Goal: Task Accomplishment & Management: Use online tool/utility

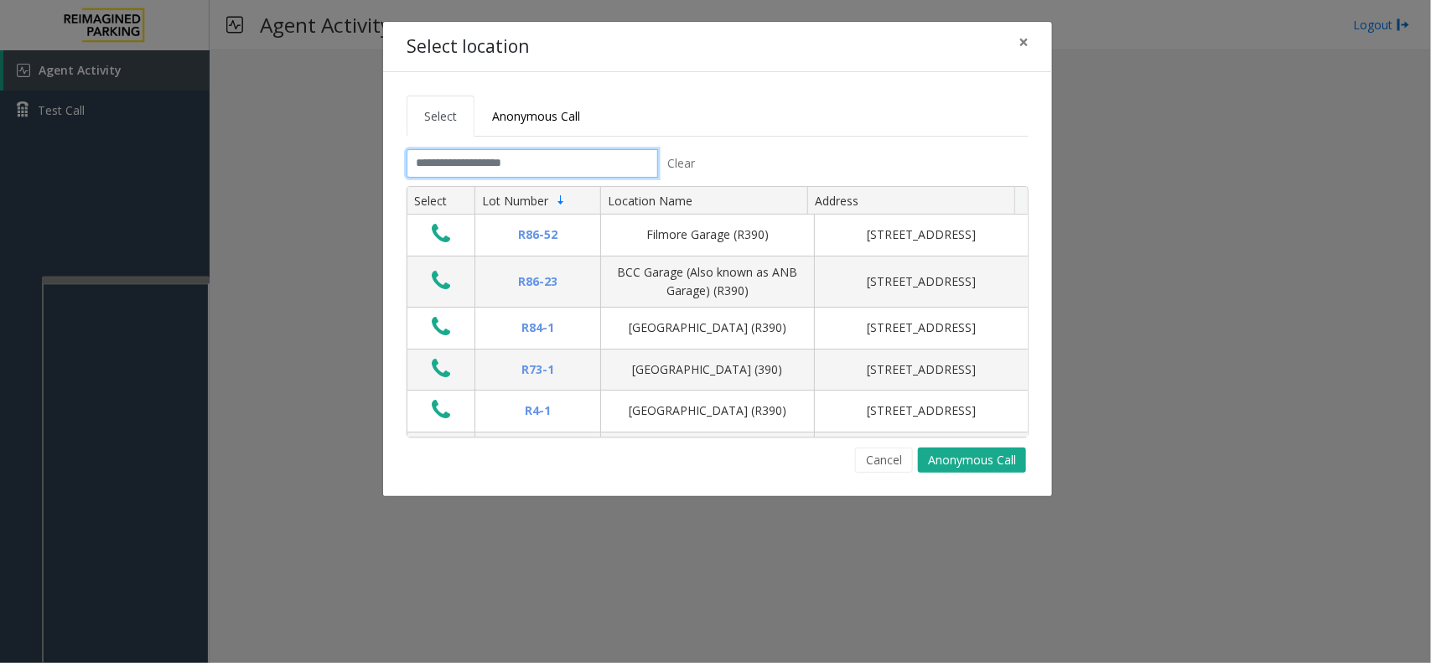
click at [595, 161] on input "text" at bounding box center [531, 163] width 251 height 28
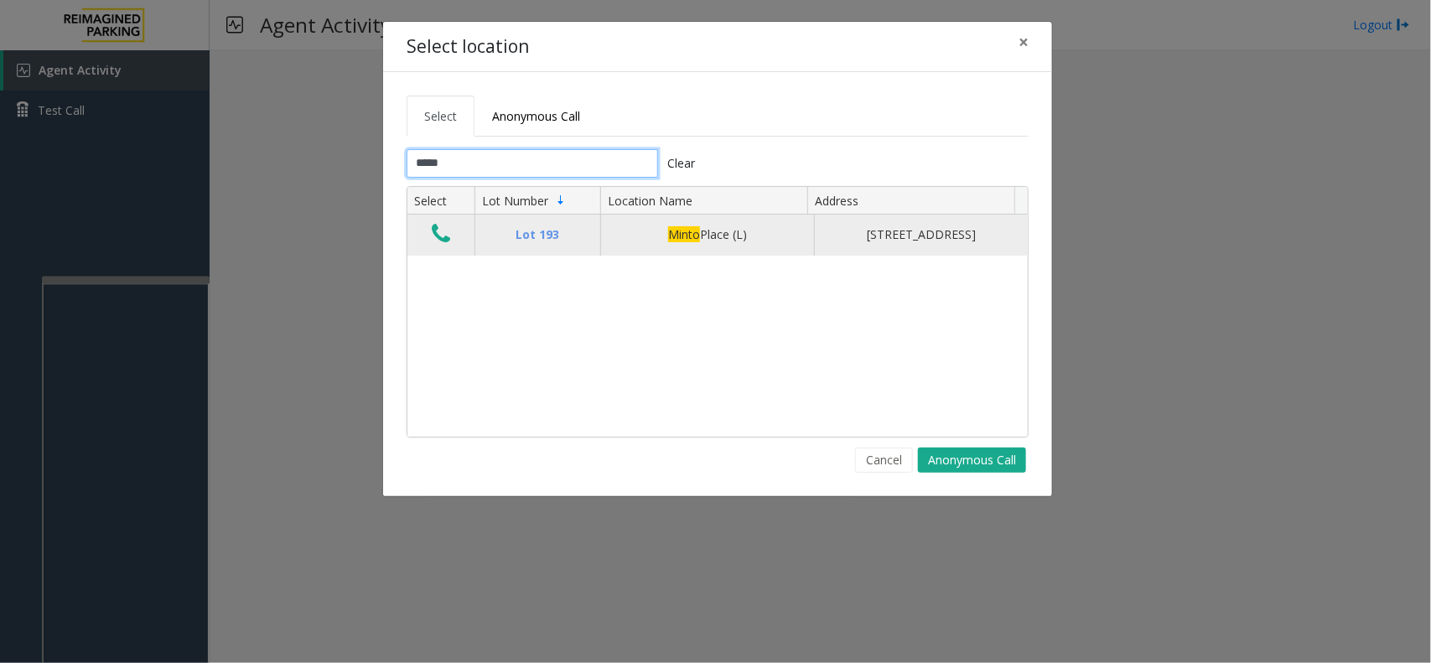
type input "*****"
click at [425, 249] on td "Data table" at bounding box center [440, 235] width 67 height 40
click at [440, 244] on icon "Data table" at bounding box center [441, 233] width 18 height 23
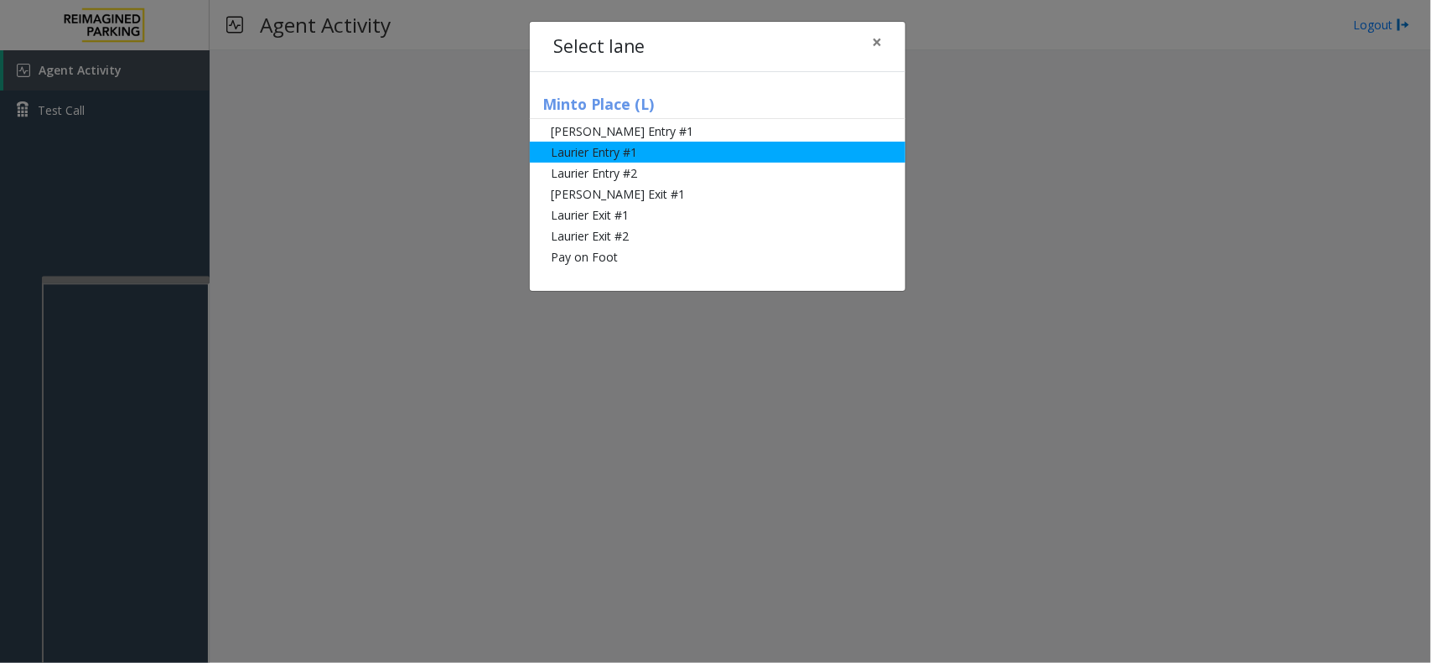
click at [598, 145] on li "Laurier Entry #1" at bounding box center [717, 152] width 375 height 21
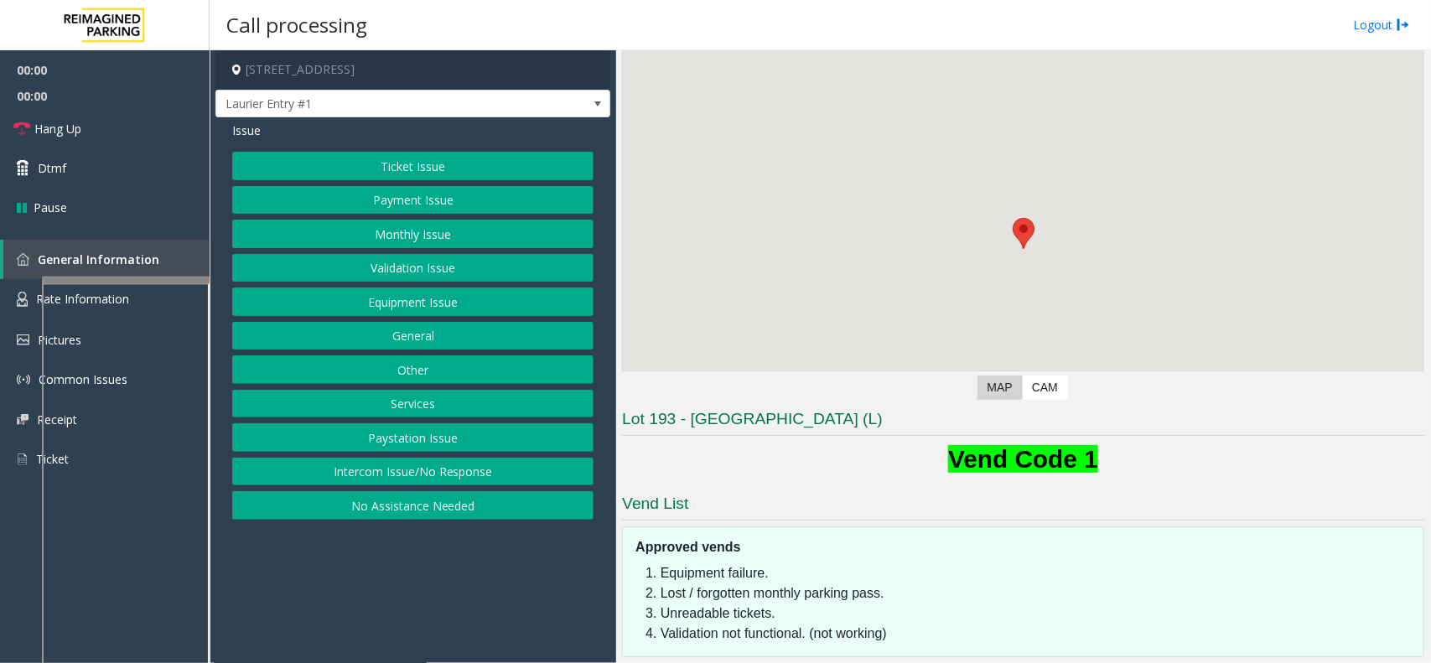
scroll to position [162, 0]
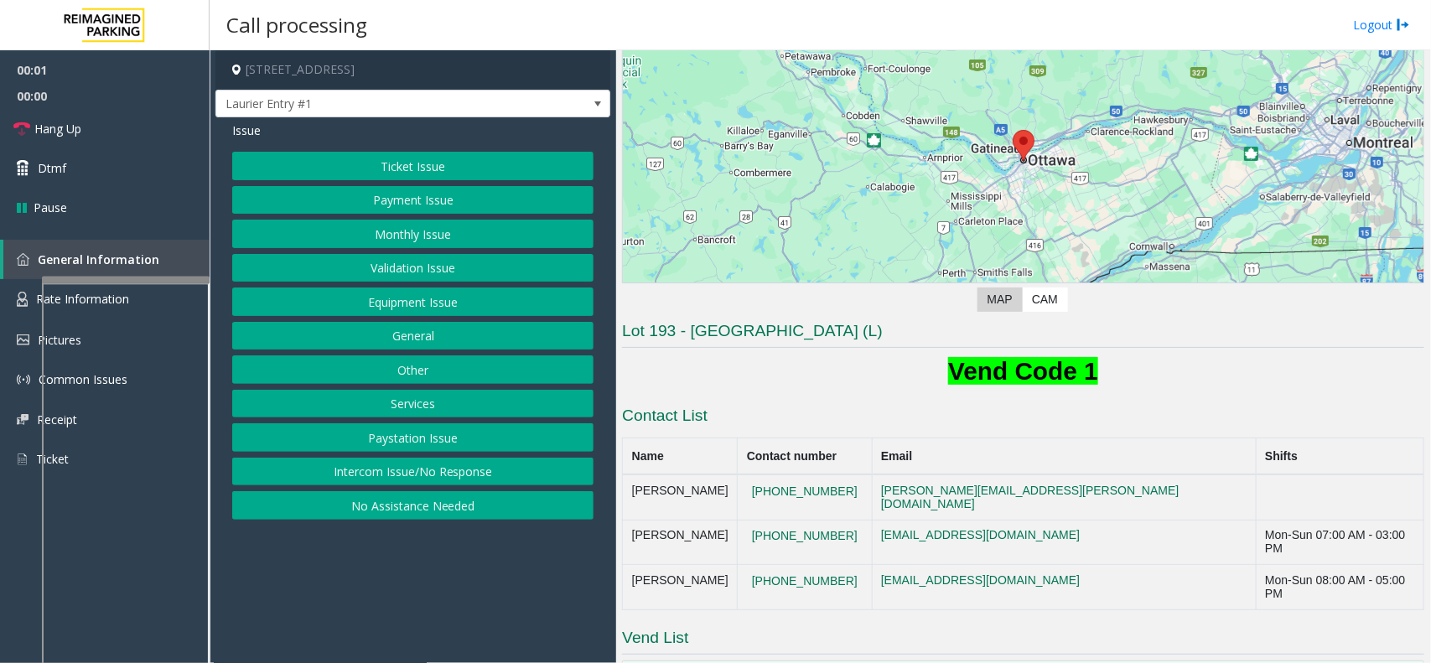
click at [443, 223] on button "Monthly Issue" at bounding box center [412, 234] width 361 height 28
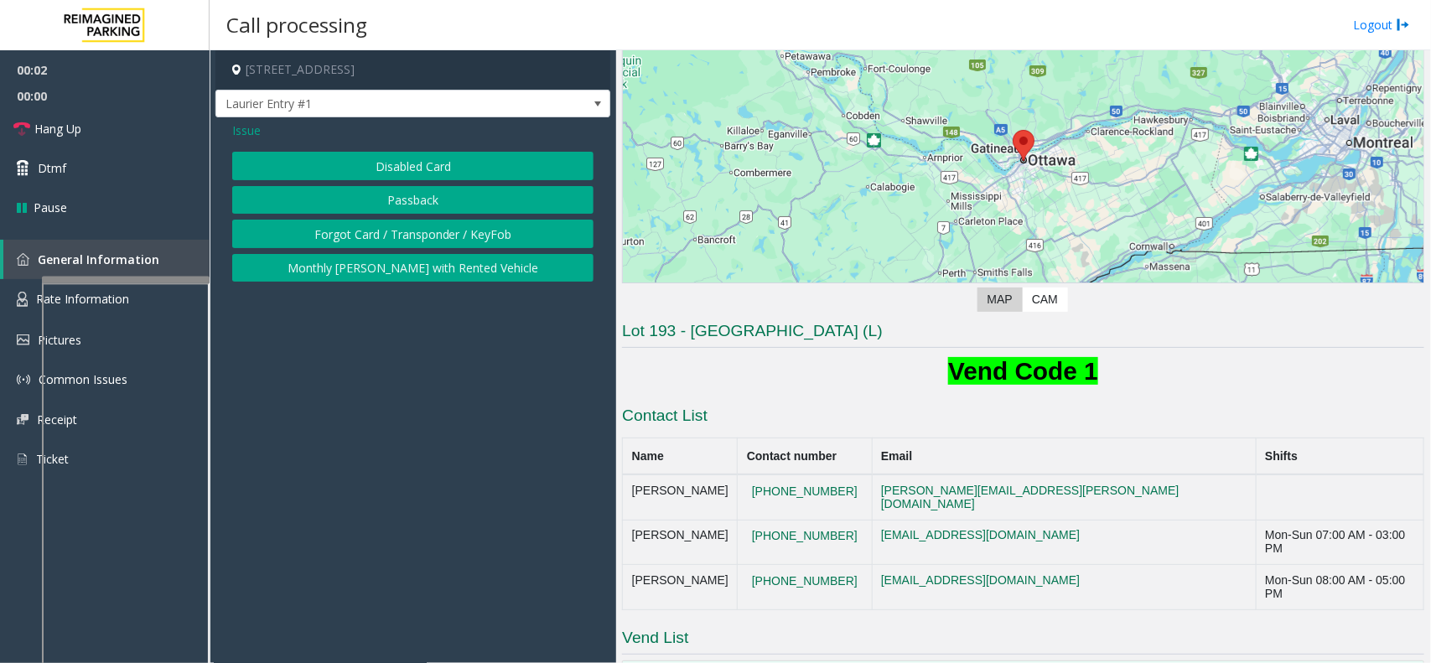
click at [448, 165] on button "Disabled Card" at bounding box center [412, 166] width 361 height 28
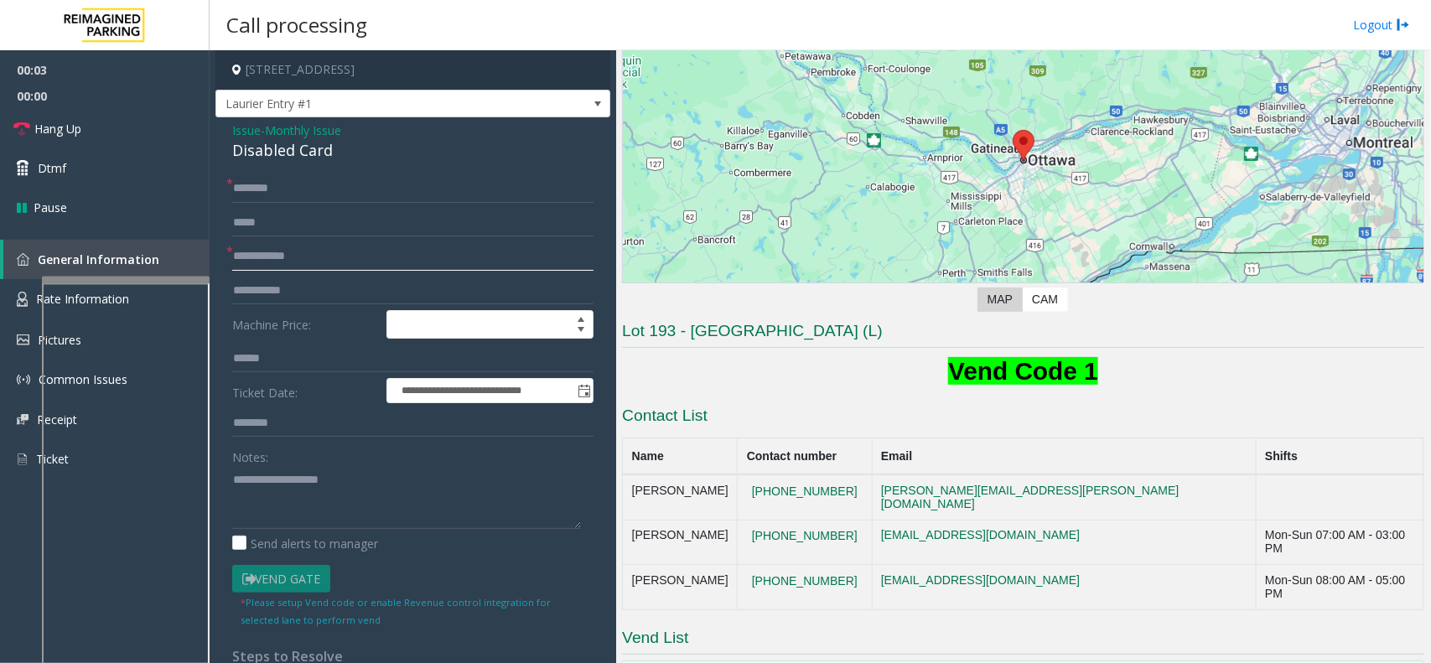
click at [299, 260] on input "text" at bounding box center [412, 256] width 361 height 28
type textarea "**********"
click at [292, 257] on input "text" at bounding box center [412, 256] width 361 height 28
click at [243, 261] on input "**********" at bounding box center [412, 256] width 361 height 28
click at [245, 260] on input "**********" at bounding box center [412, 256] width 361 height 28
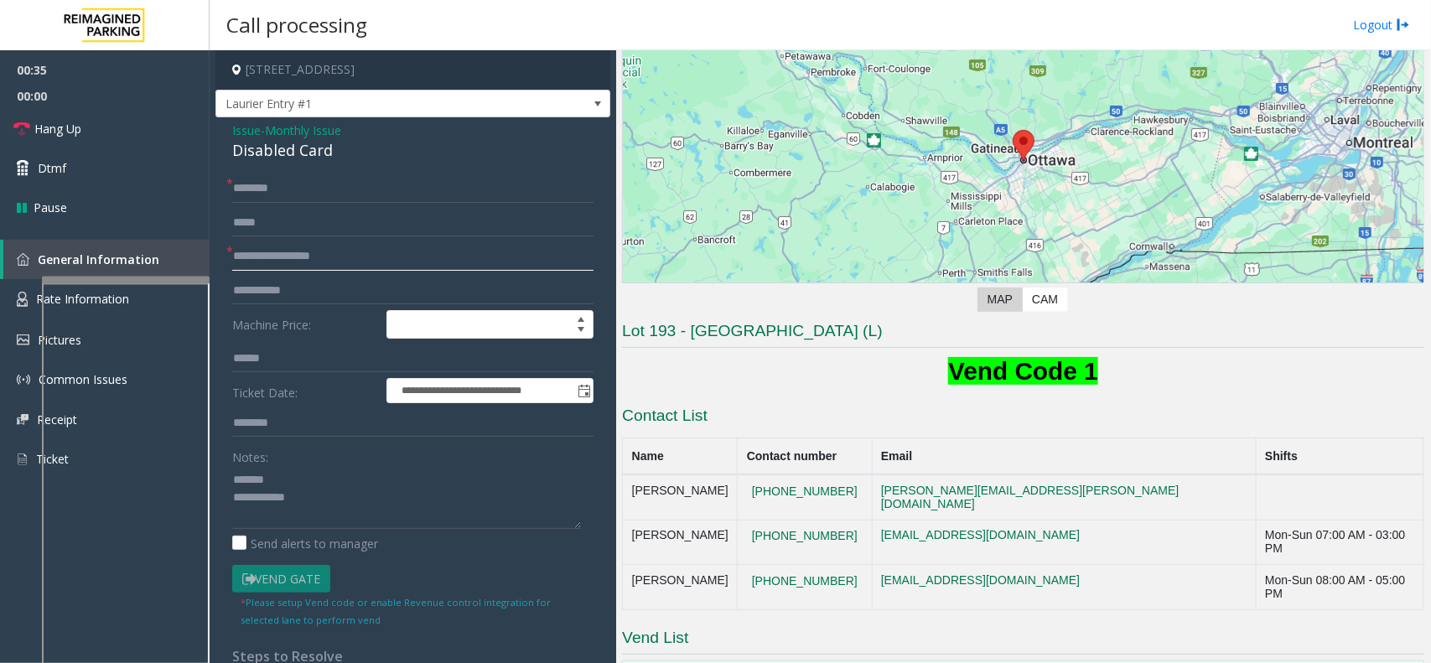
click at [270, 258] on input "**********" at bounding box center [412, 256] width 361 height 28
click at [267, 256] on input "**********" at bounding box center [412, 256] width 361 height 28
click at [311, 260] on input "**********" at bounding box center [412, 256] width 361 height 28
click at [261, 256] on input "**********" at bounding box center [412, 256] width 361 height 28
click at [240, 256] on input "**********" at bounding box center [412, 256] width 361 height 28
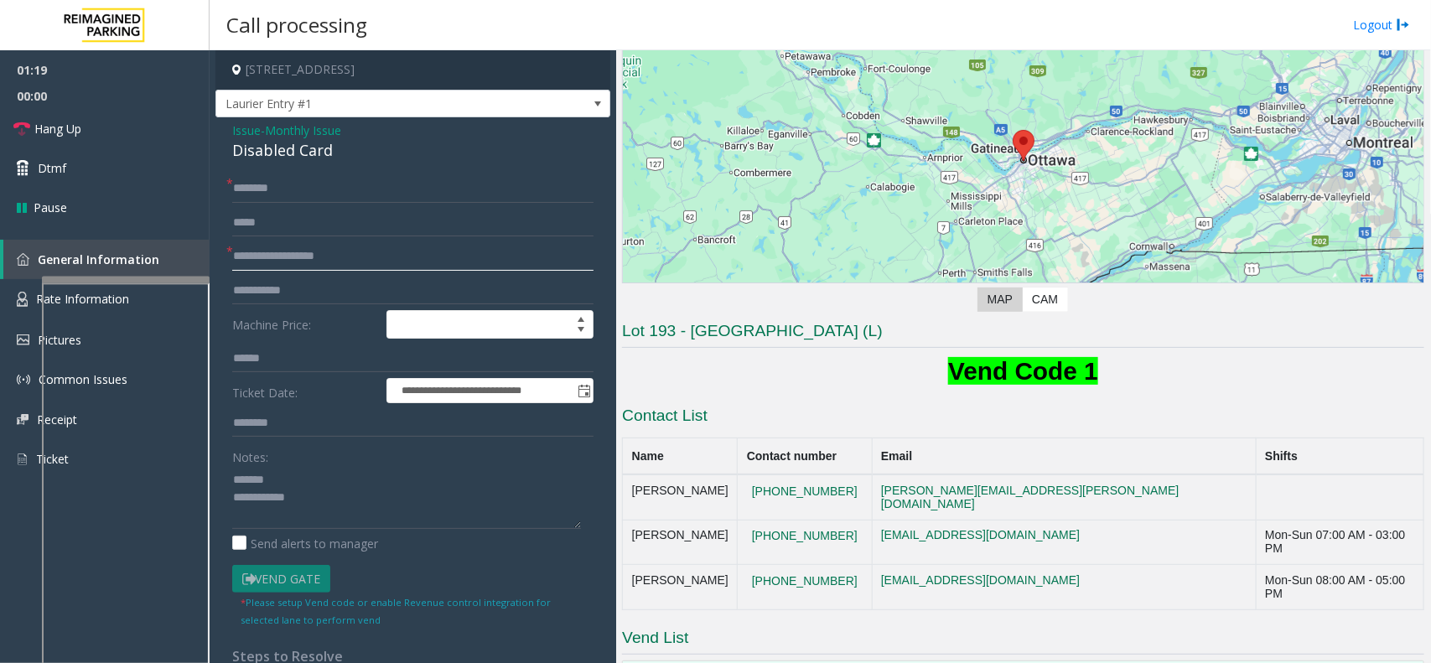
click at [253, 252] on input "**********" at bounding box center [412, 256] width 361 height 28
click at [258, 254] on input "**********" at bounding box center [412, 256] width 361 height 28
click at [267, 254] on input "**********" at bounding box center [412, 256] width 361 height 28
drag, startPoint x: 287, startPoint y: 256, endPoint x: 315, endPoint y: 253, distance: 28.7
click at [315, 253] on input "**********" at bounding box center [412, 256] width 361 height 28
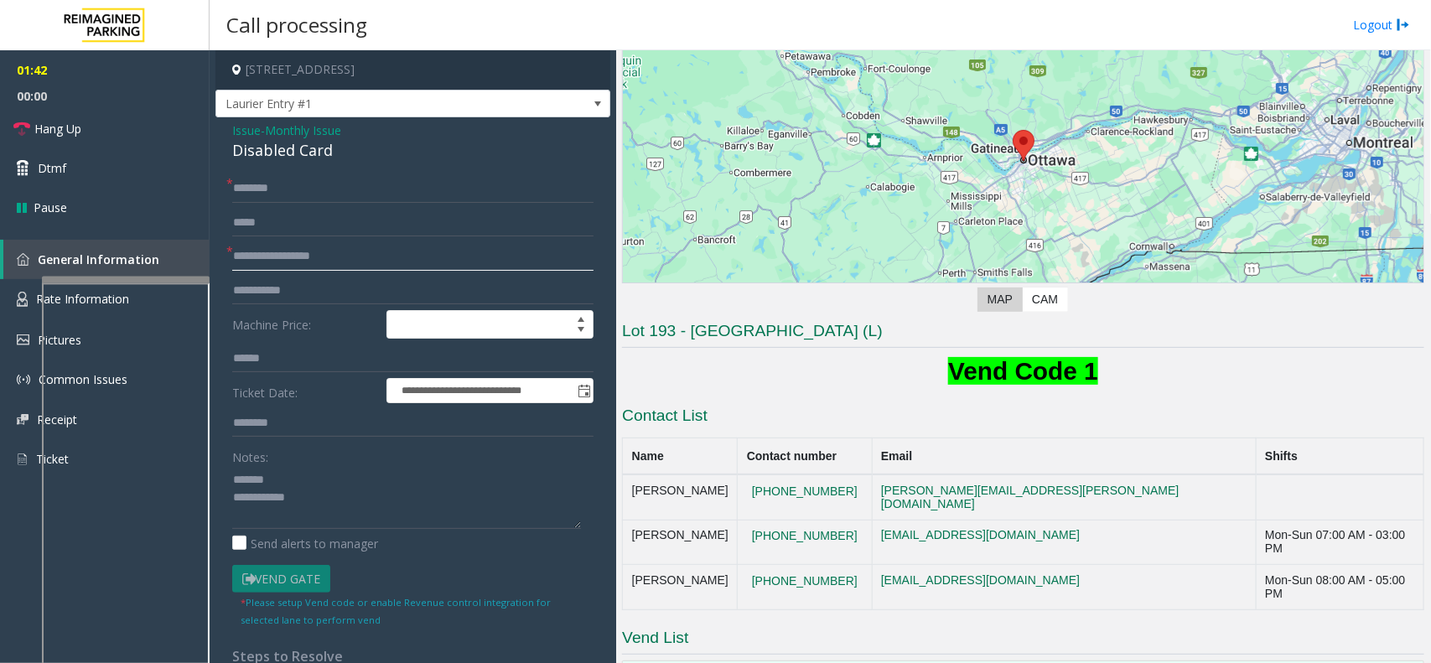
type input "**********"
click at [253, 152] on div "Disabled Card" at bounding box center [412, 150] width 361 height 23
type textarea "**********"
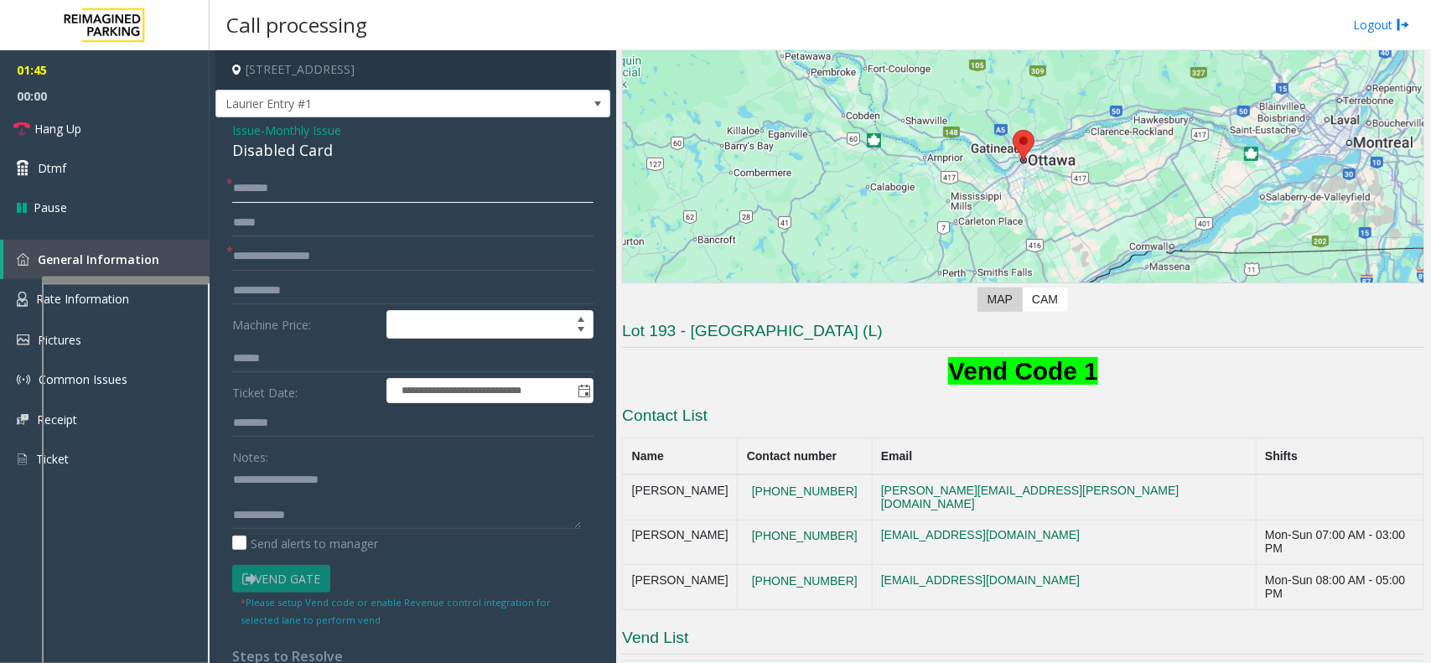
click at [282, 184] on input "text" at bounding box center [412, 188] width 361 height 28
click at [318, 520] on textarea at bounding box center [406, 497] width 349 height 63
click at [308, 194] on input "**********" at bounding box center [412, 188] width 361 height 28
click at [278, 189] on input "**********" at bounding box center [412, 188] width 361 height 28
type input "**********"
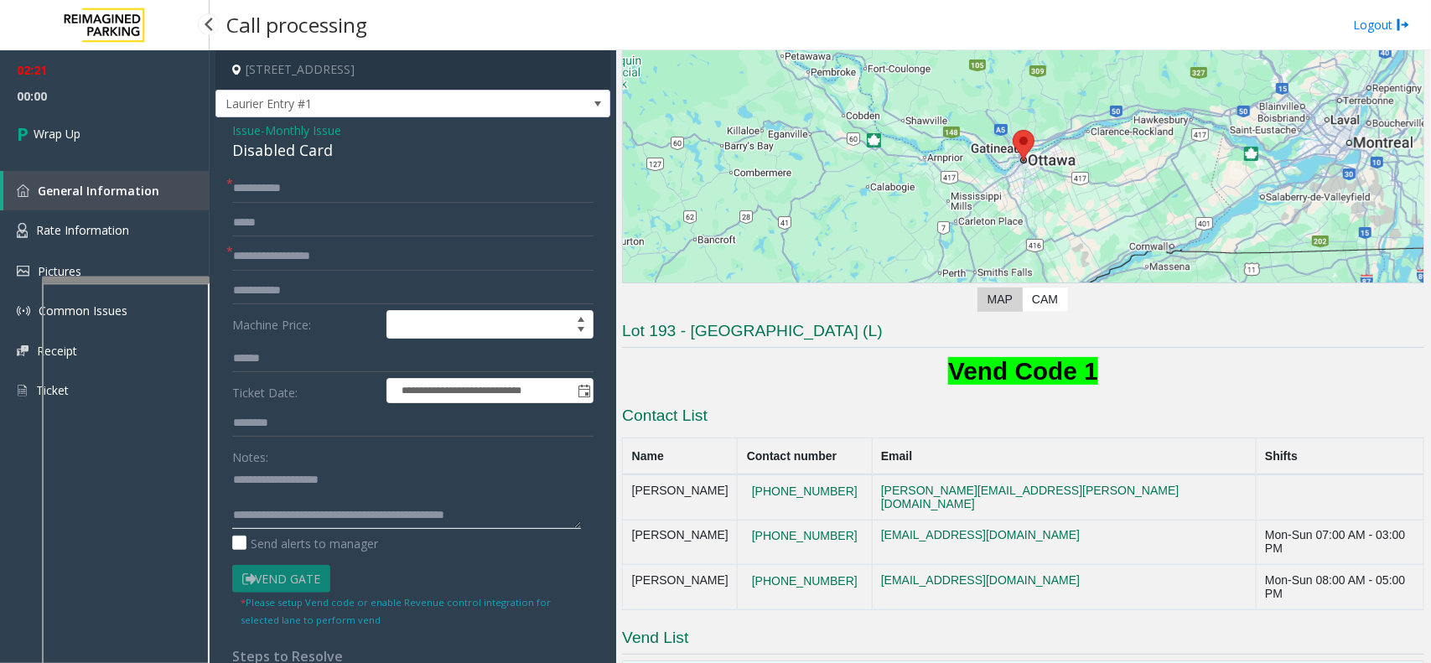
type textarea "**********"
click at [143, 135] on link "Wrap Up" at bounding box center [105, 133] width 210 height 49
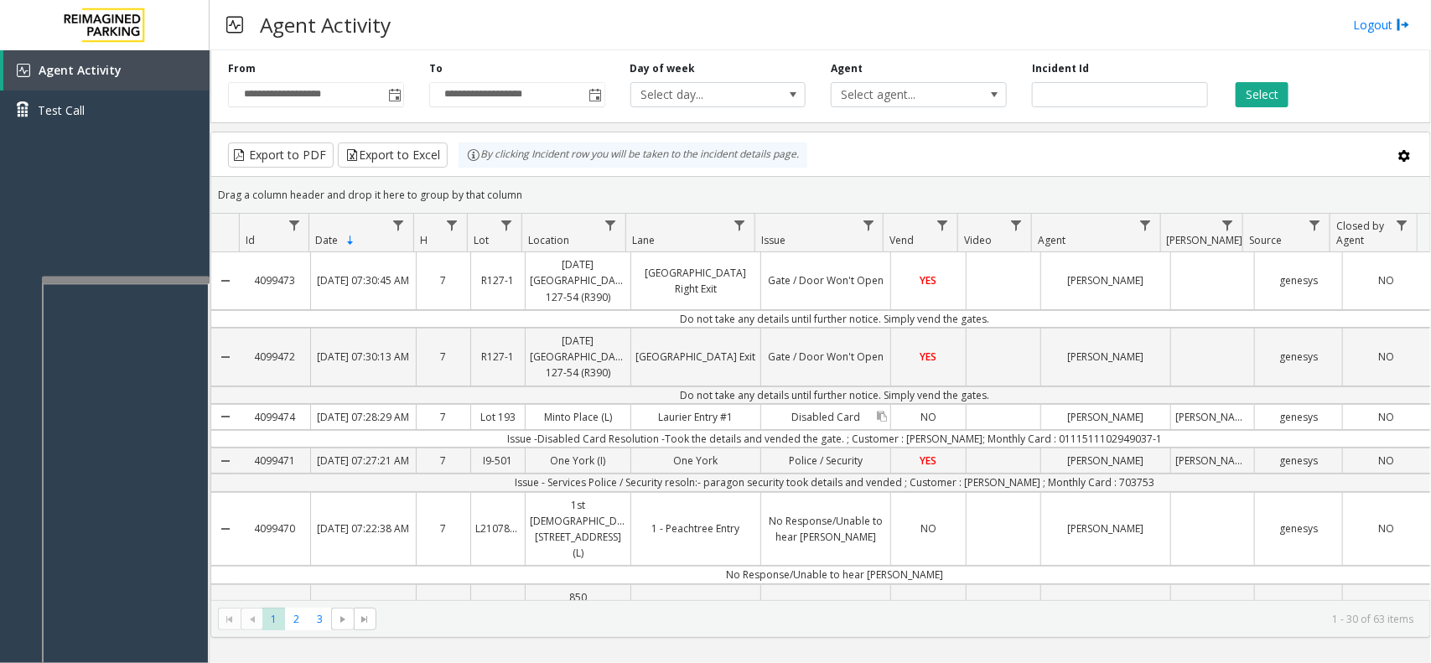
click at [761, 429] on link "Disabled Card" at bounding box center [825, 417] width 129 height 24
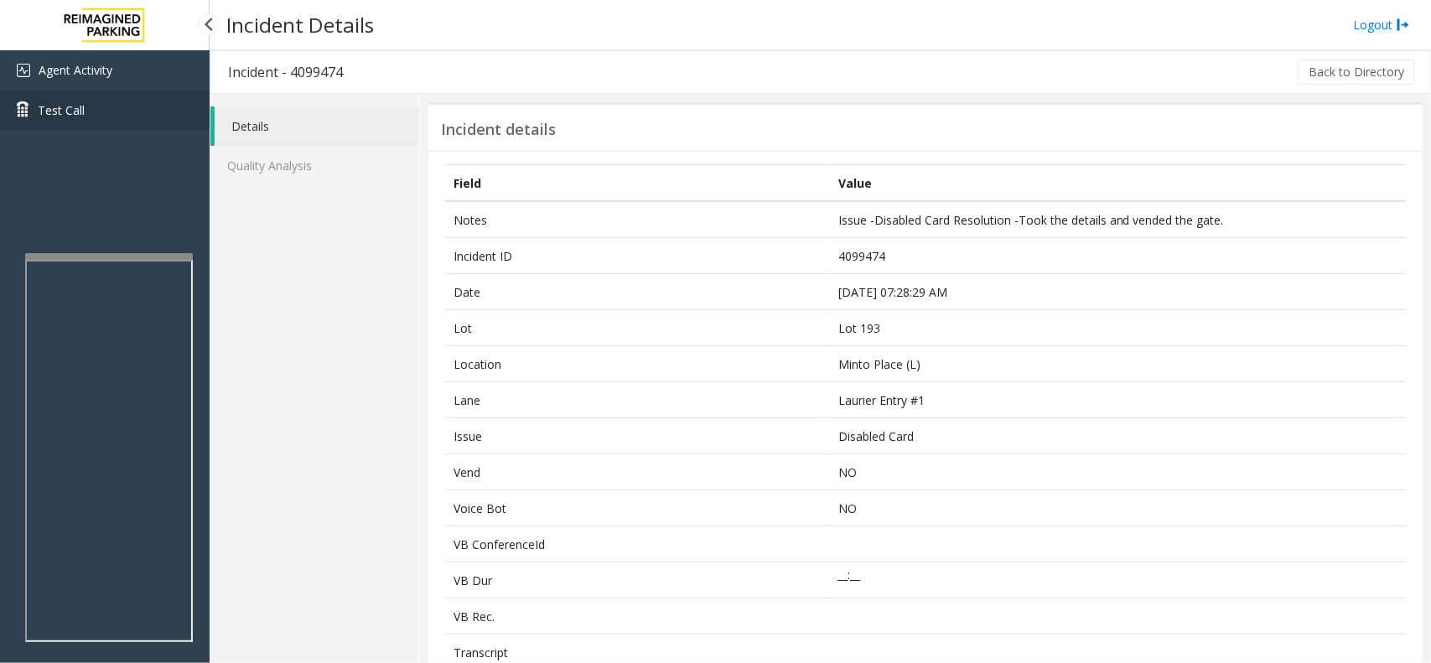
click at [159, 91] on link "Test Call" at bounding box center [105, 110] width 210 height 39
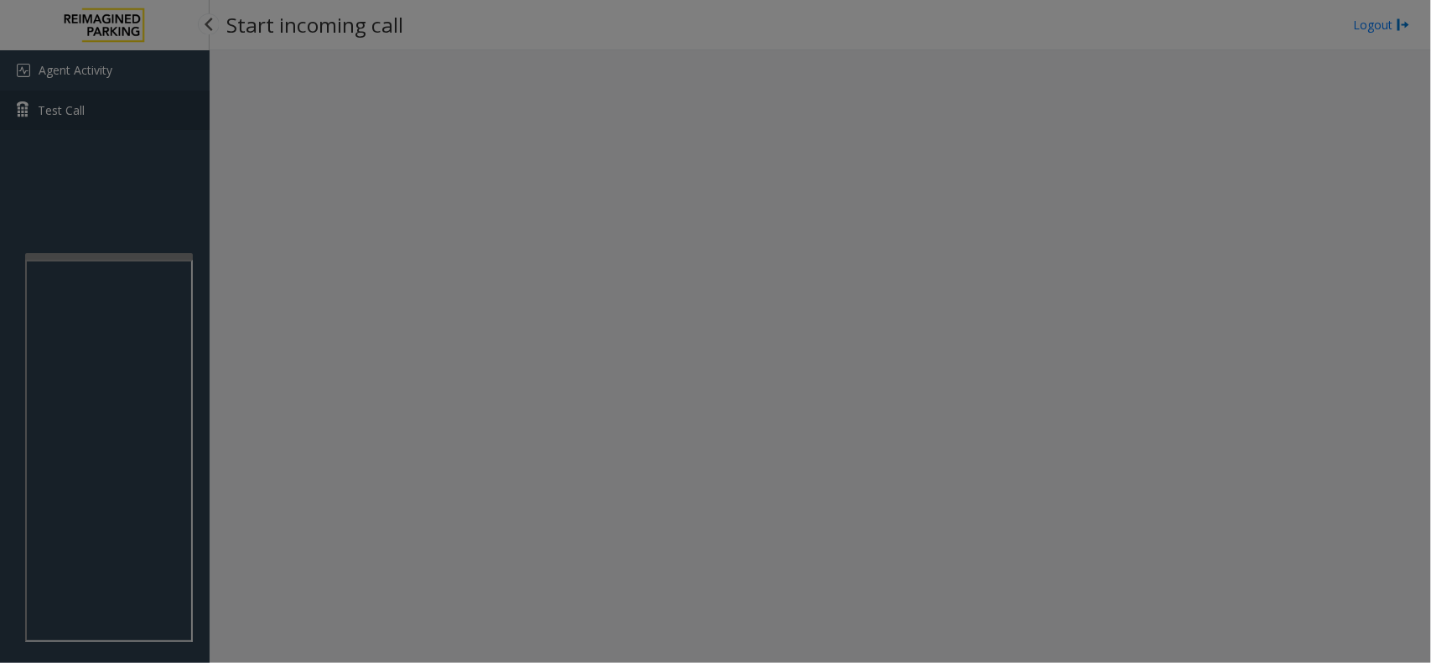
click at [159, 80] on body "Agent Activity Test Call × Close Powered by Umojo © 2025 Start incoming call Lo…" at bounding box center [715, 331] width 1431 height 663
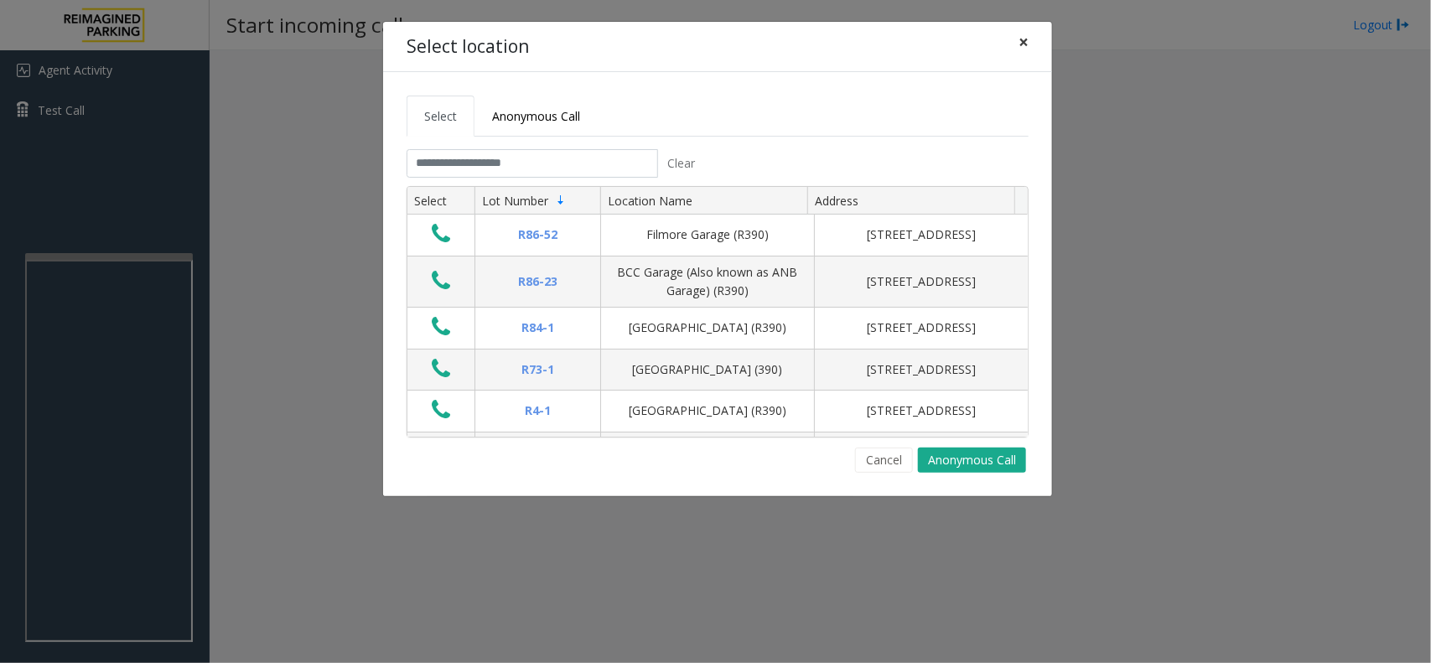
click at [1021, 36] on span "×" at bounding box center [1023, 41] width 10 height 23
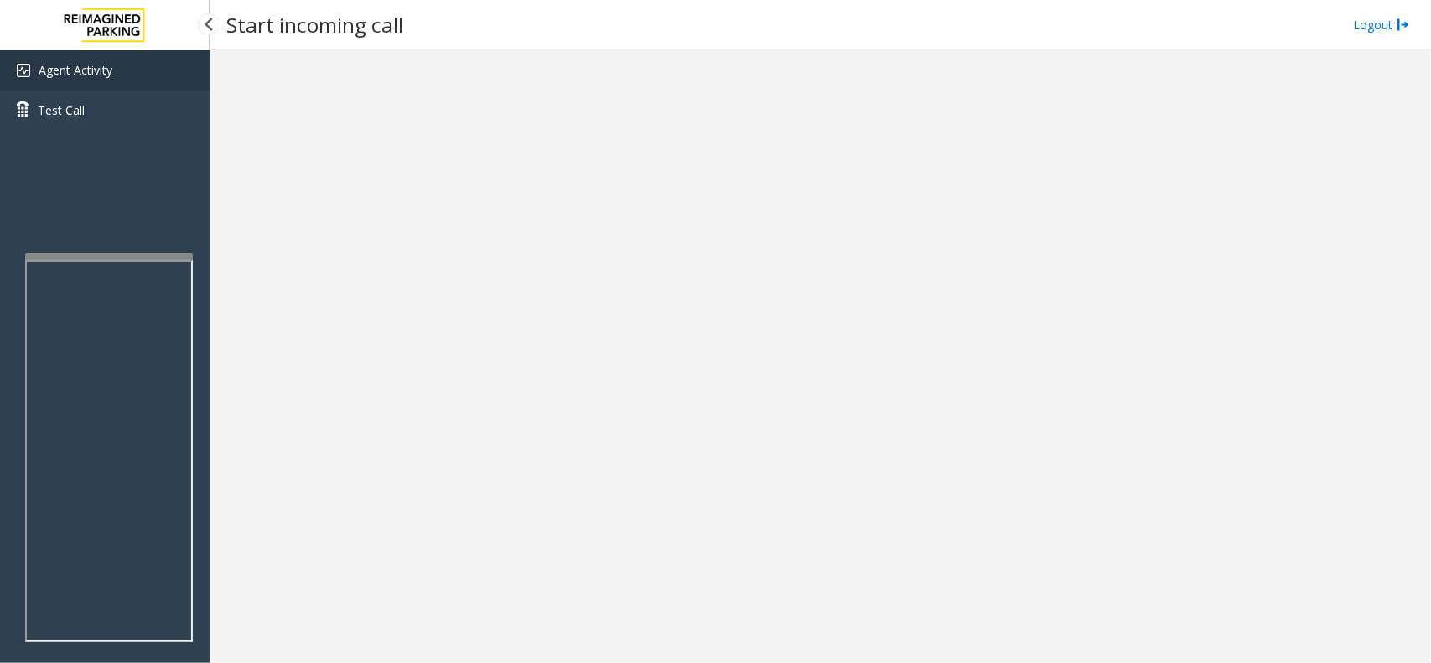
click at [181, 69] on link "Agent Activity" at bounding box center [105, 70] width 210 height 40
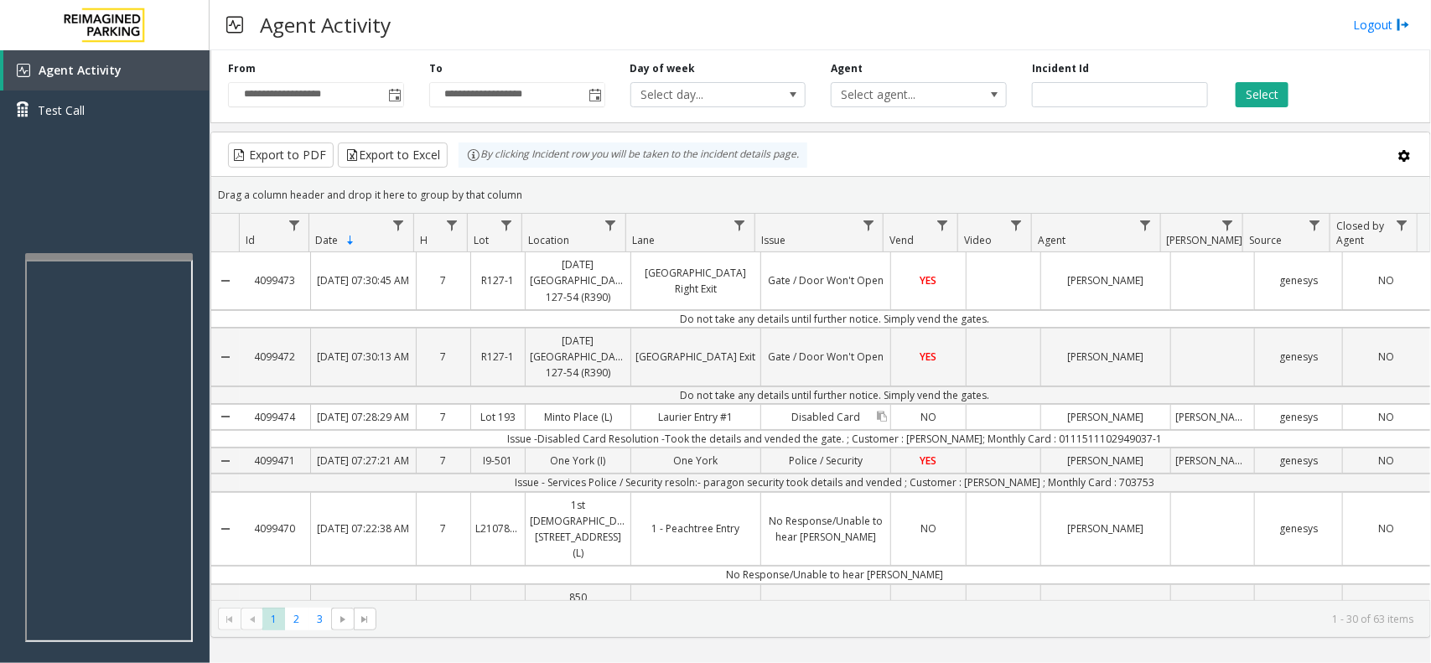
click at [761, 426] on link "Disabled Card" at bounding box center [825, 417] width 129 height 24
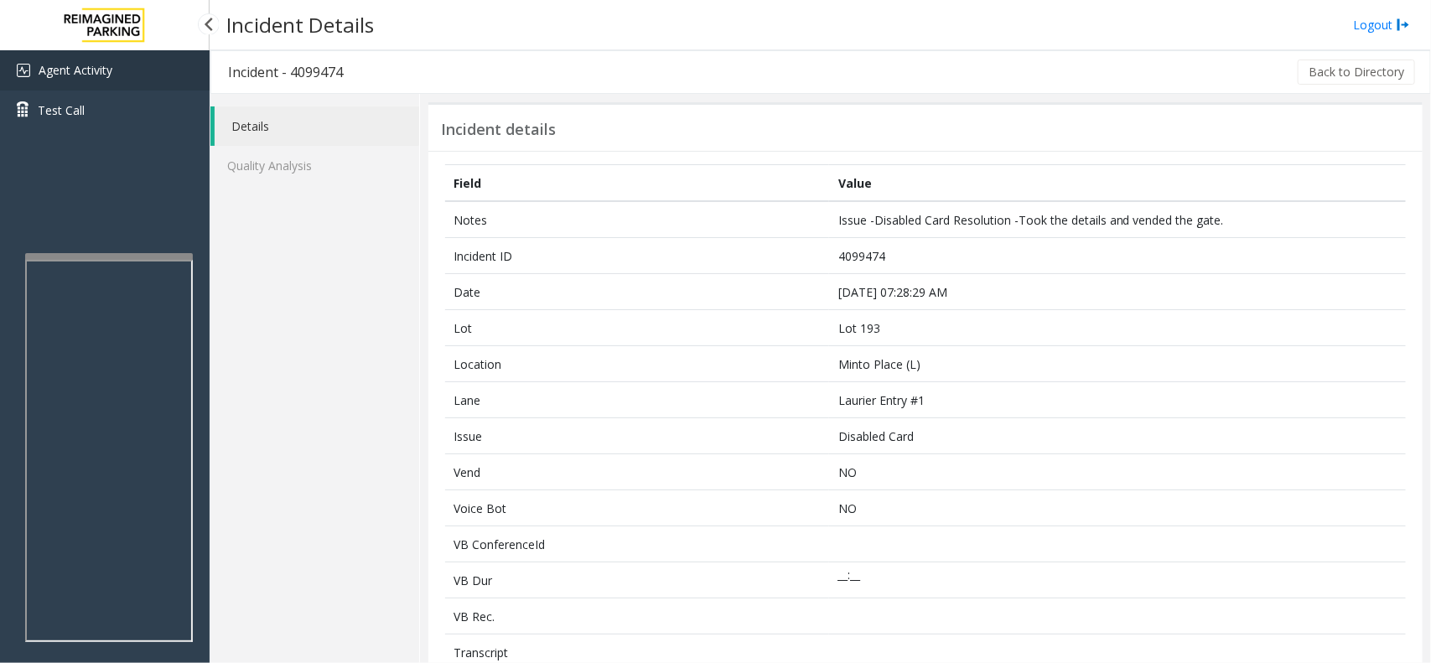
click at [127, 69] on link "Agent Activity" at bounding box center [105, 70] width 210 height 40
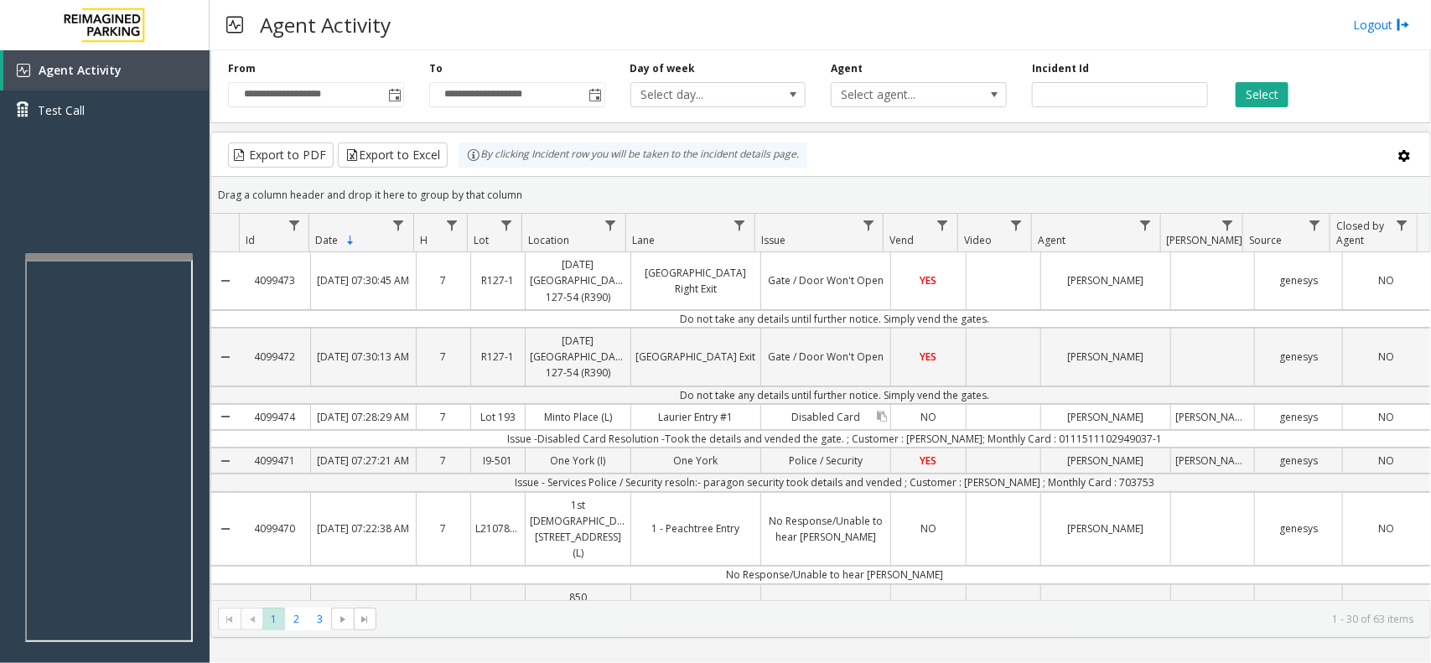
click at [761, 422] on link "Disabled Card" at bounding box center [825, 417] width 129 height 24
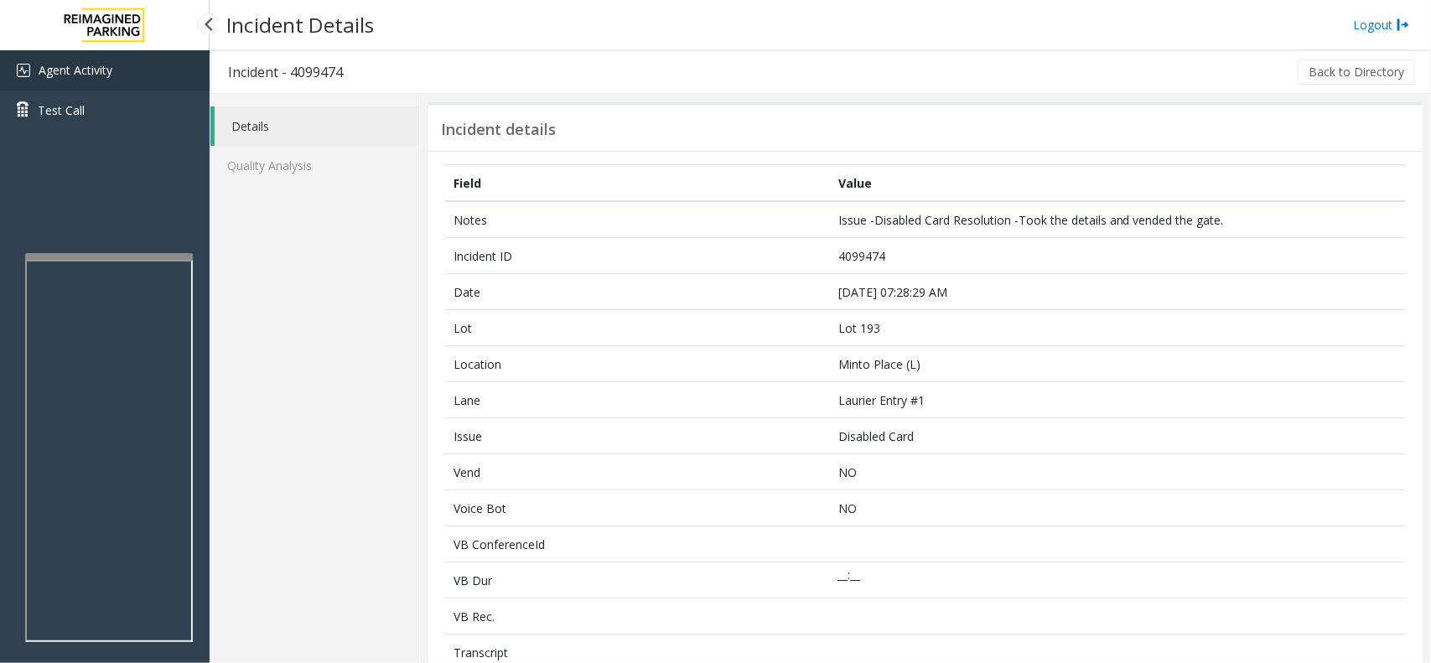
click at [117, 59] on link "Agent Activity" at bounding box center [105, 70] width 210 height 40
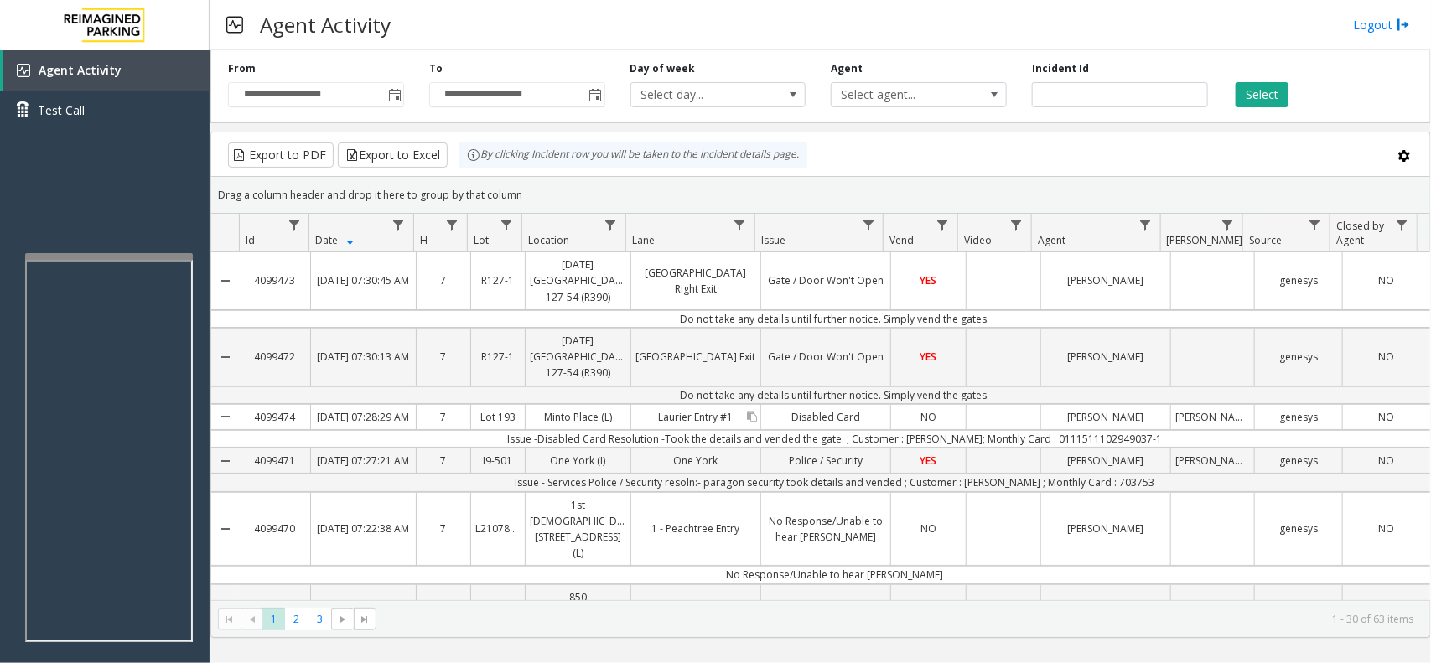
click at [754, 429] on div "Laurier Entry #1" at bounding box center [695, 417] width 129 height 24
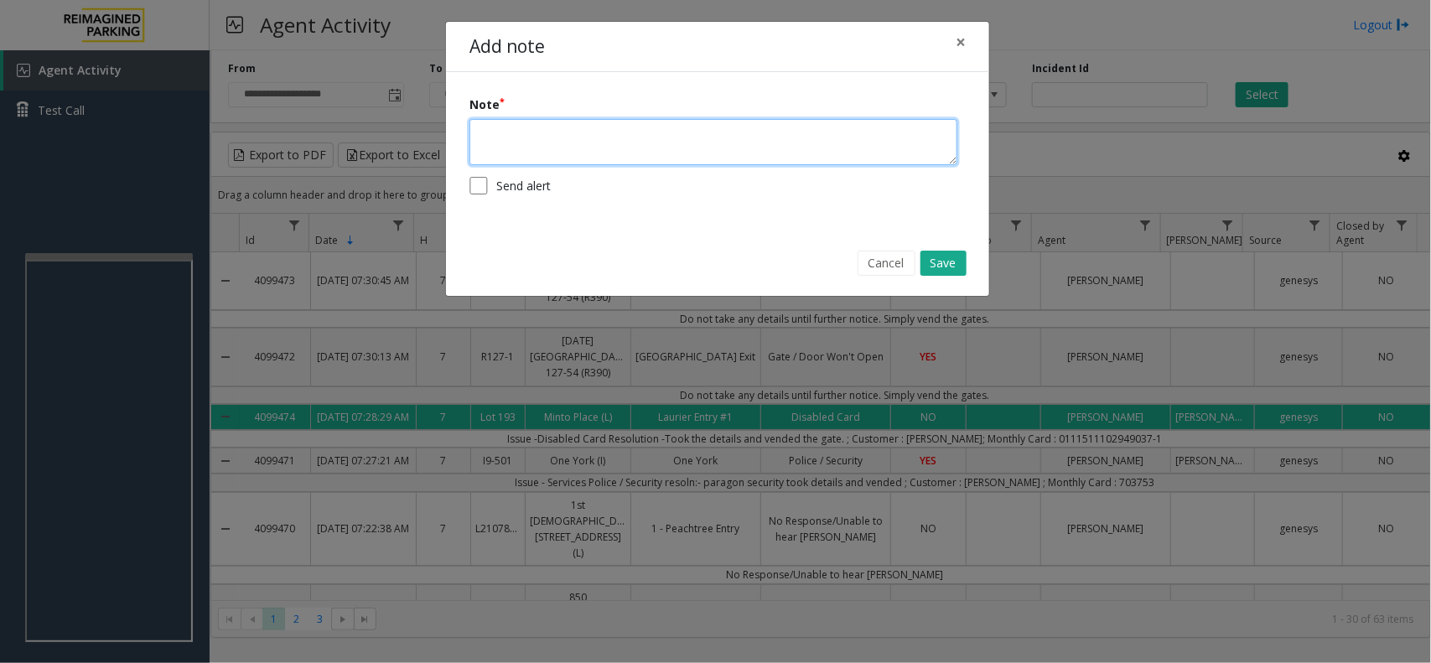
click at [543, 136] on textarea at bounding box center [713, 142] width 488 height 46
type textarea "**********"
click at [933, 268] on button "Save" at bounding box center [943, 263] width 46 height 25
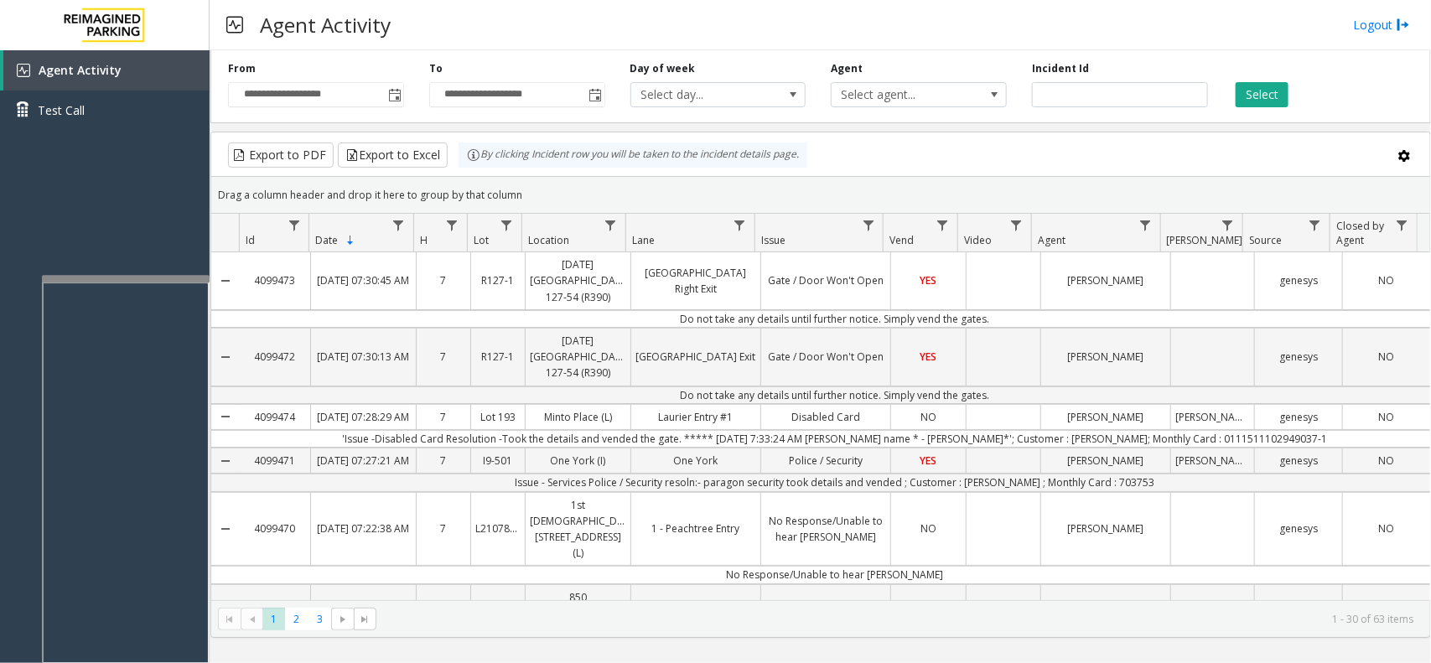
click at [124, 275] on div at bounding box center [126, 278] width 168 height 7
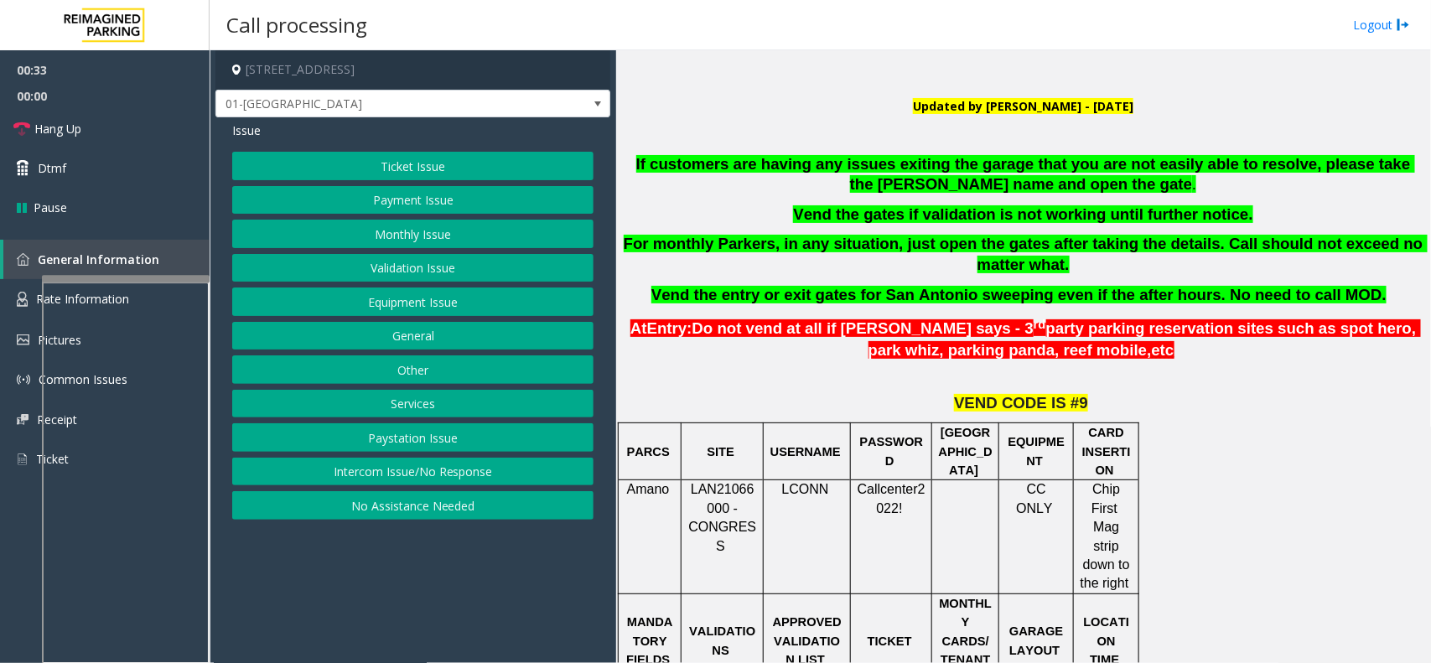
scroll to position [419, 0]
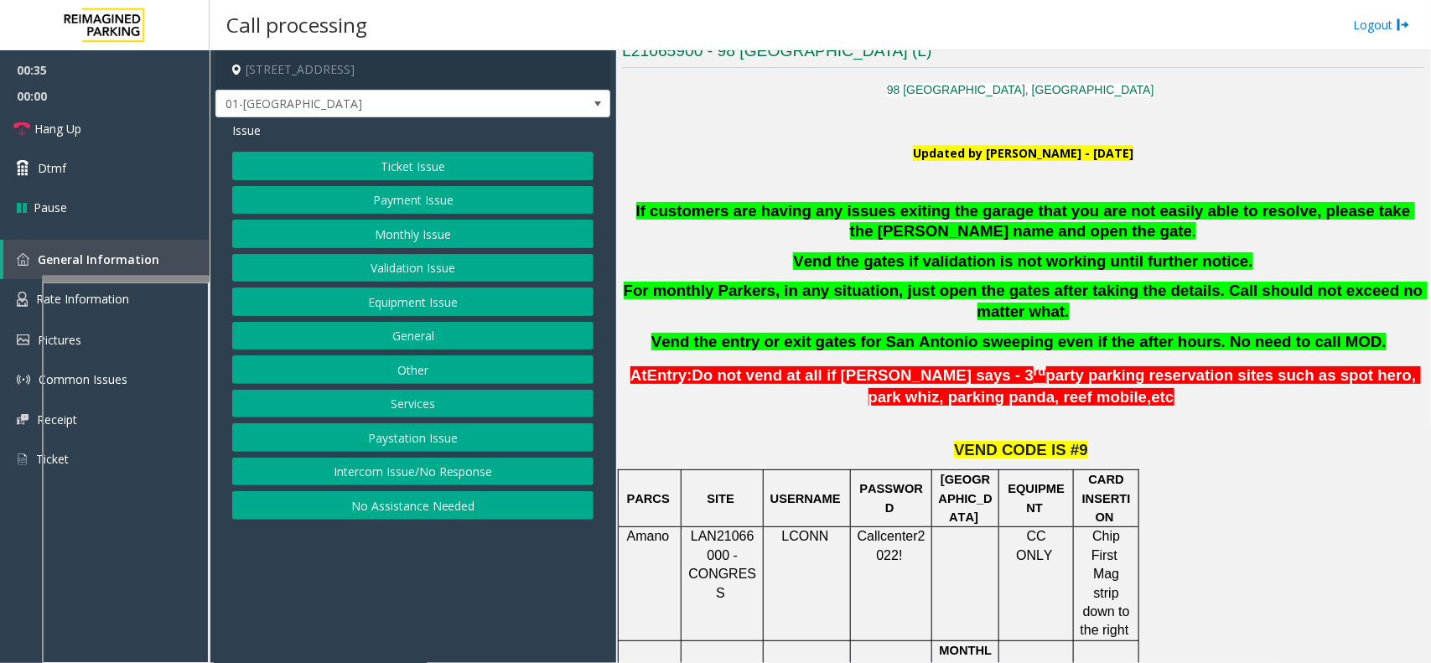
click at [444, 224] on button "Monthly Issue" at bounding box center [412, 234] width 361 height 28
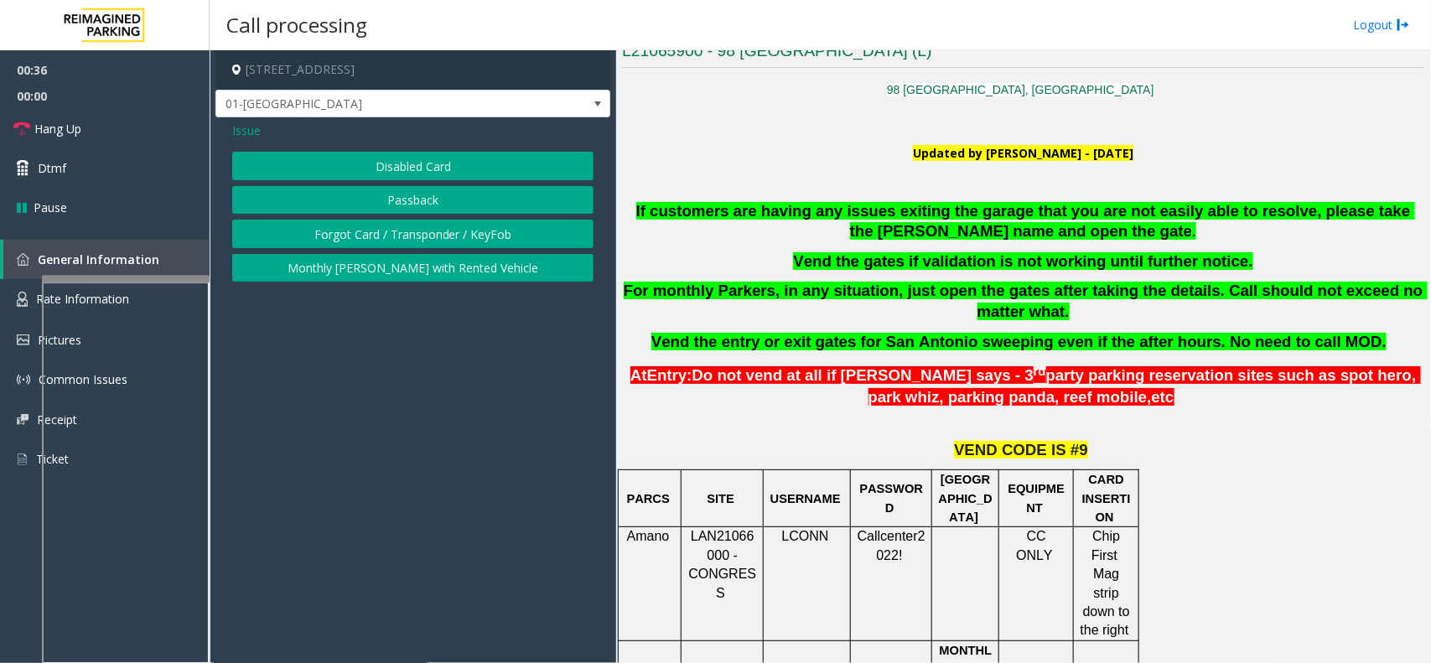
click at [509, 182] on div "Disabled Card Passback Forgot Card / Transponder / KeyFob Monthly [PERSON_NAME]…" at bounding box center [412, 217] width 361 height 130
click at [503, 172] on button "Disabled Card" at bounding box center [412, 166] width 361 height 28
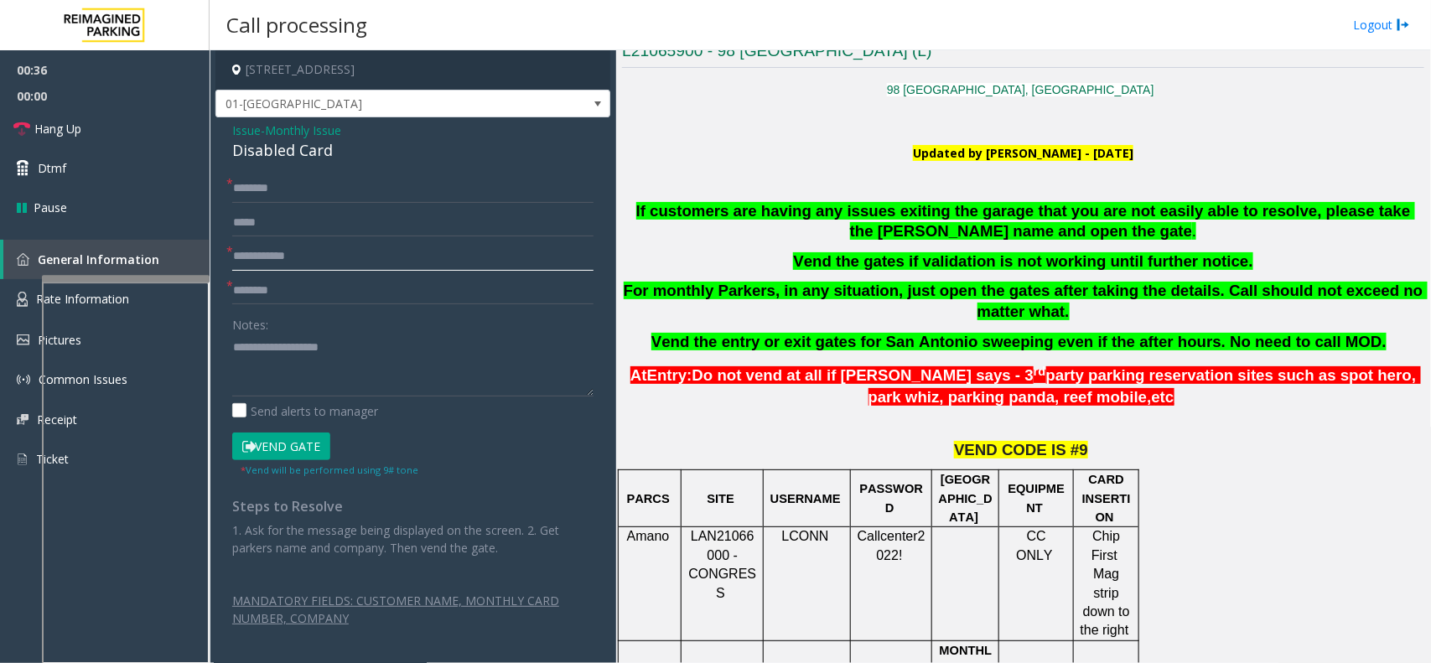
click at [346, 260] on input "text" at bounding box center [412, 256] width 361 height 28
type textarea "**********"
click at [282, 253] on input "text" at bounding box center [412, 256] width 361 height 28
type input "*****"
click at [338, 194] on input "text" at bounding box center [412, 188] width 361 height 28
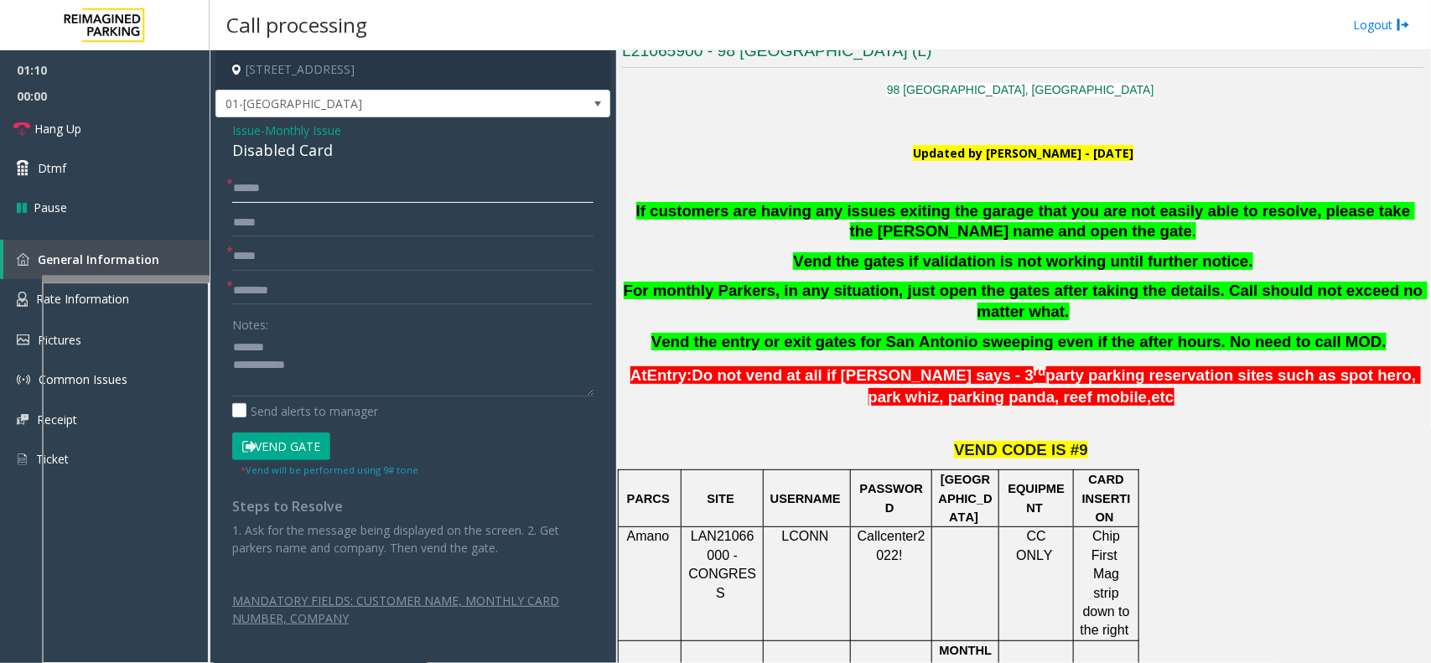
type input "******"
click at [265, 147] on div "Disabled Card" at bounding box center [412, 150] width 361 height 23
type textarea "**********"
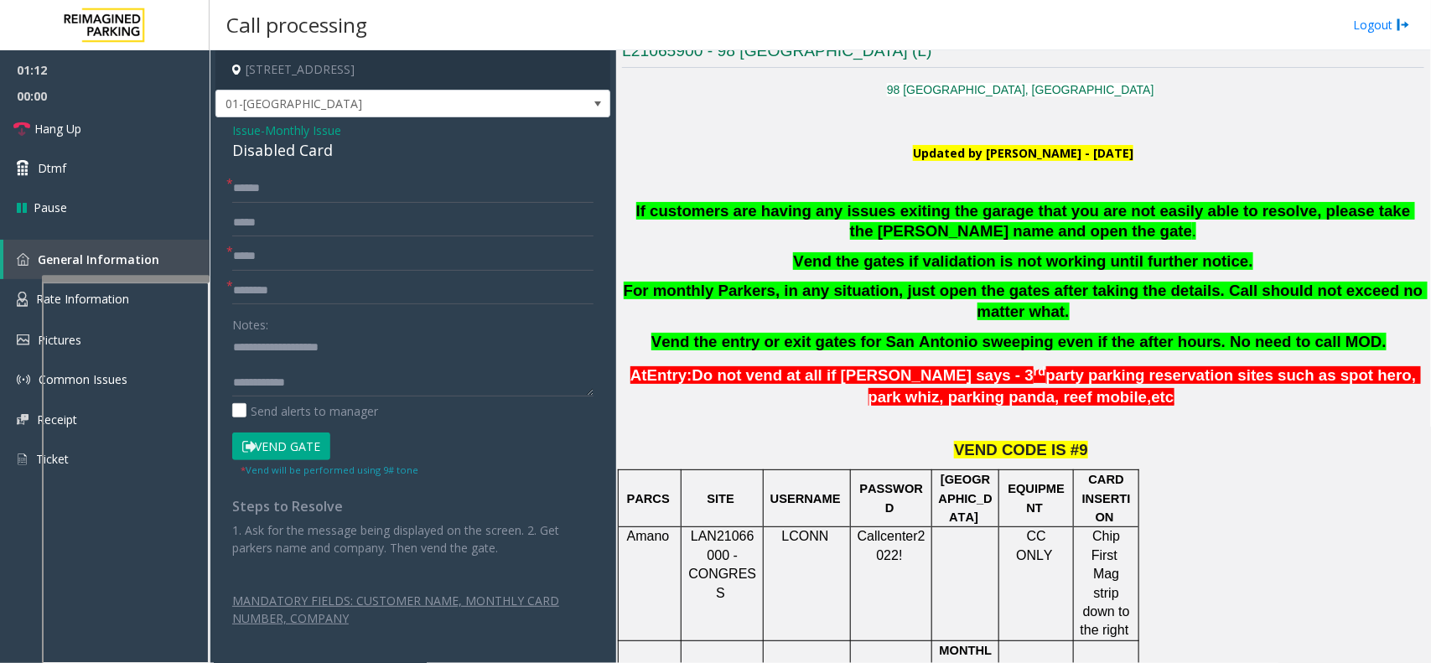
click at [318, 441] on button "Vend Gate" at bounding box center [281, 446] width 98 height 28
click at [323, 383] on textarea at bounding box center [412, 365] width 361 height 63
click at [273, 292] on input "text" at bounding box center [412, 291] width 361 height 28
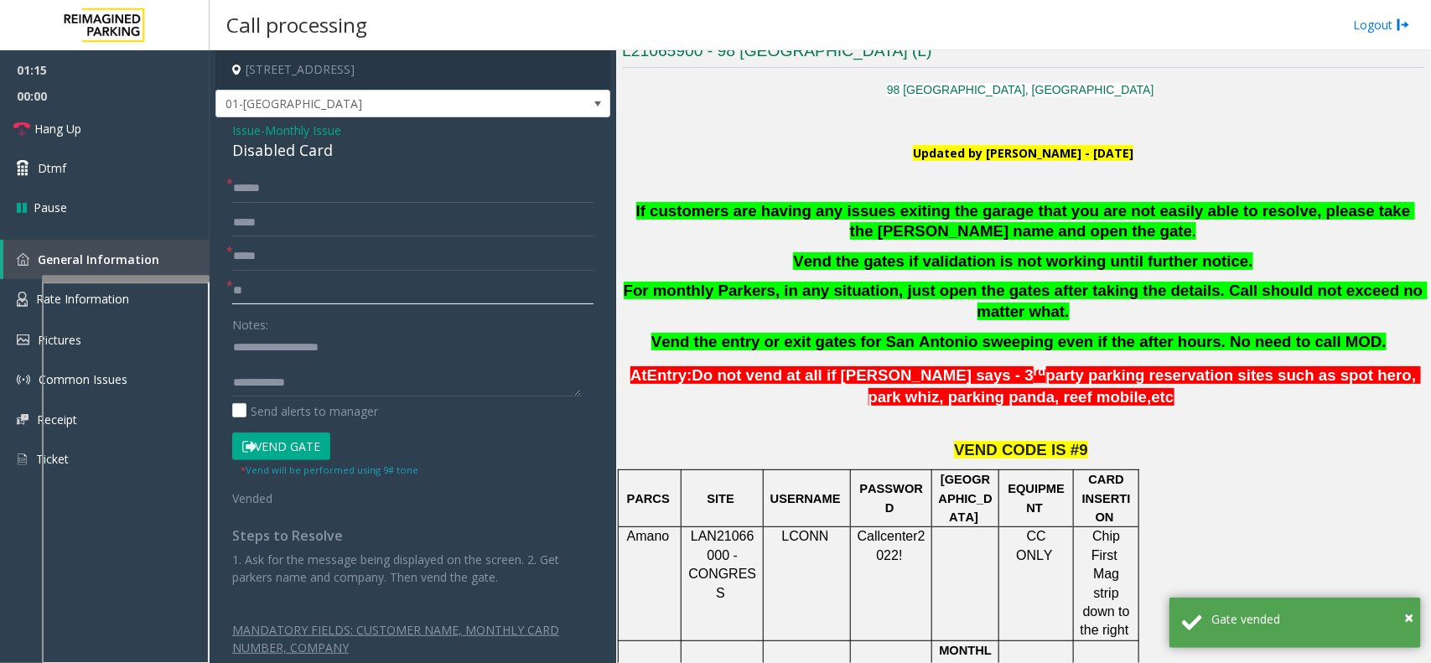
type input "**"
click at [317, 370] on textarea at bounding box center [406, 365] width 349 height 63
click at [323, 382] on textarea at bounding box center [406, 365] width 349 height 63
click at [149, 117] on link "Hang Up" at bounding box center [105, 128] width 210 height 39
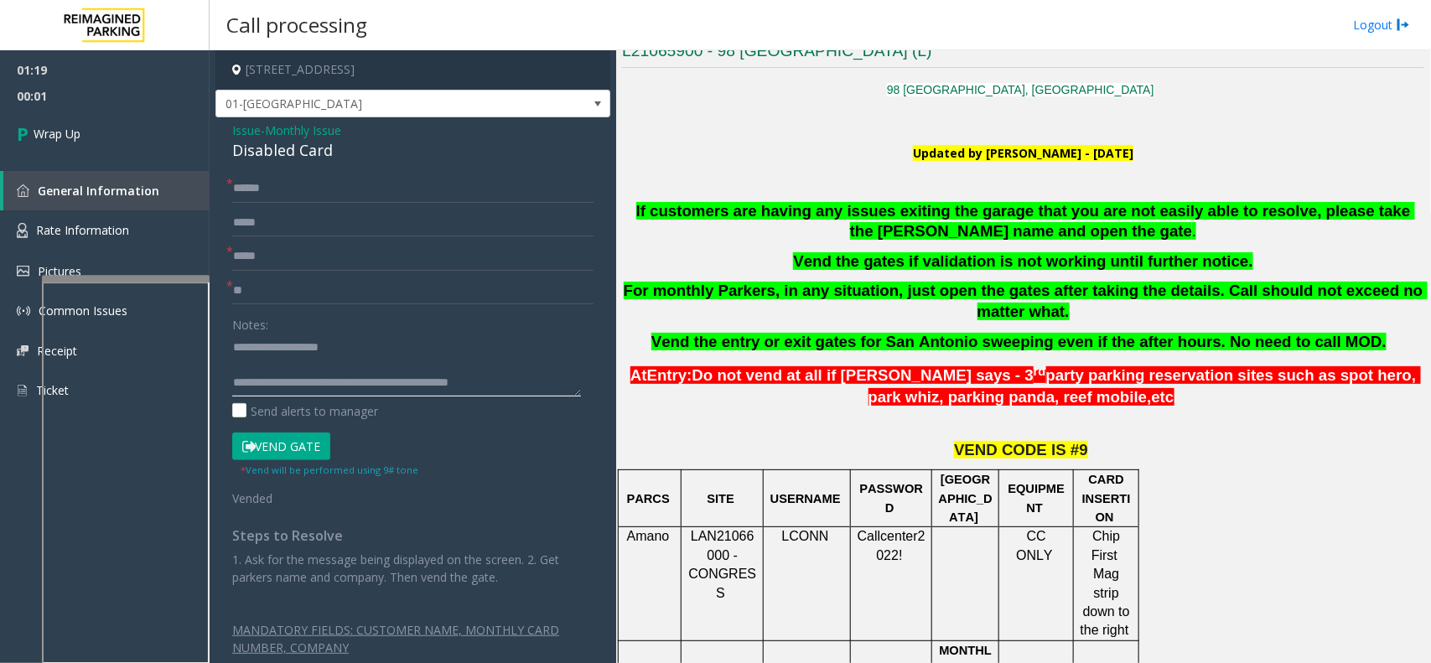
click at [507, 378] on textarea at bounding box center [406, 365] width 349 height 63
click at [514, 378] on textarea at bounding box center [406, 365] width 349 height 63
type textarea "**********"
click at [138, 131] on link "Wrap Up" at bounding box center [105, 133] width 210 height 49
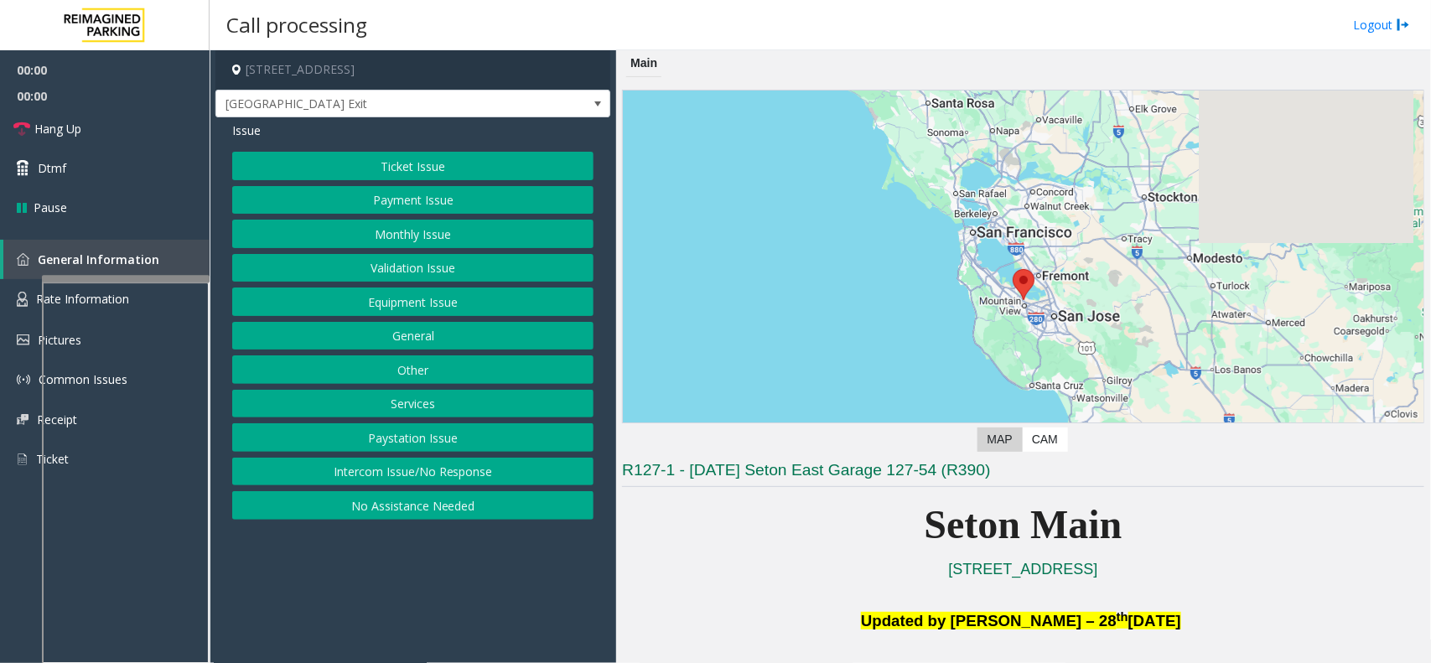
click at [386, 308] on button "Equipment Issue" at bounding box center [412, 301] width 361 height 28
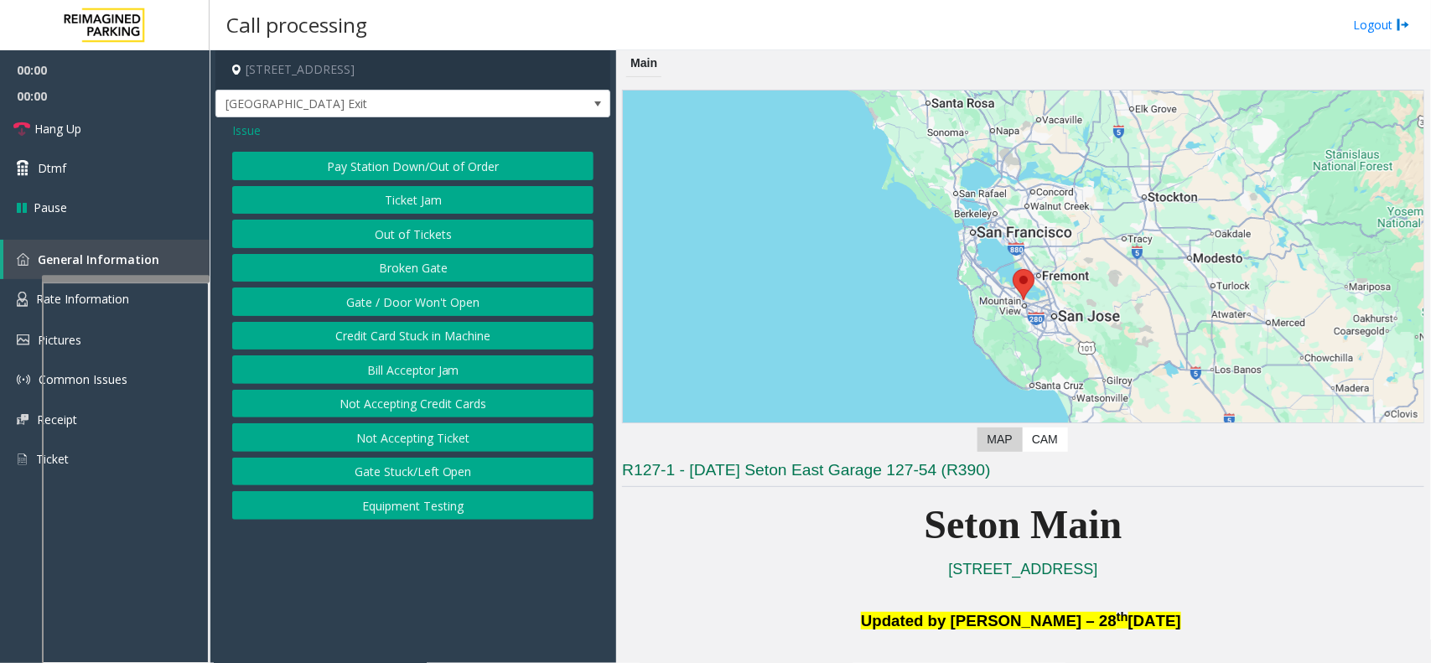
click at [386, 308] on button "Gate / Door Won't Open" at bounding box center [412, 301] width 361 height 28
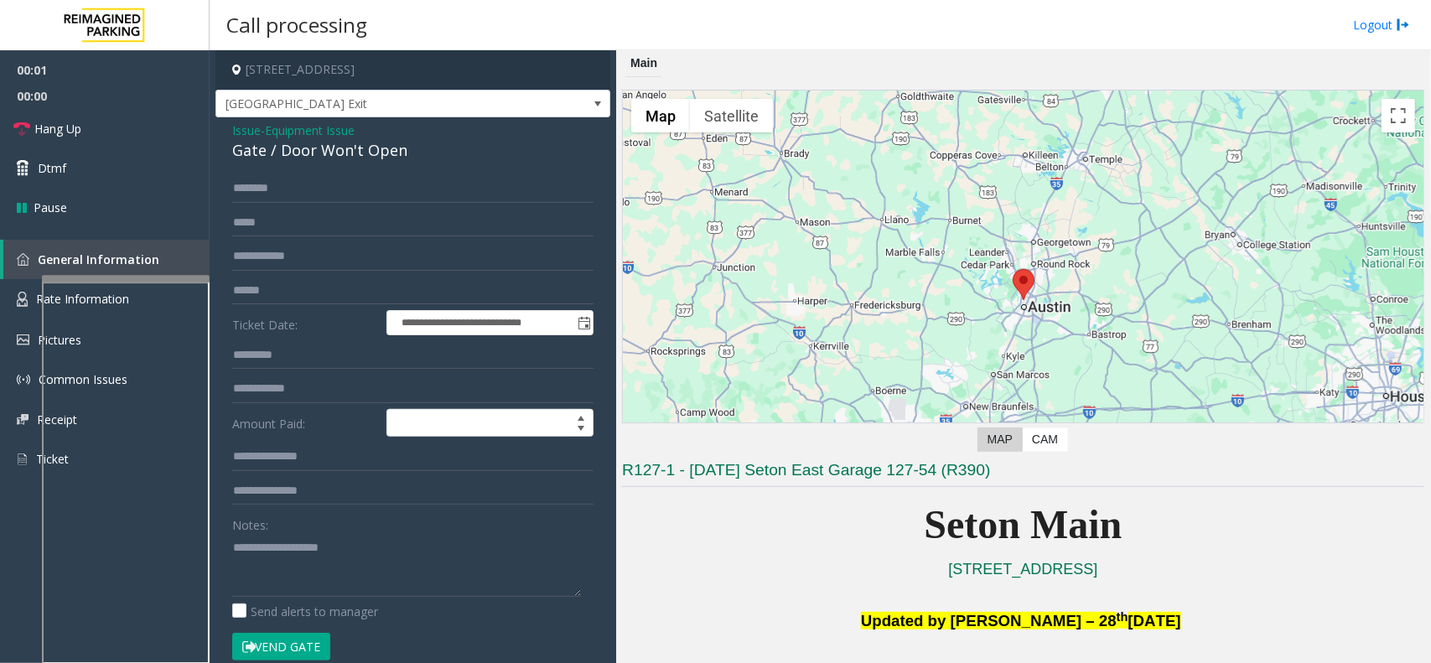
click at [307, 643] on button "Vend Gate" at bounding box center [281, 647] width 98 height 28
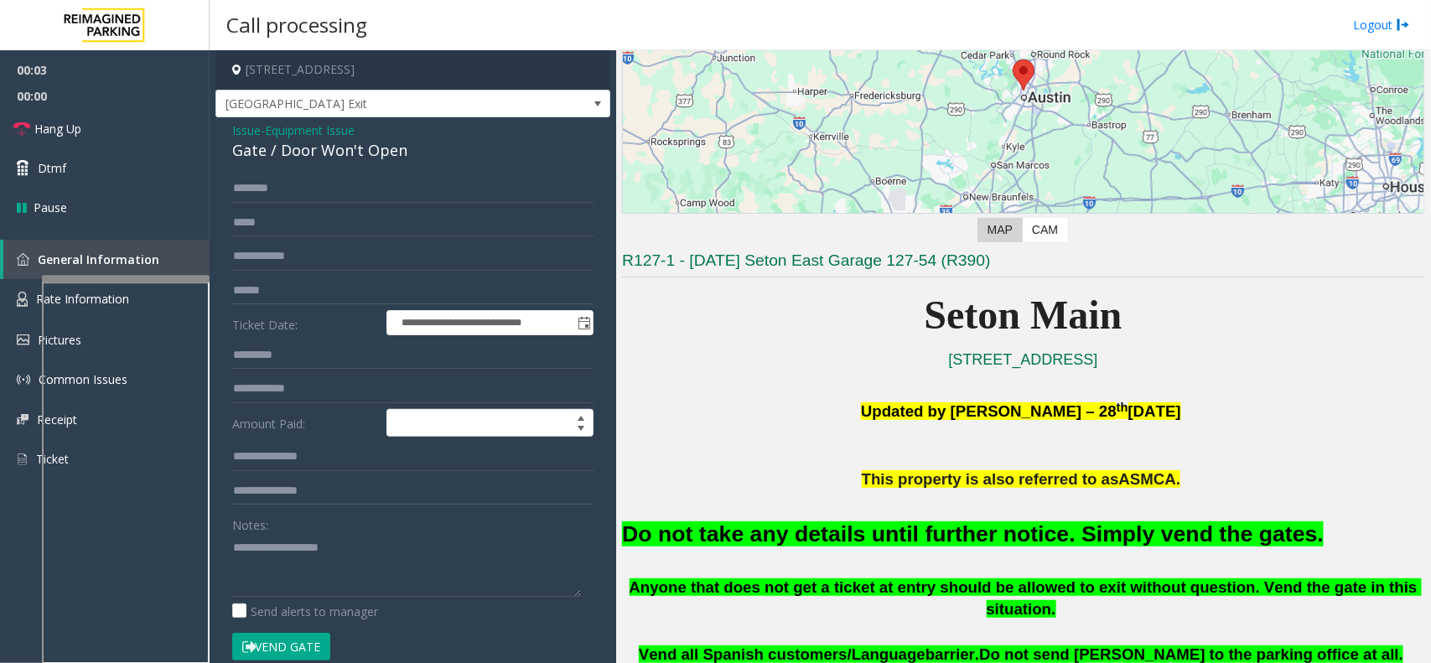
click at [765, 546] on font "Do not take any details until further notice. Simply vend the gates." at bounding box center [972, 533] width 701 height 25
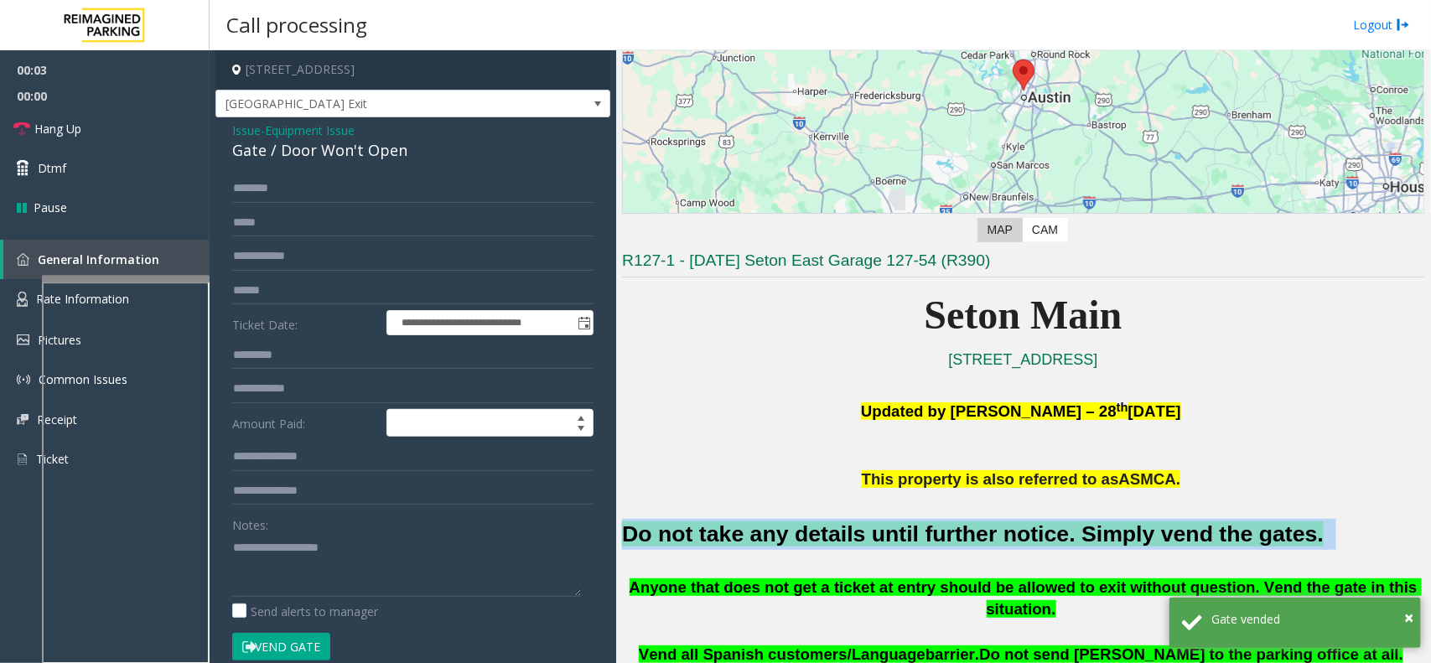
click at [765, 546] on font "Do not take any details until further notice. Simply vend the gates." at bounding box center [972, 533] width 701 height 25
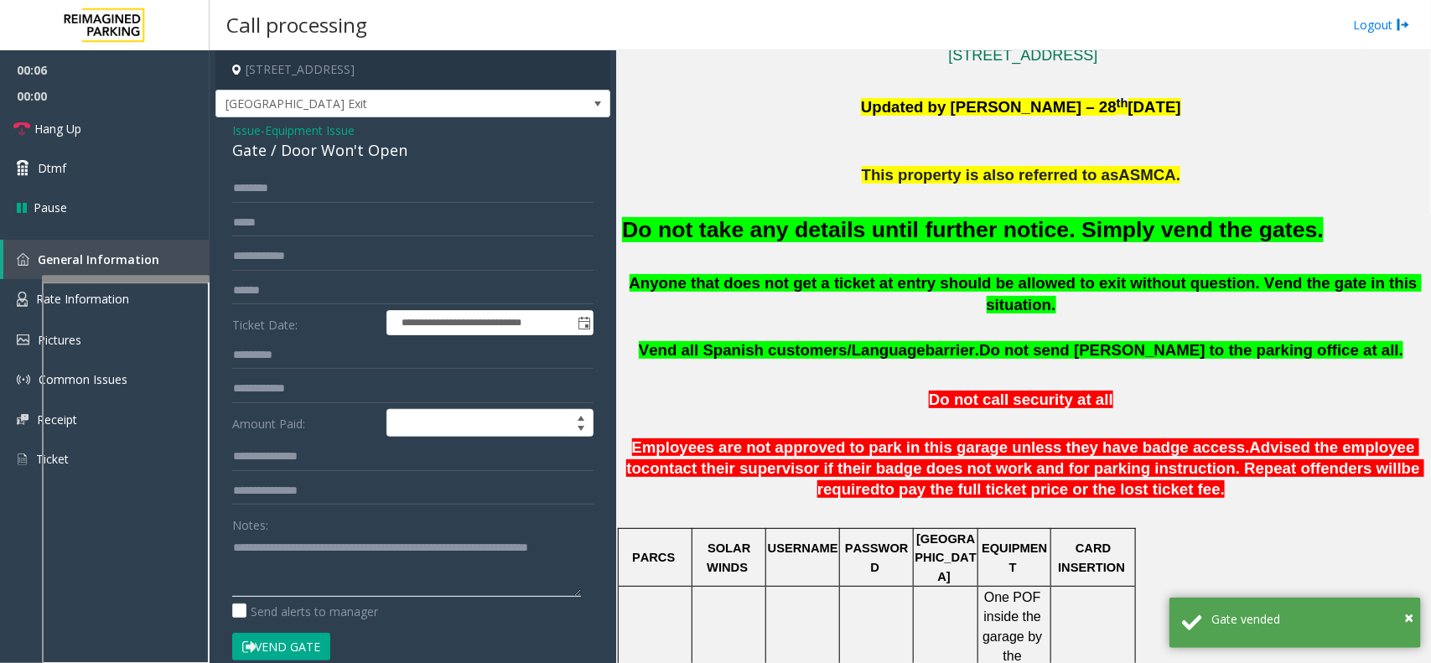
scroll to position [524, 0]
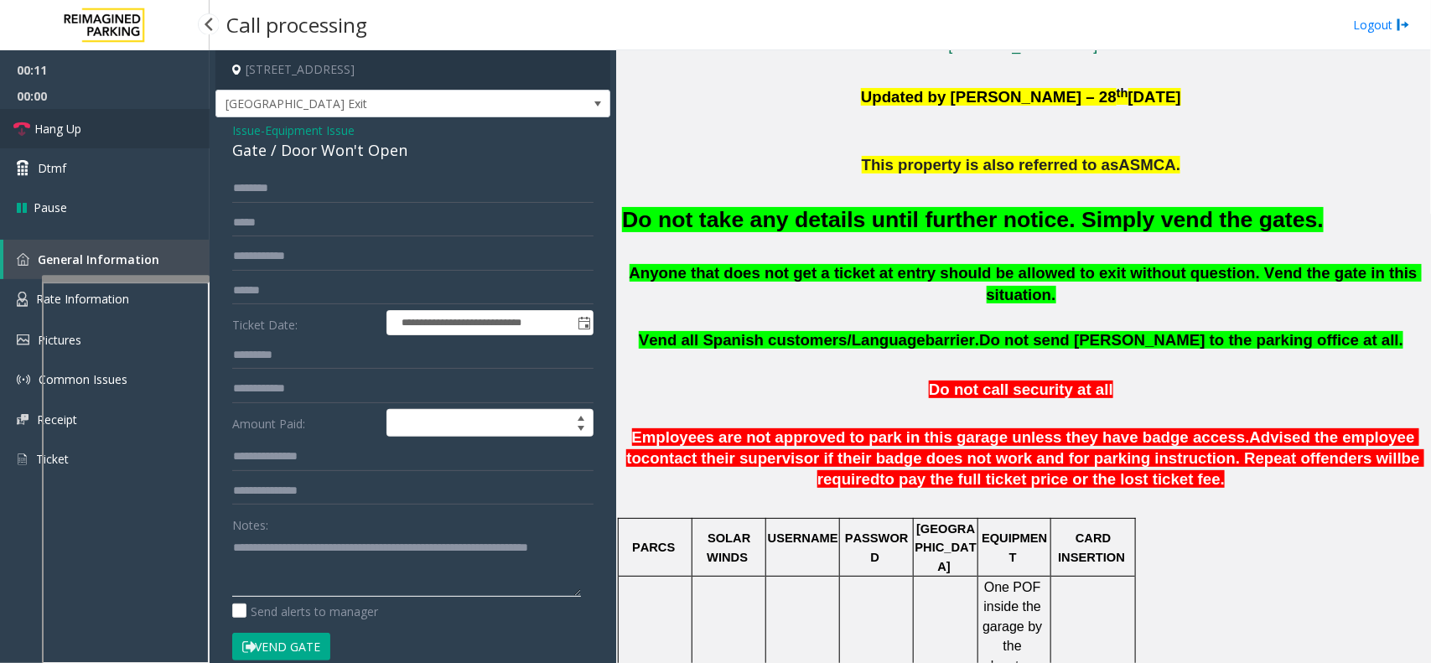
type textarea "**********"
click at [77, 128] on span "Hang Up" at bounding box center [57, 129] width 47 height 18
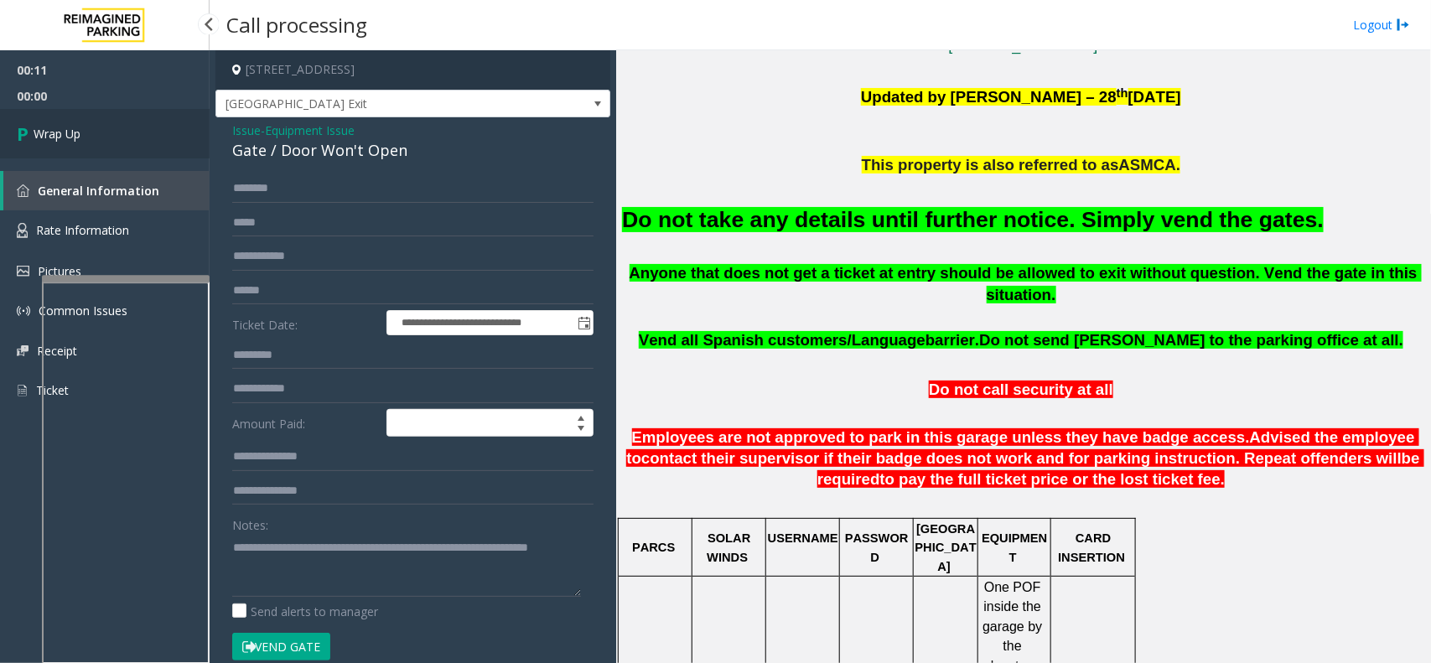
click at [77, 128] on span "Wrap Up" at bounding box center [57, 134] width 47 height 18
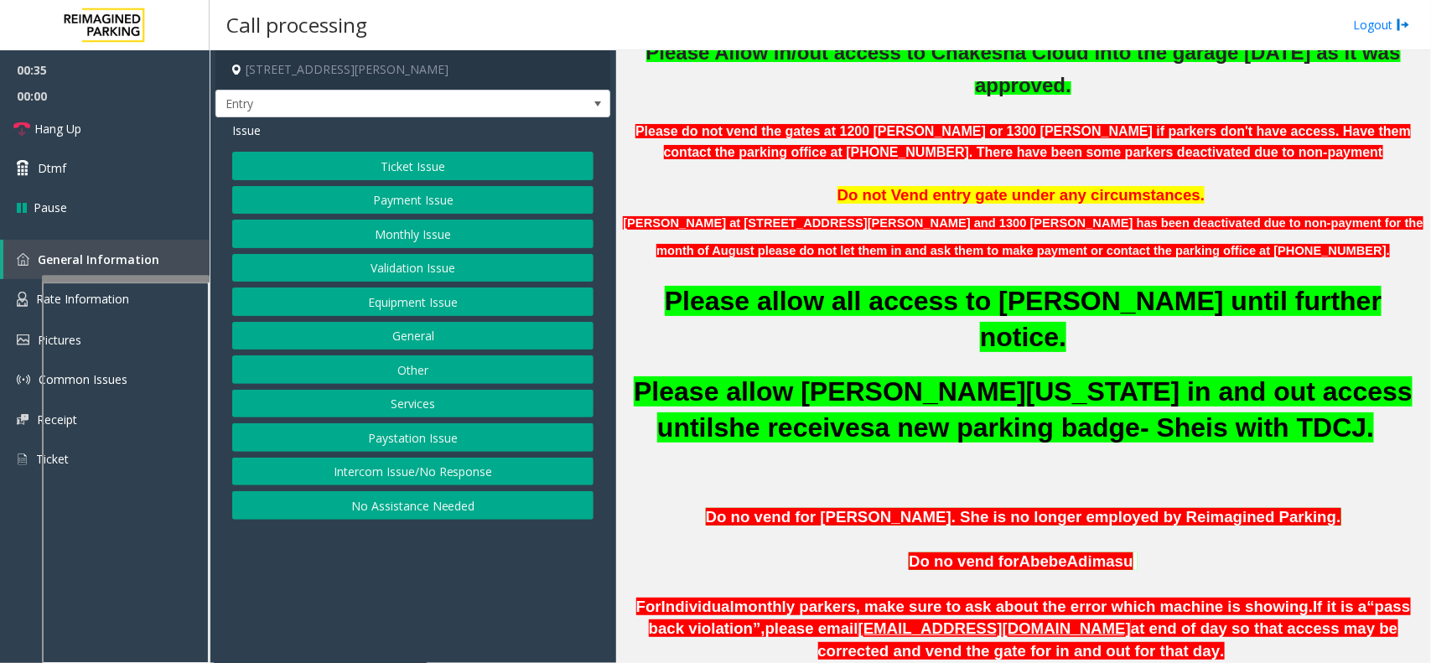
scroll to position [524, 0]
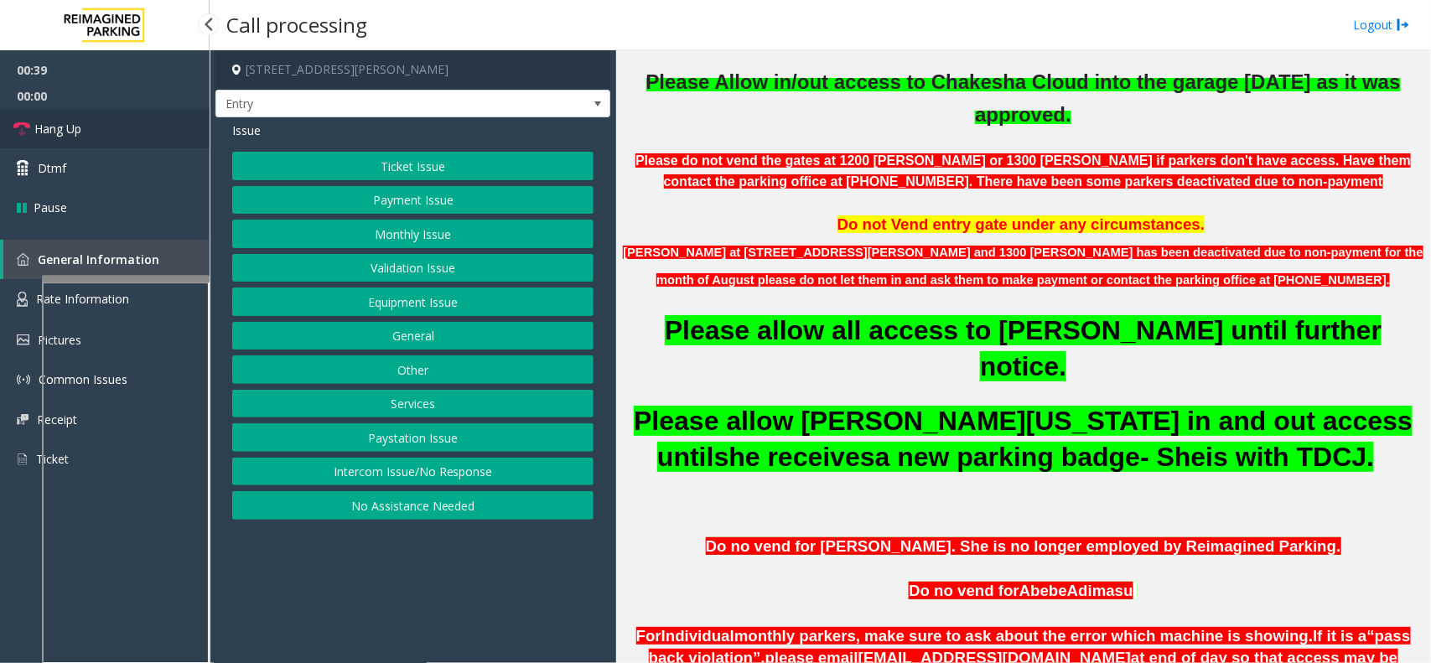
click at [122, 123] on link "Hang Up" at bounding box center [105, 128] width 210 height 39
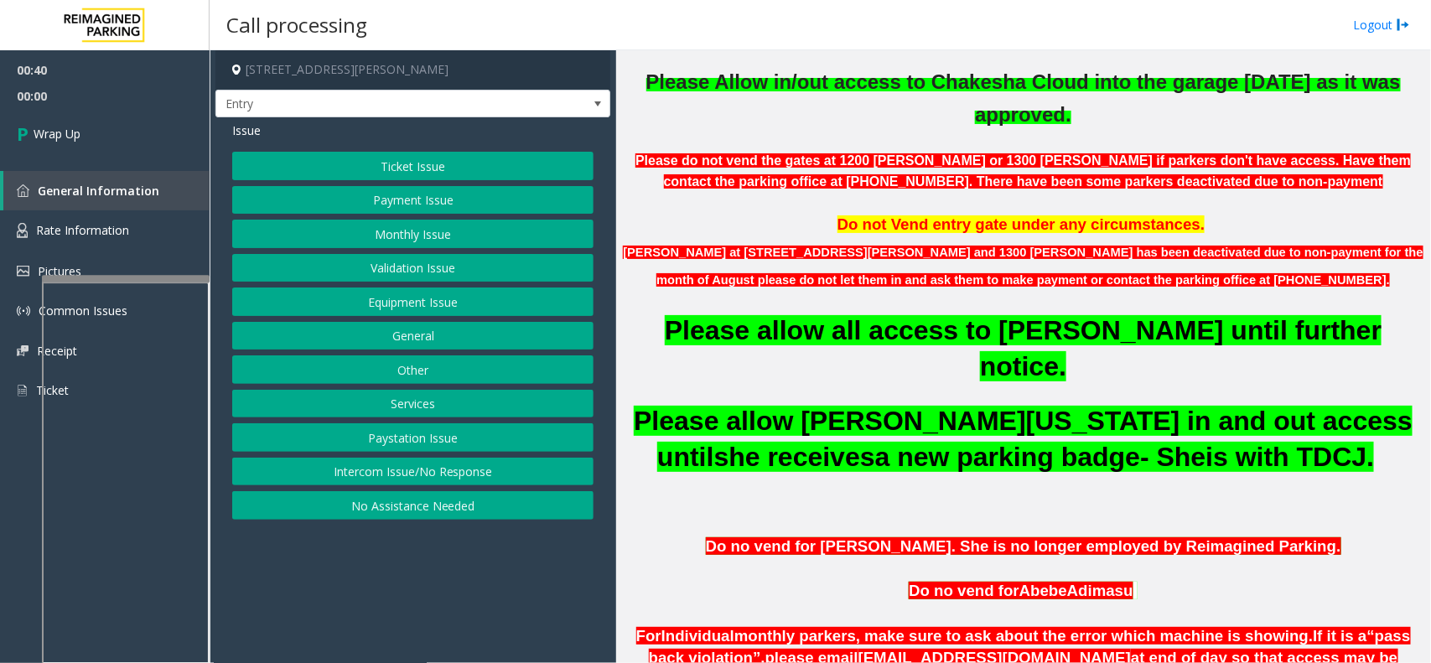
click at [373, 463] on button "Intercom Issue/No Response" at bounding box center [412, 472] width 361 height 28
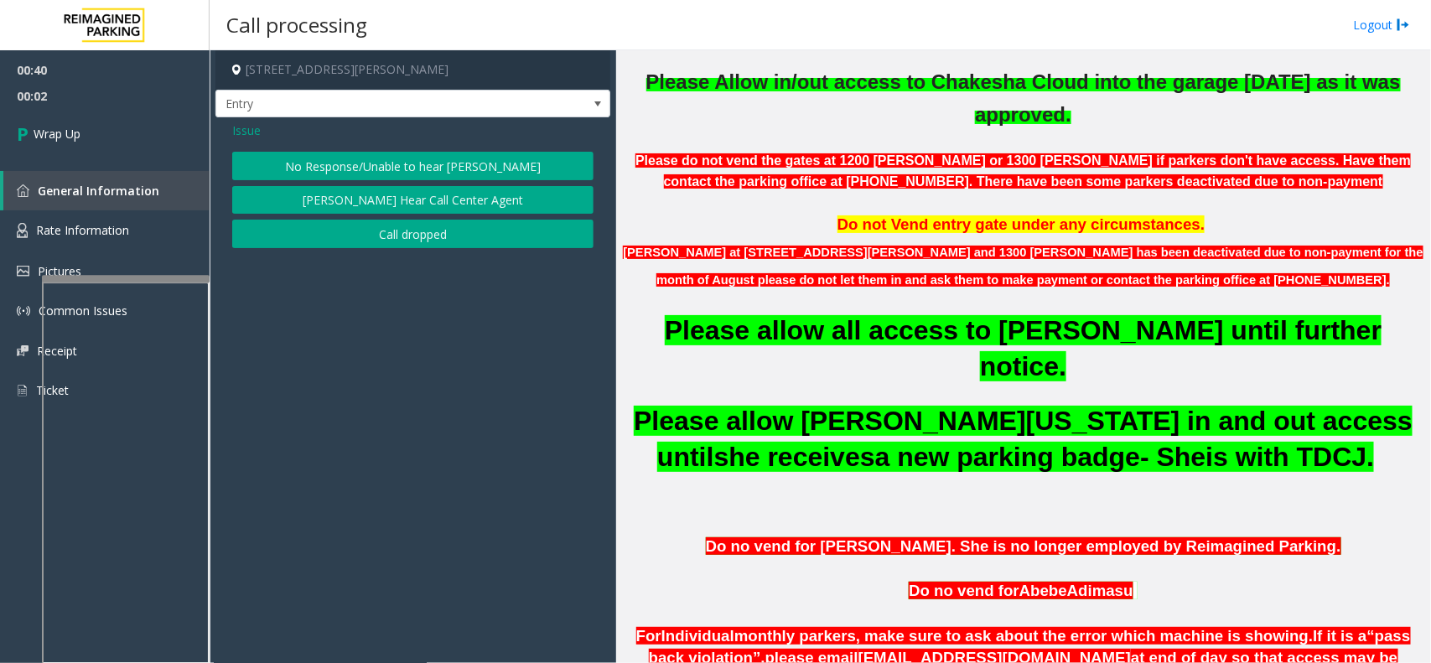
click at [247, 122] on span "Issue" at bounding box center [246, 131] width 28 height 18
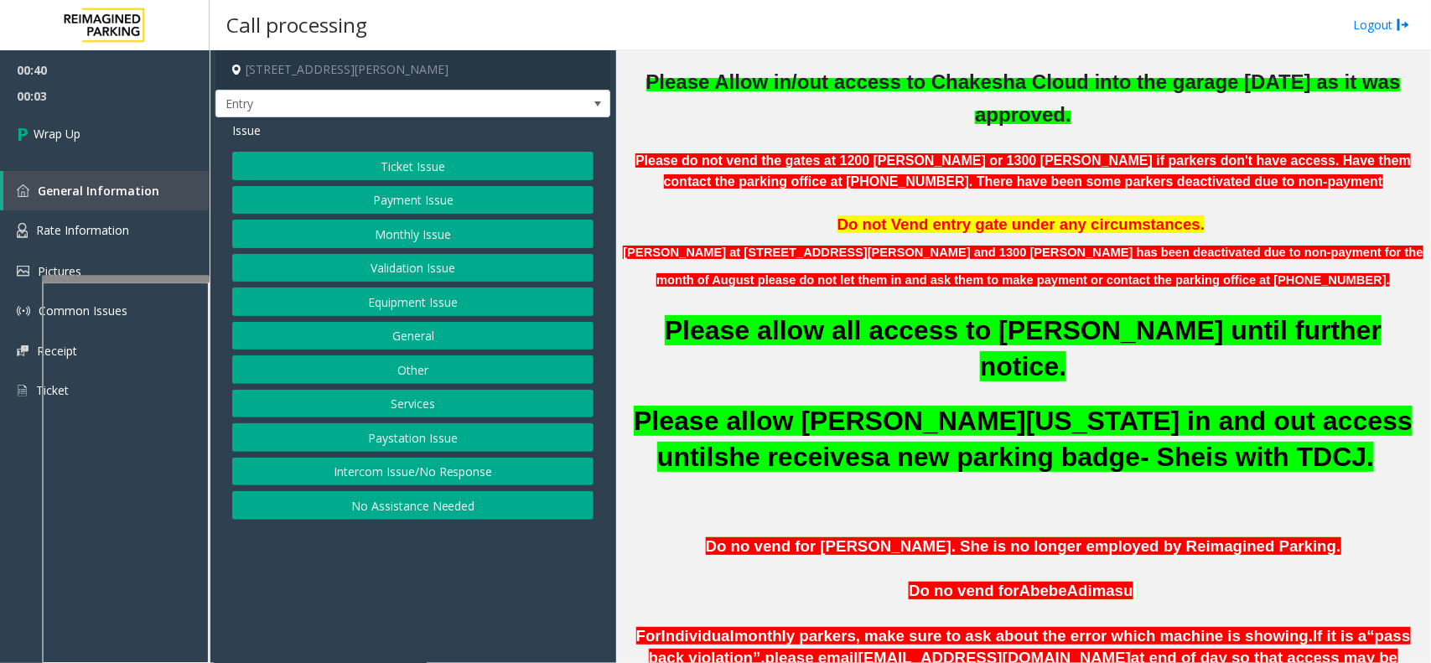
click at [412, 379] on button "Other" at bounding box center [412, 369] width 361 height 28
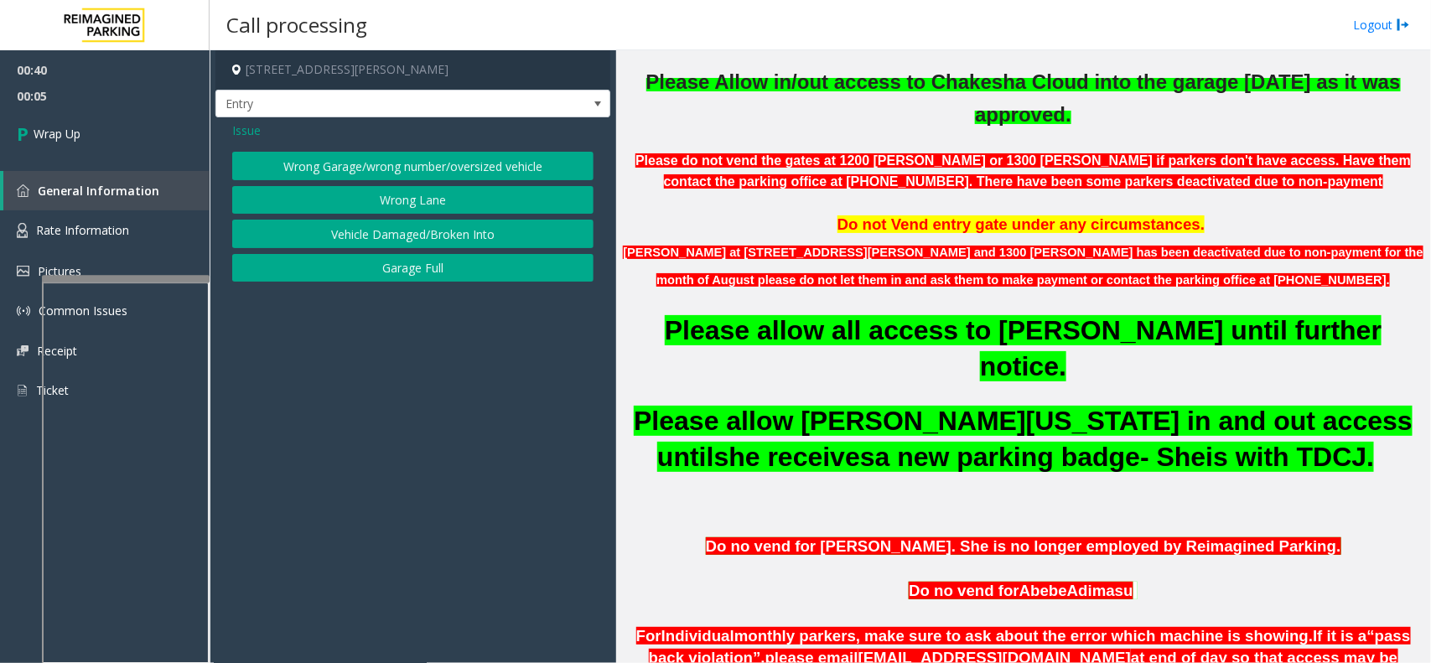
click at [398, 168] on button "Wrong Garage/wrong number/oversized vehicle" at bounding box center [412, 166] width 361 height 28
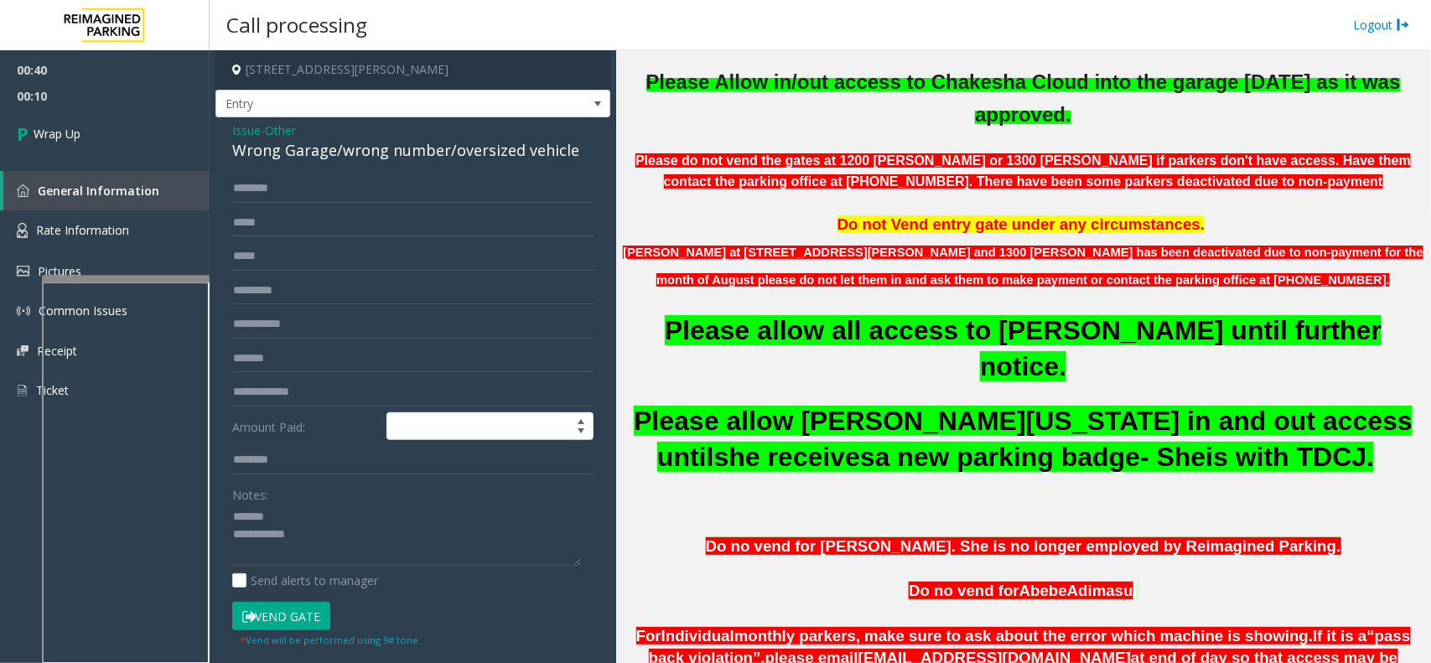
click at [354, 148] on div "Wrong Garage/wrong number/oversized vehicle" at bounding box center [412, 150] width 361 height 23
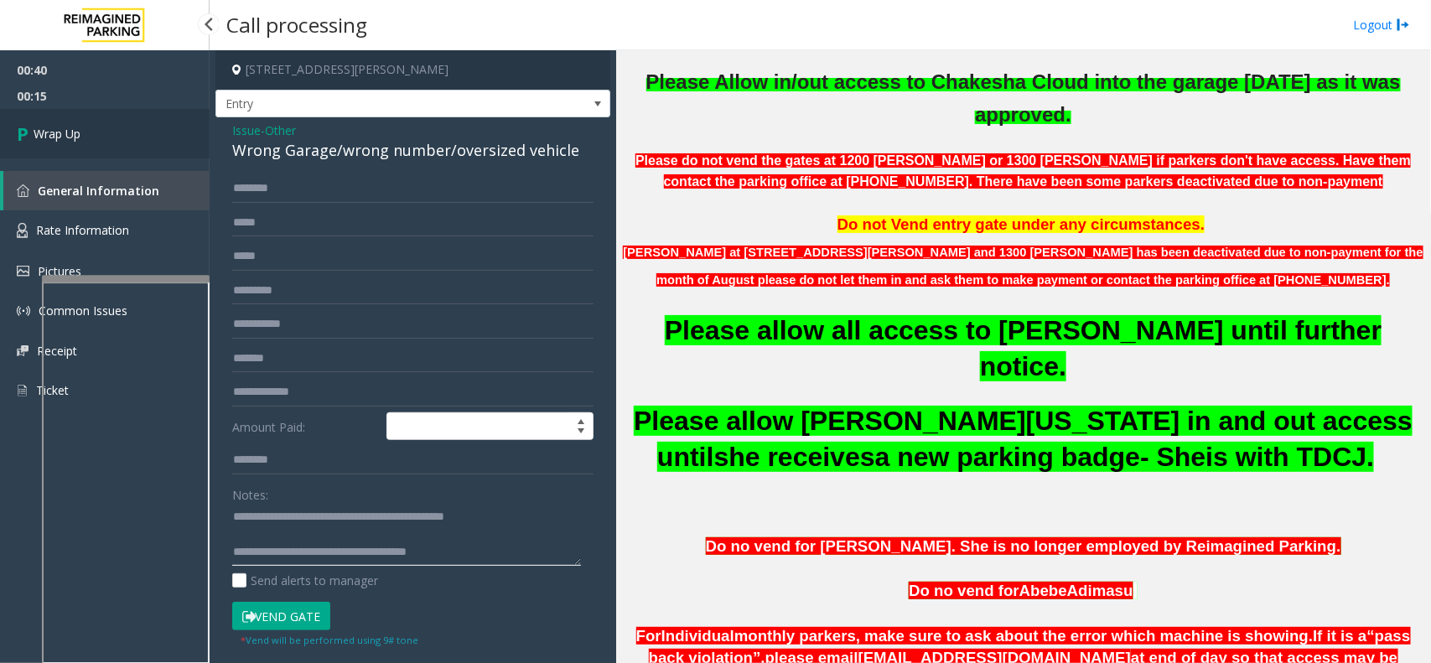
type textarea "**********"
click at [151, 145] on link "Wrap Up" at bounding box center [105, 133] width 210 height 49
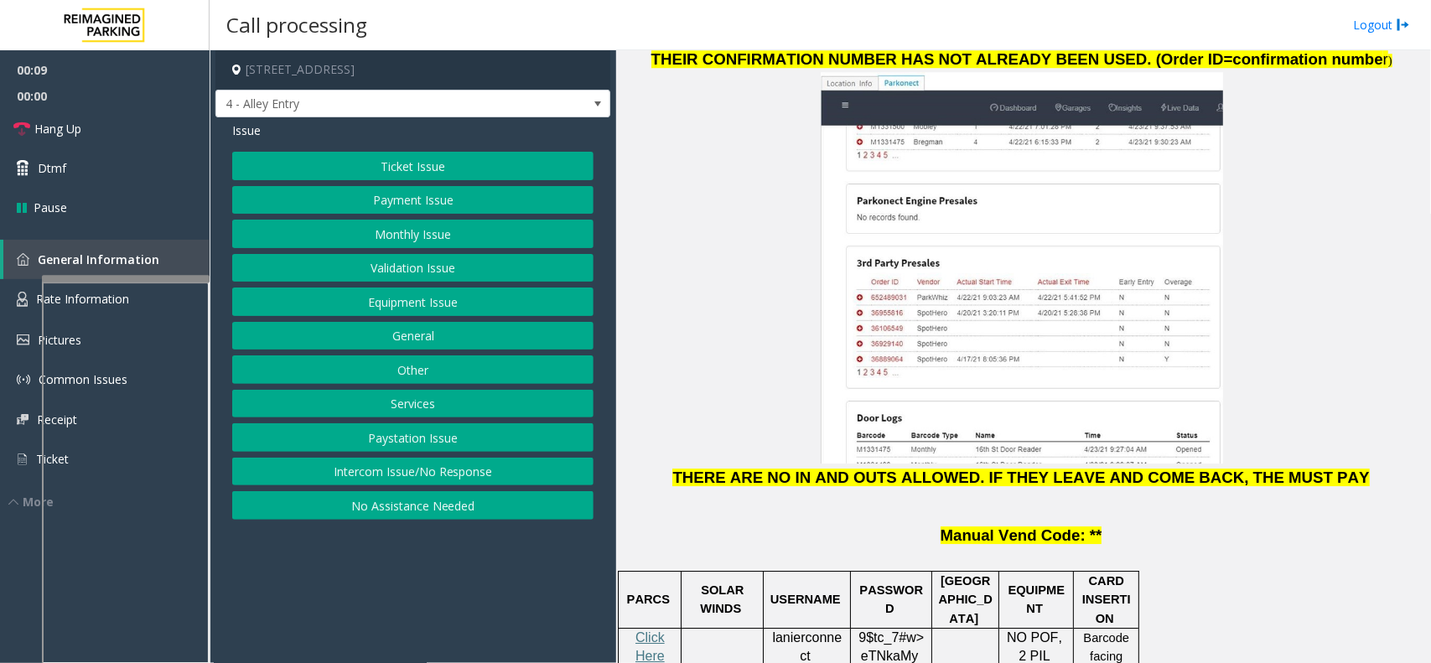
scroll to position [2305, 0]
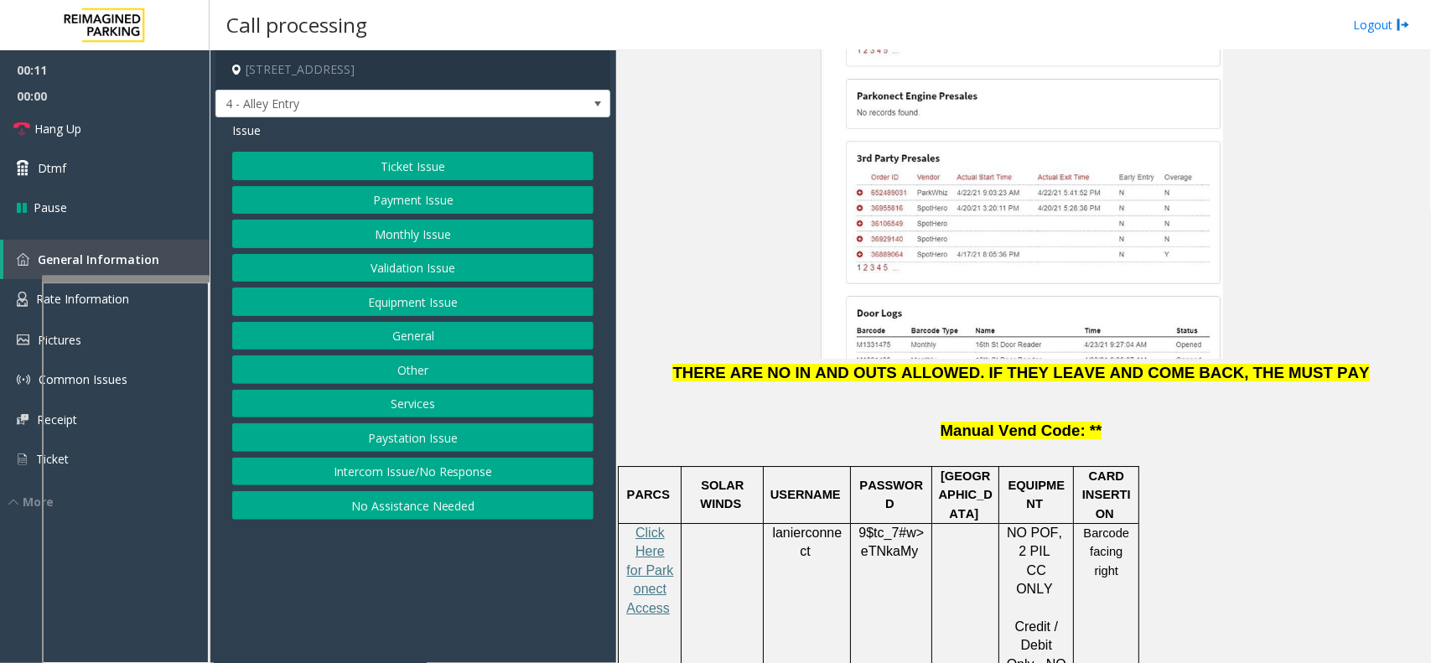
click at [469, 467] on button "Intercom Issue/No Response" at bounding box center [412, 472] width 361 height 28
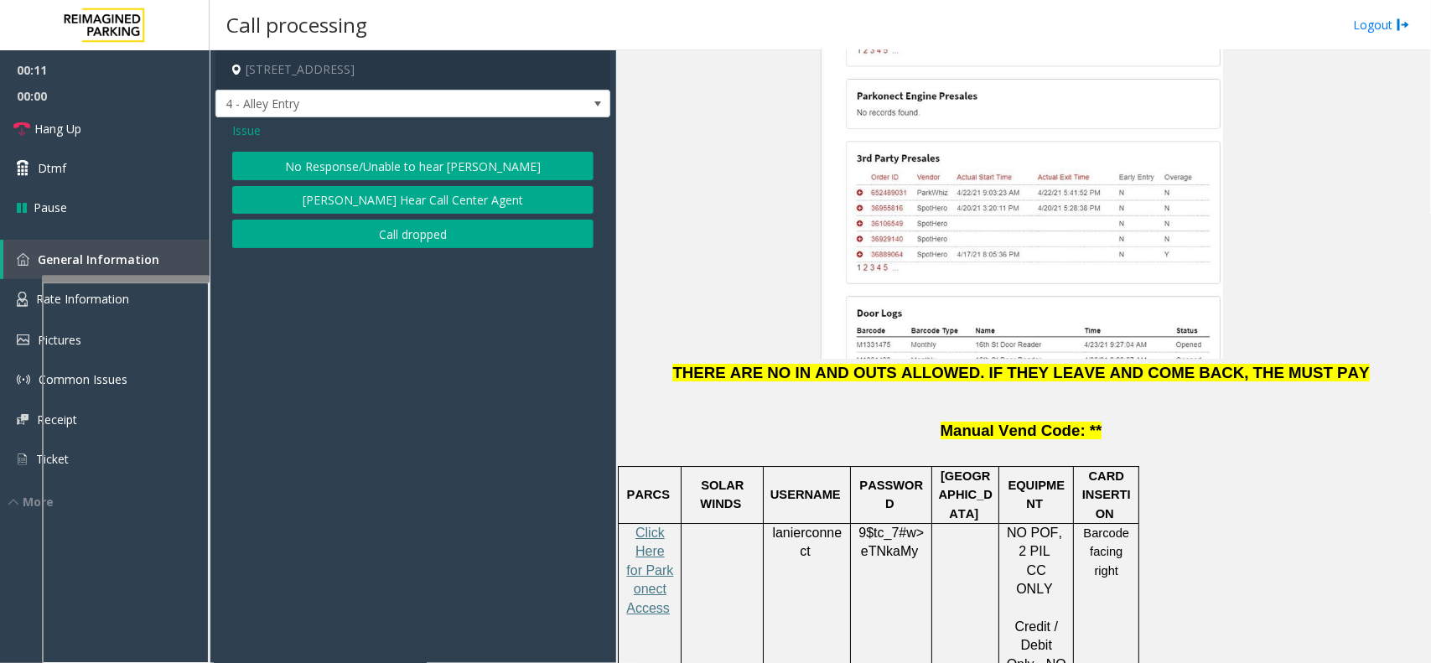
click at [493, 170] on button "No Response/Unable to hear [PERSON_NAME]" at bounding box center [412, 166] width 361 height 28
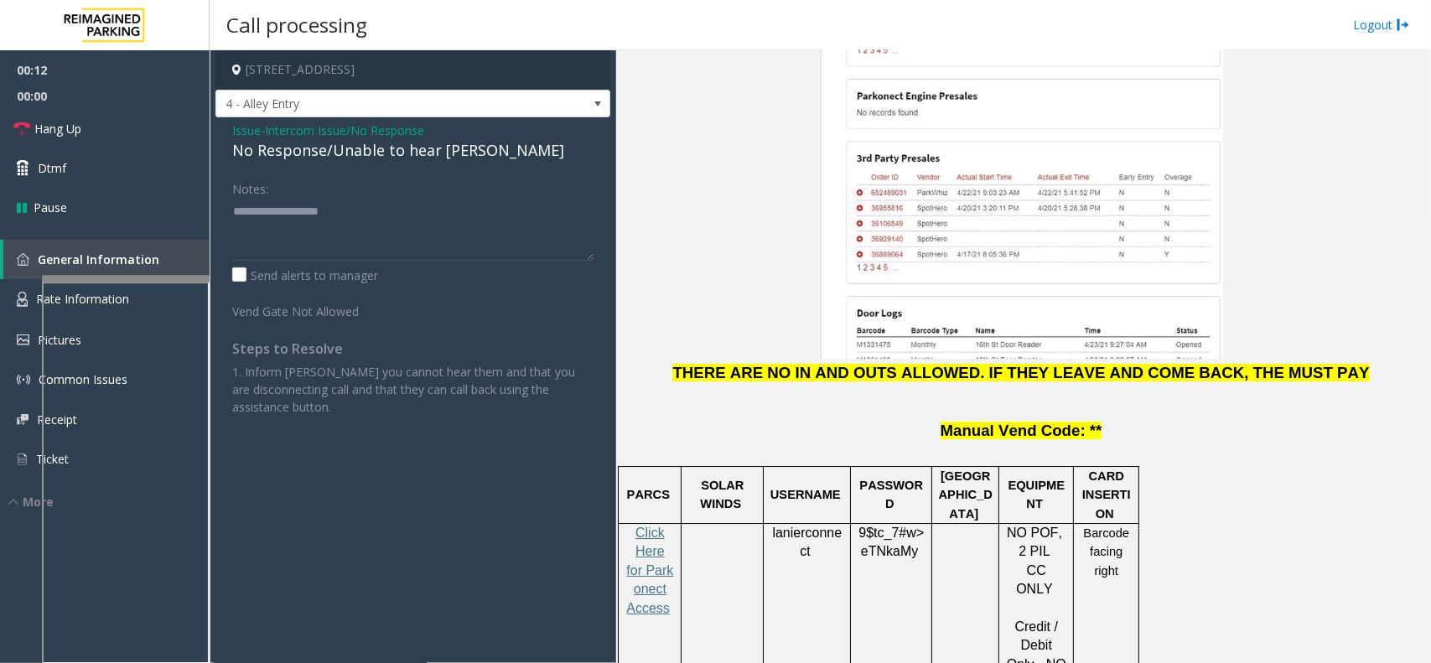
click at [432, 153] on div "No Response/Unable to hear [PERSON_NAME]" at bounding box center [412, 150] width 361 height 23
type textarea "**********"
click at [128, 118] on link "Hang Up" at bounding box center [105, 128] width 210 height 39
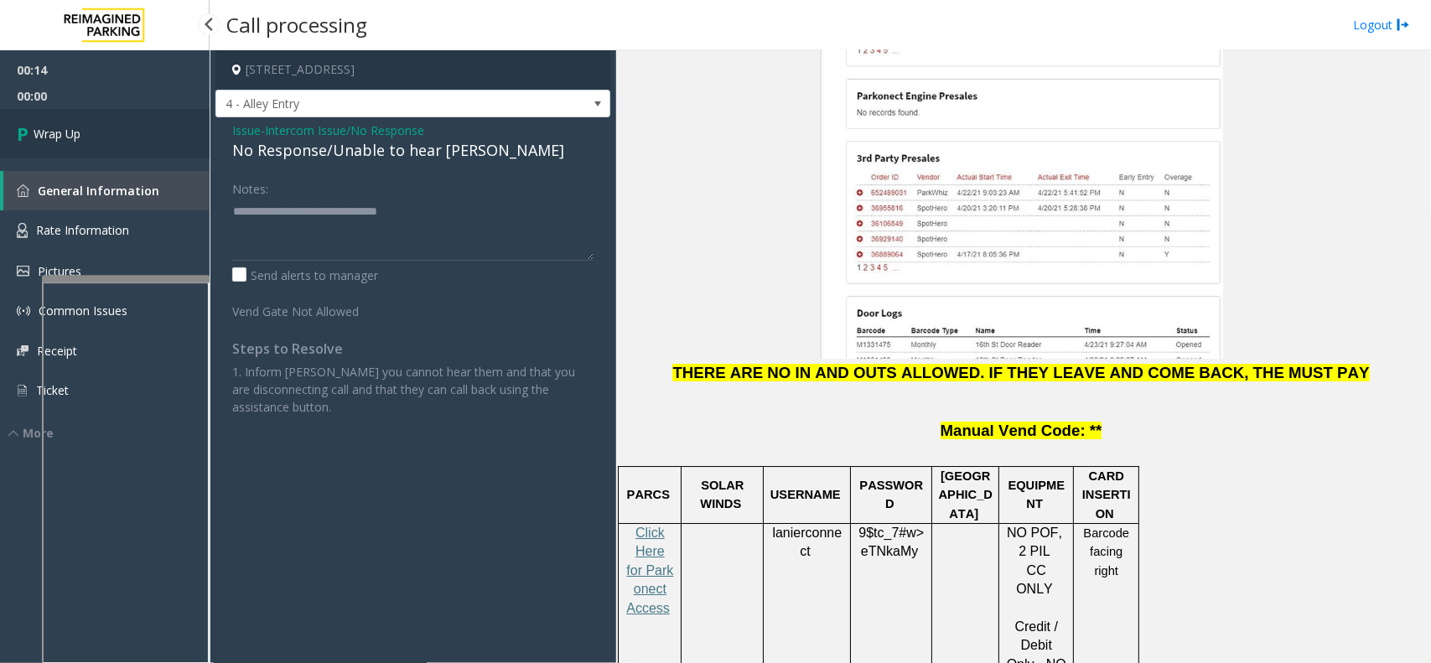
click at [106, 137] on link "Wrap Up" at bounding box center [105, 133] width 210 height 49
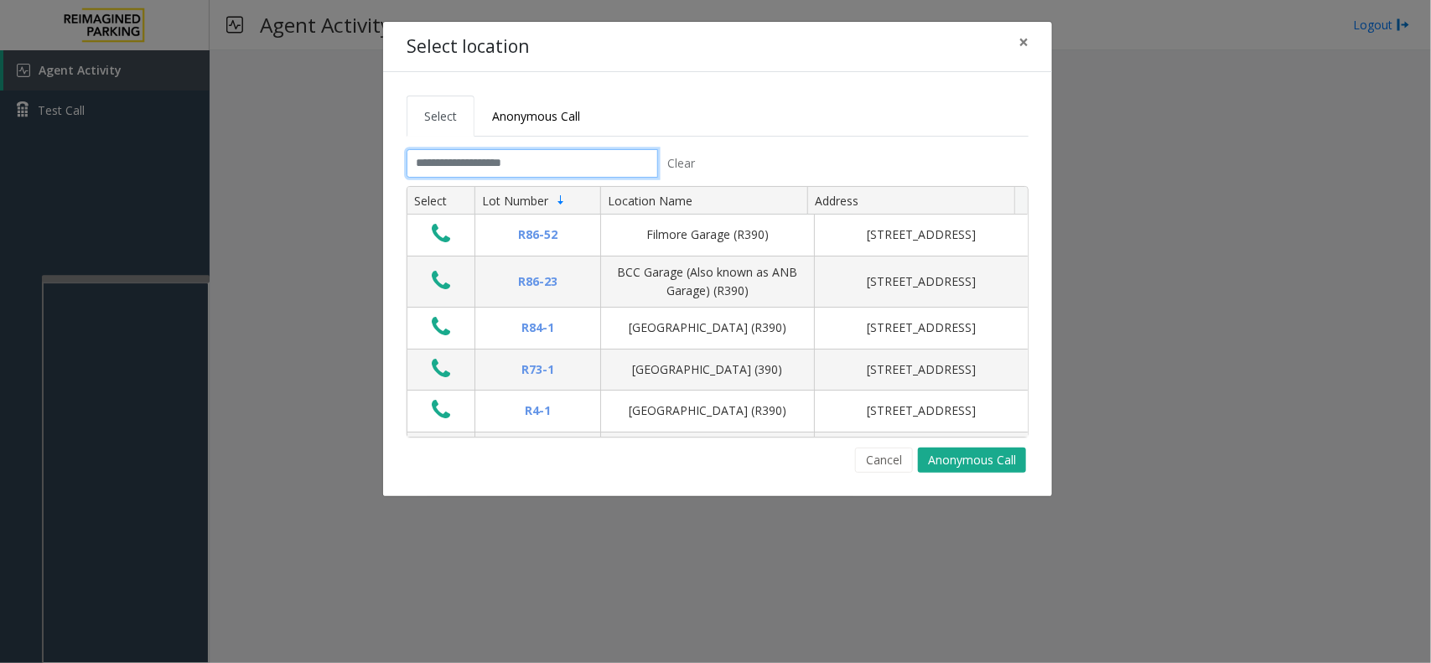
click at [474, 164] on input "text" at bounding box center [531, 163] width 251 height 28
click at [1017, 48] on button "×" at bounding box center [1024, 42] width 34 height 41
click at [529, 162] on input "text" at bounding box center [531, 163] width 251 height 28
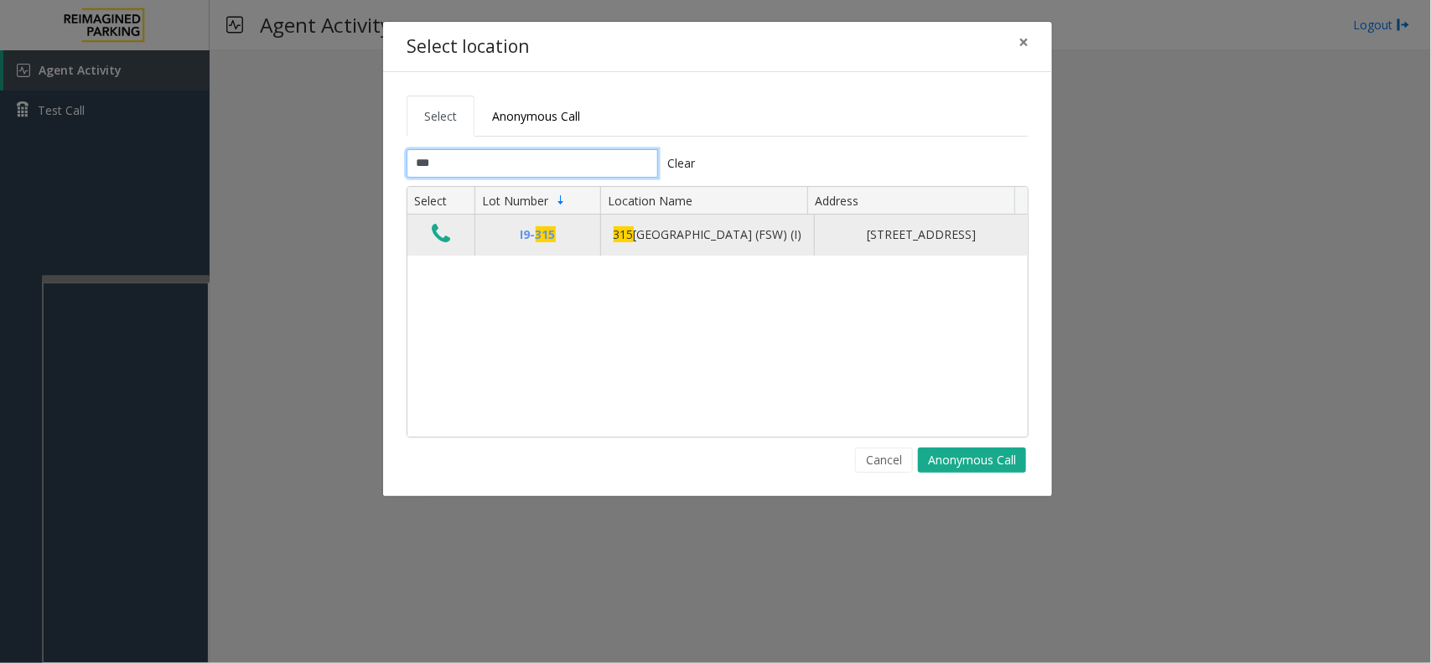
type input "***"
click at [440, 241] on icon "Data table" at bounding box center [441, 233] width 18 height 23
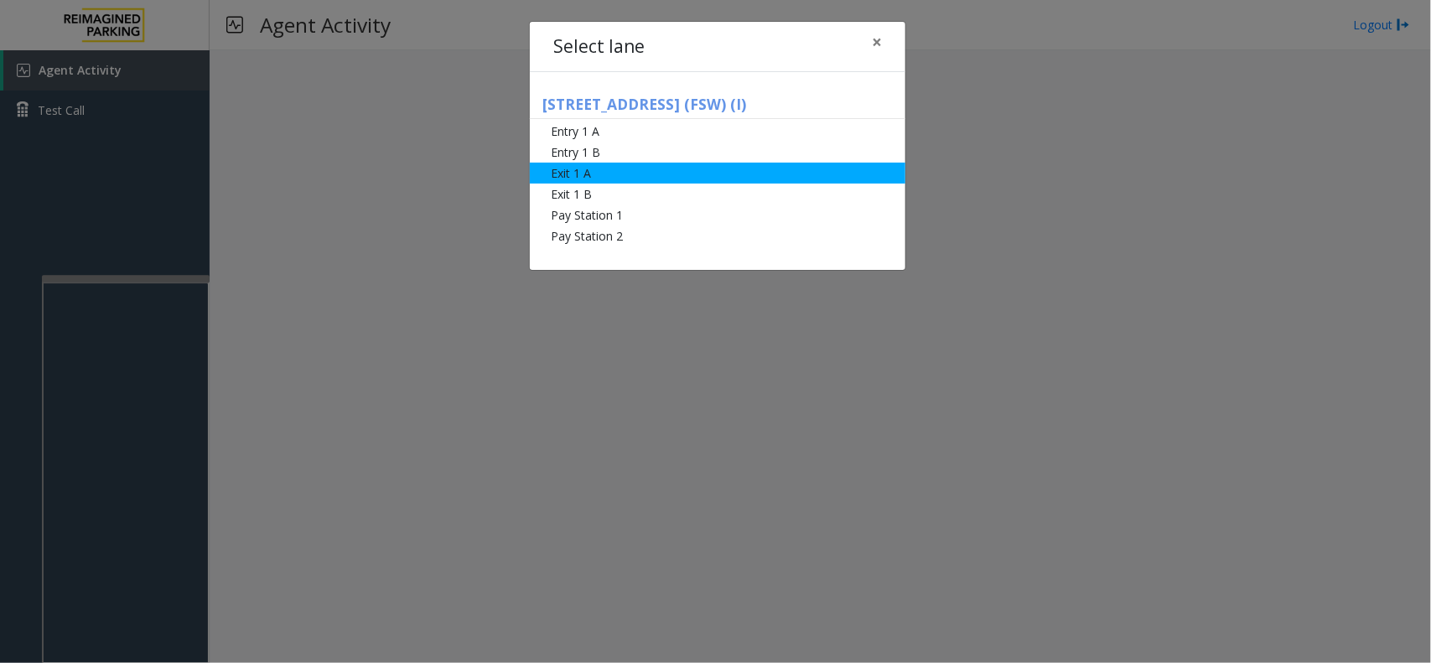
click at [585, 176] on li "Exit 1 A" at bounding box center [717, 173] width 375 height 21
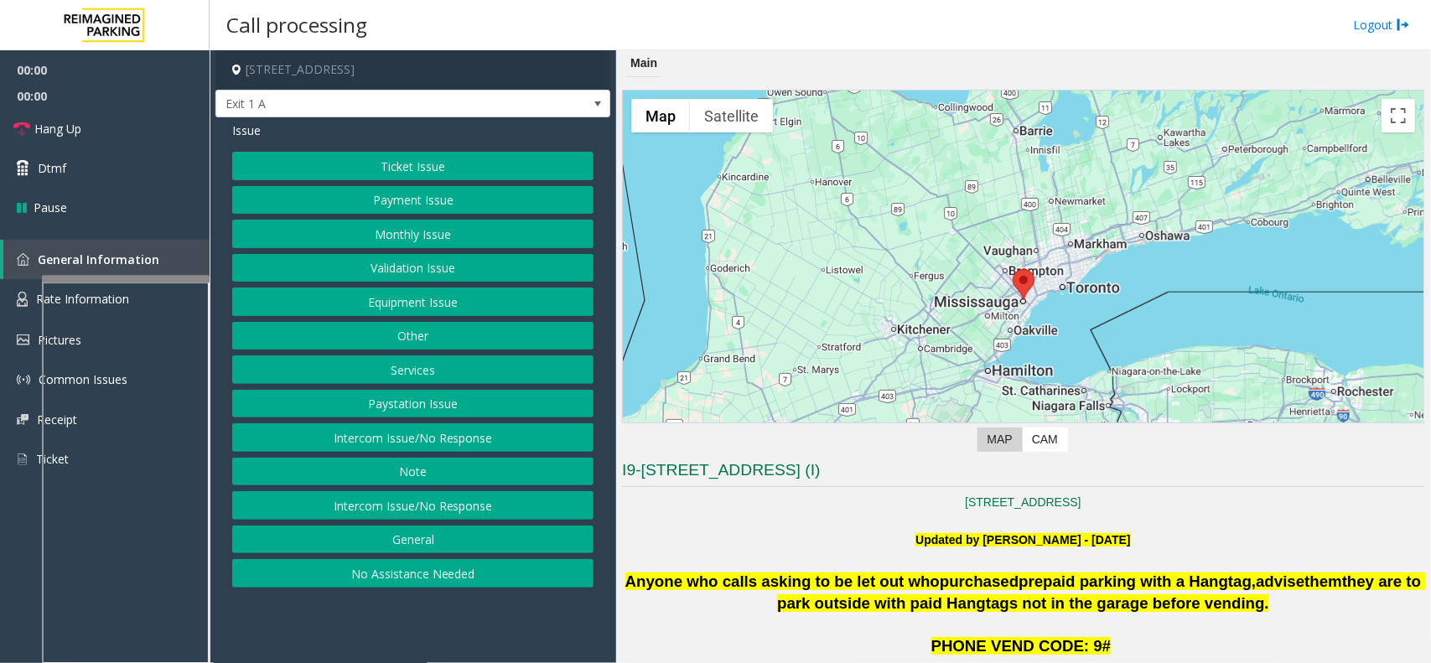
click at [394, 172] on button "Ticket Issue" at bounding box center [412, 166] width 361 height 28
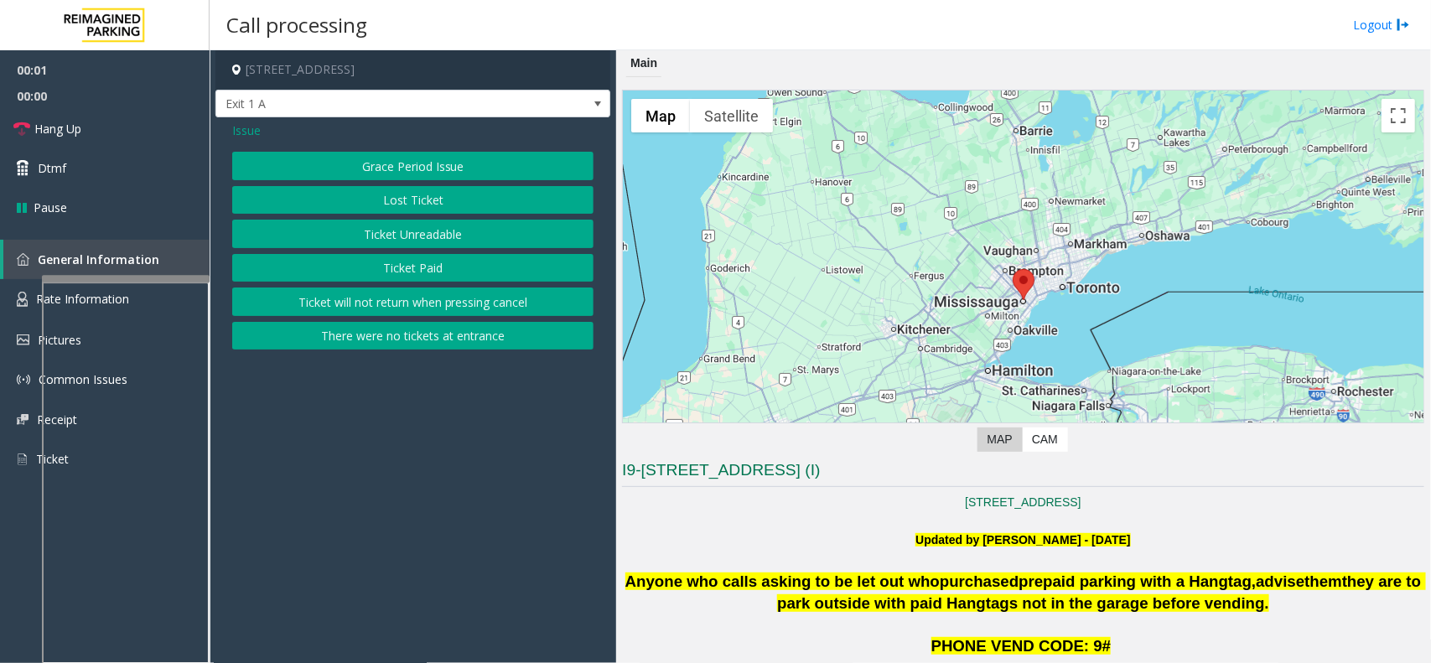
click at [458, 267] on button "Ticket Paid" at bounding box center [412, 268] width 361 height 28
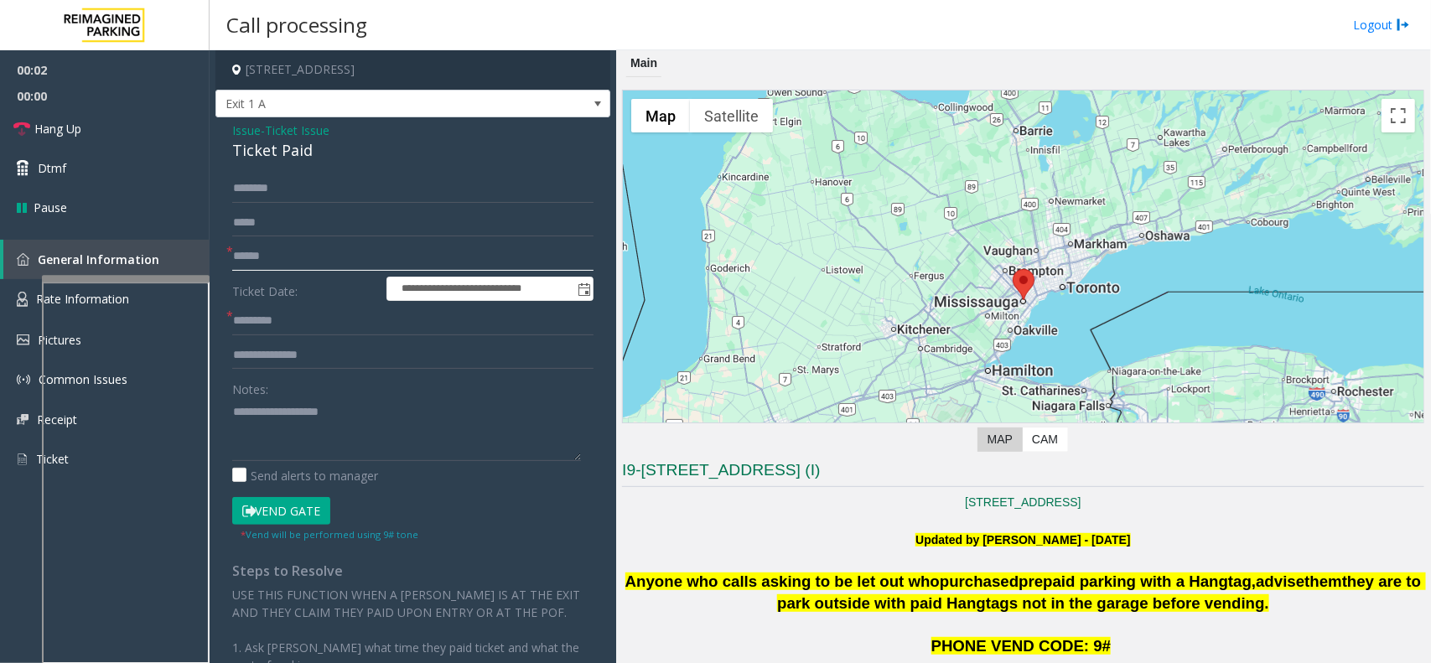
click at [388, 245] on input "text" at bounding box center [412, 256] width 361 height 28
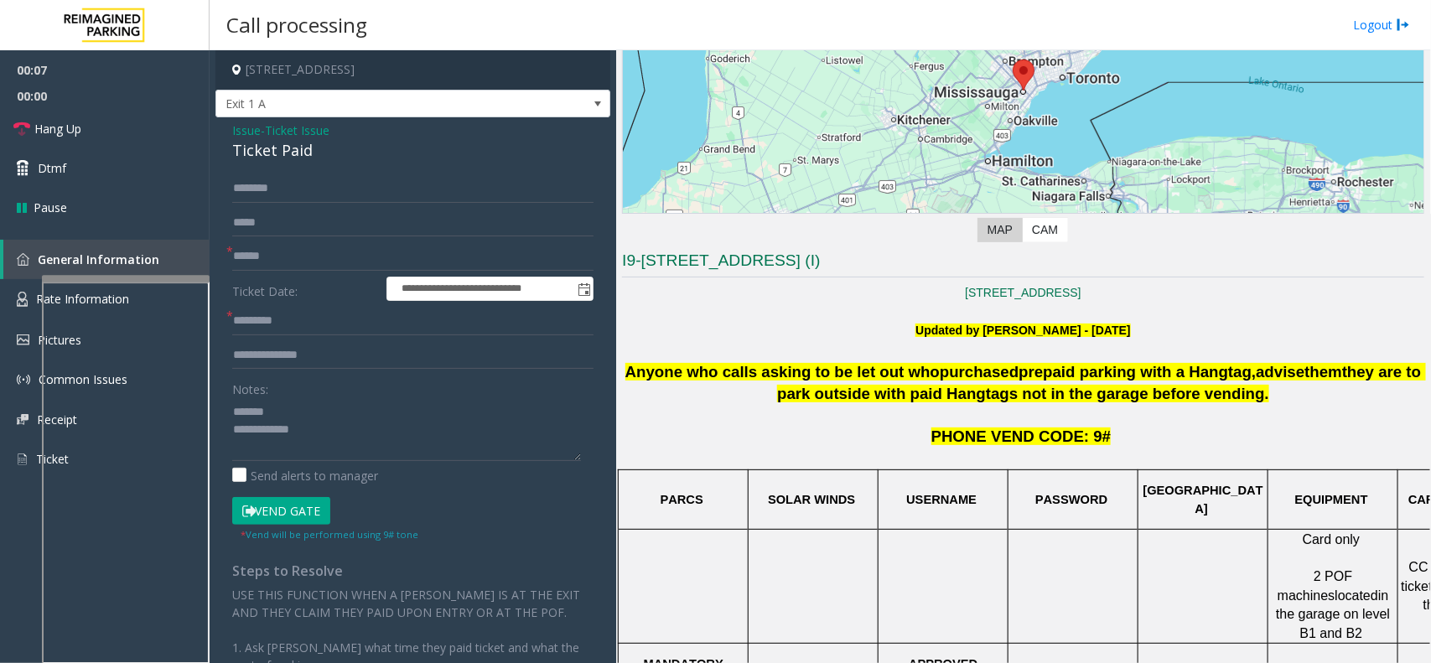
click at [256, 148] on div "Ticket Paid" at bounding box center [412, 150] width 361 height 23
type textarea "**********"
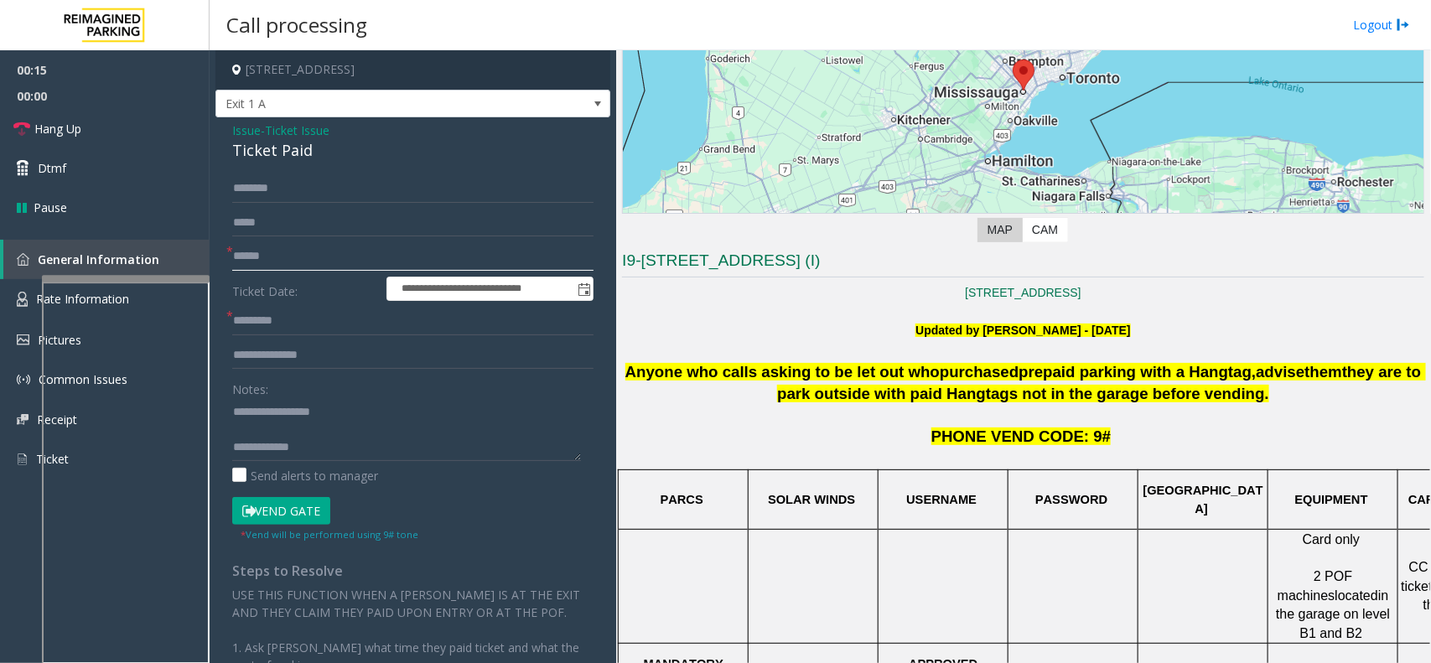
click at [281, 260] on input "text" at bounding box center [412, 256] width 361 height 28
click at [281, 307] on input "text" at bounding box center [412, 321] width 361 height 28
click at [282, 256] on input "********" at bounding box center [412, 256] width 361 height 28
type input "*********"
click at [291, 318] on input "text" at bounding box center [412, 321] width 361 height 28
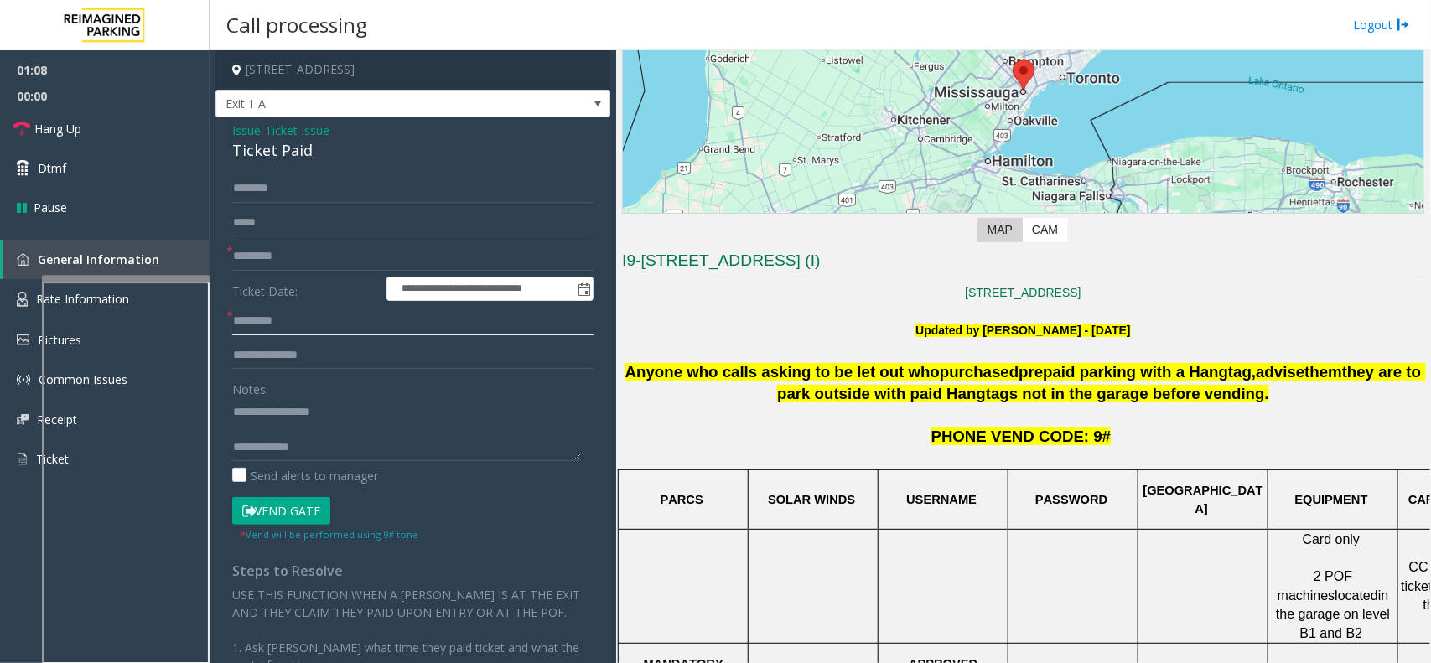
click at [291, 323] on input "text" at bounding box center [412, 321] width 361 height 28
click at [15, 303] on link "Rate Information" at bounding box center [105, 299] width 210 height 41
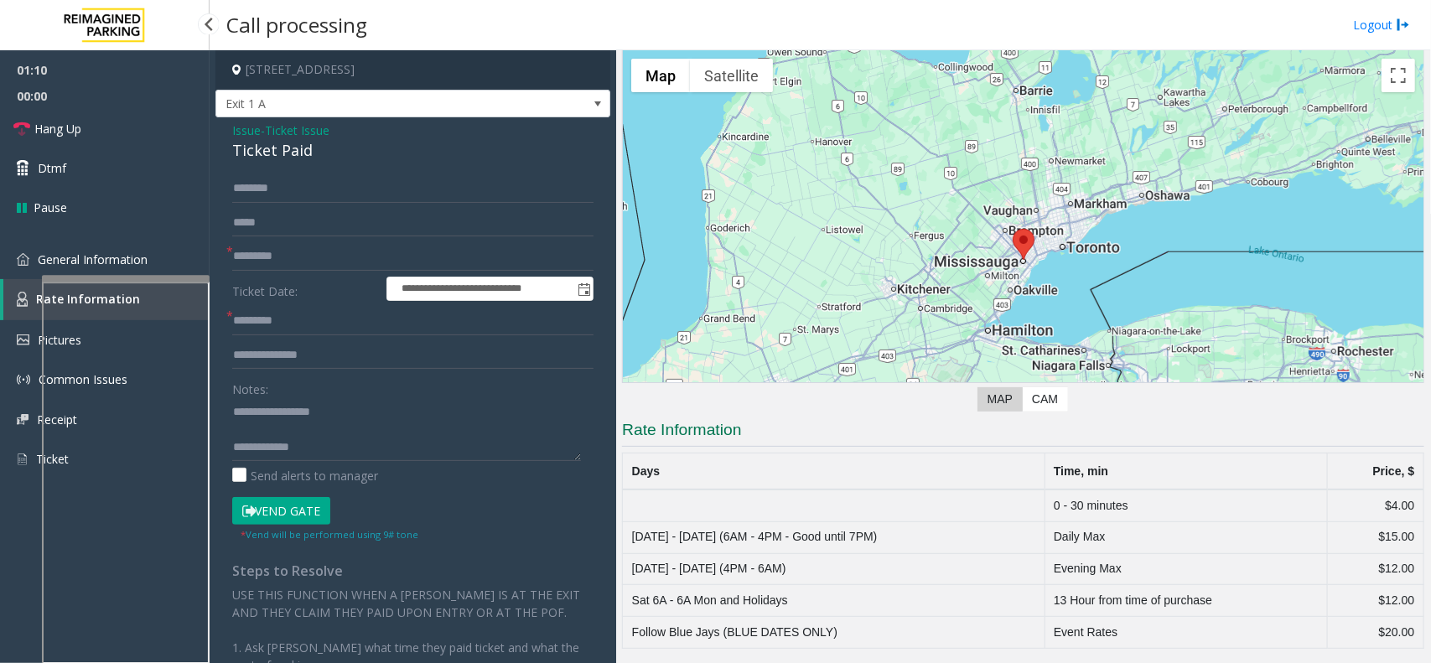
scroll to position [42, 0]
click at [18, 261] on img at bounding box center [23, 259] width 13 height 13
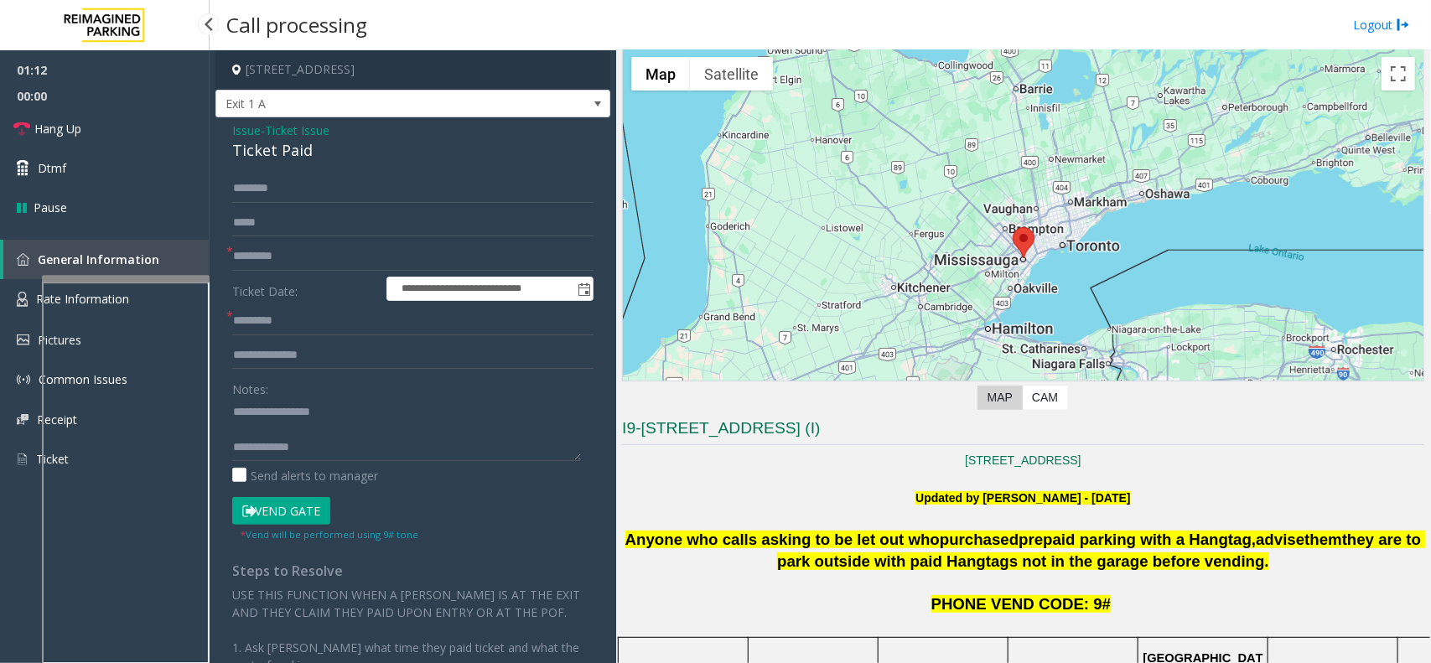
scroll to position [210, 0]
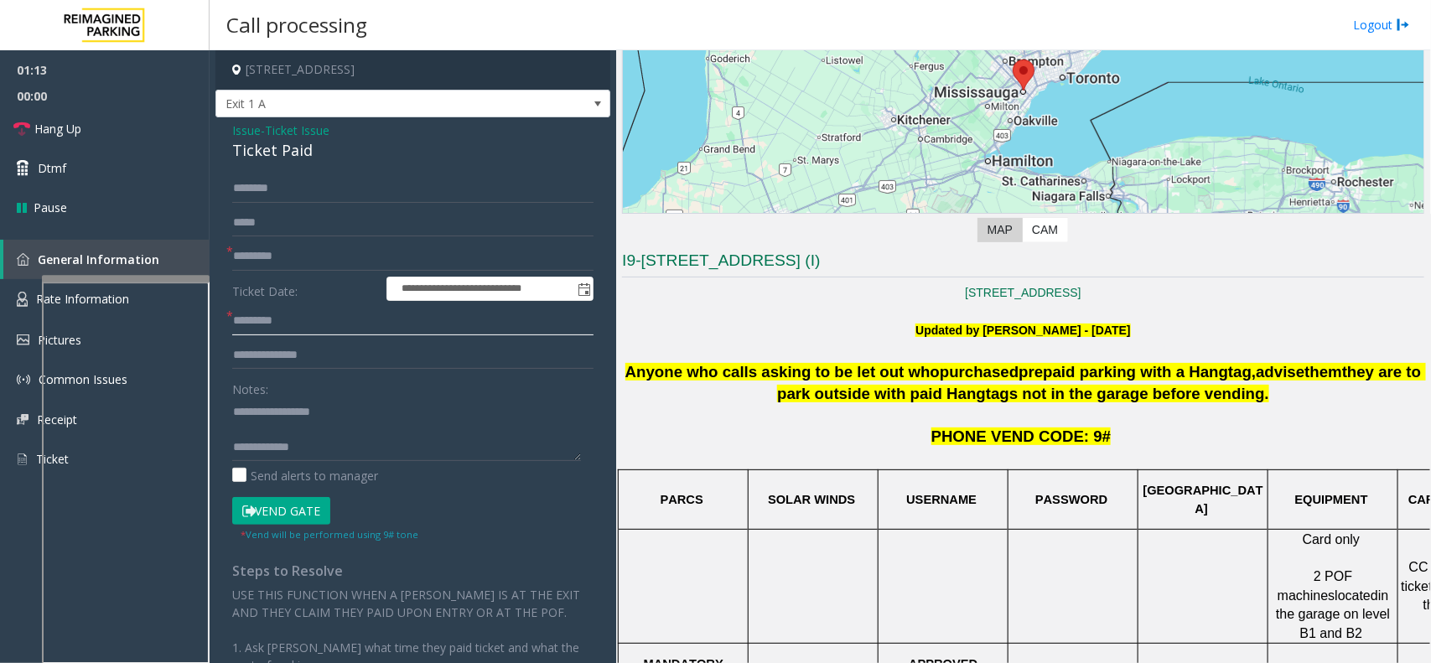
click at [303, 323] on input "text" at bounding box center [412, 321] width 361 height 28
type input "***"
click at [277, 436] on textarea at bounding box center [406, 429] width 349 height 63
click at [321, 428] on textarea at bounding box center [406, 429] width 349 height 63
click at [308, 194] on input "text" at bounding box center [412, 188] width 361 height 28
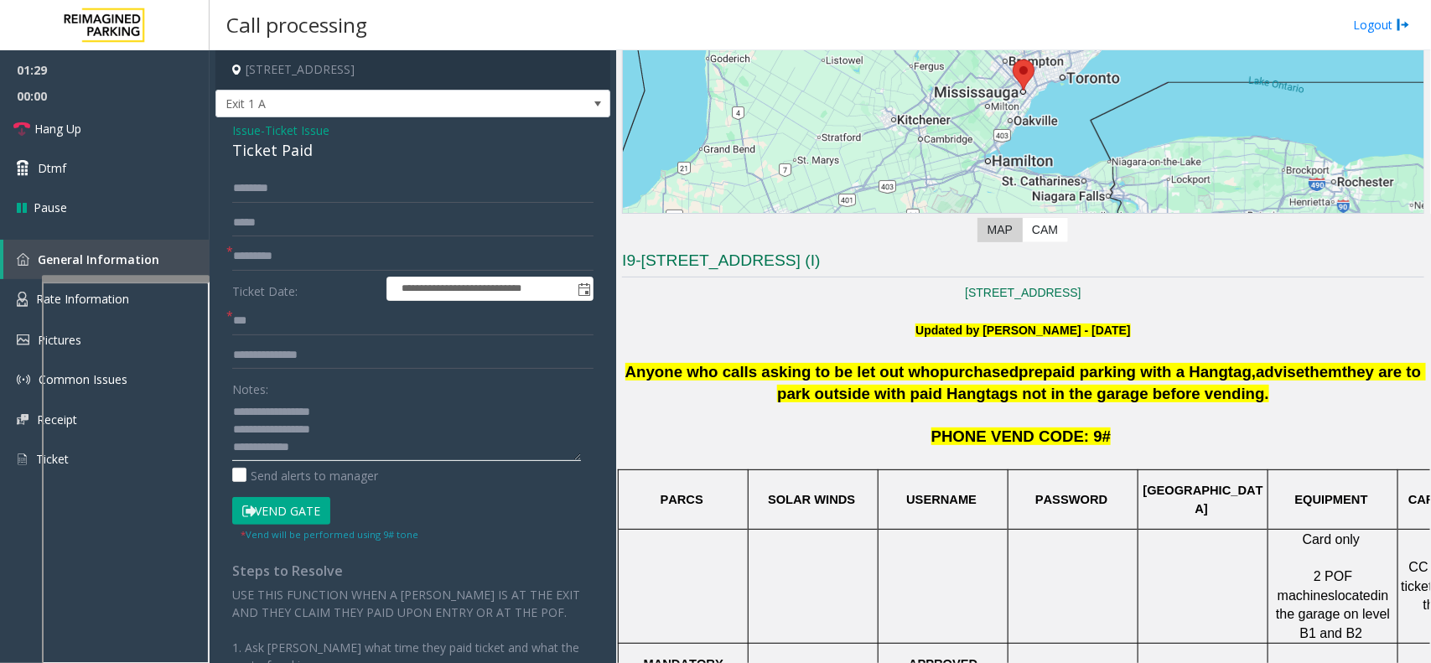
scroll to position [18, 0]
type textarea "**********"
click at [345, 190] on input "text" at bounding box center [412, 188] width 361 height 28
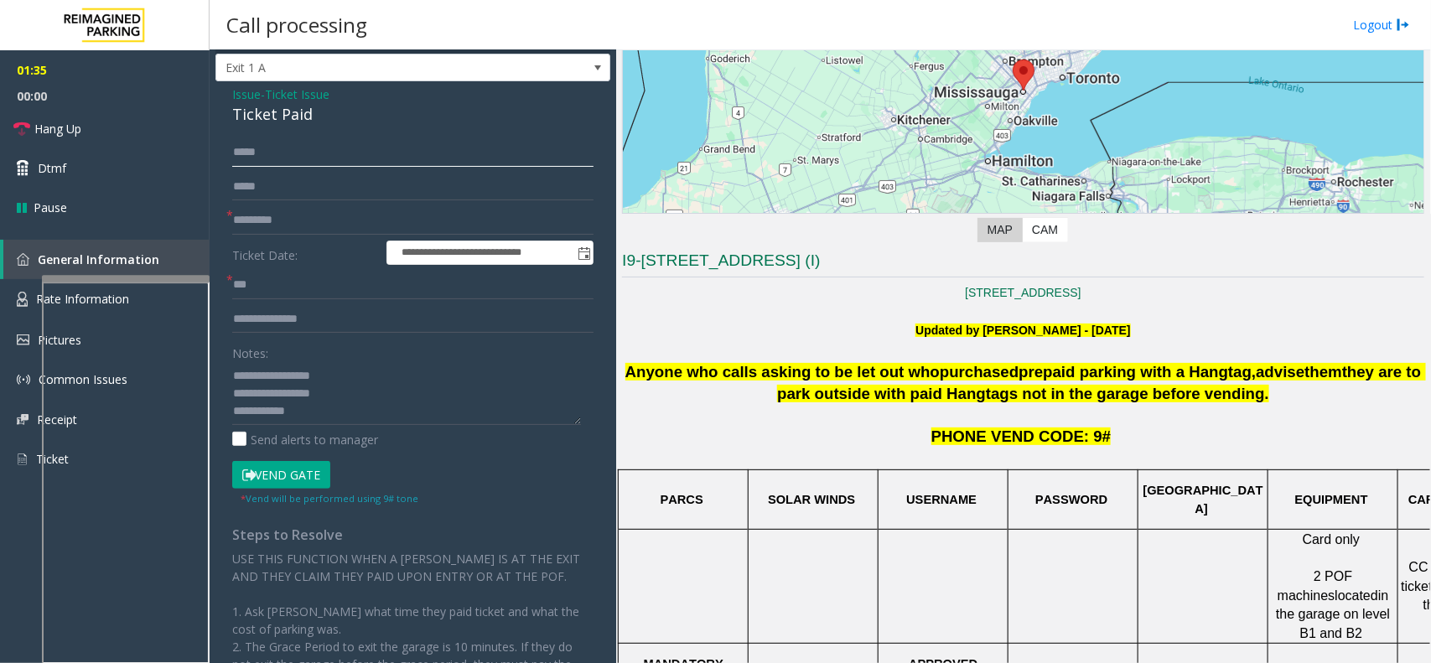
scroll to position [0, 0]
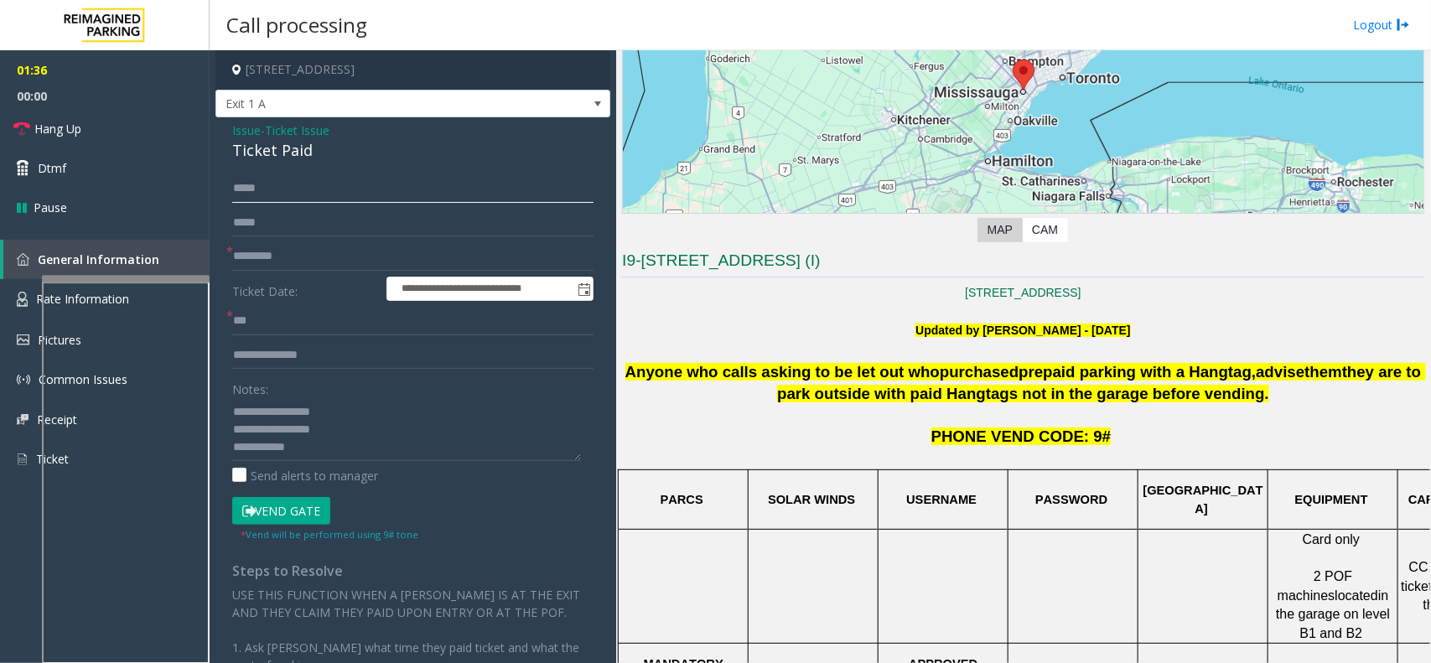
click at [244, 193] on input "*****" at bounding box center [412, 188] width 361 height 28
type input "******"
click at [285, 513] on button "Vend Gate" at bounding box center [281, 511] width 98 height 28
click at [355, 437] on textarea at bounding box center [406, 429] width 349 height 63
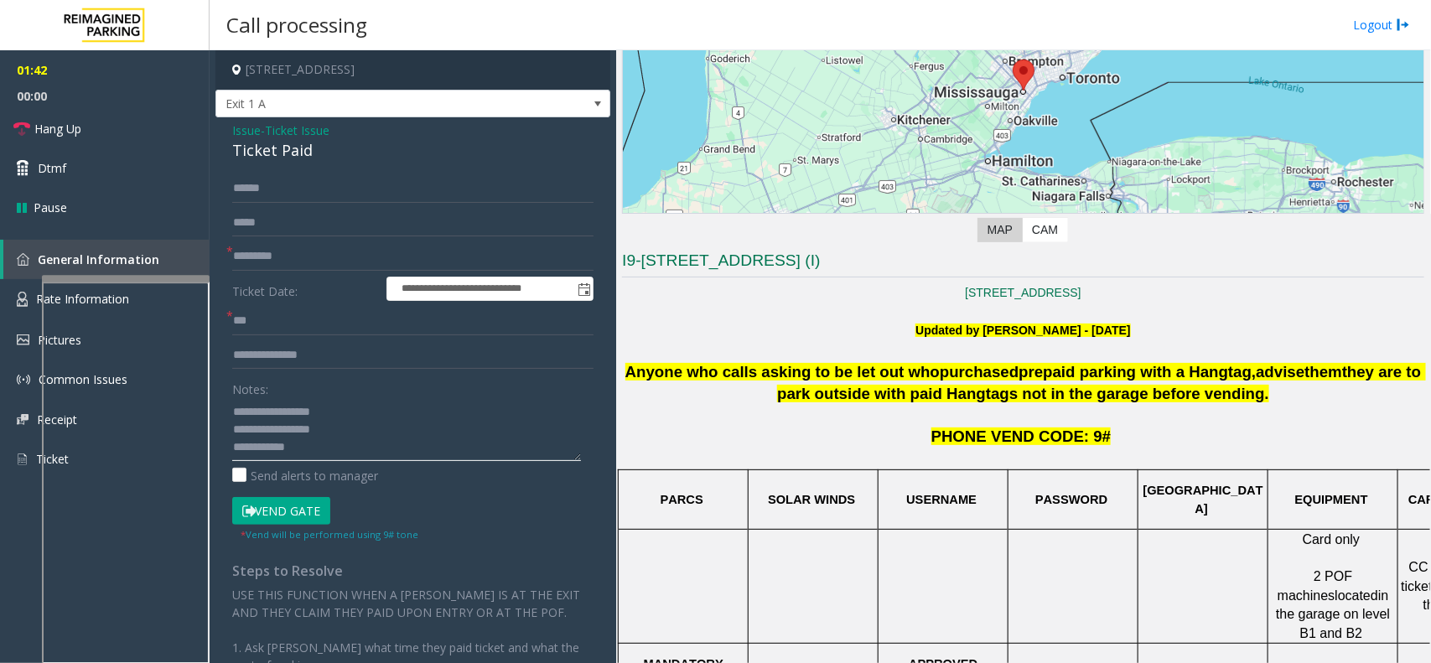
click at [342, 449] on textarea at bounding box center [406, 429] width 349 height 63
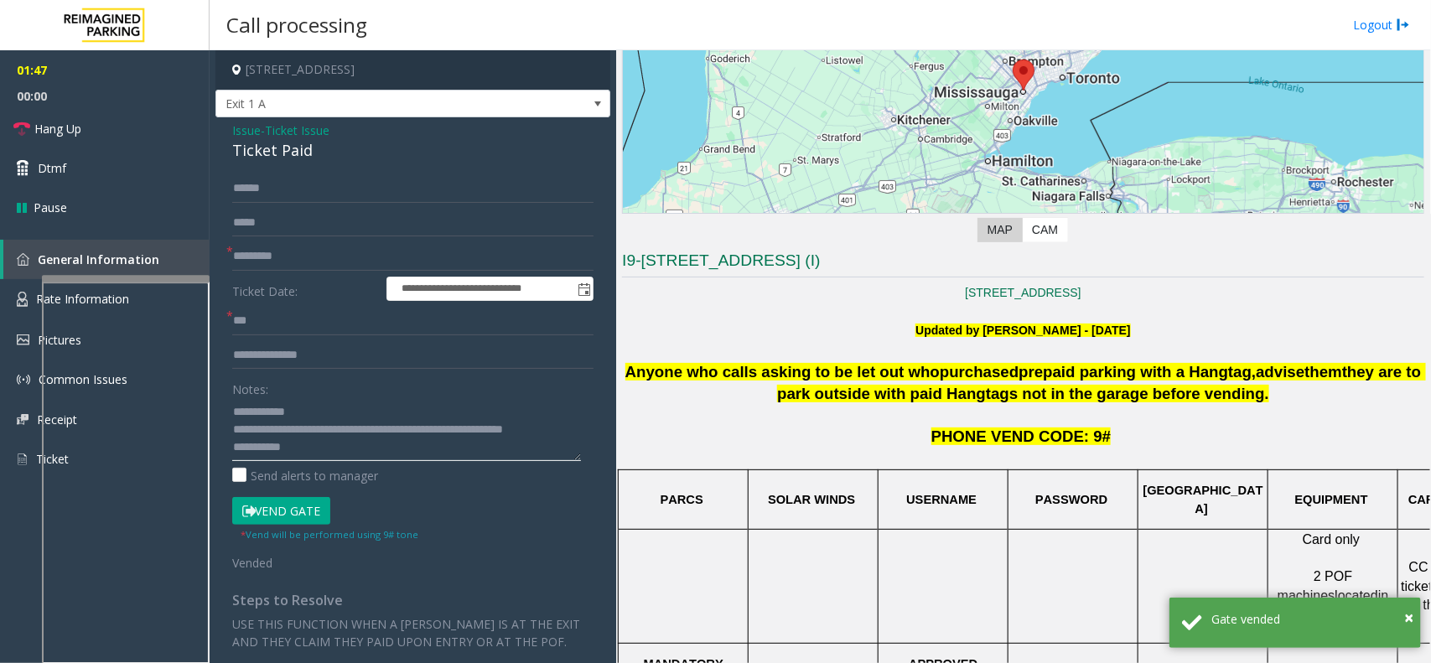
type textarea "**********"
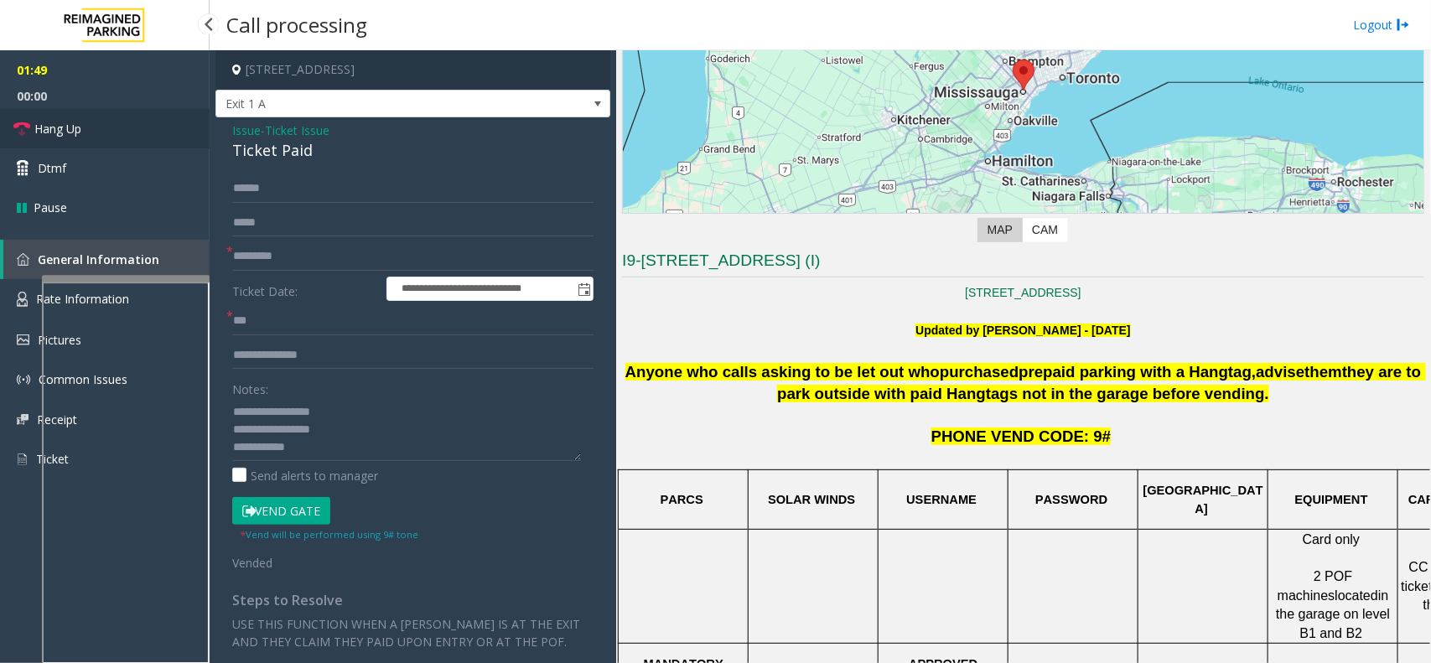
click at [88, 132] on link "Hang Up" at bounding box center [105, 128] width 210 height 39
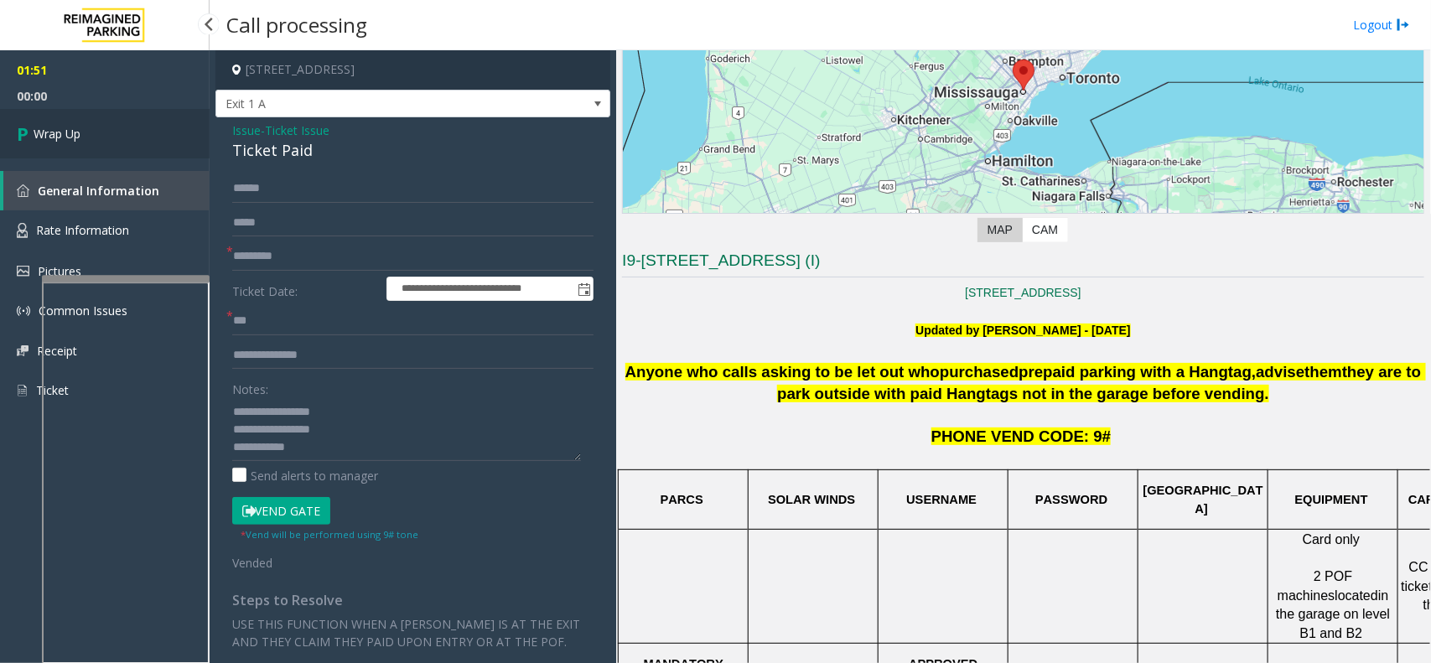
drag, startPoint x: 88, startPoint y: 132, endPoint x: 67, endPoint y: 118, distance: 25.3
click at [86, 132] on link "Wrap Up" at bounding box center [105, 133] width 210 height 49
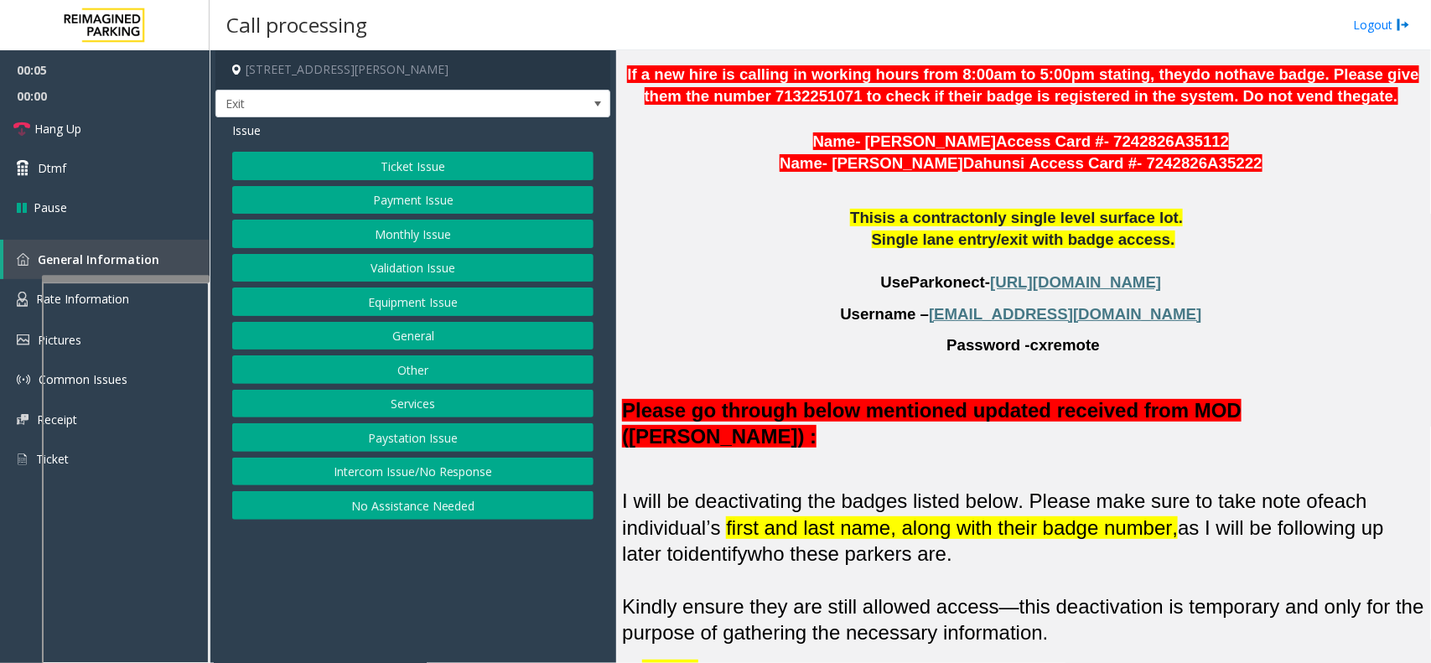
scroll to position [1257, 0]
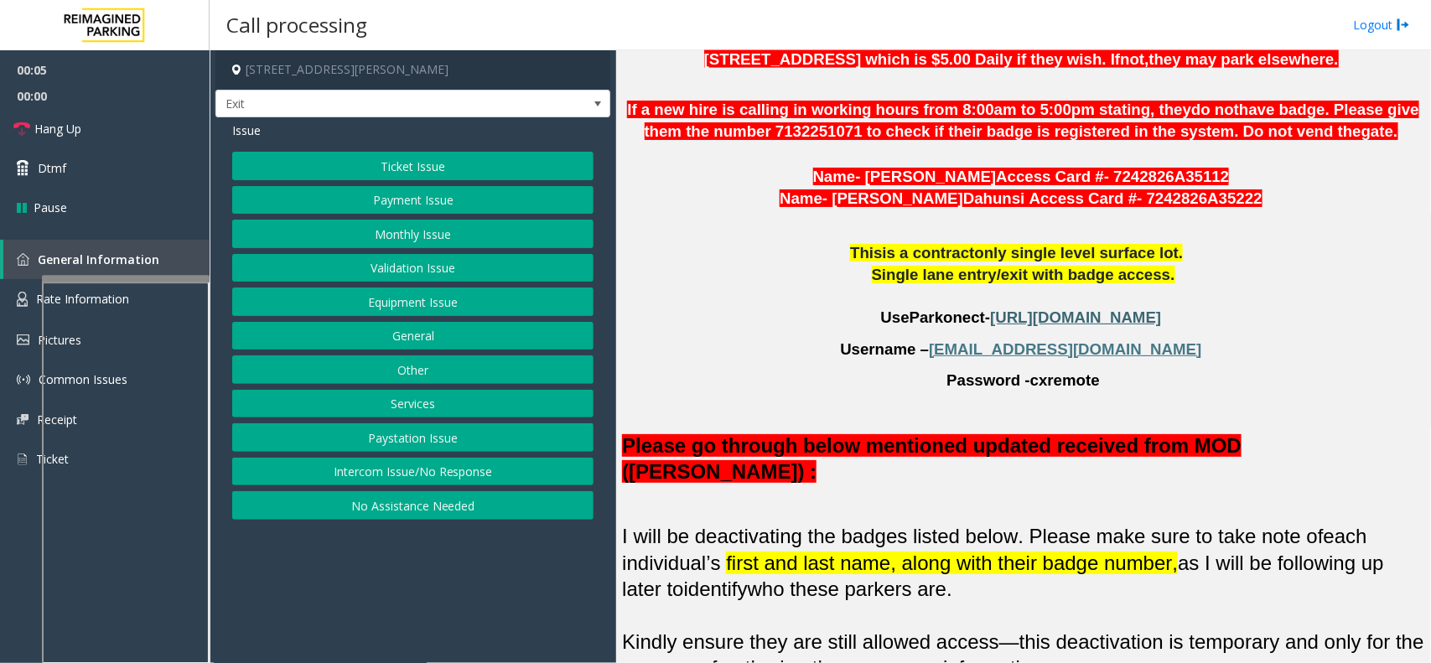
click at [990, 308] on span "https://secure.parkonect.com/Admin/Dashboard.aspx" at bounding box center [1075, 317] width 171 height 18
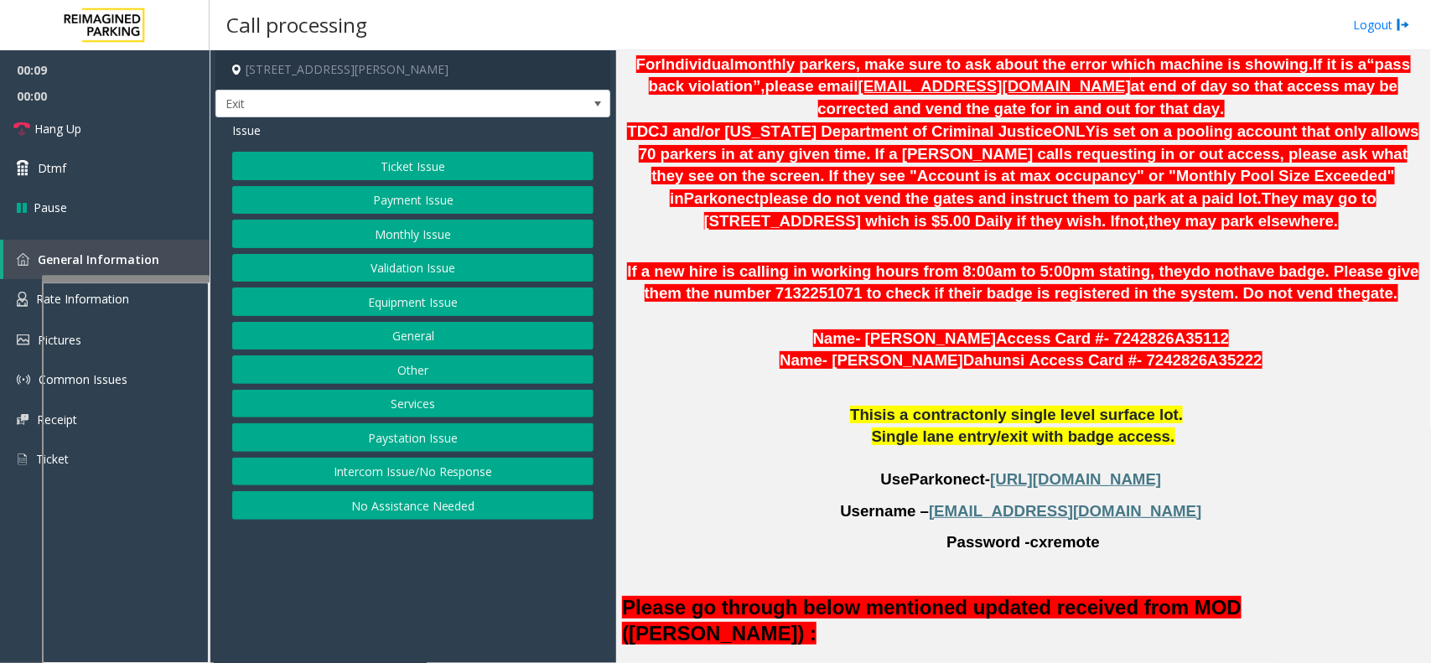
scroll to position [1048, 0]
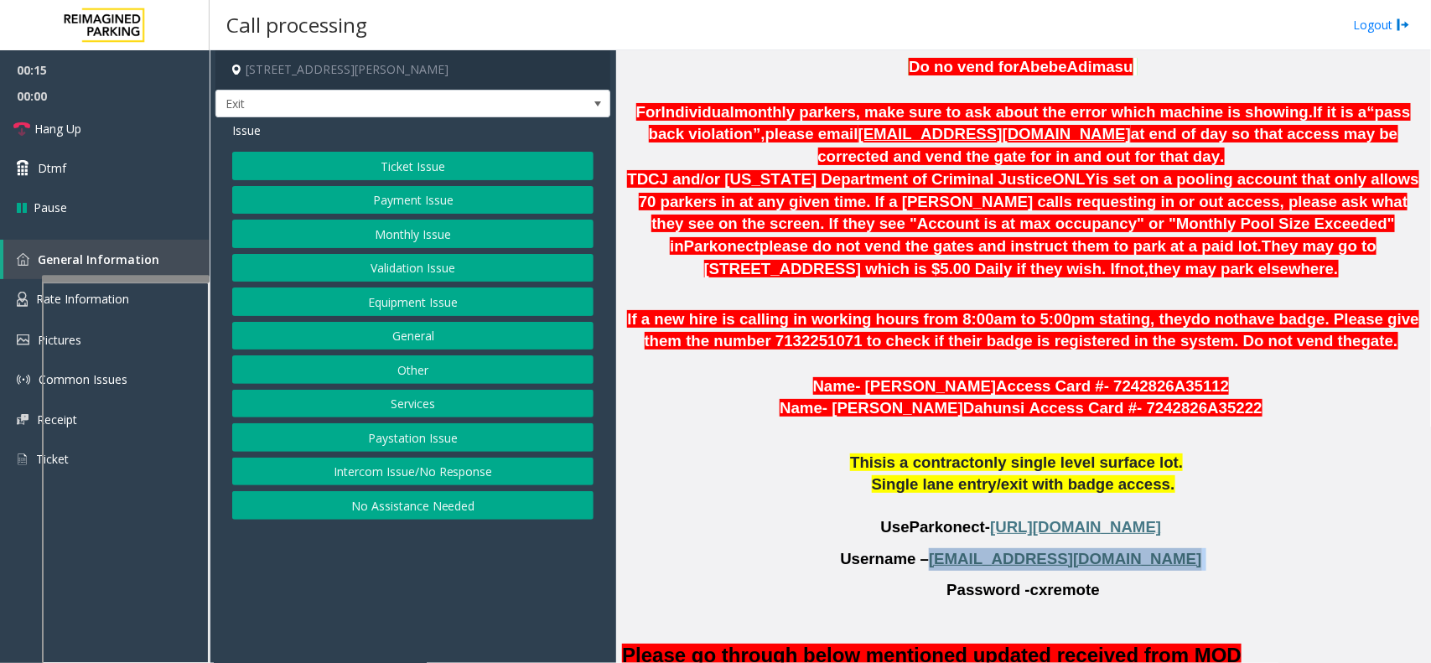
drag, startPoint x: 1131, startPoint y: 496, endPoint x: 985, endPoint y: 496, distance: 146.7
click at [985, 548] on p "Username – cx@harriscounty.com" at bounding box center [1023, 559] width 802 height 23
copy p "cx@harriscounty.com"
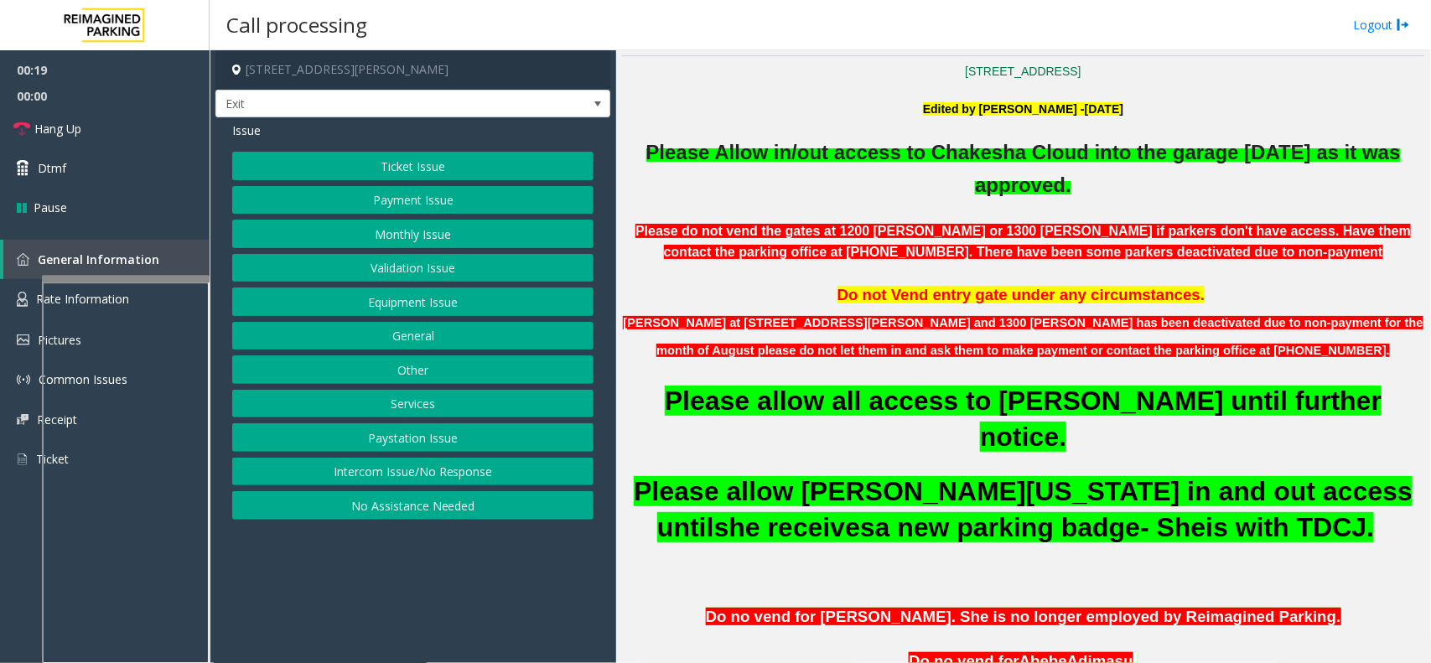
scroll to position [419, 0]
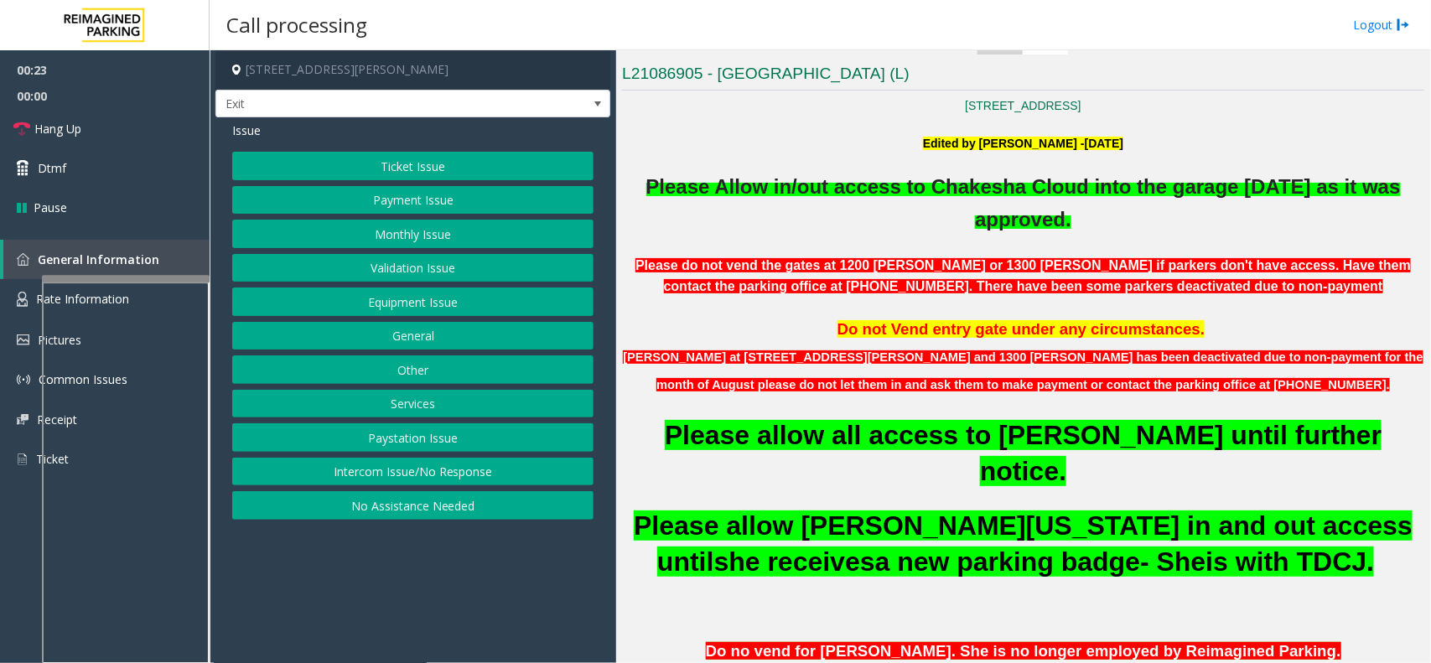
click at [427, 225] on button "Monthly Issue" at bounding box center [412, 234] width 361 height 28
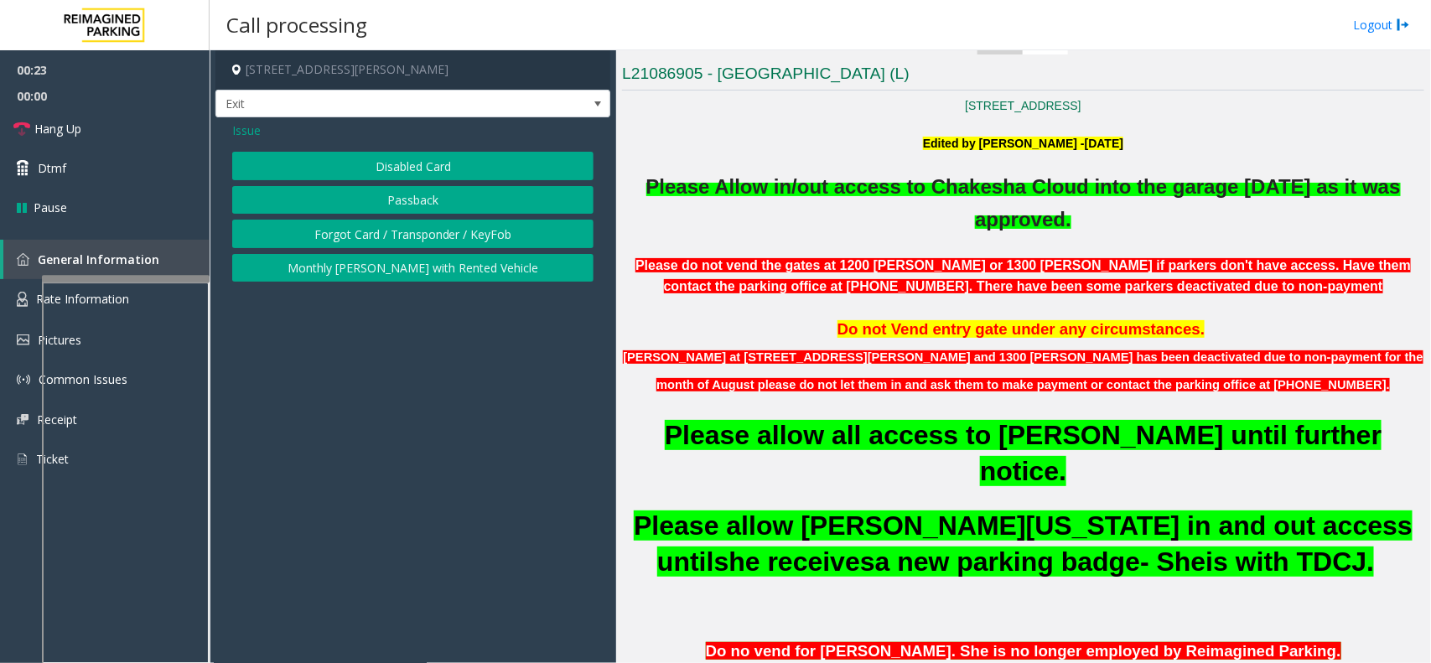
click at [433, 170] on button "Disabled Card" at bounding box center [412, 166] width 361 height 28
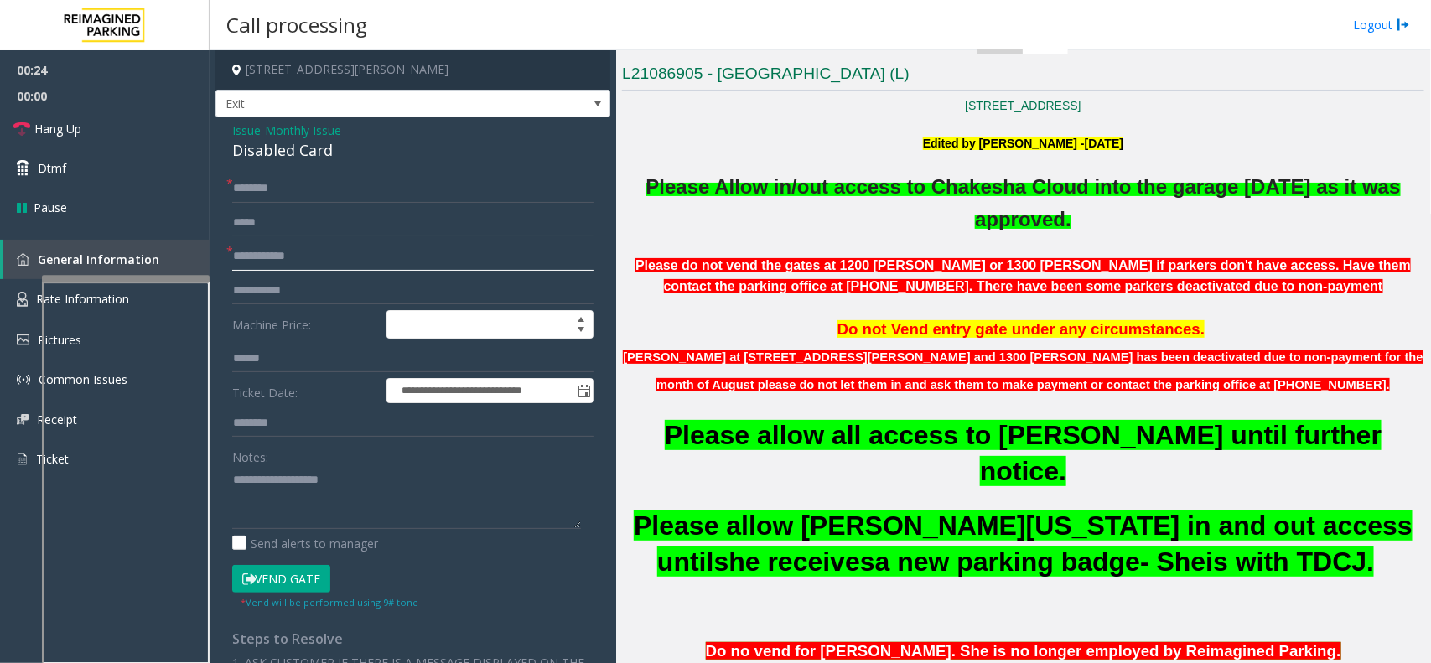
click at [339, 258] on input "text" at bounding box center [412, 256] width 361 height 28
click at [261, 152] on div "Disabled Card" at bounding box center [412, 150] width 361 height 23
type textarea "**********"
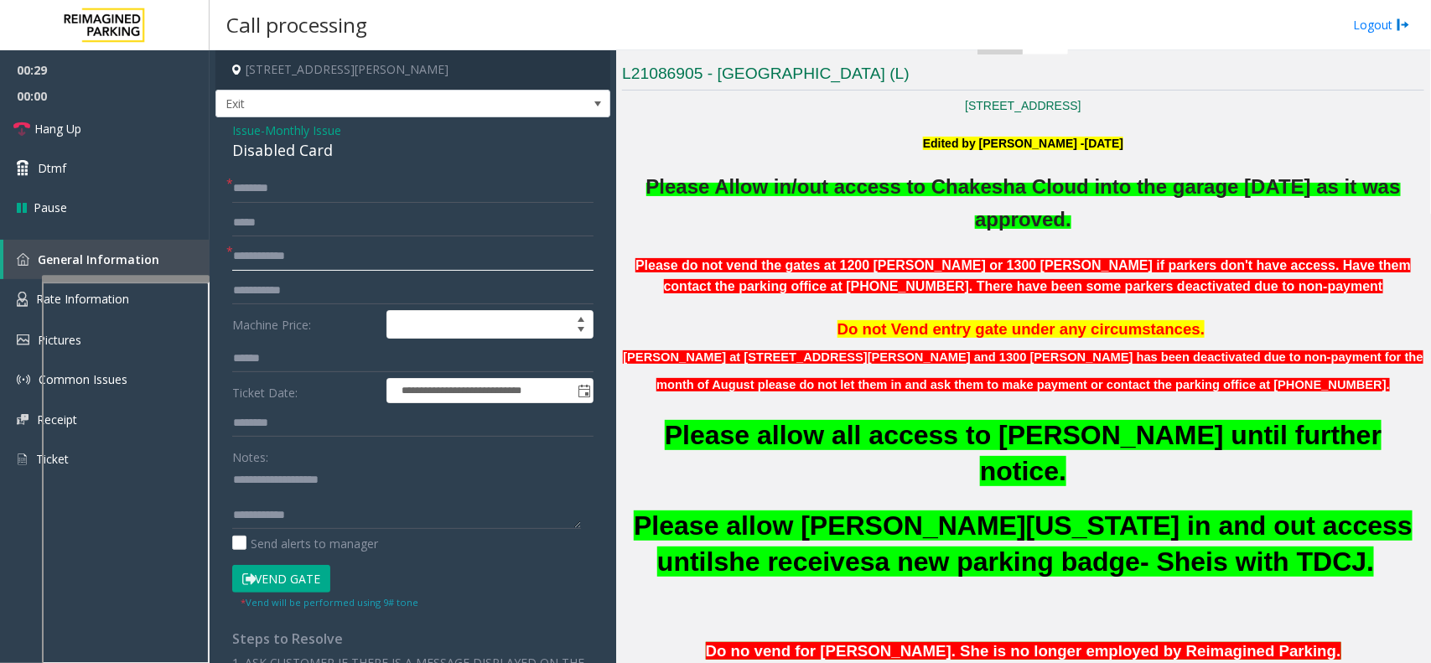
click at [292, 257] on input "text" at bounding box center [412, 256] width 361 height 28
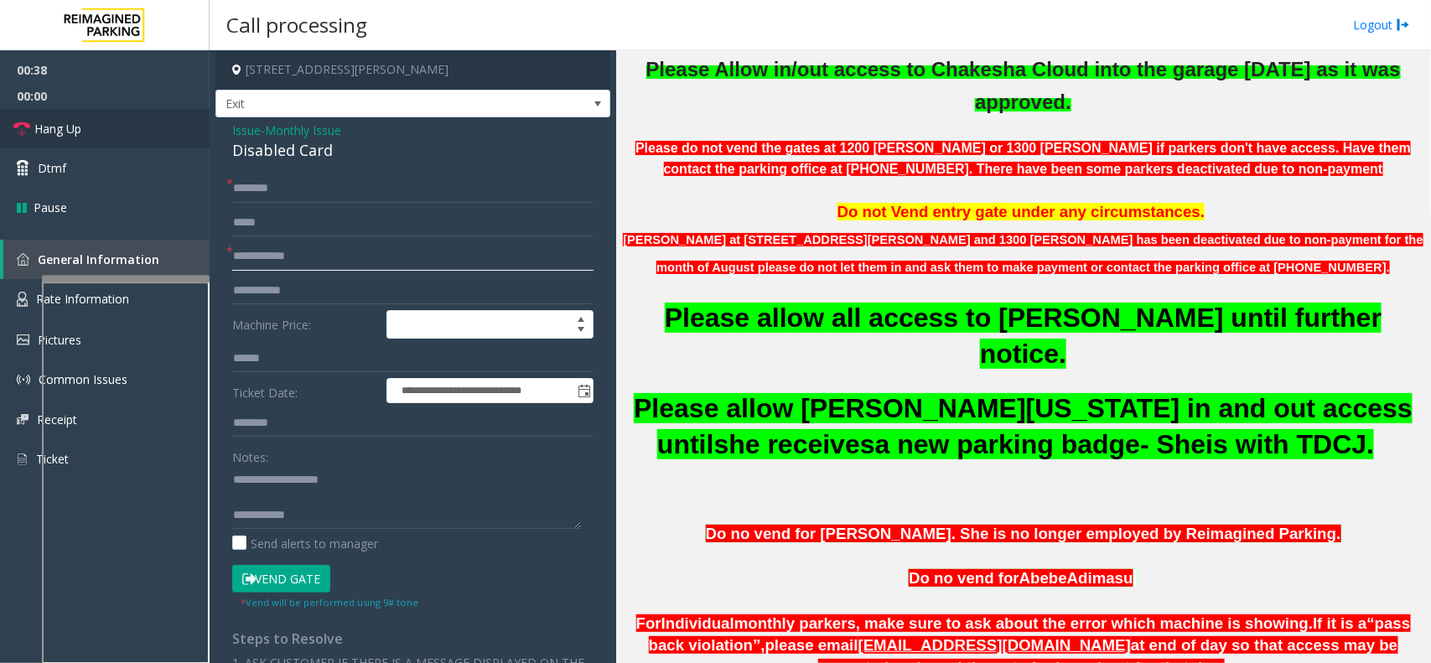
scroll to position [524, 0]
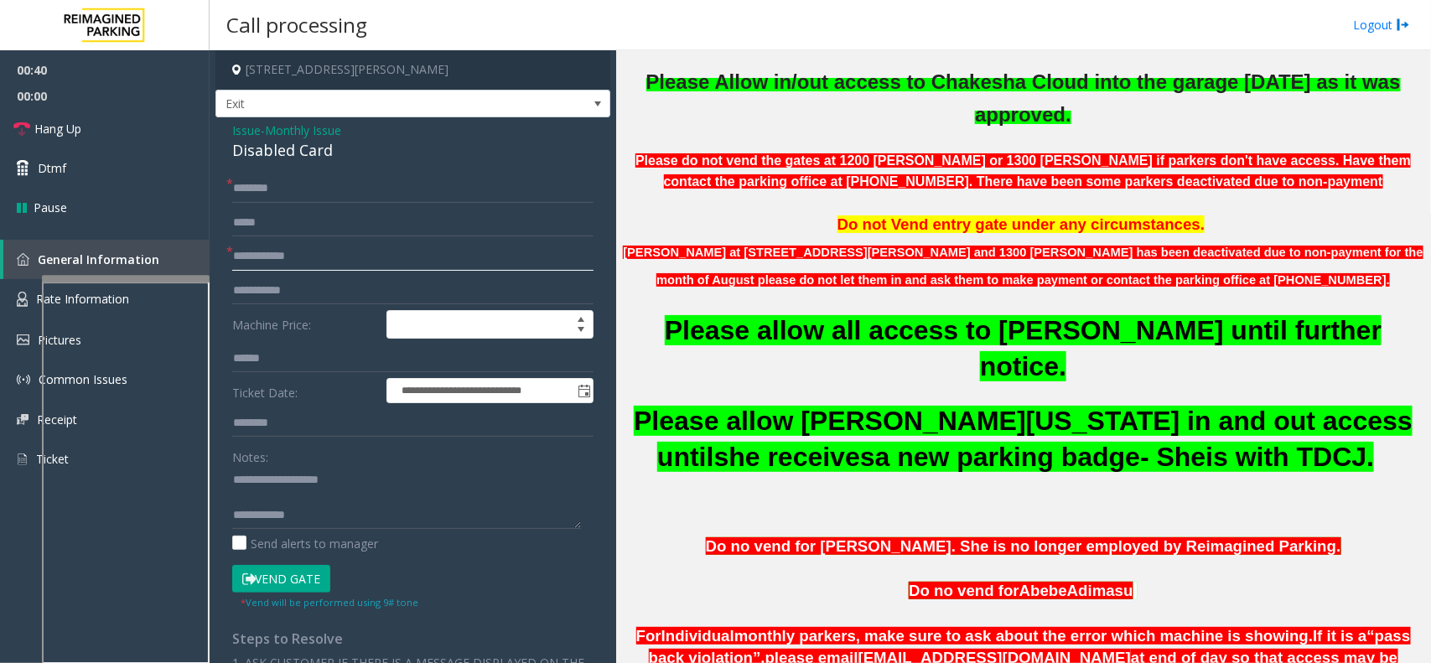
click at [261, 252] on input "text" at bounding box center [412, 256] width 361 height 28
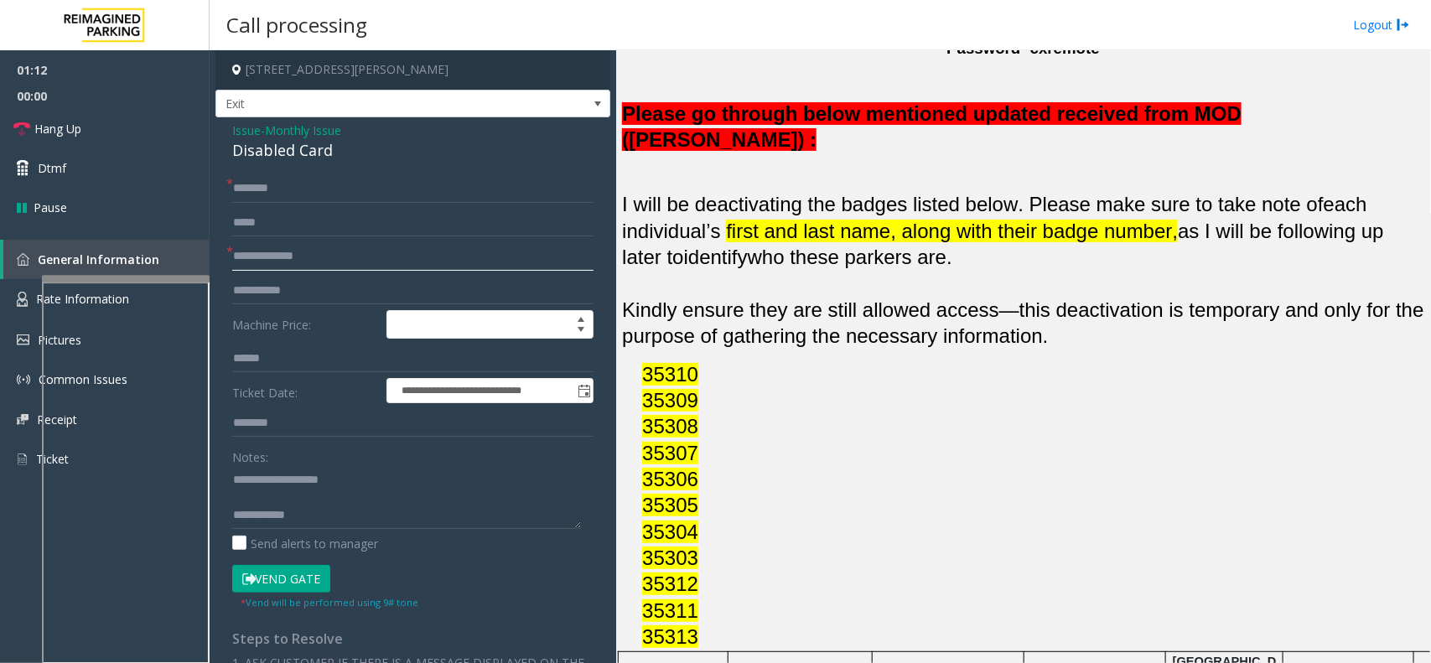
scroll to position [1467, 0]
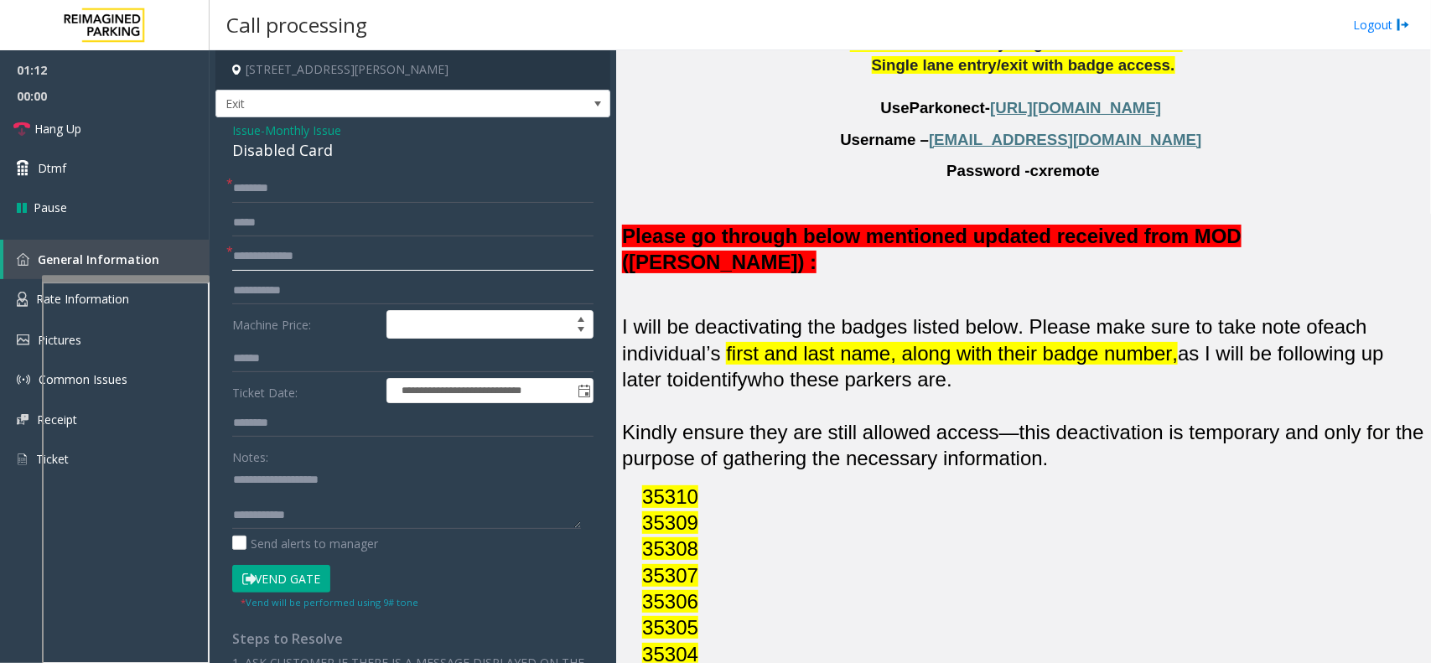
type input "**********"
click at [261, 173] on div "**********" at bounding box center [412, 569] width 395 height 904
click at [266, 189] on input "text" at bounding box center [412, 188] width 361 height 28
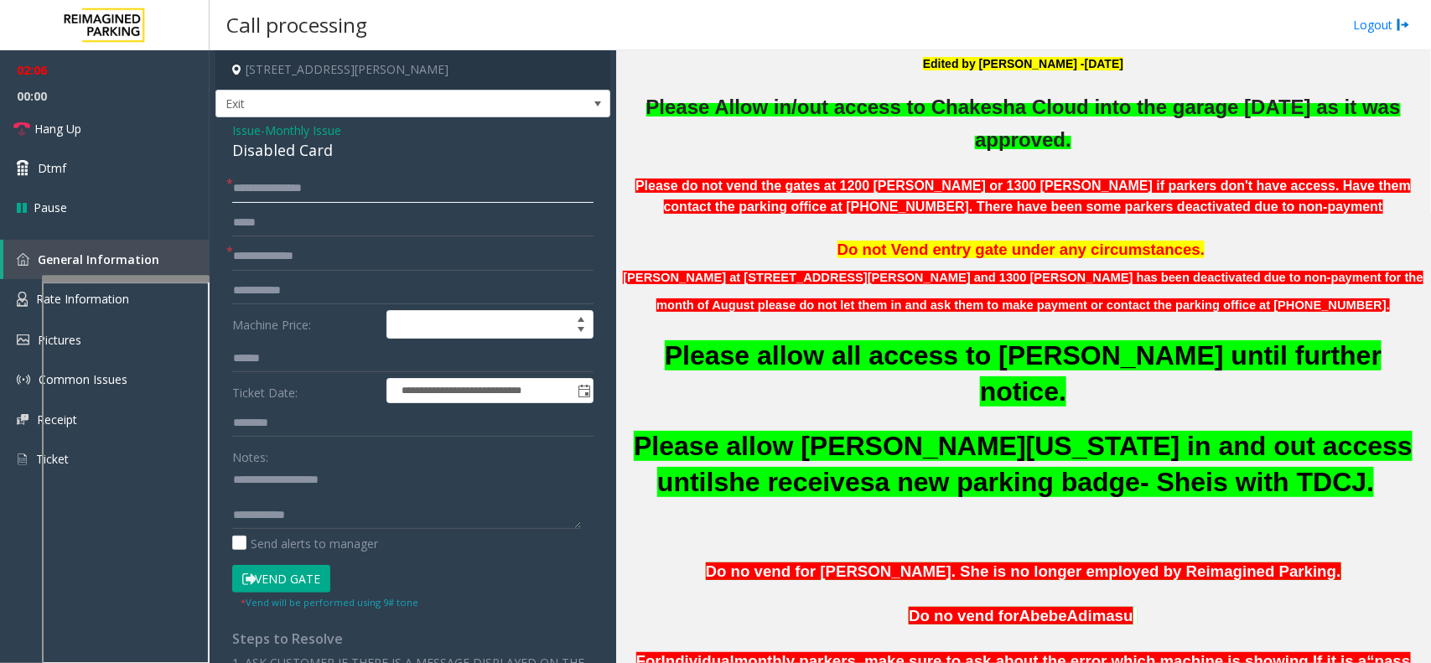
scroll to position [524, 0]
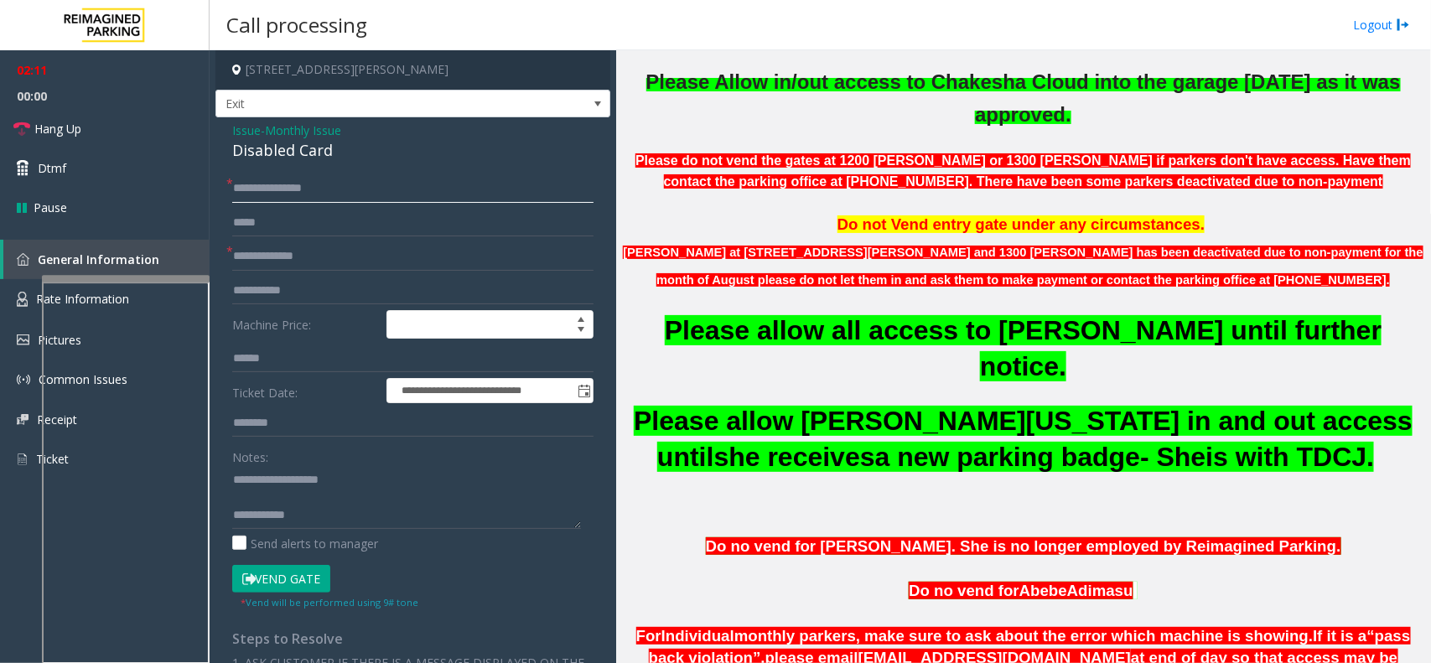
type input "**********"
click at [961, 344] on span "Please allow all access to Carlos Orellana until further notice." at bounding box center [1023, 348] width 717 height 66
drag, startPoint x: 324, startPoint y: 187, endPoint x: 299, endPoint y: 187, distance: 25.1
click at [316, 187] on input "**********" at bounding box center [412, 188] width 361 height 28
click at [299, 187] on input "**********" at bounding box center [412, 188] width 361 height 28
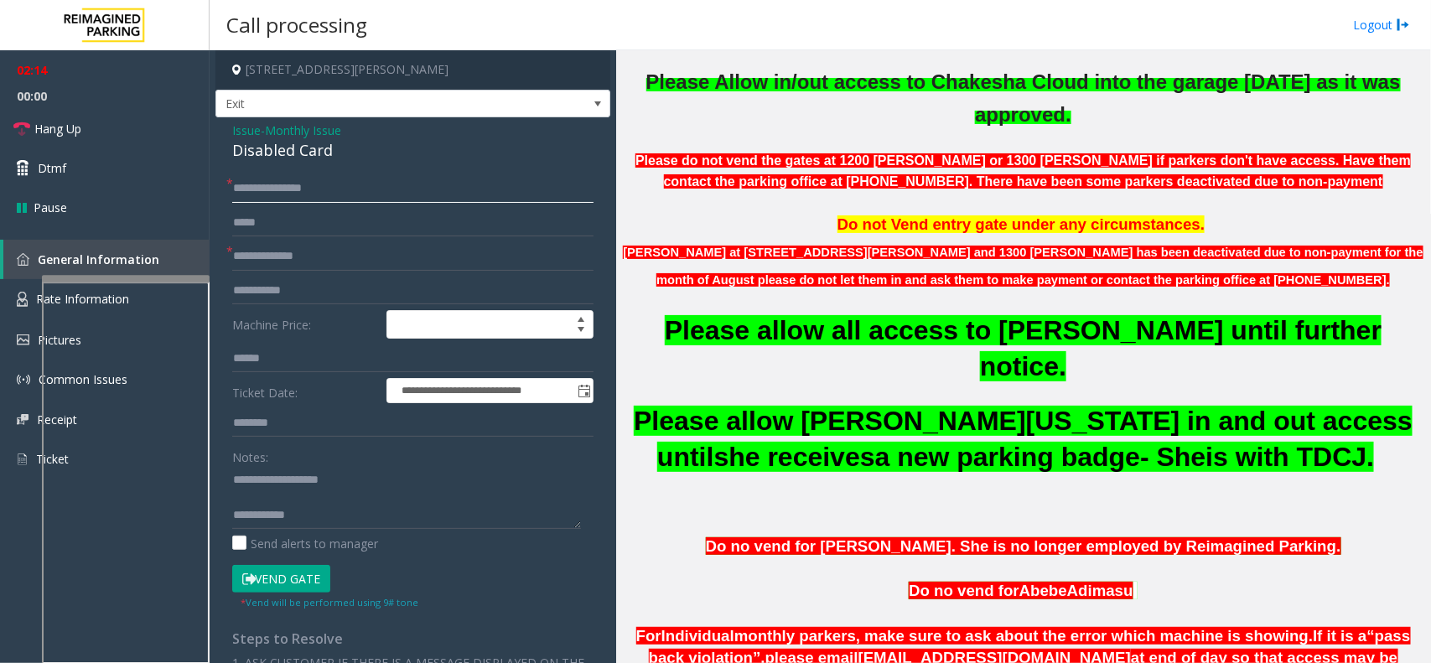
click at [299, 187] on input "**********" at bounding box center [412, 188] width 361 height 28
click at [270, 182] on input "**********" at bounding box center [412, 188] width 361 height 28
click at [269, 182] on input "**********" at bounding box center [412, 188] width 361 height 28
click at [235, 581] on button "Vend Gate" at bounding box center [281, 579] width 98 height 28
click at [246, 581] on icon at bounding box center [248, 579] width 13 height 12
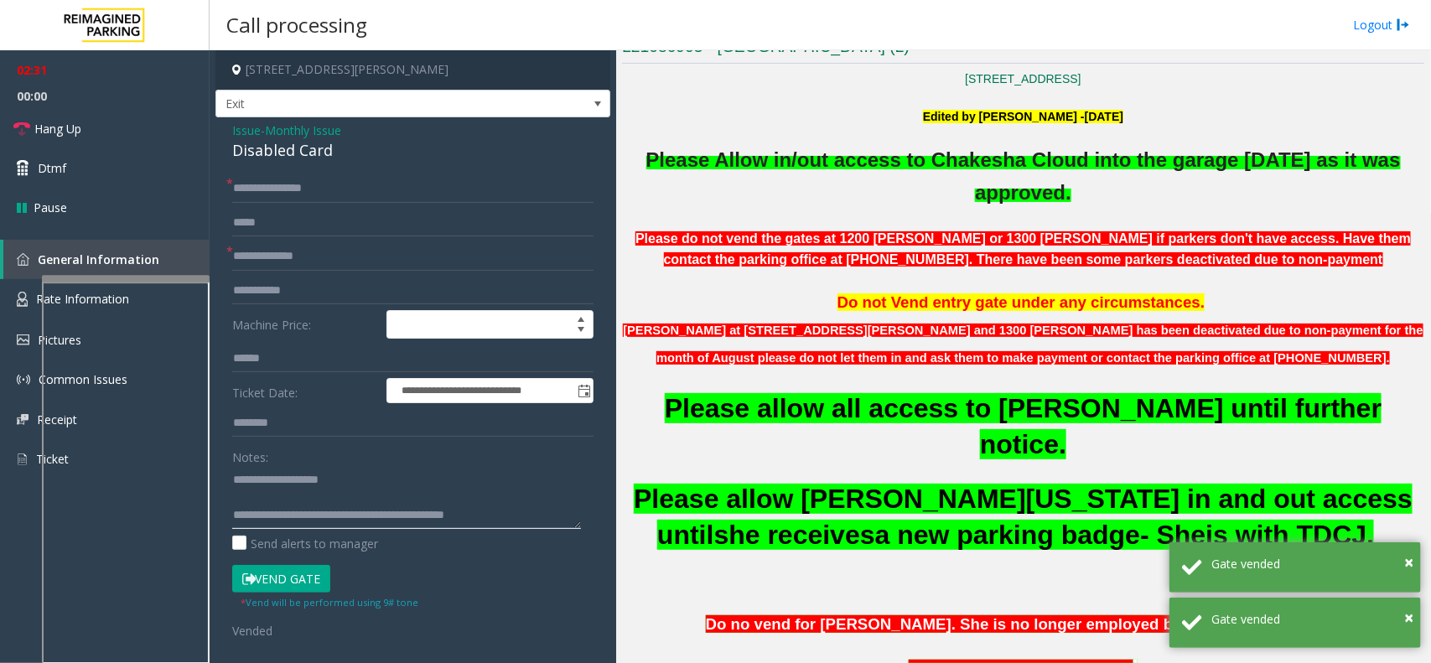
scroll to position [419, 0]
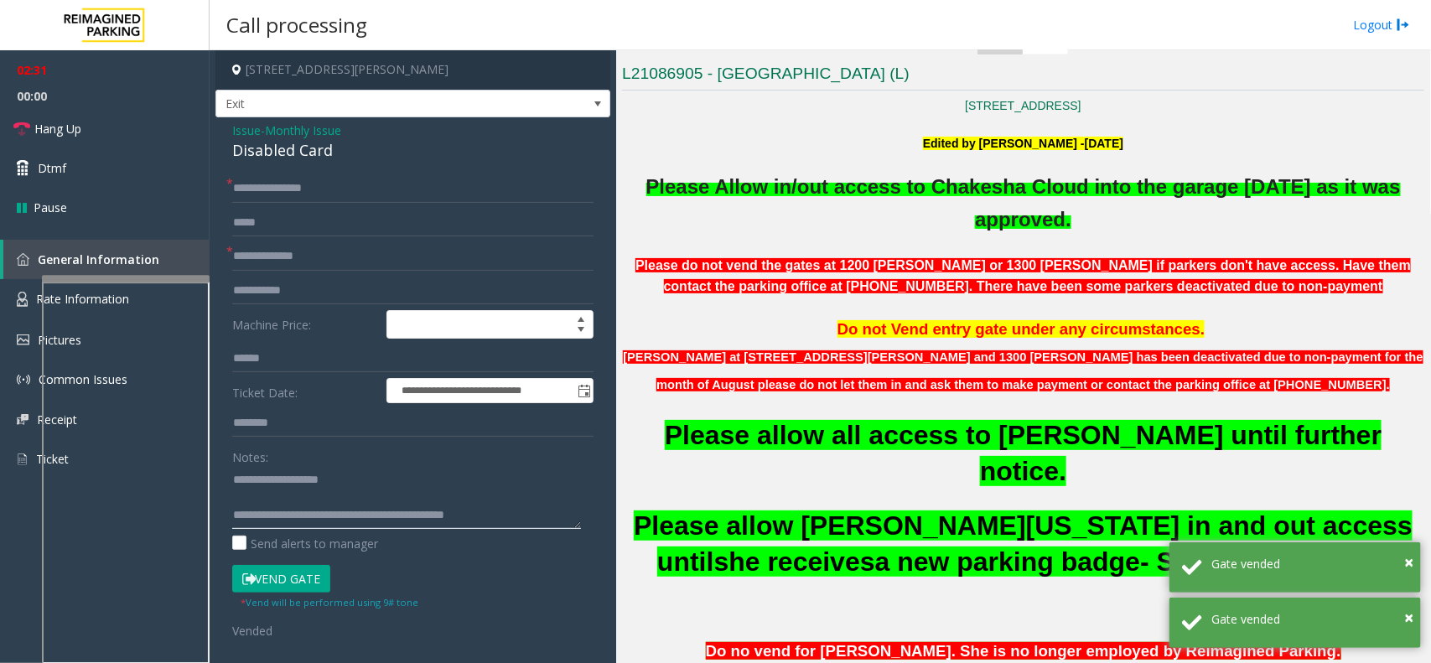
type textarea "**********"
click at [799, 394] on p "Parkers at 1200 baker and 1300 Baker has been deactivated due to non-payment fo…" at bounding box center [1023, 371] width 802 height 56
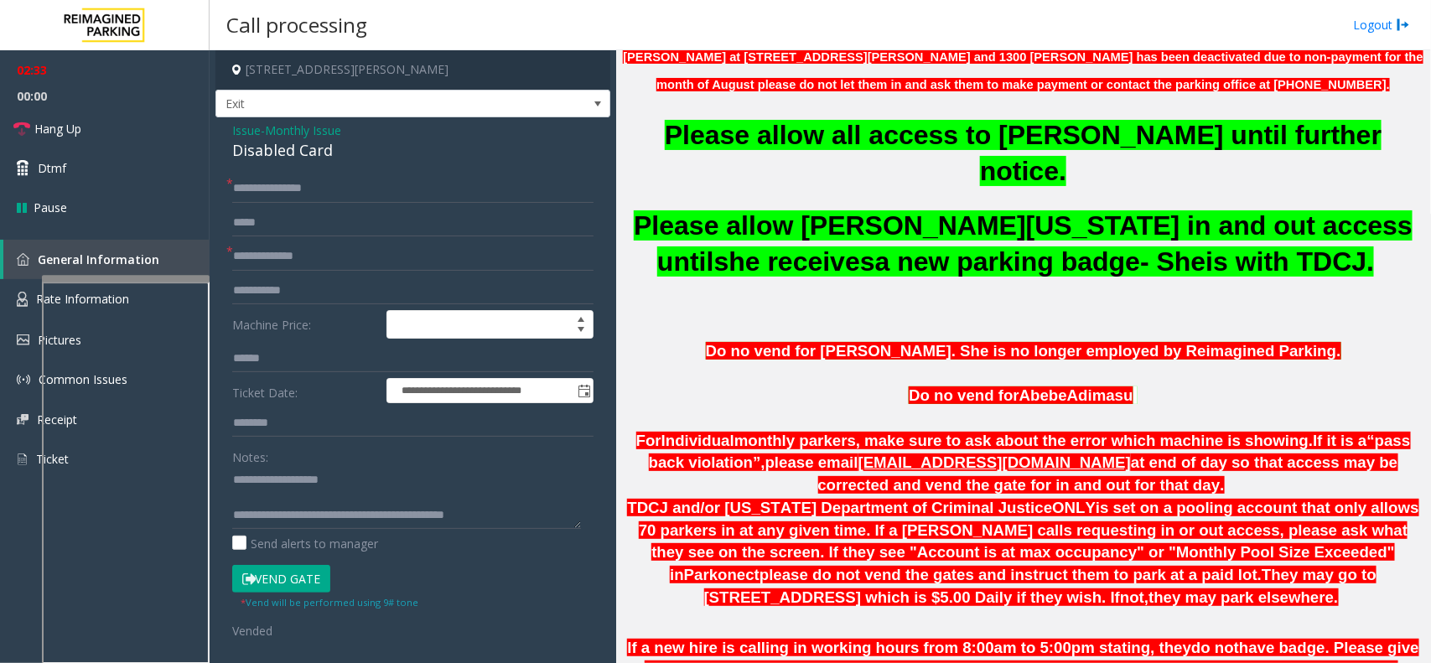
scroll to position [733, 0]
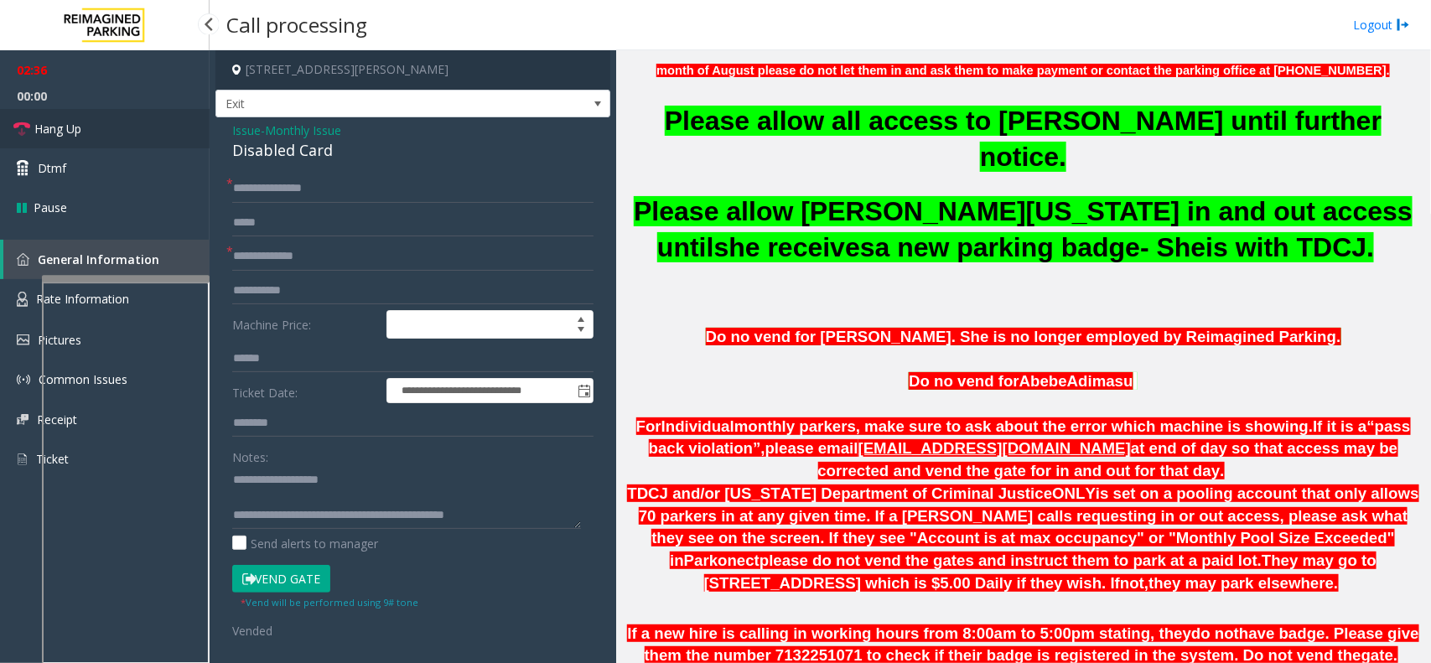
click at [69, 113] on link "Hang Up" at bounding box center [105, 128] width 210 height 39
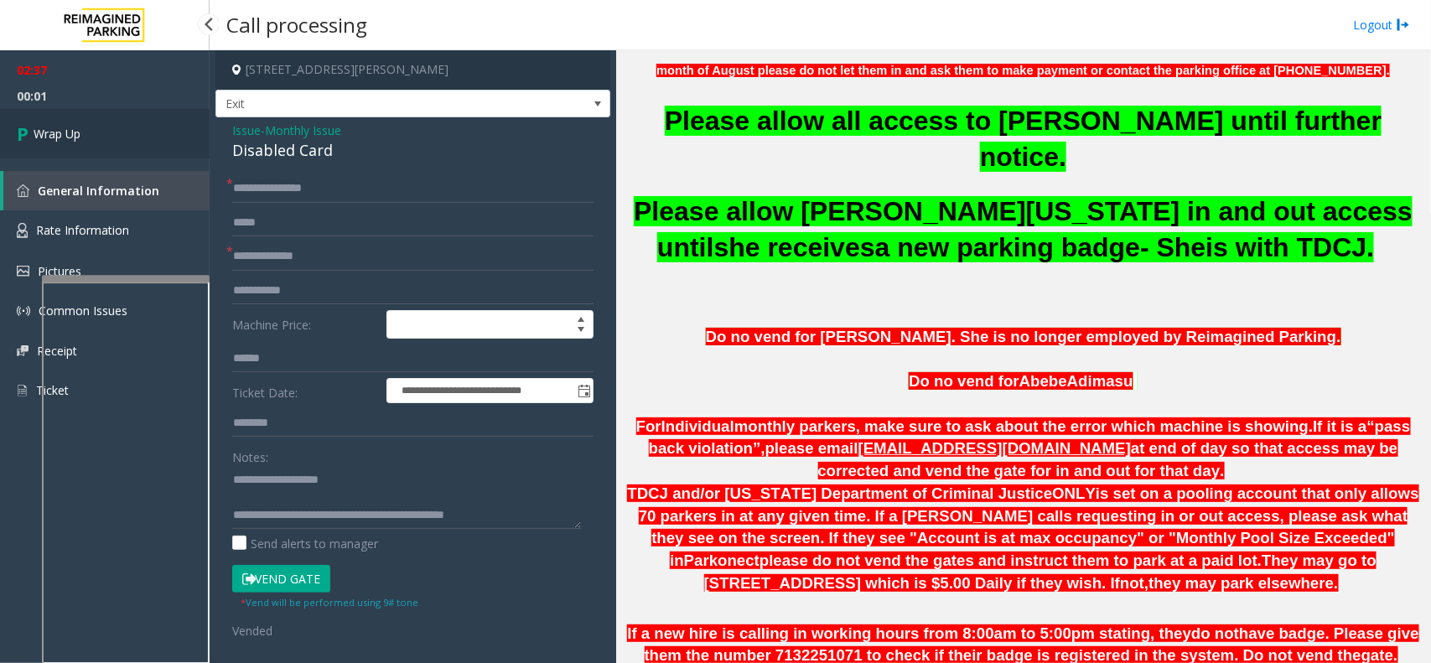
click at [61, 119] on link "Wrap Up" at bounding box center [105, 133] width 210 height 49
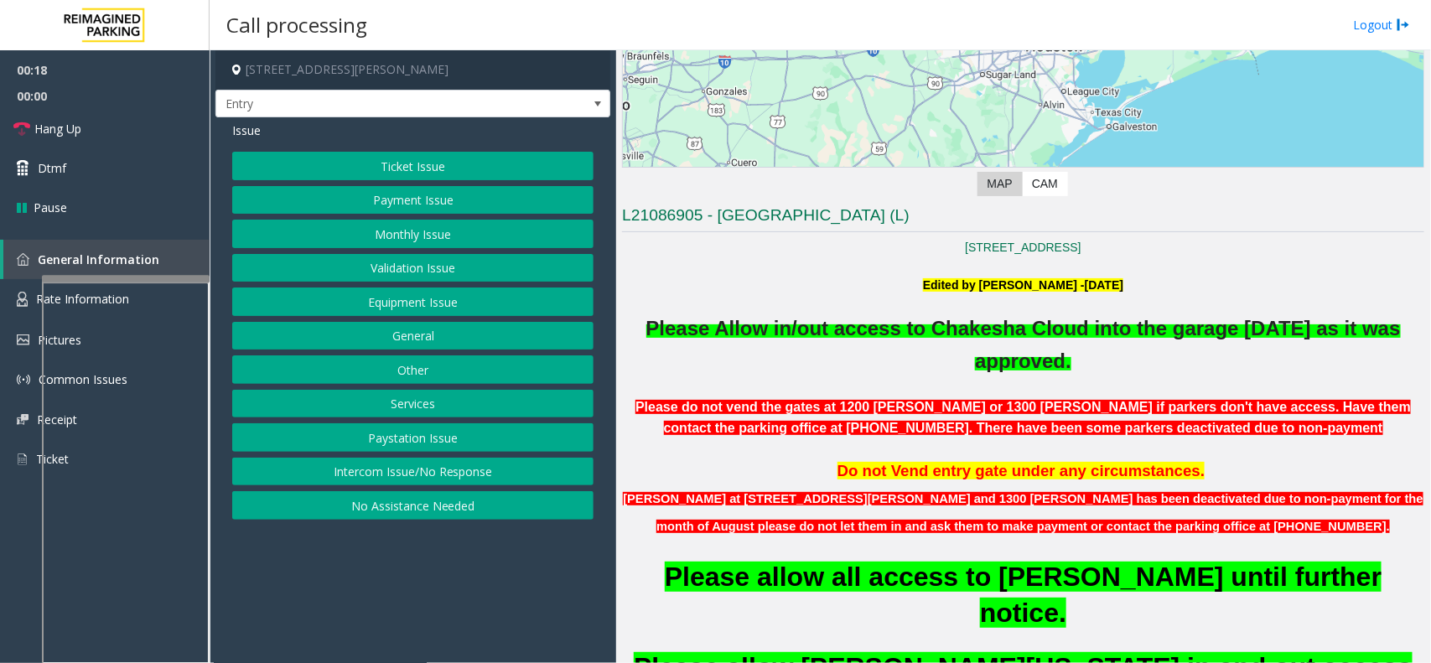
scroll to position [314, 0]
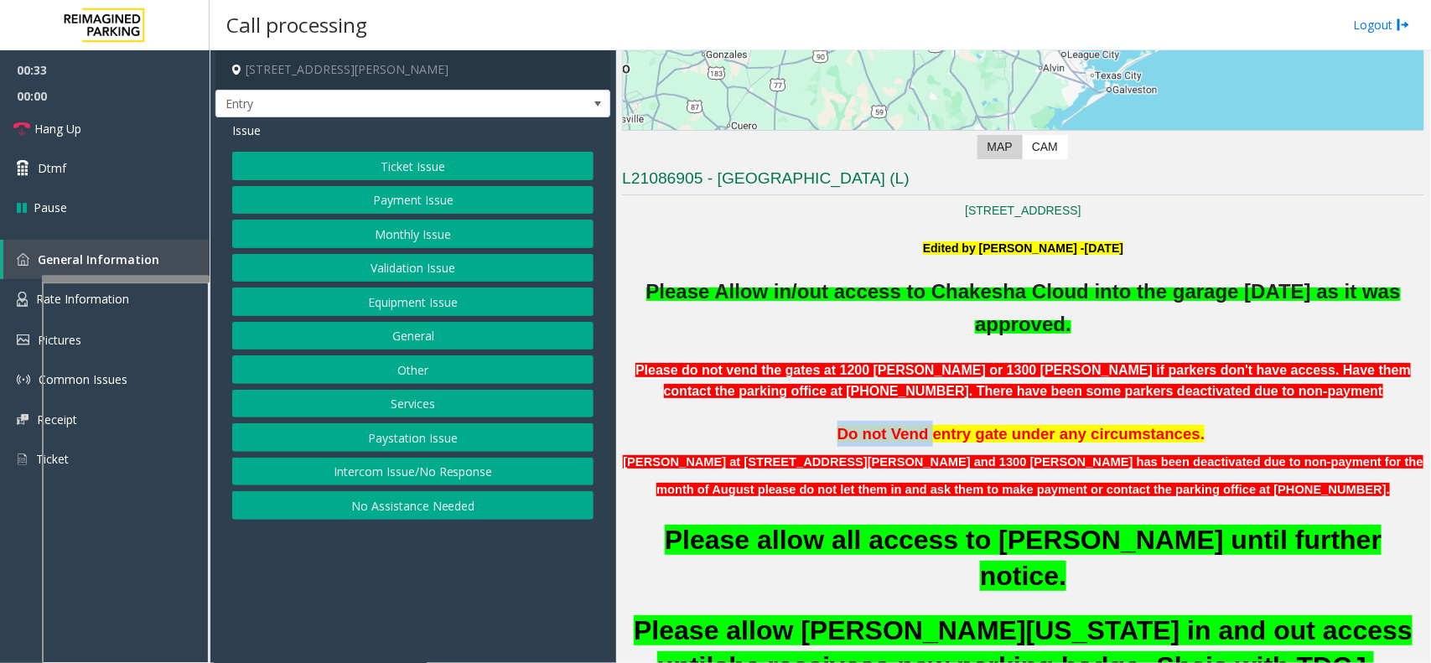
drag, startPoint x: 802, startPoint y: 429, endPoint x: 914, endPoint y: 434, distance: 112.4
click at [914, 434] on span "Do not Vend entry gate under any circumstances." at bounding box center [1021, 434] width 368 height 18
click at [802, 400] on p "Please do not vend the gates at 1200 baker or 1300 Baker if parkers don't have …" at bounding box center [1023, 381] width 802 height 43
click at [508, 235] on button "Monthly Issue" at bounding box center [412, 234] width 361 height 28
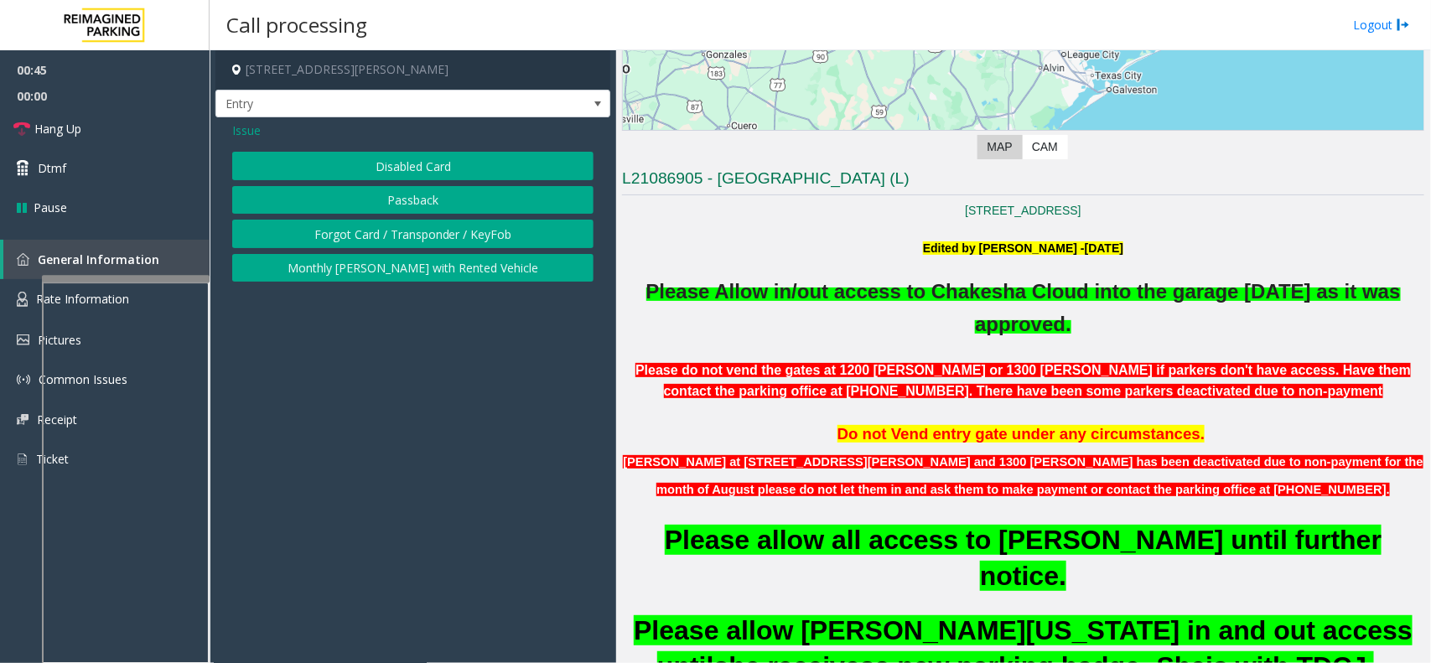
click at [453, 165] on button "Disabled Card" at bounding box center [412, 166] width 361 height 28
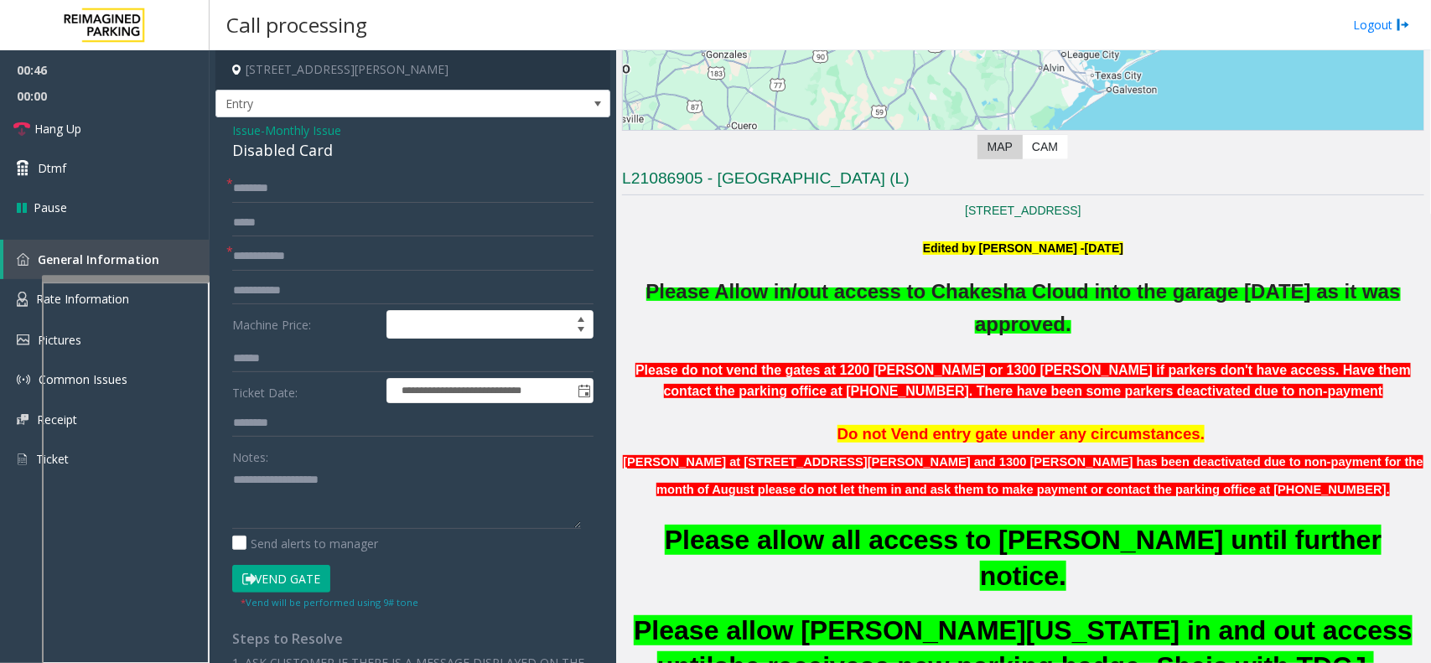
click at [321, 273] on form "**********" at bounding box center [412, 392] width 361 height 436
click at [324, 262] on input "text" at bounding box center [412, 256] width 361 height 28
type textarea "**********"
click at [307, 262] on input "text" at bounding box center [412, 256] width 361 height 28
type input "**********"
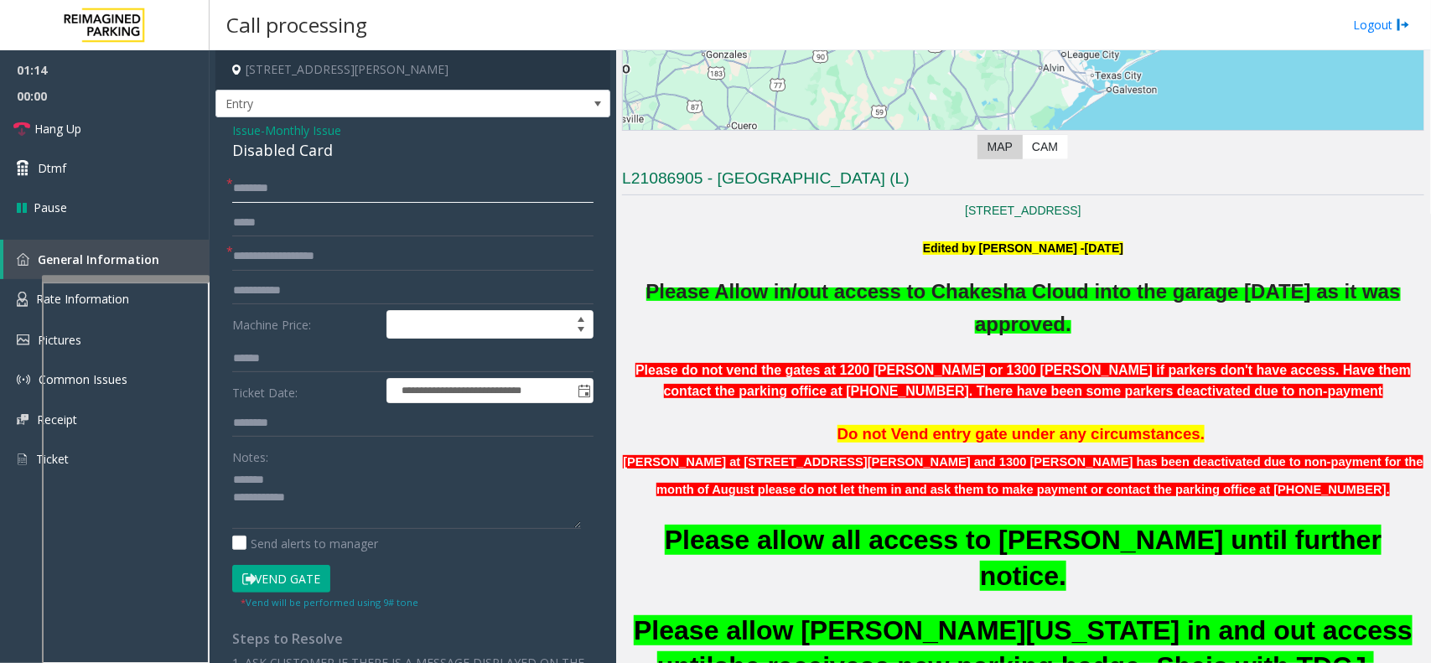
click at [261, 191] on input "text" at bounding box center [412, 188] width 361 height 28
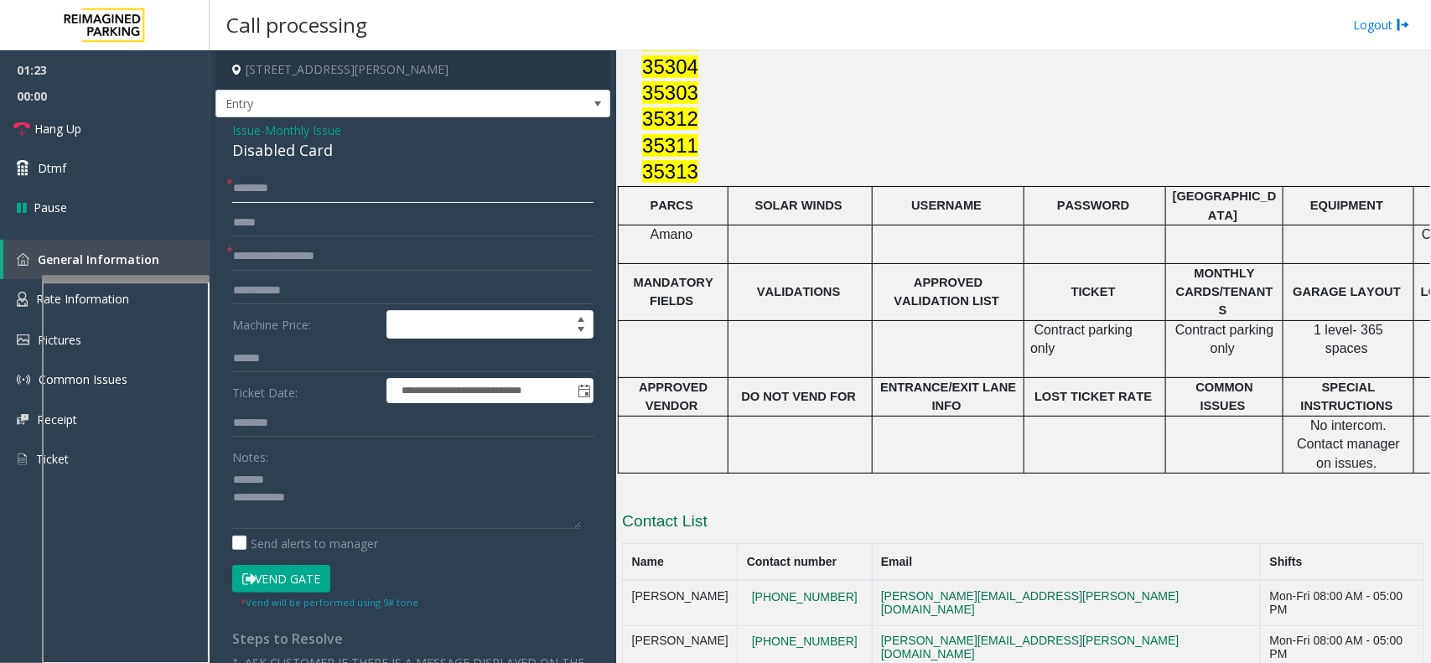
scroll to position [2056, 0]
drag, startPoint x: 853, startPoint y: 454, endPoint x: 759, endPoint y: 448, distance: 94.0
click at [759, 578] on td "281-381-9315" at bounding box center [805, 600] width 134 height 45
copy button "281-381-9315"
drag, startPoint x: 860, startPoint y: 491, endPoint x: 764, endPoint y: 487, distance: 95.6
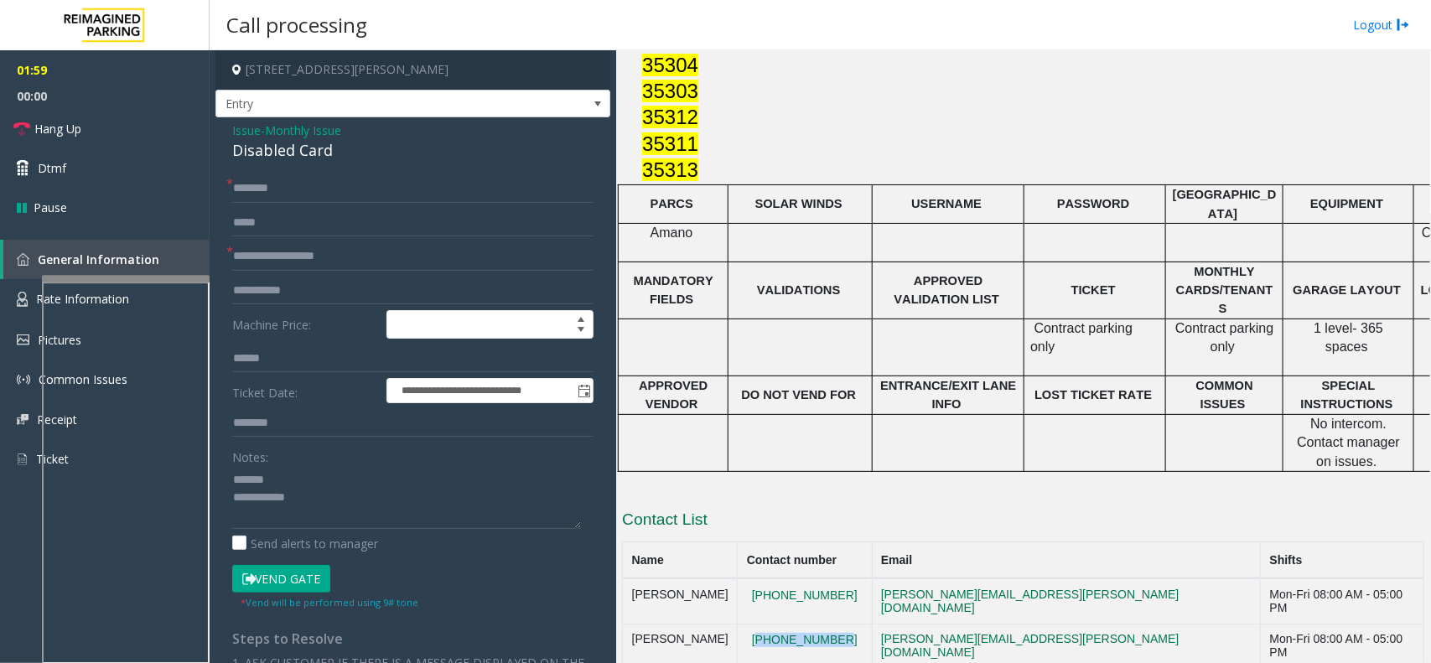
click at [764, 624] on td "713 225 1071" at bounding box center [805, 646] width 134 height 45
copy button "713 225 1071"
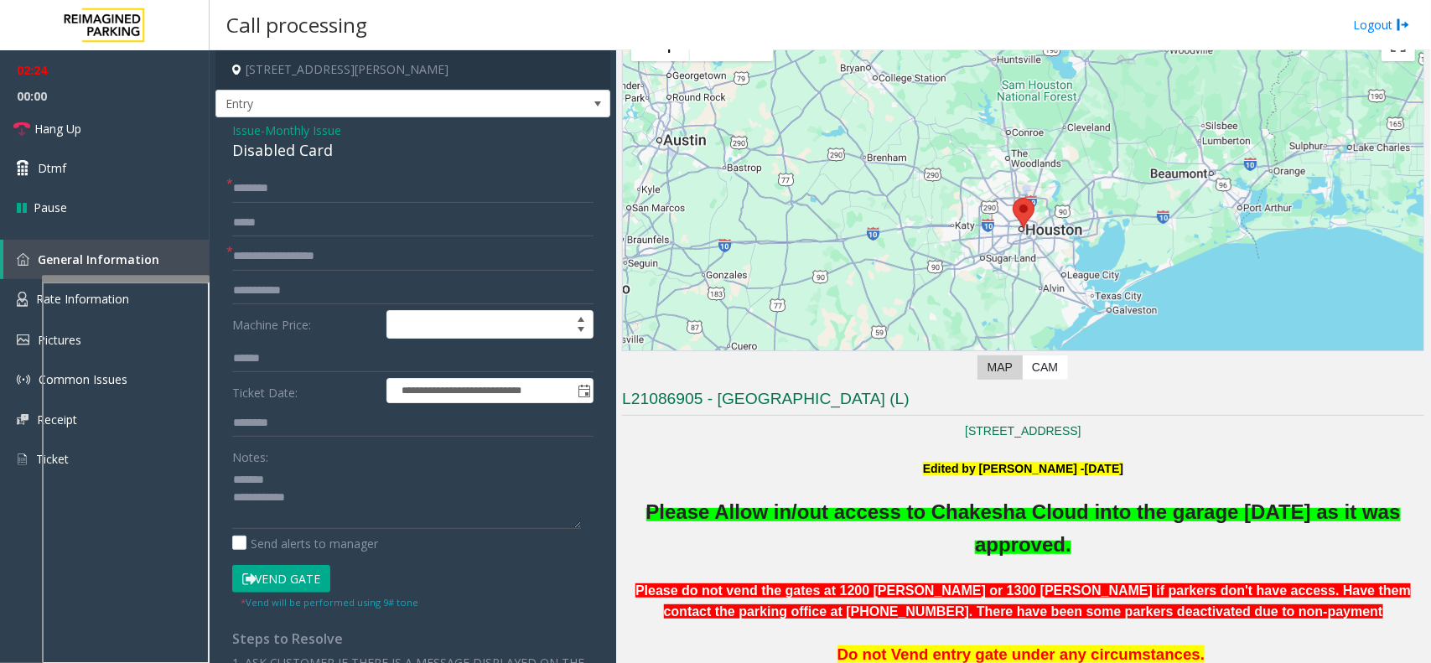
scroll to position [65, 0]
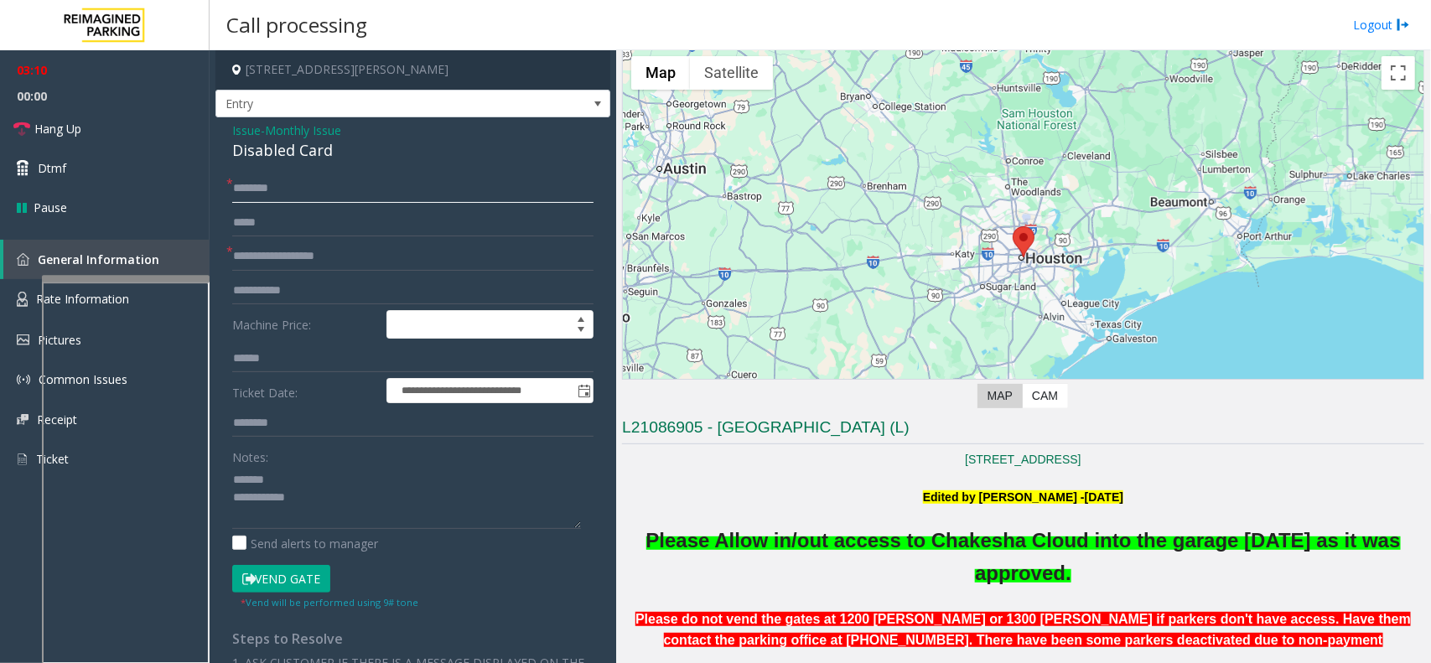
click at [332, 191] on input "text" at bounding box center [412, 188] width 361 height 28
type input "**"
click at [101, 132] on link "Hang Up" at bounding box center [105, 128] width 210 height 39
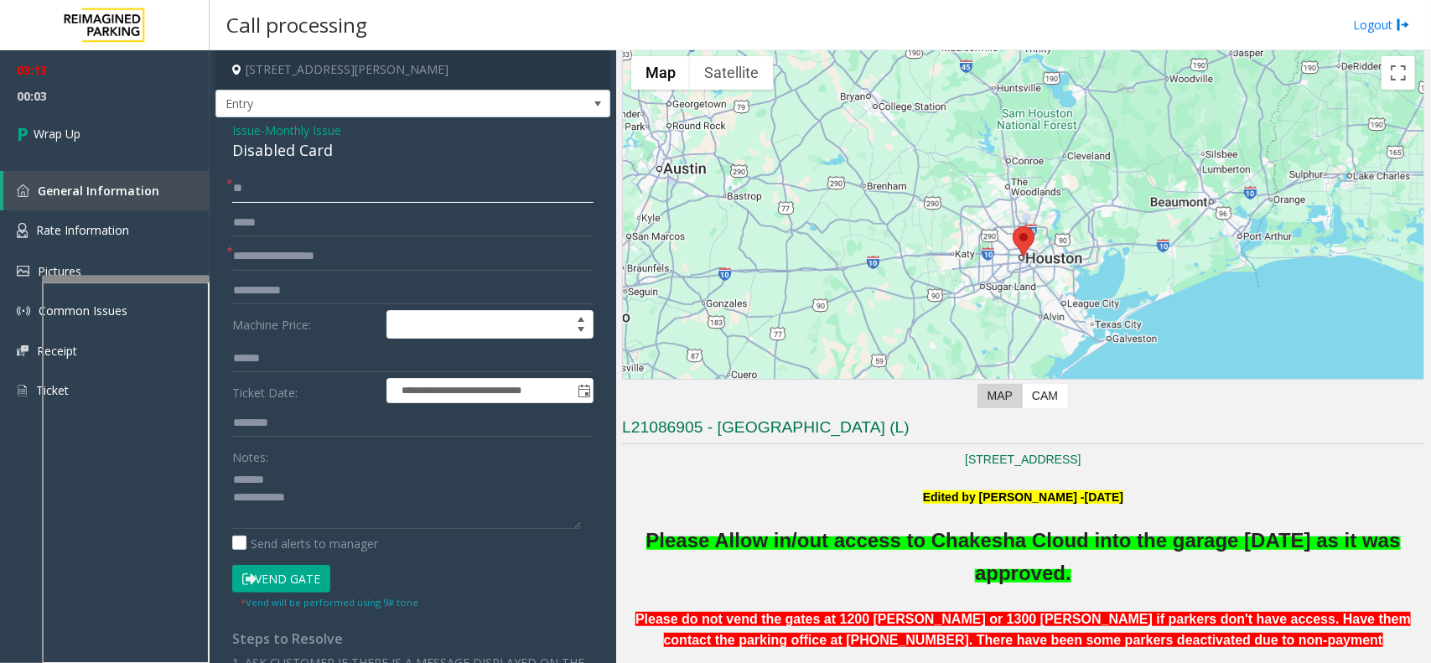
click at [283, 197] on input "**" at bounding box center [412, 188] width 361 height 28
click at [328, 480] on textarea at bounding box center [406, 497] width 349 height 63
click at [268, 152] on div "Disabled Card" at bounding box center [412, 150] width 361 height 23
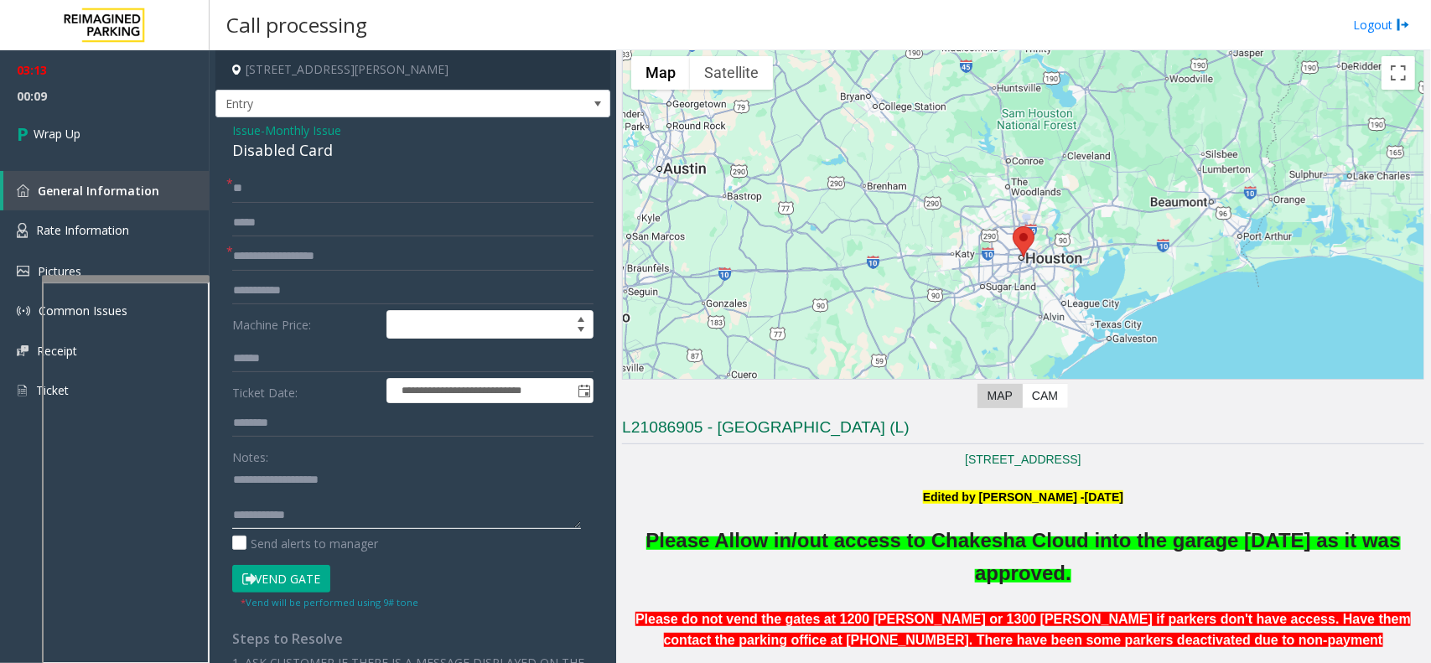
click at [340, 520] on textarea at bounding box center [406, 497] width 349 height 63
click at [335, 510] on textarea at bounding box center [406, 497] width 349 height 63
click at [332, 512] on textarea at bounding box center [406, 497] width 349 height 63
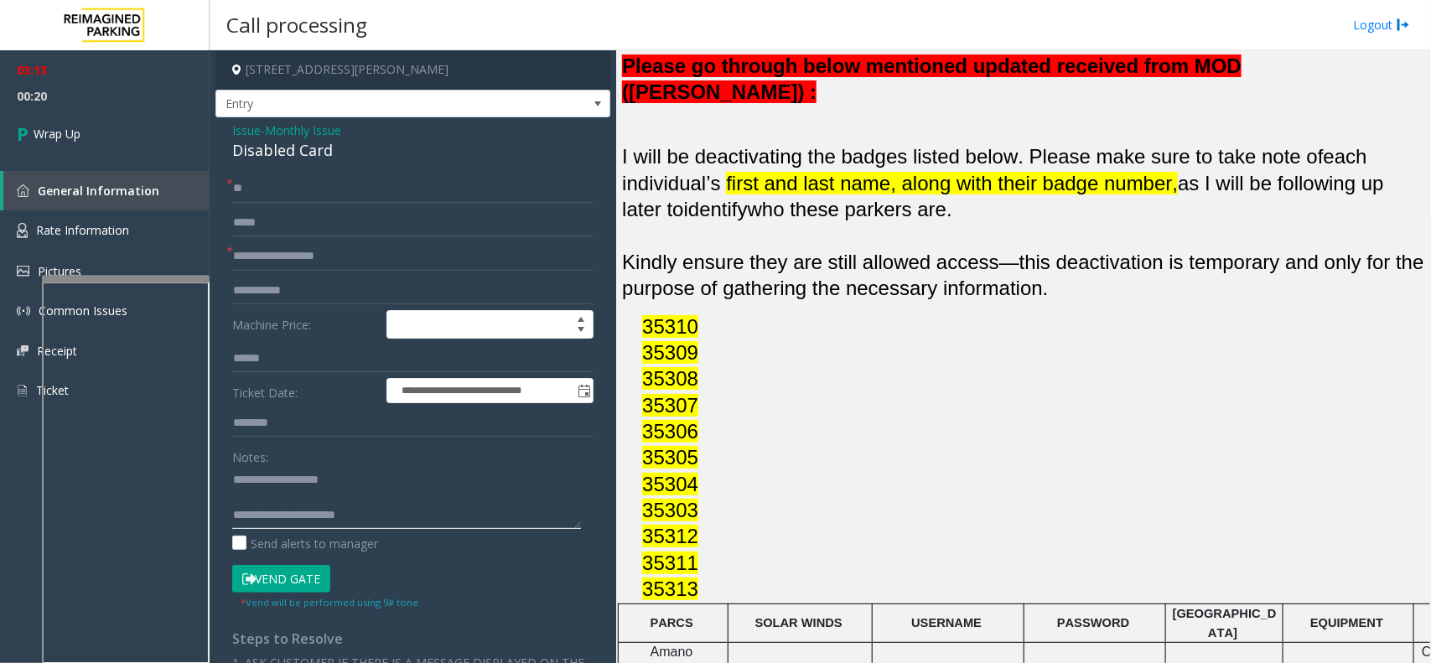
scroll to position [2056, 0]
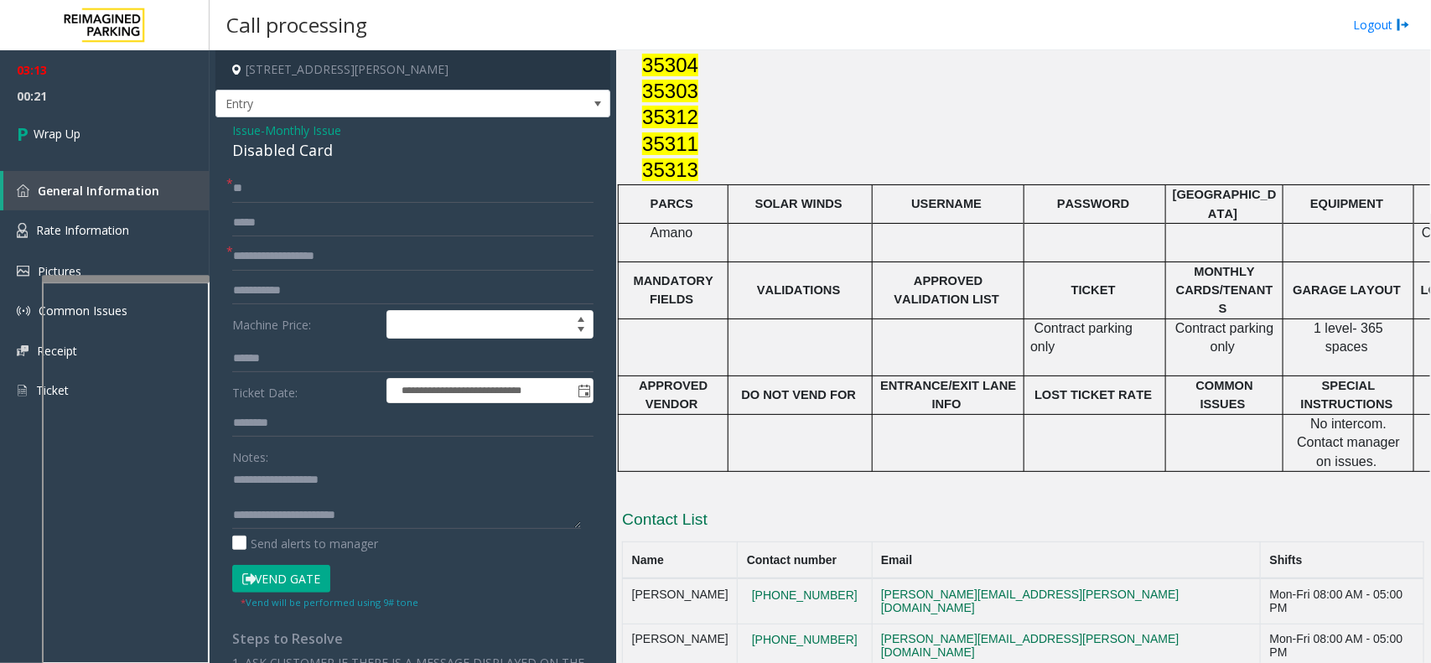
drag, startPoint x: 718, startPoint y: 491, endPoint x: 630, endPoint y: 491, distance: 88.0
click at [630, 624] on td "Adrian Olivares" at bounding box center [680, 646] width 115 height 45
copy td "Adrian Olivares"
click at [426, 511] on textarea at bounding box center [406, 497] width 349 height 63
paste textarea "**********"
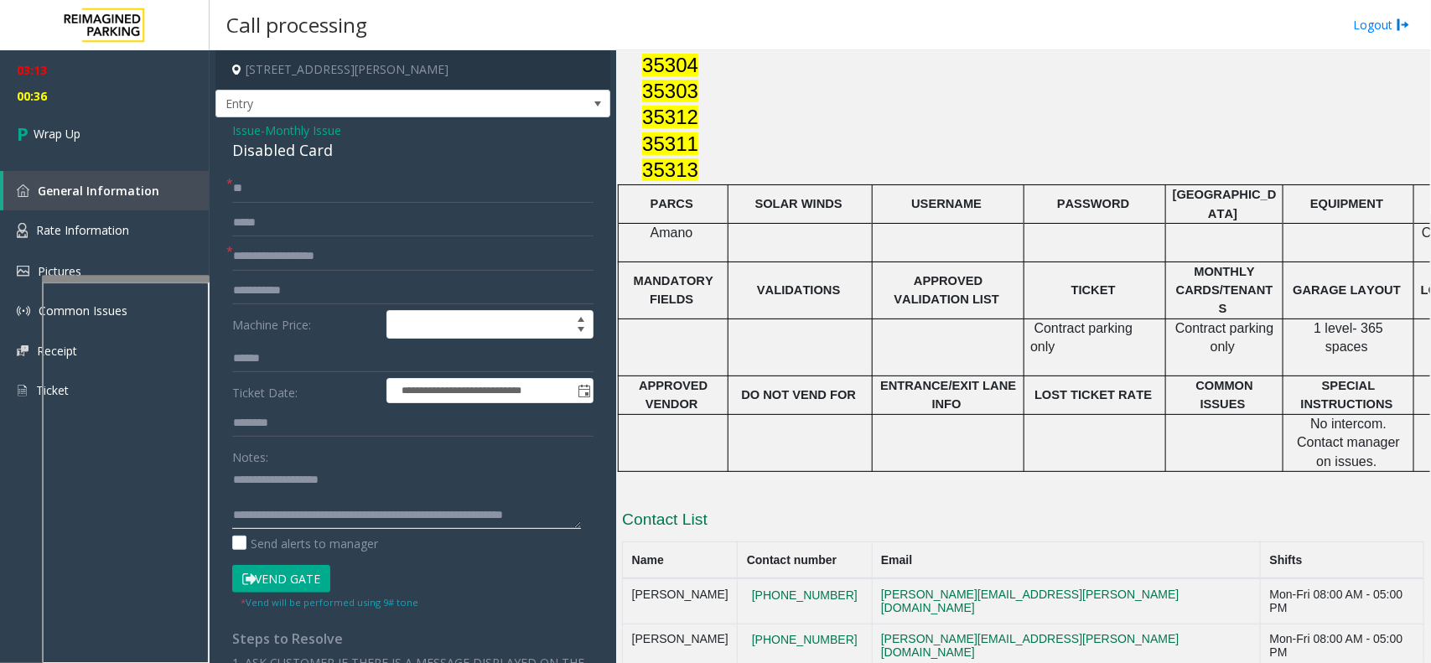
scroll to position [11, 0]
click at [341, 525] on textarea at bounding box center [406, 497] width 349 height 63
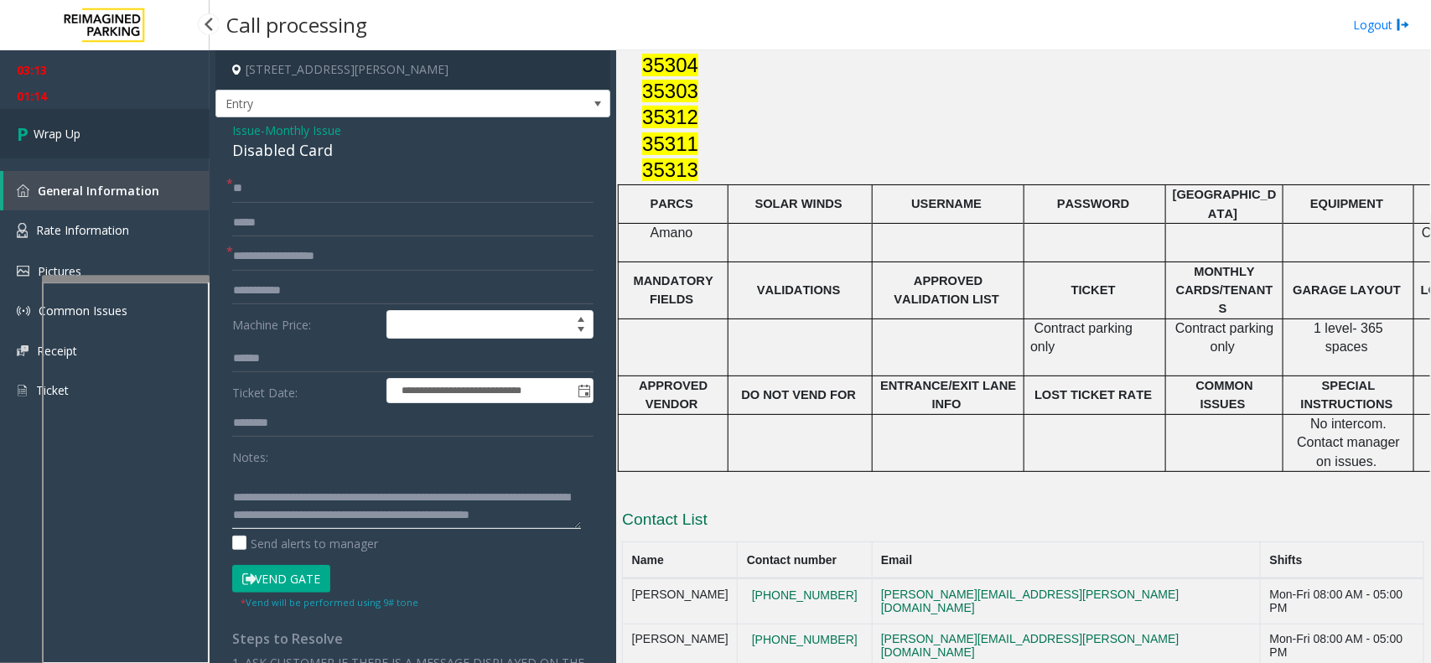
type textarea "**********"
click at [122, 135] on link "Wrap Up" at bounding box center [105, 133] width 210 height 49
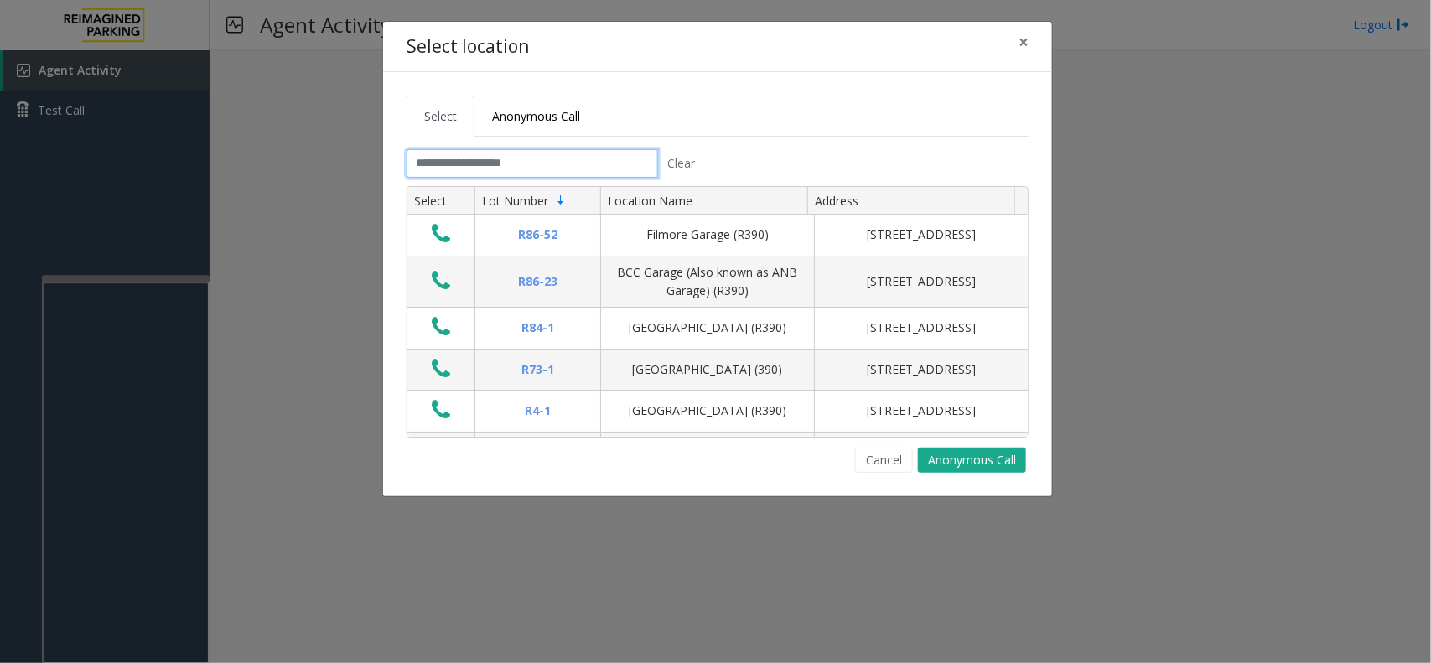
click at [545, 153] on input "text" at bounding box center [531, 163] width 251 height 28
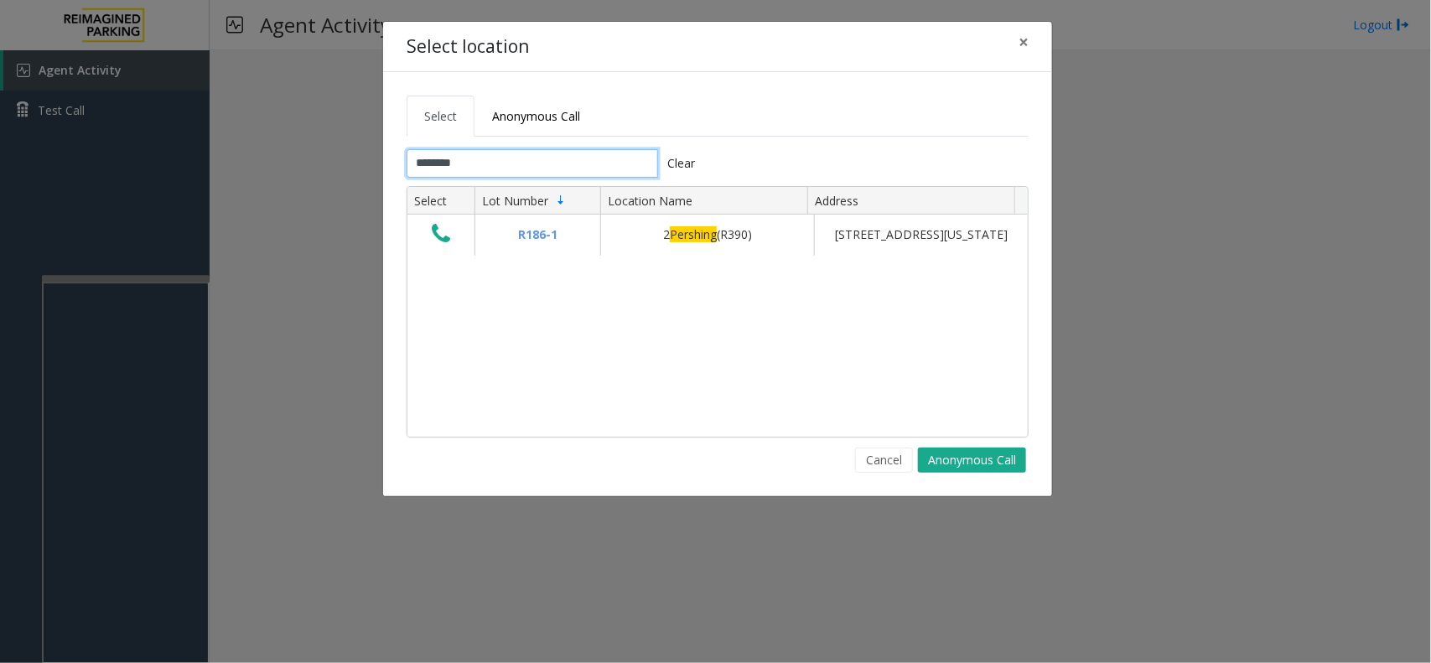
type input "********"
click at [1022, 54] on button "×" at bounding box center [1024, 42] width 34 height 41
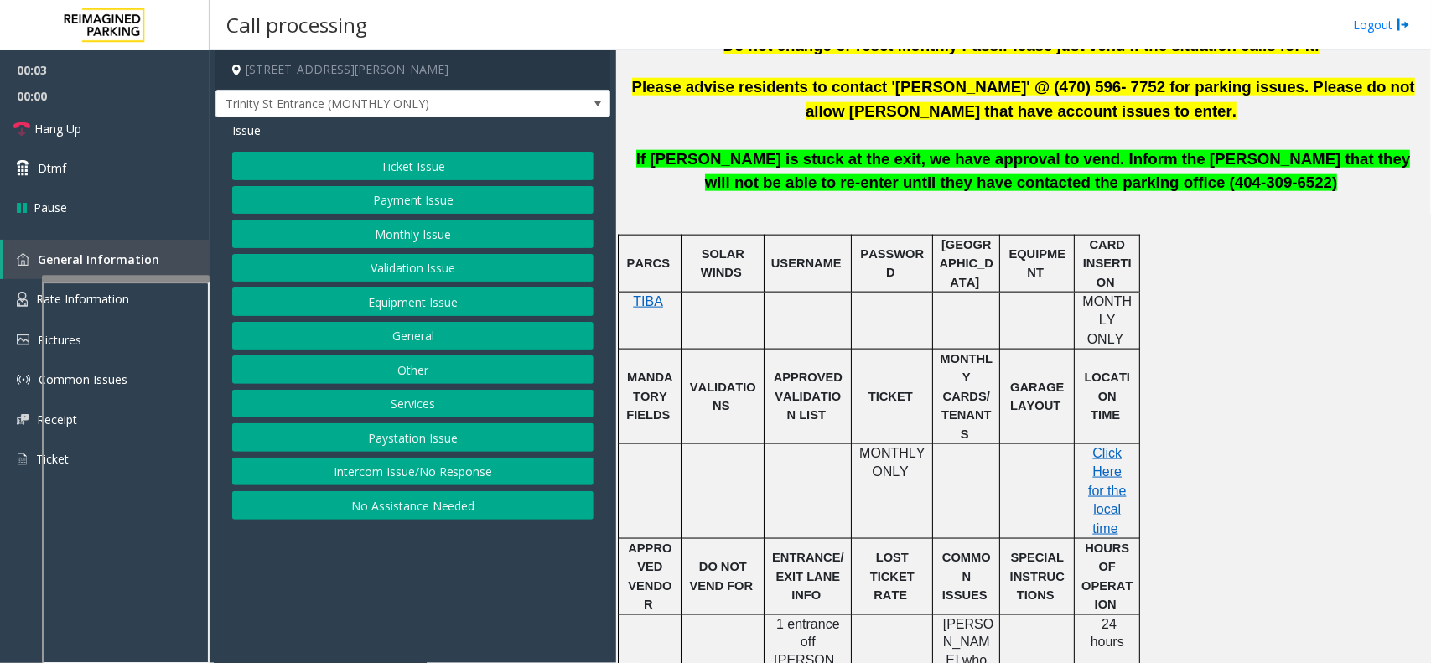
scroll to position [838, 0]
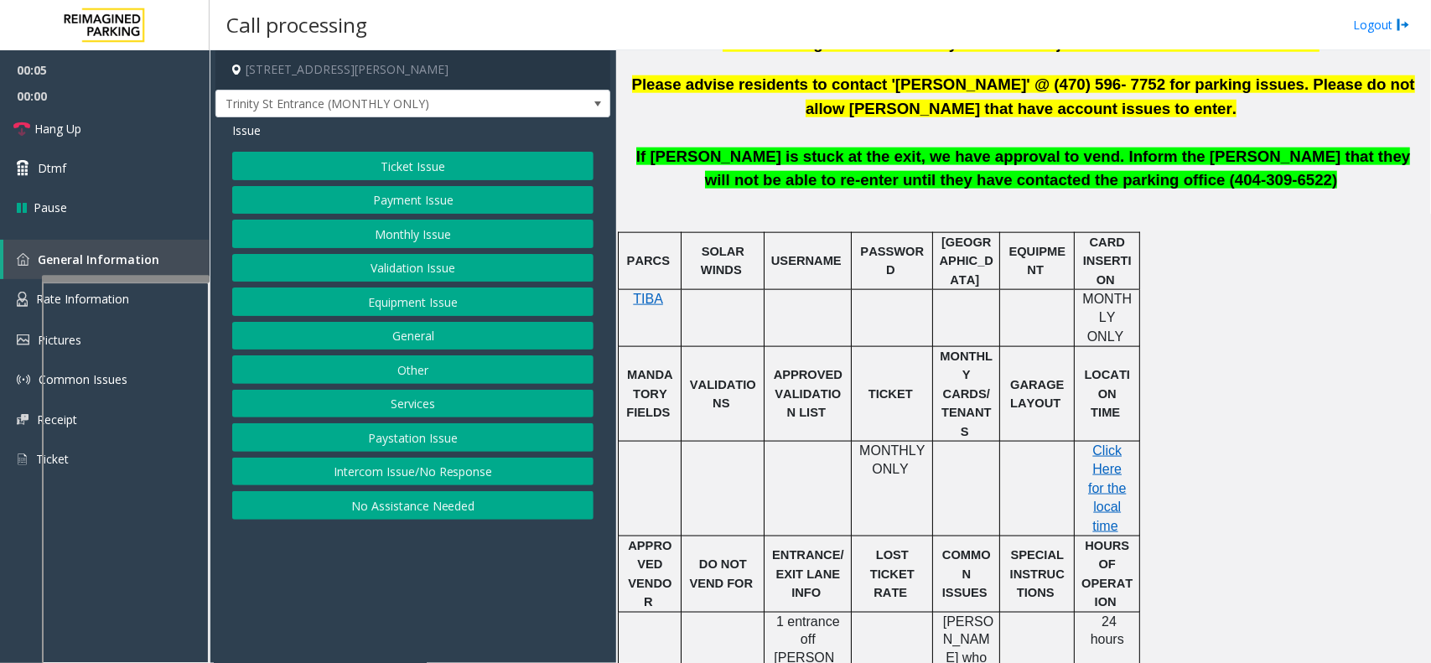
drag, startPoint x: 373, startPoint y: 468, endPoint x: 380, endPoint y: 440, distance: 28.5
click at [373, 468] on button "Intercom Issue/No Response" at bounding box center [412, 472] width 361 height 28
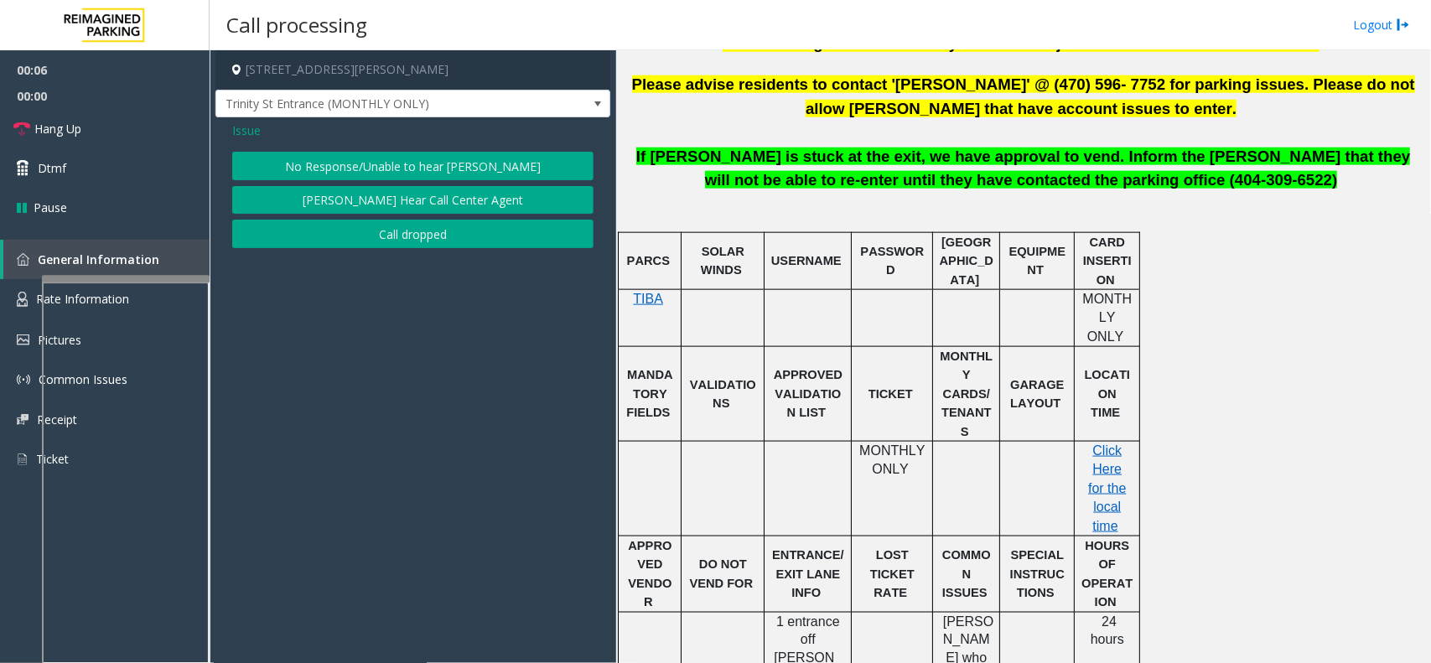
click at [429, 169] on button "No Response/Unable to hear [PERSON_NAME]" at bounding box center [412, 166] width 361 height 28
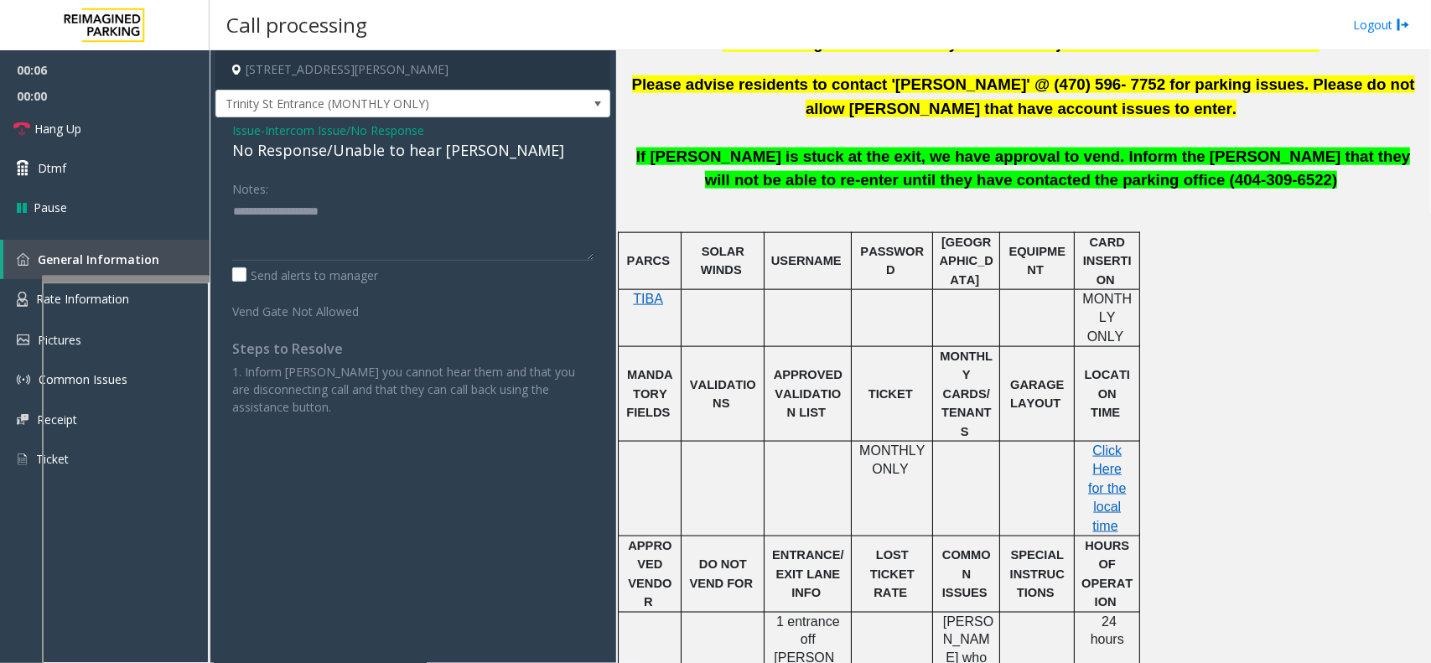
click at [338, 144] on div "No Response/Unable to hear [PERSON_NAME]" at bounding box center [412, 150] width 361 height 23
type textarea "**********"
click at [138, 124] on link "Hang Up" at bounding box center [105, 128] width 210 height 39
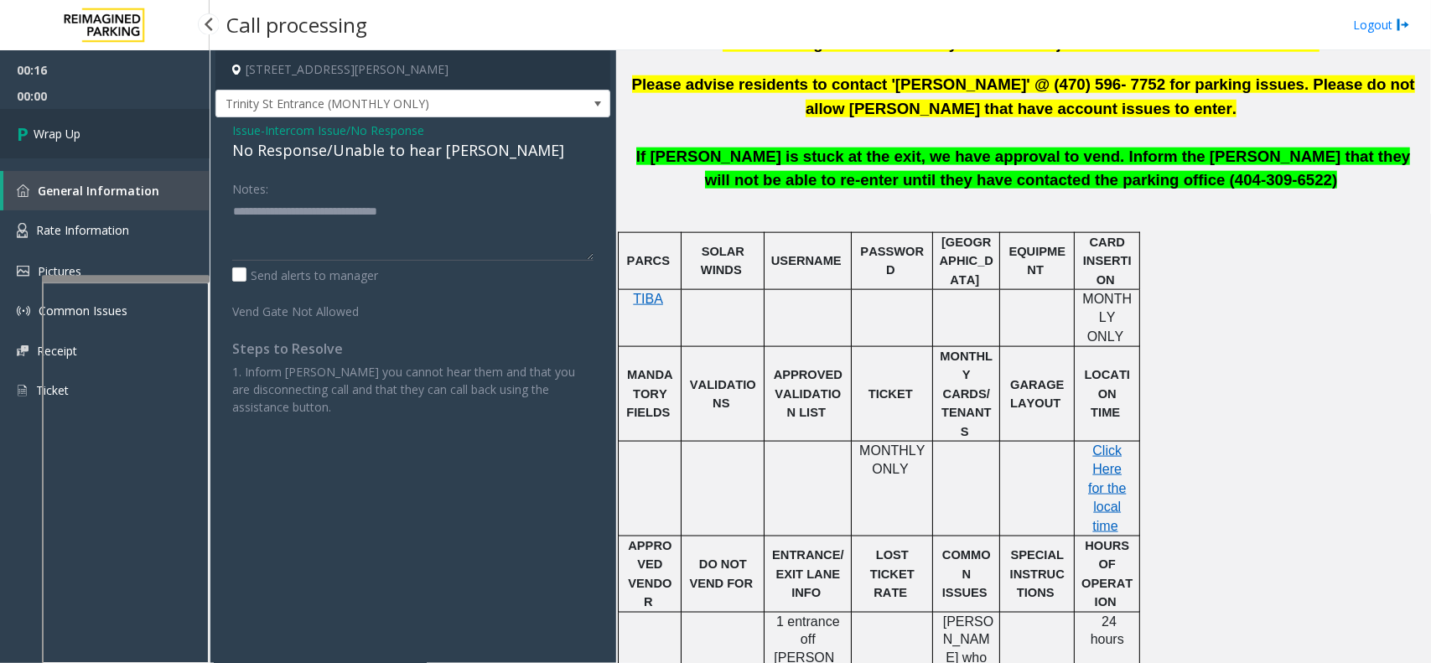
click at [111, 130] on link "Wrap Up" at bounding box center [105, 133] width 210 height 49
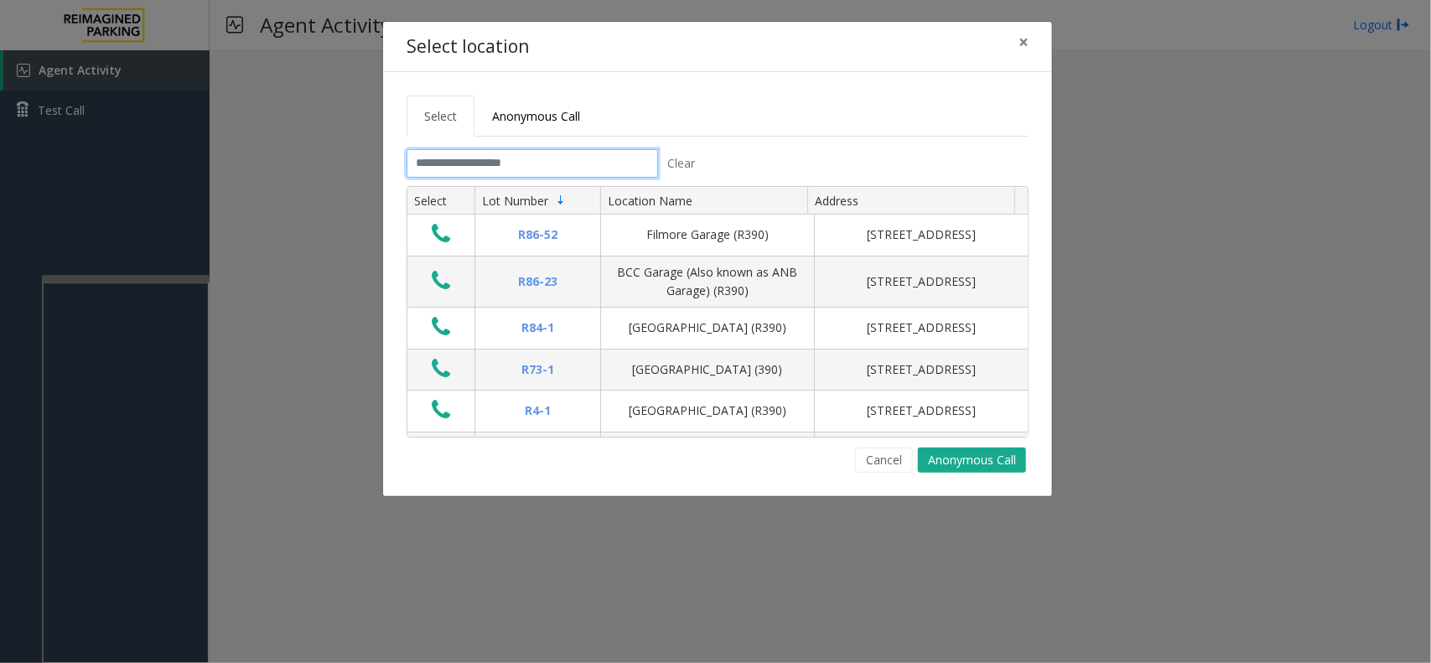
click at [531, 160] on input "text" at bounding box center [531, 163] width 251 height 28
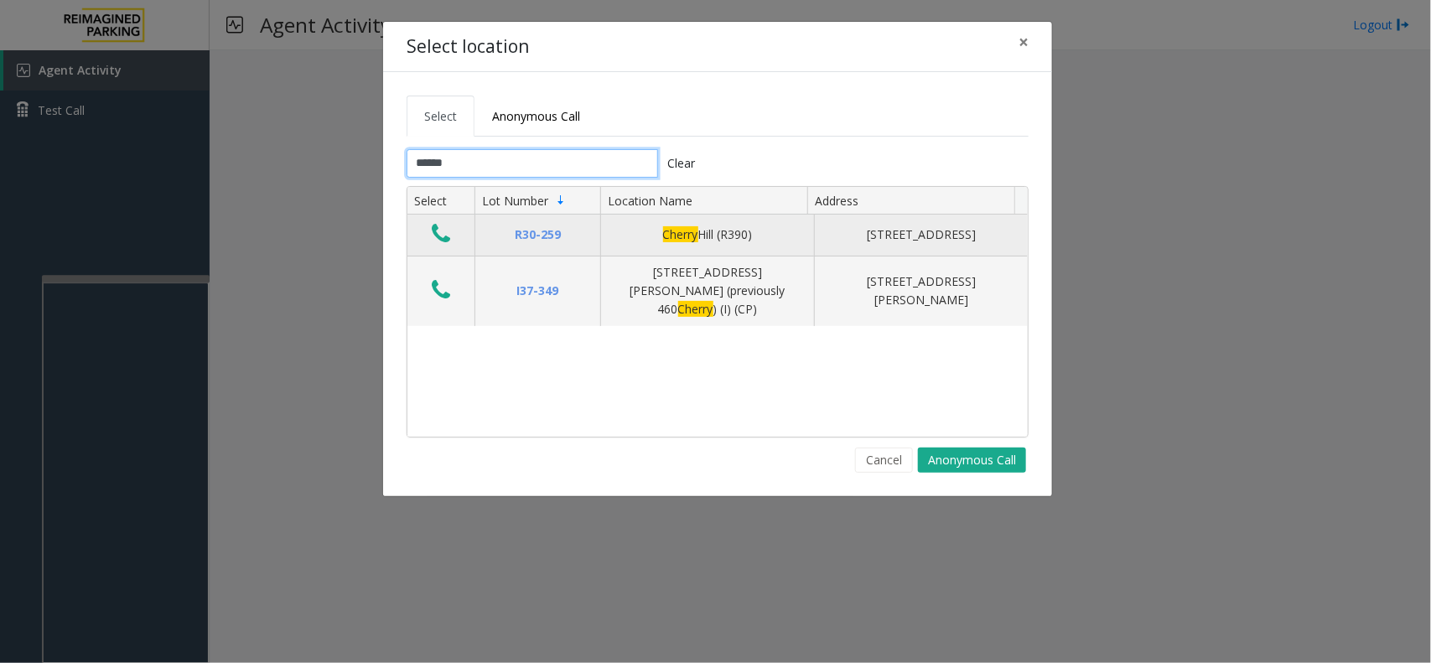
type input "******"
click at [446, 233] on icon "Data table" at bounding box center [441, 233] width 18 height 23
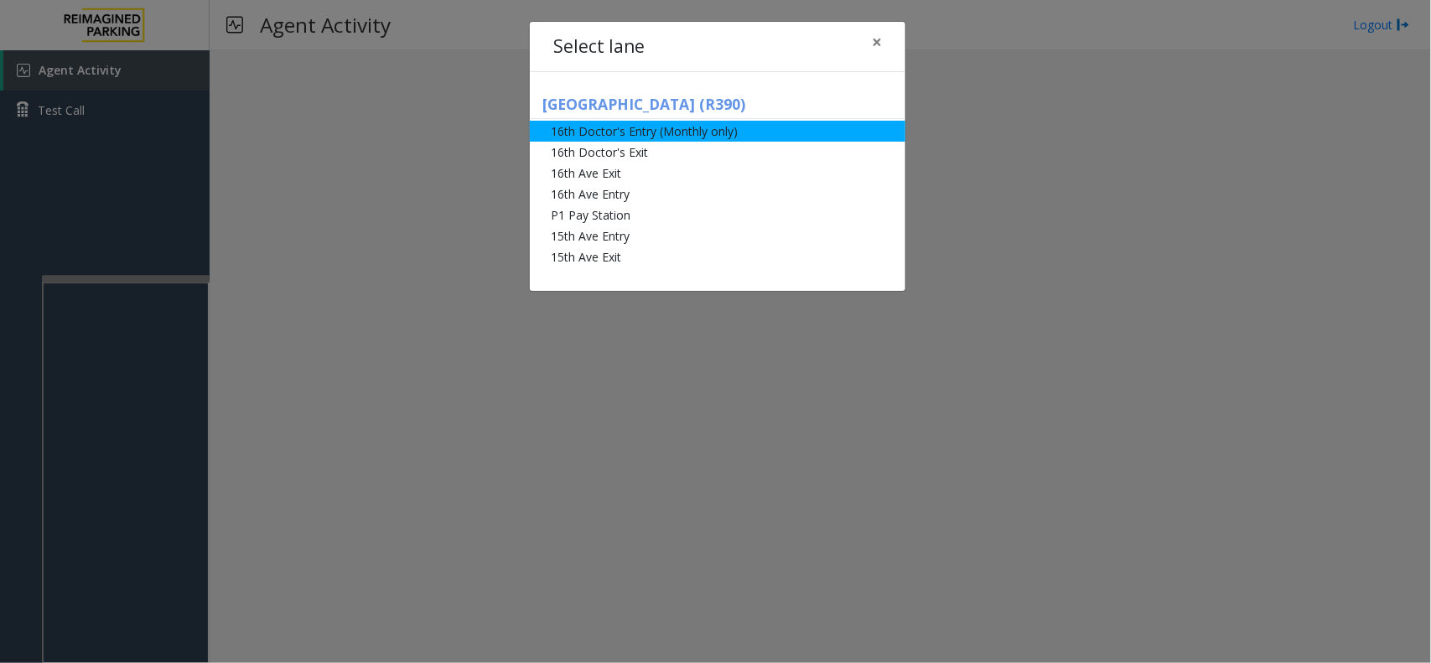
click at [589, 138] on li "16th Doctor's Entry (Monthly only)" at bounding box center [717, 131] width 375 height 21
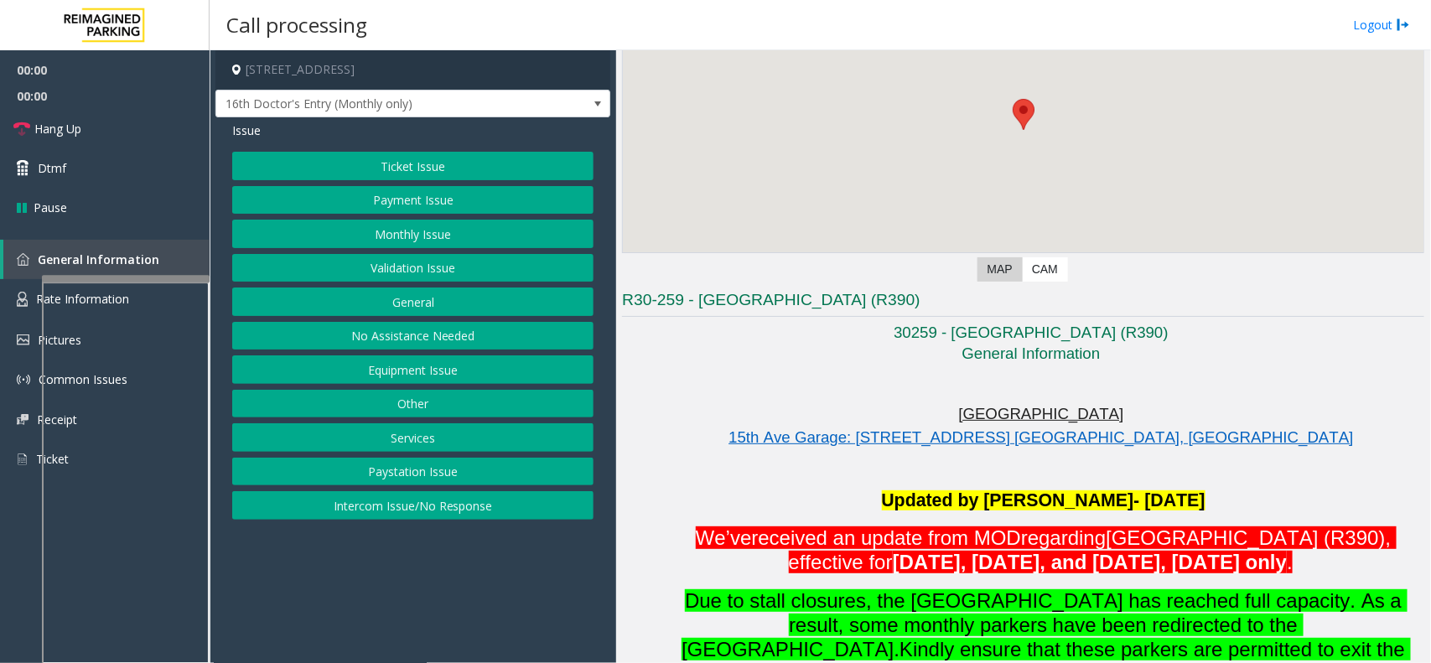
scroll to position [210, 0]
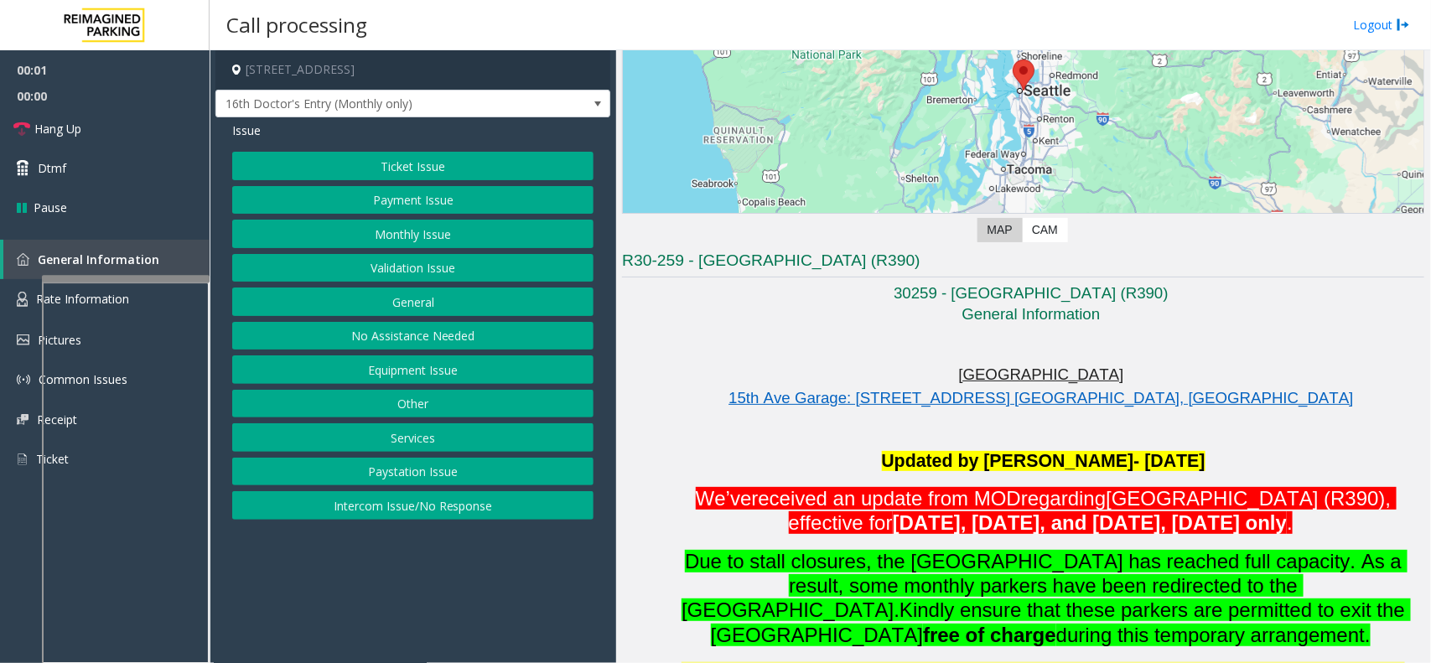
click at [432, 230] on button "Monthly Issue" at bounding box center [412, 234] width 361 height 28
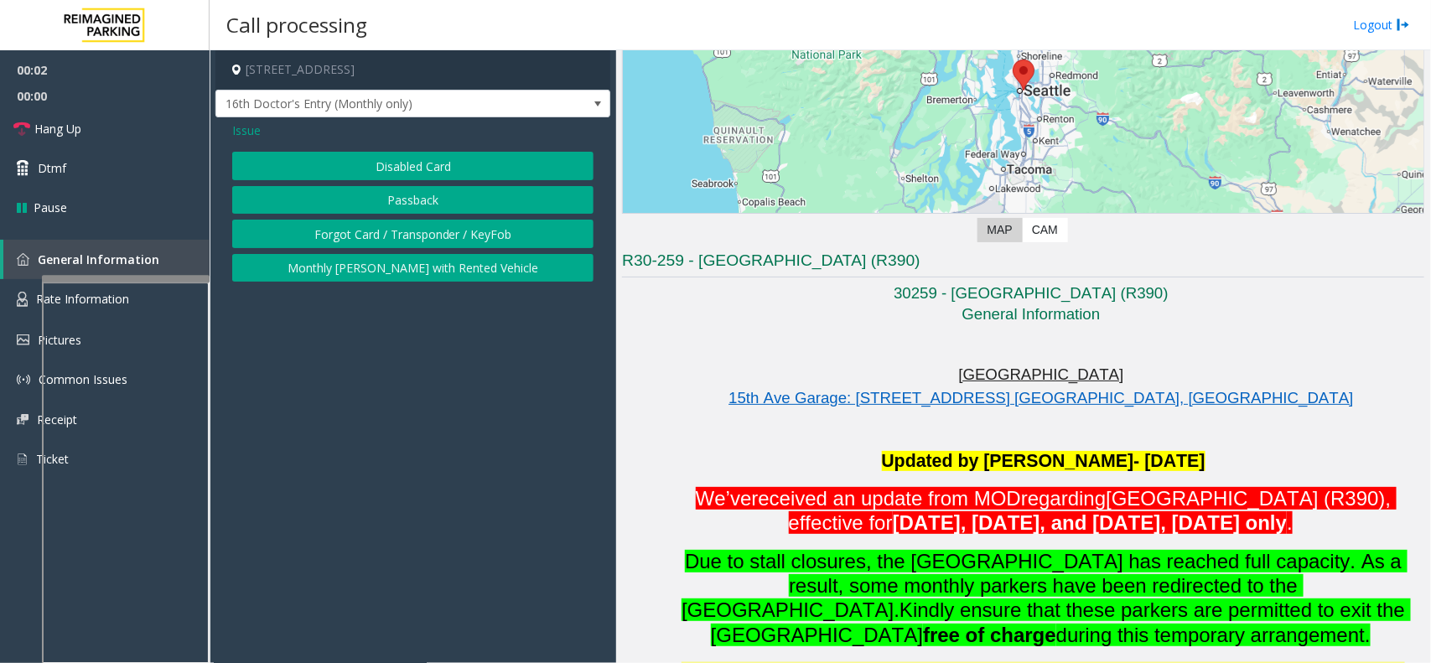
click at [424, 177] on button "Disabled Card" at bounding box center [412, 166] width 361 height 28
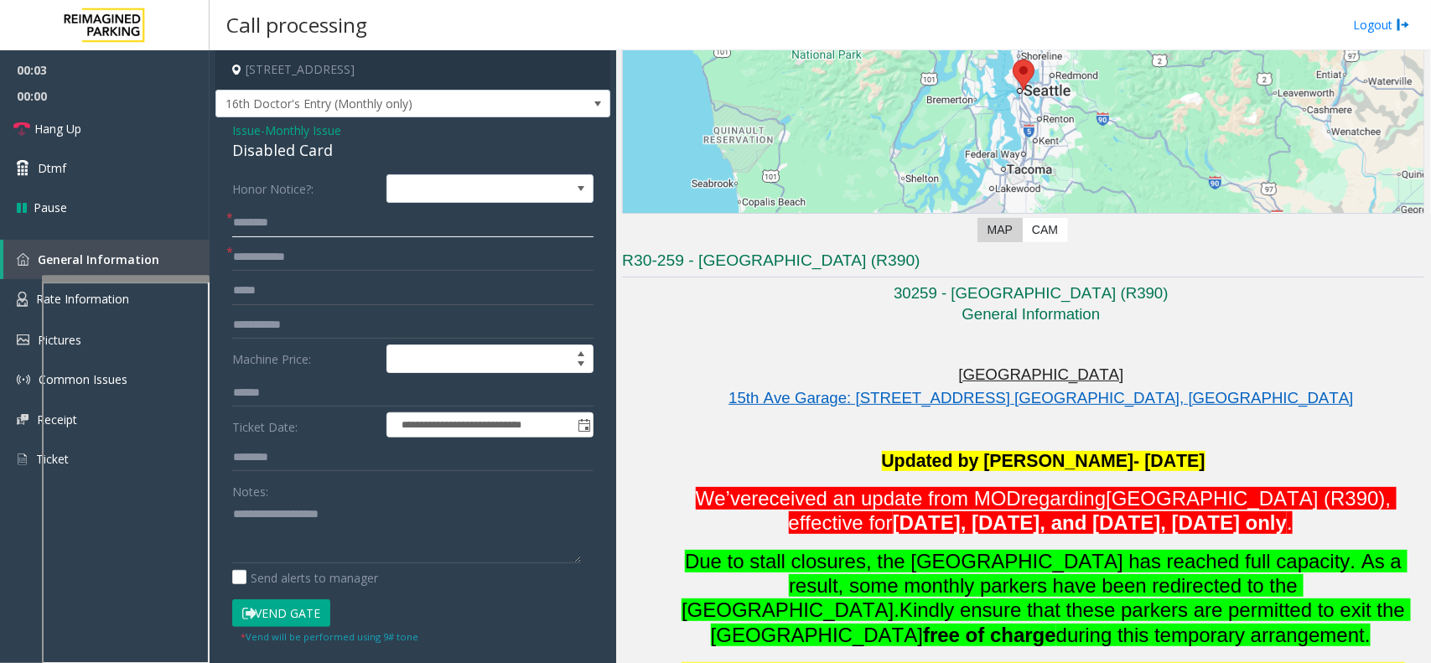
click at [339, 220] on input "text" at bounding box center [412, 223] width 361 height 28
click at [313, 267] on input "text" at bounding box center [412, 257] width 361 height 28
click at [281, 241] on form "**********" at bounding box center [412, 409] width 361 height 470
click at [282, 262] on input "text" at bounding box center [412, 257] width 361 height 28
click at [271, 153] on div "Disabled Card" at bounding box center [412, 150] width 361 height 23
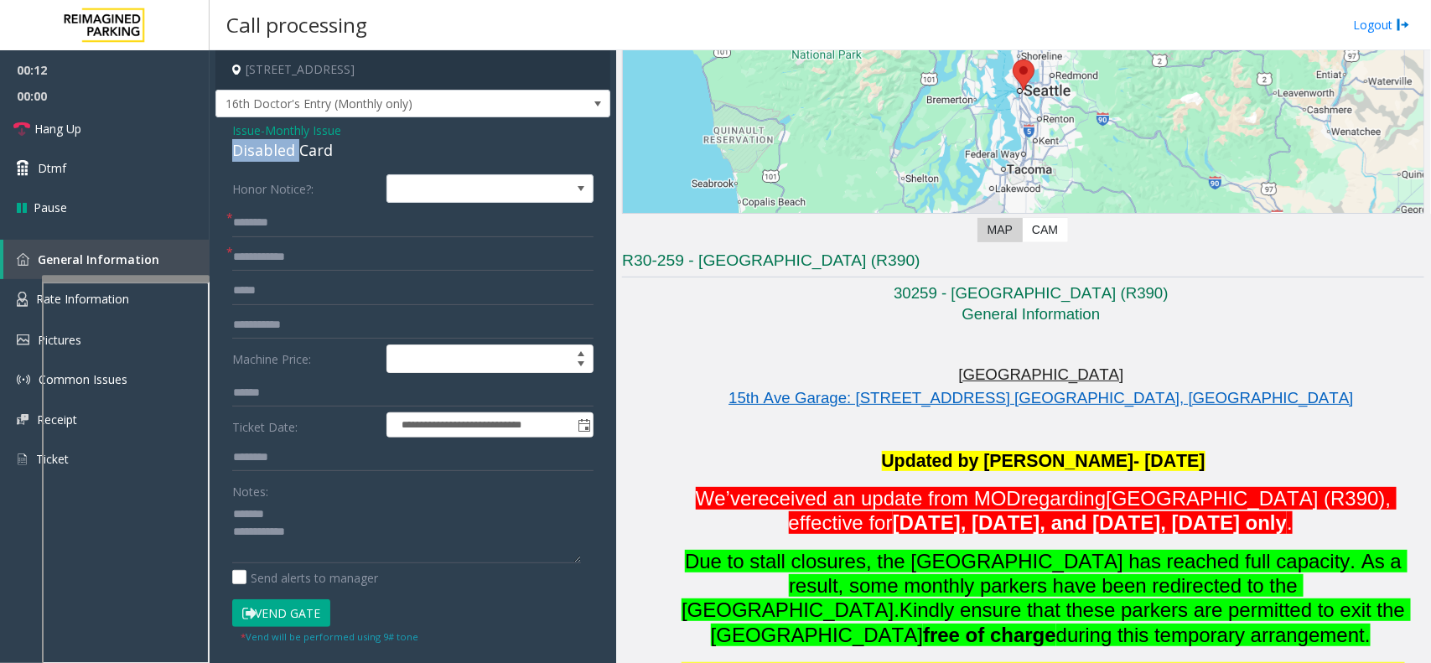
click at [271, 153] on div "Disabled Card" at bounding box center [412, 150] width 361 height 23
type textarea "**********"
click at [275, 251] on input "text" at bounding box center [412, 257] width 361 height 28
type input "*"
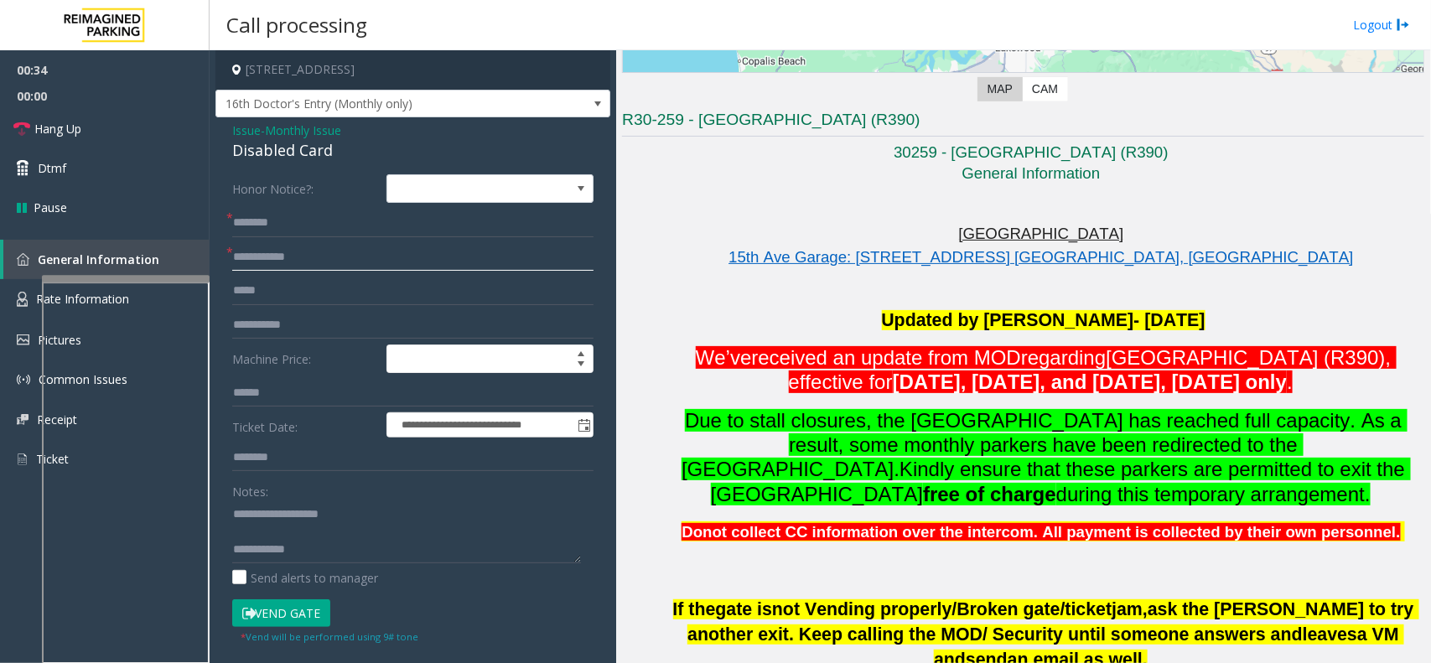
scroll to position [314, 0]
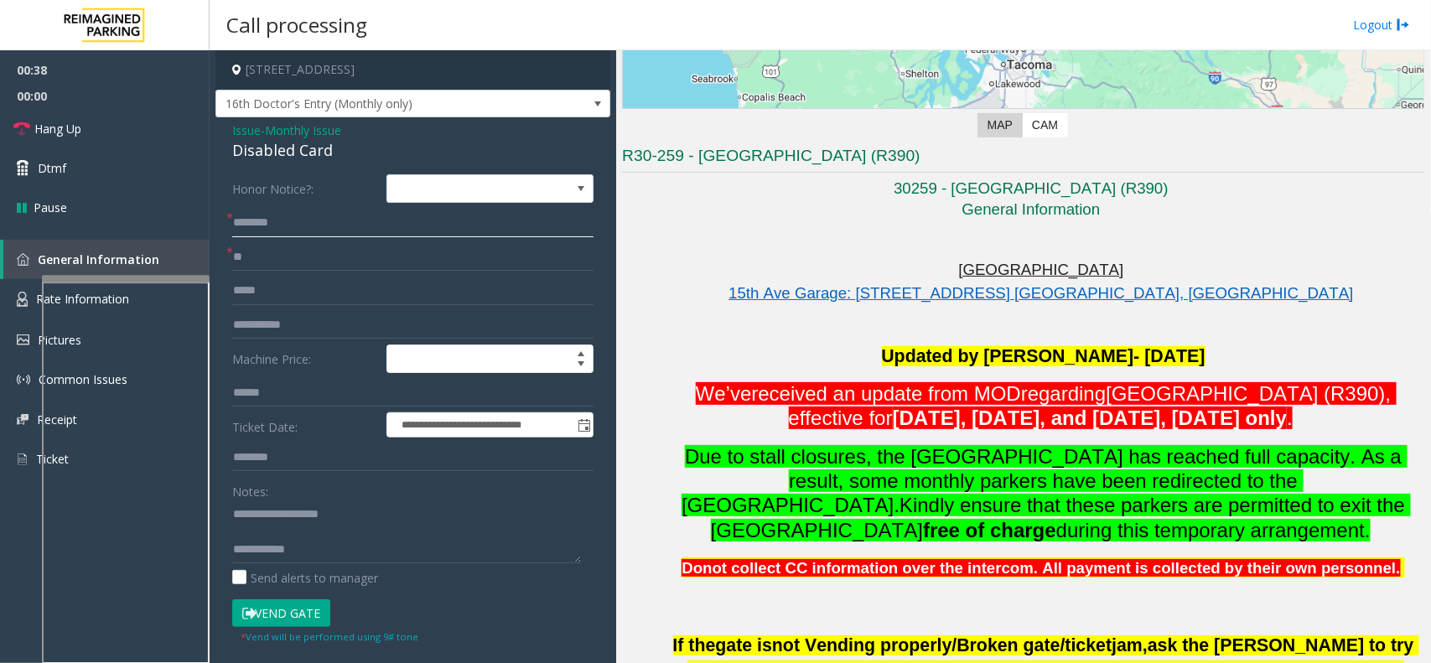
click at [307, 216] on input "text" at bounding box center [412, 223] width 361 height 28
click at [273, 226] on input "text" at bounding box center [412, 223] width 361 height 28
click at [377, 253] on input "**" at bounding box center [412, 257] width 361 height 28
type input "*"
type input "**"
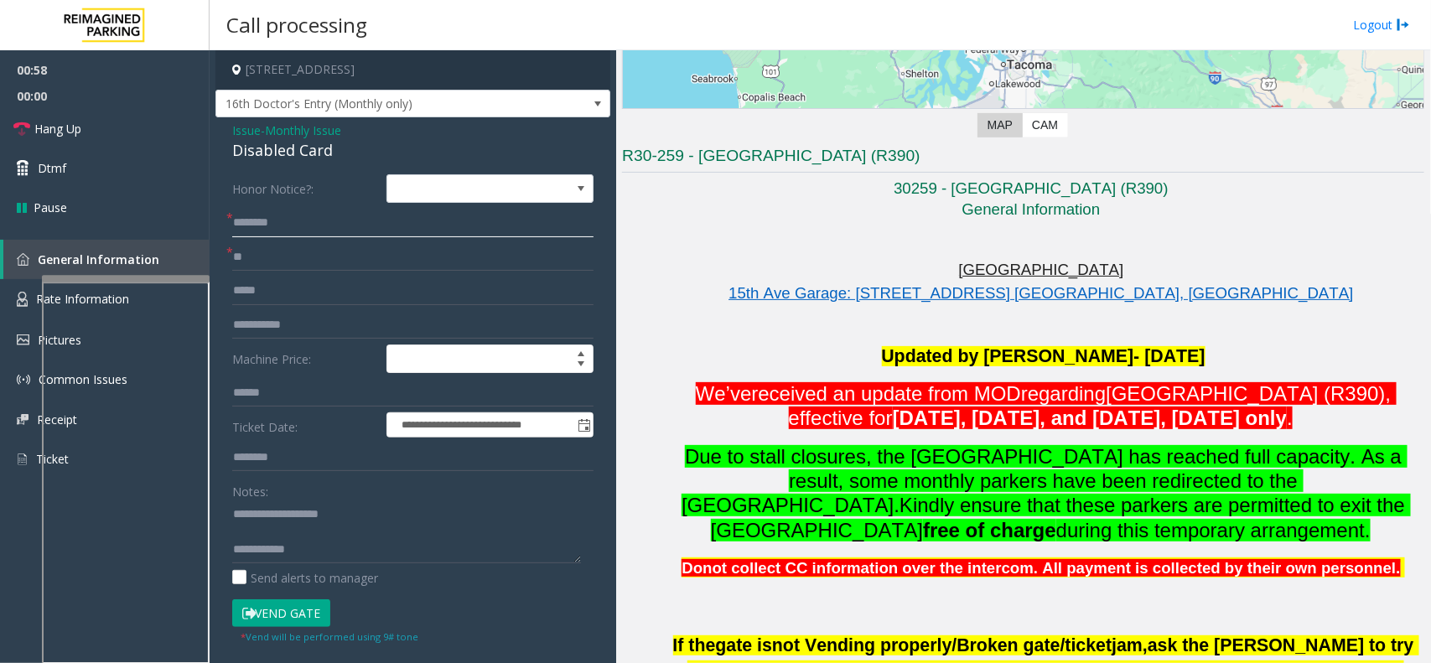
drag, startPoint x: 419, startPoint y: 223, endPoint x: 417, endPoint y: 232, distance: 9.4
click at [417, 232] on input "text" at bounding box center [412, 223] width 361 height 28
type input "*"
type input "**"
click at [134, 142] on link "Hang Up" at bounding box center [105, 128] width 210 height 39
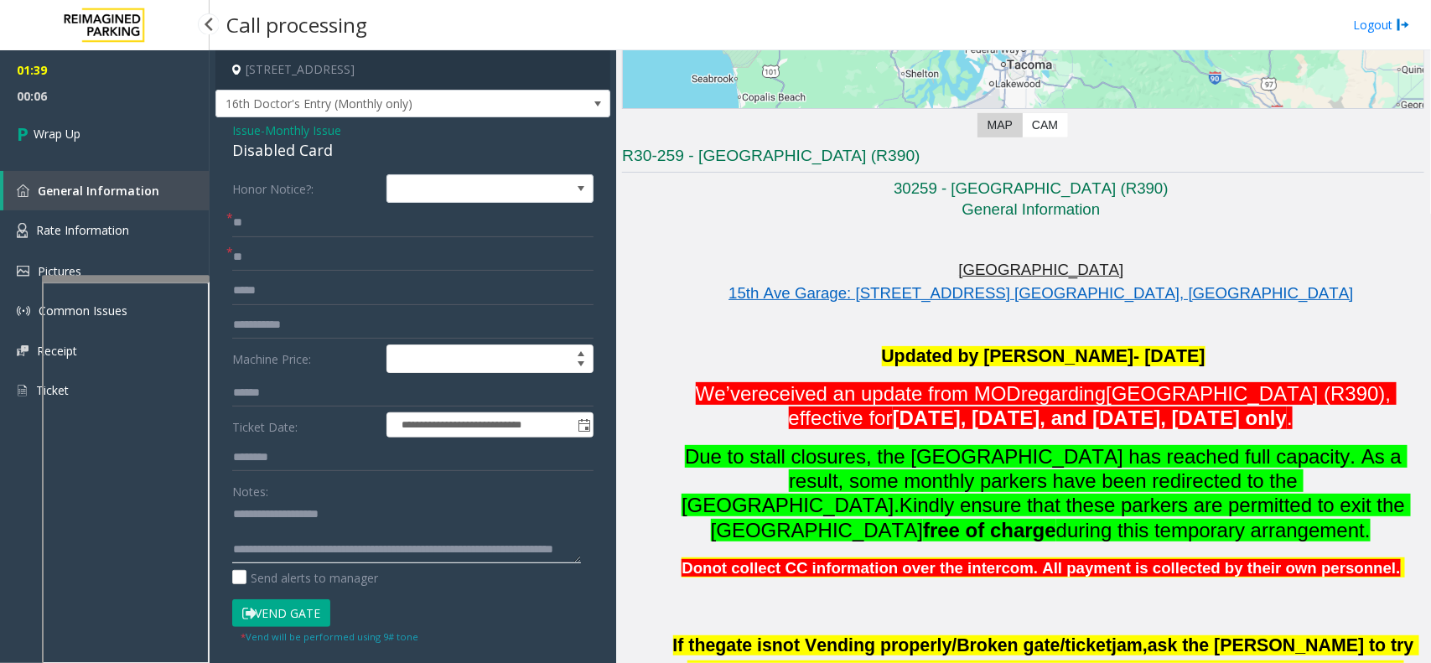
type textarea "**********"
click at [128, 96] on span "00:06" at bounding box center [105, 96] width 210 height 26
click at [127, 114] on link "Wrap Up" at bounding box center [105, 133] width 210 height 49
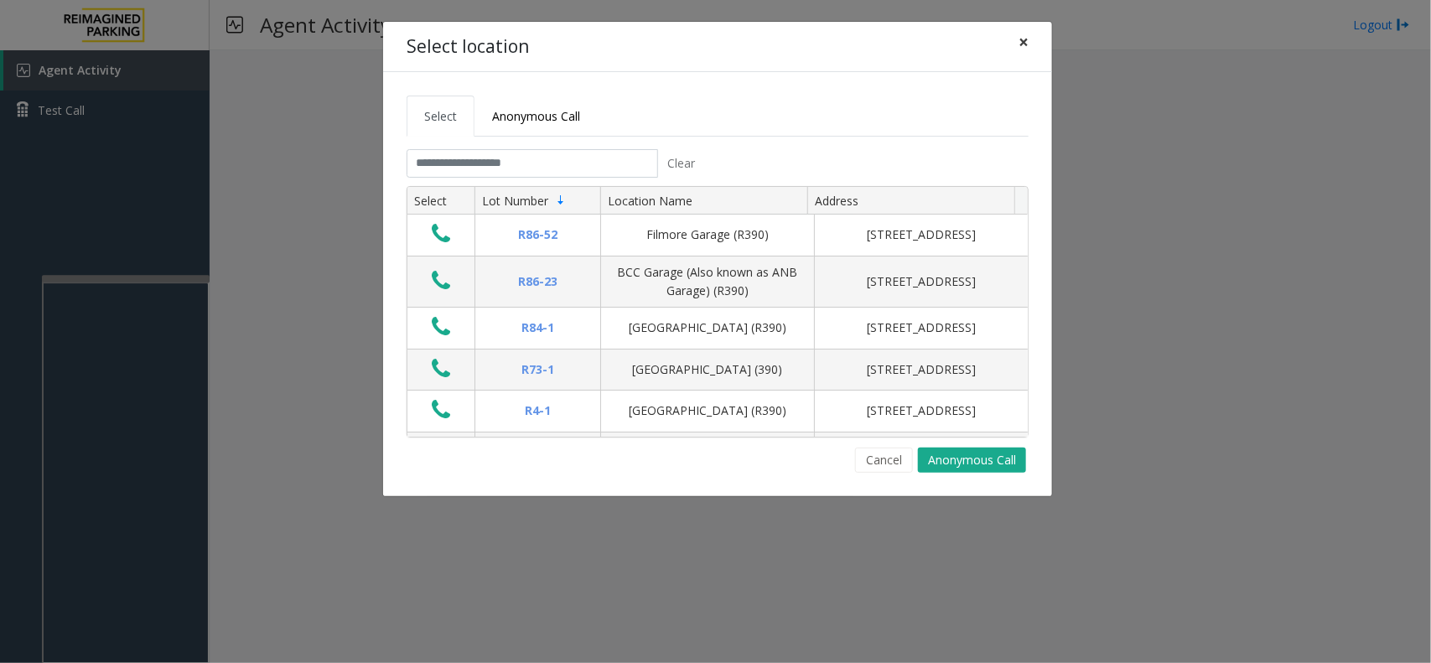
click at [1012, 22] on button "×" at bounding box center [1024, 42] width 34 height 41
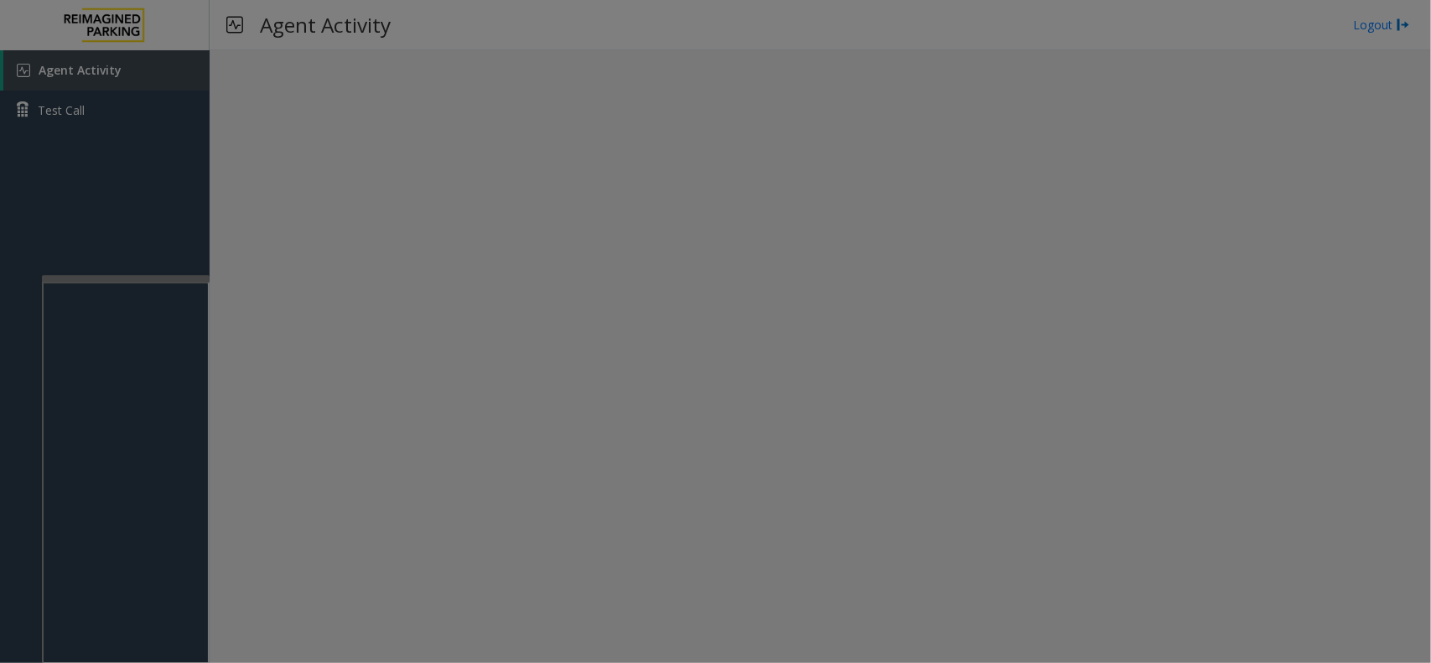
drag, startPoint x: 1024, startPoint y: 35, endPoint x: 996, endPoint y: 19, distance: 32.6
click at [1024, 28] on div "Select location ×" at bounding box center [715, 5] width 669 height 51
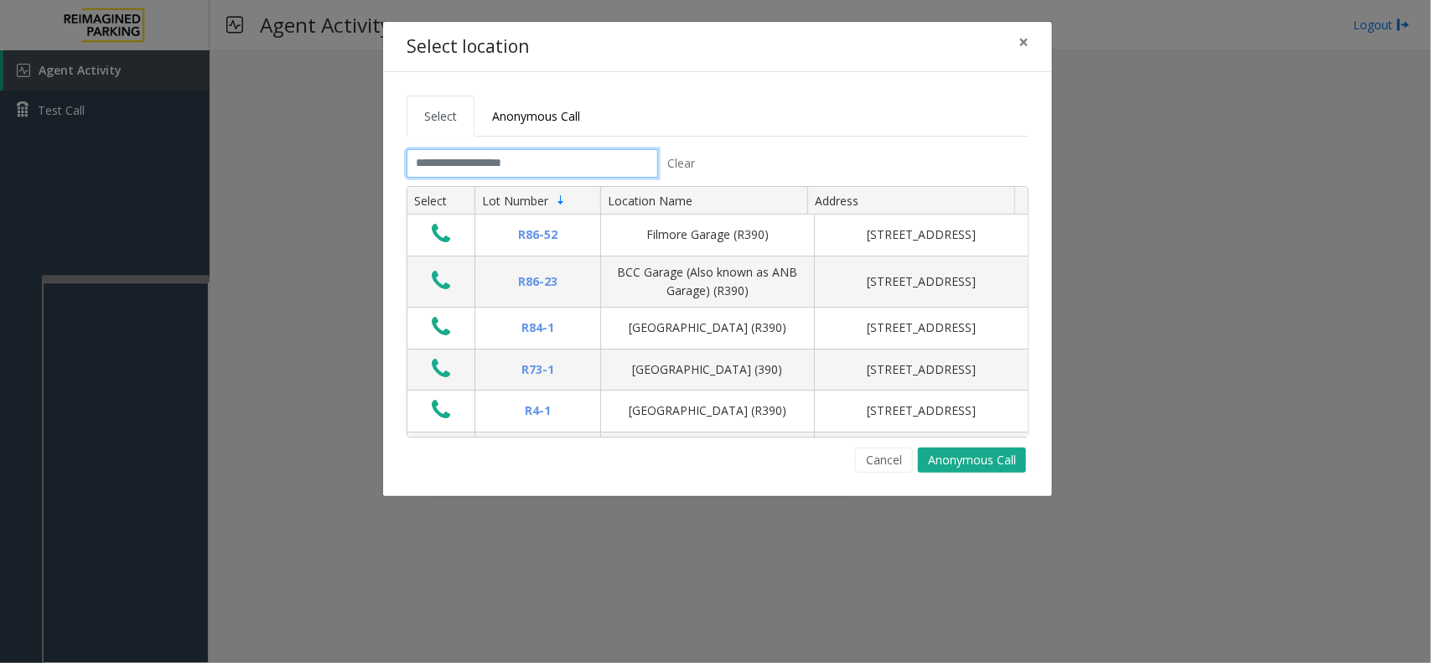
click at [478, 153] on input "text" at bounding box center [531, 163] width 251 height 28
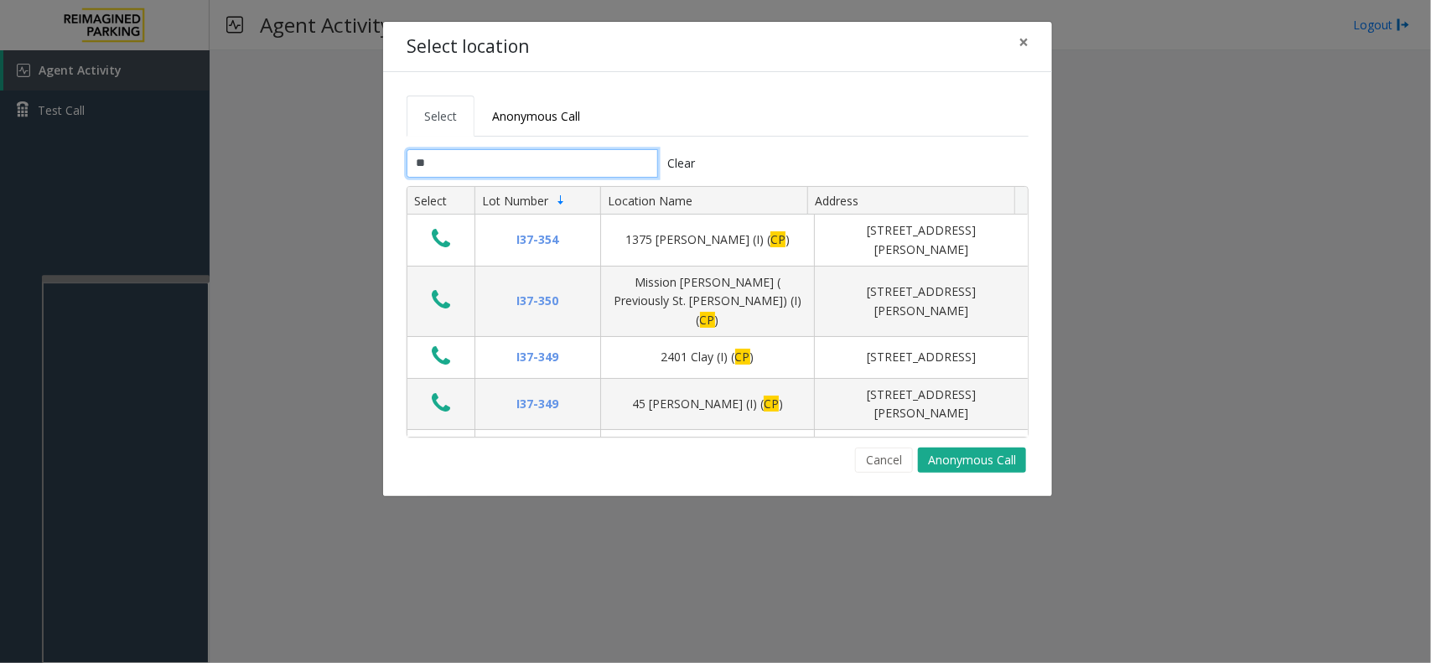
type input "*"
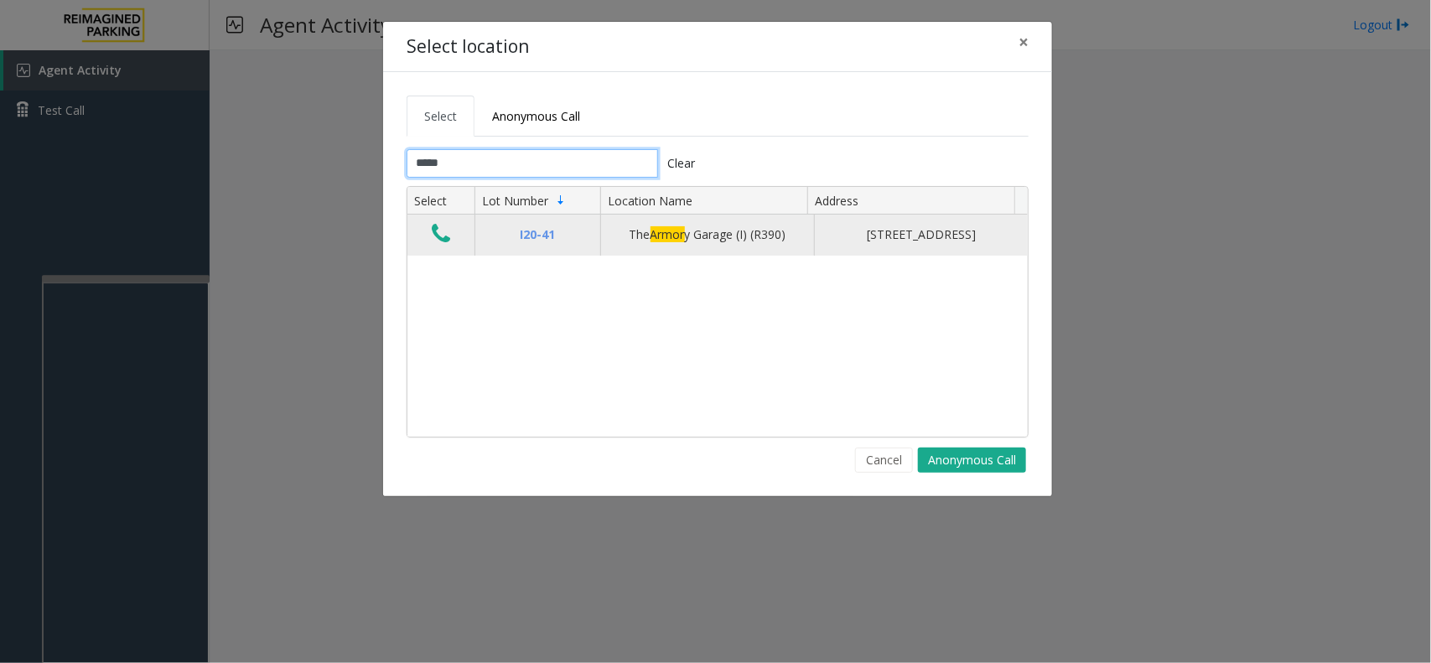
type input "*****"
click at [454, 235] on button "Data table" at bounding box center [441, 234] width 28 height 27
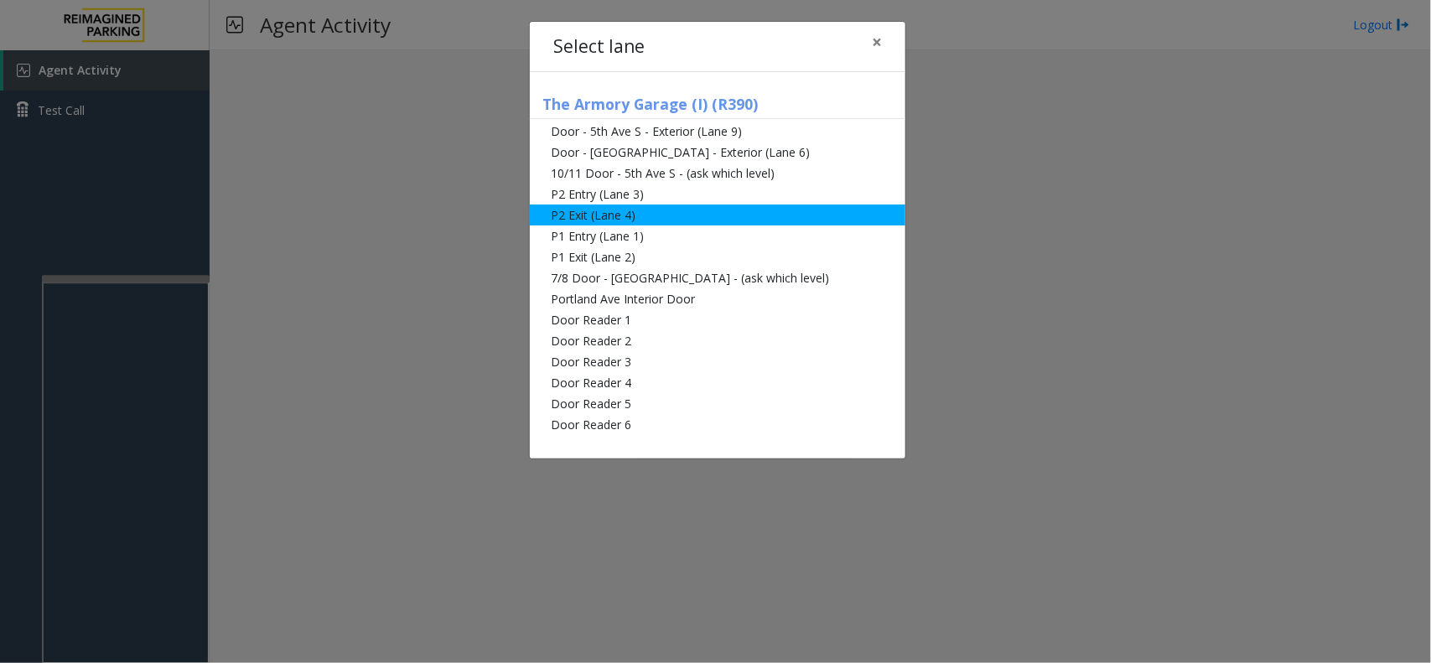
click at [610, 197] on li "P2 Entry (Lane 3)" at bounding box center [717, 194] width 375 height 21
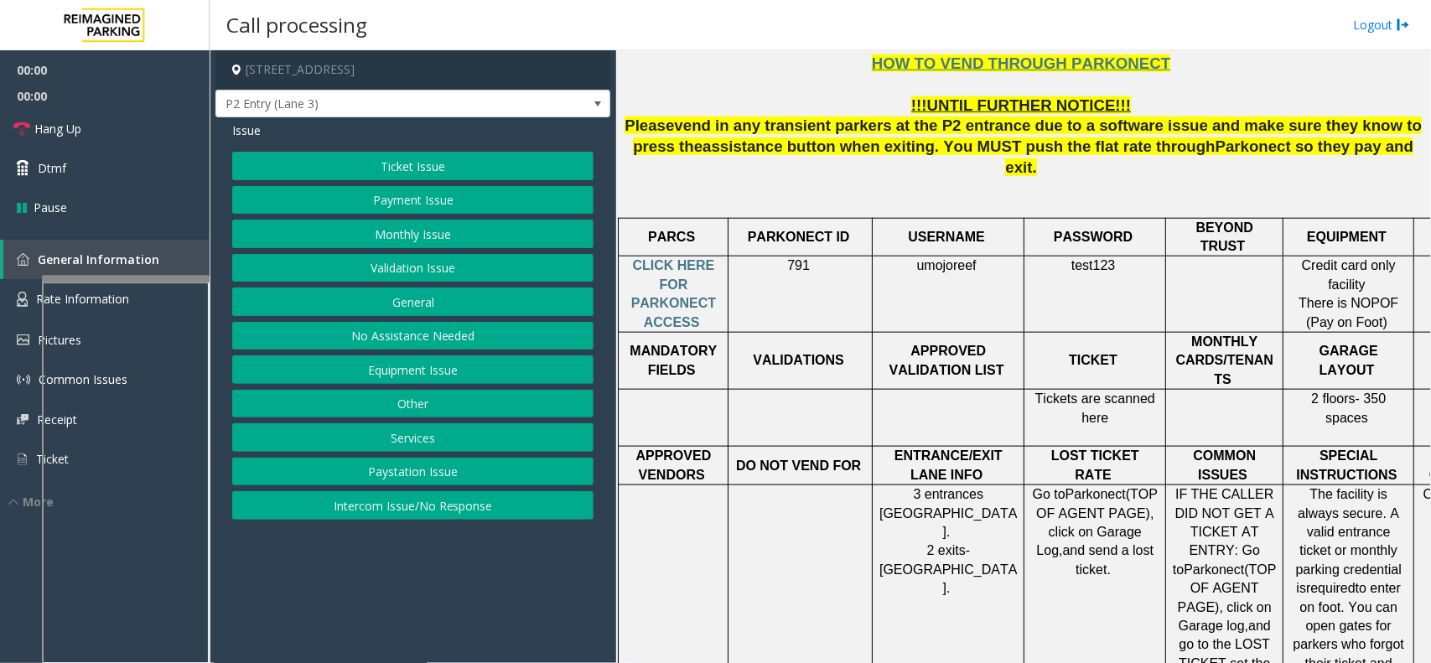
scroll to position [733, 0]
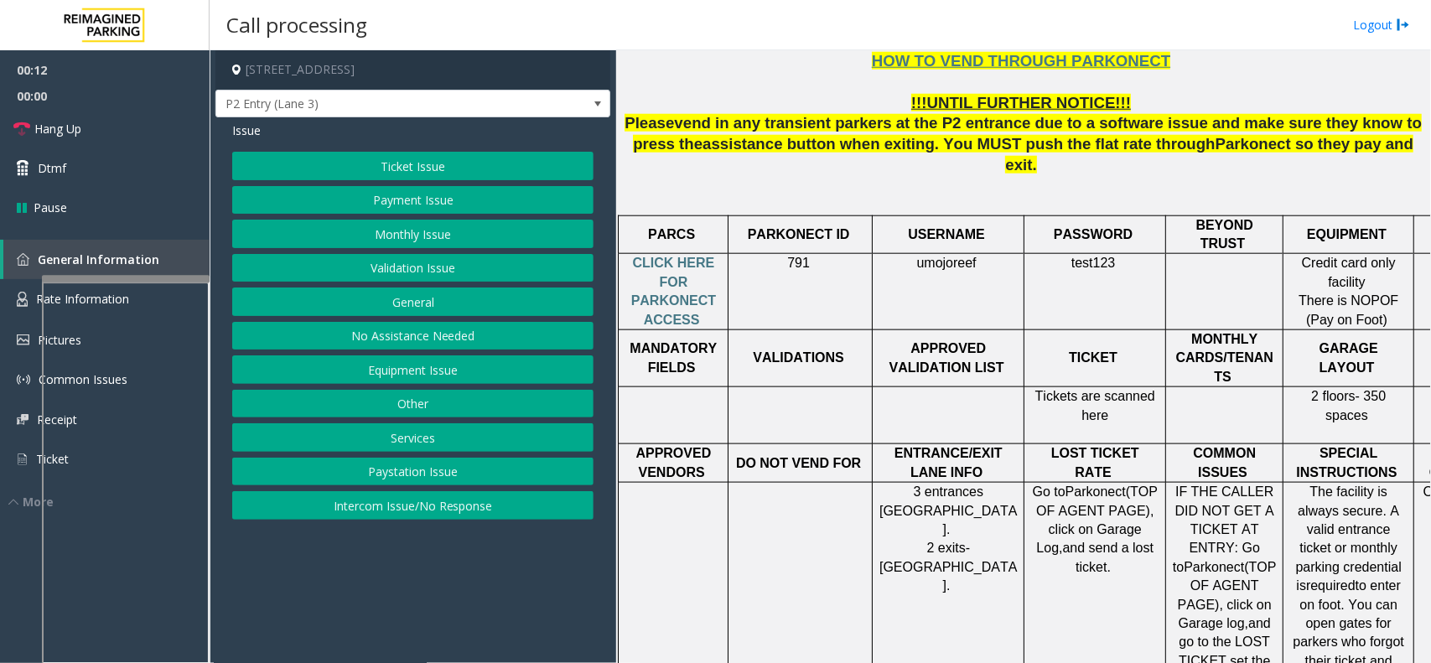
click at [416, 226] on button "Monthly Issue" at bounding box center [412, 234] width 361 height 28
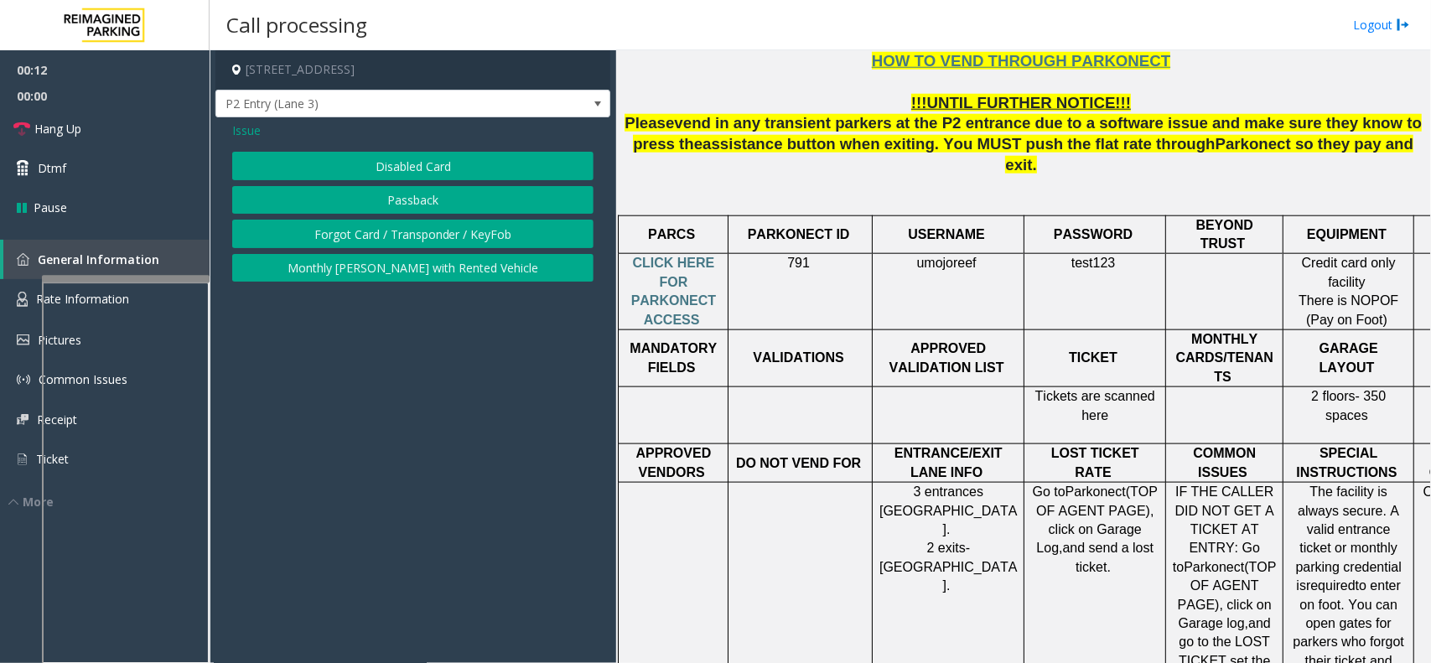
drag, startPoint x: 420, startPoint y: 163, endPoint x: 411, endPoint y: 166, distance: 8.7
click at [413, 165] on button "Disabled Card" at bounding box center [412, 166] width 361 height 28
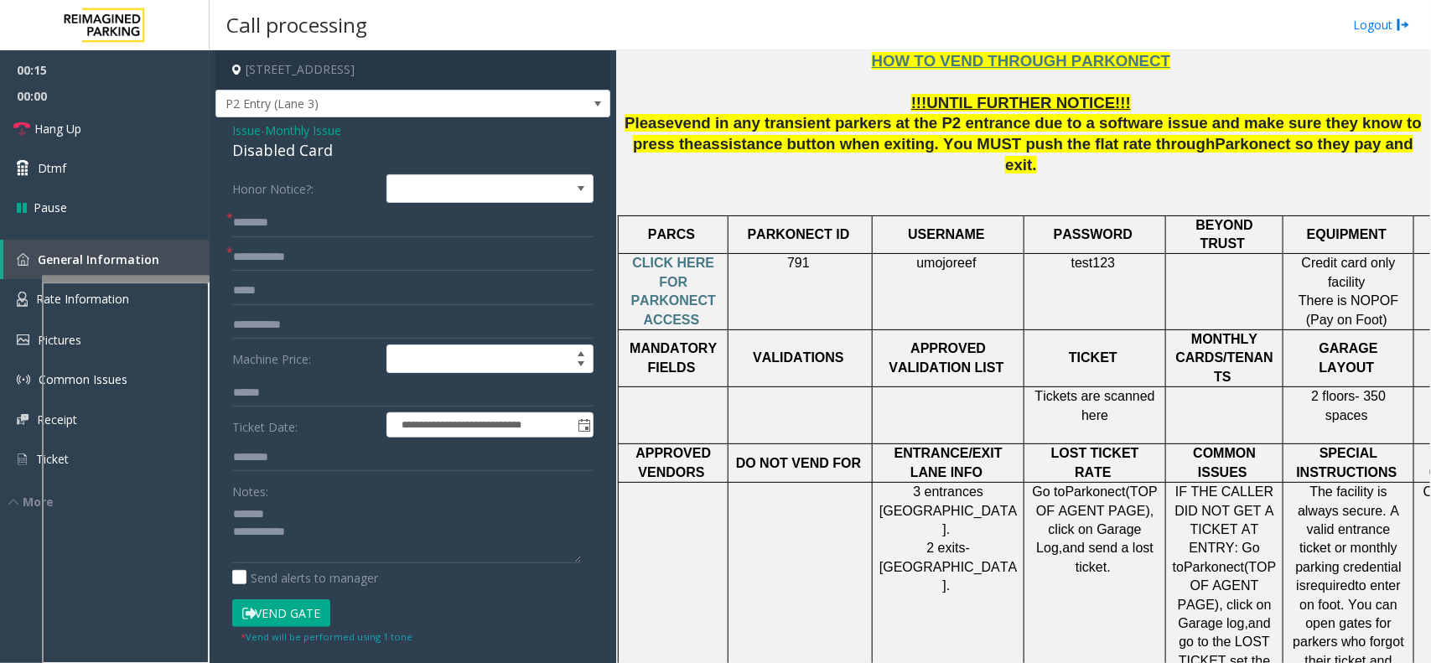
click at [244, 151] on div "Disabled Card" at bounding box center [412, 150] width 361 height 23
type textarea "**********"
click at [310, 237] on form "**********" at bounding box center [412, 409] width 361 height 470
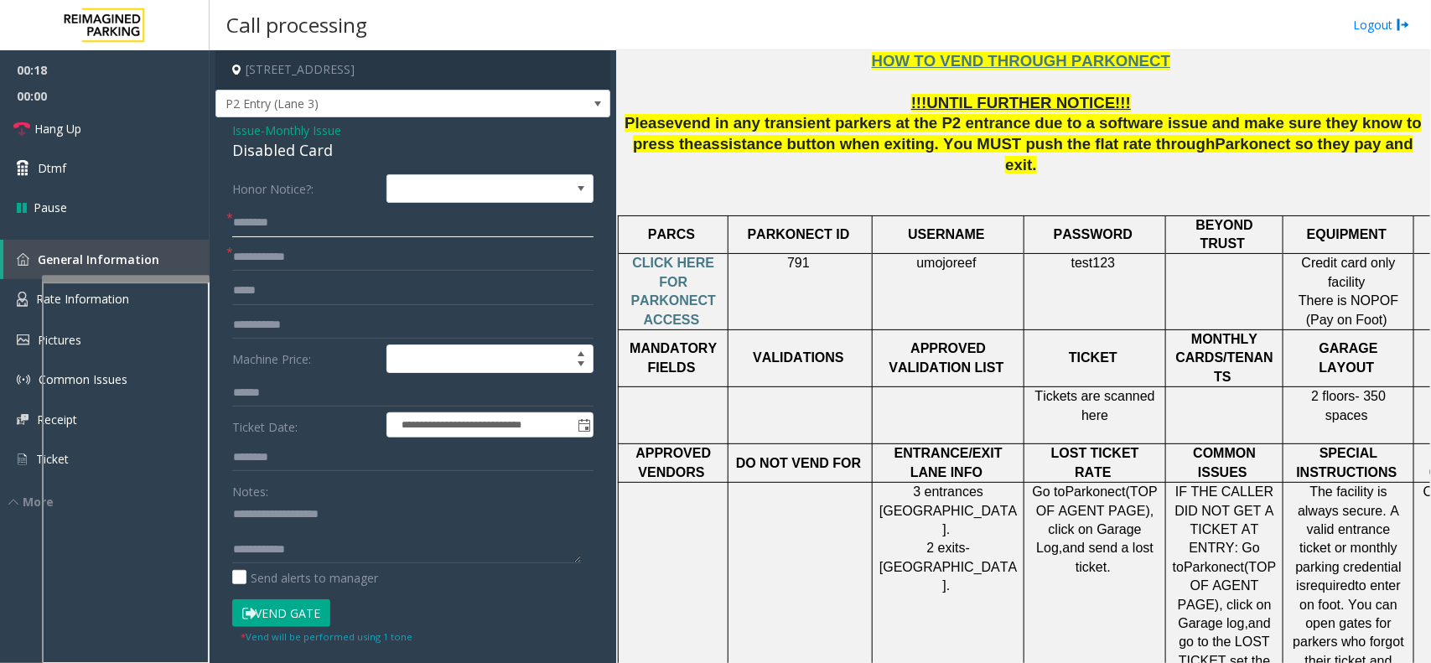
click at [311, 232] on input "text" at bounding box center [412, 223] width 361 height 28
type input "**"
click at [325, 269] on input "text" at bounding box center [412, 257] width 361 height 28
type input "**"
click at [355, 547] on textarea at bounding box center [406, 531] width 349 height 63
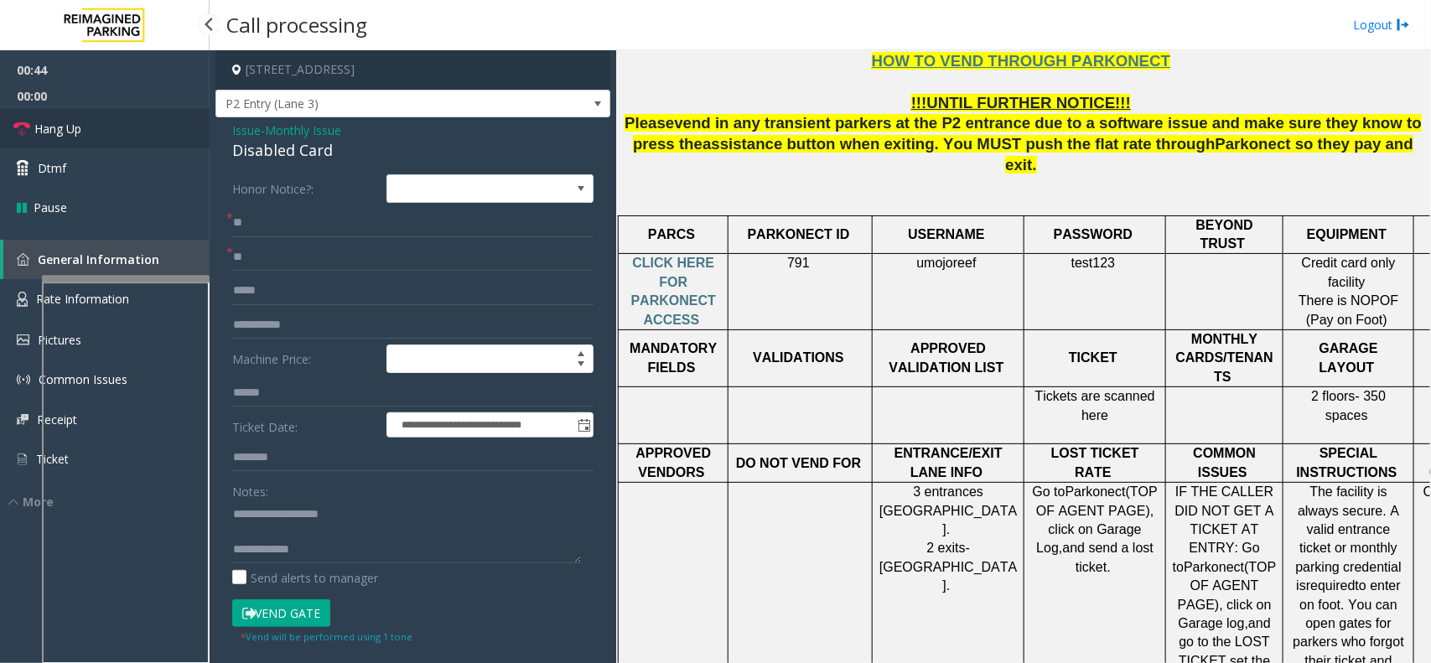
click at [127, 135] on link "Hang Up" at bounding box center [105, 128] width 210 height 39
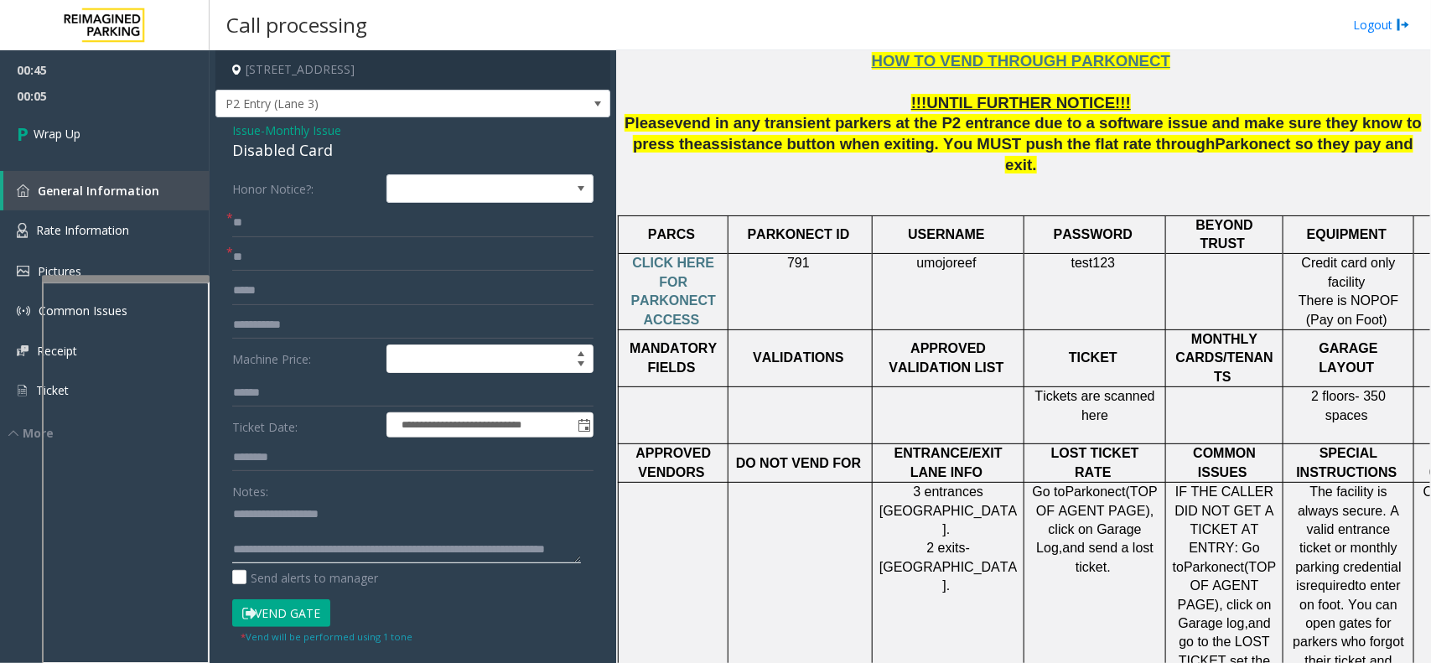
click at [541, 551] on textarea at bounding box center [406, 531] width 349 height 63
click at [442, 546] on textarea at bounding box center [406, 531] width 349 height 63
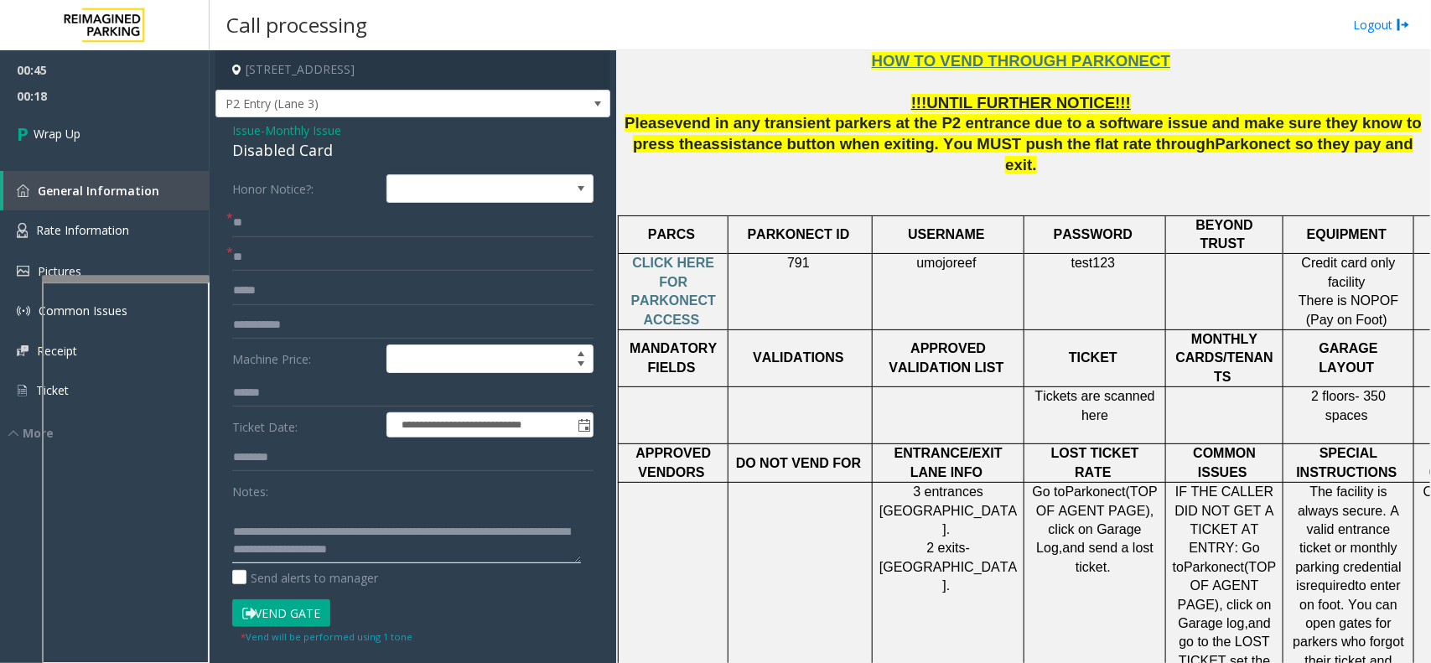
click at [426, 555] on textarea at bounding box center [406, 531] width 349 height 63
drag, startPoint x: 426, startPoint y: 555, endPoint x: 438, endPoint y: 562, distance: 14.2
click at [438, 562] on textarea at bounding box center [406, 531] width 349 height 63
type textarea "**********"
click at [189, 118] on link "Wrap Up" at bounding box center [105, 133] width 210 height 49
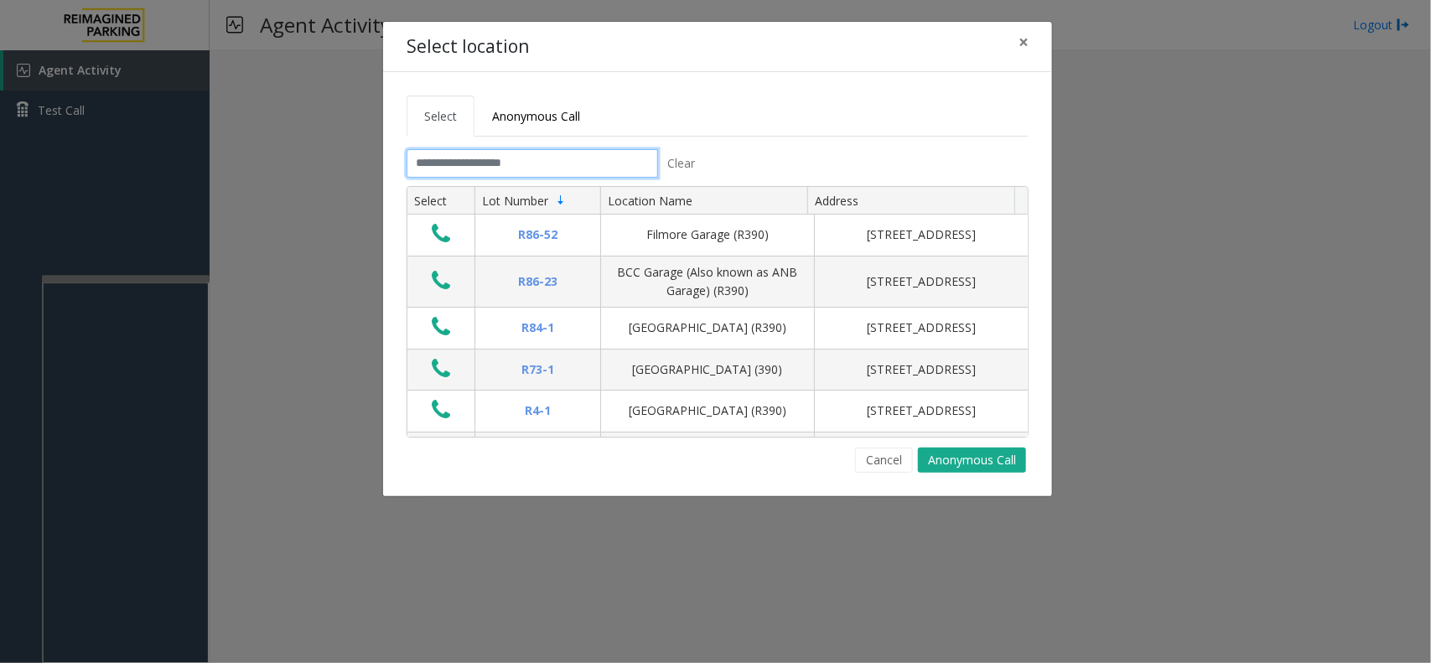
click at [474, 157] on input "text" at bounding box center [531, 163] width 251 height 28
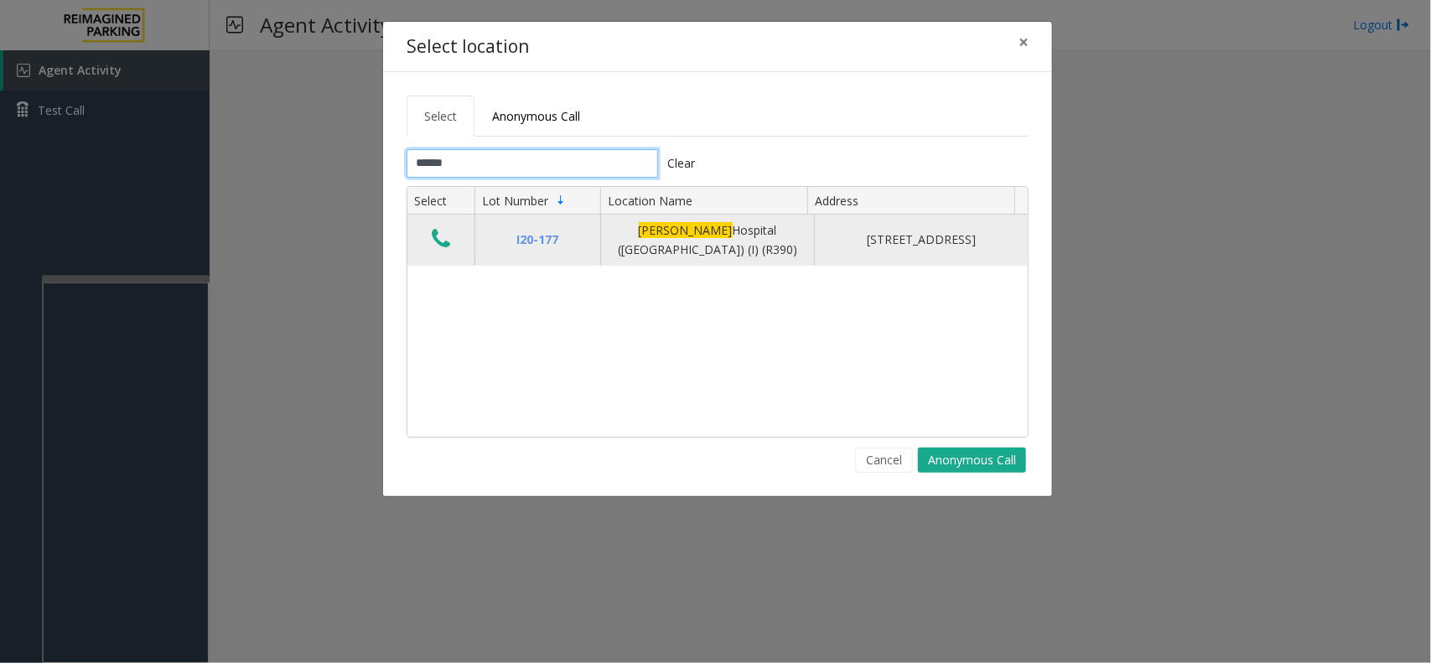
type input "******"
click at [434, 230] on icon "Data table" at bounding box center [441, 238] width 18 height 23
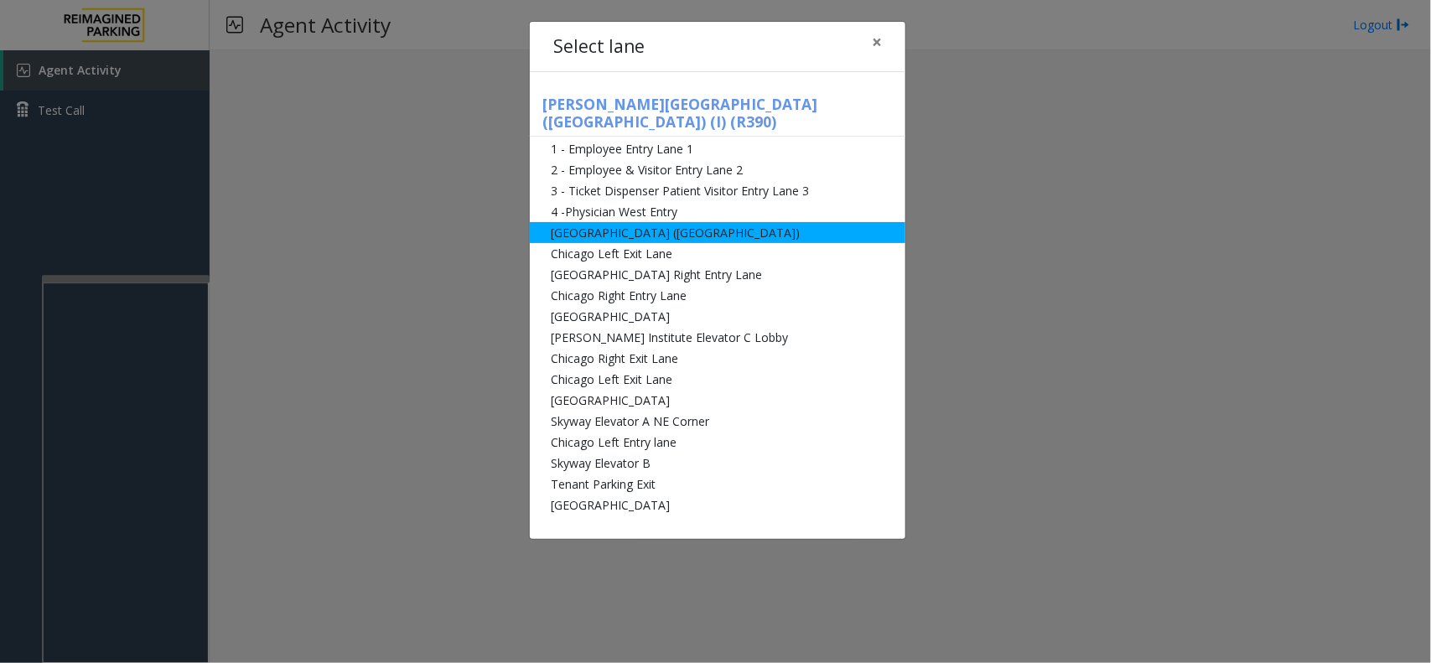
click at [554, 222] on li "Abbot Hospital (Main Hospital)" at bounding box center [717, 232] width 375 height 21
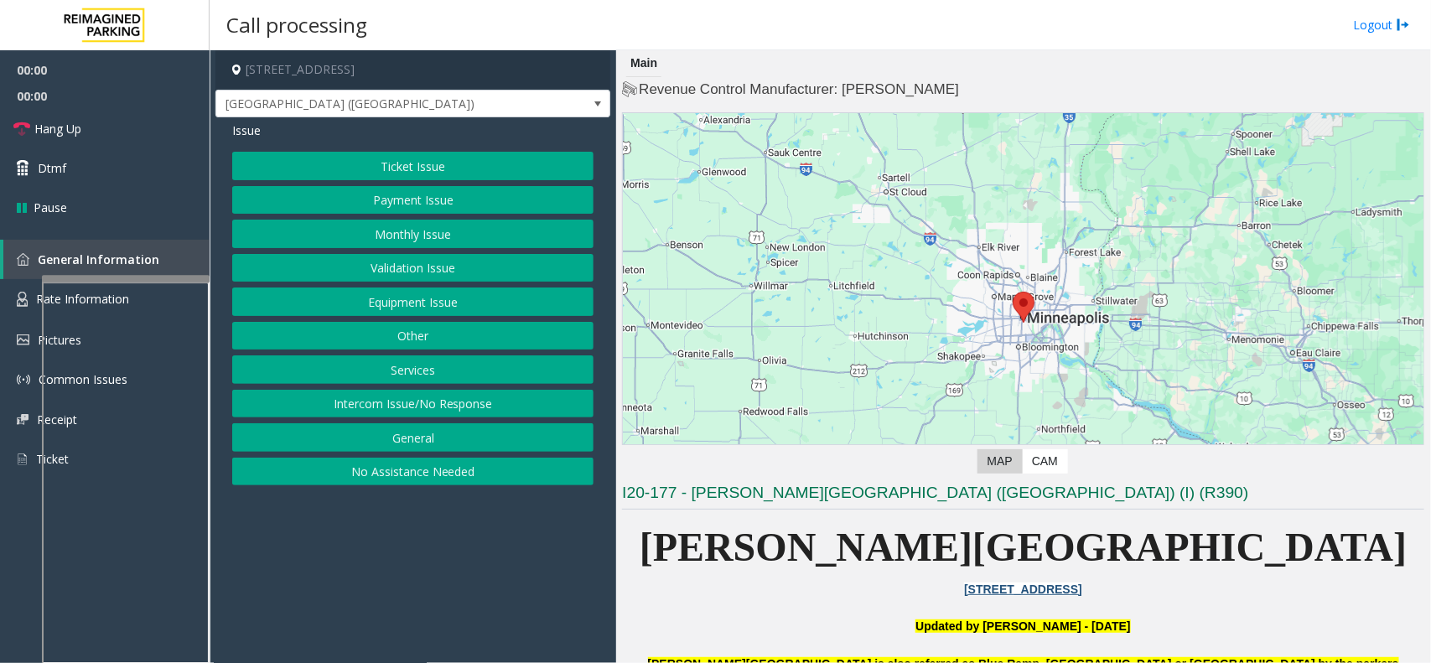
scroll to position [314, 0]
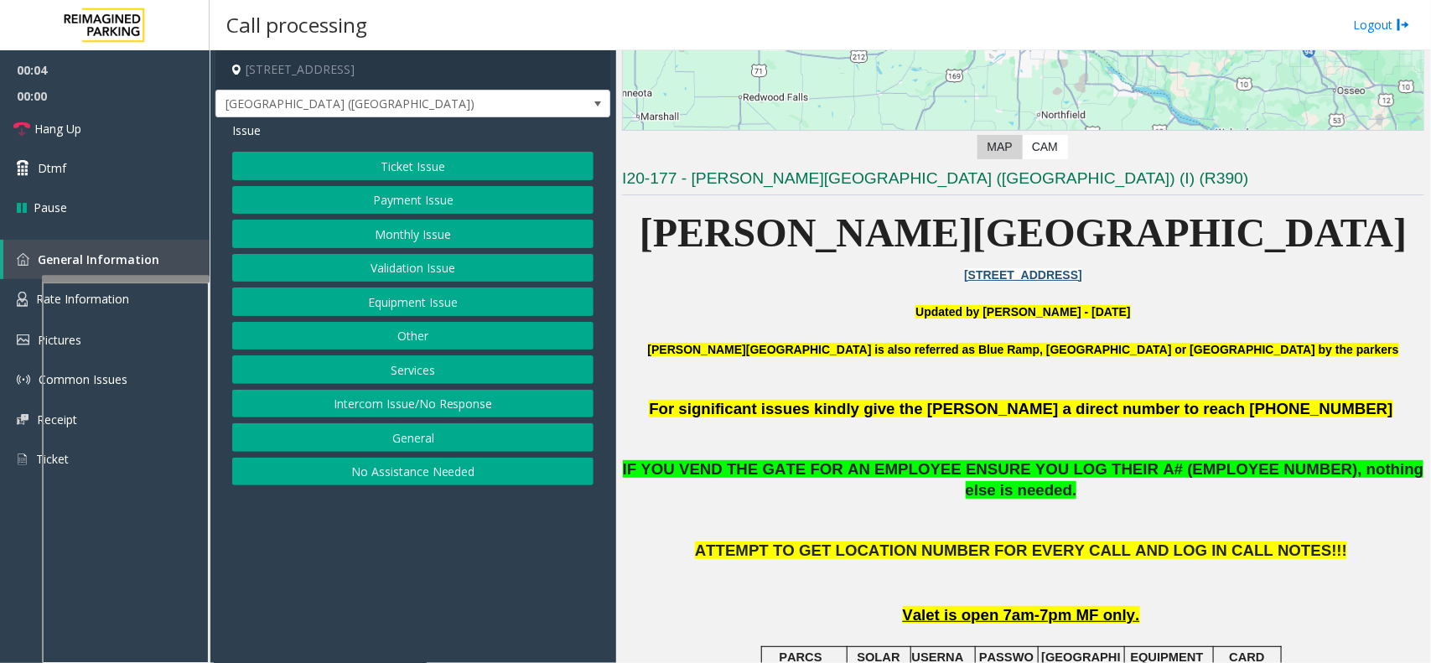
click at [496, 398] on button "Intercom Issue/No Response" at bounding box center [412, 404] width 361 height 28
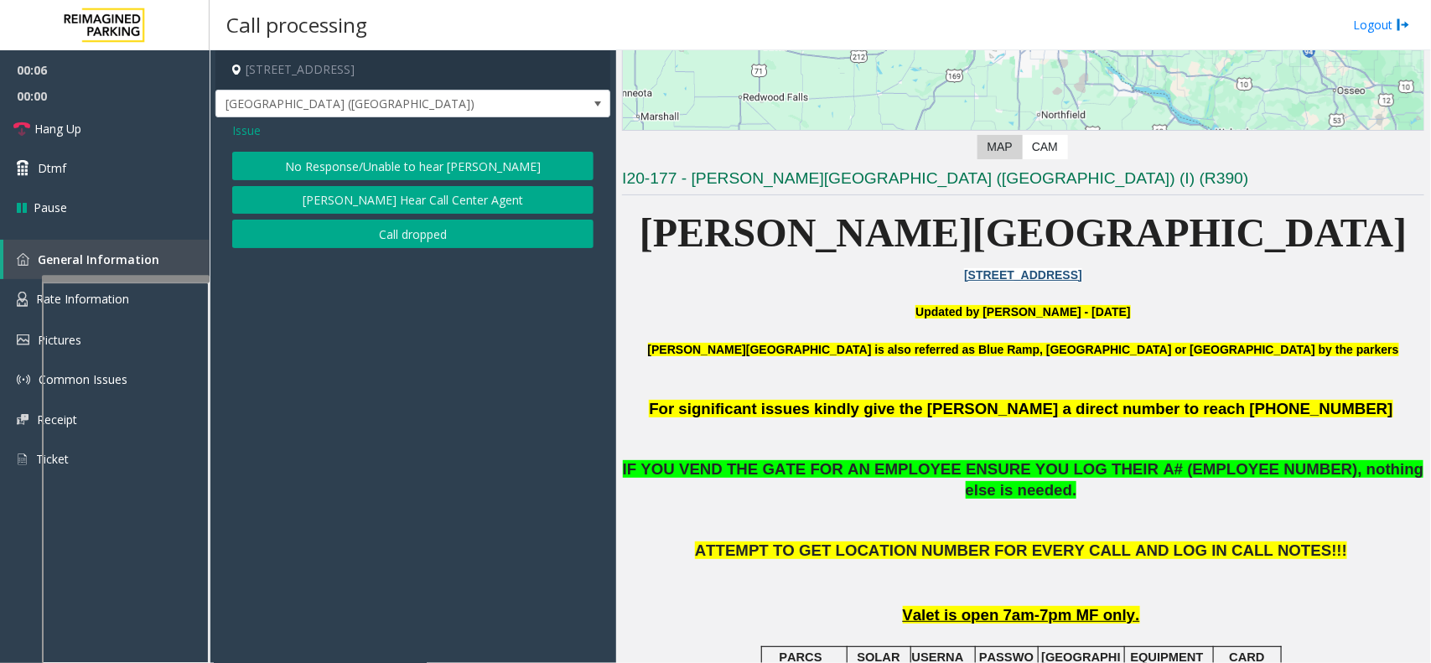
click at [253, 128] on span "Issue" at bounding box center [246, 131] width 28 height 18
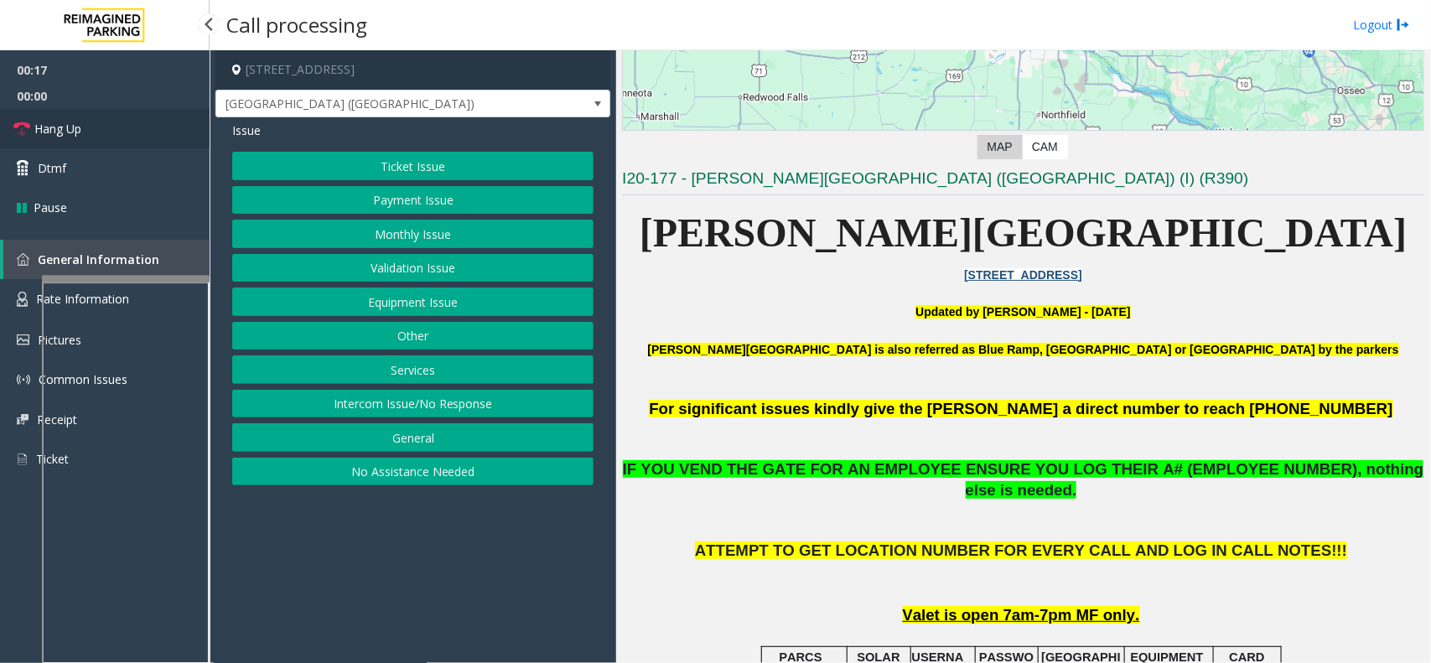
click at [139, 128] on link "Hang Up" at bounding box center [105, 128] width 210 height 39
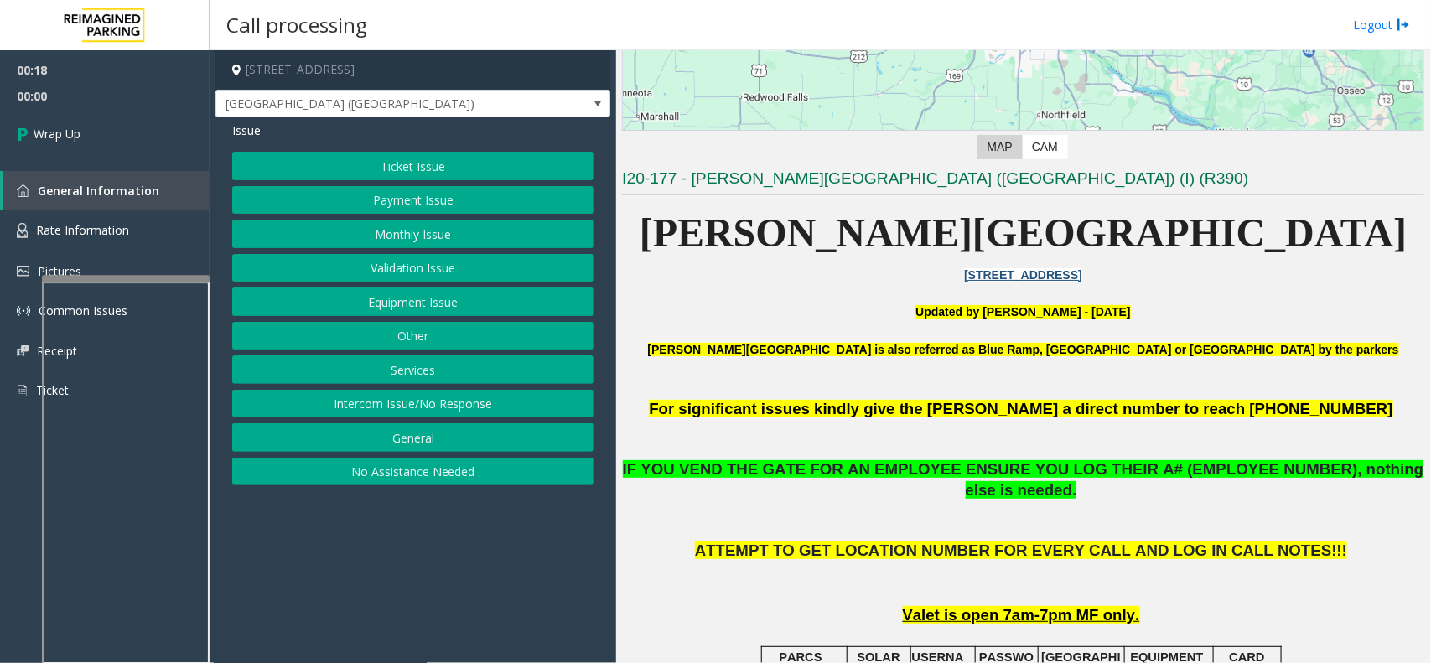
click at [378, 463] on button "No Assistance Needed" at bounding box center [412, 472] width 361 height 28
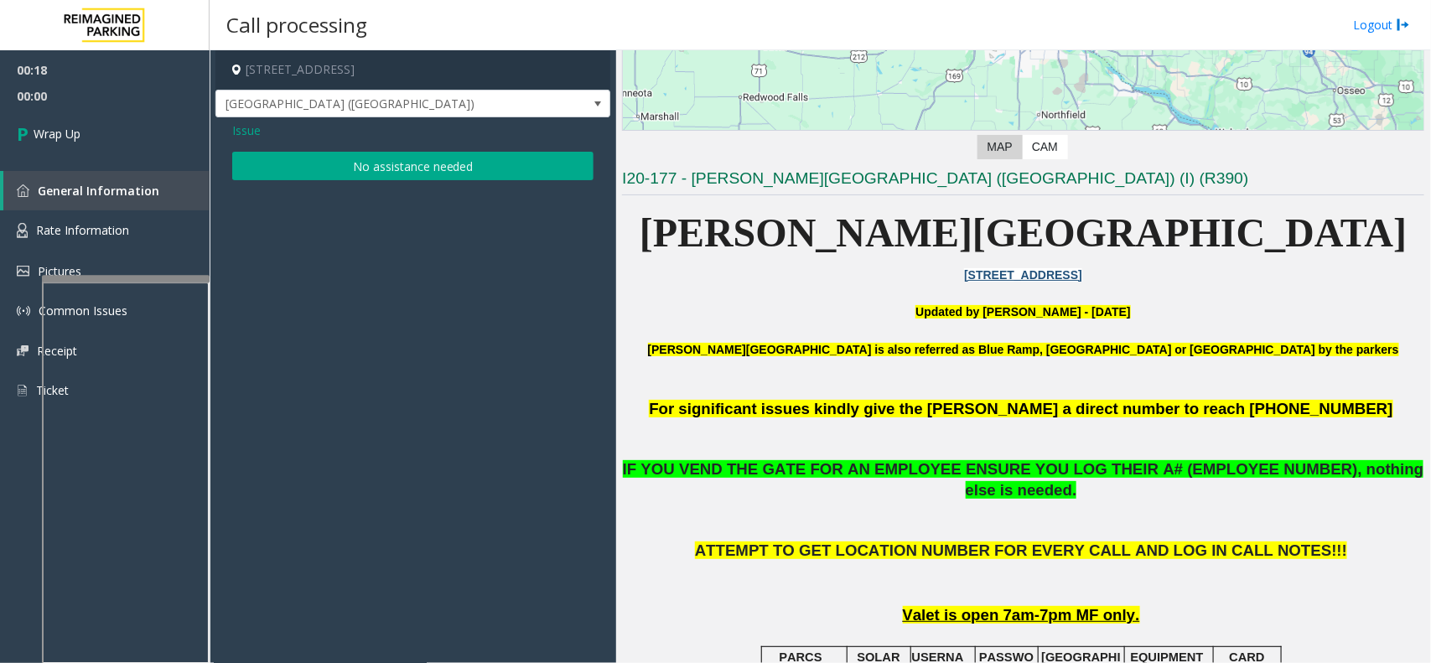
click at [355, 166] on button "No assistance needed" at bounding box center [412, 166] width 361 height 28
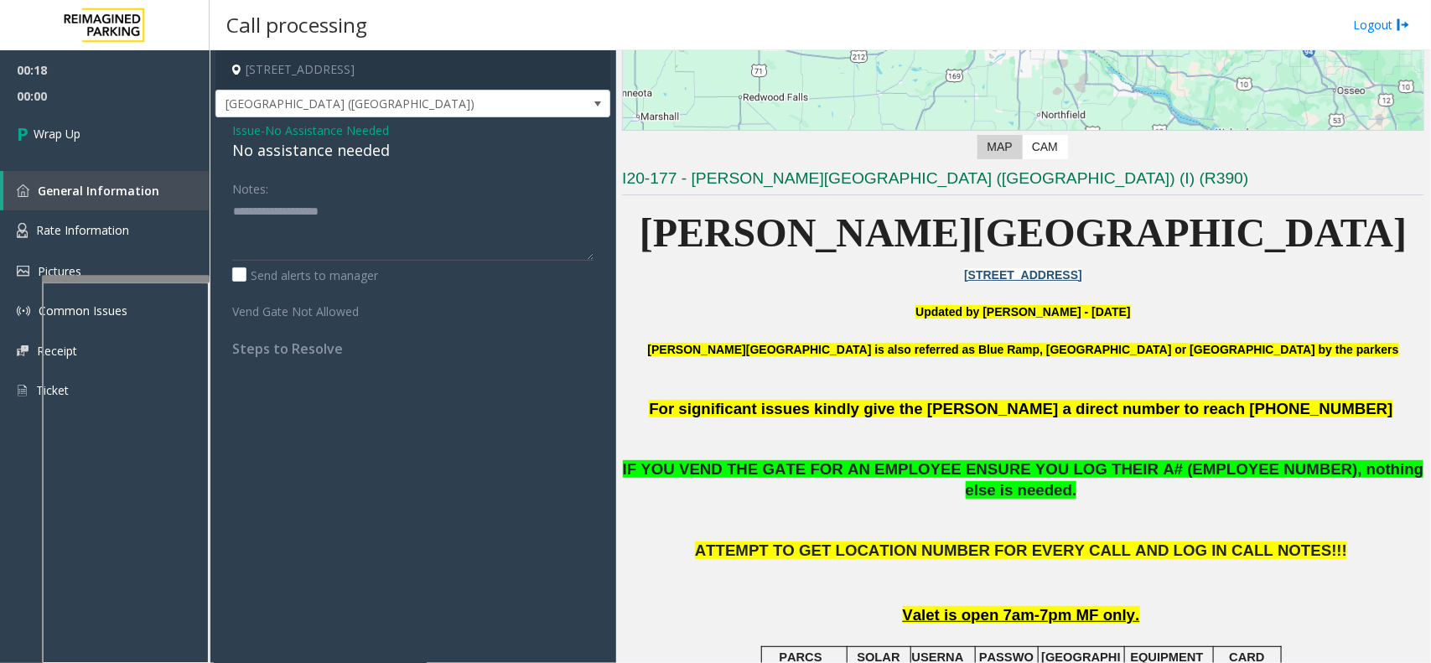
click at [325, 153] on div "No assistance needed" at bounding box center [412, 150] width 361 height 23
type textarea "**********"
click at [140, 132] on link "Wrap Up" at bounding box center [105, 133] width 210 height 49
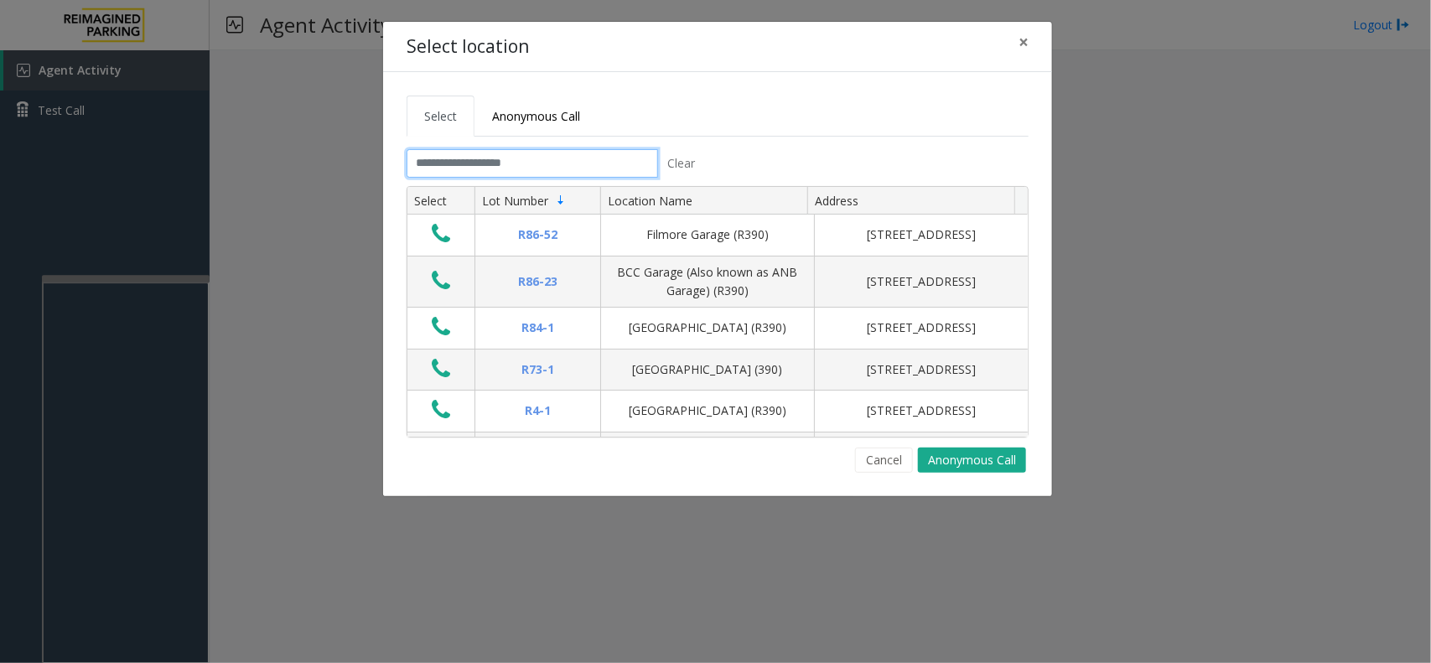
click at [534, 176] on input "text" at bounding box center [531, 163] width 251 height 28
click at [1015, 35] on button "×" at bounding box center [1024, 42] width 34 height 41
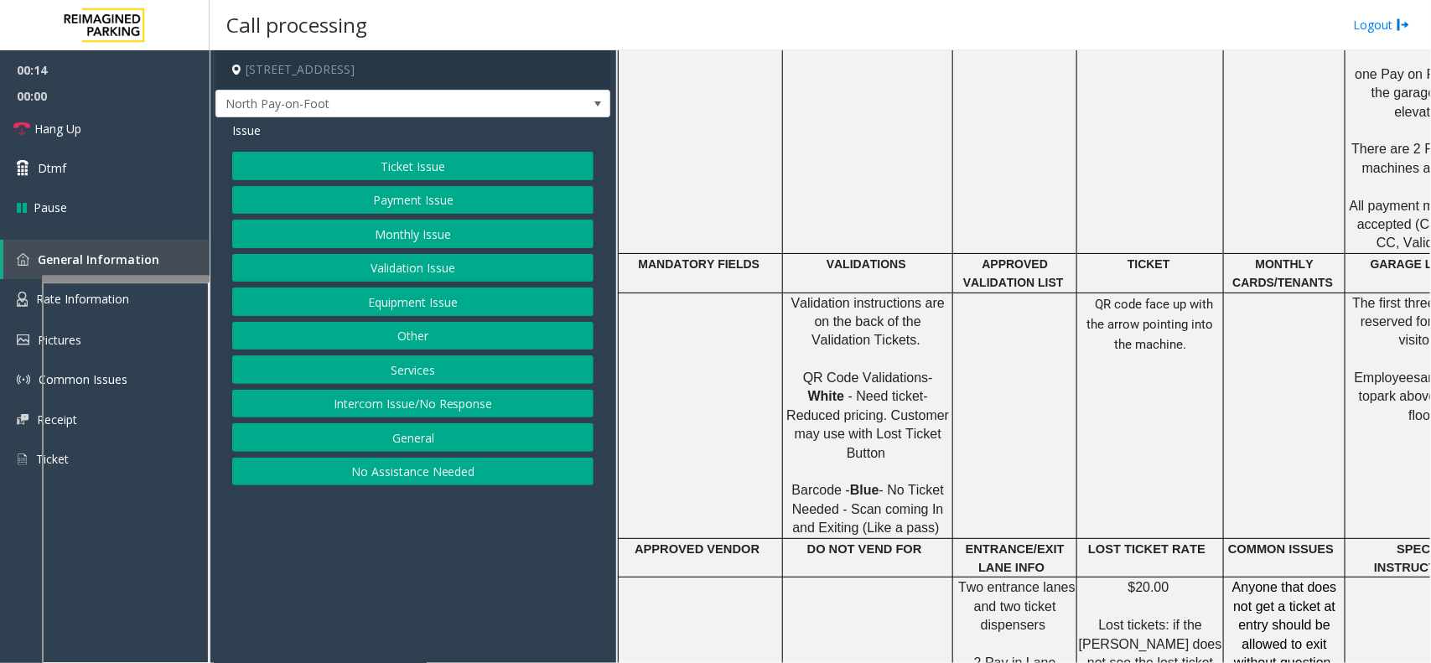
scroll to position [838, 0]
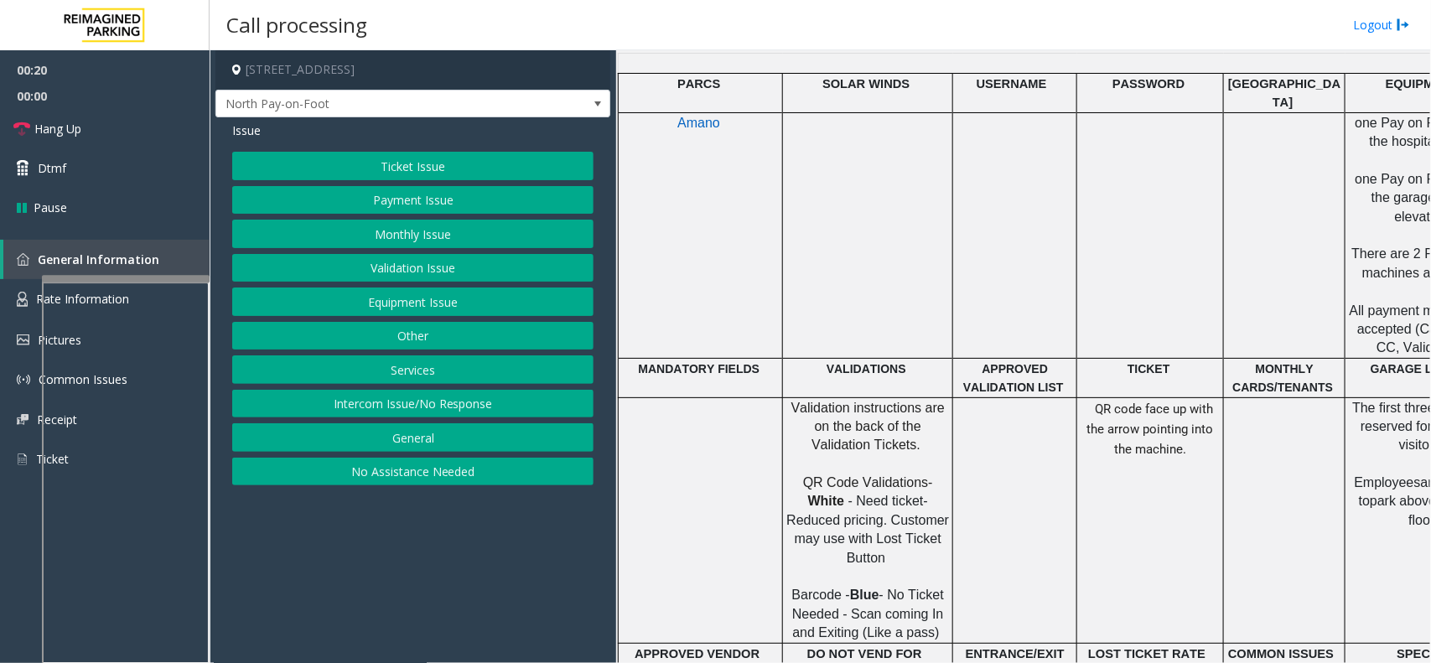
click at [355, 267] on button "Validation Issue" at bounding box center [412, 268] width 361 height 28
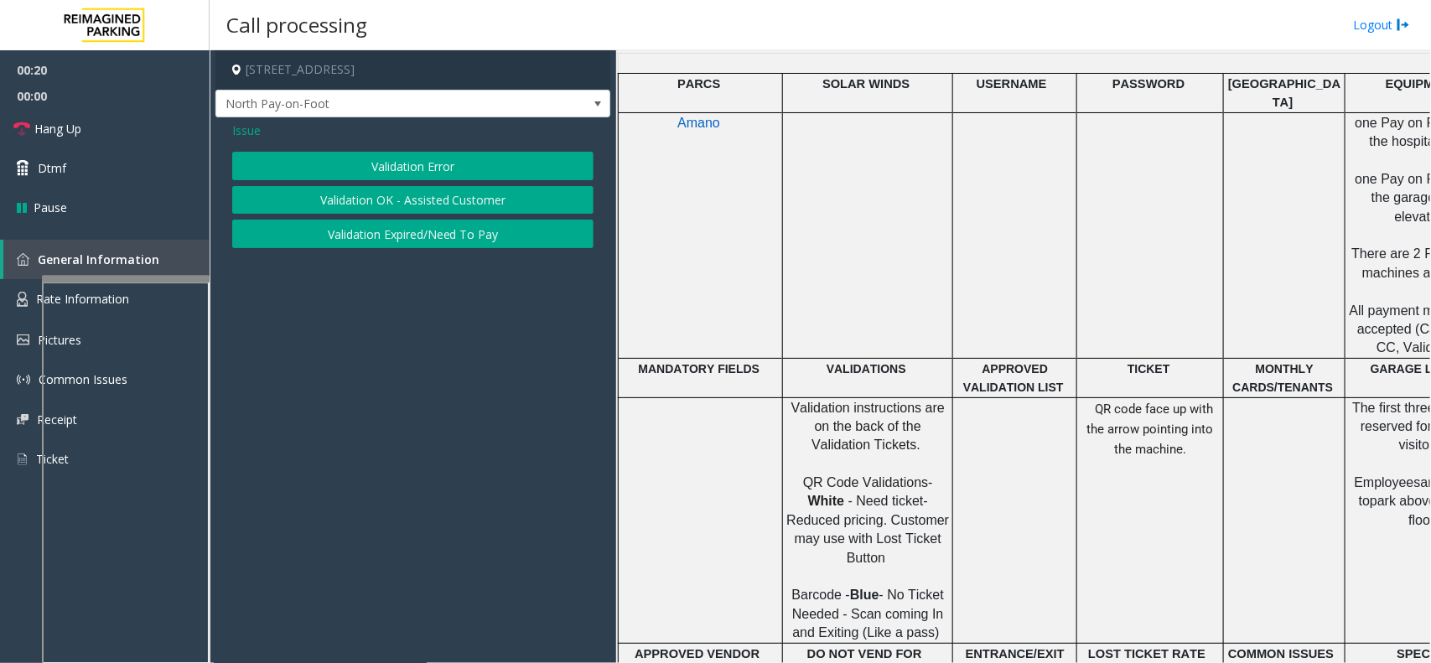
click at [370, 248] on button "Validation Expired/Need To Pay" at bounding box center [412, 234] width 361 height 28
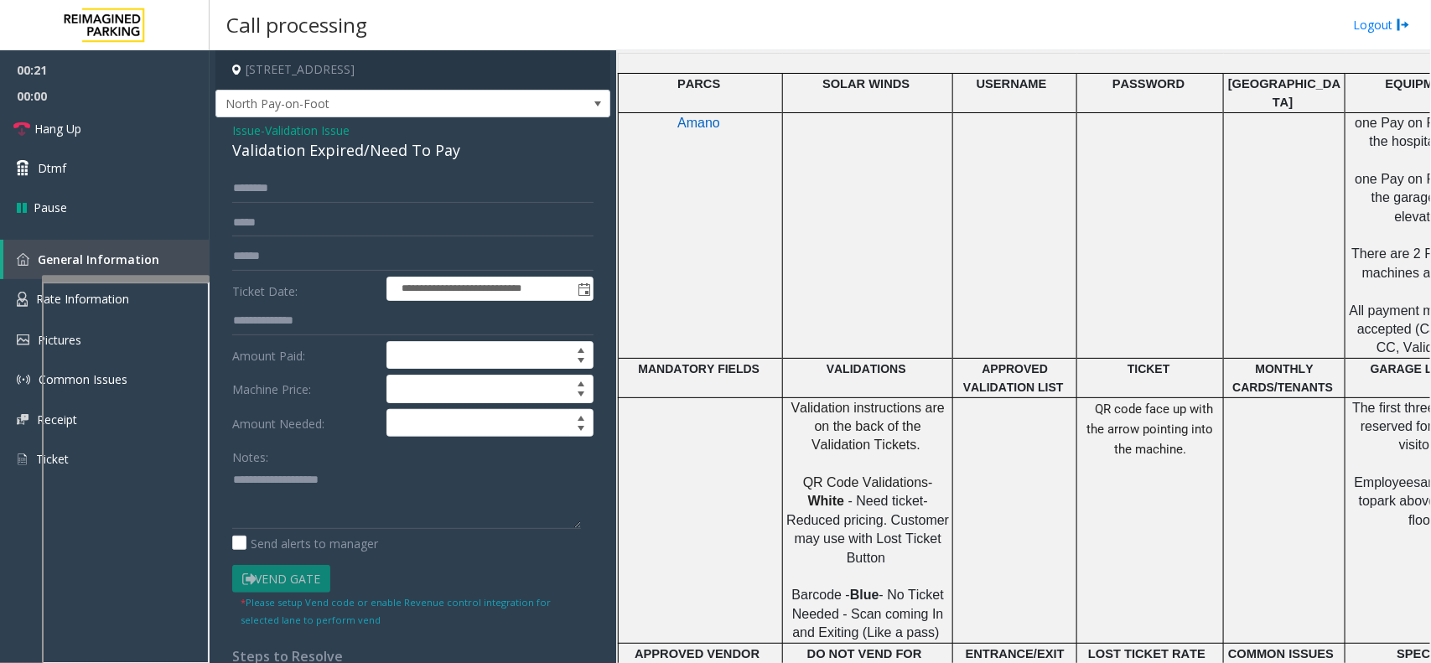
click at [325, 123] on span "Validation Issue" at bounding box center [307, 131] width 85 height 18
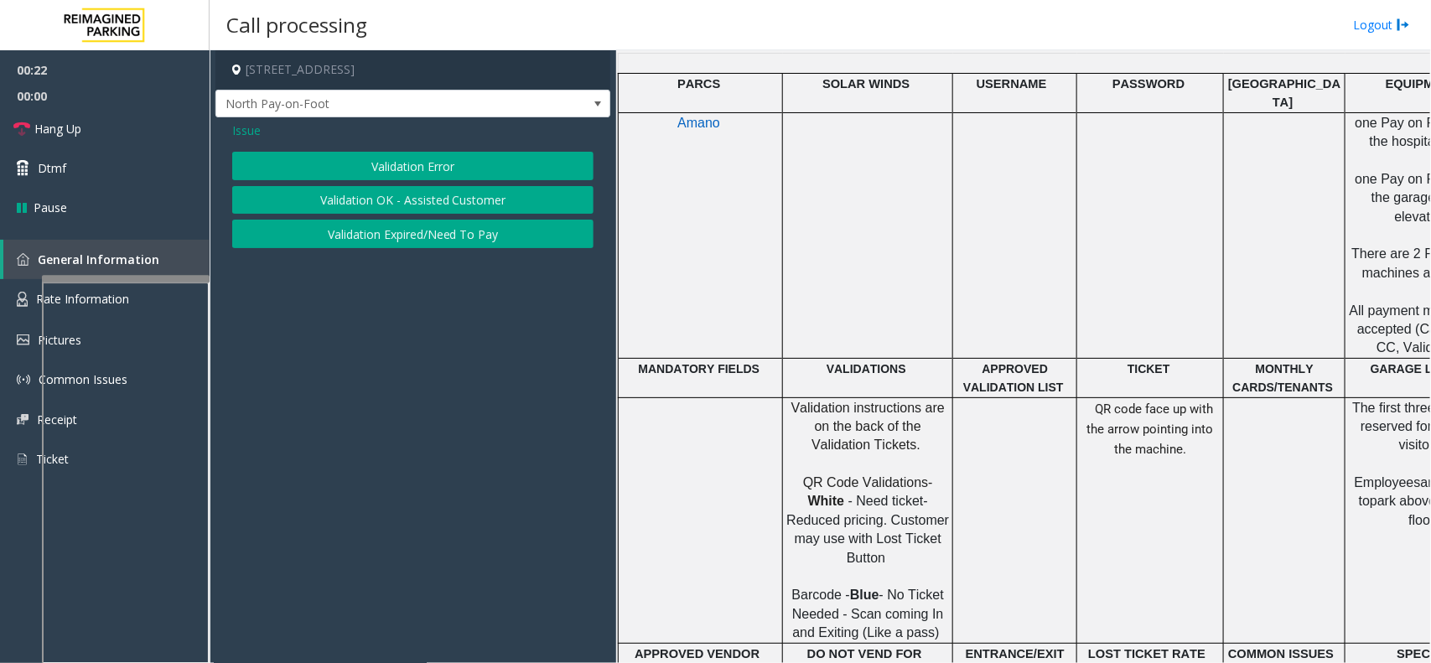
click at [426, 157] on button "Validation Error" at bounding box center [412, 166] width 361 height 28
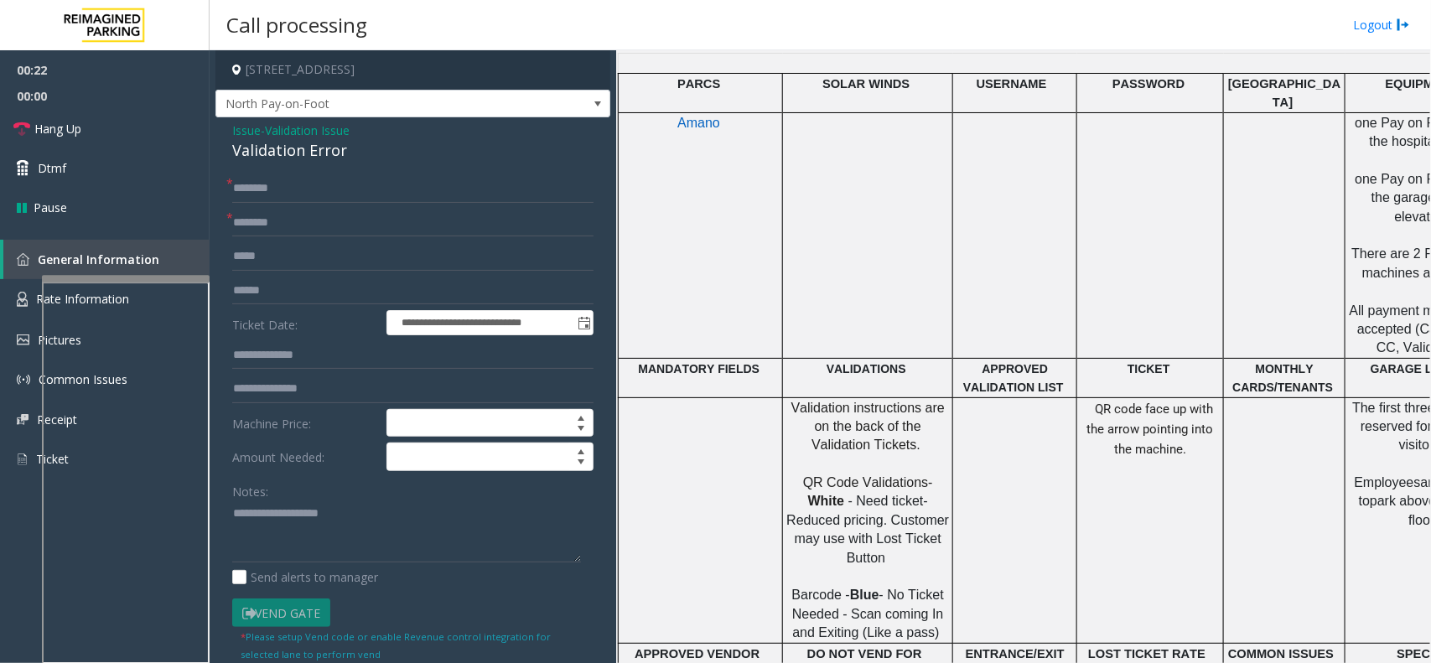
click at [311, 205] on form "**********" at bounding box center [412, 418] width 361 height 488
click at [307, 195] on input "text" at bounding box center [412, 188] width 361 height 28
type input "**"
click at [287, 223] on input "text" at bounding box center [412, 223] width 361 height 28
type input "**"
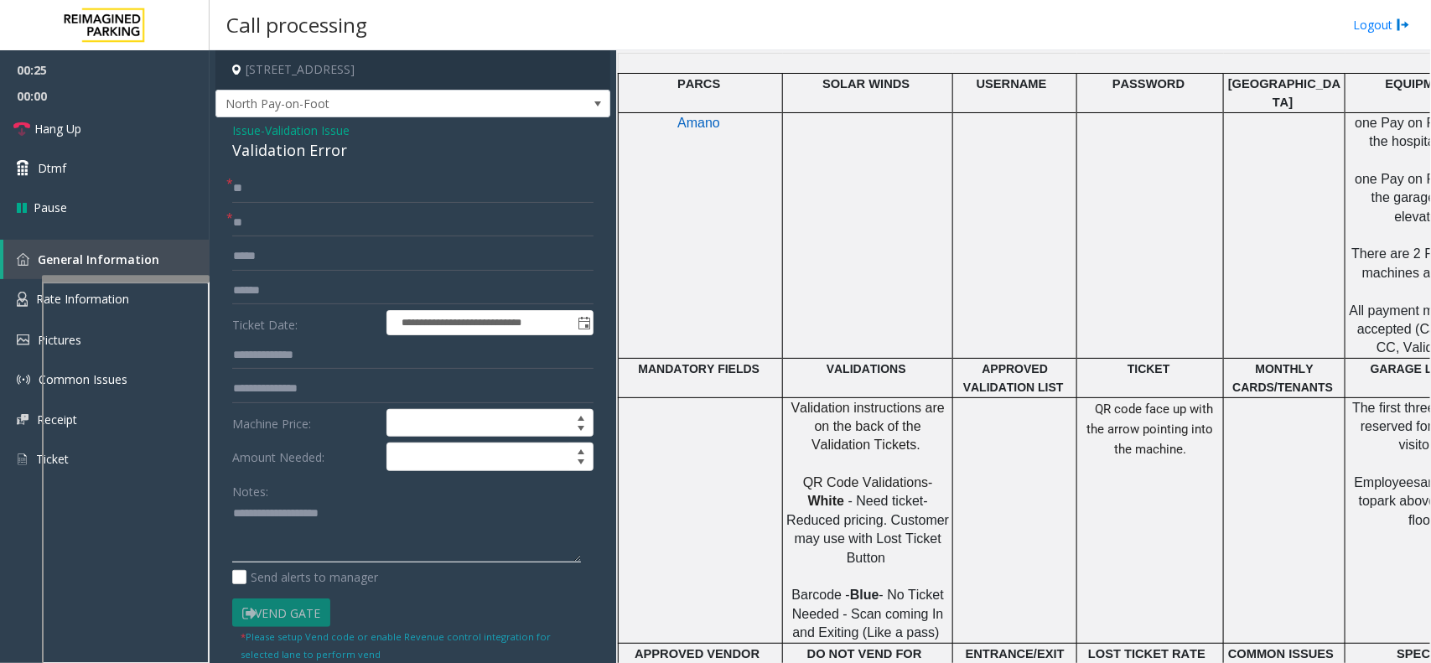
type textarea "**********"
click at [253, 128] on span "Issue" at bounding box center [246, 131] width 28 height 18
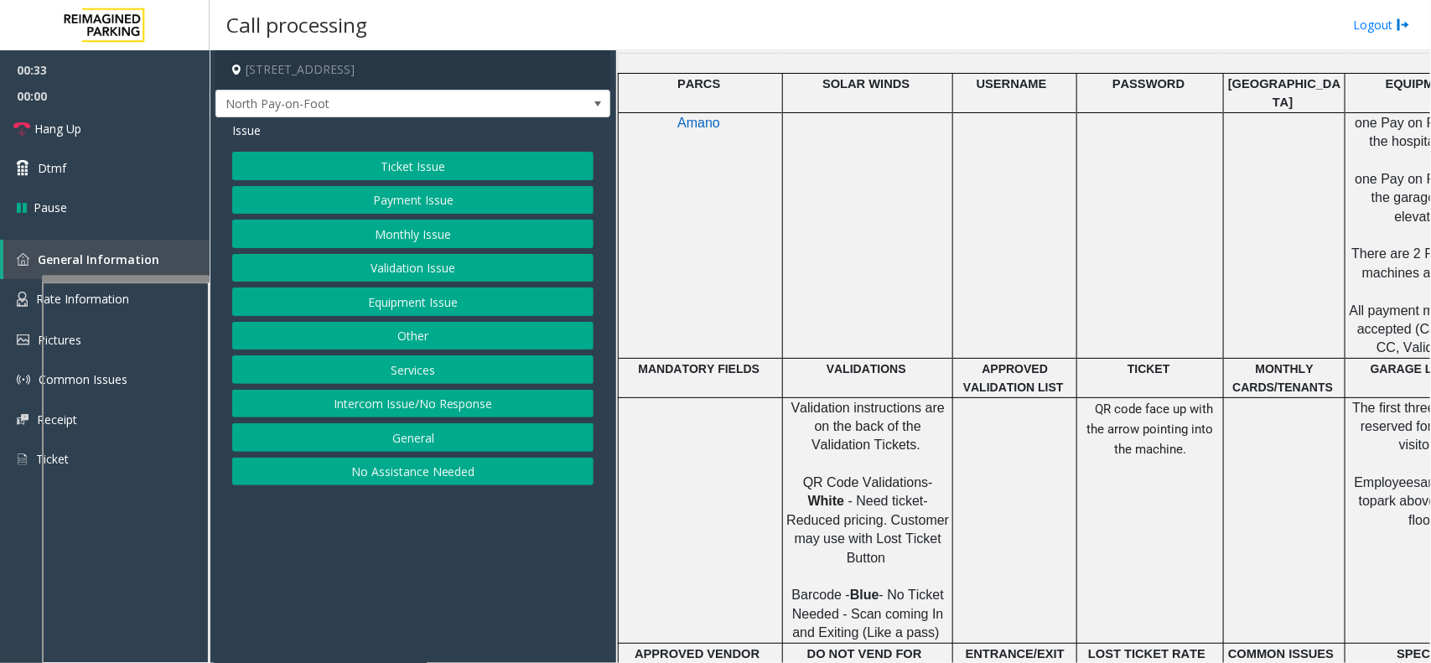
click at [384, 261] on button "Validation Issue" at bounding box center [412, 268] width 361 height 28
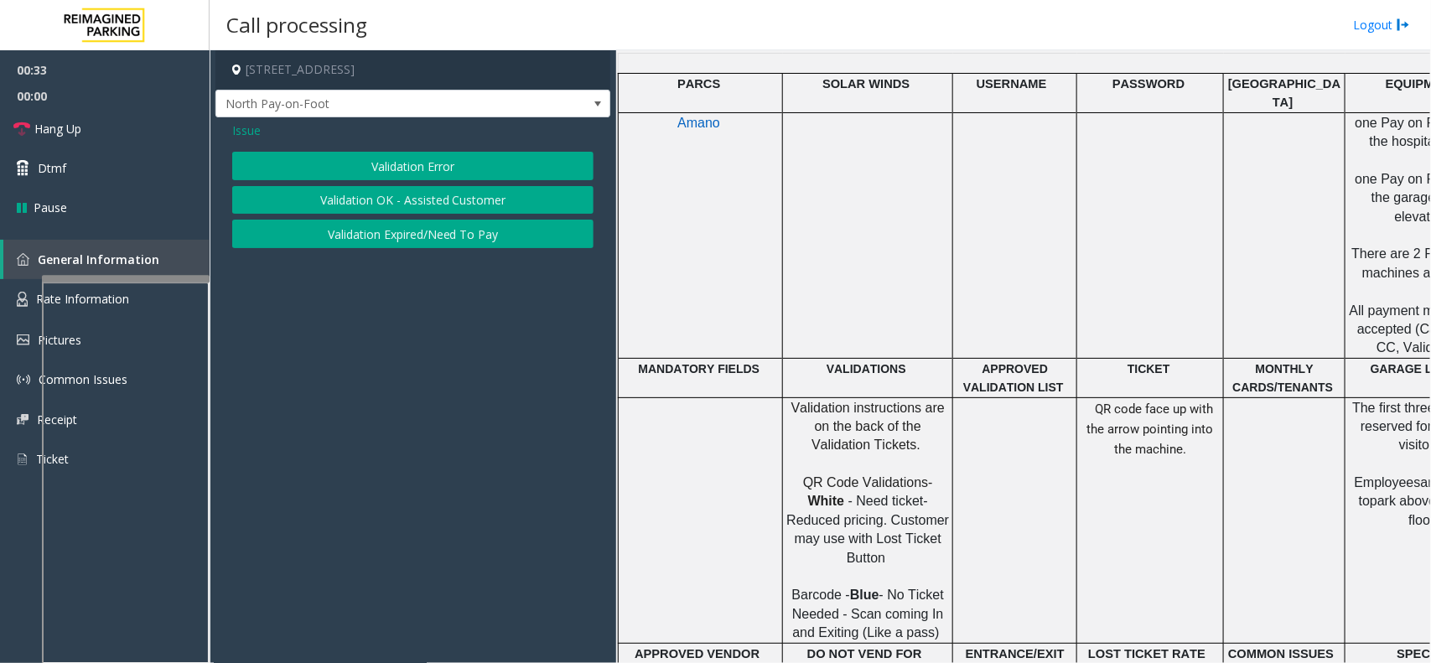
click at [390, 163] on button "Validation Error" at bounding box center [412, 166] width 361 height 28
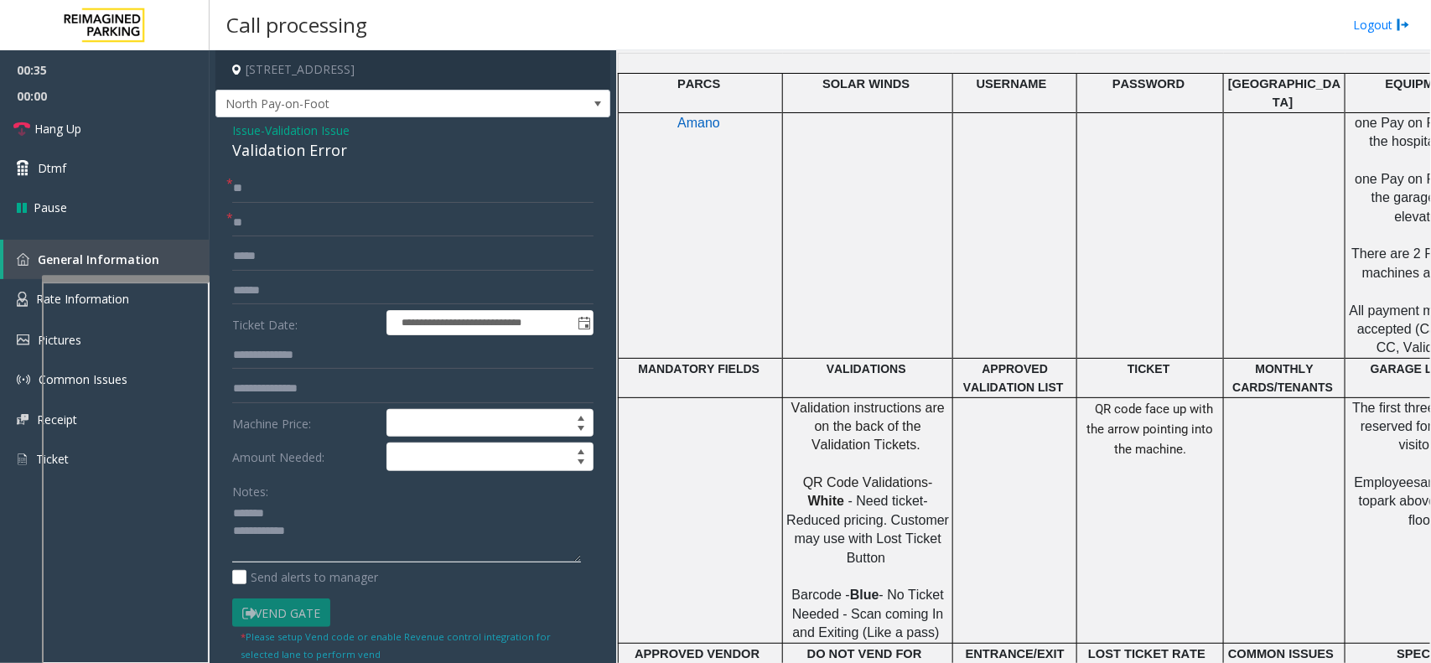
click at [282, 509] on textarea at bounding box center [406, 531] width 349 height 63
click at [260, 148] on div "Validation Error" at bounding box center [412, 150] width 361 height 23
click at [362, 520] on textarea at bounding box center [406, 531] width 349 height 63
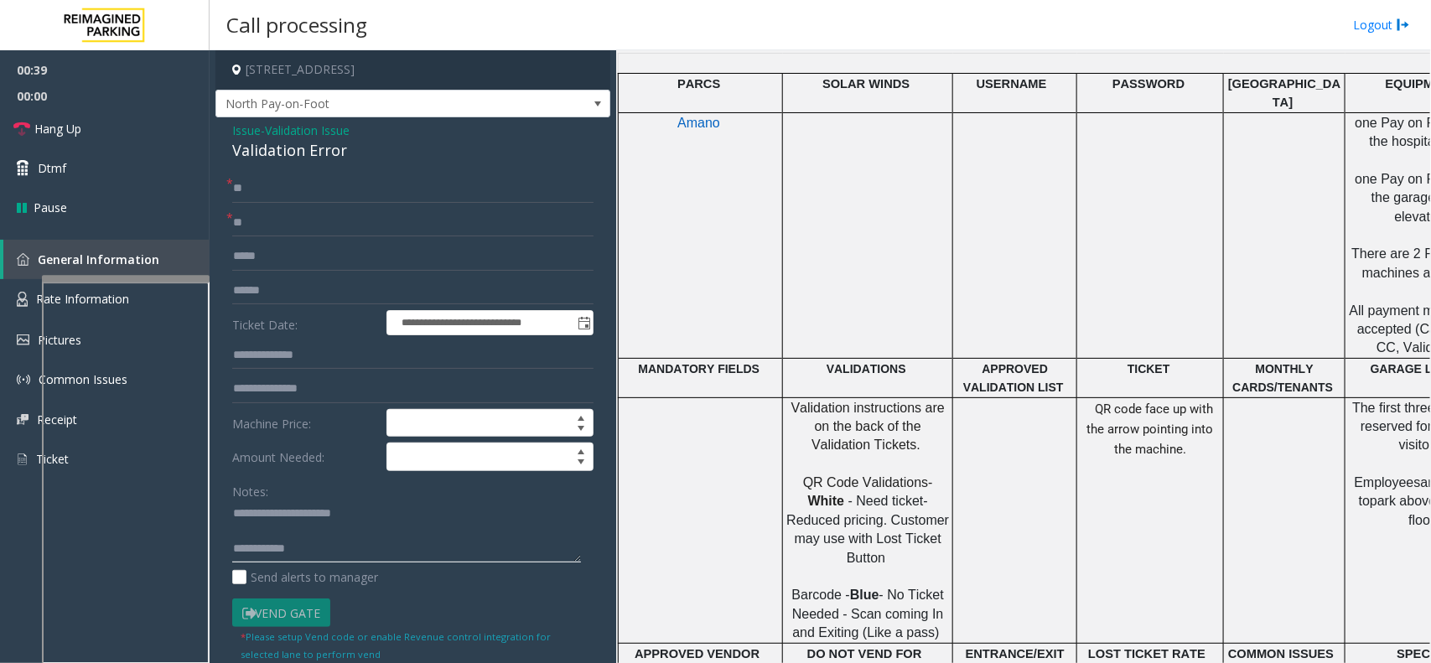
click at [353, 551] on textarea at bounding box center [406, 531] width 349 height 63
drag, startPoint x: 124, startPoint y: 115, endPoint x: 39, endPoint y: 169, distance: 101.4
click at [124, 115] on link "Hang Up" at bounding box center [105, 128] width 210 height 39
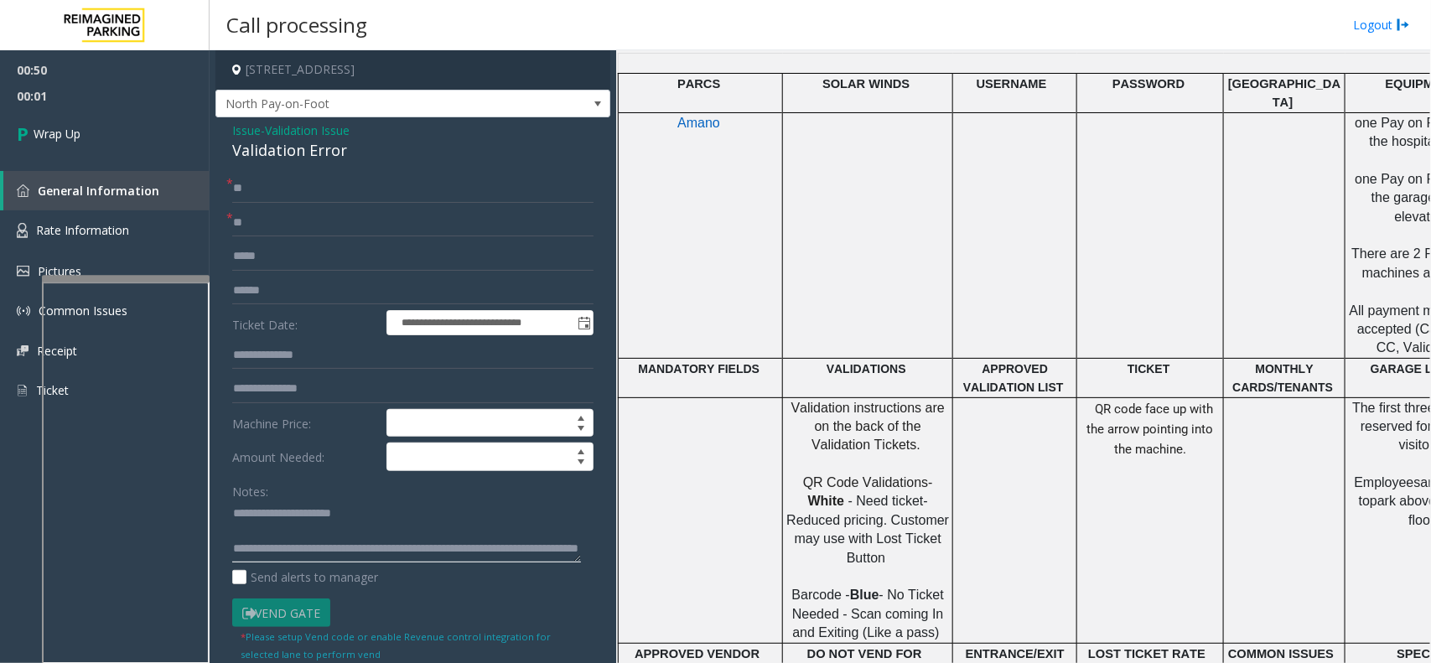
scroll to position [34, 0]
type textarea "**********"
click at [157, 157] on link "Wrap Up" at bounding box center [105, 133] width 210 height 49
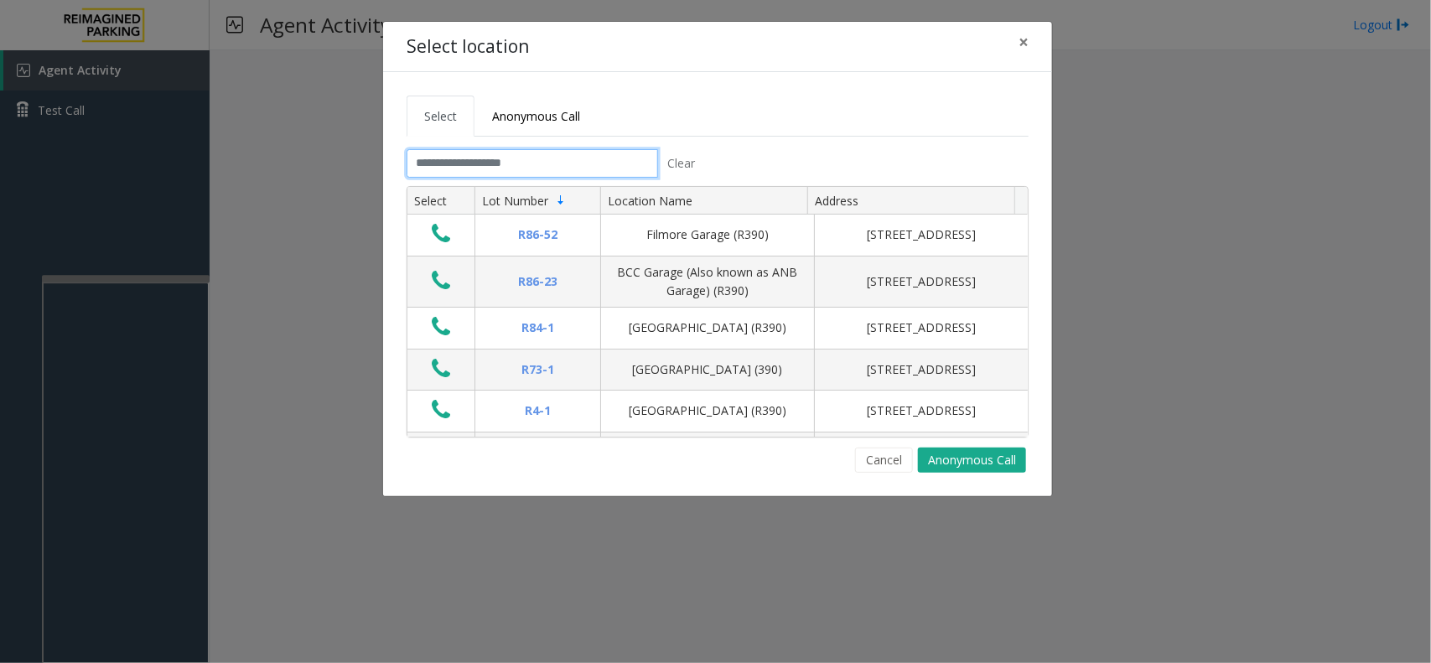
click at [468, 153] on input "text" at bounding box center [531, 163] width 251 height 28
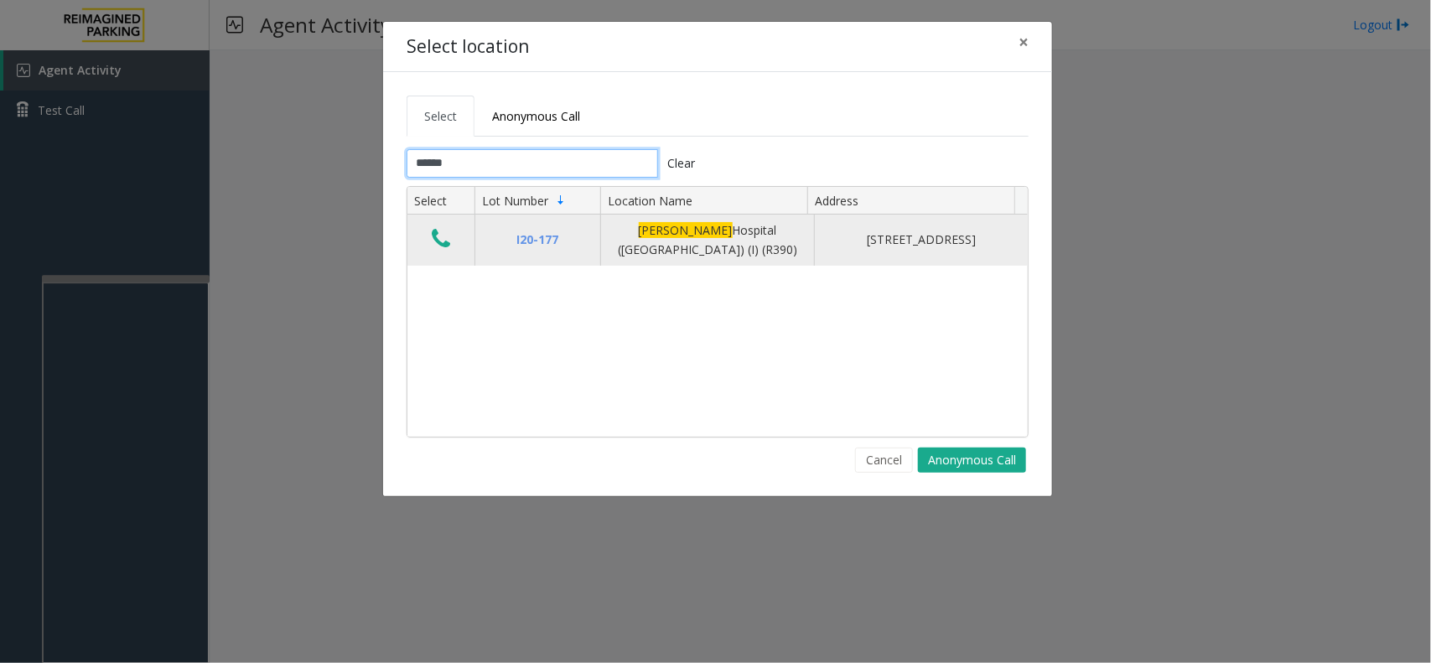
type input "******"
click at [433, 244] on icon "Data table" at bounding box center [441, 238] width 18 height 23
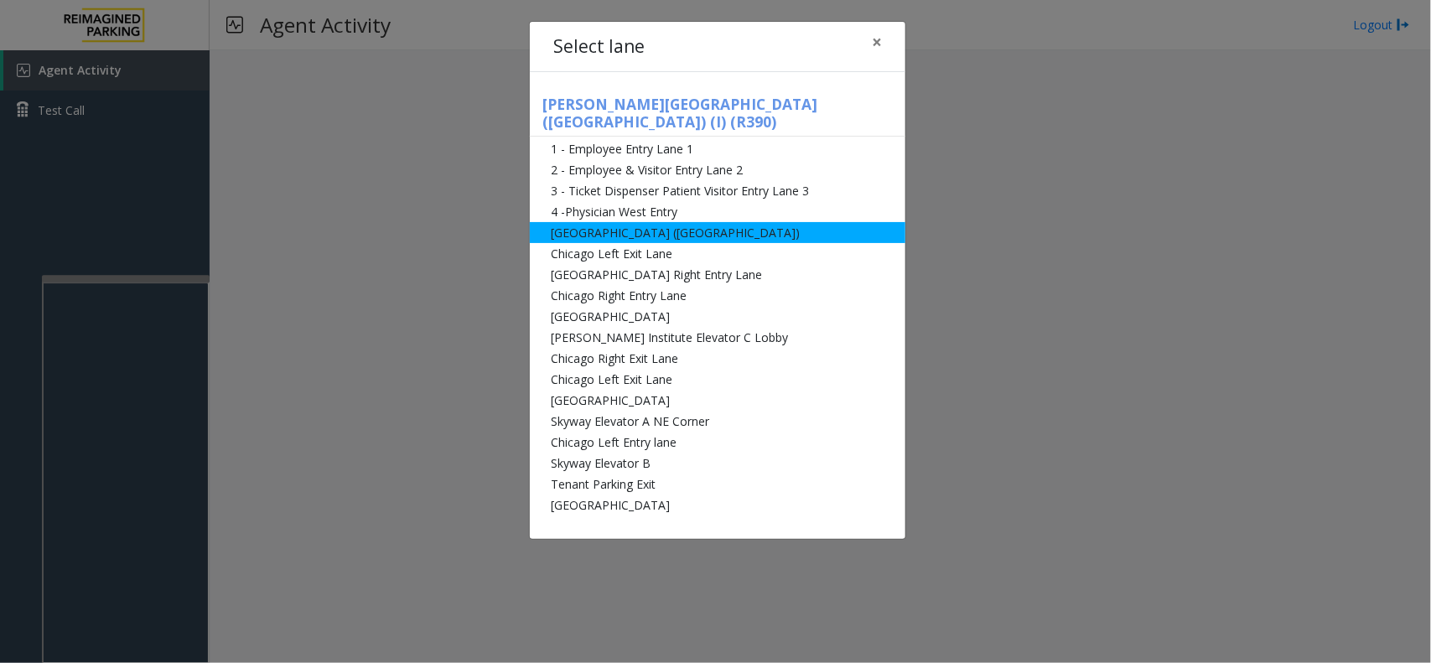
click at [595, 222] on li "Abbot Hospital (Main Hospital)" at bounding box center [717, 232] width 375 height 21
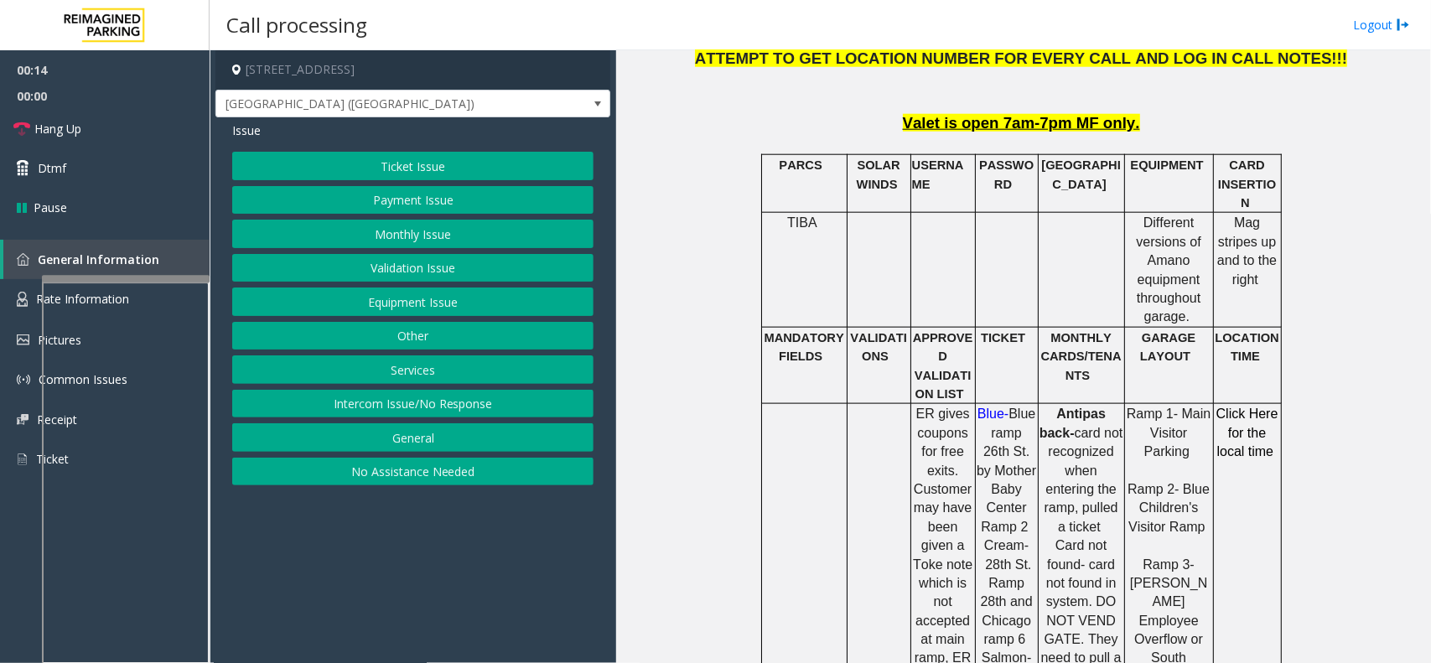
scroll to position [838, 0]
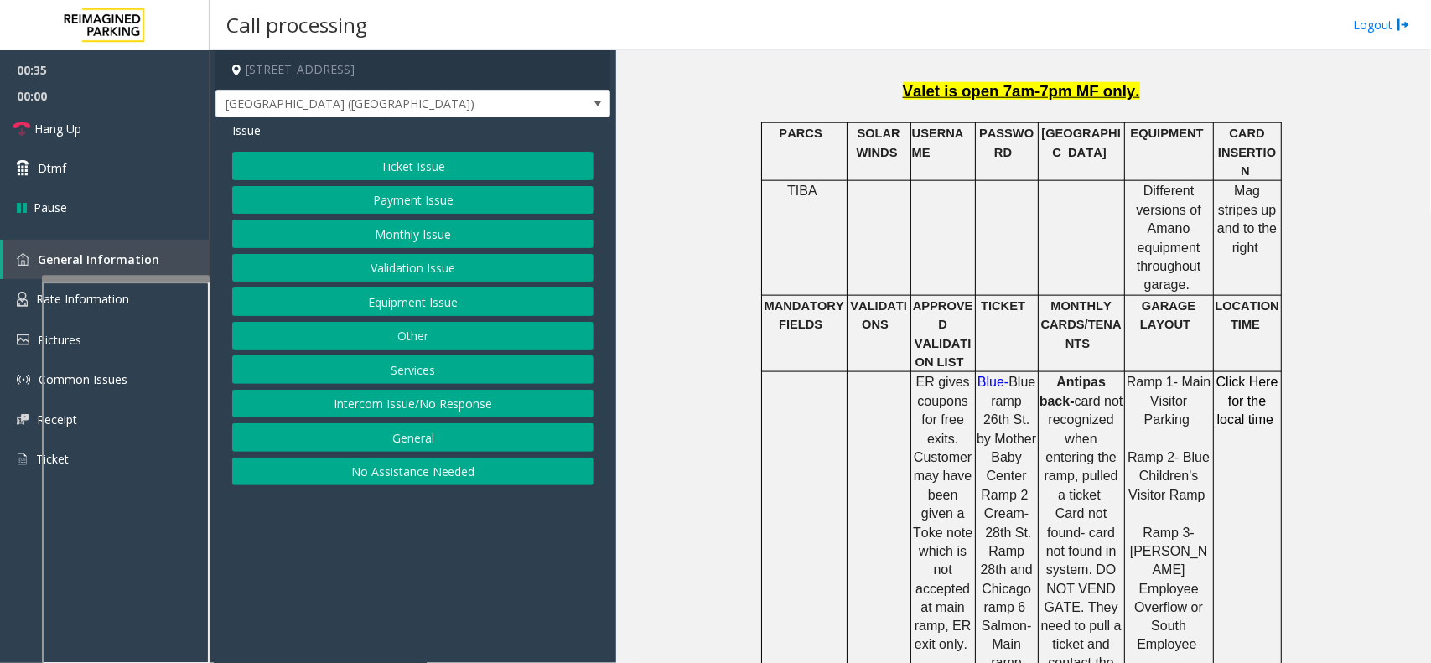
click at [421, 289] on button "Equipment Issue" at bounding box center [412, 301] width 361 height 28
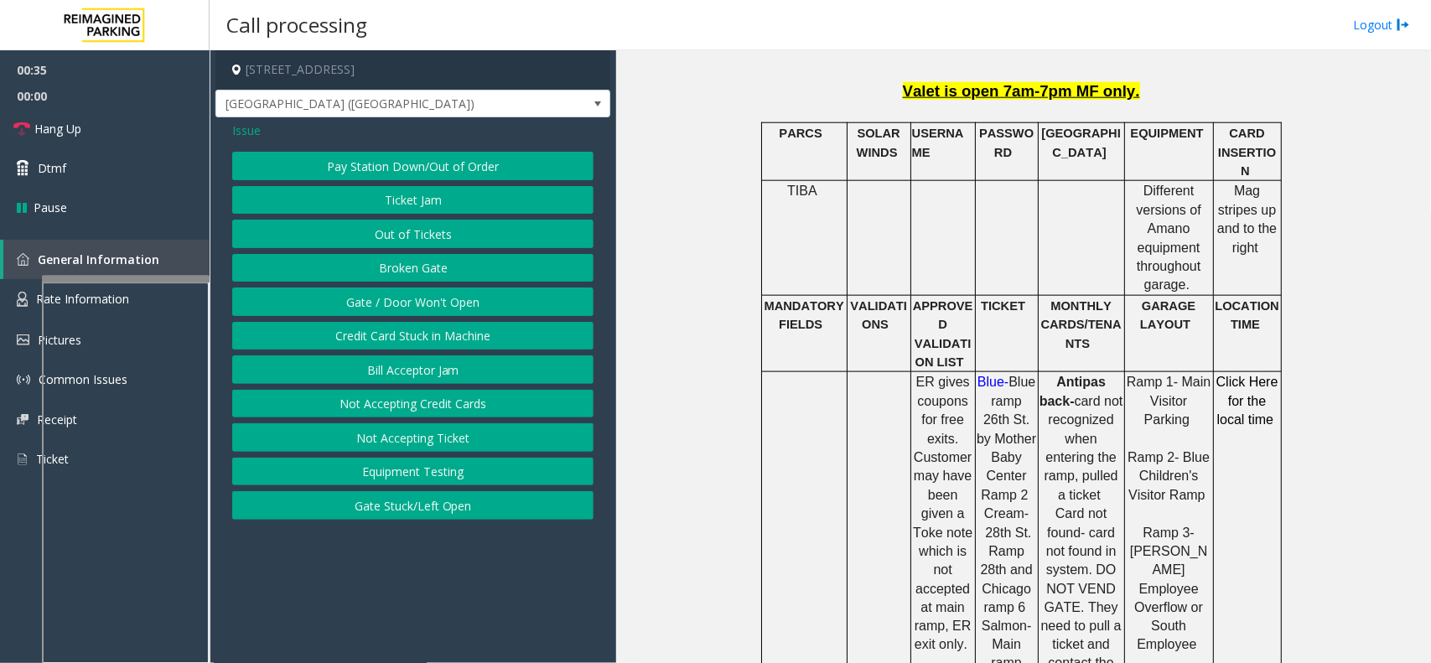
click at [417, 285] on div "Pay Station Down/Out of Order Ticket Jam Out of Tickets Broken Gate Gate / Door…" at bounding box center [412, 336] width 361 height 368
click at [411, 303] on button "Gate / Door Won't Open" at bounding box center [412, 301] width 361 height 28
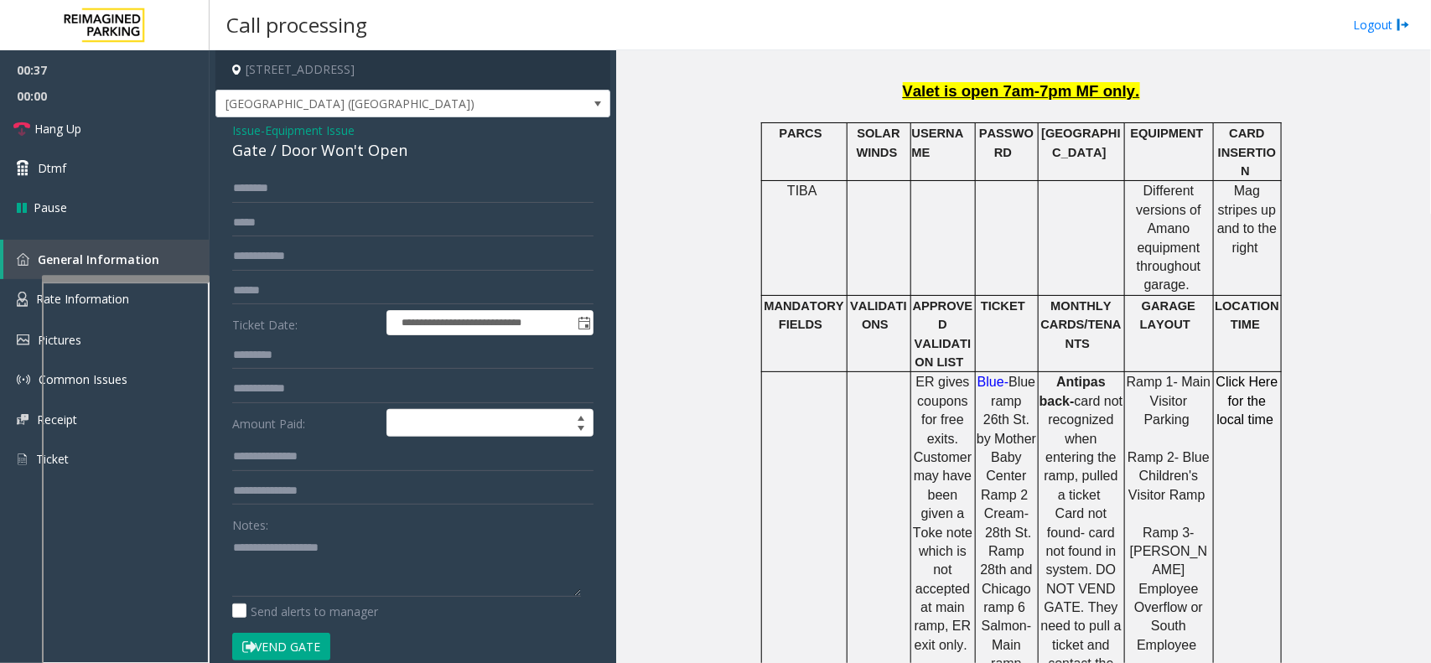
click at [308, 656] on button "Vend Gate" at bounding box center [281, 647] width 98 height 28
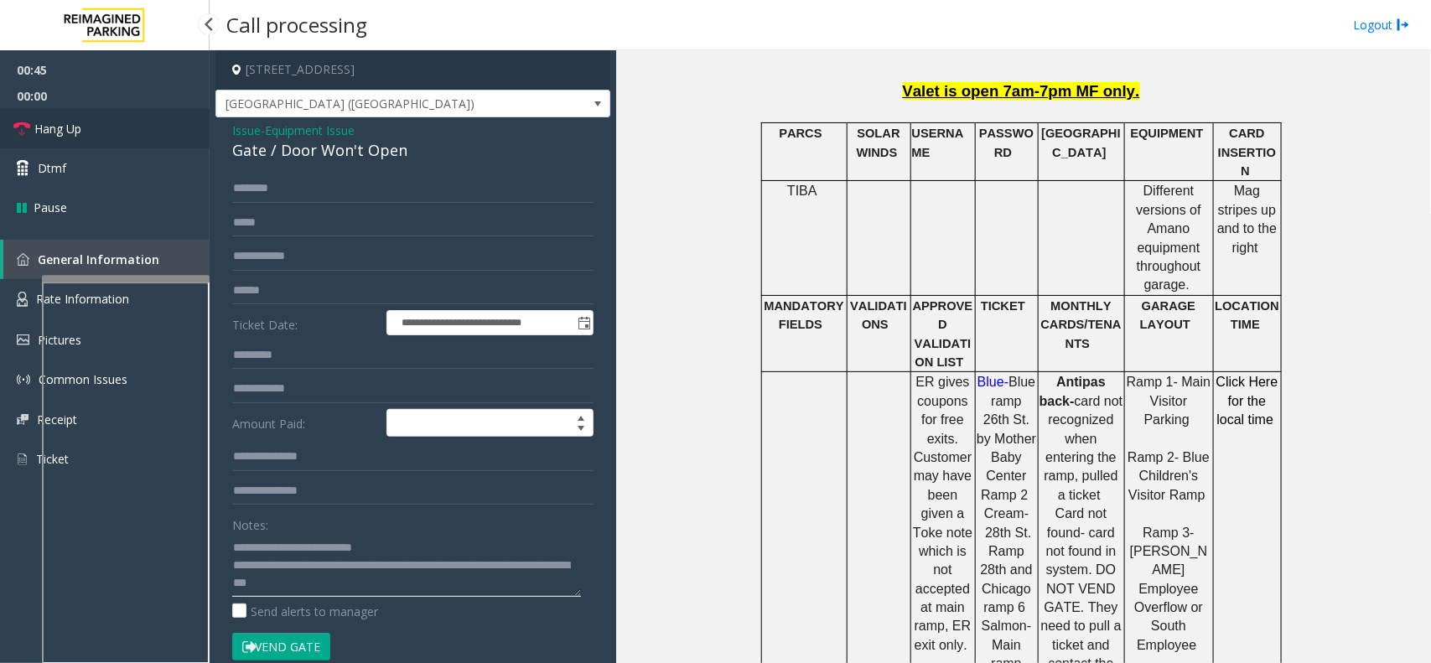
type textarea "**********"
click at [137, 120] on link "Hang Up" at bounding box center [105, 128] width 210 height 39
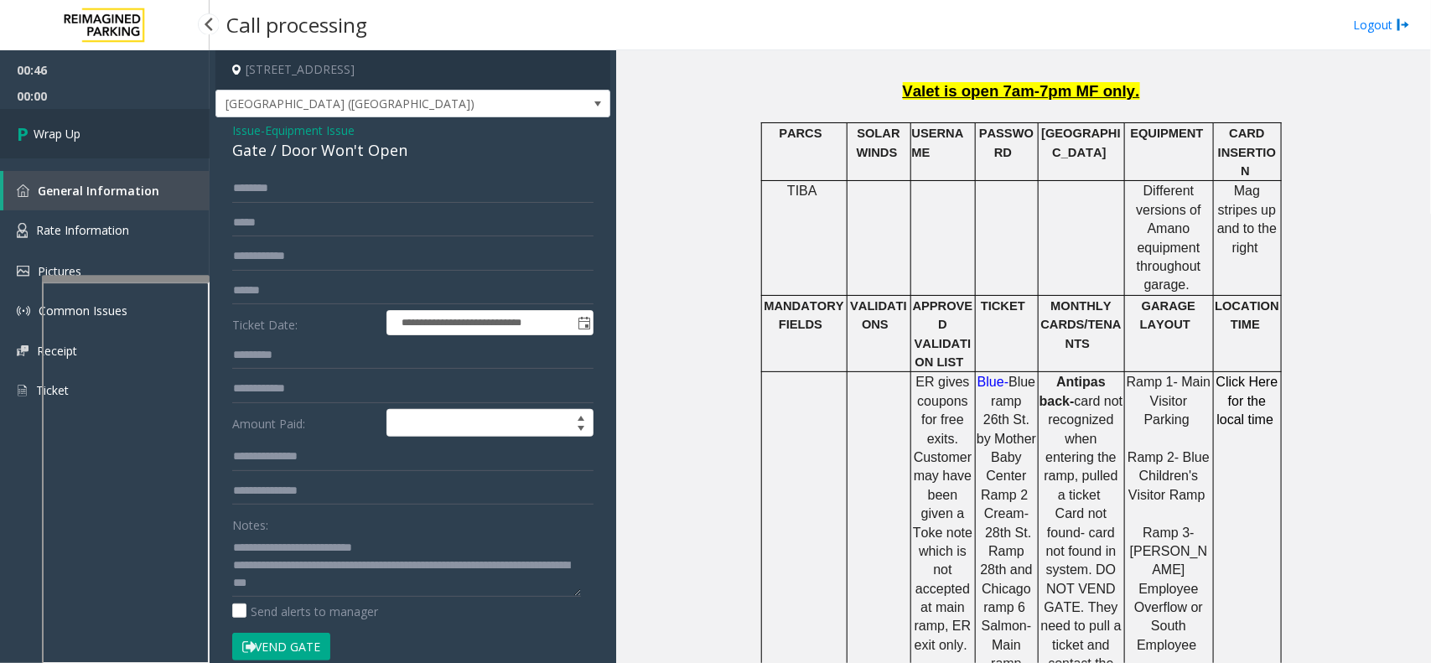
click at [124, 120] on link "Wrap Up" at bounding box center [105, 133] width 210 height 49
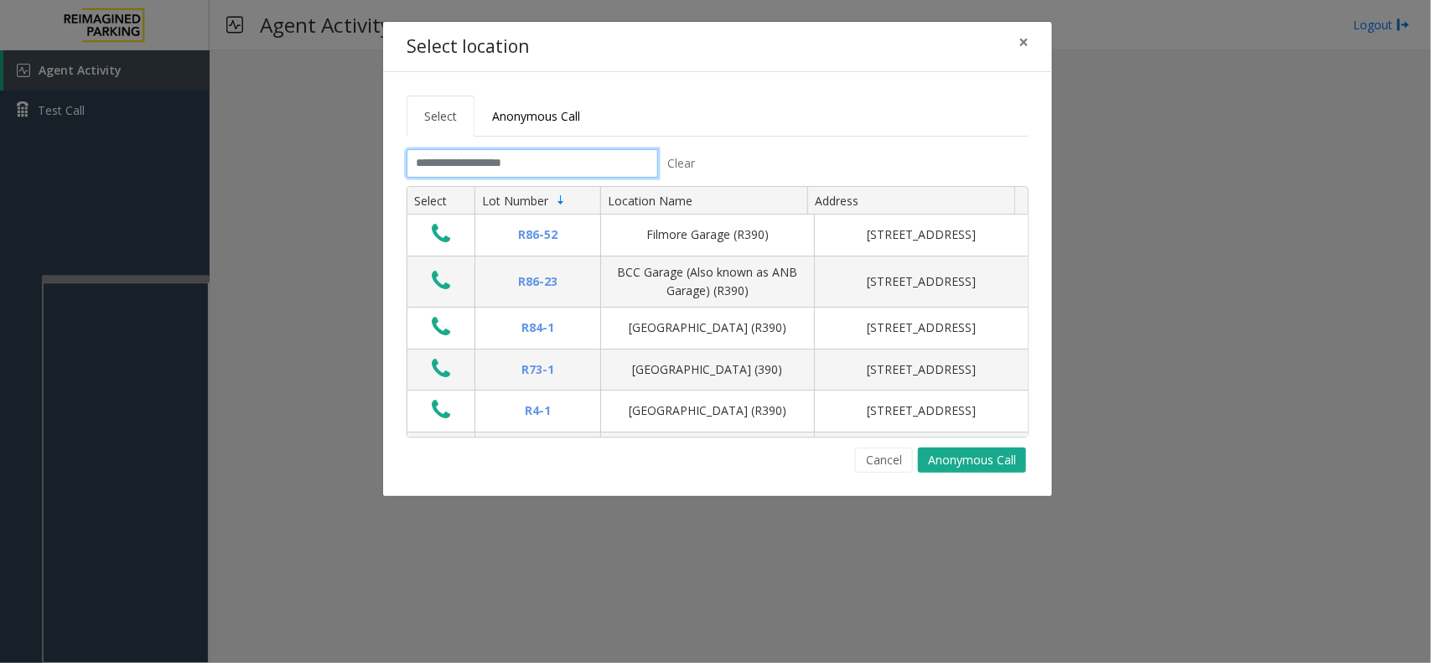
click at [545, 159] on input "text" at bounding box center [531, 163] width 251 height 28
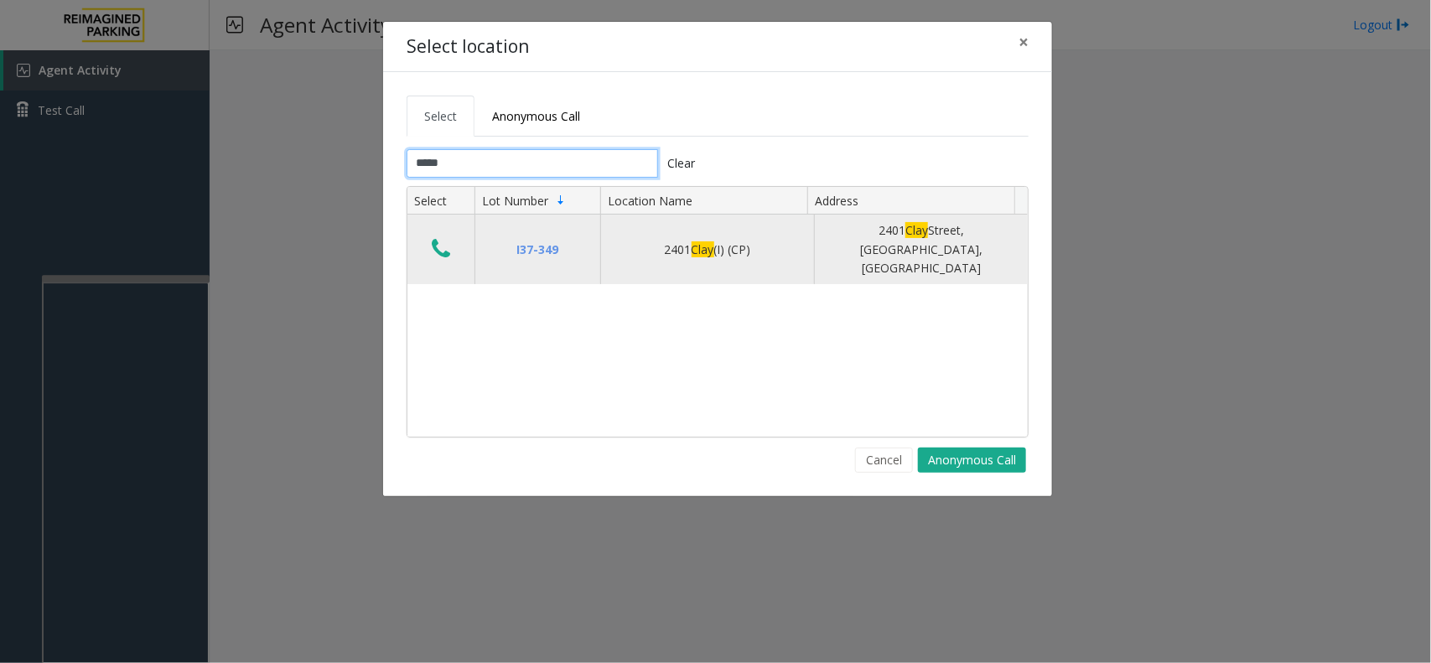
type input "****"
click at [446, 248] on icon "Data table" at bounding box center [441, 248] width 18 height 23
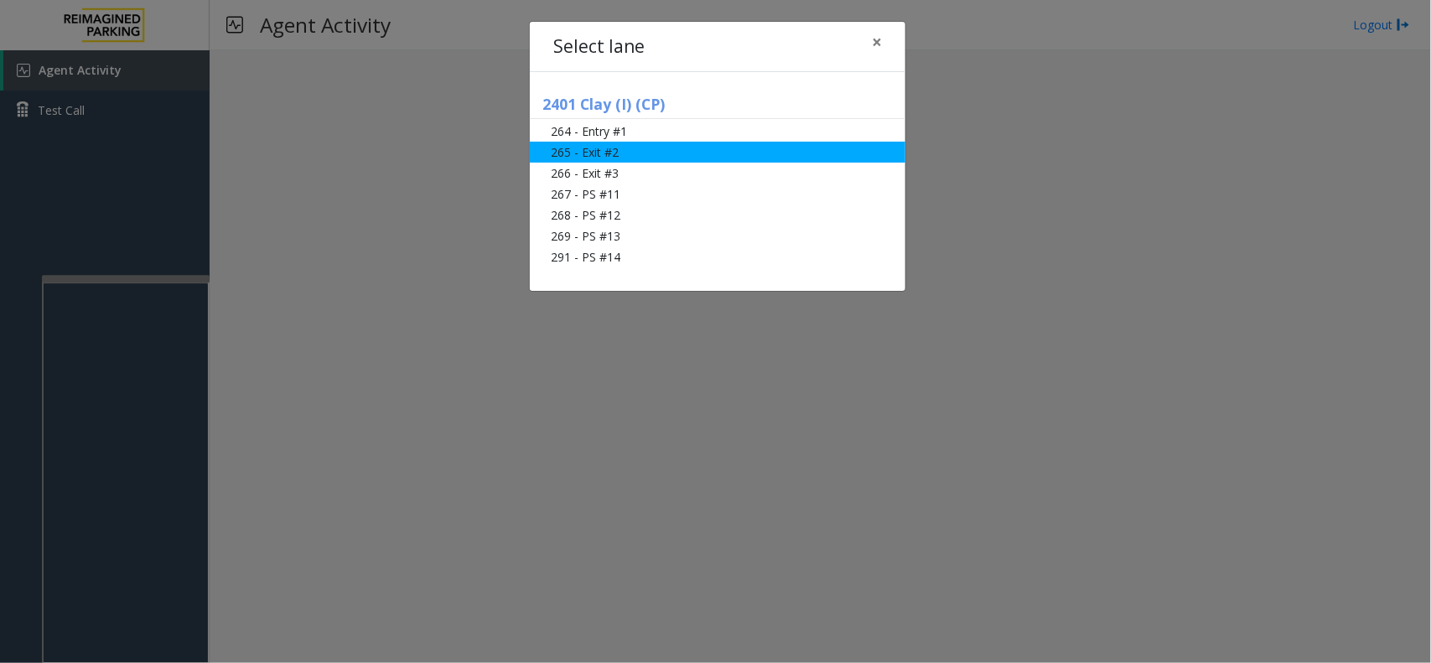
click at [618, 155] on li "265 - Exit #2" at bounding box center [717, 152] width 375 height 21
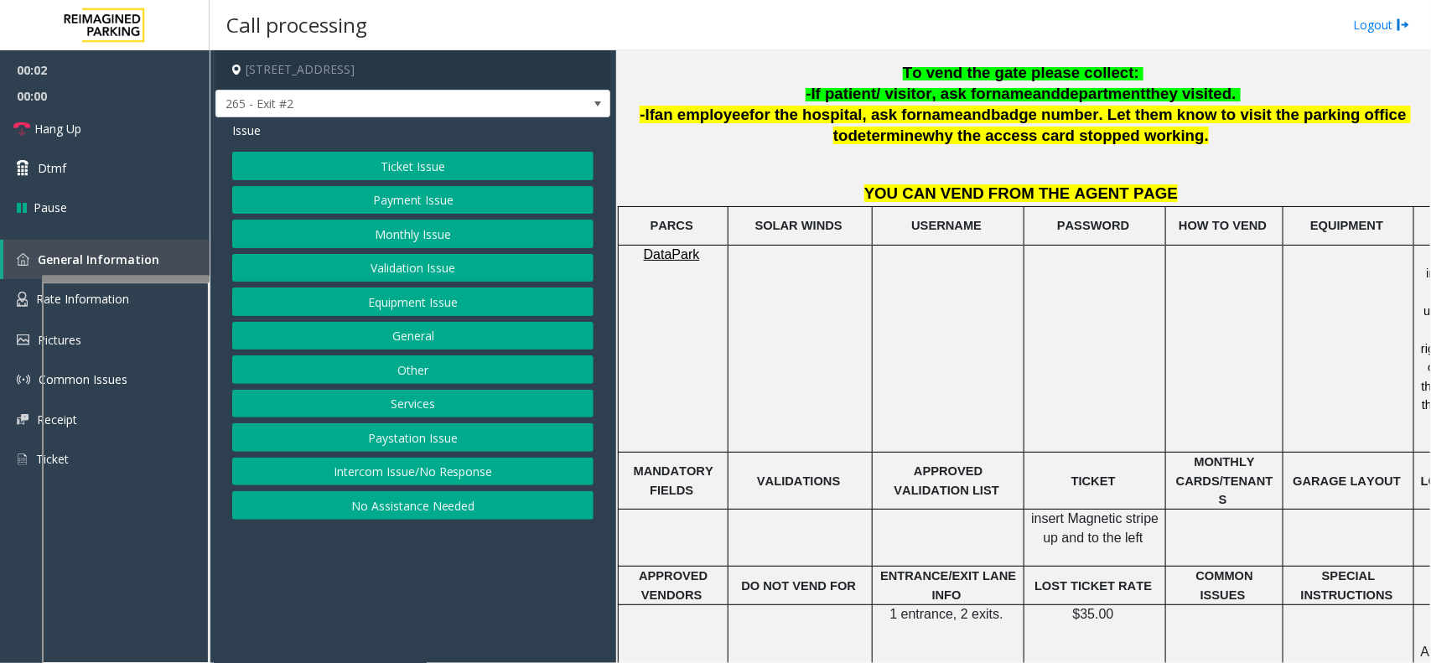
scroll to position [629, 0]
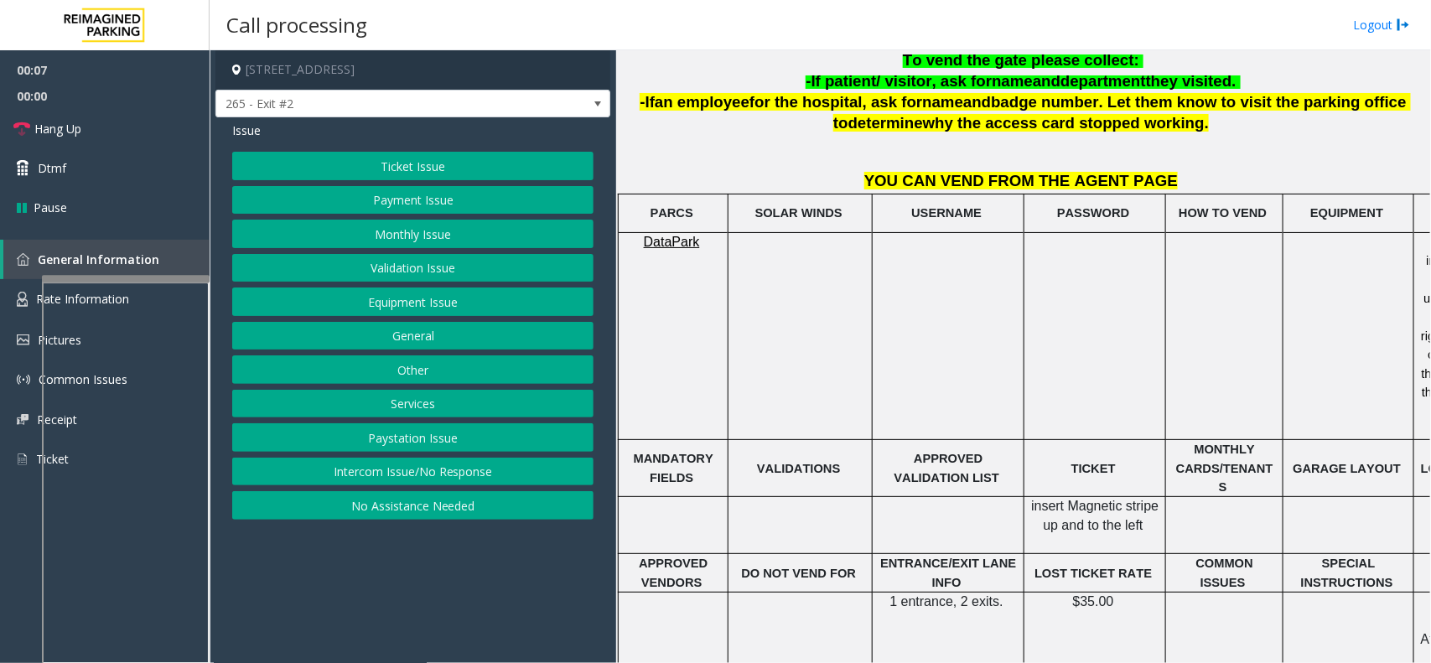
click at [484, 173] on button "Ticket Issue" at bounding box center [412, 166] width 361 height 28
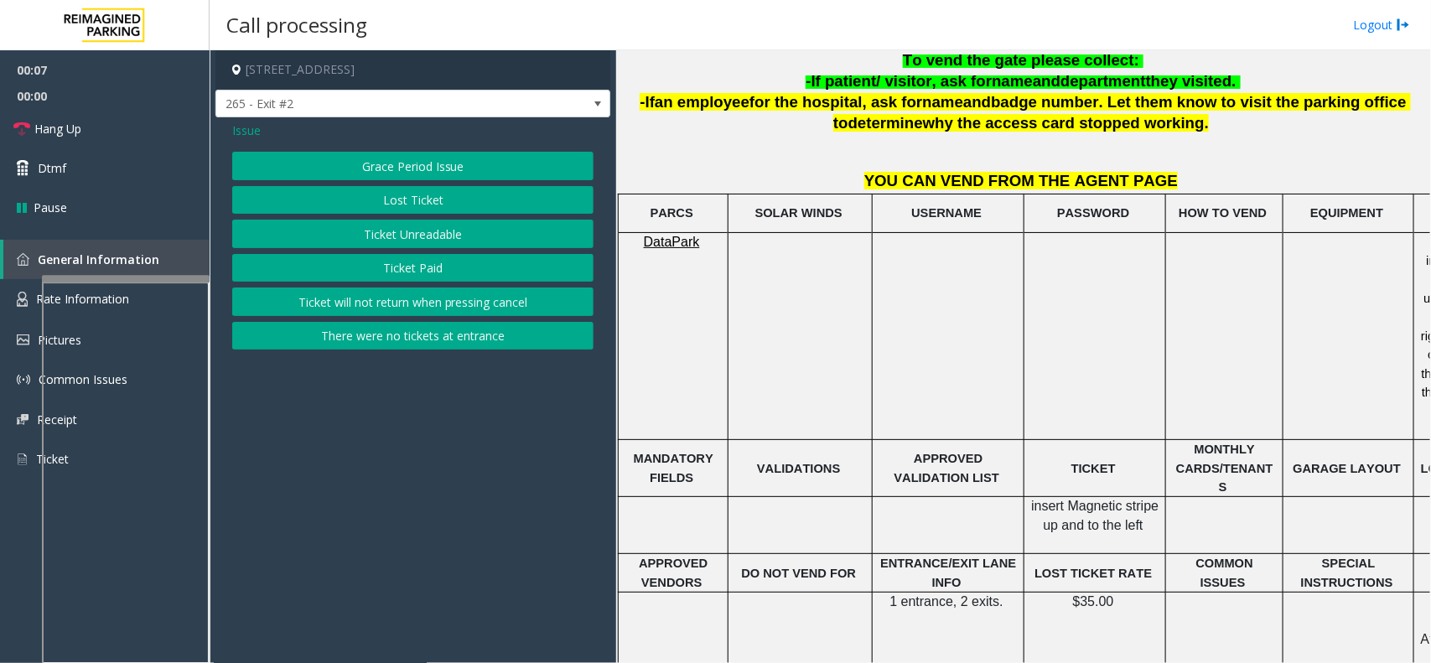
click at [500, 240] on button "Ticket Unreadable" at bounding box center [412, 234] width 361 height 28
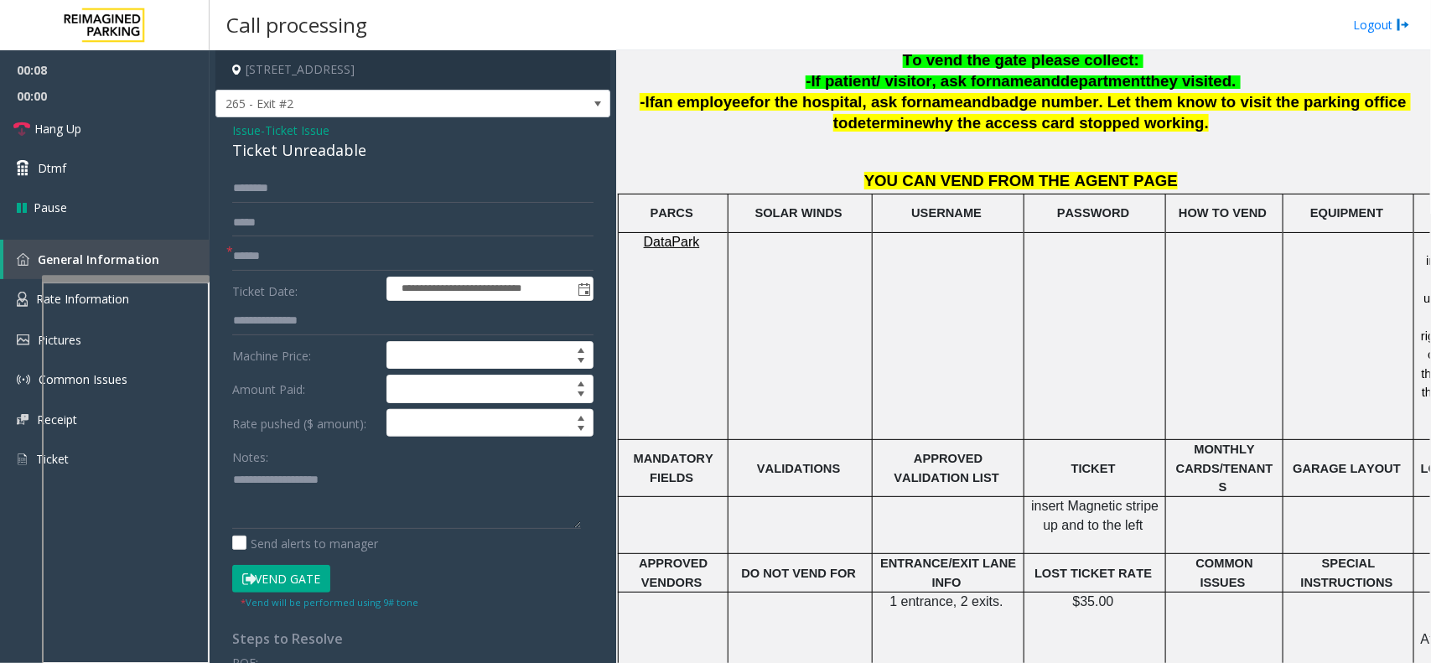
click at [298, 271] on form "**********" at bounding box center [412, 392] width 361 height 436
click at [277, 158] on div "Ticket Unreadable" at bounding box center [412, 150] width 361 height 23
click at [334, 287] on label "Ticket Date:" at bounding box center [305, 289] width 154 height 25
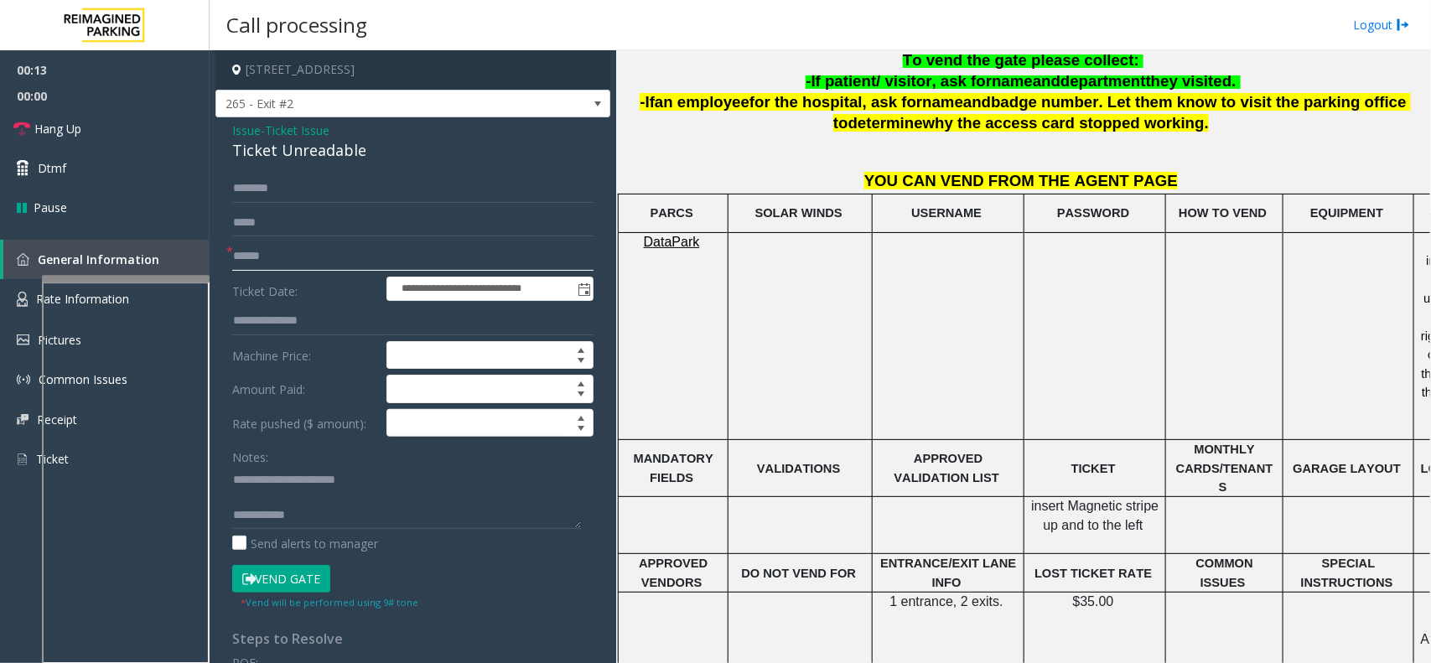
click at [324, 250] on input "text" at bounding box center [412, 256] width 361 height 28
type textarea "**********"
click at [334, 267] on input "text" at bounding box center [412, 256] width 361 height 28
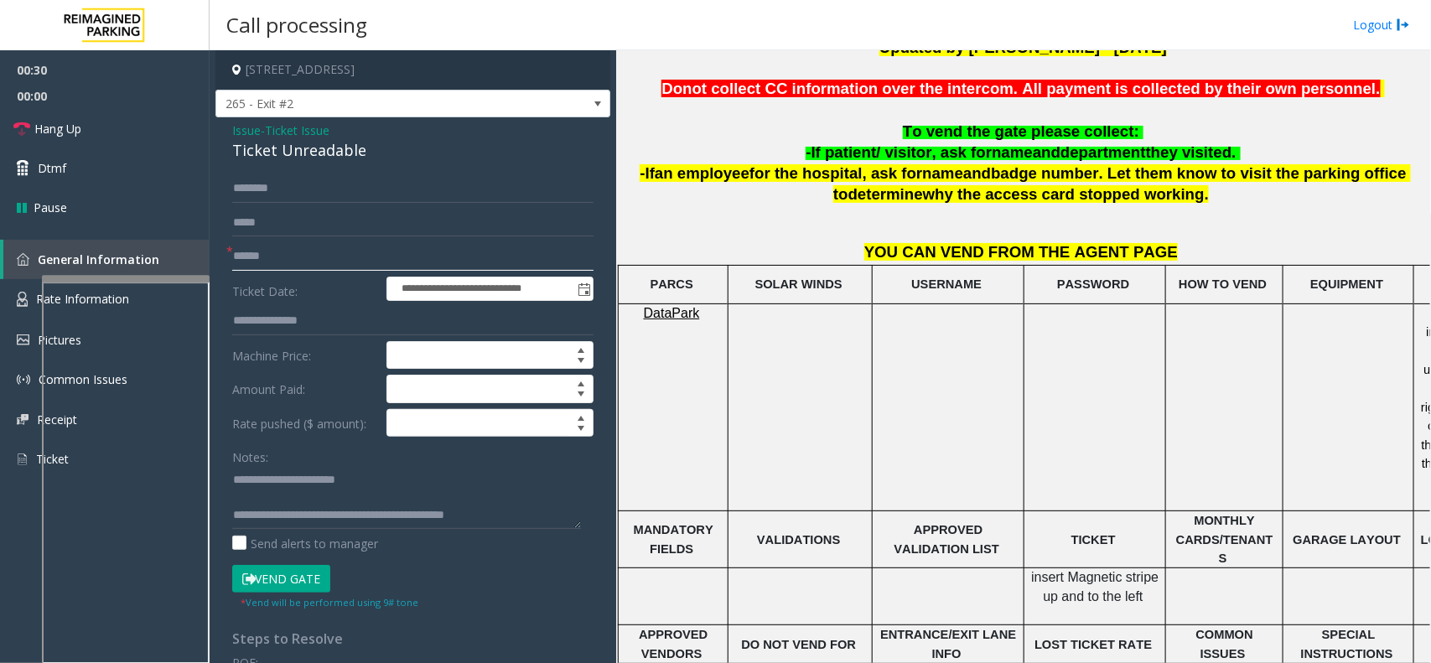
scroll to position [524, 0]
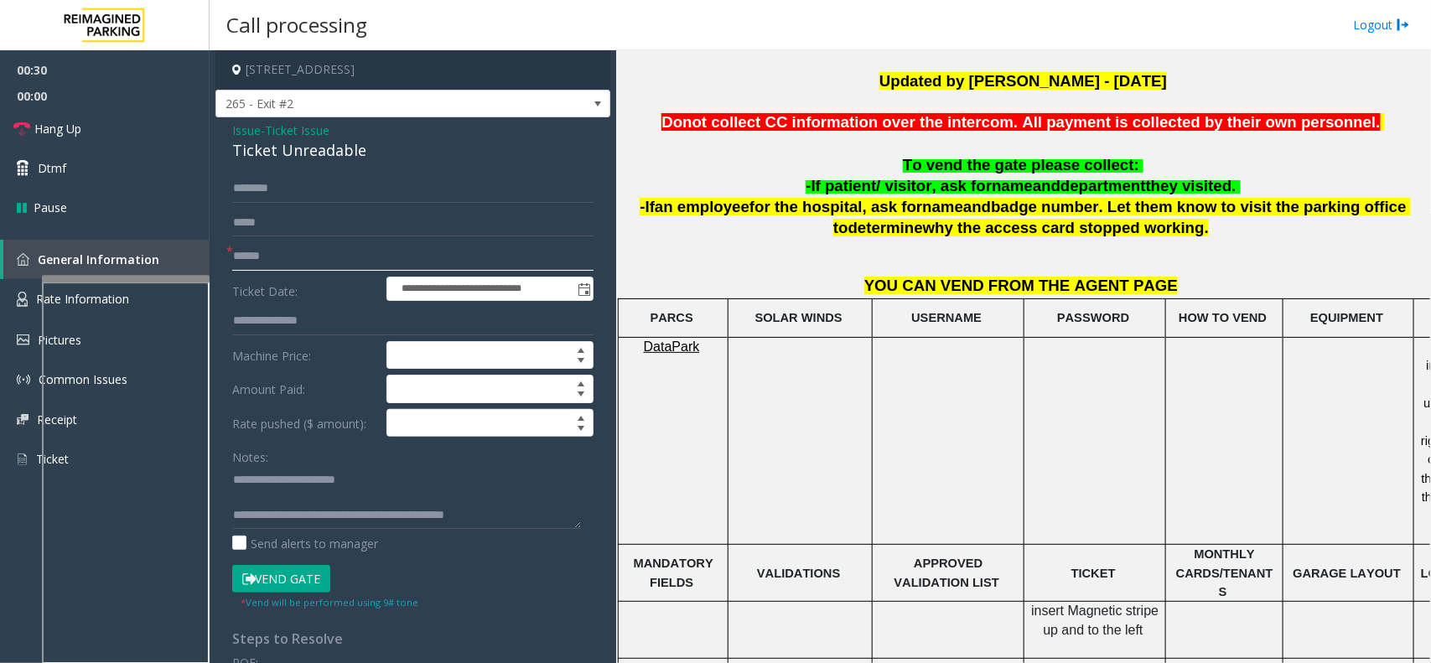
type input "******"
click at [355, 191] on input "text" at bounding box center [412, 188] width 361 height 28
type input "*******"
click at [281, 505] on textarea at bounding box center [406, 497] width 349 height 63
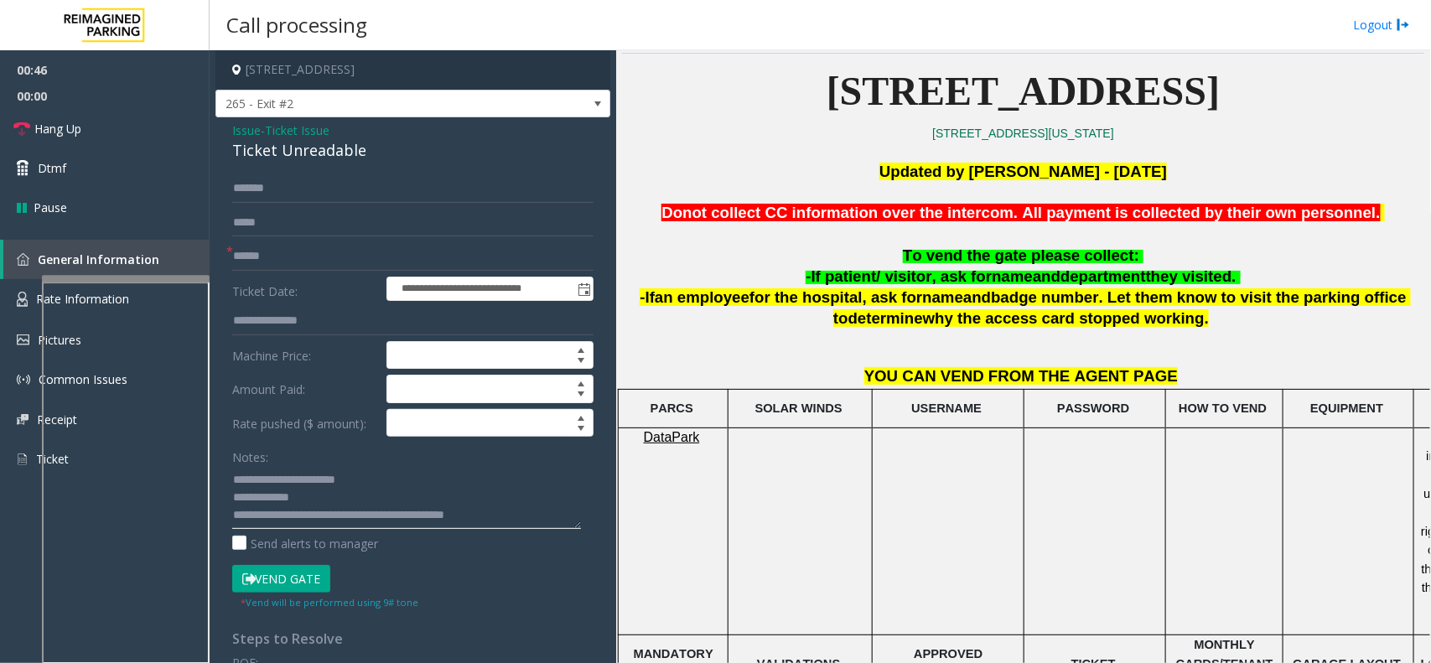
scroll to position [314, 0]
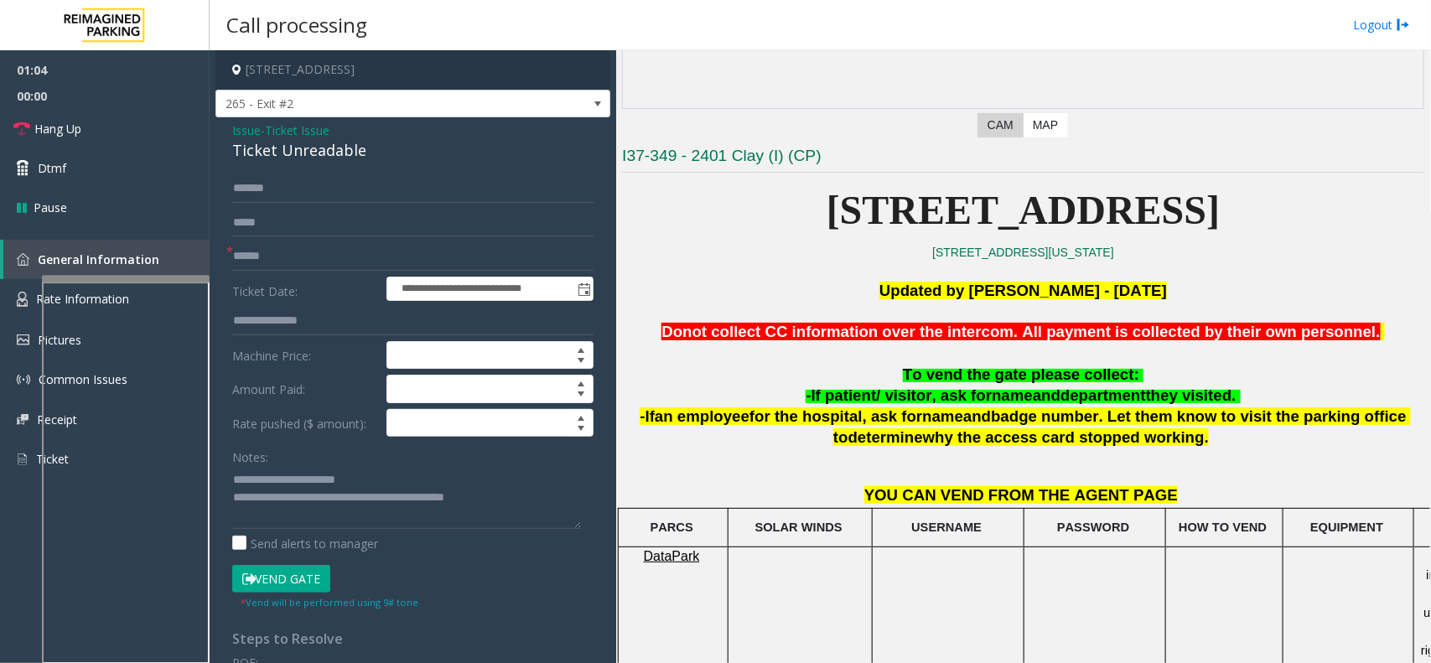
click at [292, 587] on button "Vend Gate" at bounding box center [281, 579] width 98 height 28
click at [529, 508] on textarea at bounding box center [406, 497] width 349 height 63
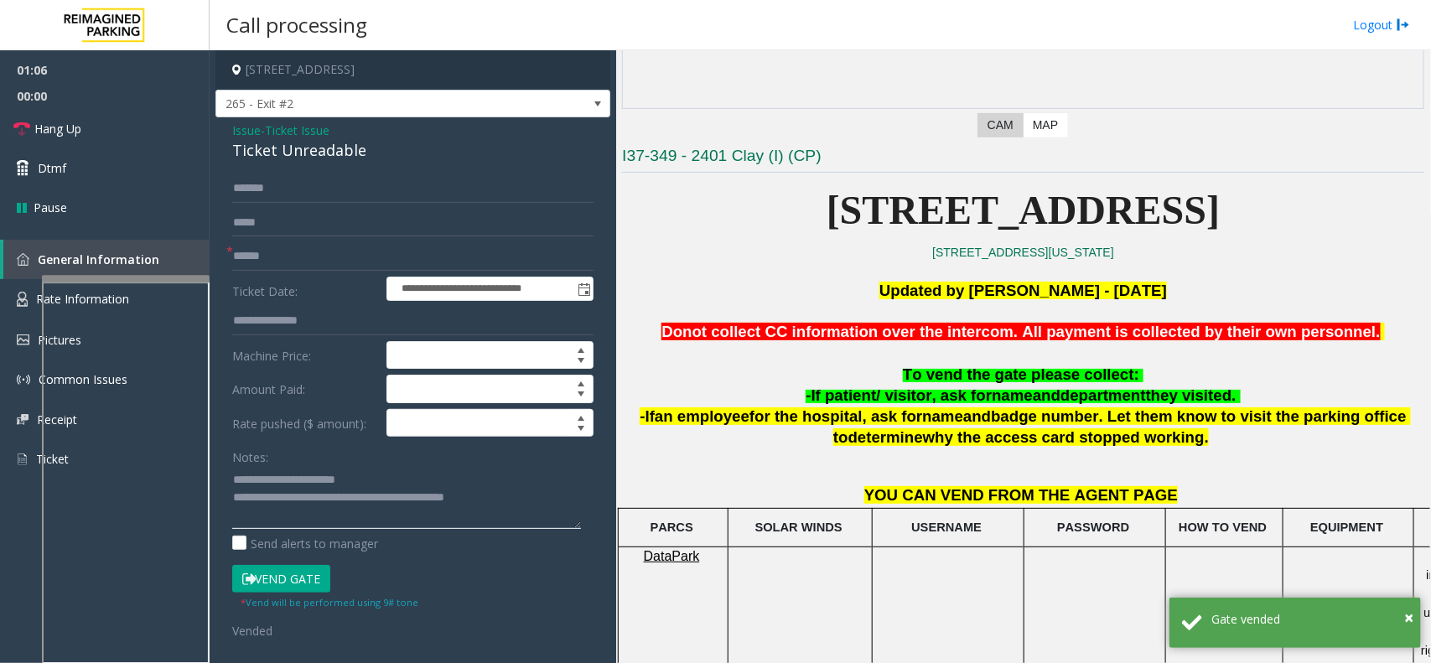
click at [493, 497] on textarea at bounding box center [406, 497] width 349 height 63
click at [505, 499] on textarea at bounding box center [406, 497] width 349 height 63
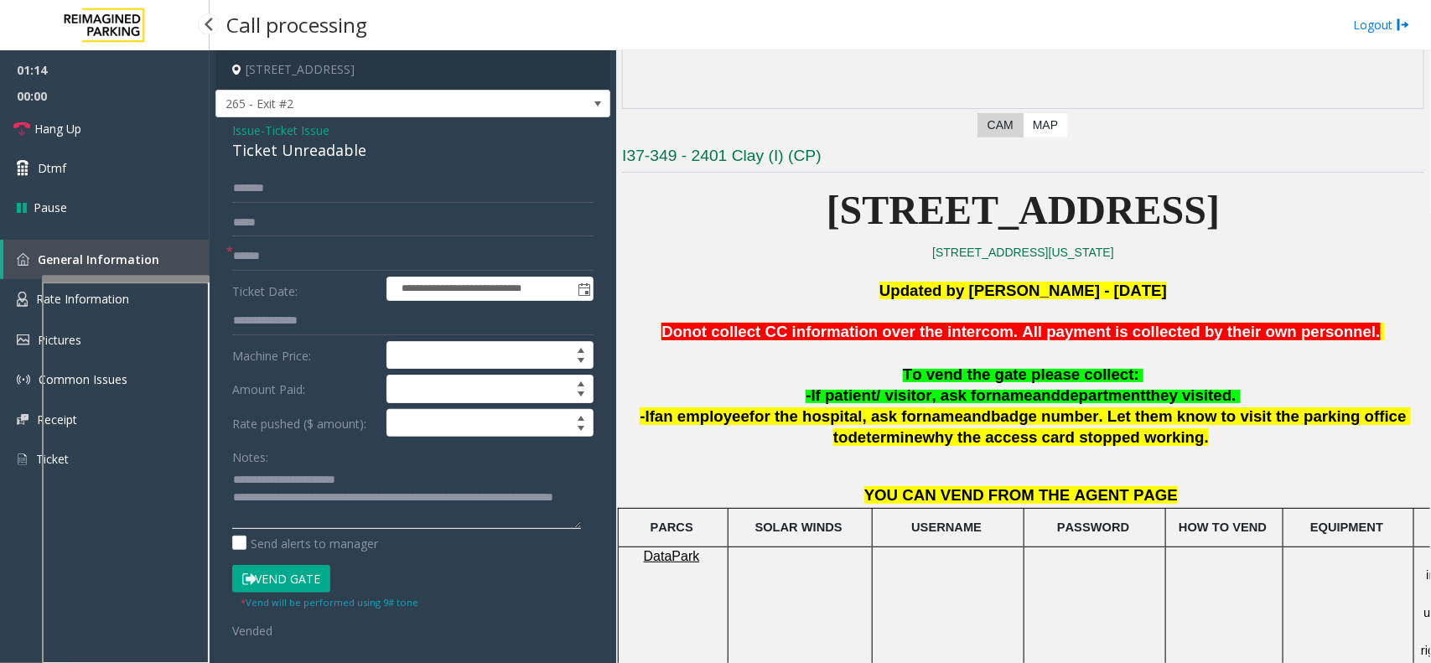
type textarea "**********"
click at [110, 103] on span "00:00" at bounding box center [105, 96] width 210 height 26
click at [106, 119] on link "Hang Up" at bounding box center [105, 128] width 210 height 39
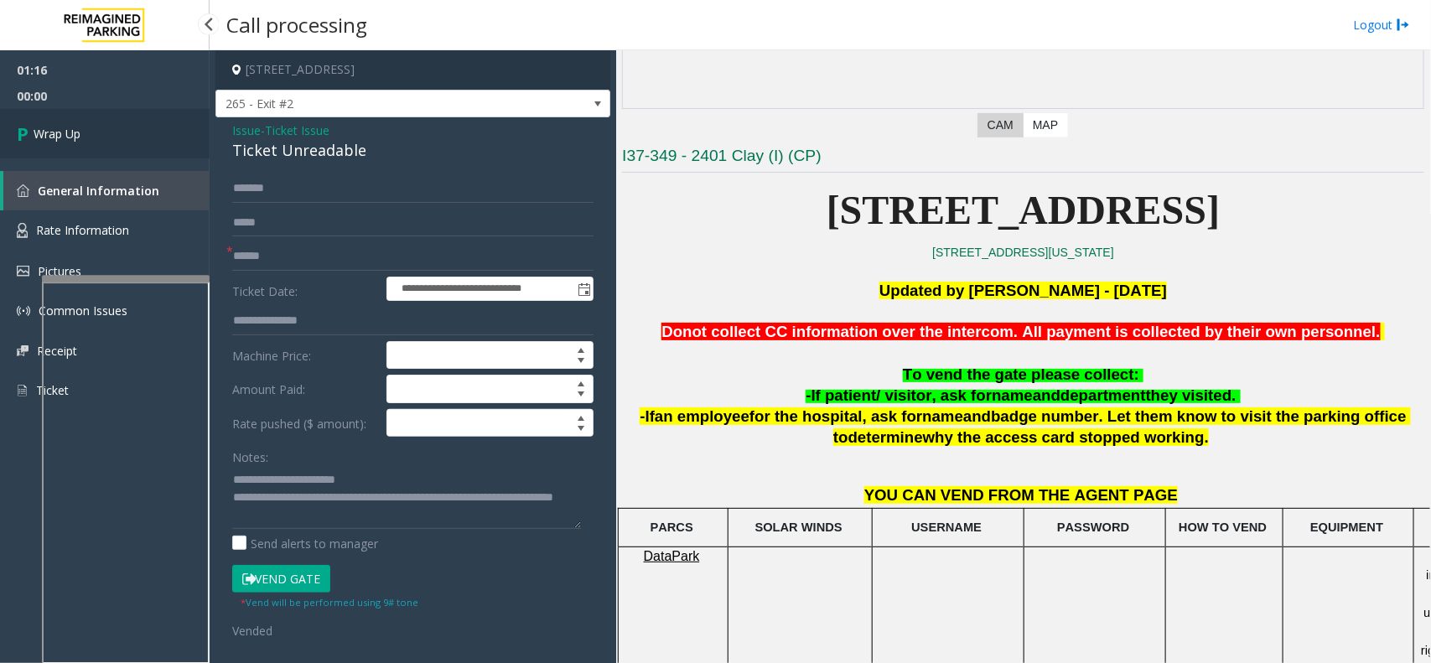
click at [103, 119] on link "Wrap Up" at bounding box center [105, 133] width 210 height 49
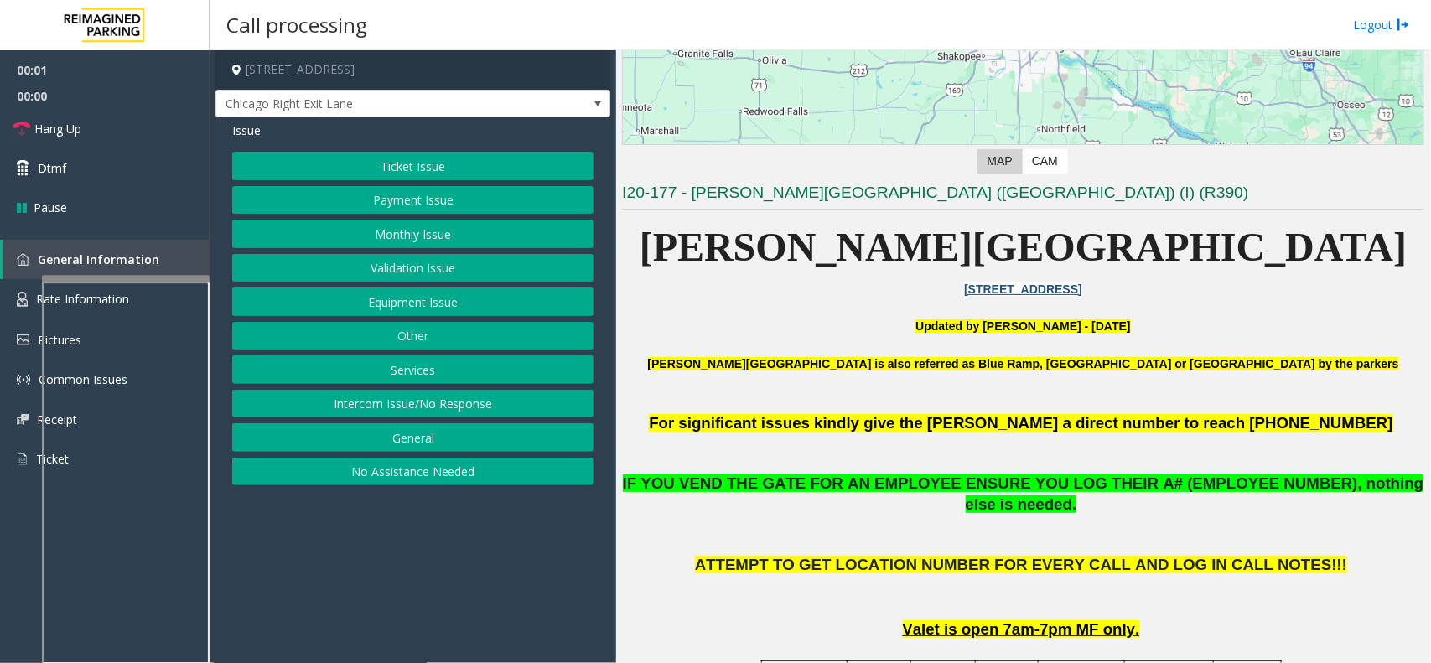
scroll to position [419, 0]
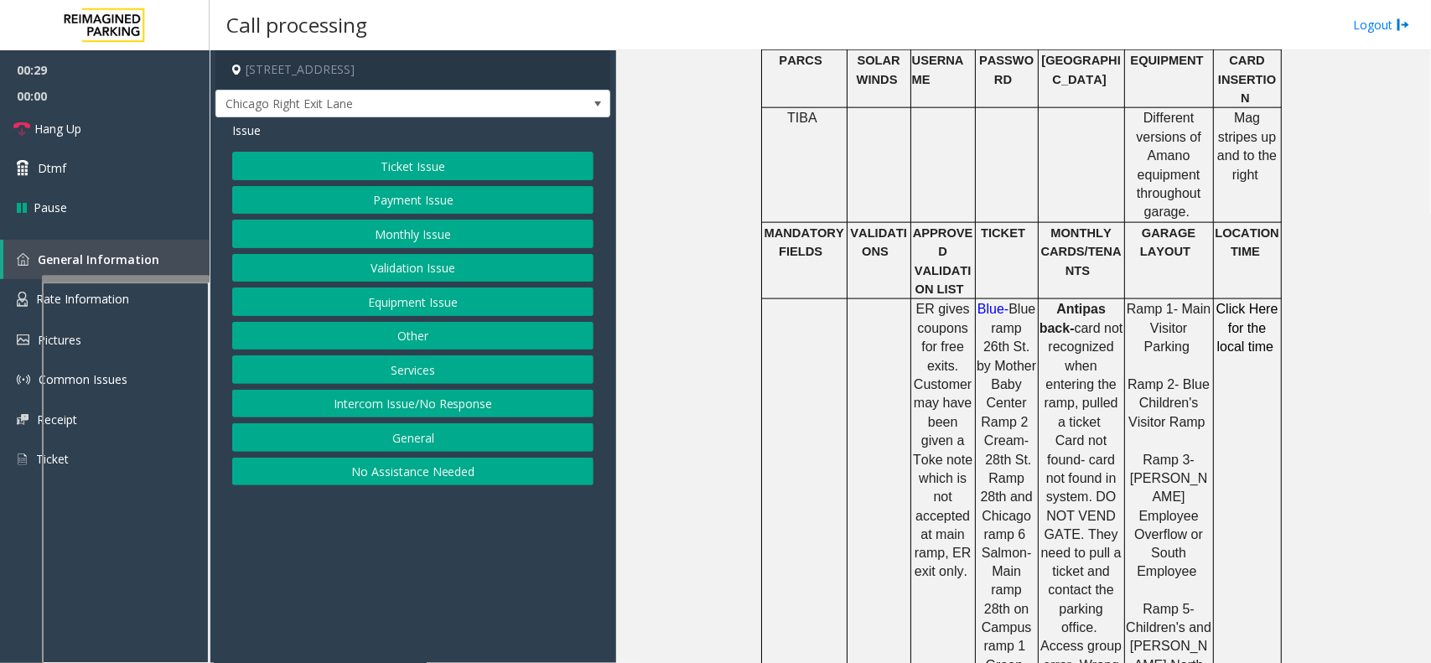
scroll to position [943, 0]
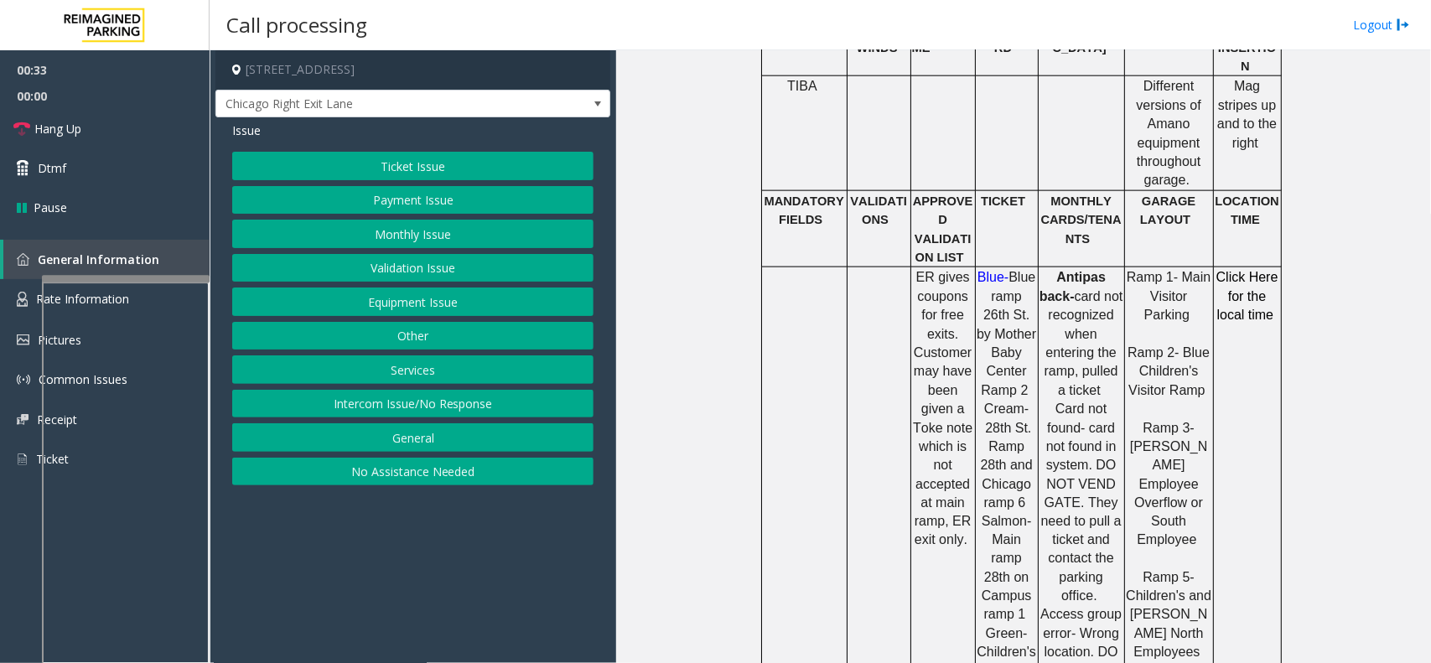
click at [450, 162] on button "Ticket Issue" at bounding box center [412, 166] width 361 height 28
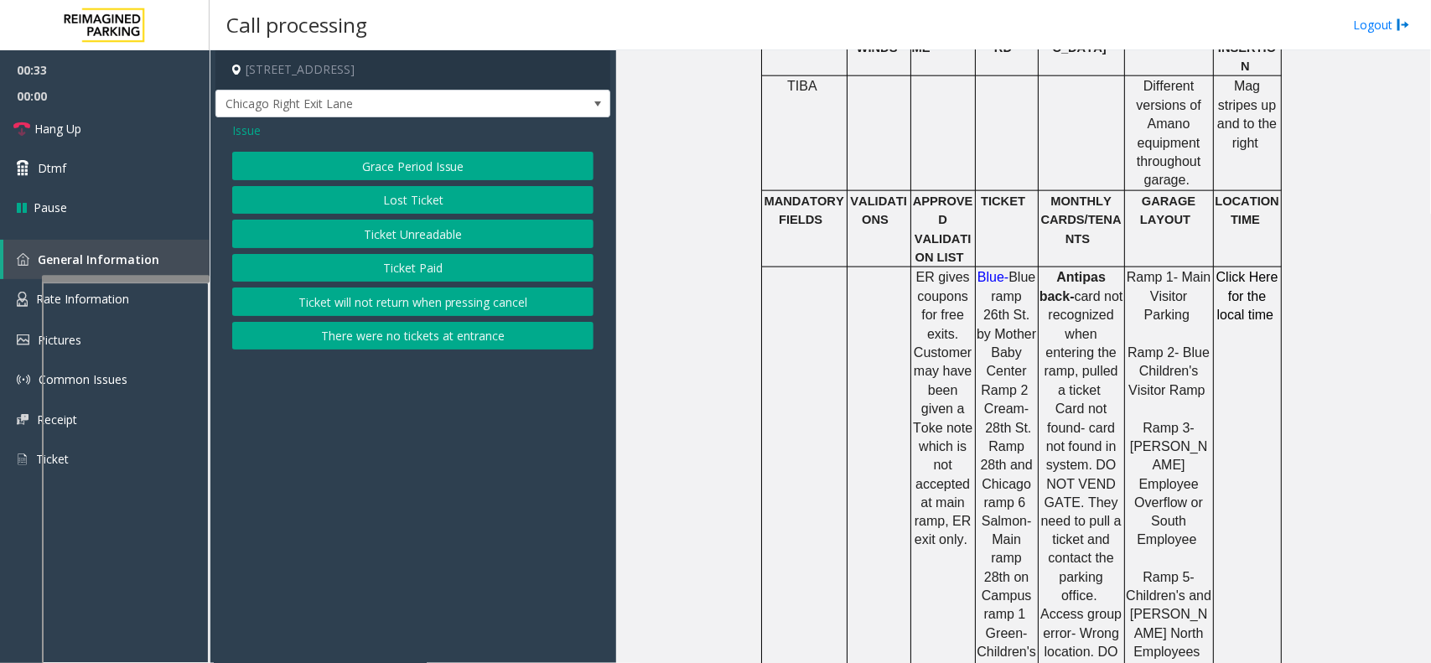
click at [447, 225] on button "Ticket Unreadable" at bounding box center [412, 234] width 361 height 28
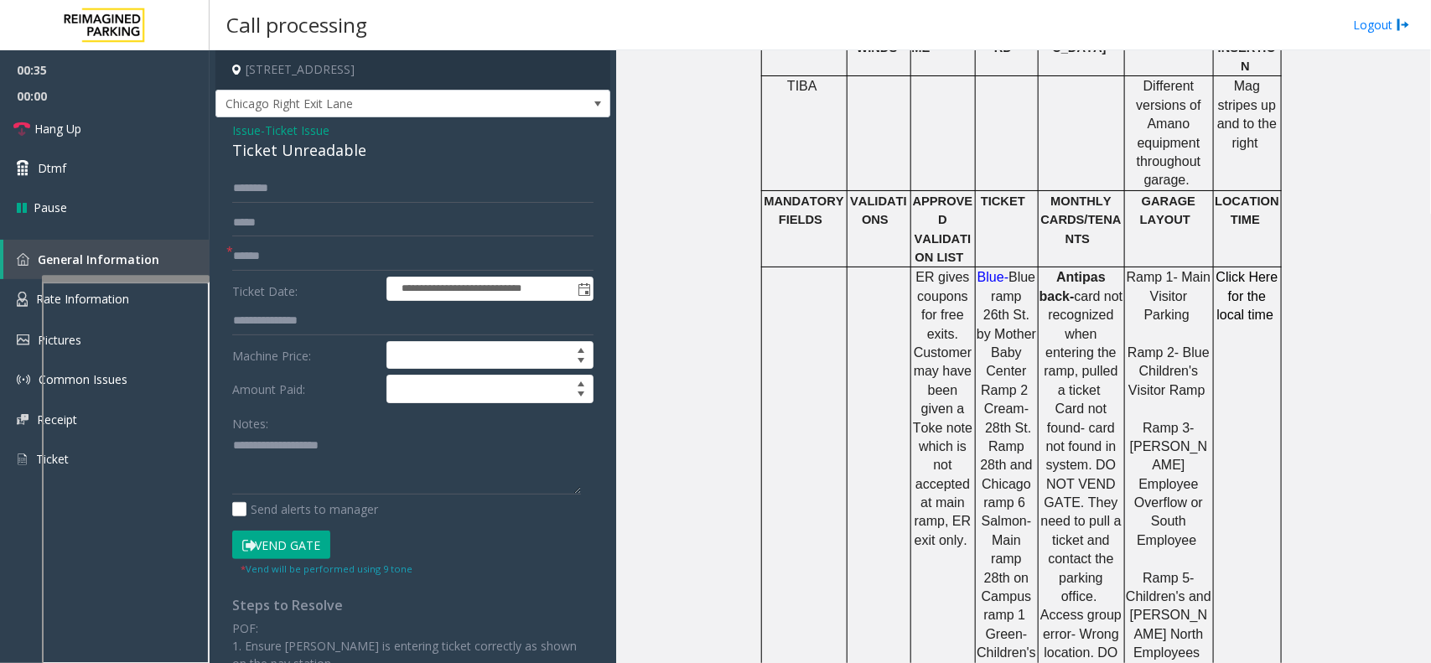
click at [458, 241] on form "**********" at bounding box center [412, 375] width 361 height 402
click at [430, 260] on input "text" at bounding box center [412, 256] width 361 height 28
type input "*"
click at [295, 149] on div "Ticket Unreadable" at bounding box center [412, 150] width 361 height 23
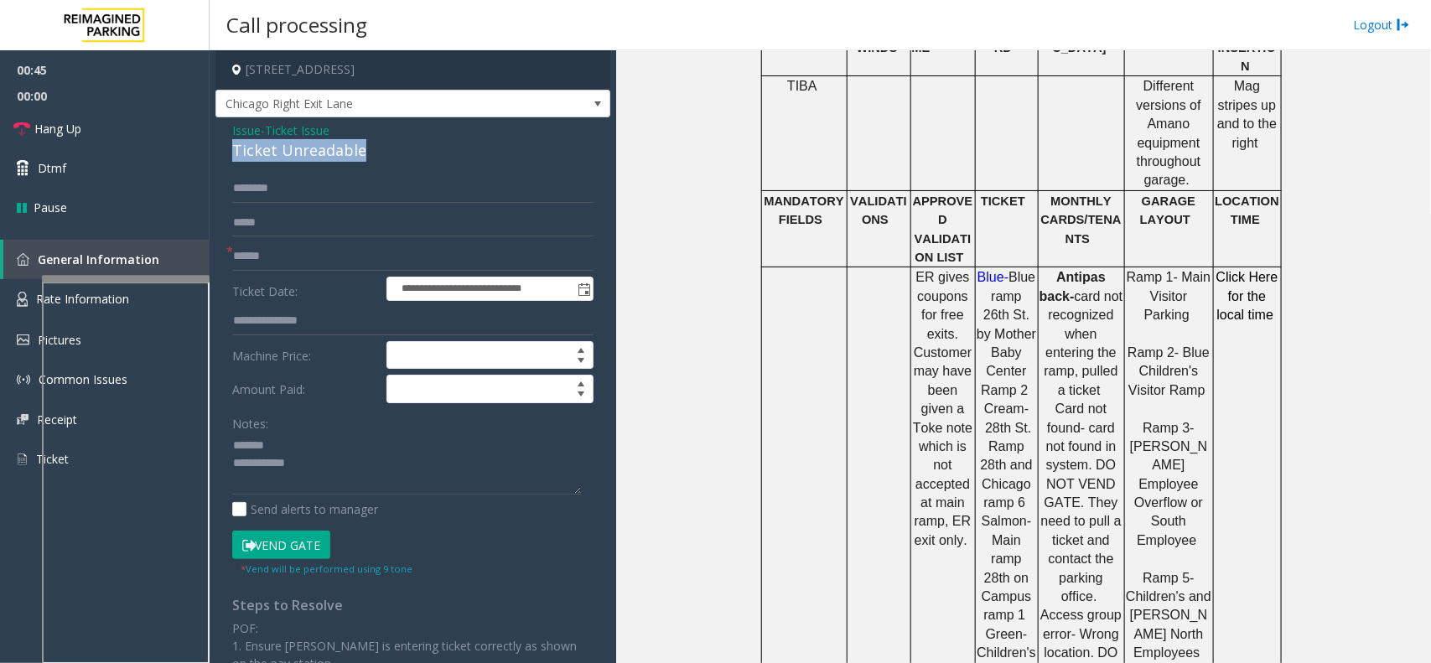
click at [295, 149] on div "Ticket Unreadable" at bounding box center [412, 150] width 361 height 23
type textarea "**********"
click at [269, 254] on input "text" at bounding box center [412, 256] width 361 height 28
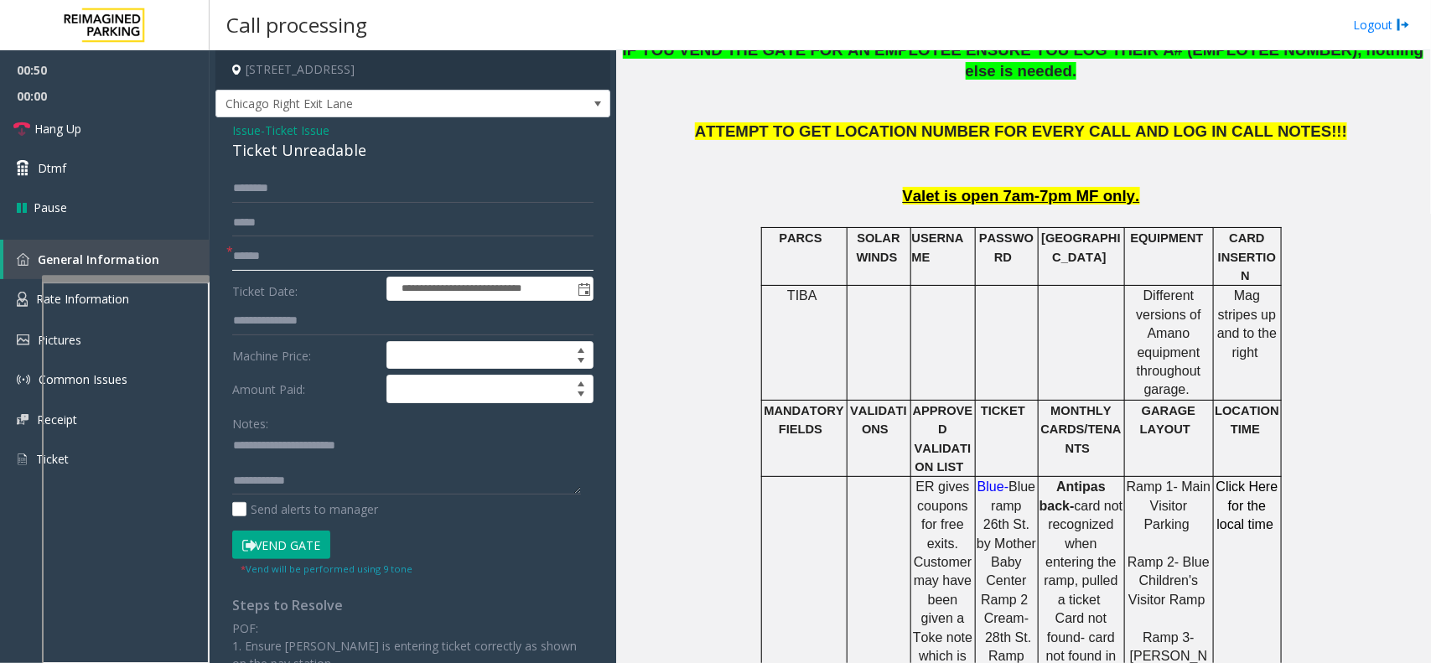
scroll to position [629, 0]
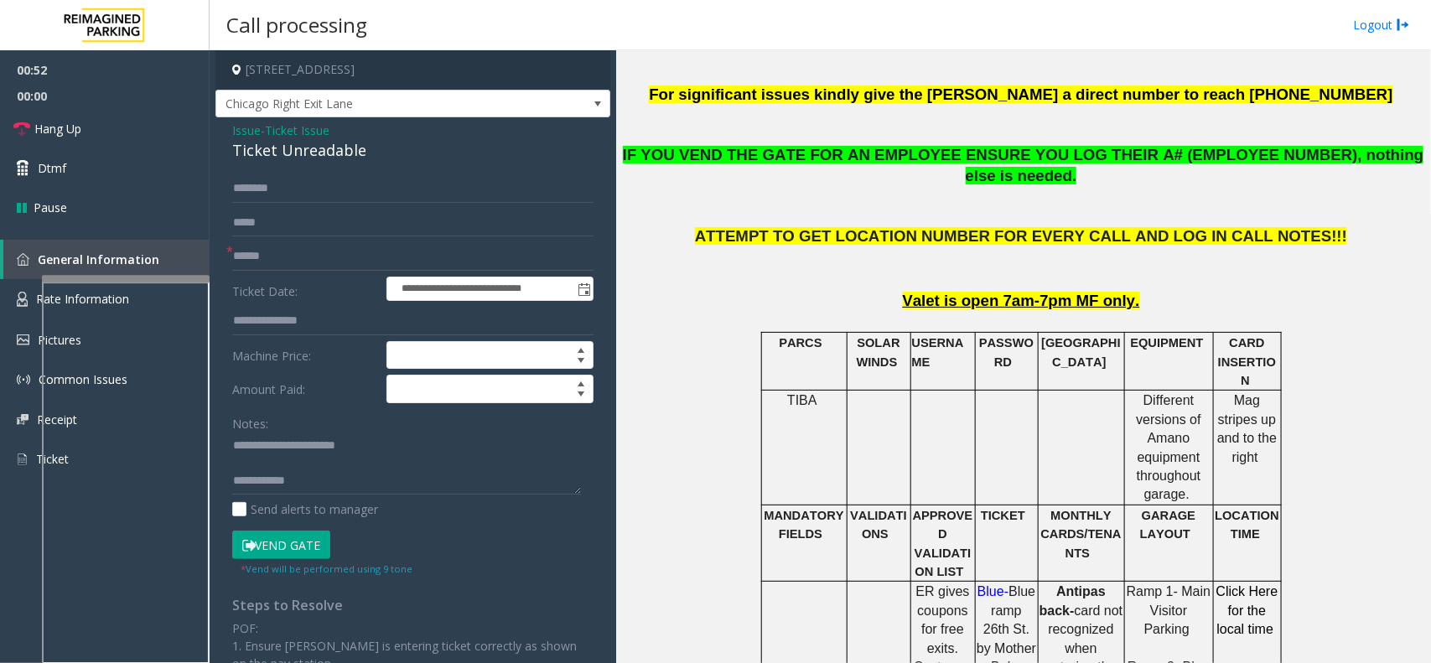
click at [287, 529] on form "**********" at bounding box center [412, 375] width 361 height 402
click at [286, 536] on button "Vend Gate" at bounding box center [281, 545] width 98 height 28
click at [308, 153] on div "Ticket Unreadable" at bounding box center [412, 150] width 361 height 23
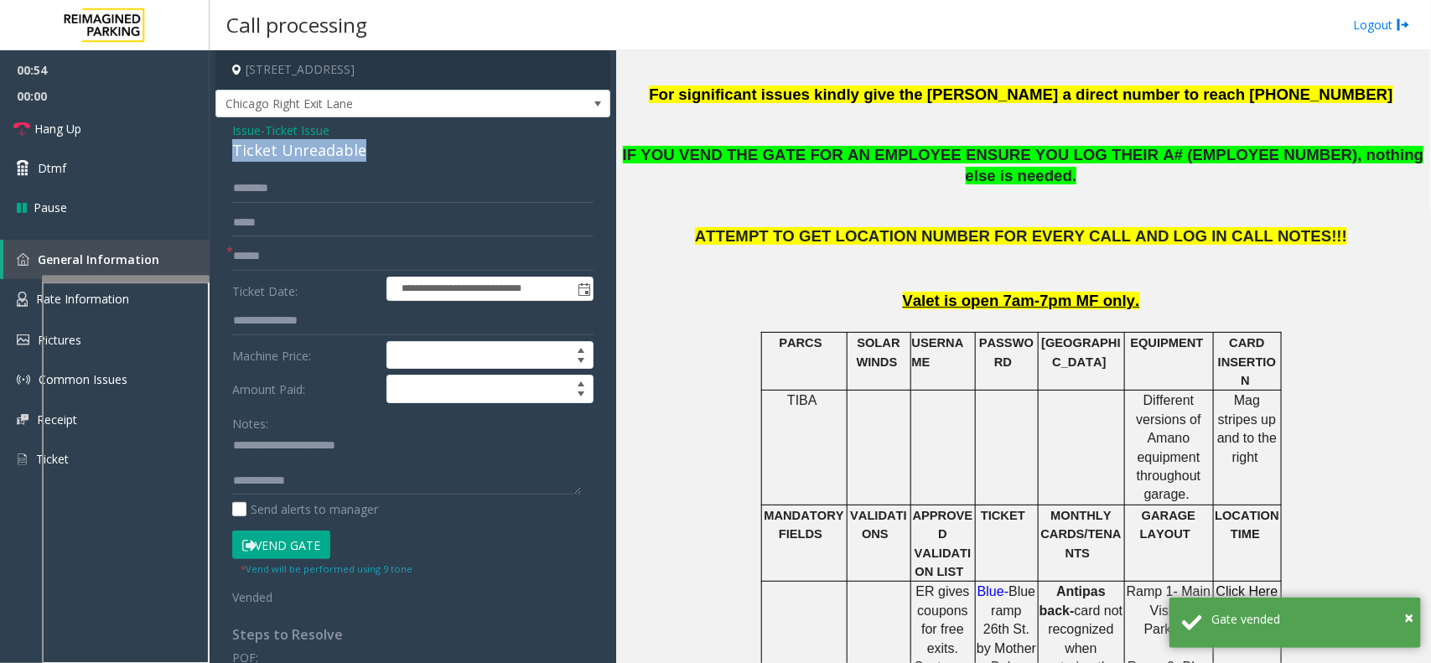
click at [308, 153] on div "Ticket Unreadable" at bounding box center [412, 150] width 361 height 23
click at [273, 248] on input "text" at bounding box center [412, 256] width 361 height 28
type input "**"
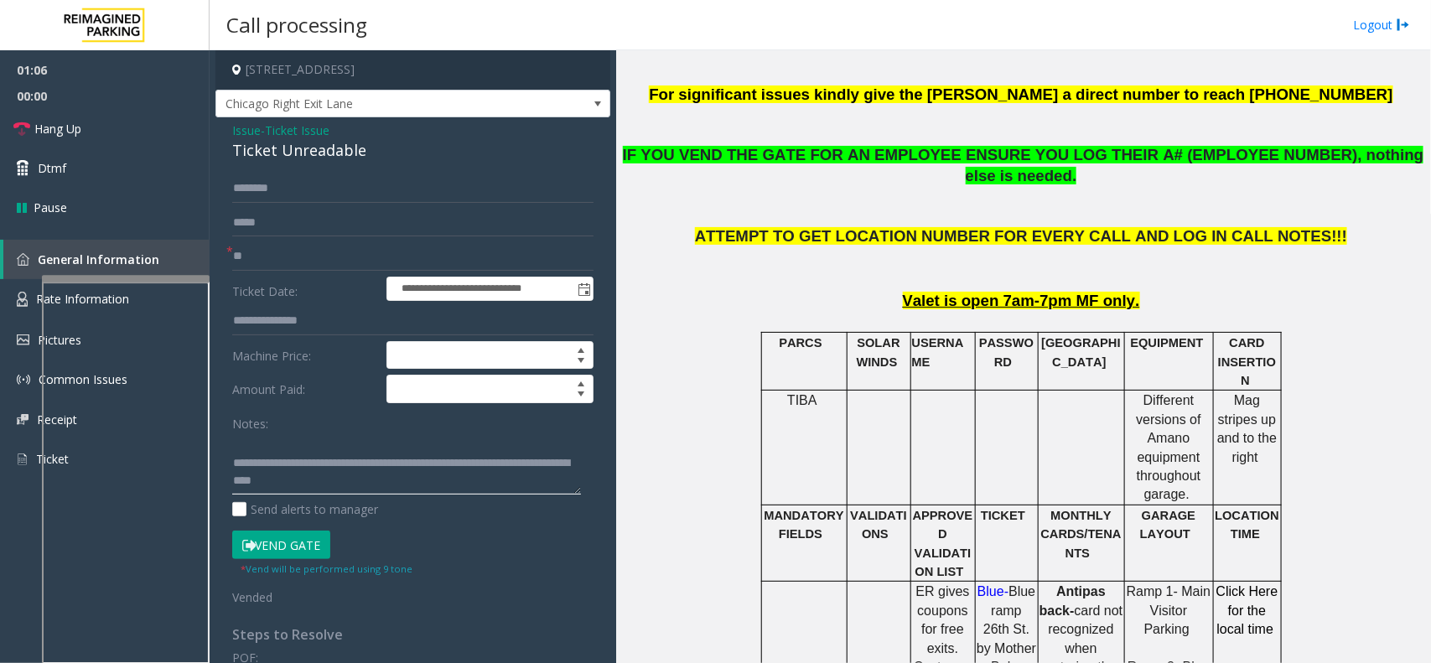
scroll to position [0, 0]
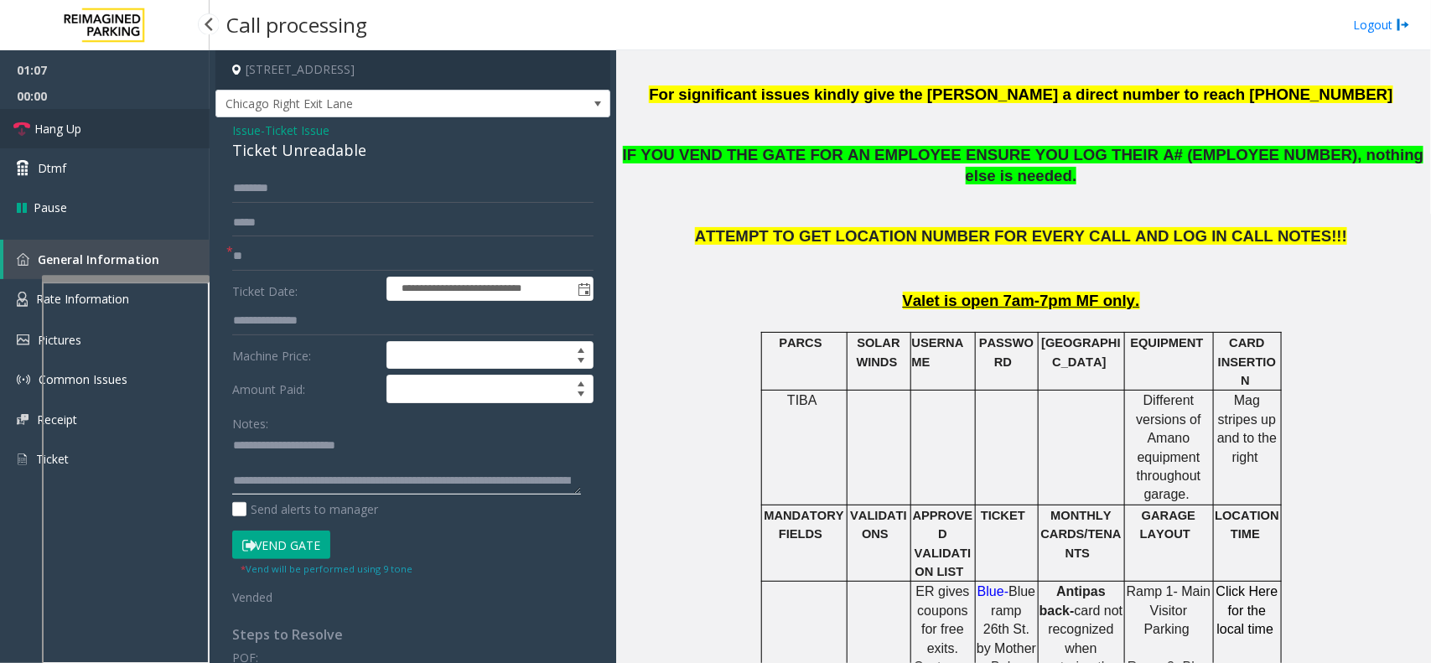
type textarea "**********"
click at [116, 119] on link "Hang Up" at bounding box center [105, 128] width 210 height 39
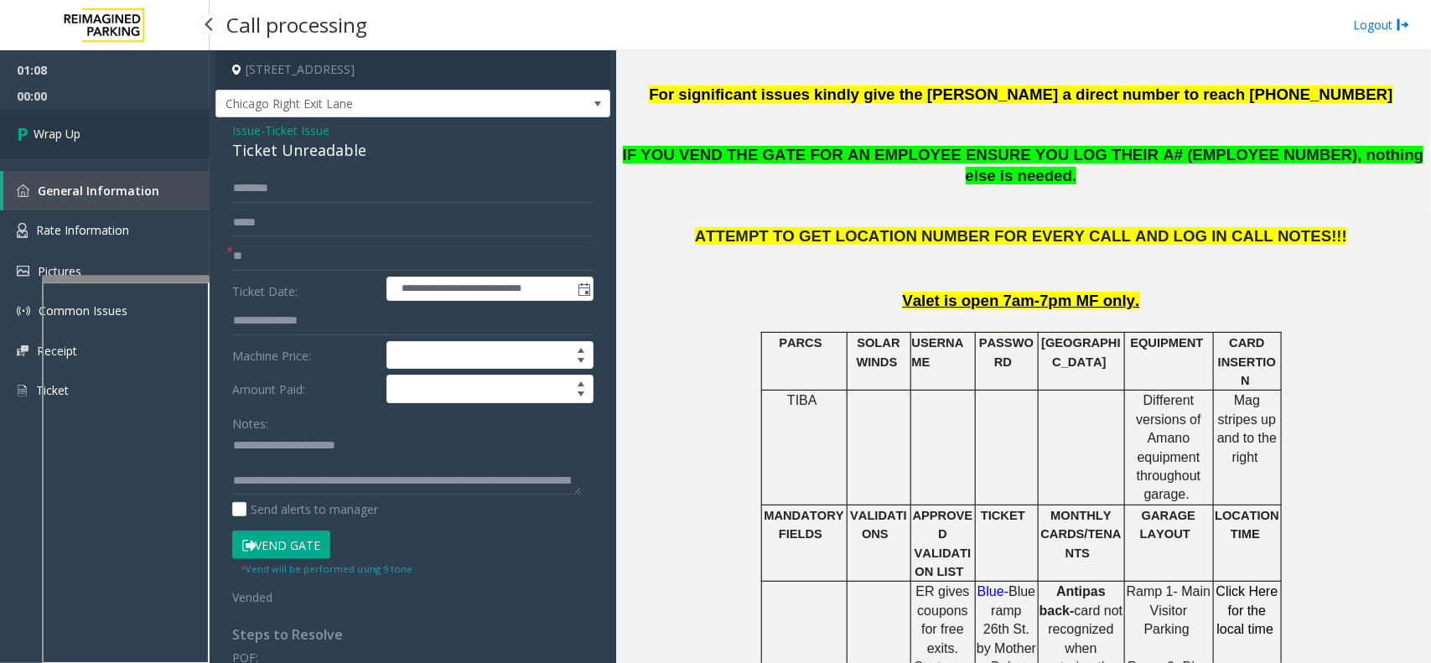
click at [115, 118] on link "Wrap Up" at bounding box center [105, 133] width 210 height 49
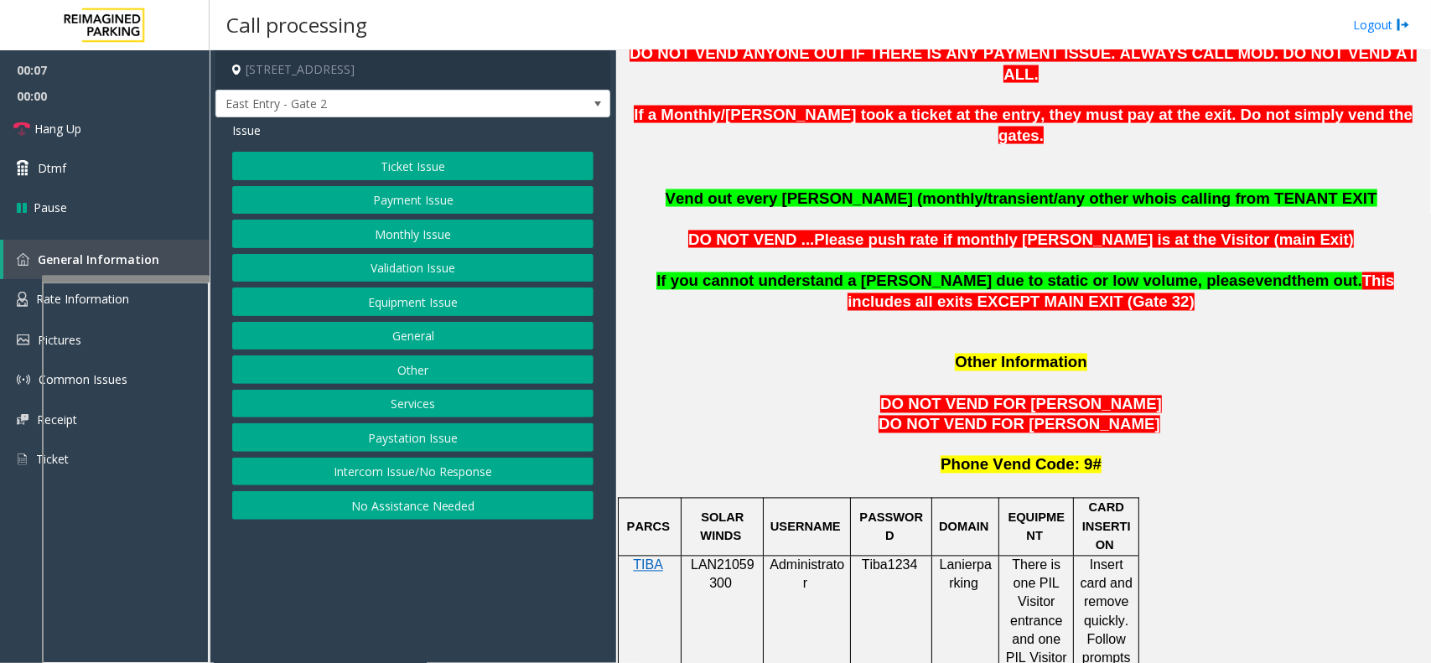
scroll to position [1257, 0]
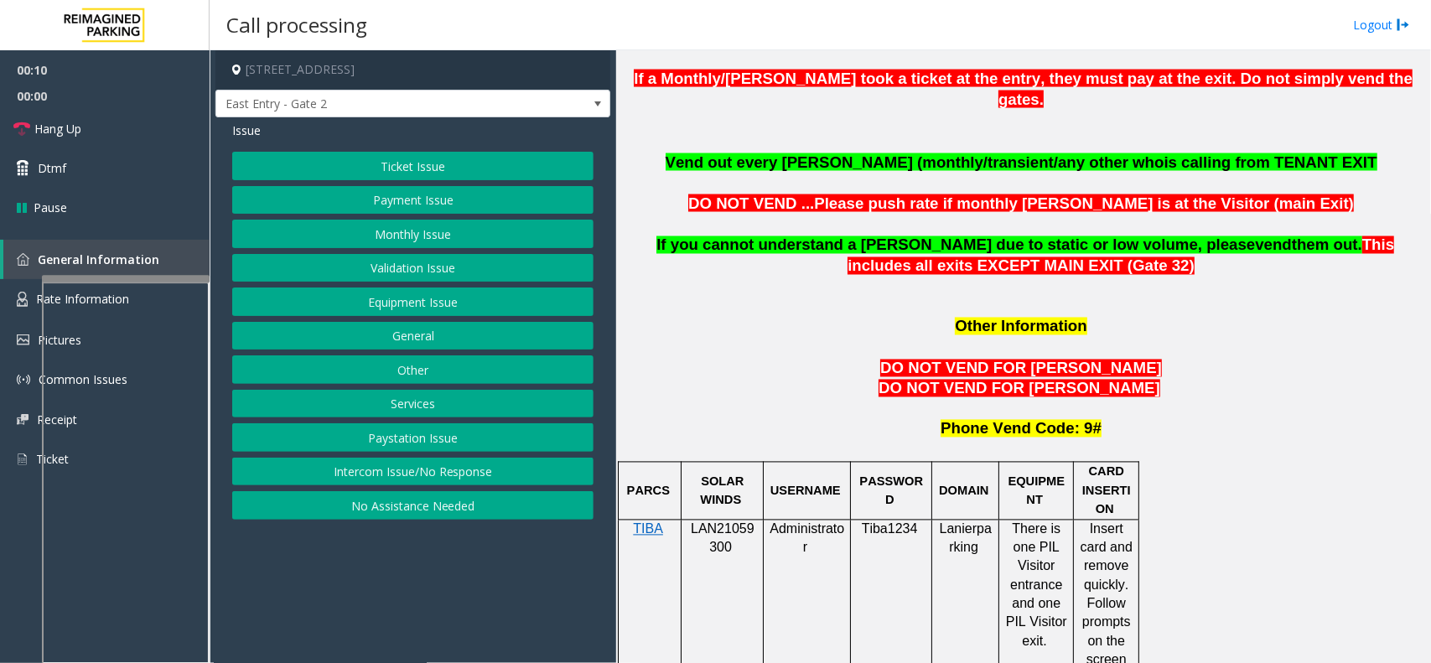
click at [725, 522] on span "LAN21059300" at bounding box center [723, 538] width 64 height 33
copy p "LAN21059300"
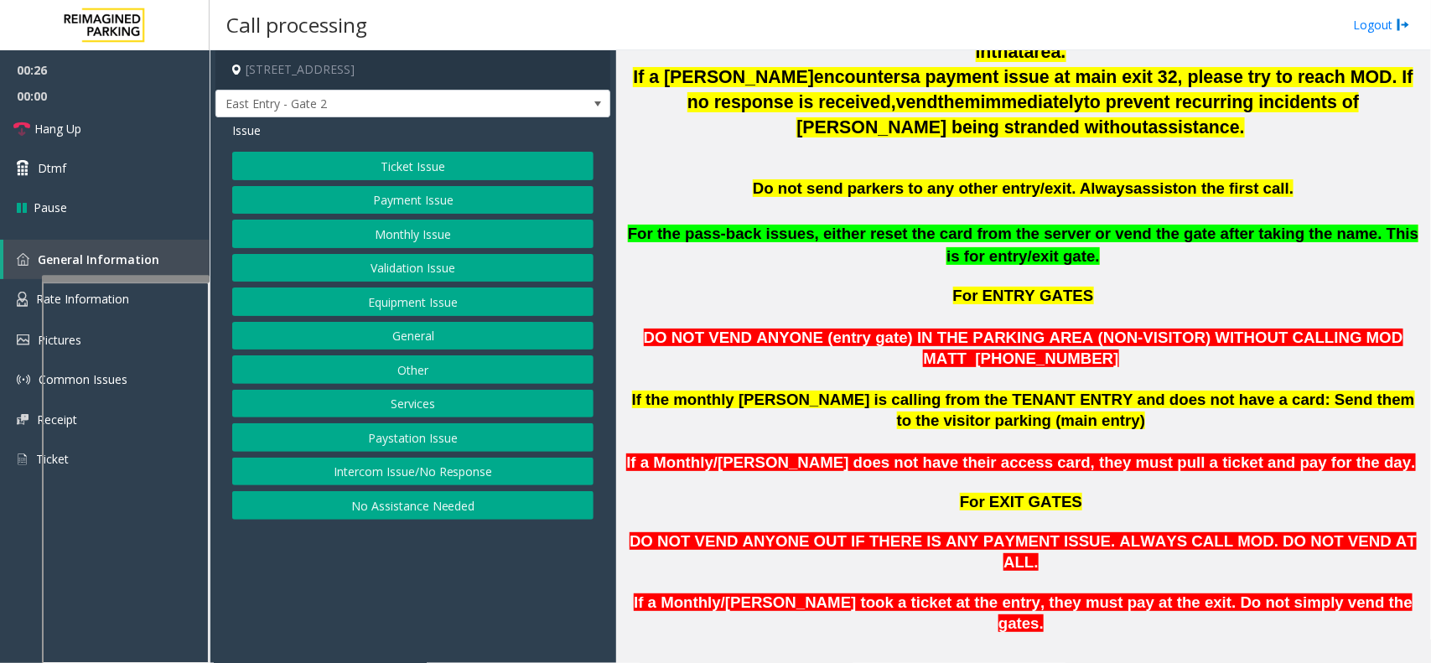
scroll to position [629, 0]
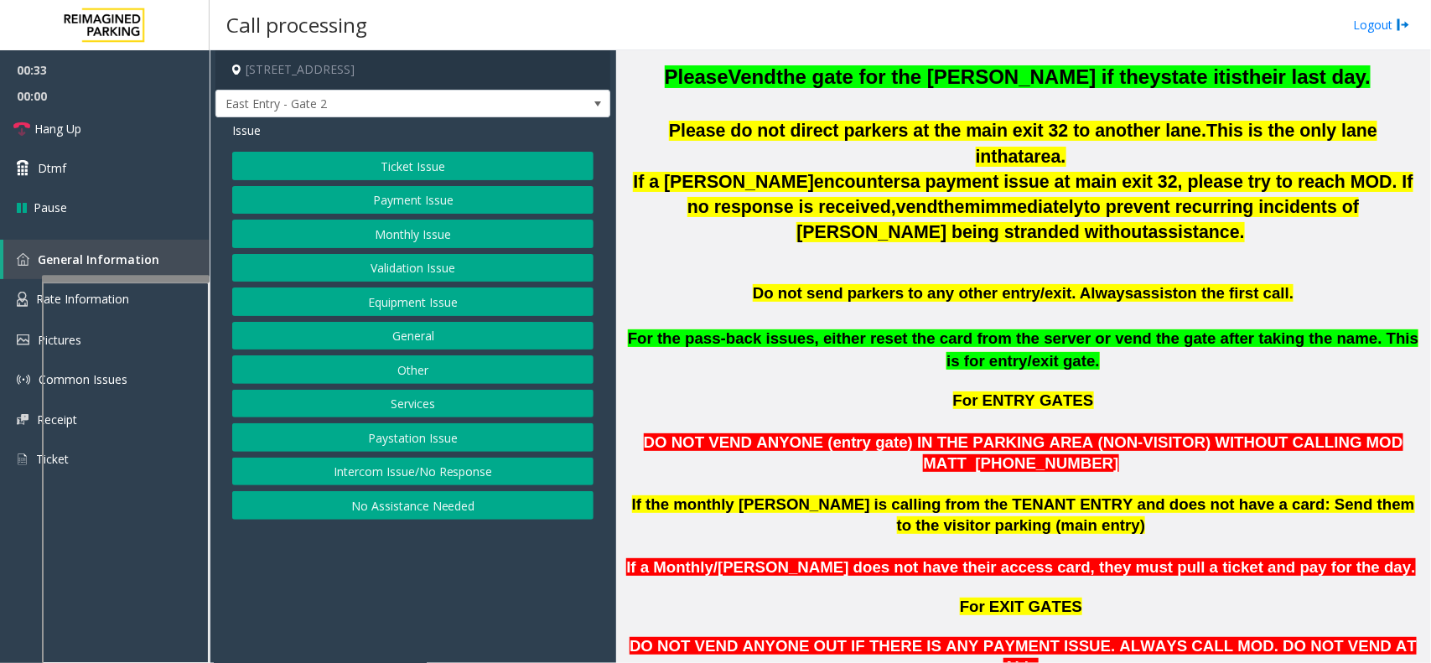
click at [406, 226] on button "Monthly Issue" at bounding box center [412, 234] width 361 height 28
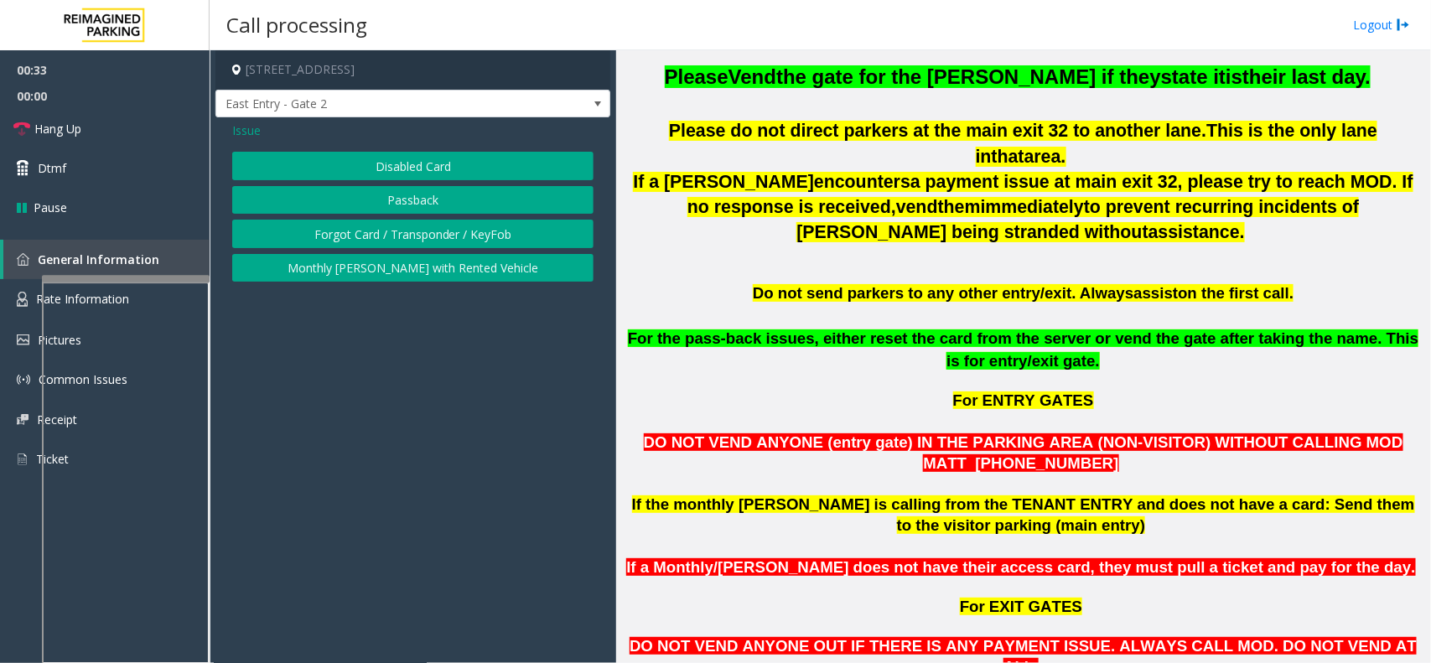
click at [404, 153] on button "Disabled Card" at bounding box center [412, 166] width 361 height 28
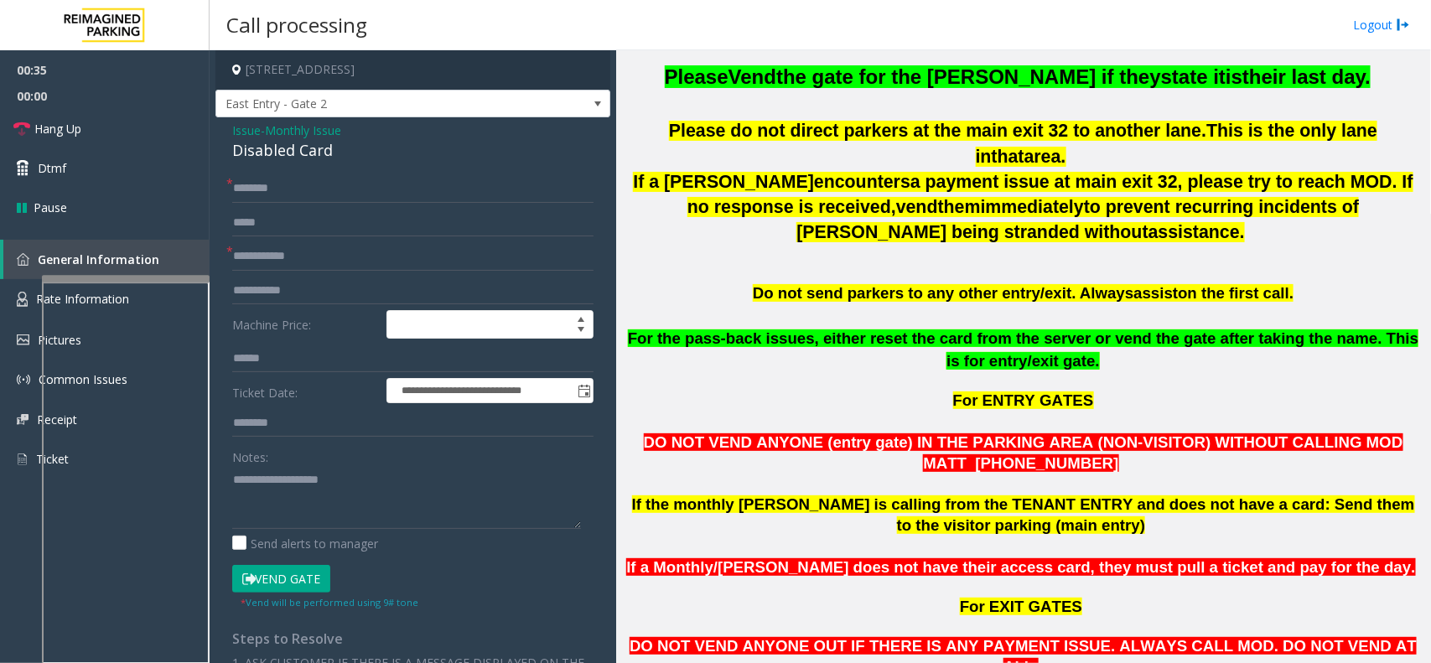
click at [290, 134] on span "Monthly Issue" at bounding box center [303, 131] width 76 height 18
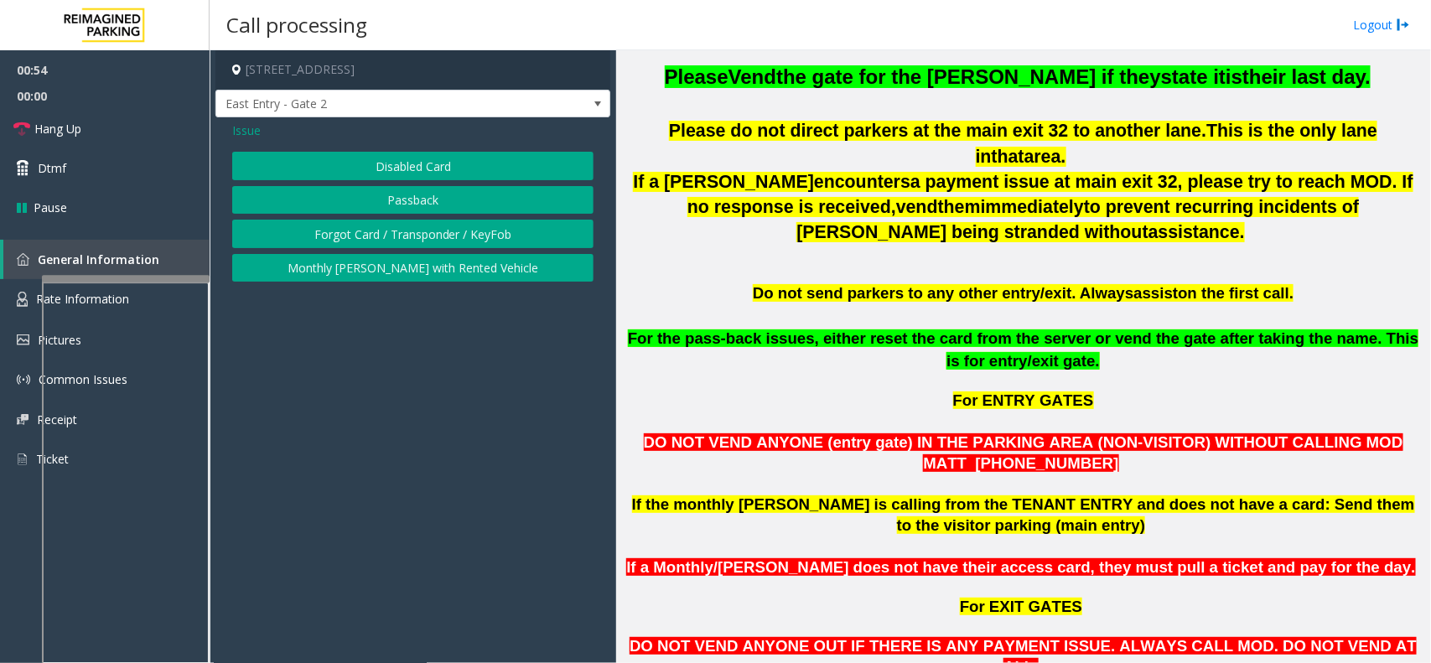
click at [420, 215] on button "Passback" at bounding box center [412, 200] width 361 height 28
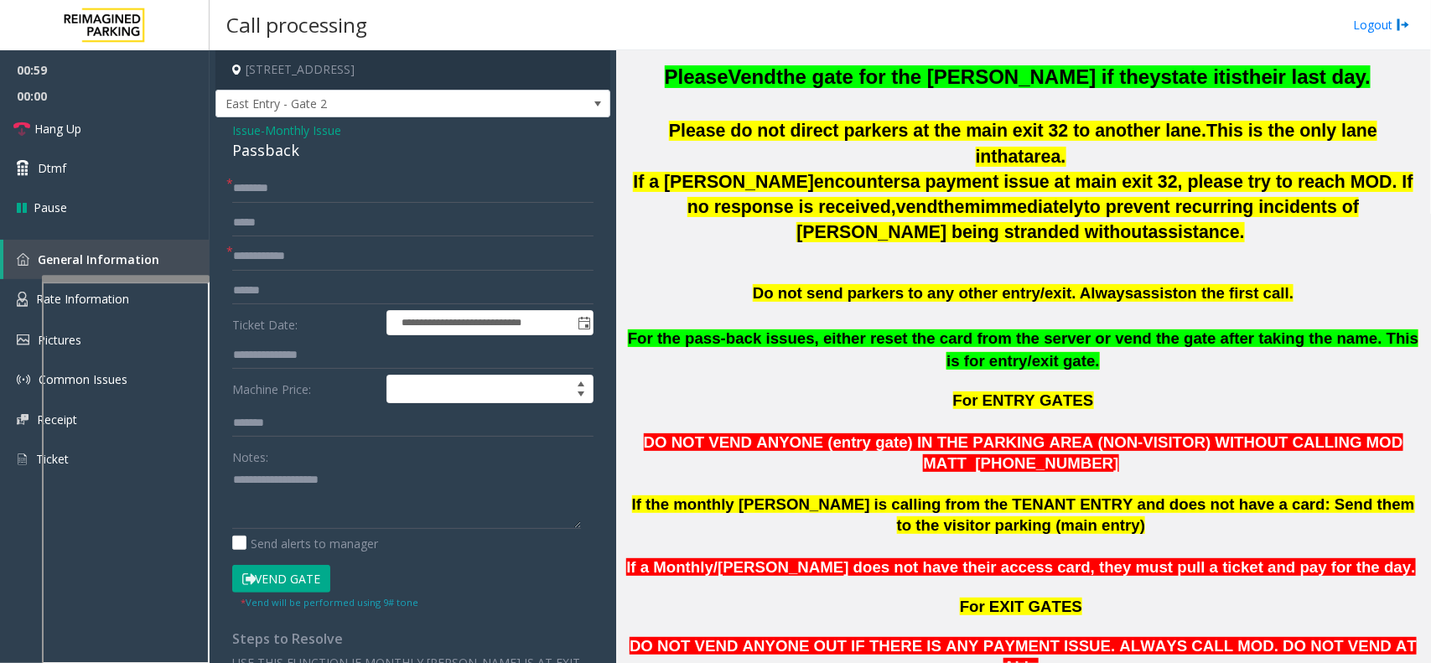
click at [292, 143] on div "Passback" at bounding box center [412, 150] width 361 height 23
click at [287, 148] on div "Passback" at bounding box center [412, 150] width 361 height 23
click at [283, 198] on input "text" at bounding box center [412, 188] width 361 height 28
type input "**"
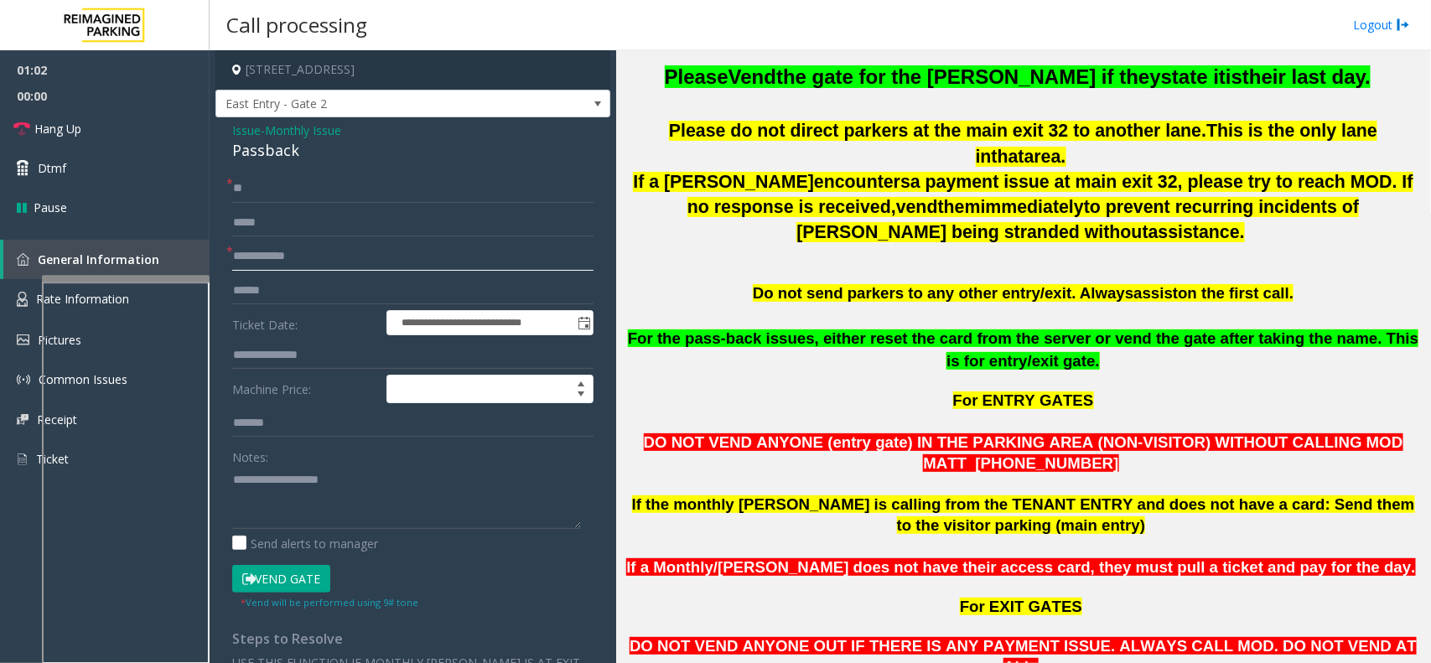
click at [253, 258] on input "text" at bounding box center [412, 256] width 361 height 28
type input "**"
click at [170, 127] on link "Hang Up" at bounding box center [105, 128] width 210 height 39
click at [247, 156] on div "Passback" at bounding box center [412, 150] width 361 height 23
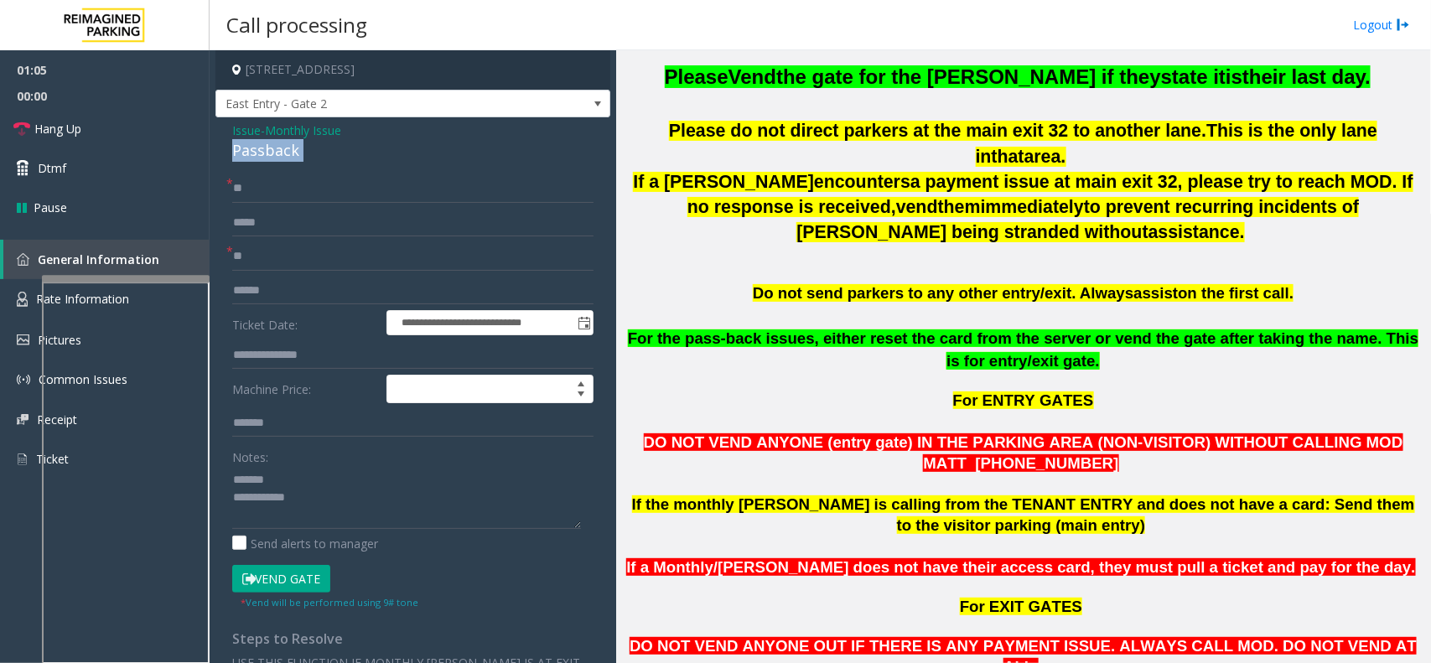
click at [247, 156] on div "Passback" at bounding box center [412, 150] width 361 height 23
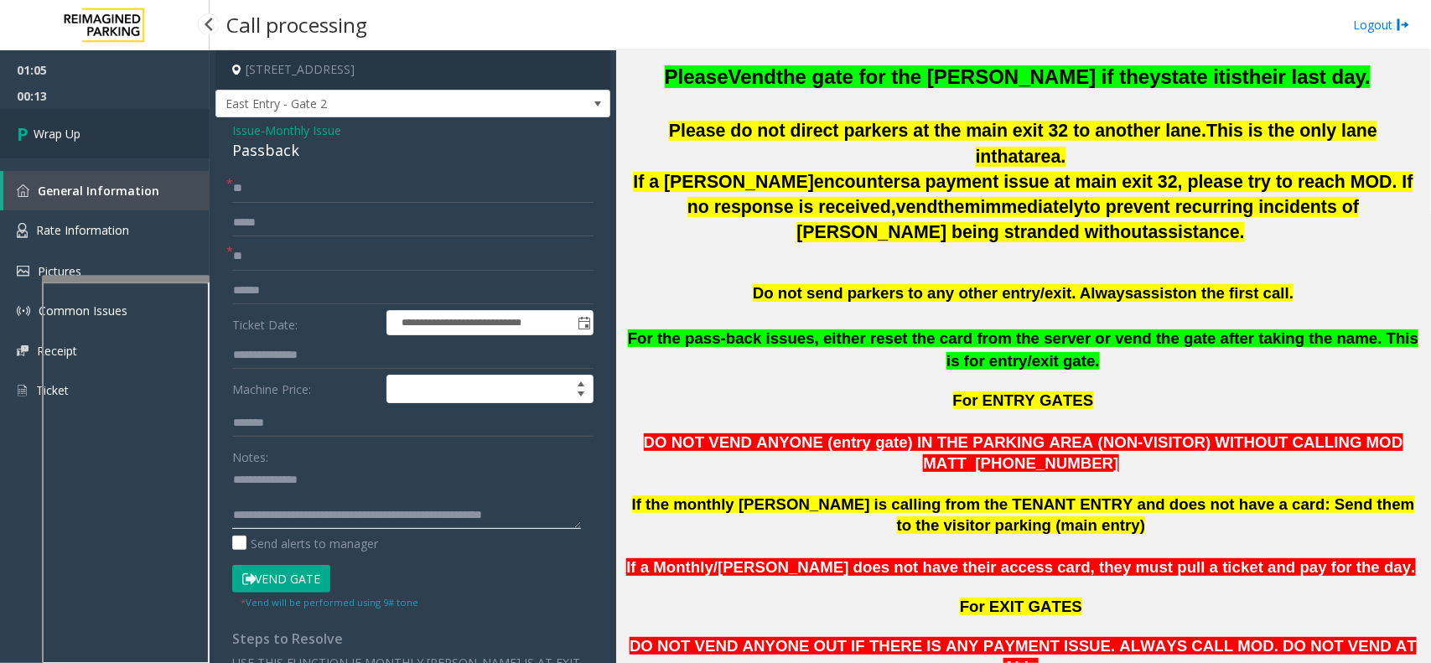
type textarea "**********"
click at [114, 135] on link "Wrap Up" at bounding box center [105, 133] width 210 height 49
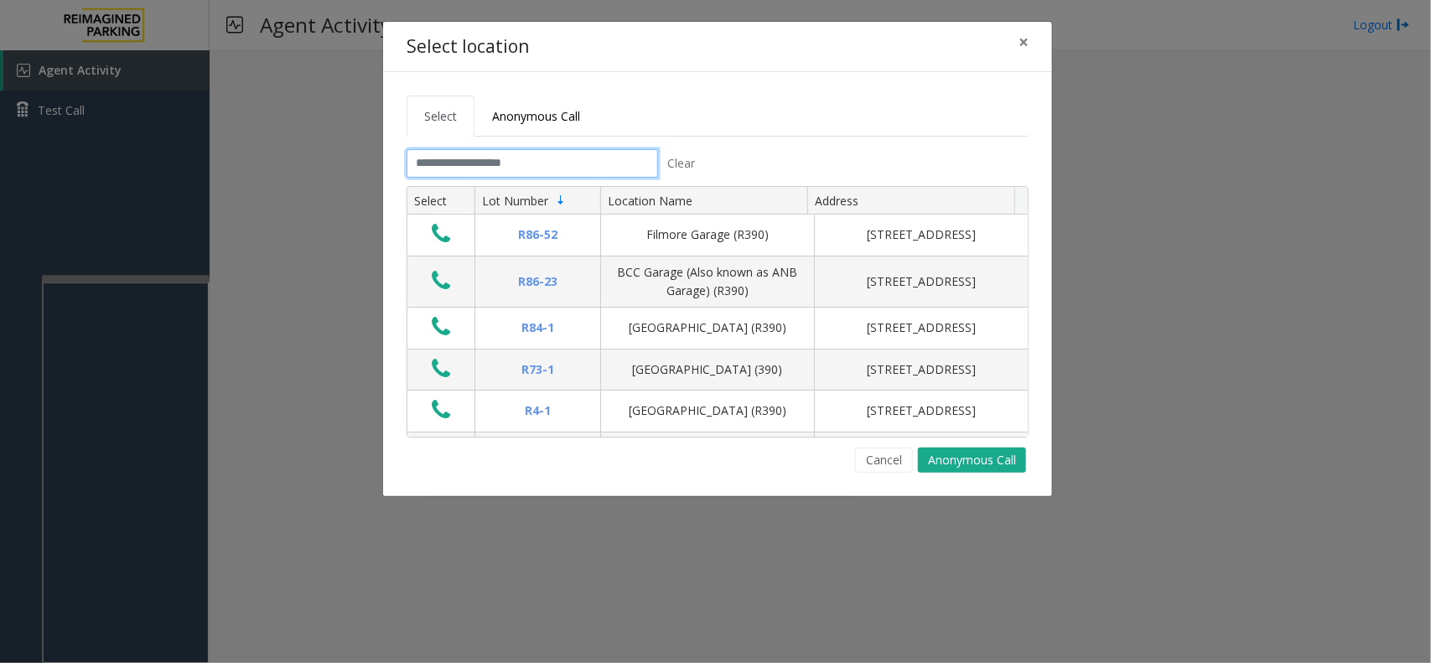
click at [472, 160] on input "text" at bounding box center [531, 163] width 251 height 28
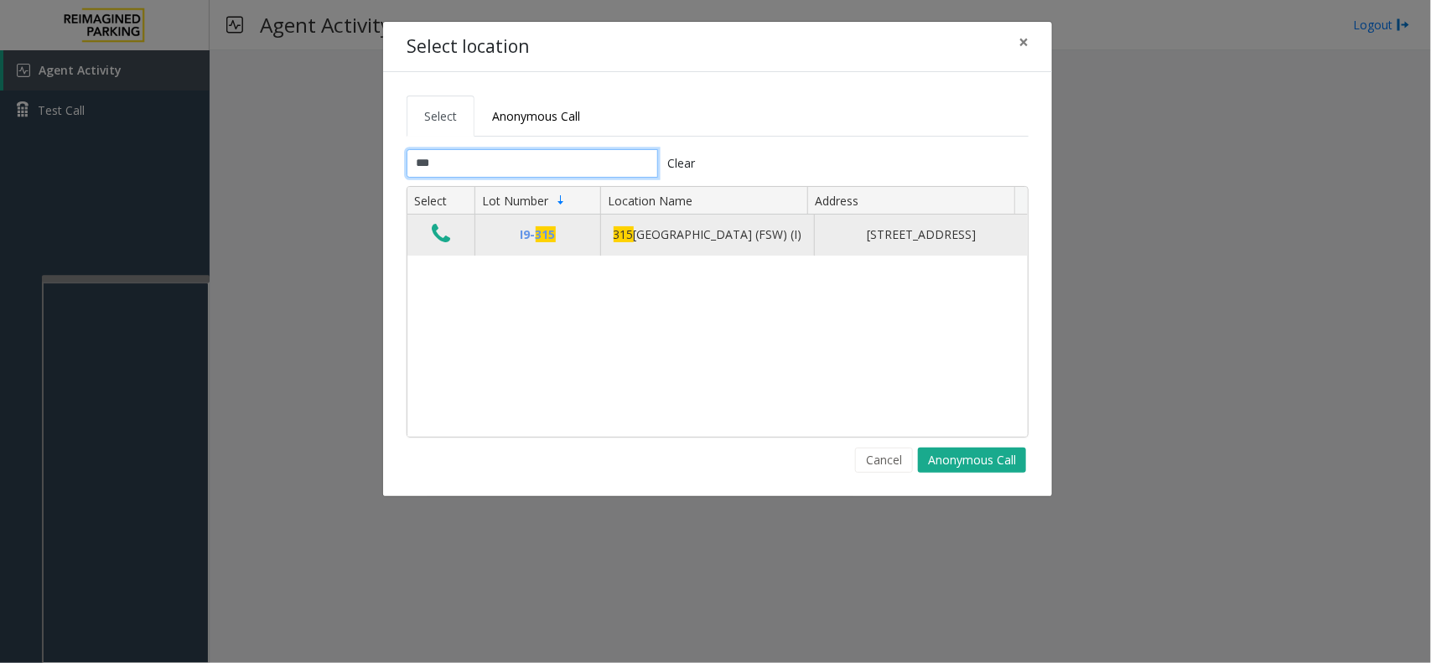
type input "***"
click at [453, 241] on button "Data table" at bounding box center [441, 234] width 28 height 27
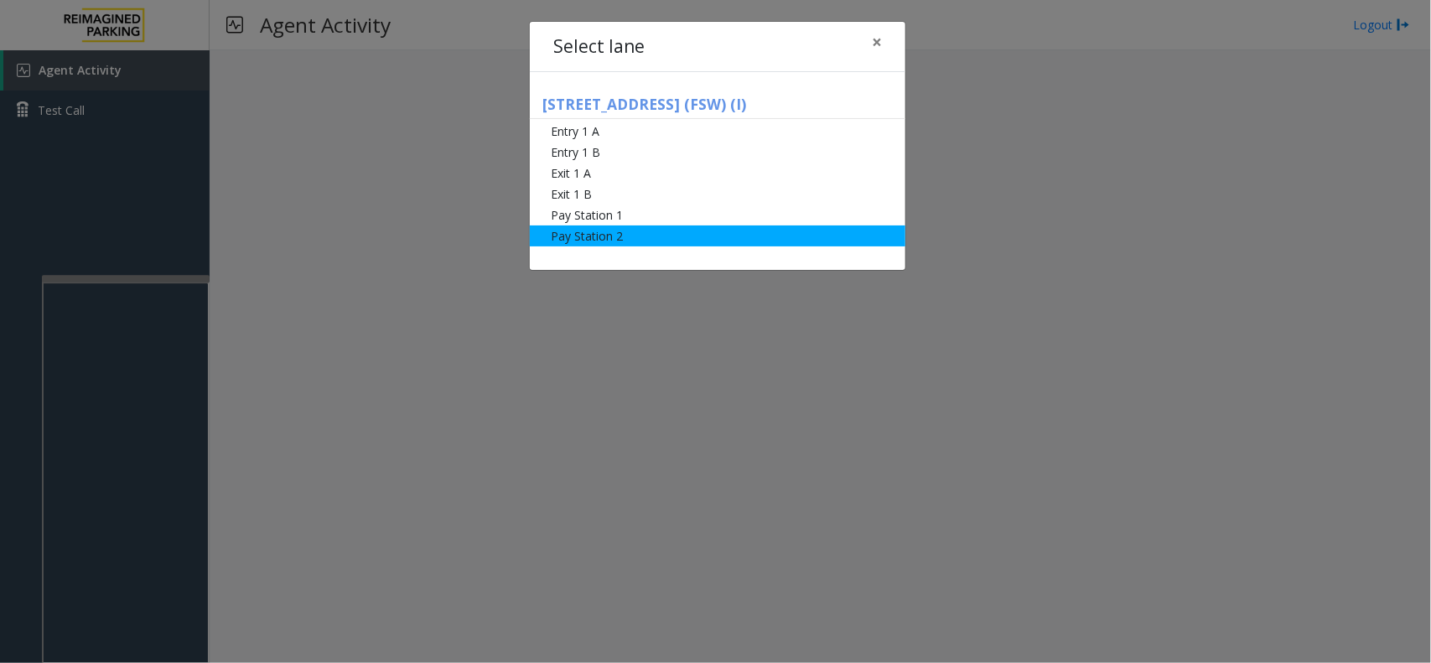
click at [606, 227] on li "Pay Station 2" at bounding box center [717, 235] width 375 height 21
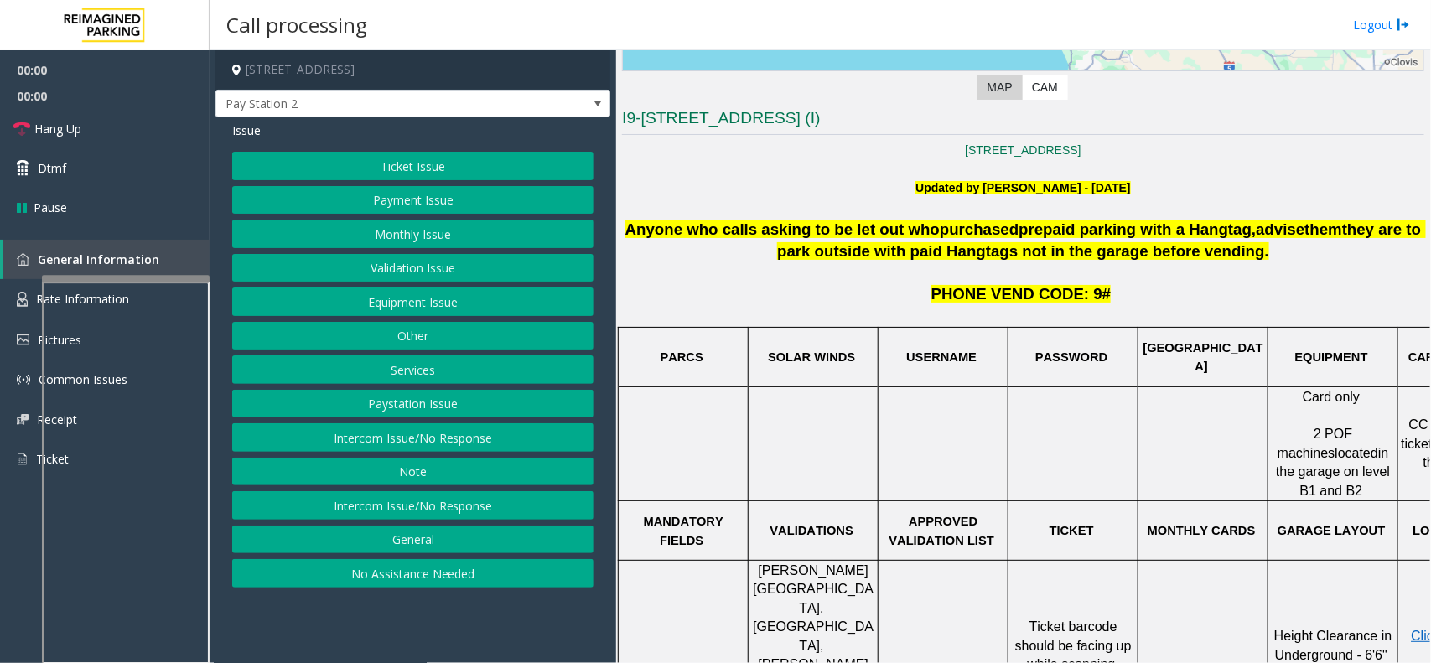
scroll to position [419, 0]
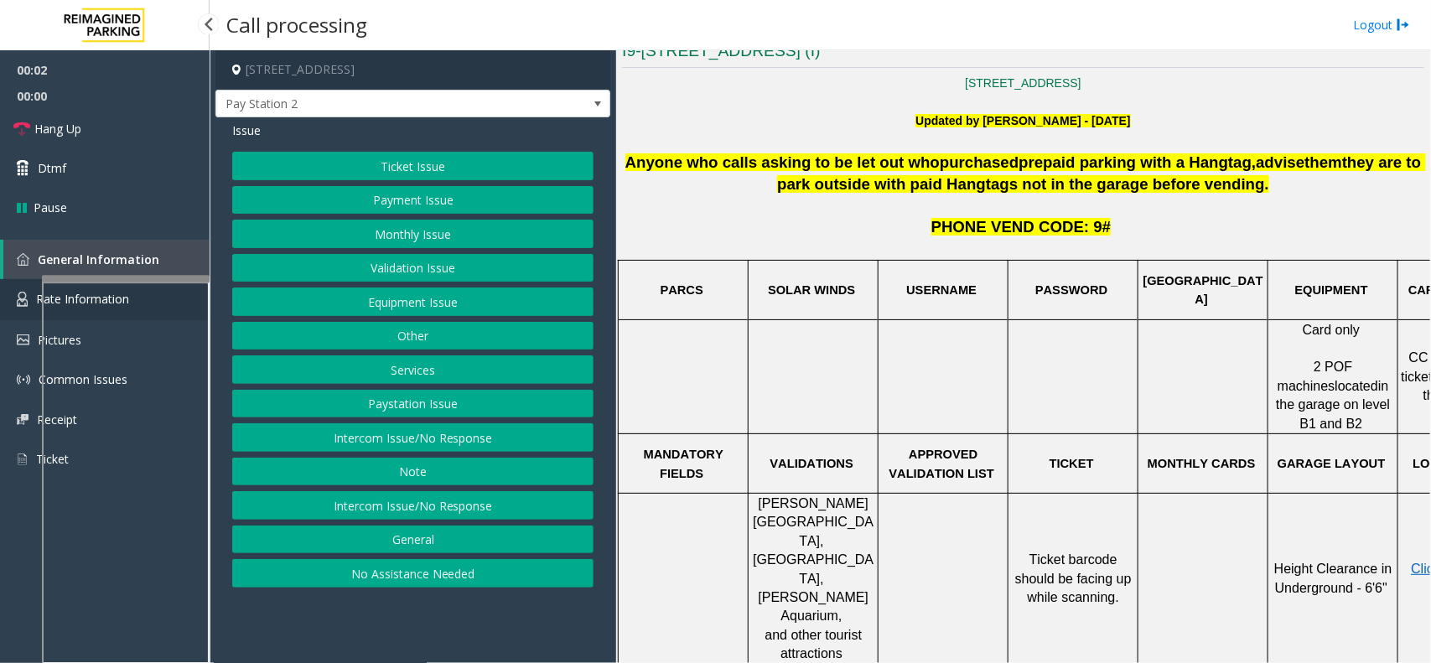
click at [23, 311] on link "Rate Information" at bounding box center [105, 299] width 210 height 41
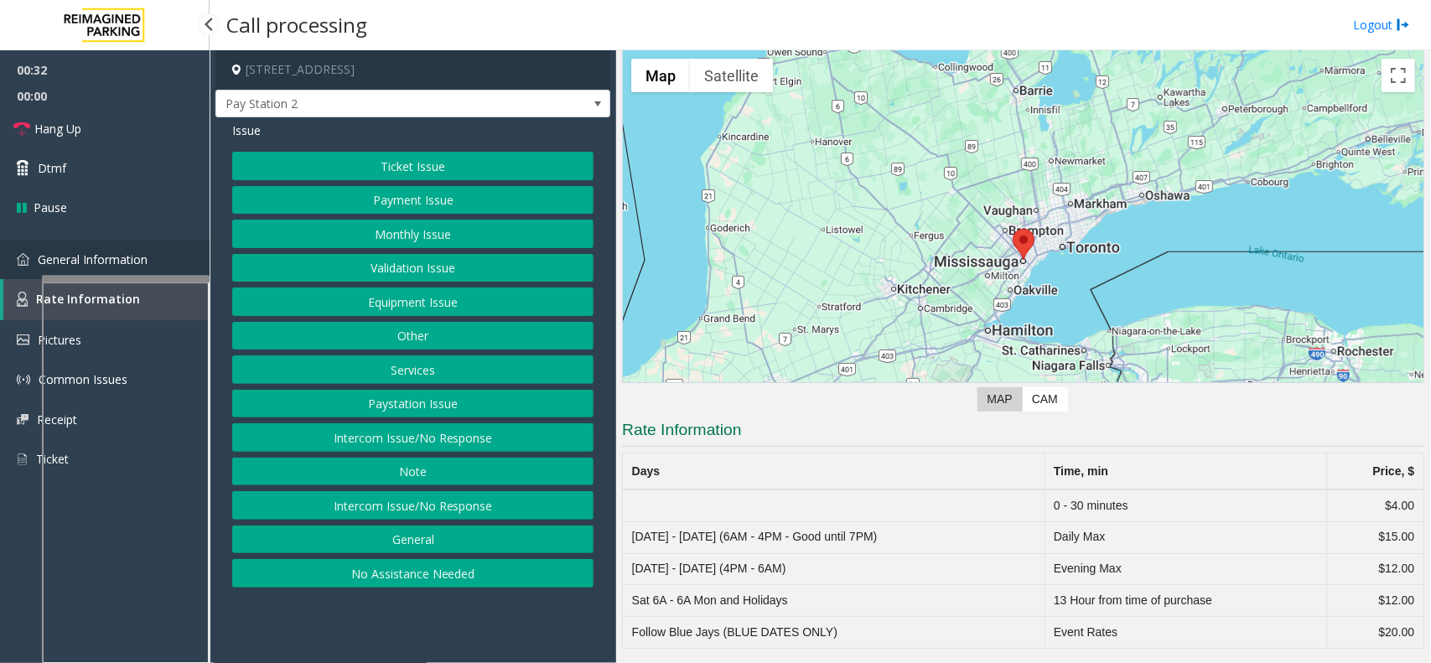
click at [118, 256] on span "General Information" at bounding box center [93, 259] width 110 height 16
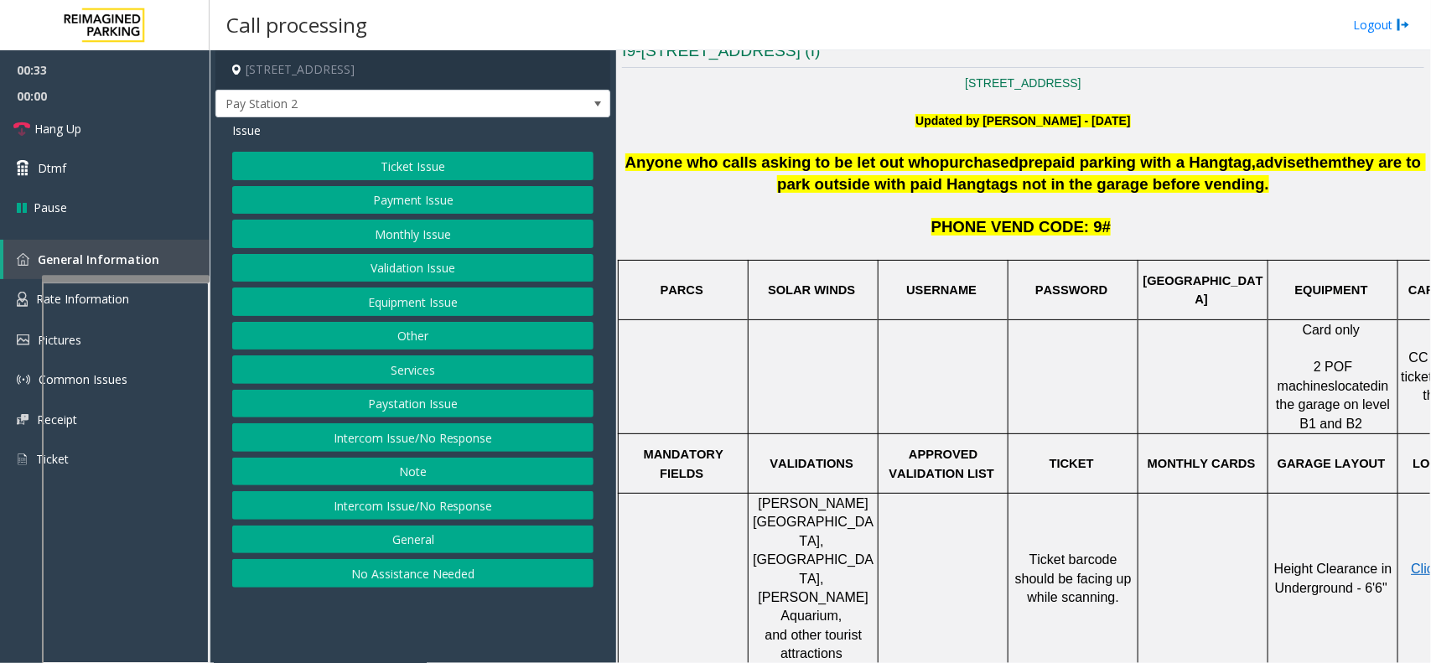
click at [432, 344] on button "Other" at bounding box center [412, 336] width 361 height 28
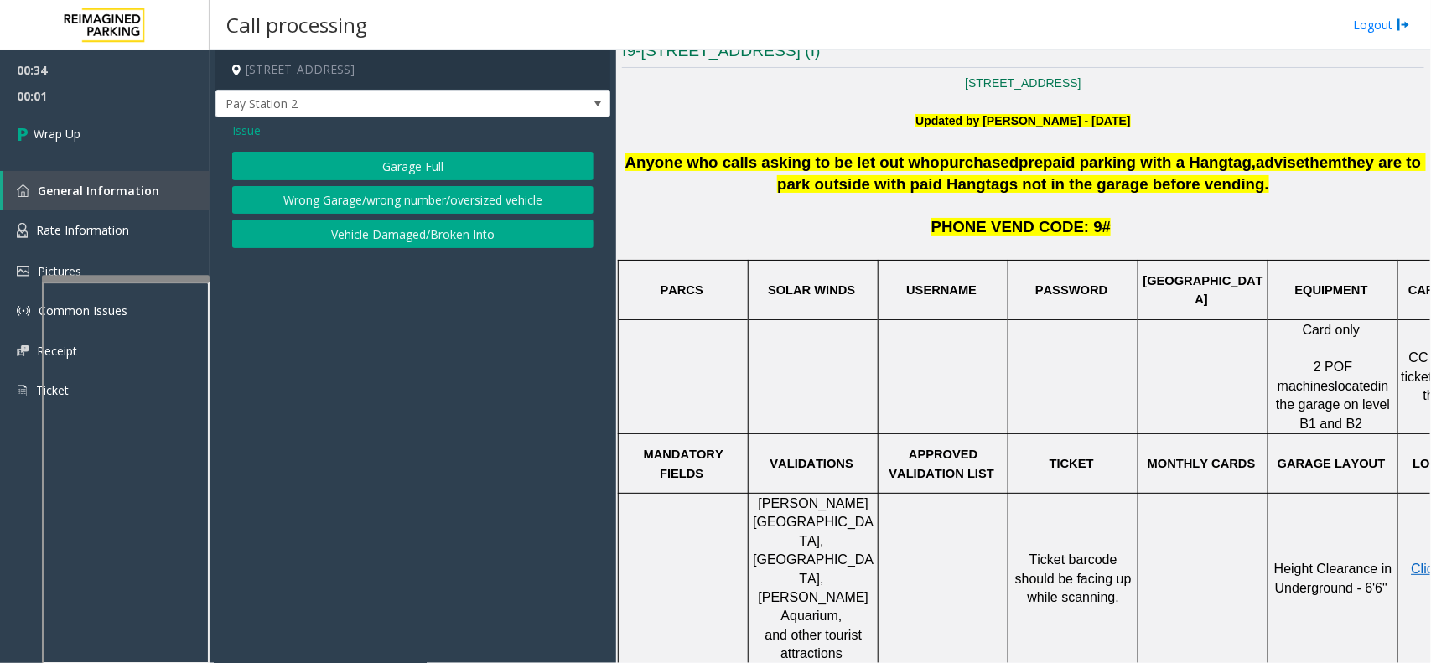
click at [252, 135] on span "Issue" at bounding box center [246, 131] width 28 height 18
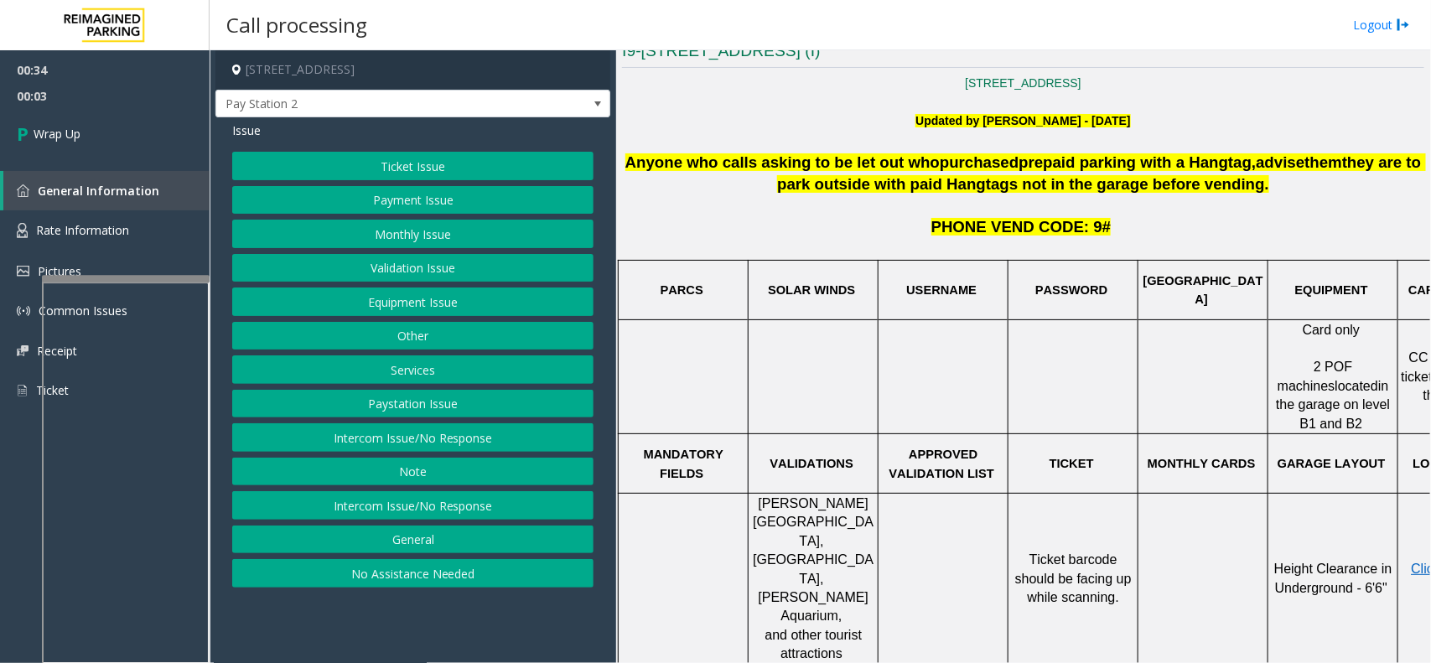
click at [411, 536] on button "General" at bounding box center [412, 539] width 361 height 28
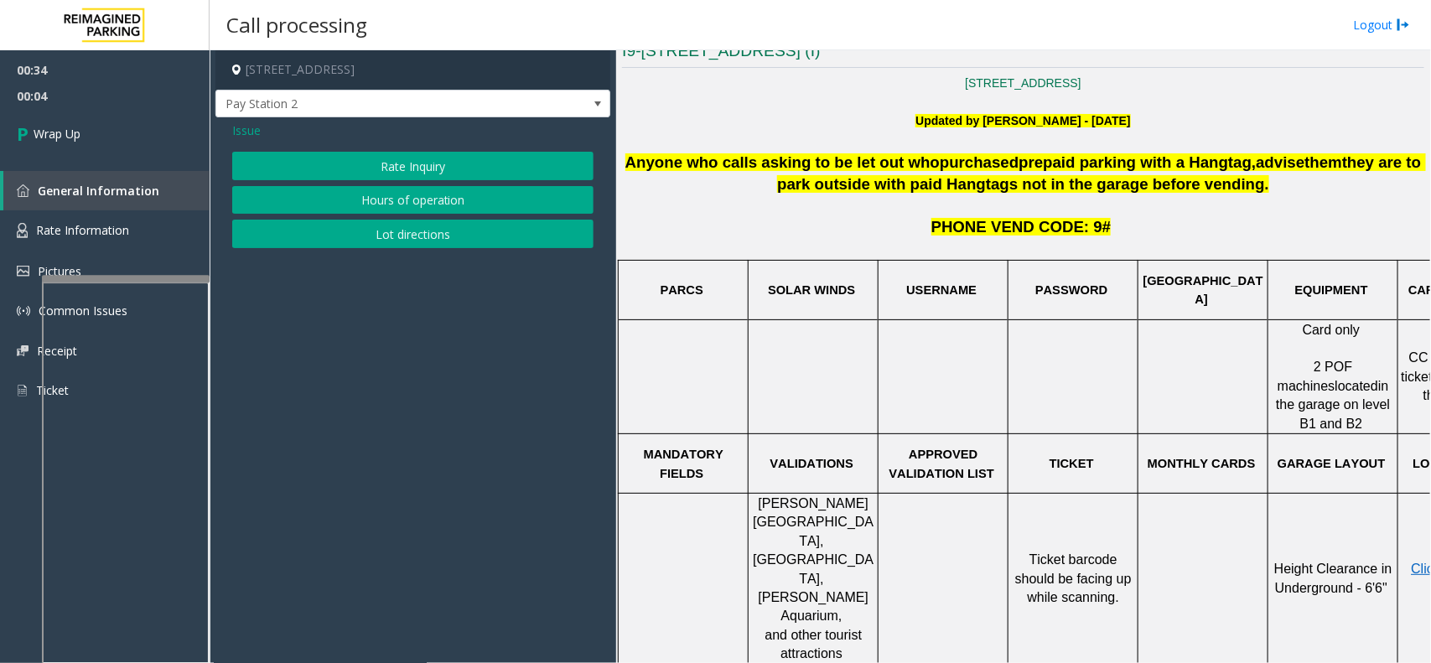
click at [409, 168] on button "Rate Inquiry" at bounding box center [412, 166] width 361 height 28
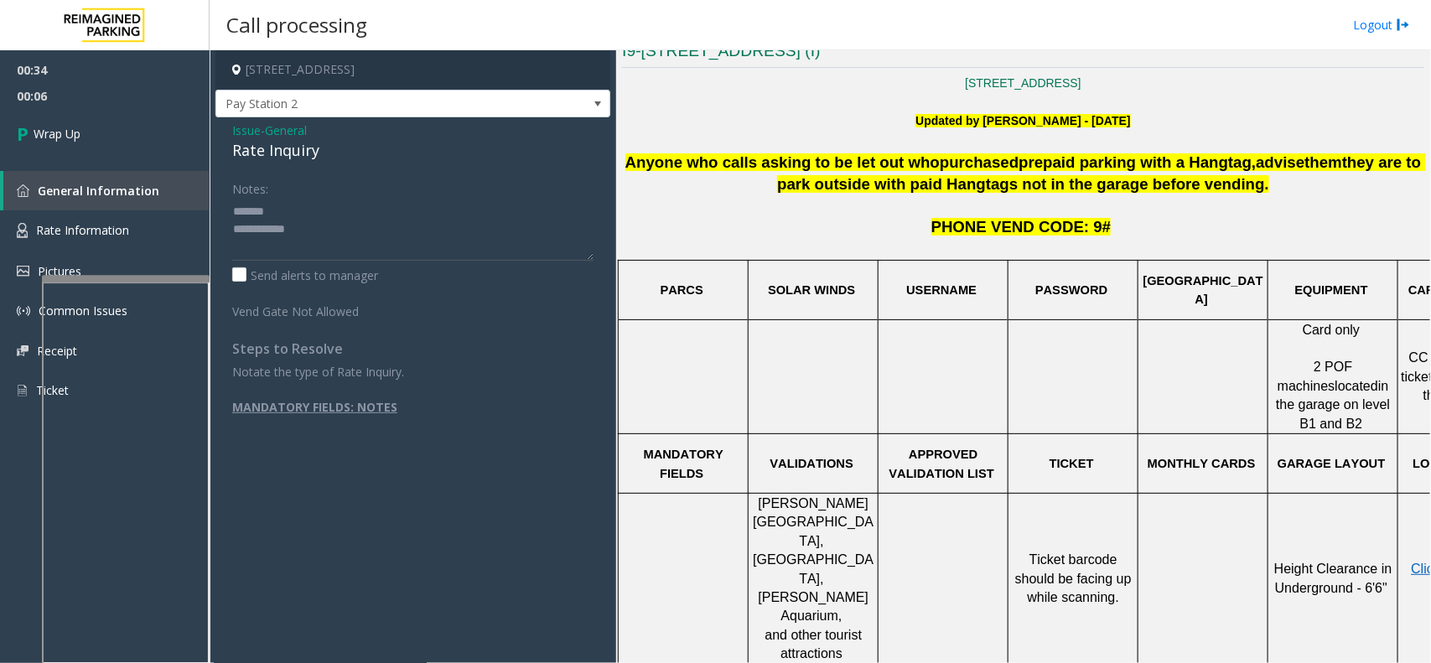
click at [250, 161] on div "Rate Inquiry" at bounding box center [412, 150] width 361 height 23
click at [250, 160] on div "Rate Inquiry" at bounding box center [412, 150] width 361 height 23
type textarea "**********"
click at [107, 116] on link "Wrap Up" at bounding box center [105, 133] width 210 height 49
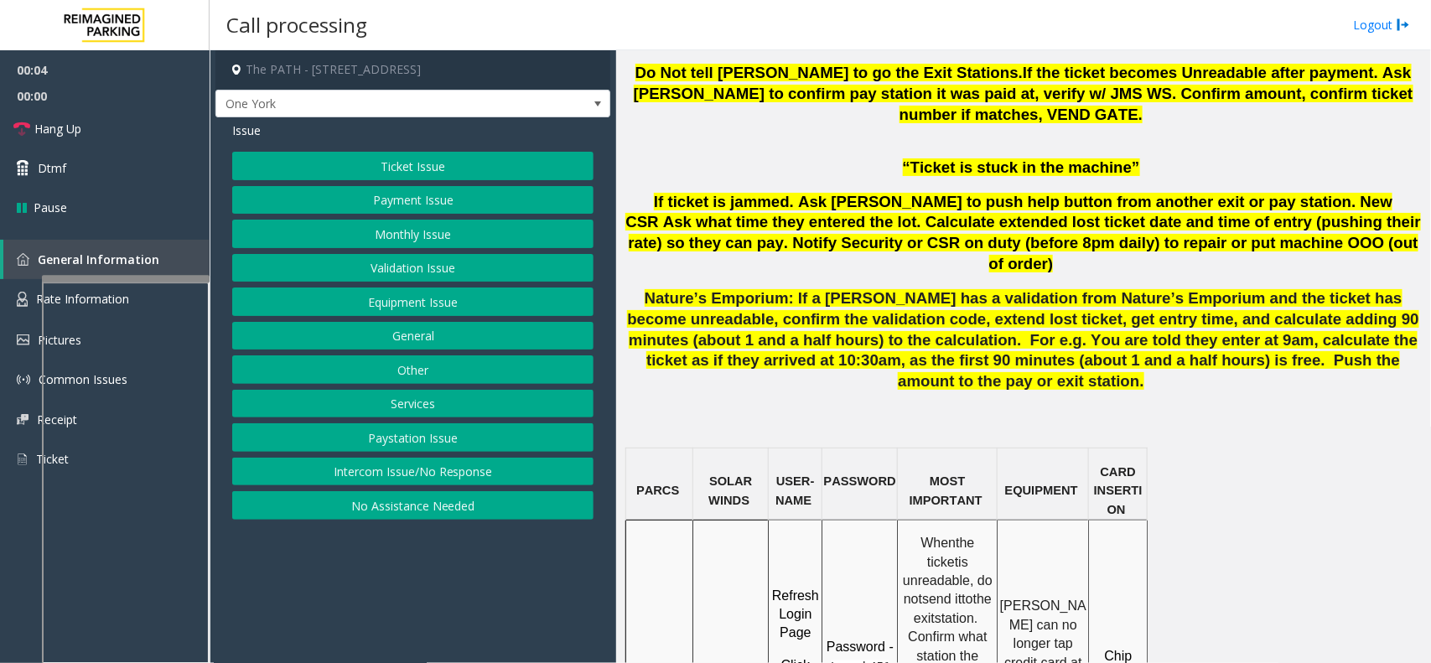
scroll to position [1152, 0]
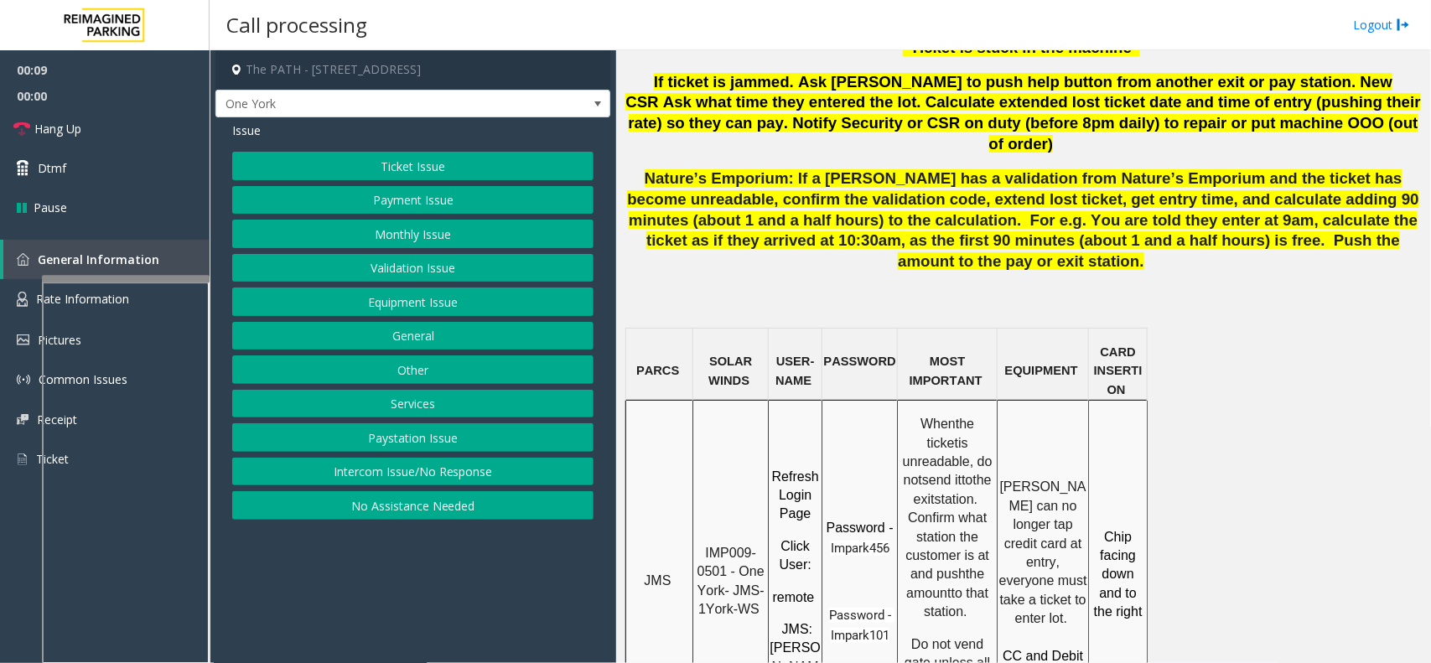
drag, startPoint x: 489, startPoint y: 475, endPoint x: 479, endPoint y: 334, distance: 141.9
click at [491, 454] on div "Ticket Issue Payment Issue Monthly Issue Validation Issue Equipment Issue Gener…" at bounding box center [412, 336] width 361 height 368
click at [402, 463] on button "Intercom Issue/No Response" at bounding box center [412, 472] width 361 height 28
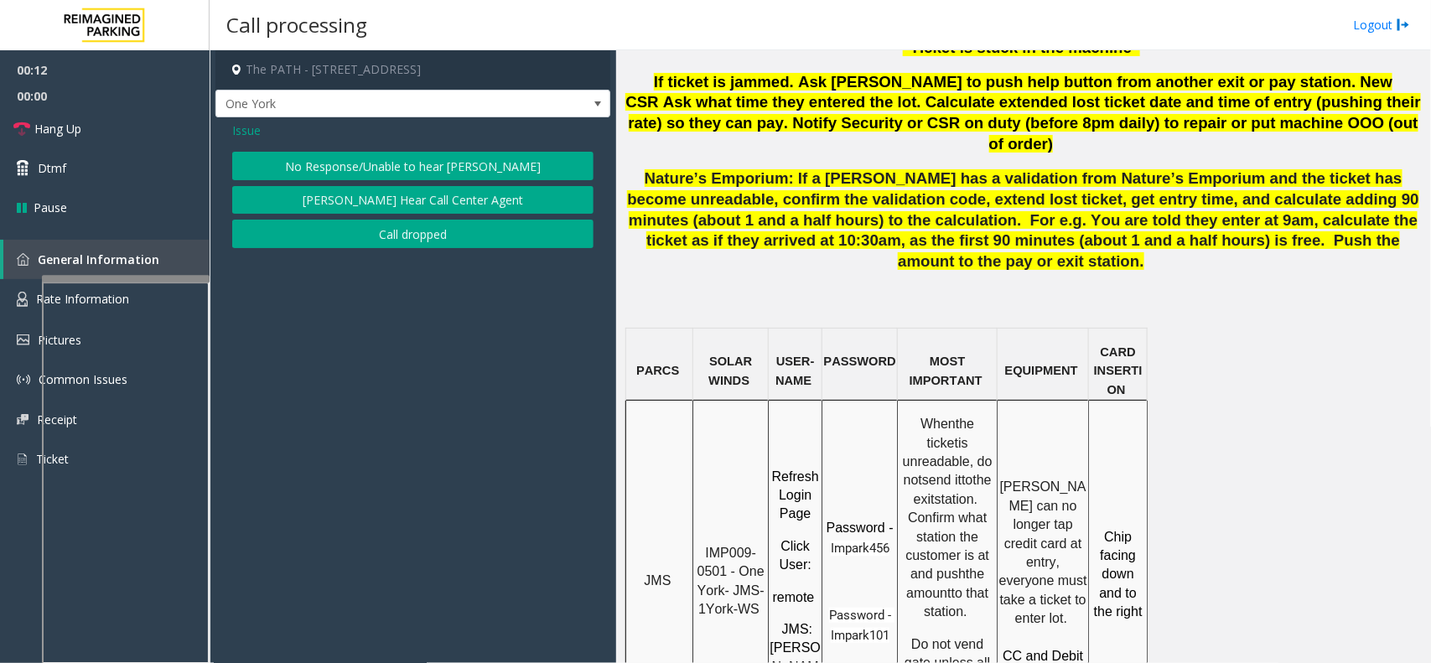
click at [369, 155] on button "No Response/Unable to hear [PERSON_NAME]" at bounding box center [412, 166] width 361 height 28
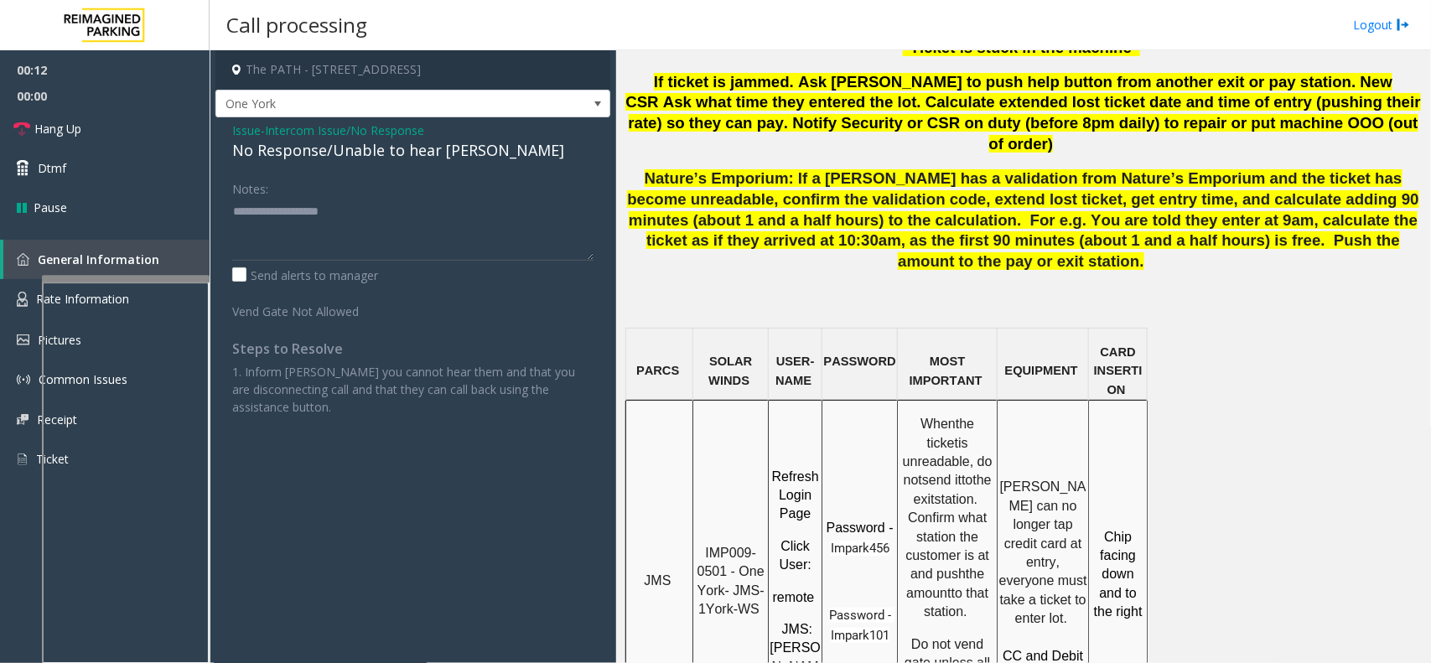
click at [360, 151] on div "No Response/Unable to hear [PERSON_NAME]" at bounding box center [412, 150] width 361 height 23
click at [148, 122] on link "Hang Up" at bounding box center [105, 128] width 210 height 39
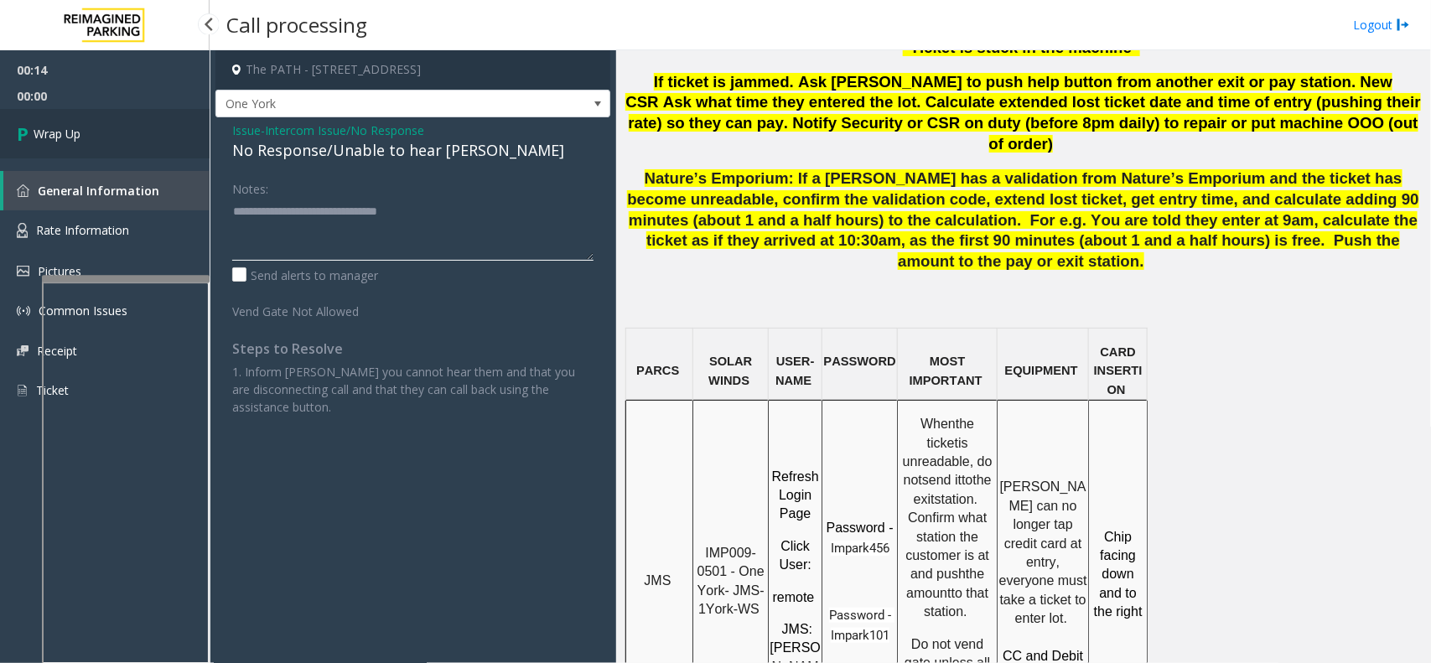
type textarea "**********"
click at [139, 117] on link "Wrap Up" at bounding box center [105, 133] width 210 height 49
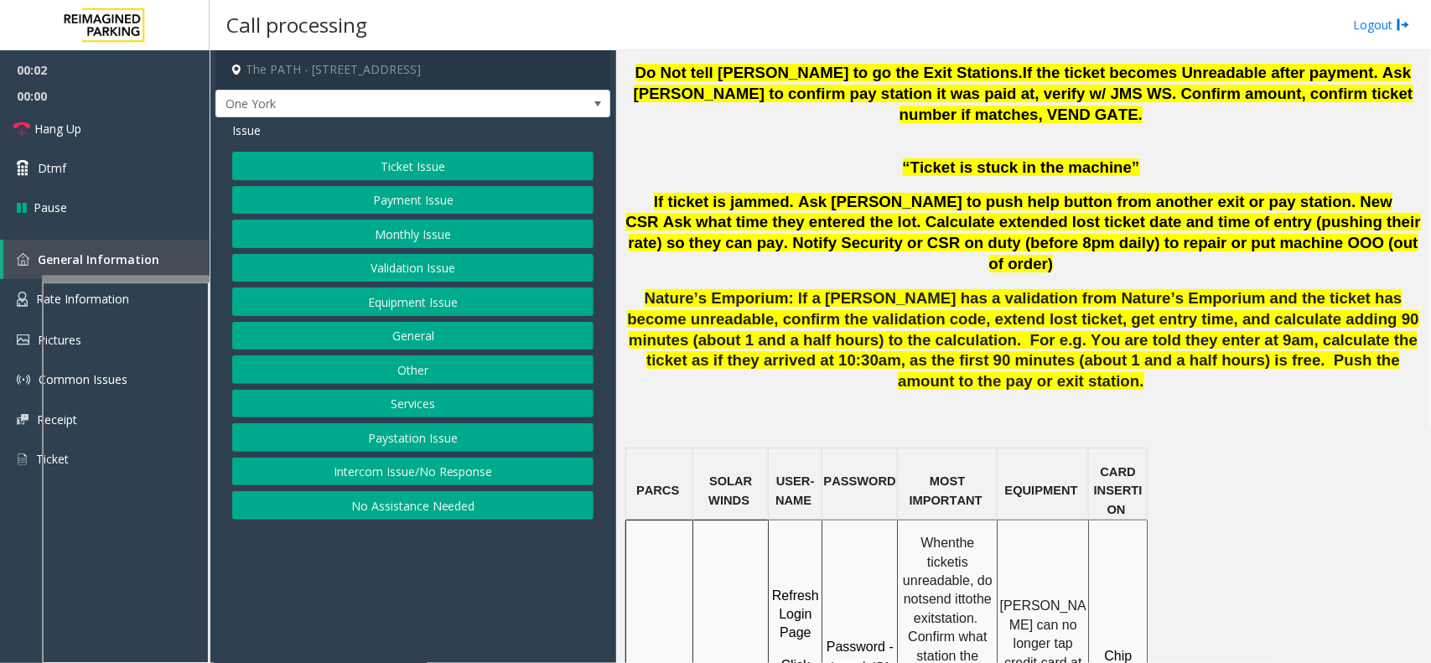
scroll to position [1152, 0]
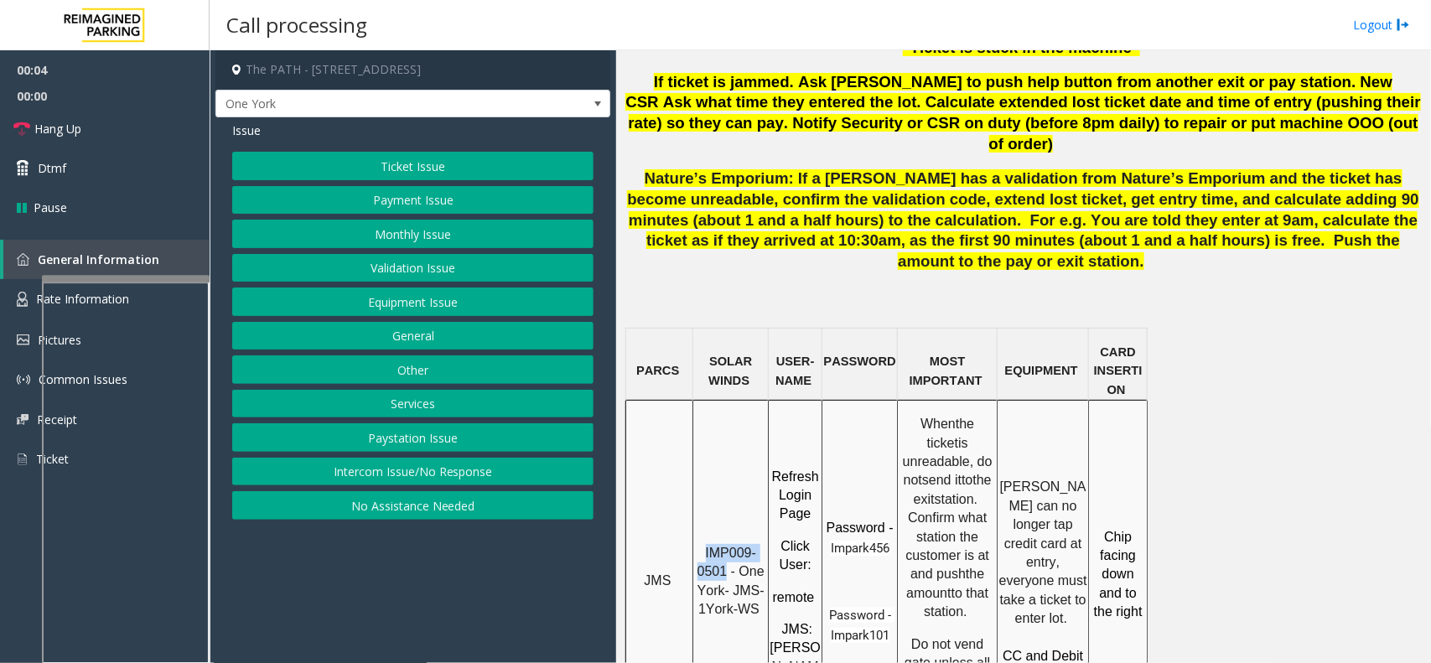
drag, startPoint x: 726, startPoint y: 445, endPoint x: 706, endPoint y: 415, distance: 36.3
click at [706, 530] on div "IMP009-0501 - One York- JMS-1York-WS" at bounding box center [730, 575] width 75 height 91
copy span "IMP009-0501"
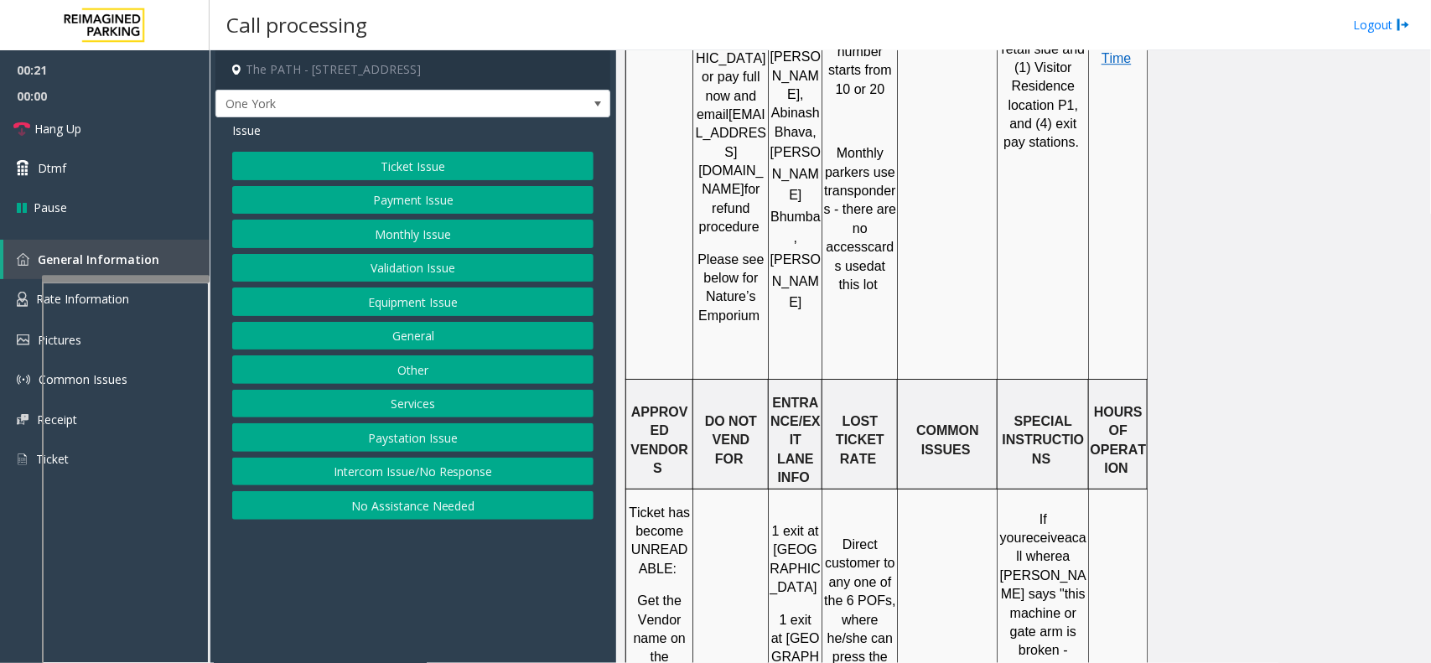
scroll to position [2409, 0]
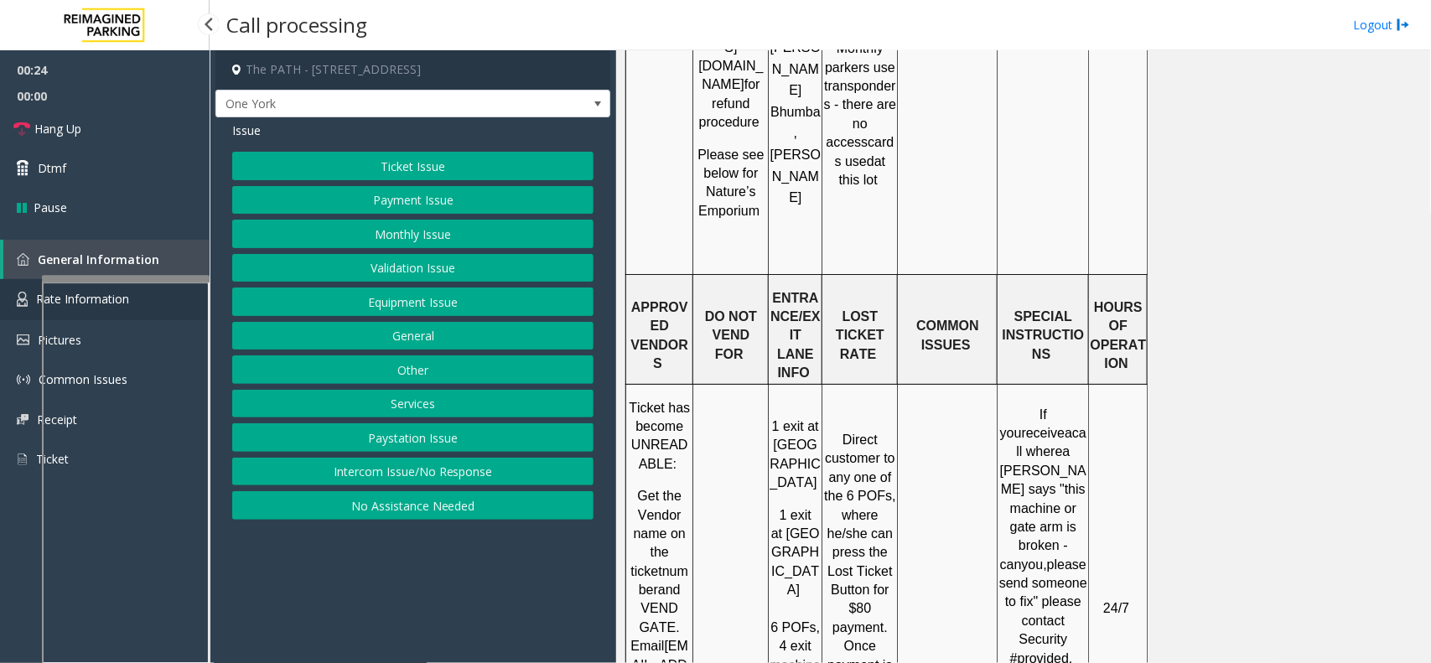
click at [18, 292] on img at bounding box center [22, 299] width 11 height 15
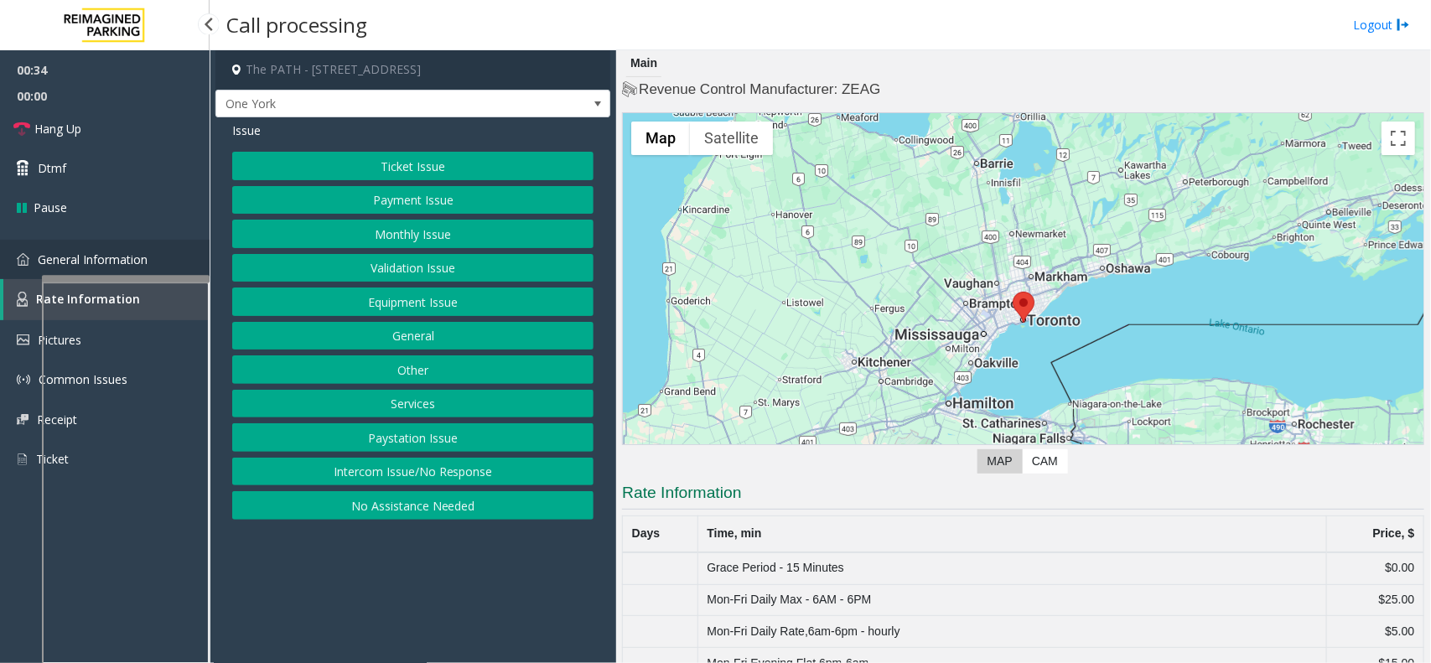
click at [137, 260] on span "General Information" at bounding box center [93, 259] width 110 height 16
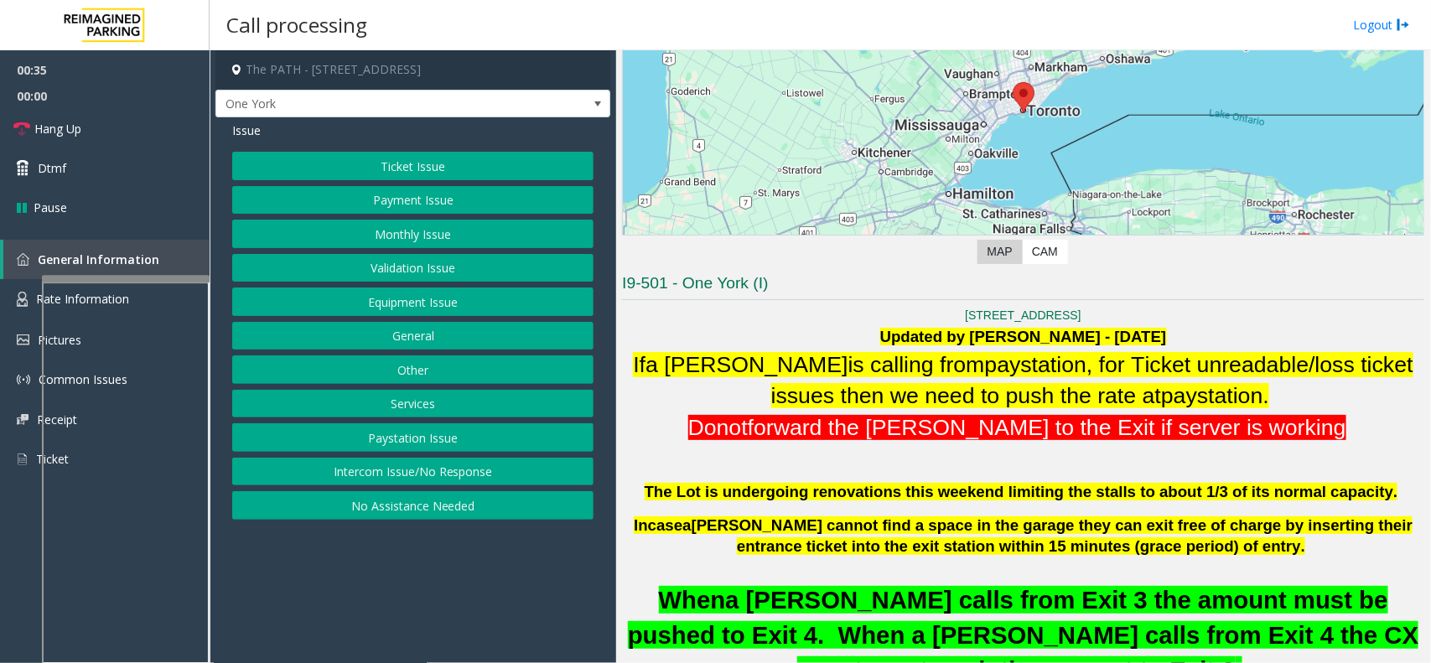
scroll to position [314, 0]
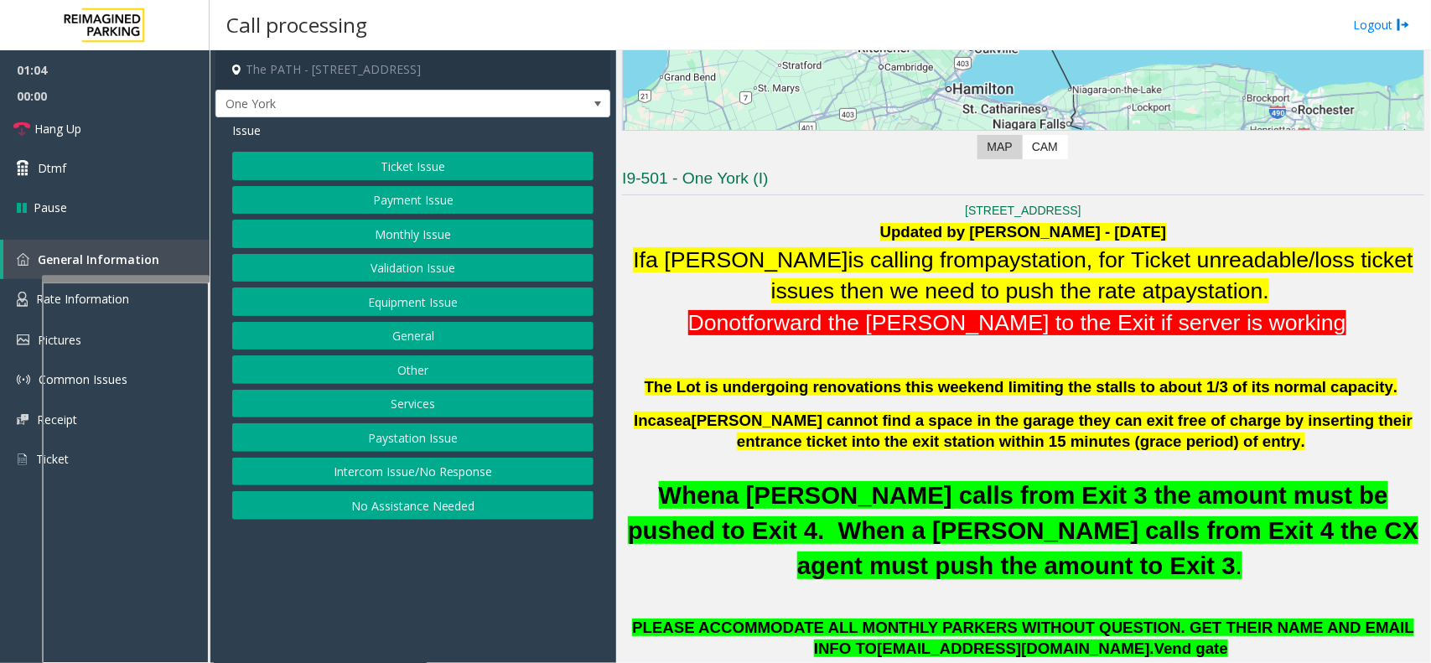
click at [474, 173] on button "Ticket Issue" at bounding box center [412, 166] width 361 height 28
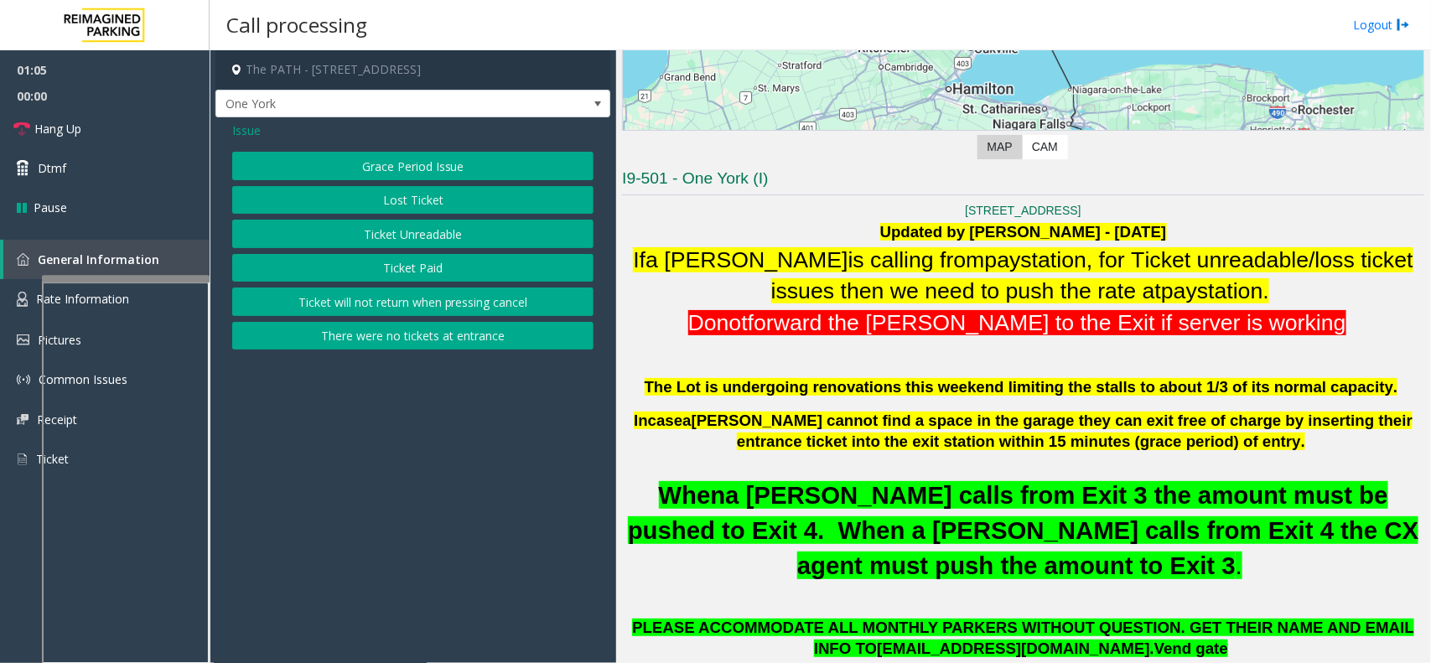
click at [454, 168] on button "Grace Period Issue" at bounding box center [412, 166] width 361 height 28
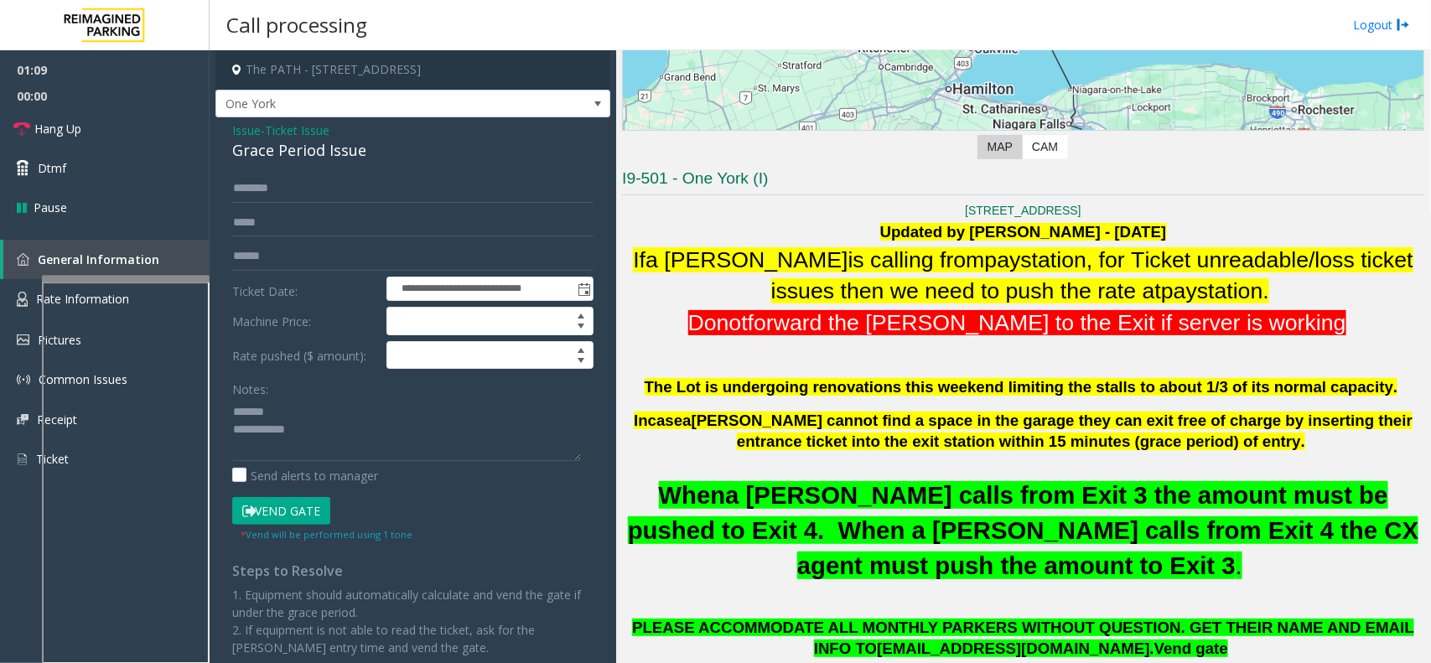
click at [265, 158] on div "Grace Period Issue" at bounding box center [412, 150] width 361 height 23
click at [377, 444] on textarea at bounding box center [406, 429] width 349 height 63
type textarea "**********"
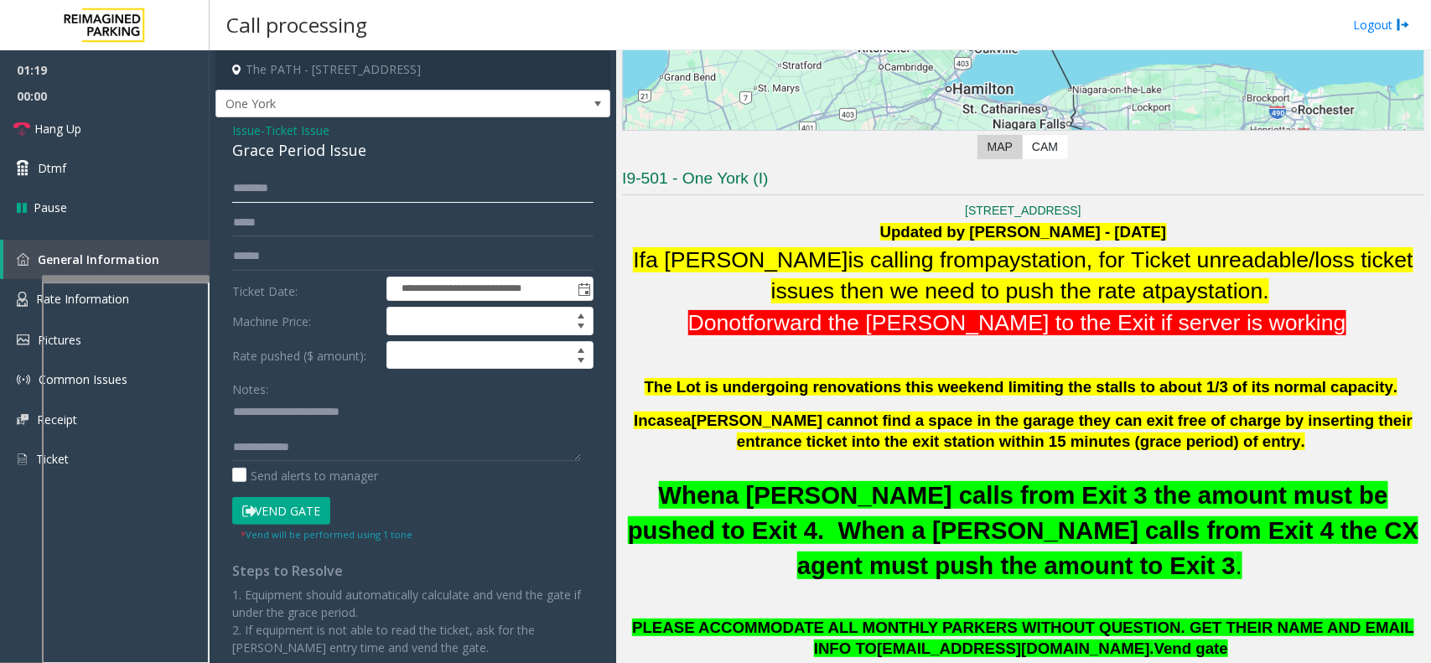
click at [298, 197] on input "text" at bounding box center [412, 188] width 361 height 28
type input "****"
click at [329, 510] on button "Vend Gate" at bounding box center [281, 511] width 98 height 28
click at [318, 511] on button "Vend Gate" at bounding box center [281, 511] width 98 height 28
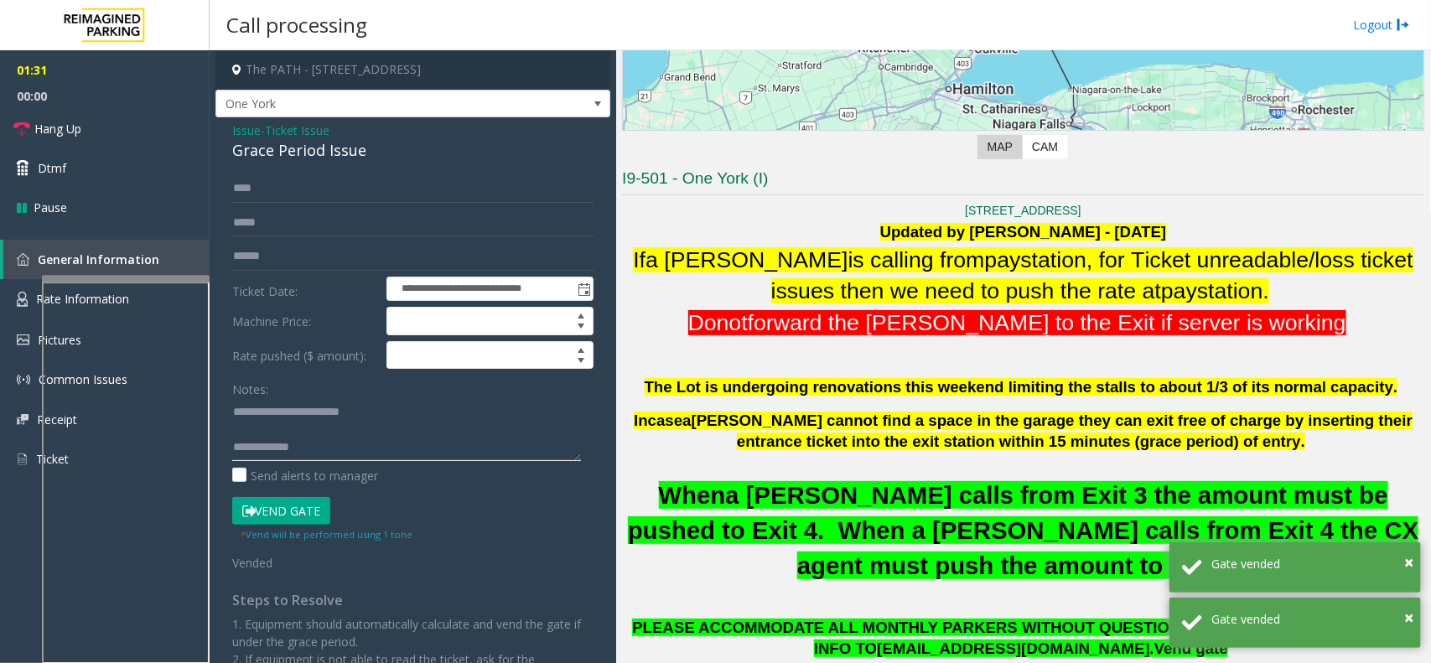
click at [316, 454] on textarea at bounding box center [406, 429] width 349 height 63
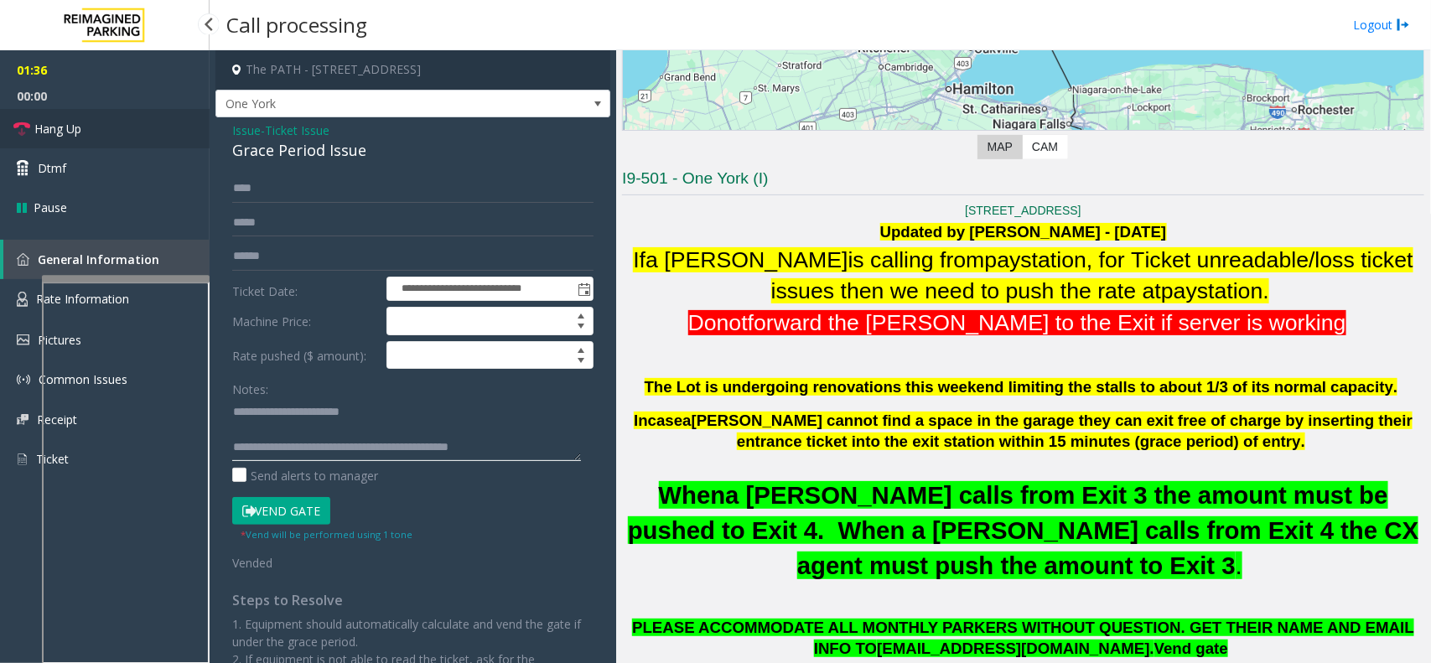
type textarea "**********"
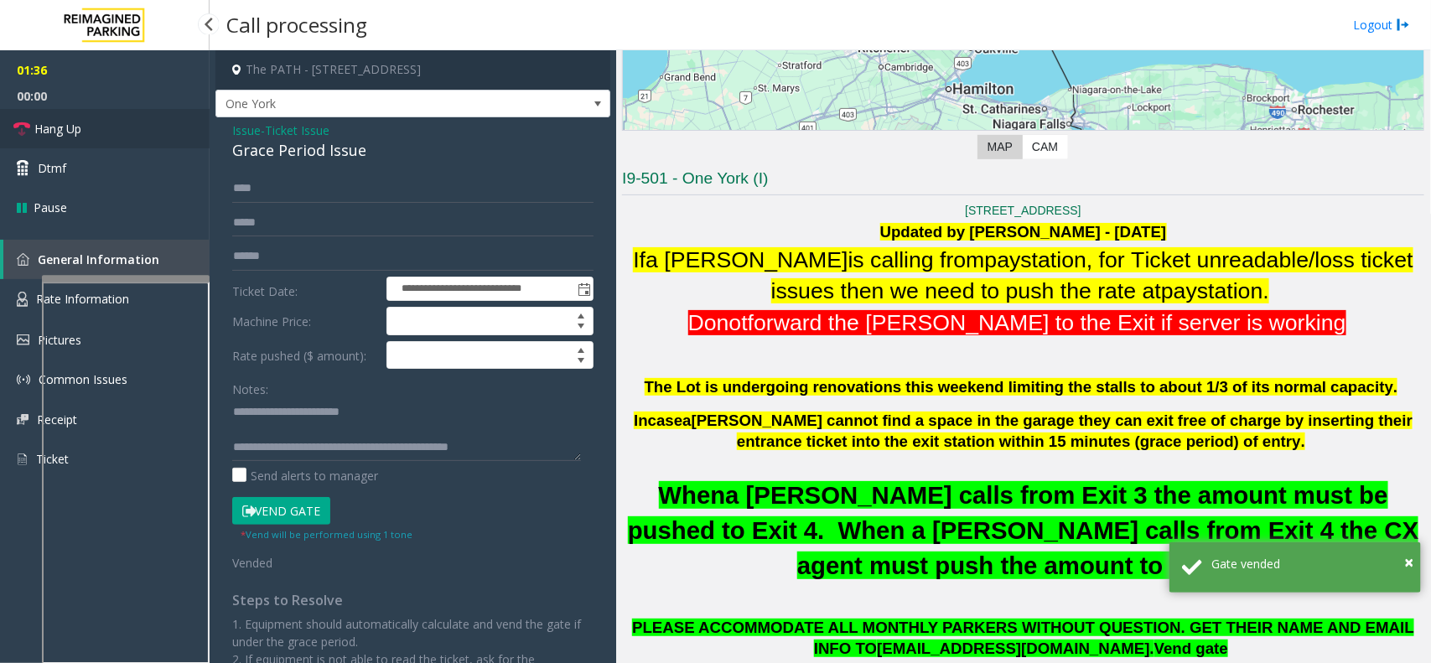
click at [128, 113] on link "Hang Up" at bounding box center [105, 128] width 210 height 39
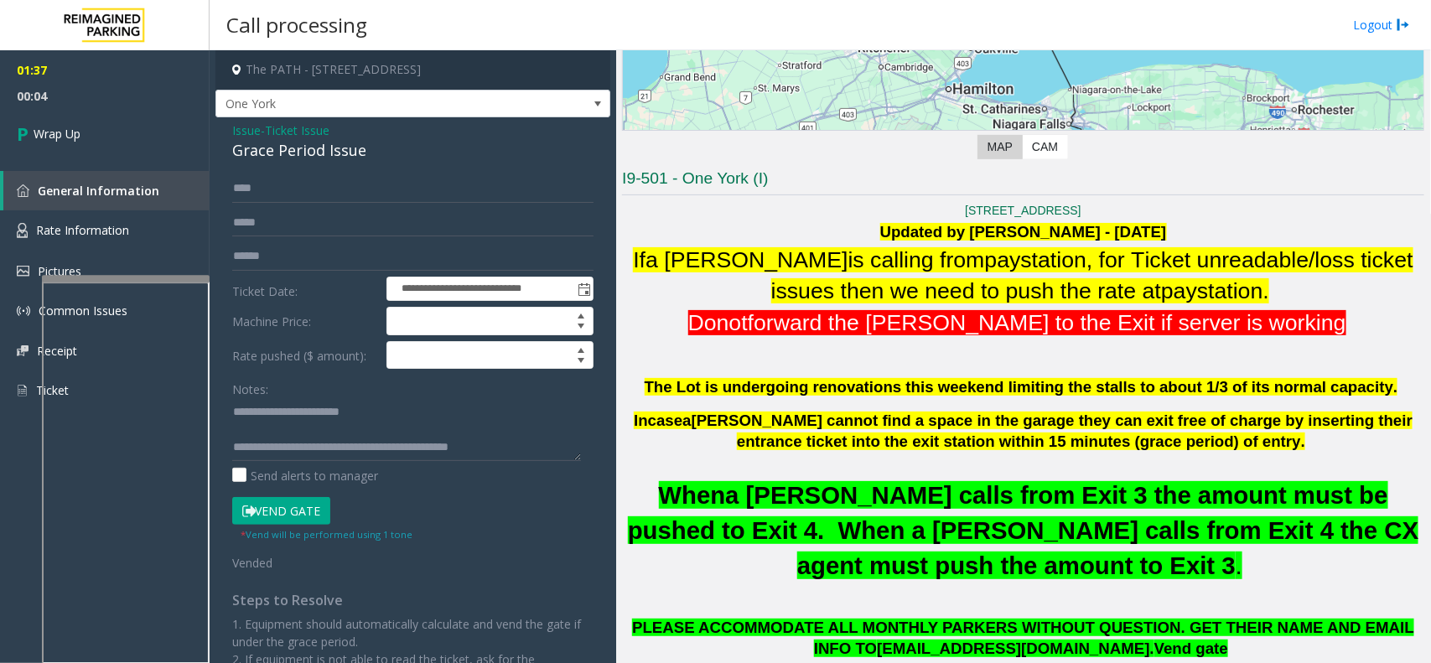
click at [278, 131] on span "Ticket Issue" at bounding box center [297, 131] width 65 height 18
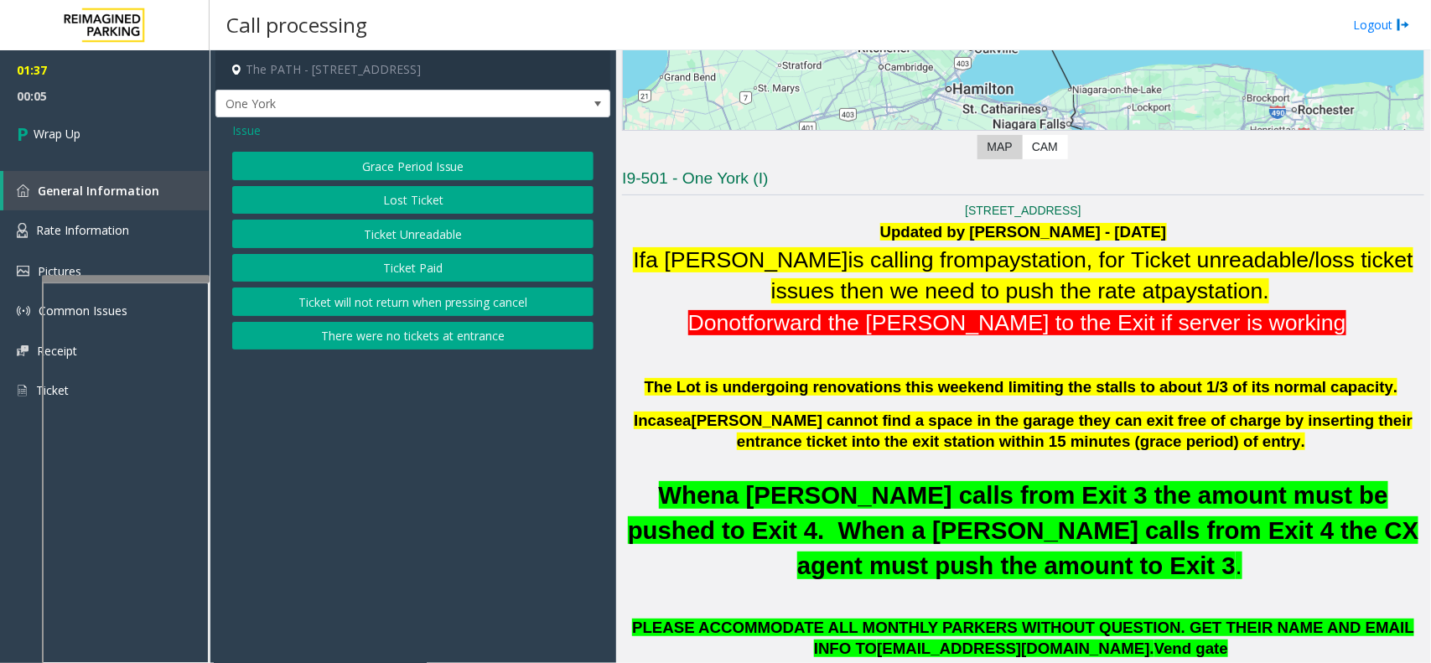
click at [338, 204] on button "Lost Ticket" at bounding box center [412, 200] width 361 height 28
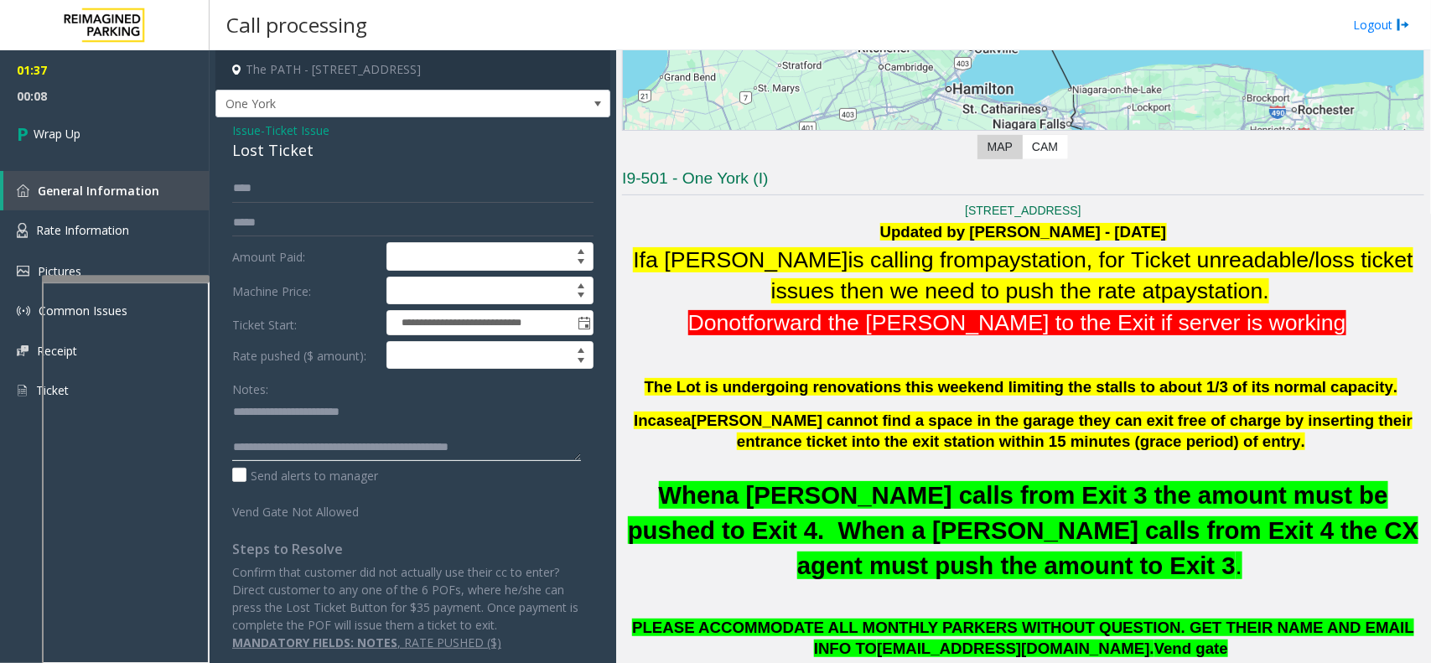
click at [273, 412] on textarea at bounding box center [406, 429] width 349 height 63
drag, startPoint x: 268, startPoint y: 415, endPoint x: 423, endPoint y: 413, distance: 155.1
click at [423, 413] on textarea at bounding box center [406, 429] width 349 height 63
click at [260, 141] on div "Lost Ticket" at bounding box center [412, 150] width 361 height 23
click at [258, 142] on div "Lost Ticket" at bounding box center [412, 150] width 361 height 23
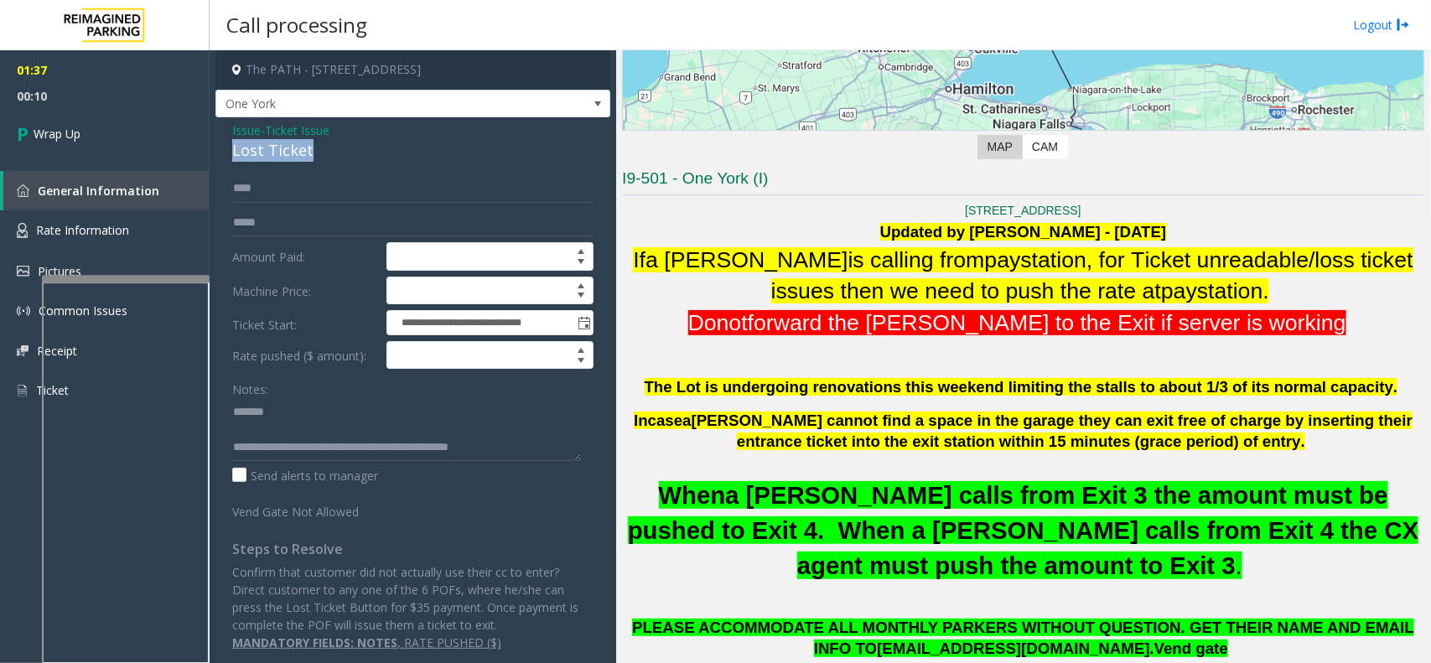
click at [258, 142] on div "Lost Ticket" at bounding box center [412, 150] width 361 height 23
click at [458, 438] on textarea at bounding box center [406, 429] width 349 height 63
click at [505, 432] on textarea at bounding box center [406, 429] width 349 height 63
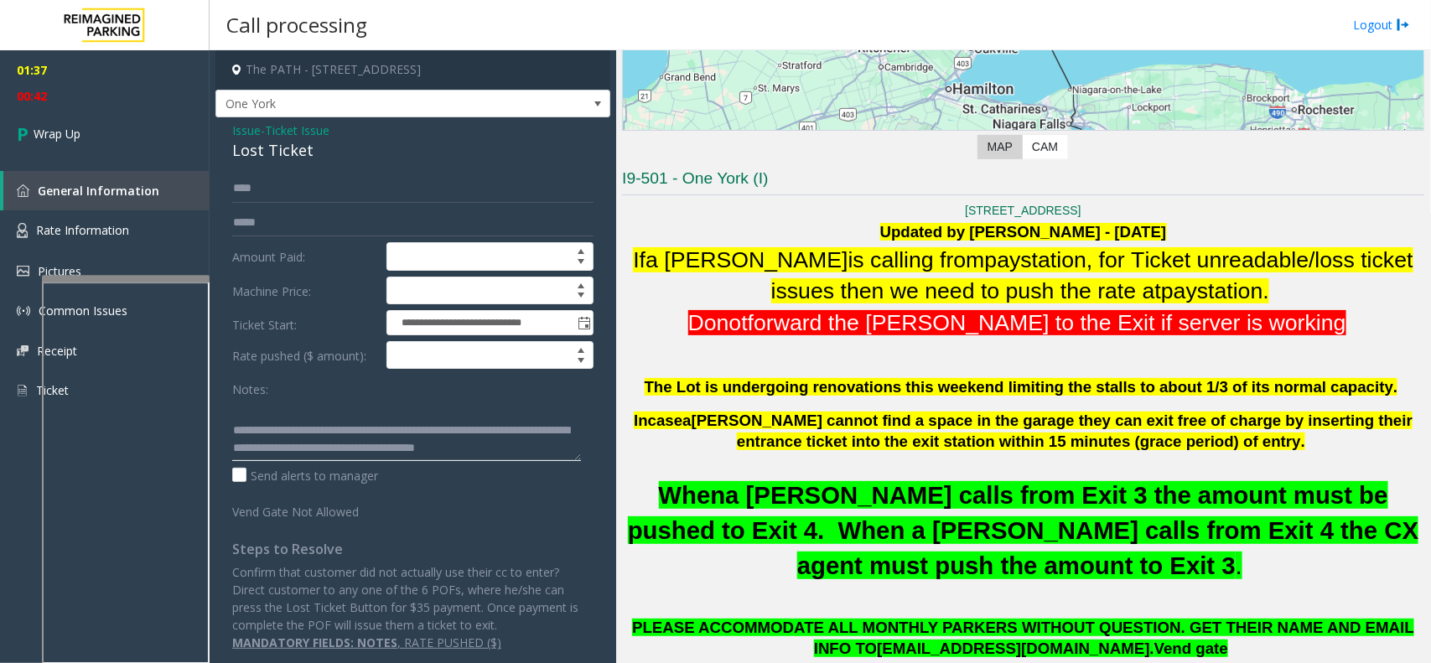
scroll to position [47, 0]
click at [318, 451] on textarea at bounding box center [406, 429] width 349 height 63
click at [373, 437] on textarea at bounding box center [406, 429] width 349 height 63
click at [257, 448] on textarea at bounding box center [406, 429] width 349 height 63
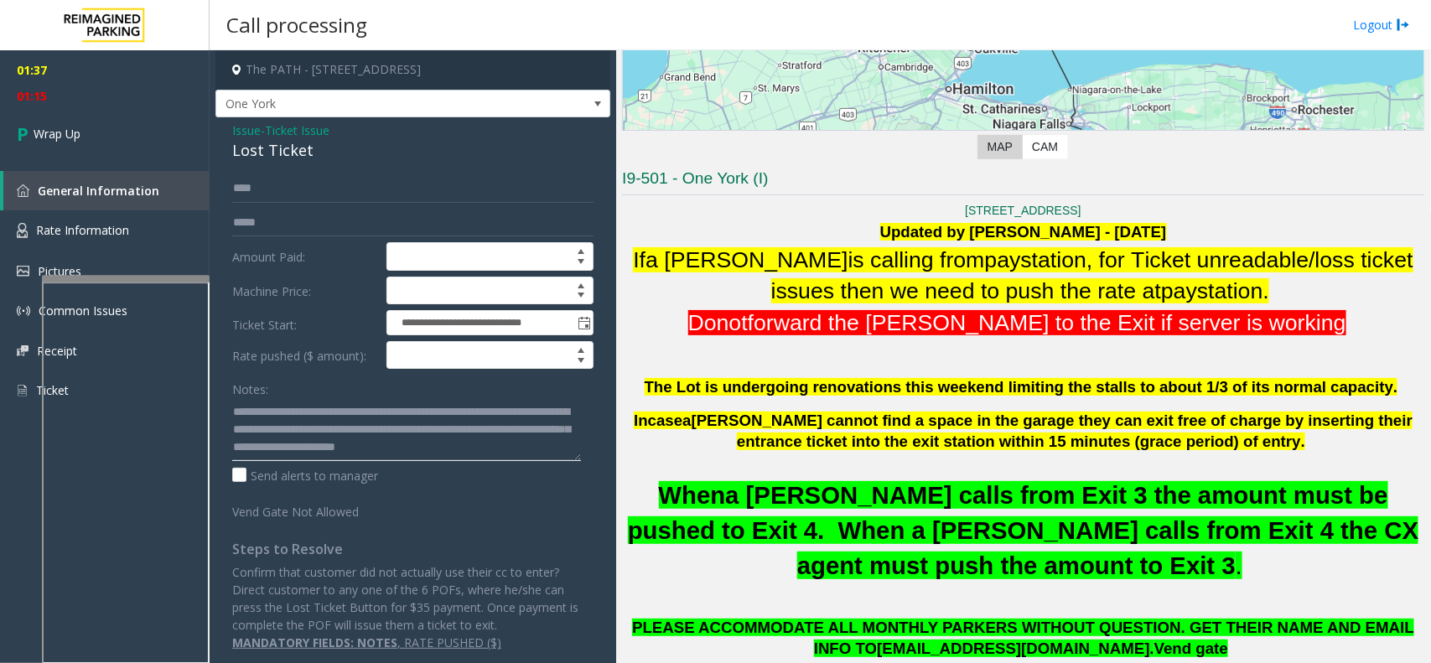
click at [271, 455] on textarea at bounding box center [406, 429] width 349 height 63
click at [273, 446] on textarea at bounding box center [406, 429] width 349 height 63
click at [265, 447] on textarea at bounding box center [406, 429] width 349 height 63
click at [269, 449] on textarea at bounding box center [406, 429] width 349 height 63
type textarea "**********"
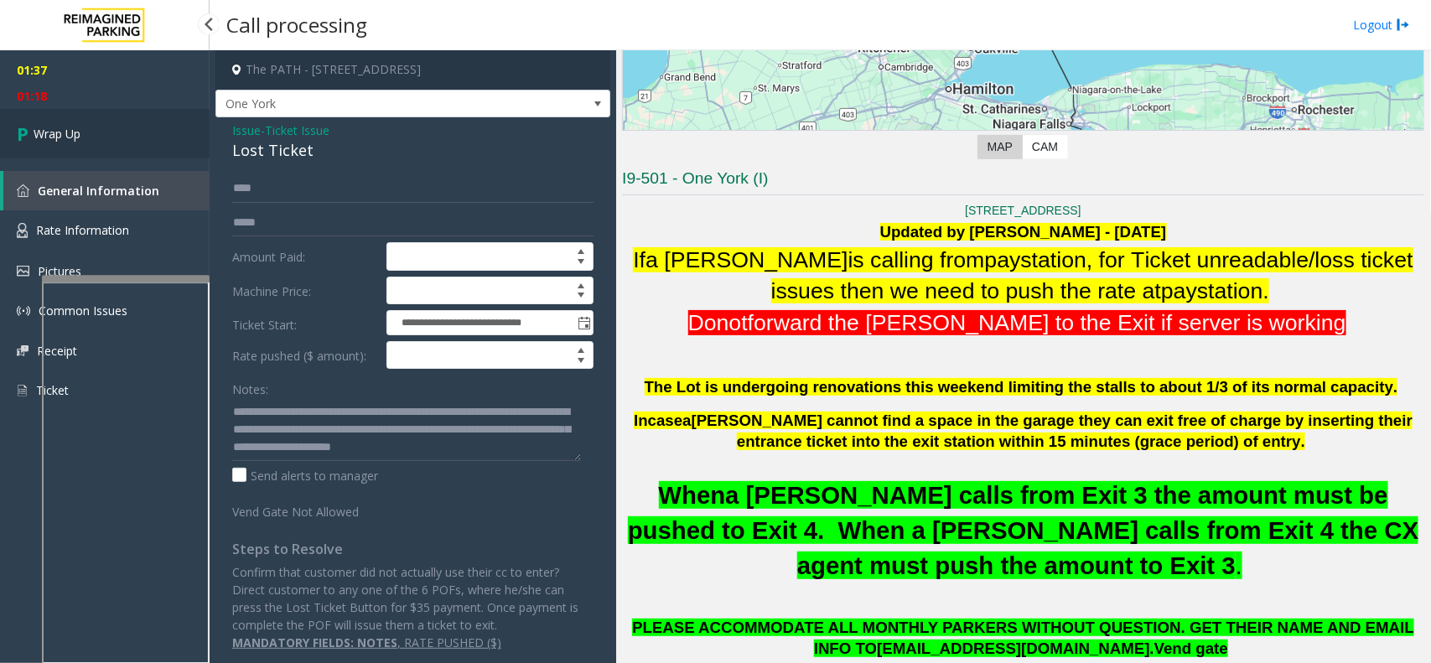
click at [101, 122] on link "Wrap Up" at bounding box center [105, 133] width 210 height 49
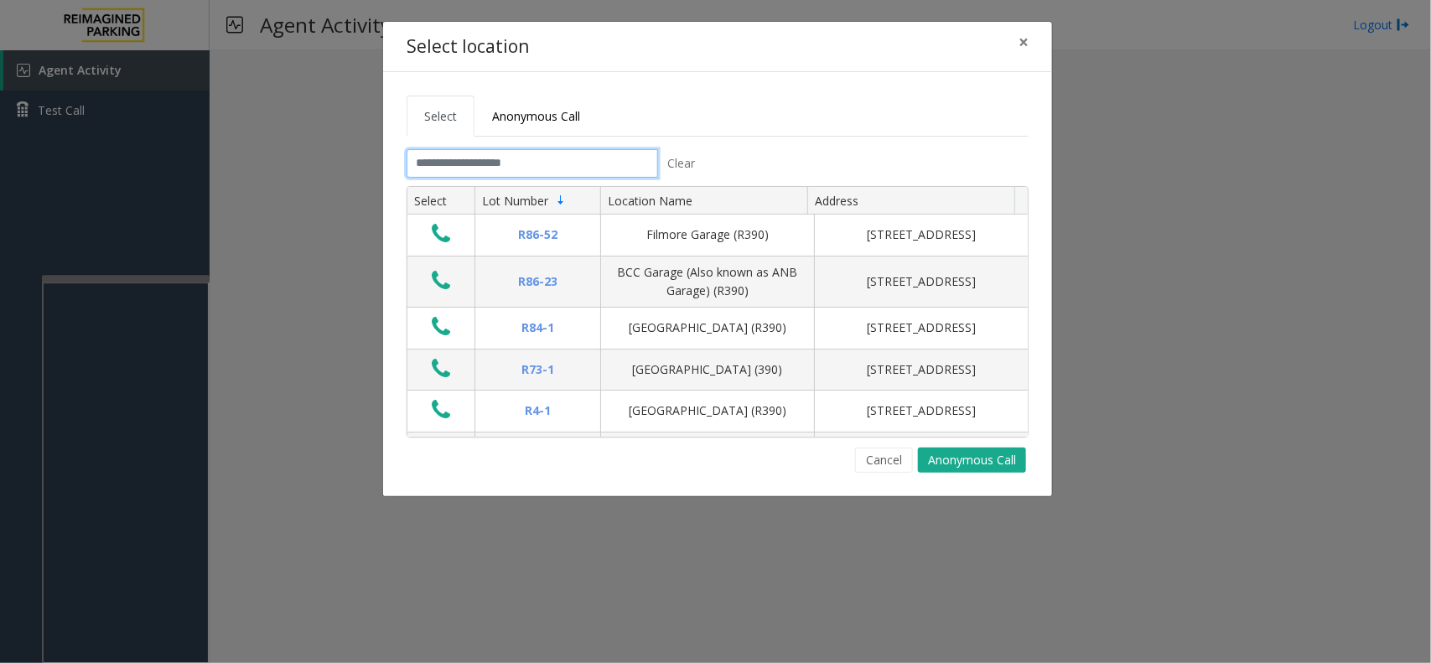
click at [549, 174] on input "text" at bounding box center [531, 163] width 251 height 28
click at [555, 157] on input "text" at bounding box center [531, 163] width 251 height 28
click at [1041, 39] on div "Select location ×" at bounding box center [717, 47] width 669 height 51
click at [1004, 42] on div "Select location ×" at bounding box center [717, 47] width 669 height 51
click at [1010, 44] on button "×" at bounding box center [1024, 42] width 34 height 41
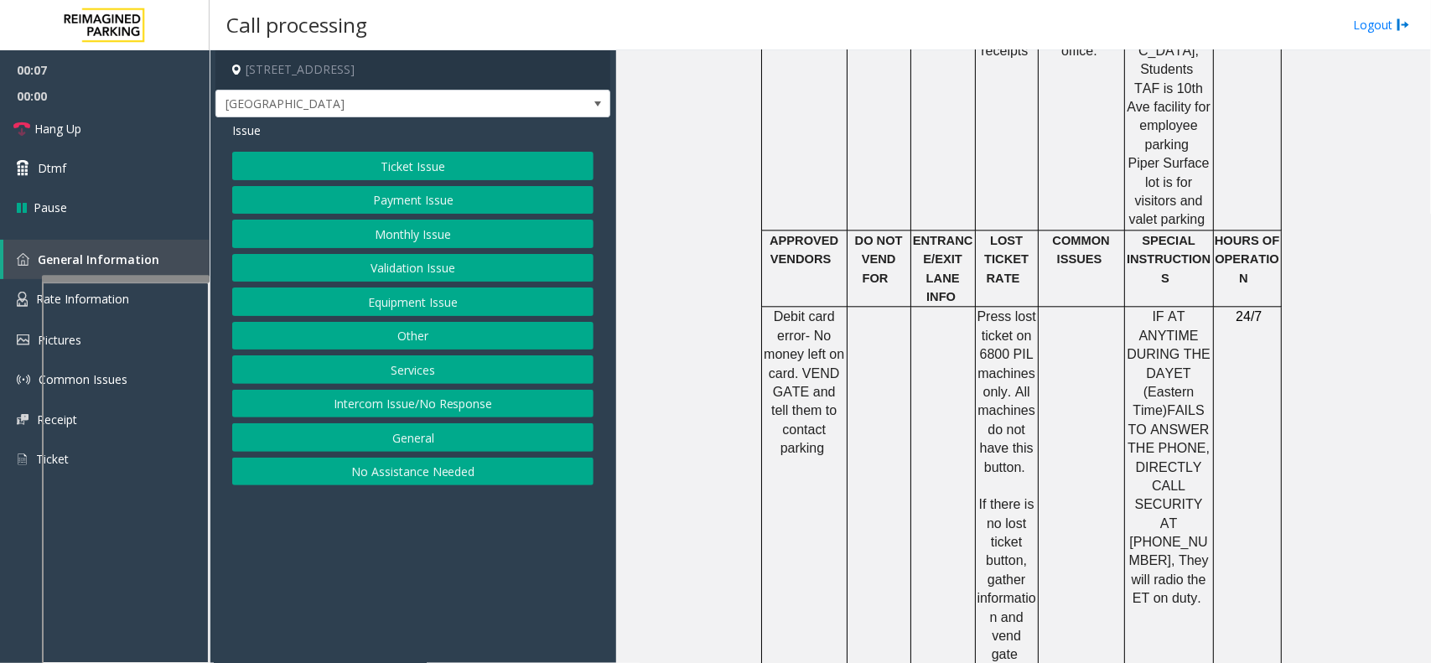
scroll to position [1781, 0]
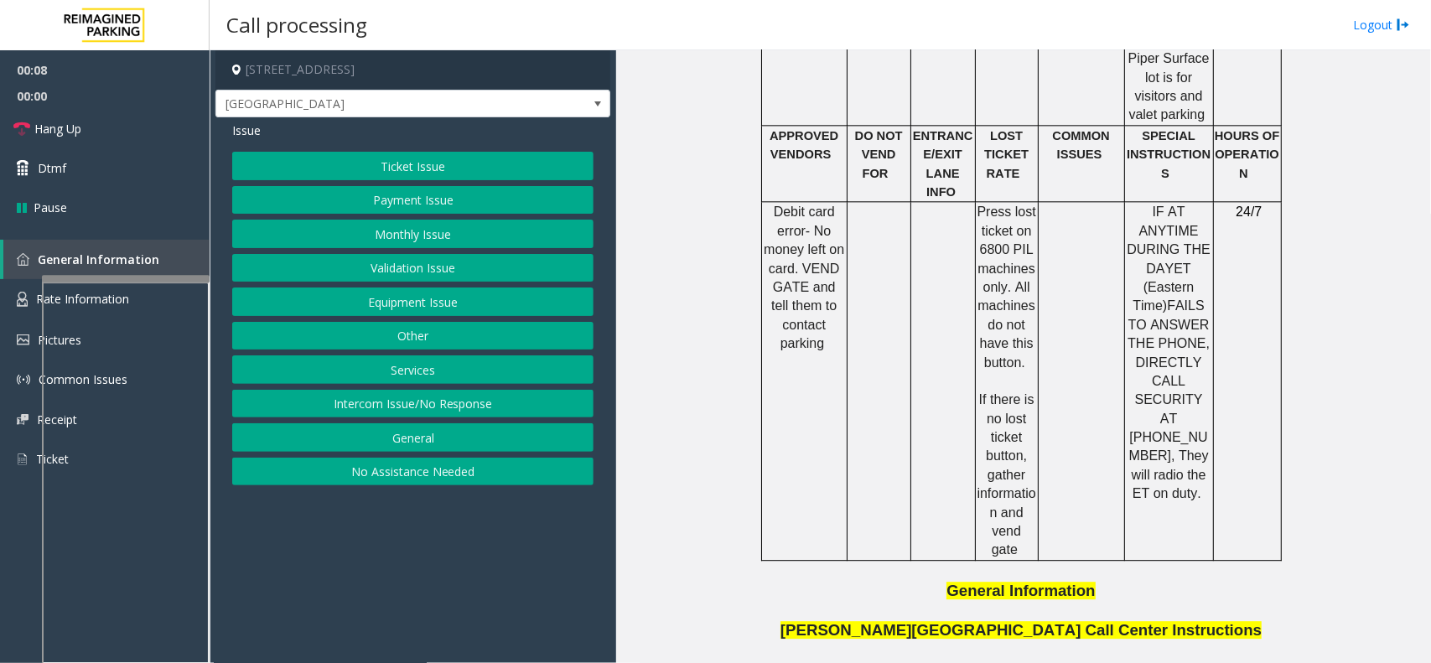
click at [462, 409] on button "Intercom Issue/No Response" at bounding box center [412, 404] width 361 height 28
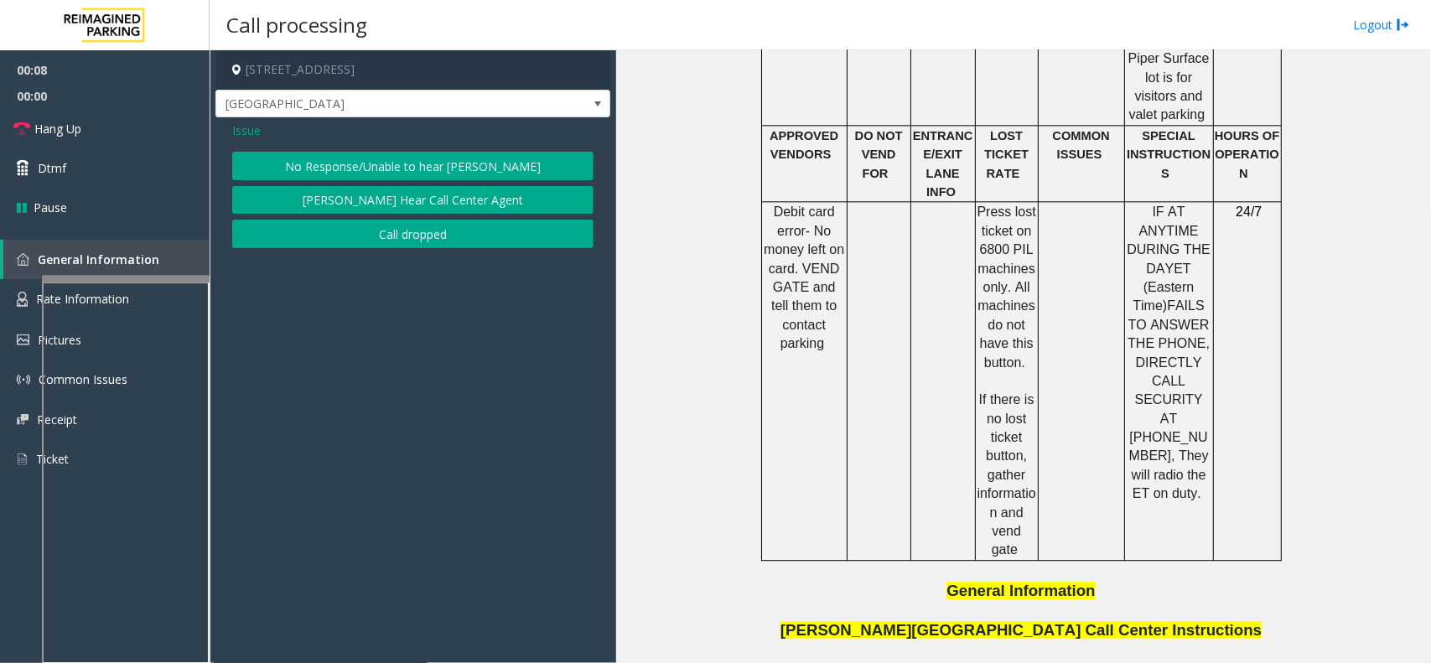
click at [453, 156] on button "No Response/Unable to hear [PERSON_NAME]" at bounding box center [412, 166] width 361 height 28
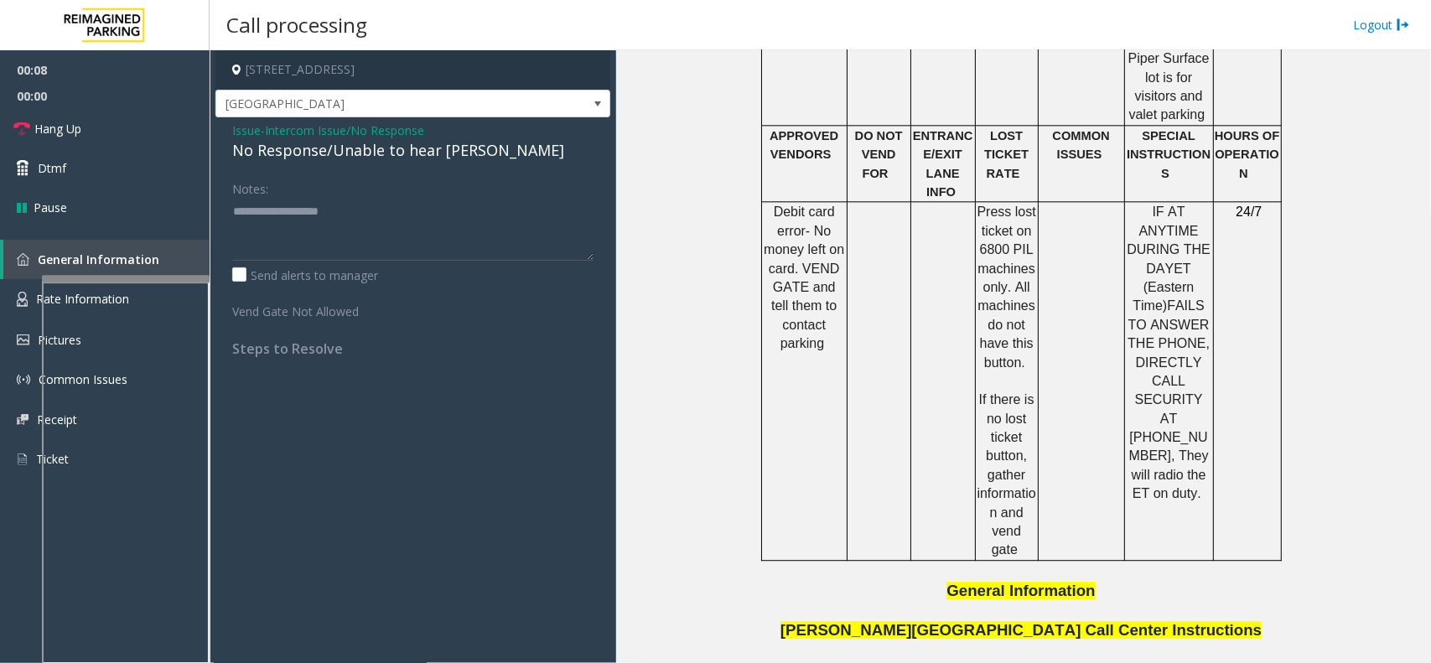
click at [424, 166] on div "Issue - Intercom Issue/No Response No Response/Unable to hear parker Notes: Sen…" at bounding box center [412, 245] width 395 height 256
click at [425, 160] on div "No Response/Unable to hear [PERSON_NAME]" at bounding box center [412, 150] width 361 height 23
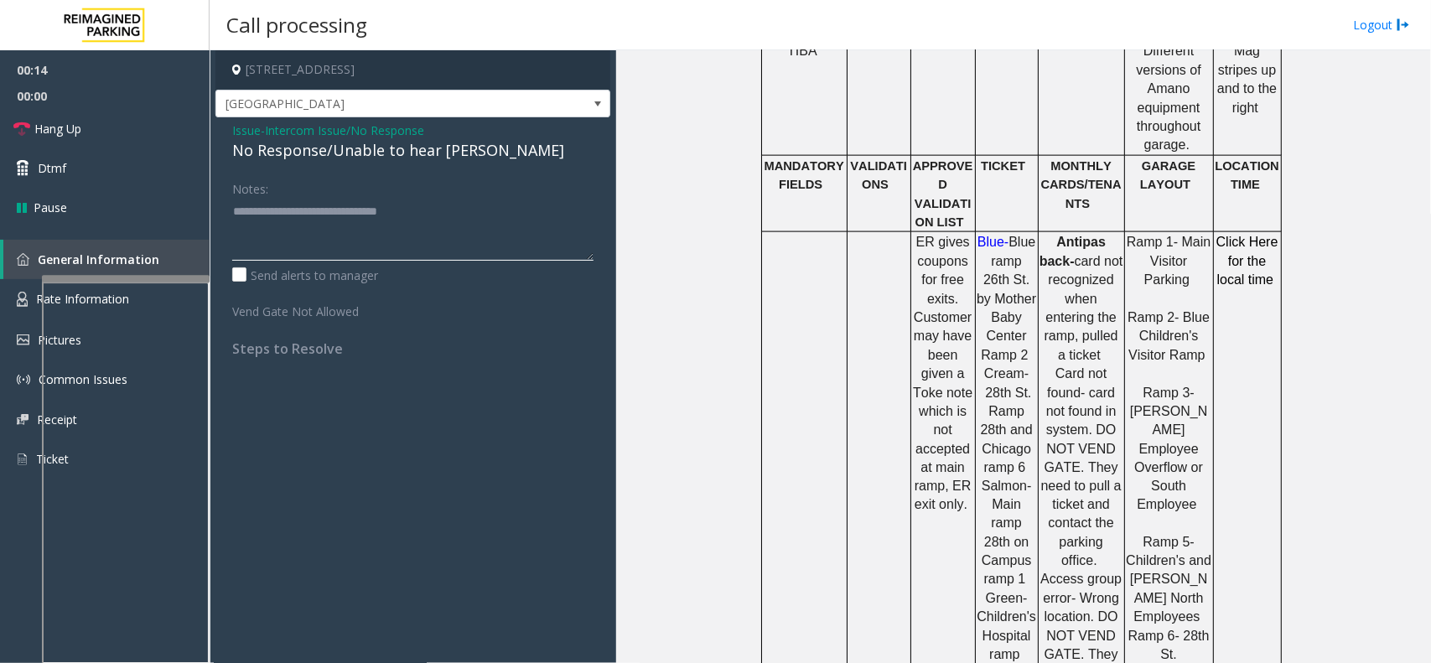
scroll to position [943, 0]
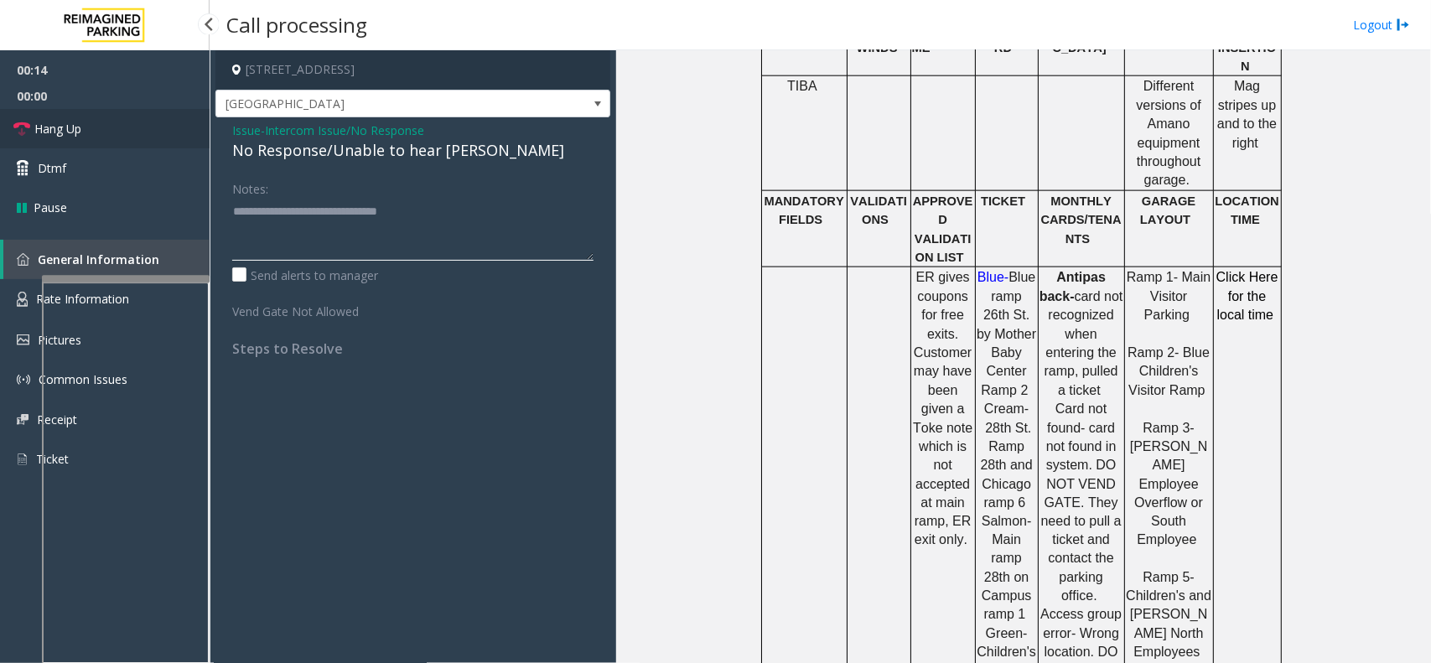
type textarea "**********"
click at [143, 120] on link "Hang Up" at bounding box center [105, 128] width 210 height 39
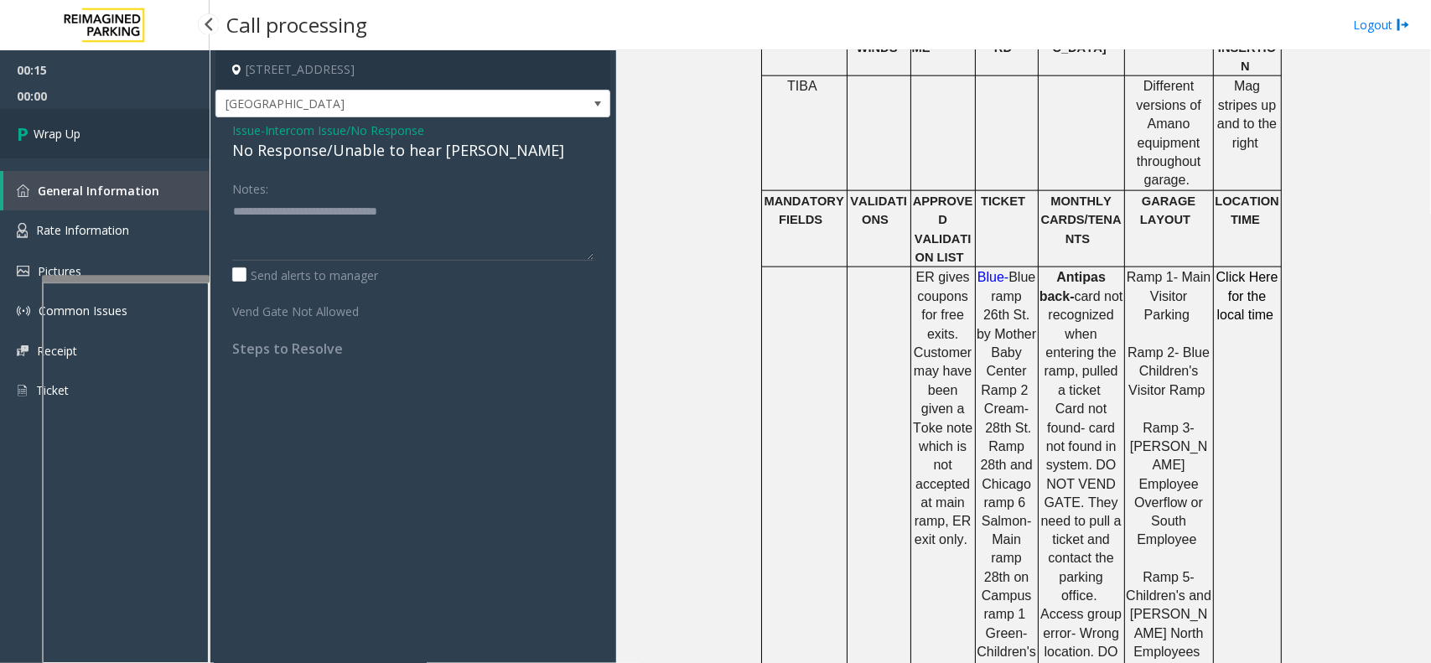
click at [74, 127] on span "Wrap Up" at bounding box center [57, 134] width 47 height 18
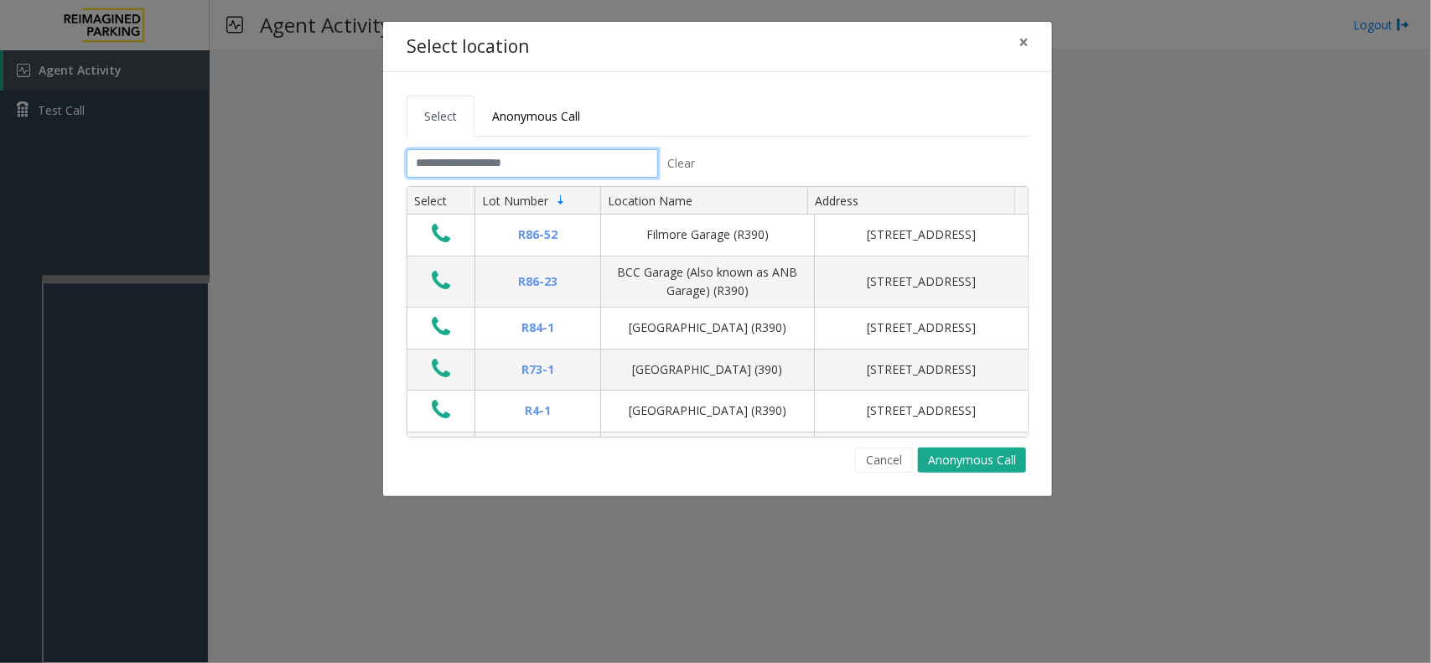
click at [453, 149] on input "text" at bounding box center [531, 163] width 251 height 28
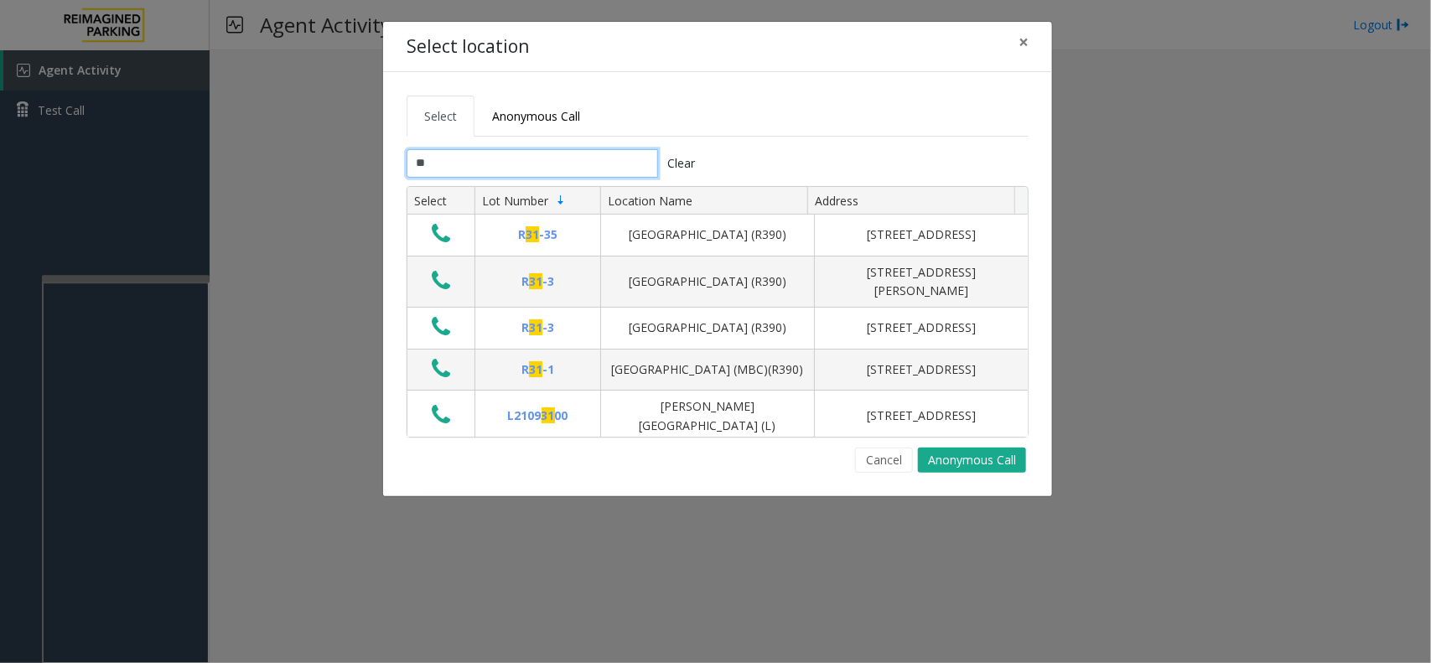
type input "*"
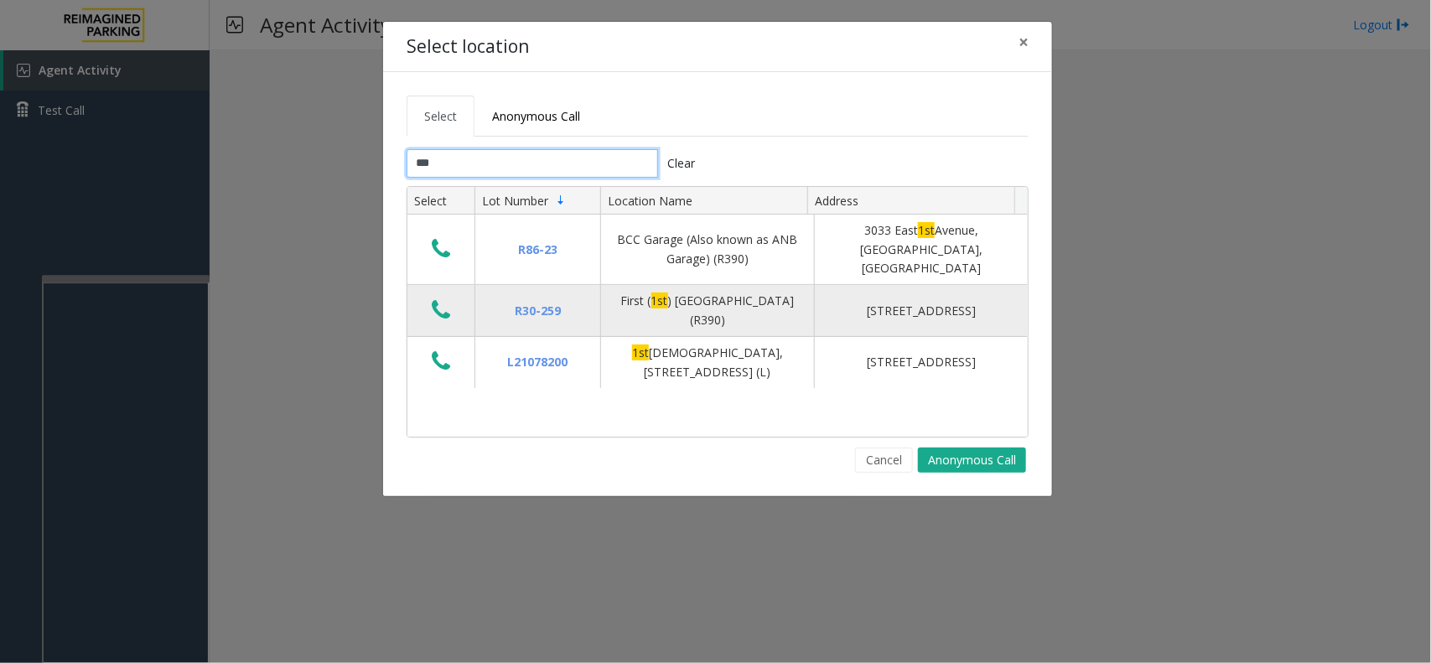
type input "***"
click at [442, 298] on icon "Data table" at bounding box center [441, 309] width 18 height 23
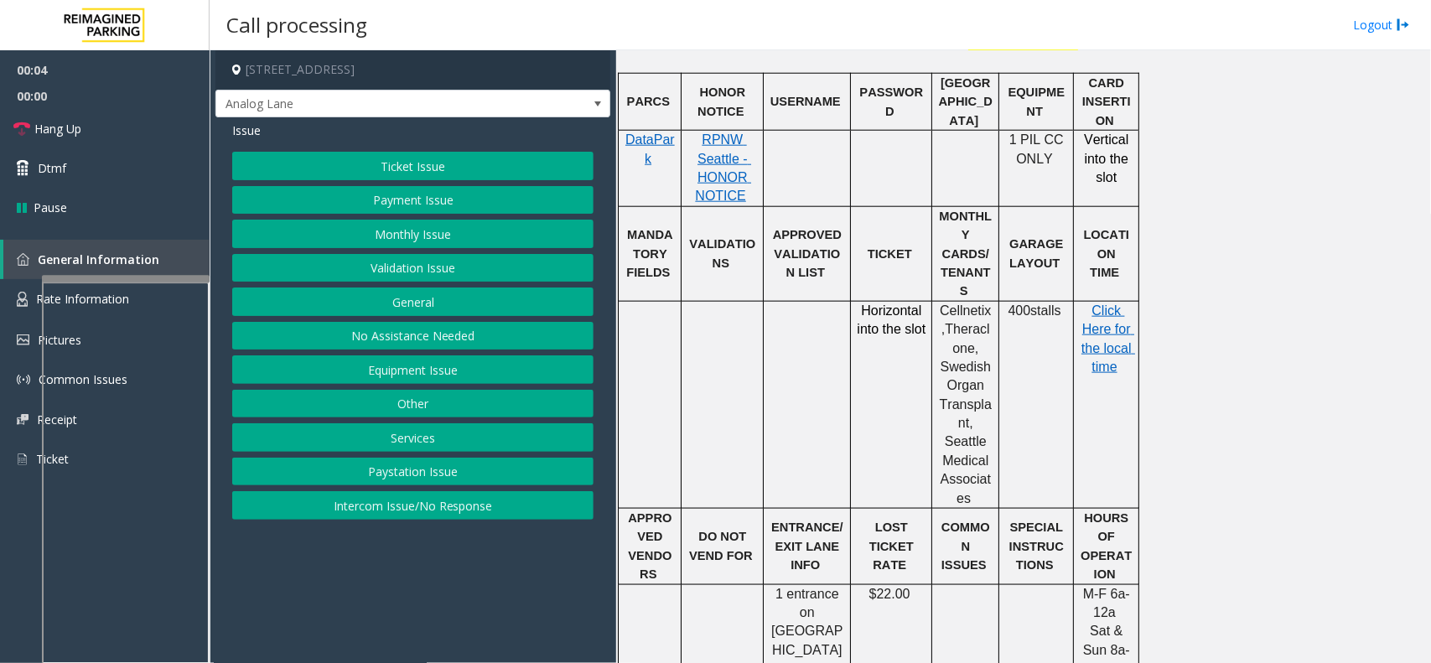
scroll to position [733, 0]
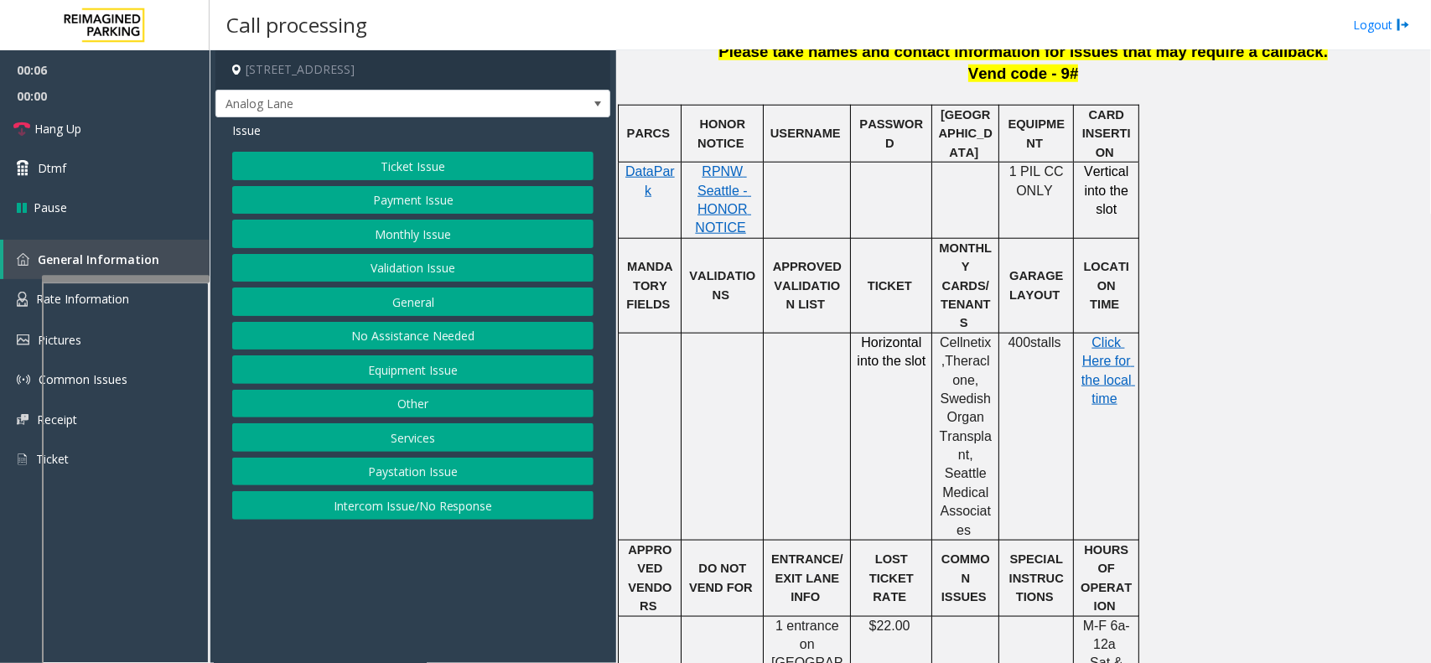
drag, startPoint x: 860, startPoint y: 306, endPoint x: 905, endPoint y: 344, distance: 59.5
click at [905, 344] on p "Horizontal into the slot" at bounding box center [891, 353] width 69 height 38
drag, startPoint x: 905, startPoint y: 345, endPoint x: 866, endPoint y: 299, distance: 60.6
click at [866, 299] on tbody "PARCS HONOR NOTICE USERNAME PASSWORD PARIS EQUIPMENT CARD INSERTION DataPark RP…" at bounding box center [878, 465] width 520 height 718
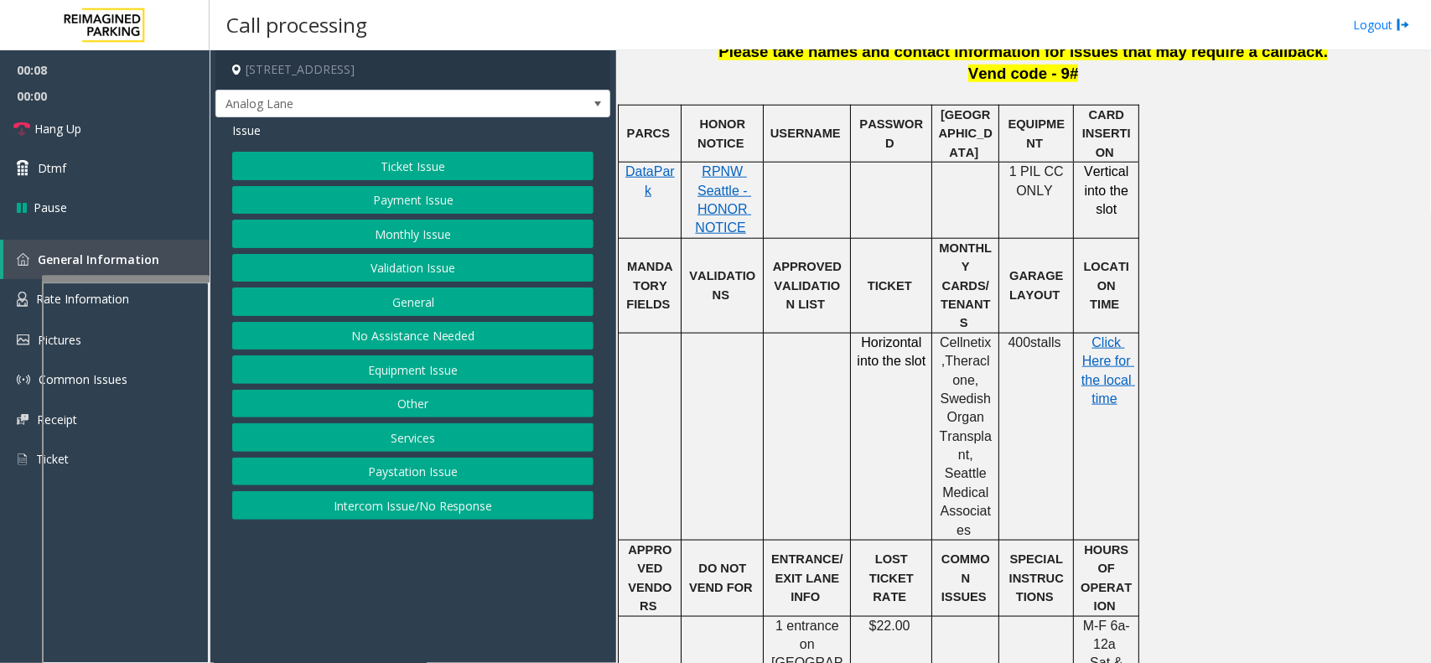
click at [870, 335] on span "Horizontal into the slot" at bounding box center [891, 351] width 69 height 33
drag, startPoint x: 861, startPoint y: 308, endPoint x: 899, endPoint y: 345, distance: 53.9
click at [899, 345] on p "Horizontal into the slot" at bounding box center [891, 353] width 69 height 38
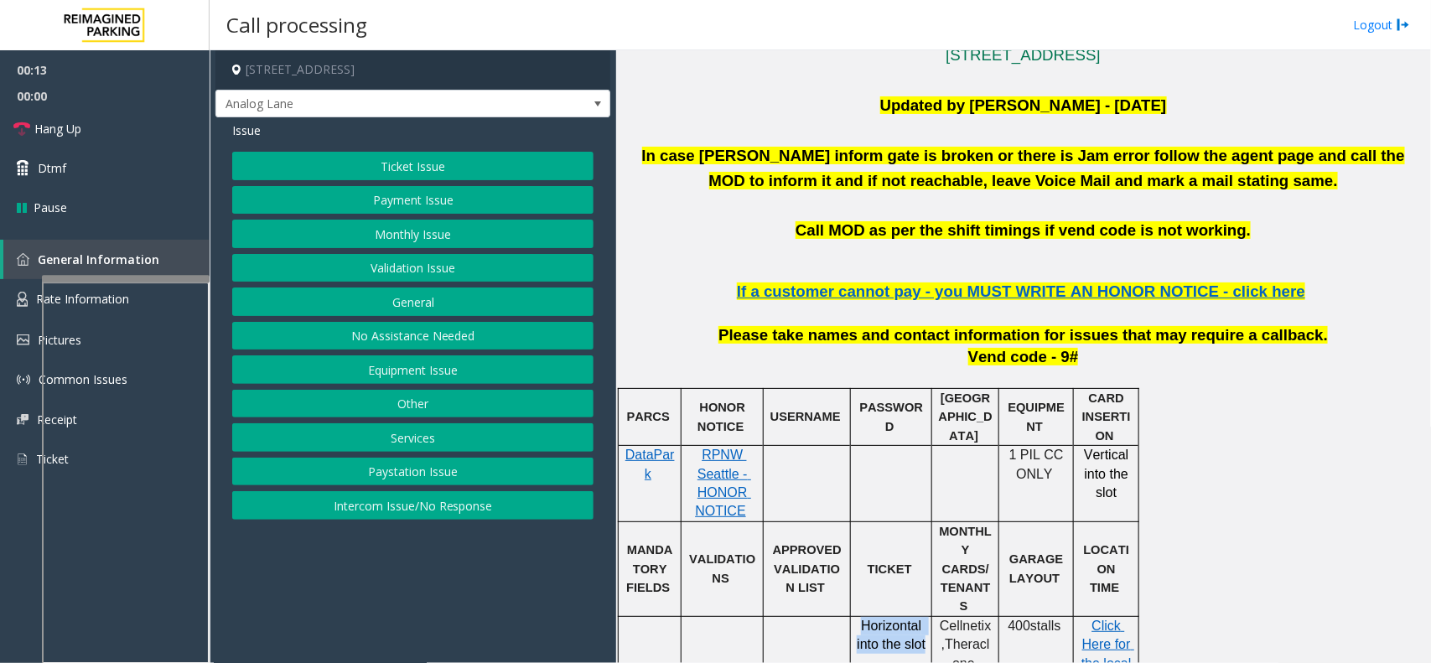
scroll to position [419, 0]
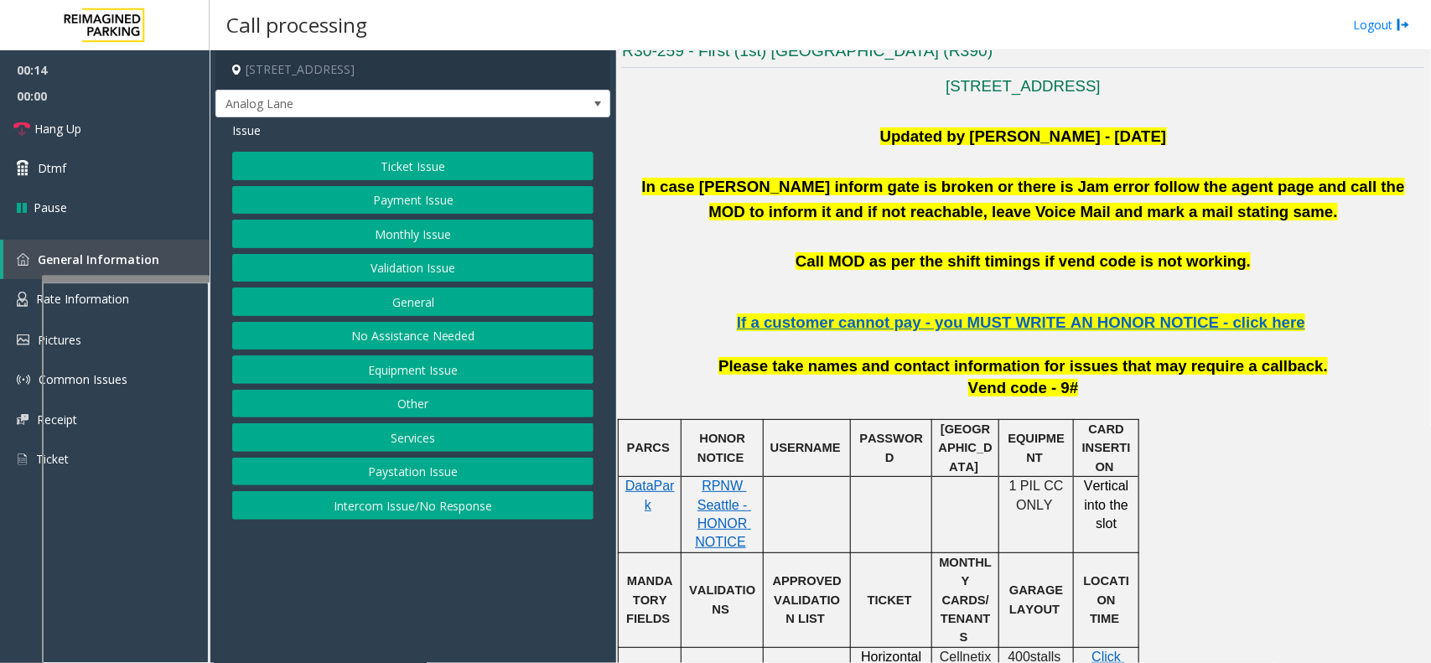
click at [691, 525] on p "RPNW Seattle - HONOR NOTICE" at bounding box center [722, 514] width 70 height 75
click at [711, 515] on p "RPNW Seattle - HONOR NOTICE" at bounding box center [722, 514] width 70 height 75
click at [722, 499] on span "RPNW Seattle - HONOR NOTICE" at bounding box center [723, 514] width 56 height 70
click at [423, 162] on button "Ticket Issue" at bounding box center [412, 166] width 361 height 28
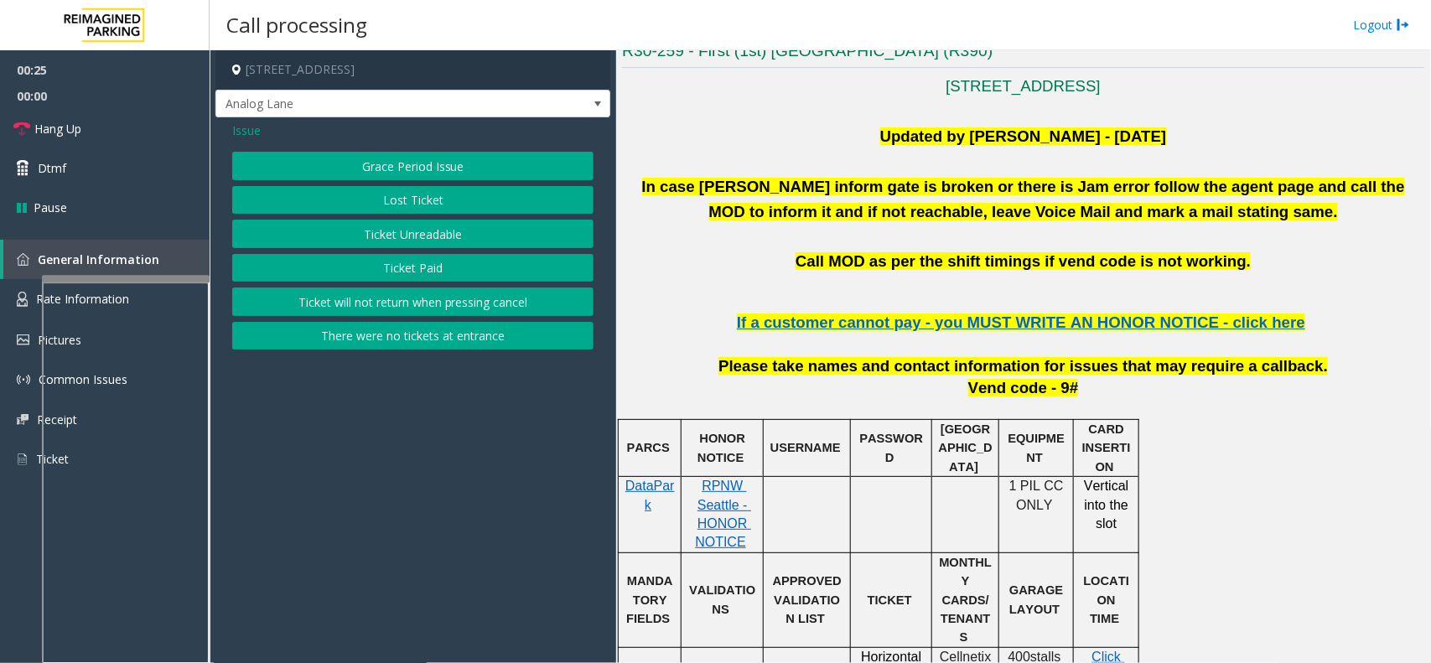
click at [375, 227] on button "Ticket Unreadable" at bounding box center [412, 234] width 361 height 28
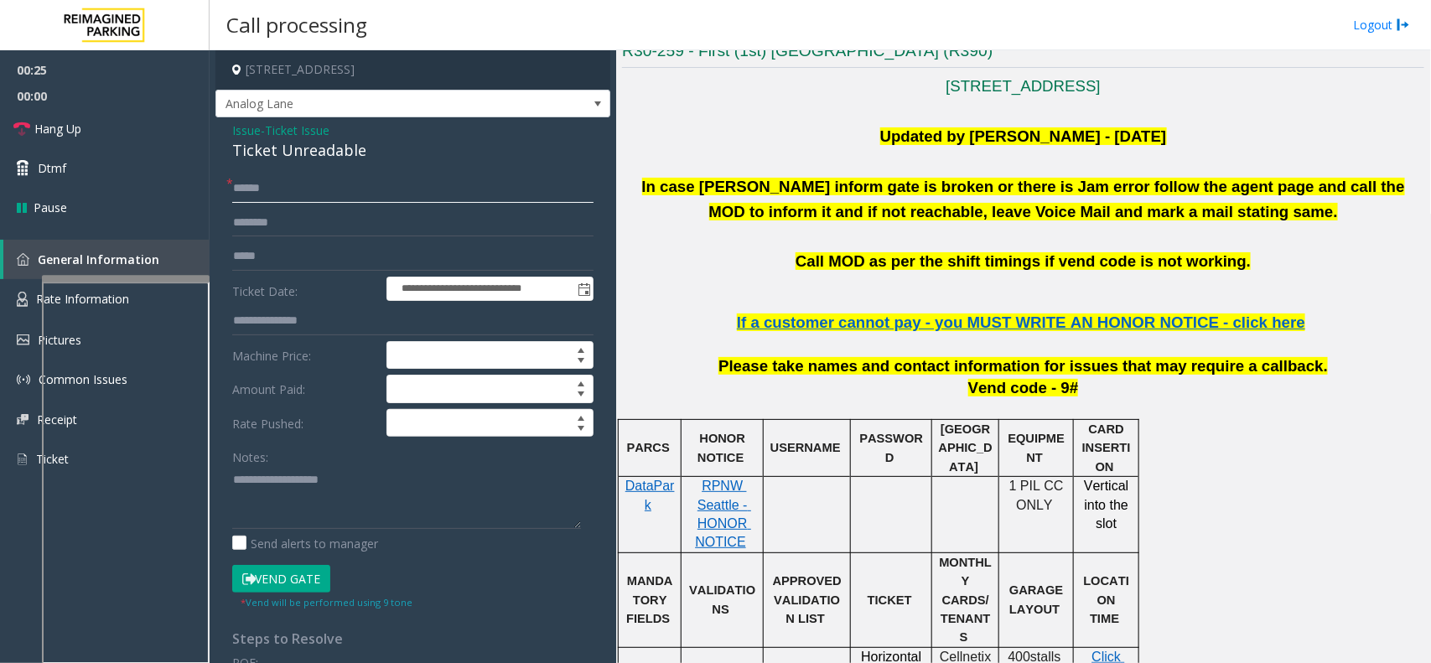
click at [365, 198] on input "text" at bounding box center [412, 188] width 361 height 28
type input "******"
click at [260, 254] on input "text" at bounding box center [412, 256] width 361 height 28
click at [256, 227] on input "text" at bounding box center [412, 223] width 361 height 28
click at [241, 218] on input "******" at bounding box center [412, 223] width 361 height 28
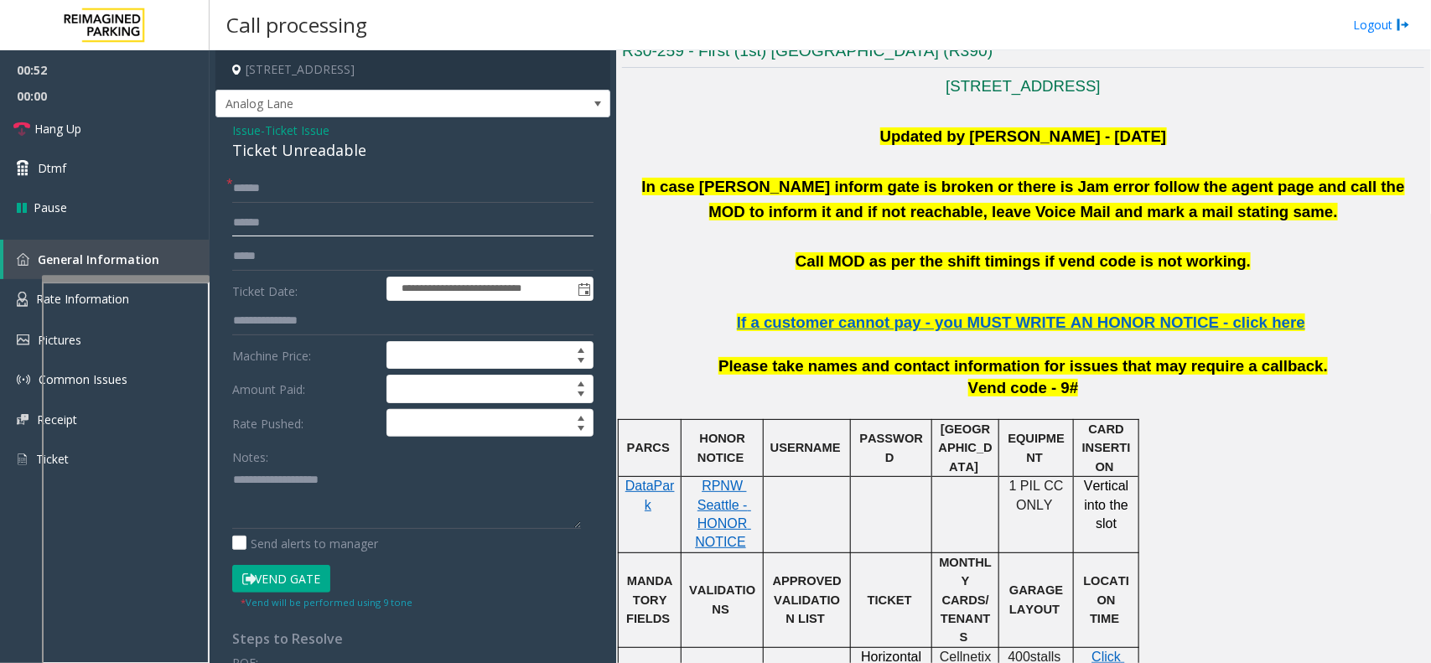
click at [241, 218] on input "******" at bounding box center [412, 223] width 361 height 28
type input "******"
click at [319, 155] on div "Ticket Unreadable" at bounding box center [412, 150] width 361 height 23
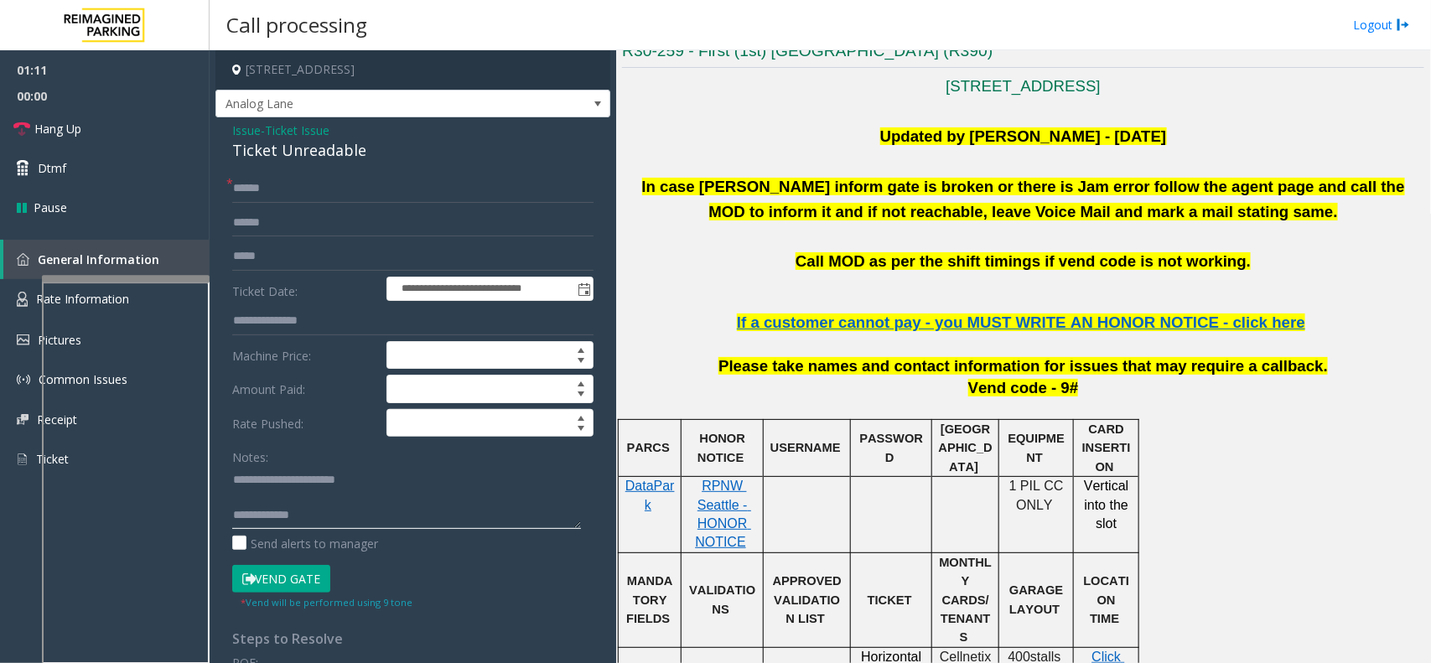
click at [392, 517] on textarea at bounding box center [406, 497] width 349 height 63
click at [56, 120] on span "Hang Up" at bounding box center [57, 129] width 47 height 18
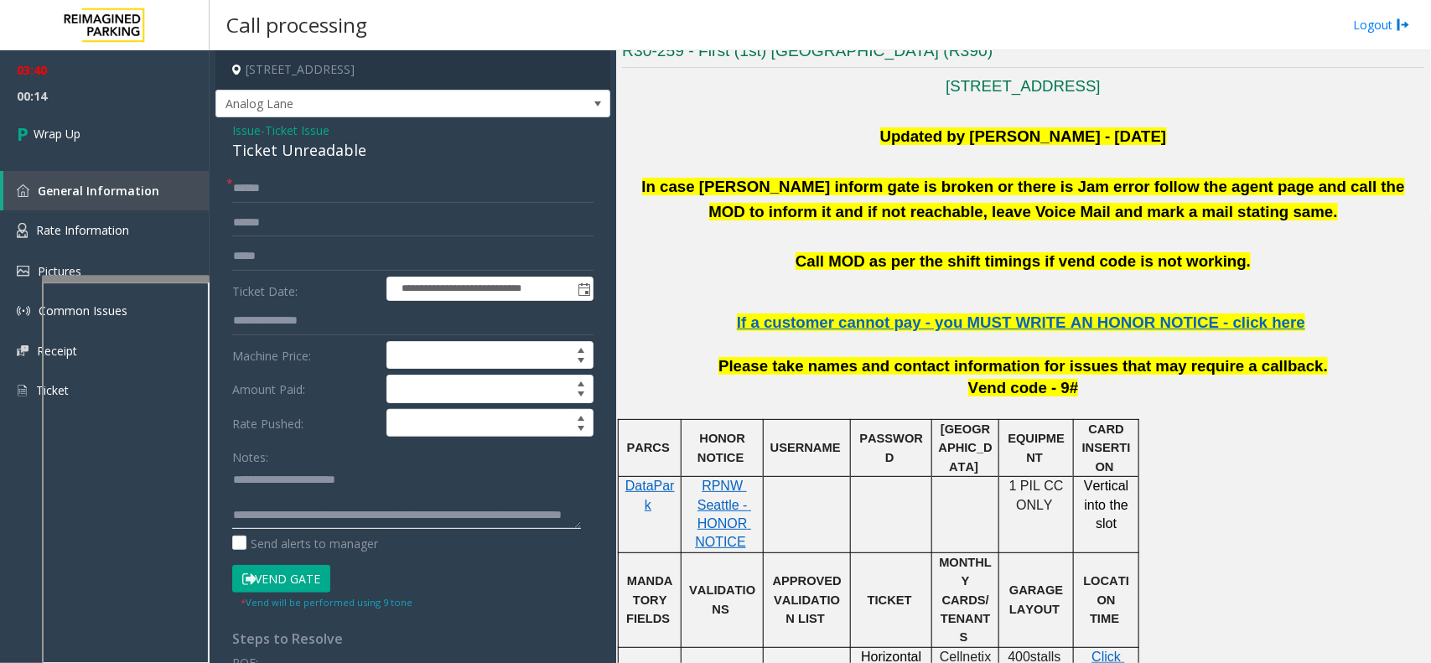
scroll to position [18, 0]
type textarea "**********"
click at [109, 119] on link "Wrap Up" at bounding box center [105, 133] width 210 height 49
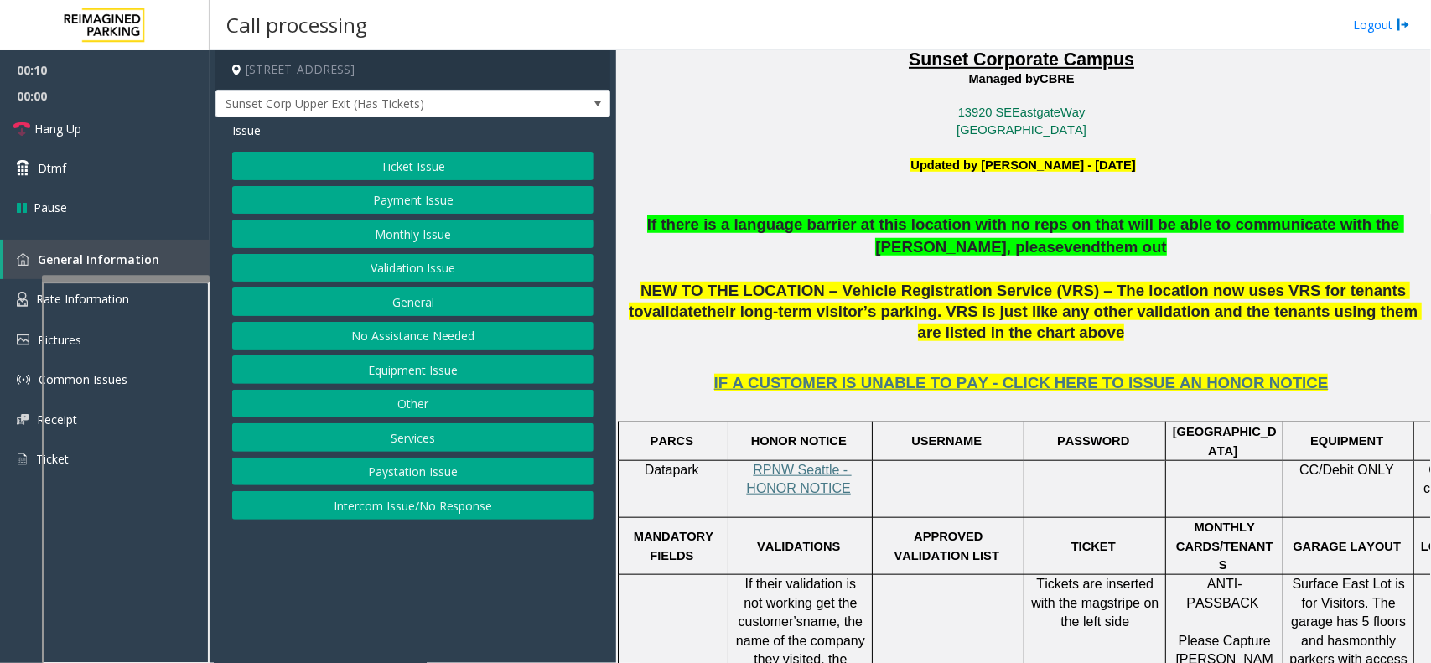
scroll to position [524, 0]
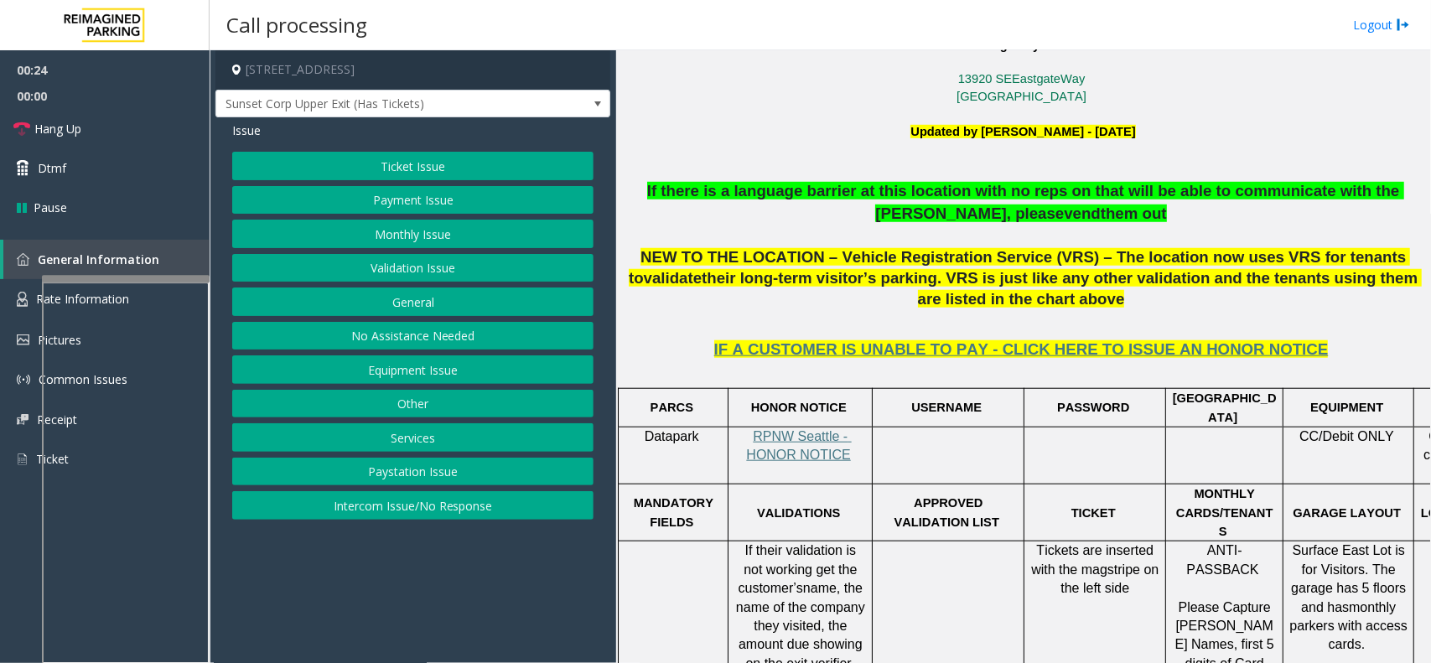
click at [394, 512] on button "Intercom Issue/No Response" at bounding box center [412, 505] width 361 height 28
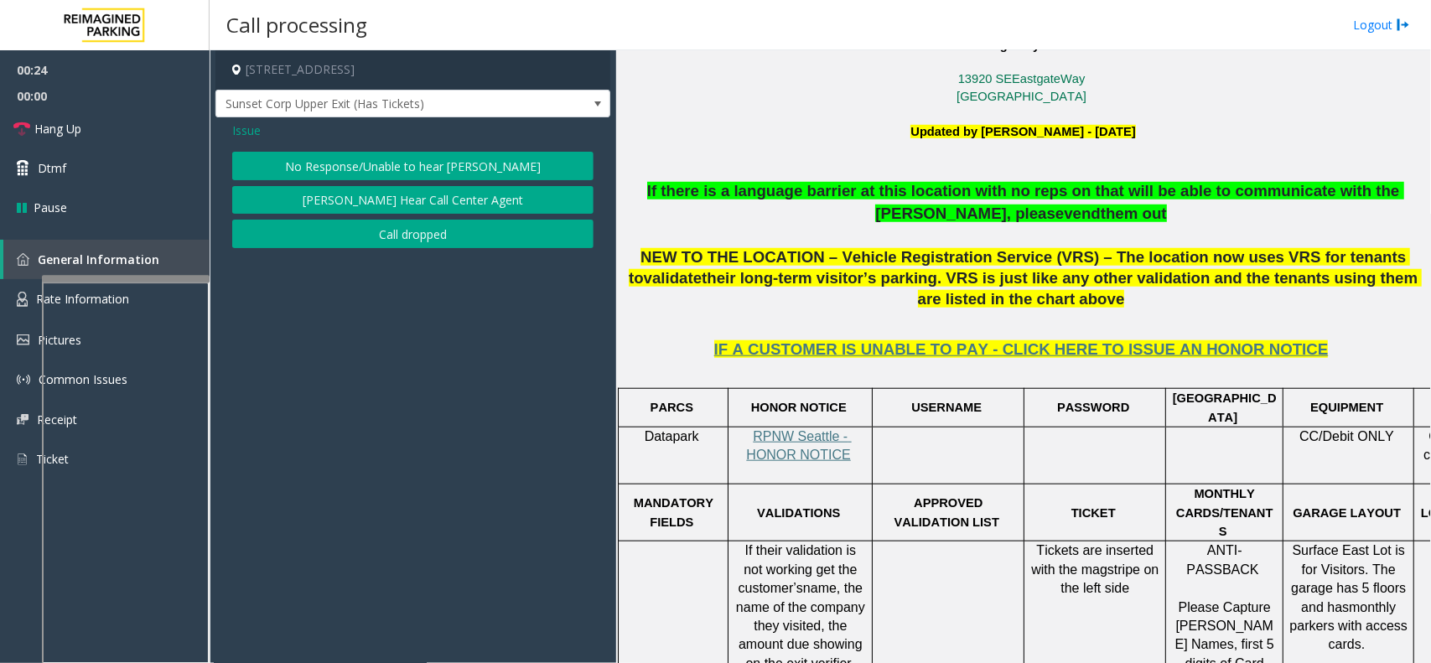
click at [388, 162] on button "No Response/Unable to hear [PERSON_NAME]" at bounding box center [412, 166] width 361 height 28
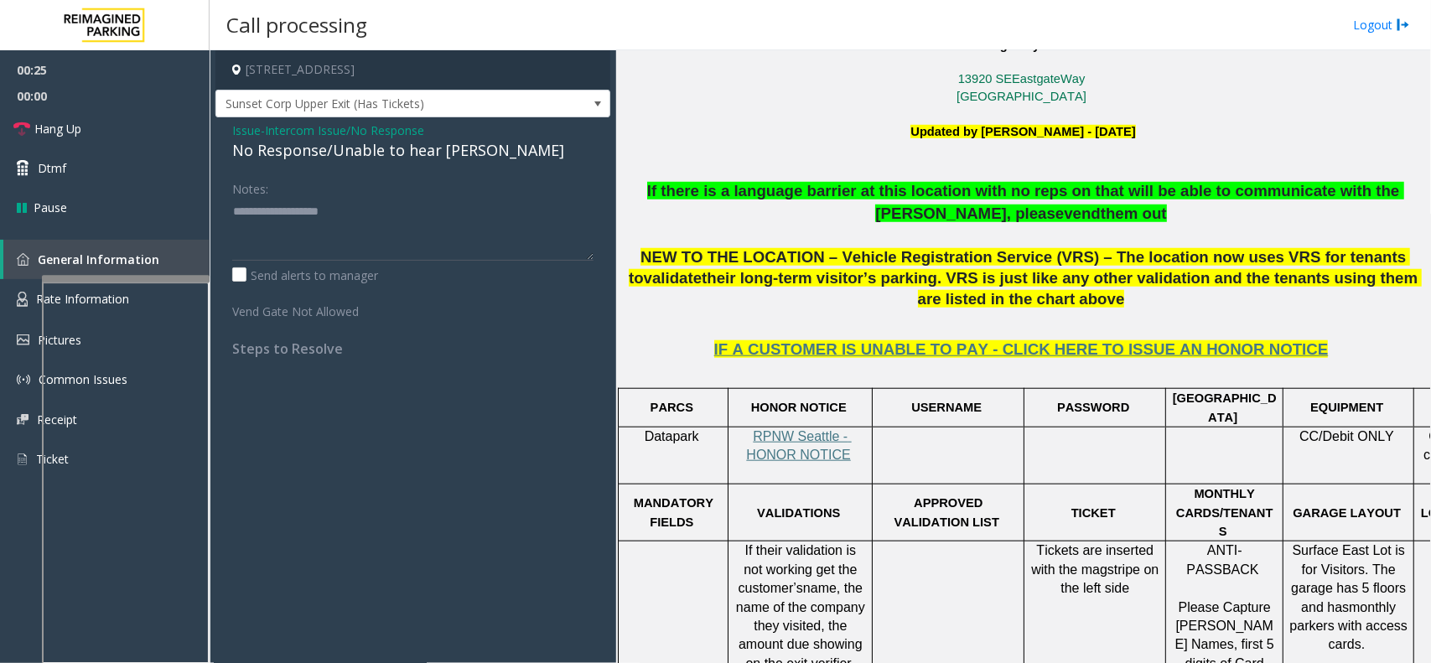
click at [375, 158] on div "No Response/Unable to hear [PERSON_NAME]" at bounding box center [412, 150] width 361 height 23
type textarea "**********"
click at [166, 118] on link "Hang Up" at bounding box center [105, 128] width 210 height 39
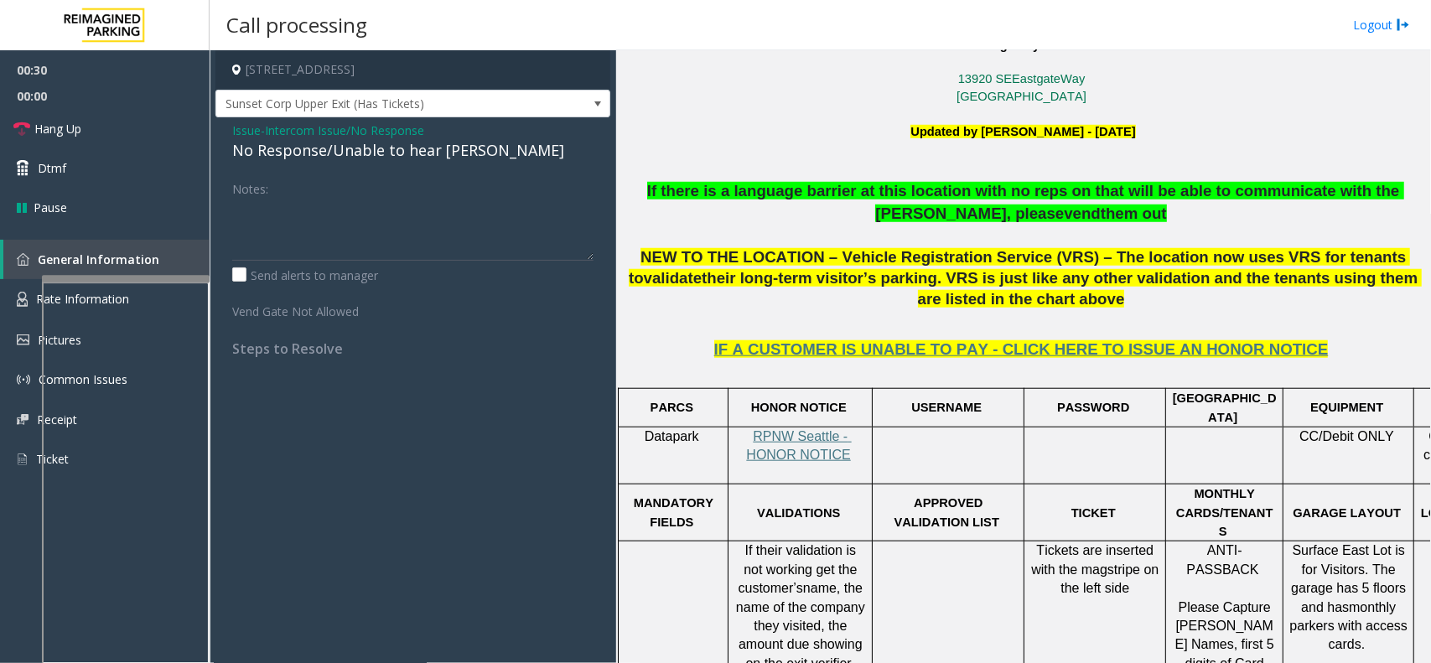
click at [277, 124] on span "Intercom Issue/No Response" at bounding box center [344, 131] width 159 height 18
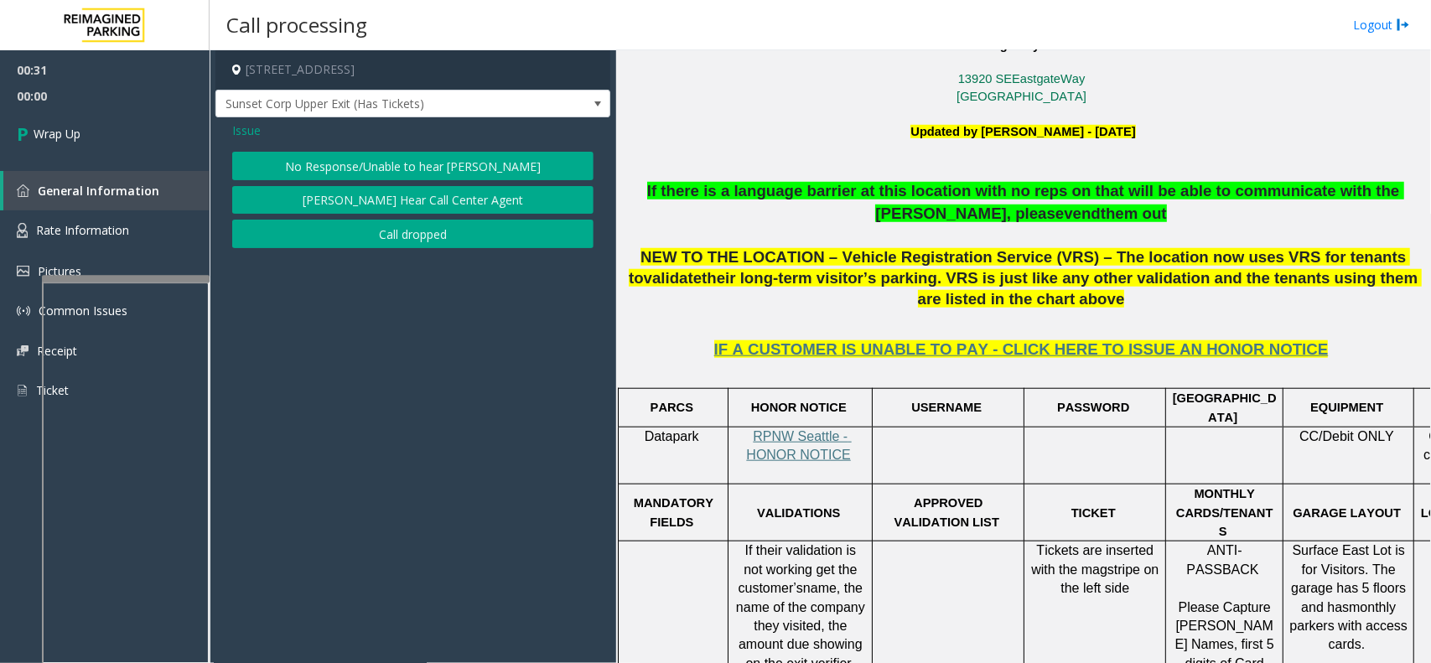
click at [232, 128] on span "Issue" at bounding box center [246, 131] width 28 height 18
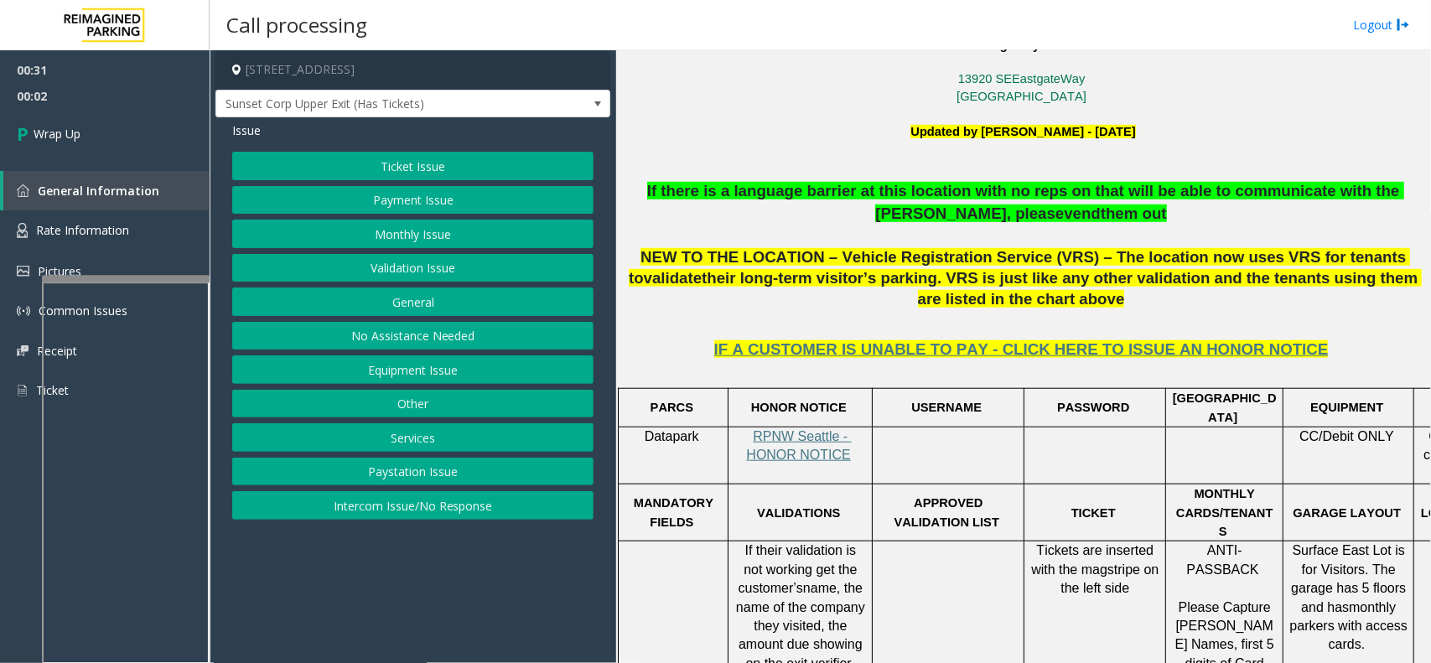
click at [403, 340] on button "No Assistance Needed" at bounding box center [412, 336] width 361 height 28
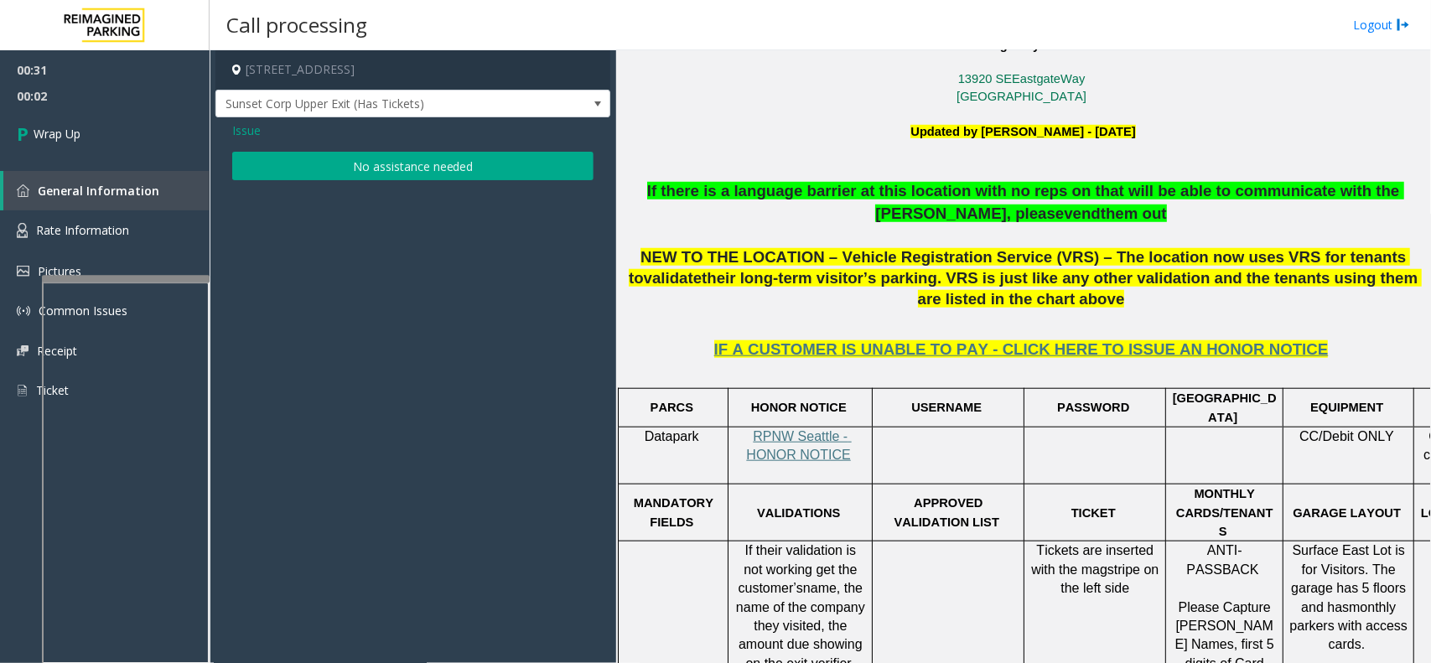
click at [362, 179] on button "No assistance needed" at bounding box center [412, 166] width 361 height 28
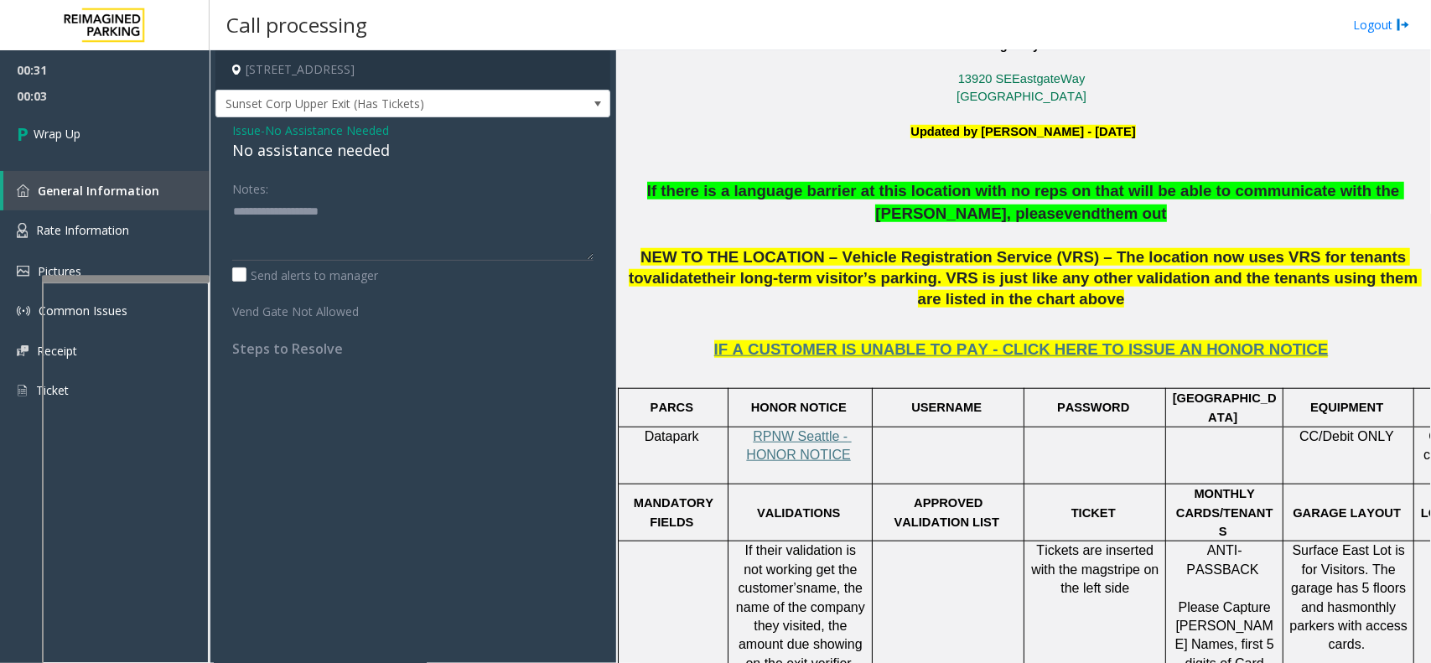
click at [295, 156] on div "No assistance needed" at bounding box center [412, 150] width 361 height 23
click at [294, 156] on div "No assistance needed" at bounding box center [412, 150] width 361 height 23
click at [323, 205] on textarea at bounding box center [412, 229] width 361 height 63
type textarea "**********"
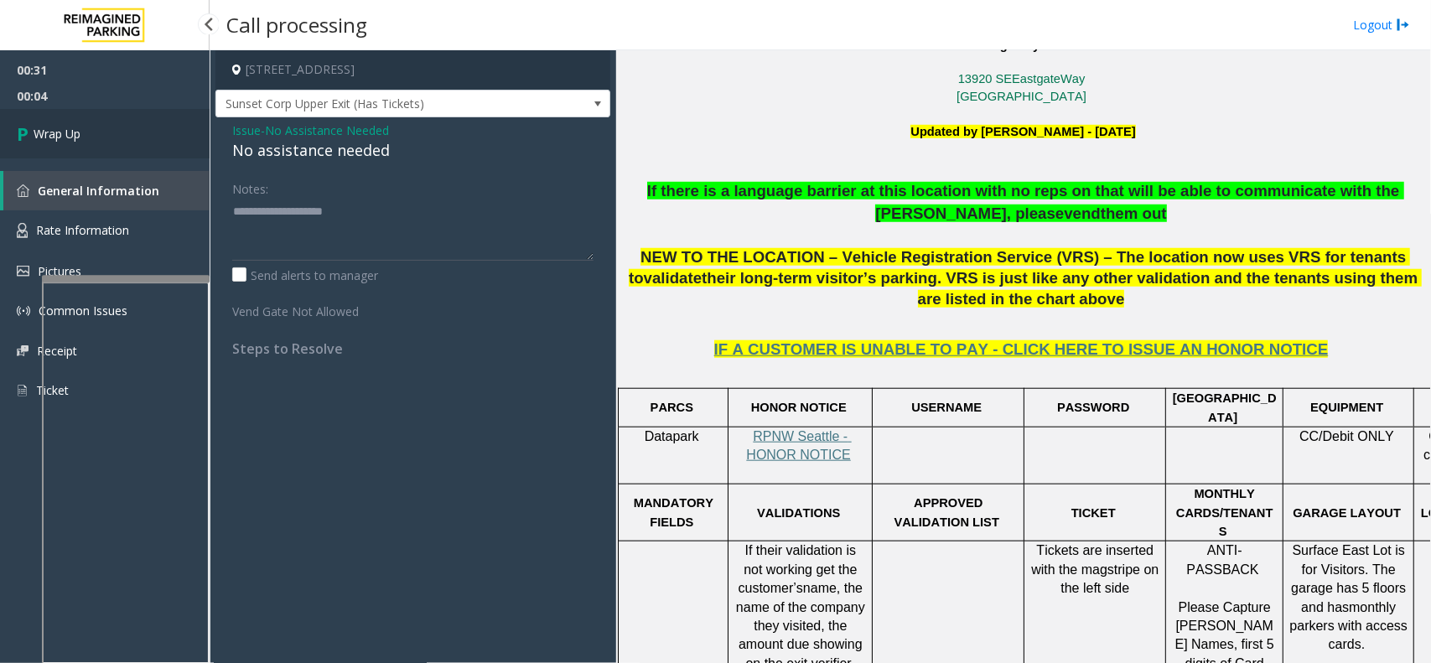
click at [132, 144] on link "Wrap Up" at bounding box center [105, 133] width 210 height 49
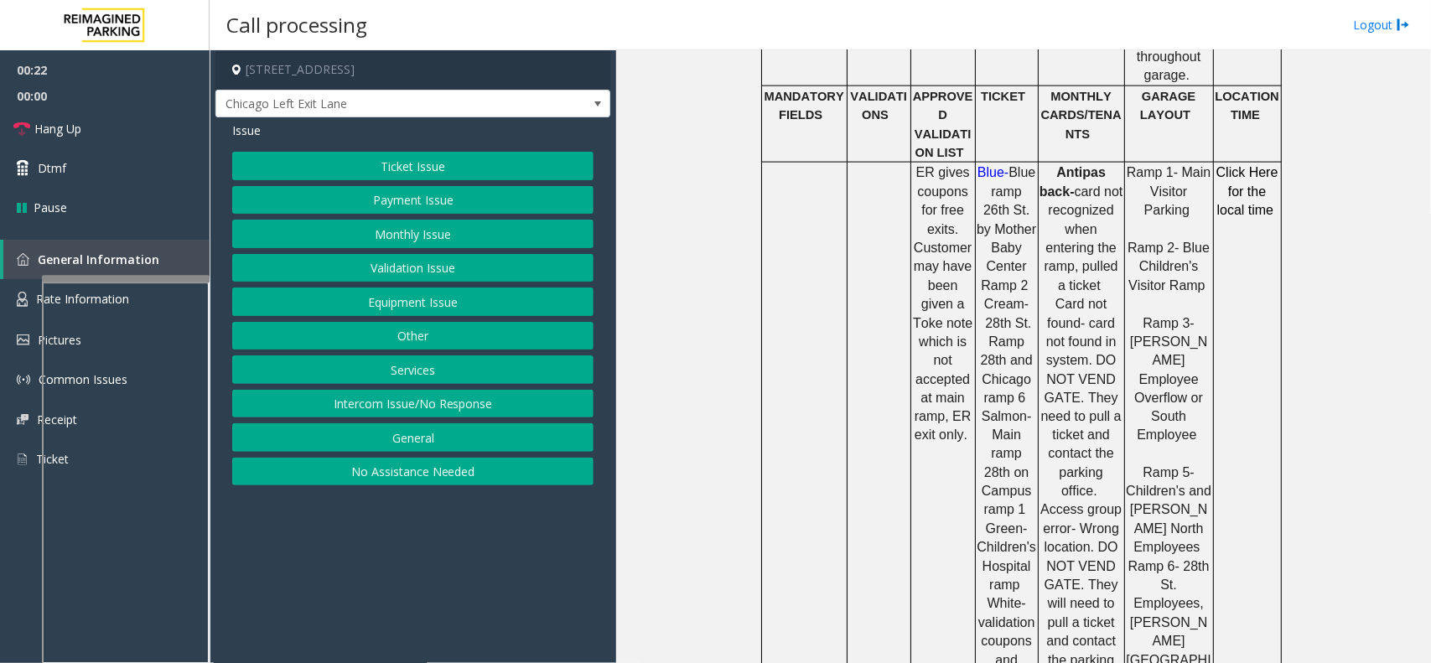
scroll to position [1152, 0]
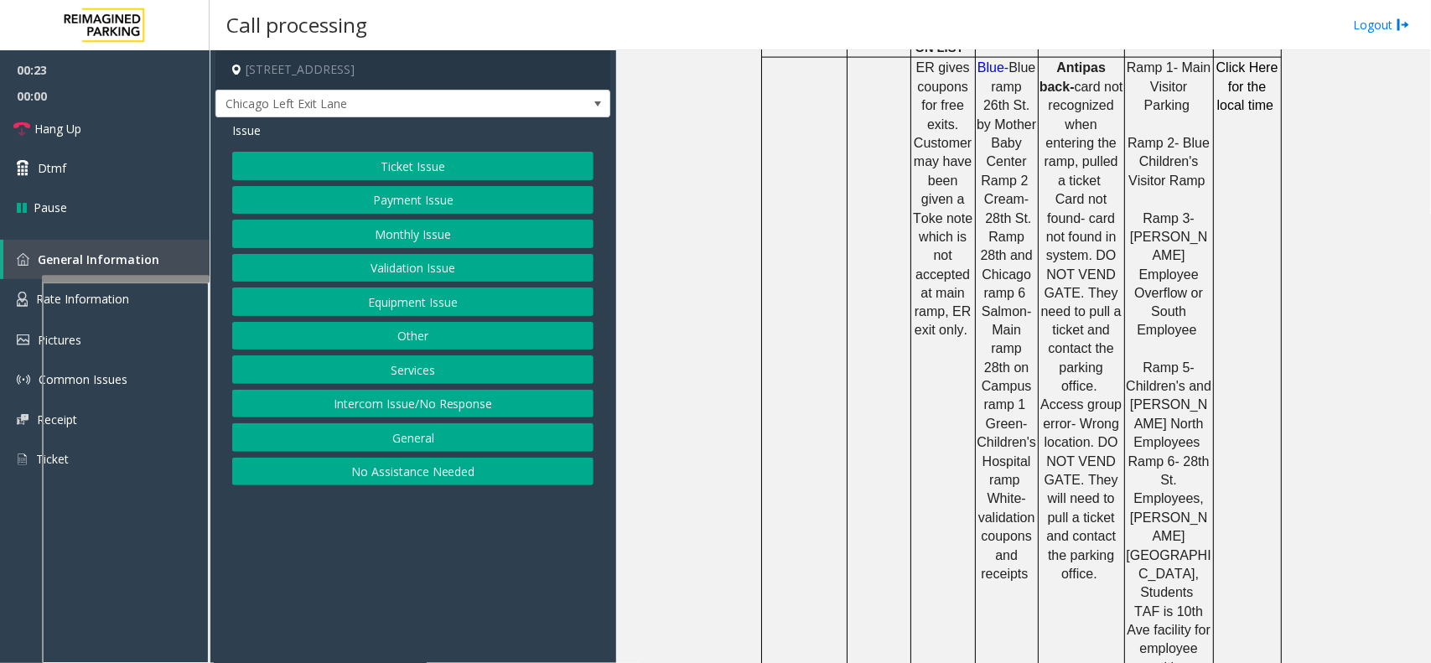
click at [533, 407] on button "Intercom Issue/No Response" at bounding box center [412, 404] width 361 height 28
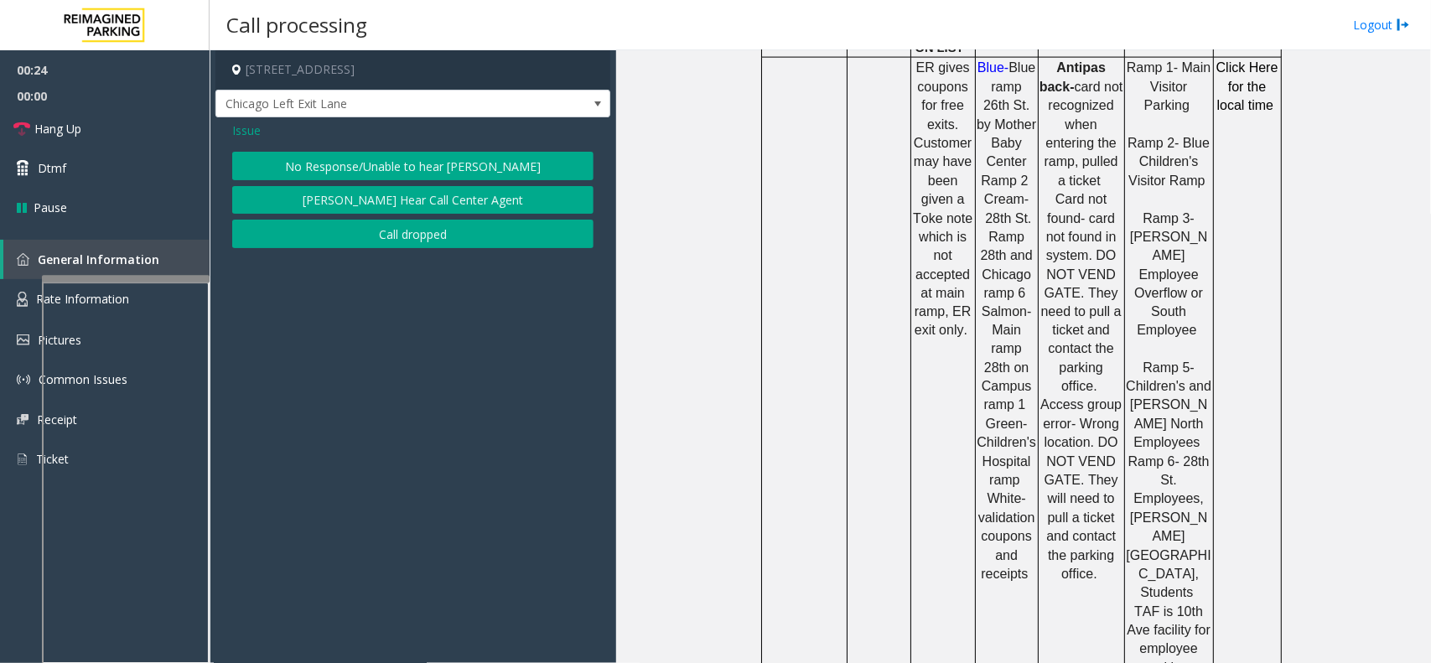
click at [413, 160] on button "No Response/Unable to hear [PERSON_NAME]" at bounding box center [412, 166] width 361 height 28
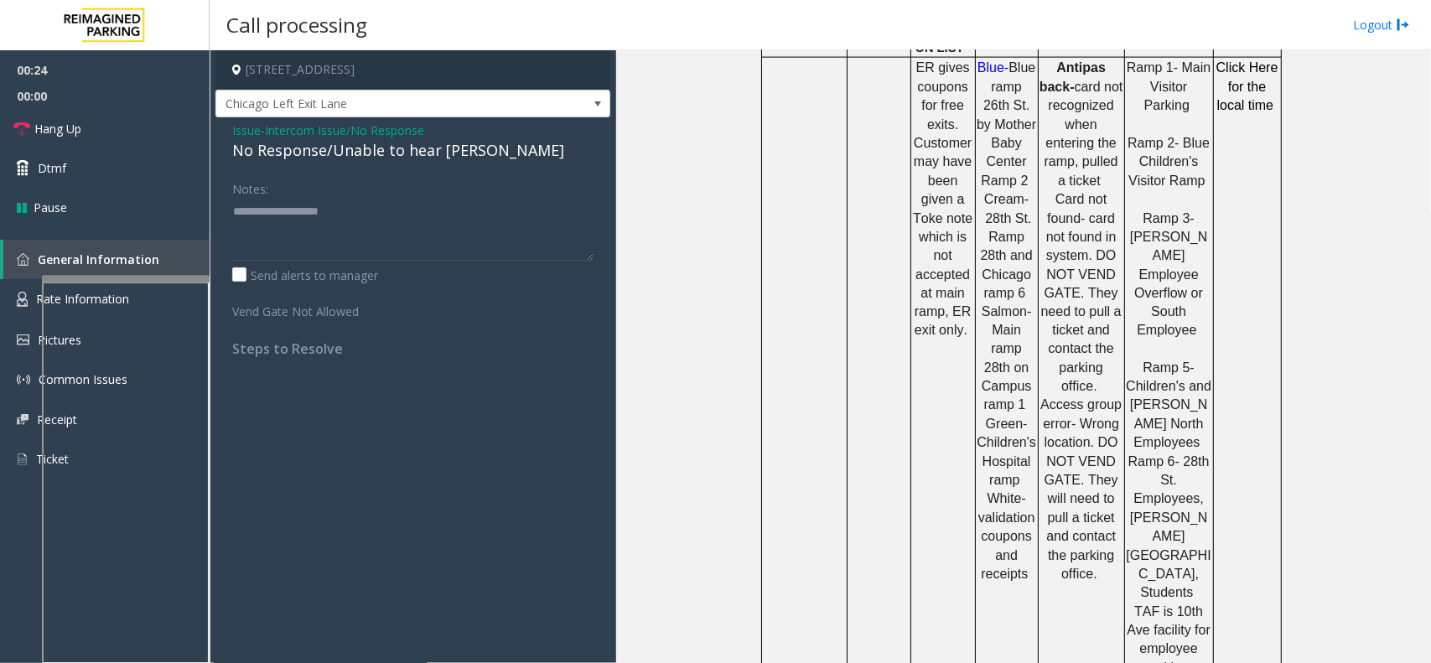
click at [336, 137] on span "Intercom Issue/No Response" at bounding box center [344, 131] width 159 height 18
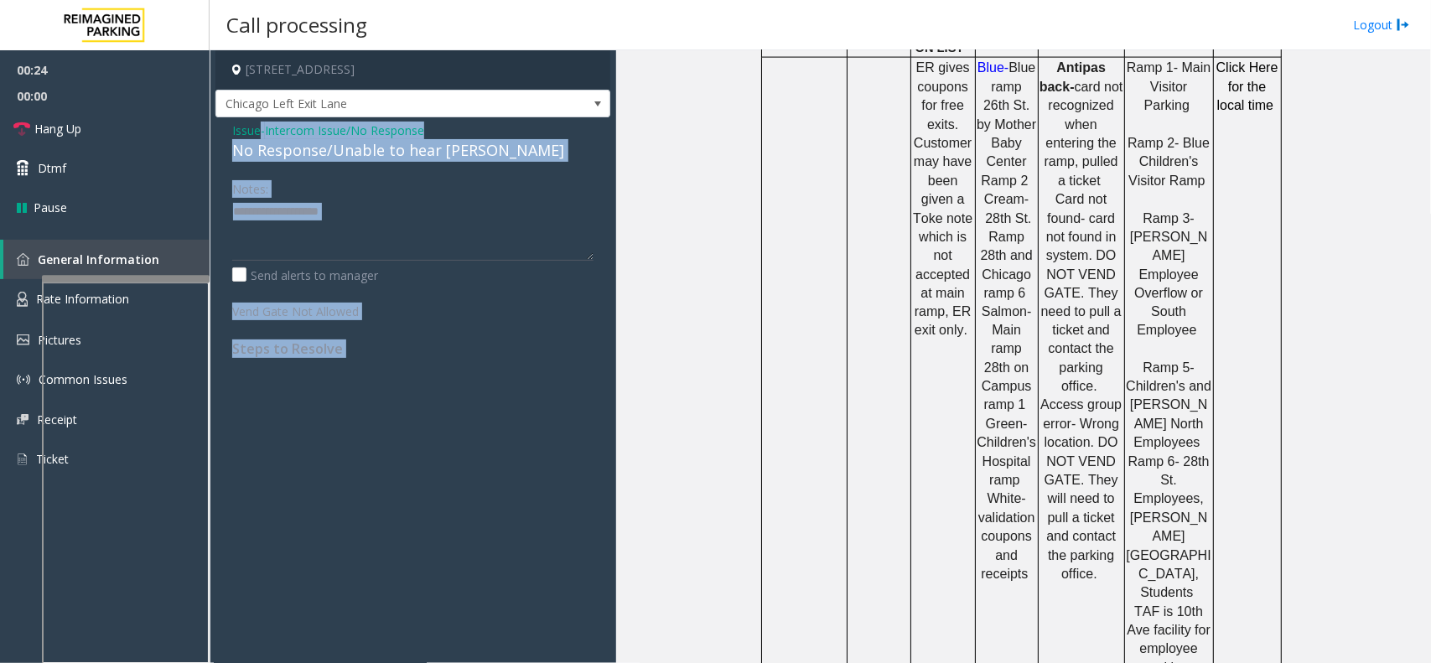
click at [336, 137] on div "Issue - Intercom Issue/No Response No Response/Unable to hear parker" at bounding box center [412, 142] width 361 height 40
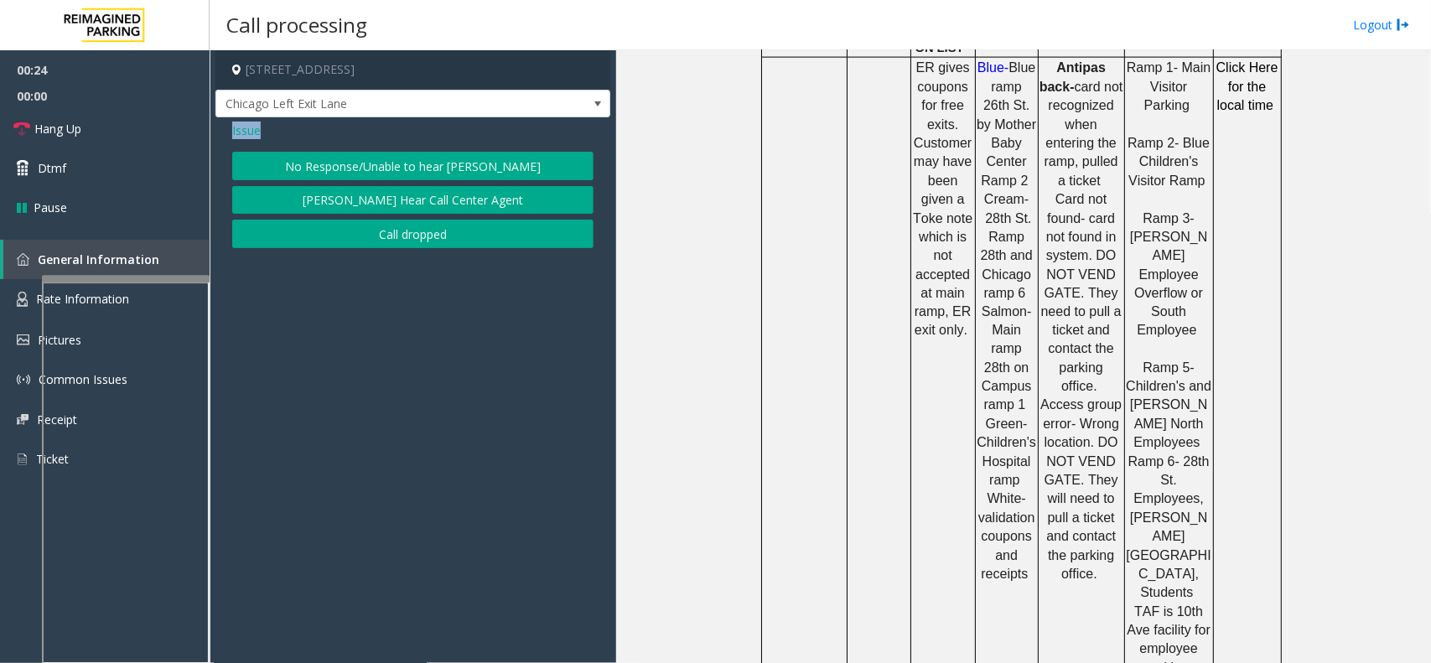
click at [336, 137] on div "Issue" at bounding box center [412, 131] width 361 height 18
click at [344, 152] on button "No Response/Unable to hear [PERSON_NAME]" at bounding box center [412, 166] width 361 height 28
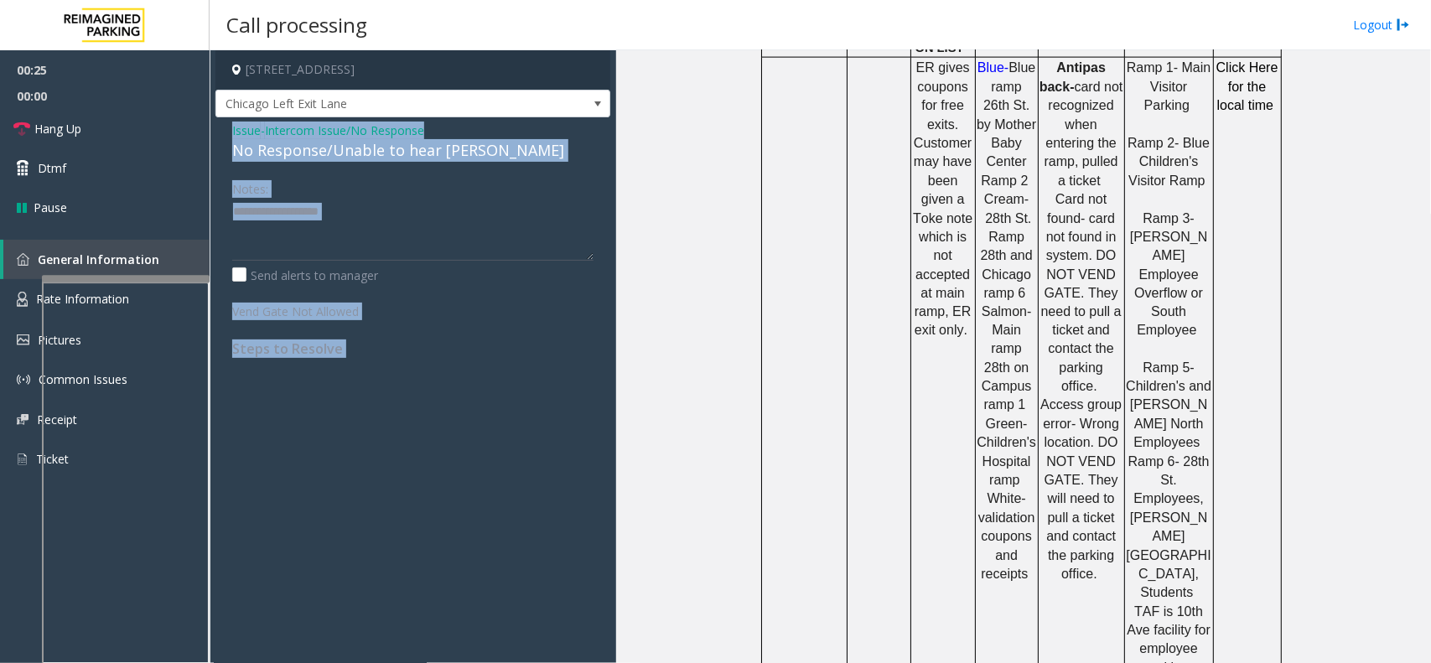
click at [344, 151] on div "No Response/Unable to hear [PERSON_NAME]" at bounding box center [412, 150] width 361 height 23
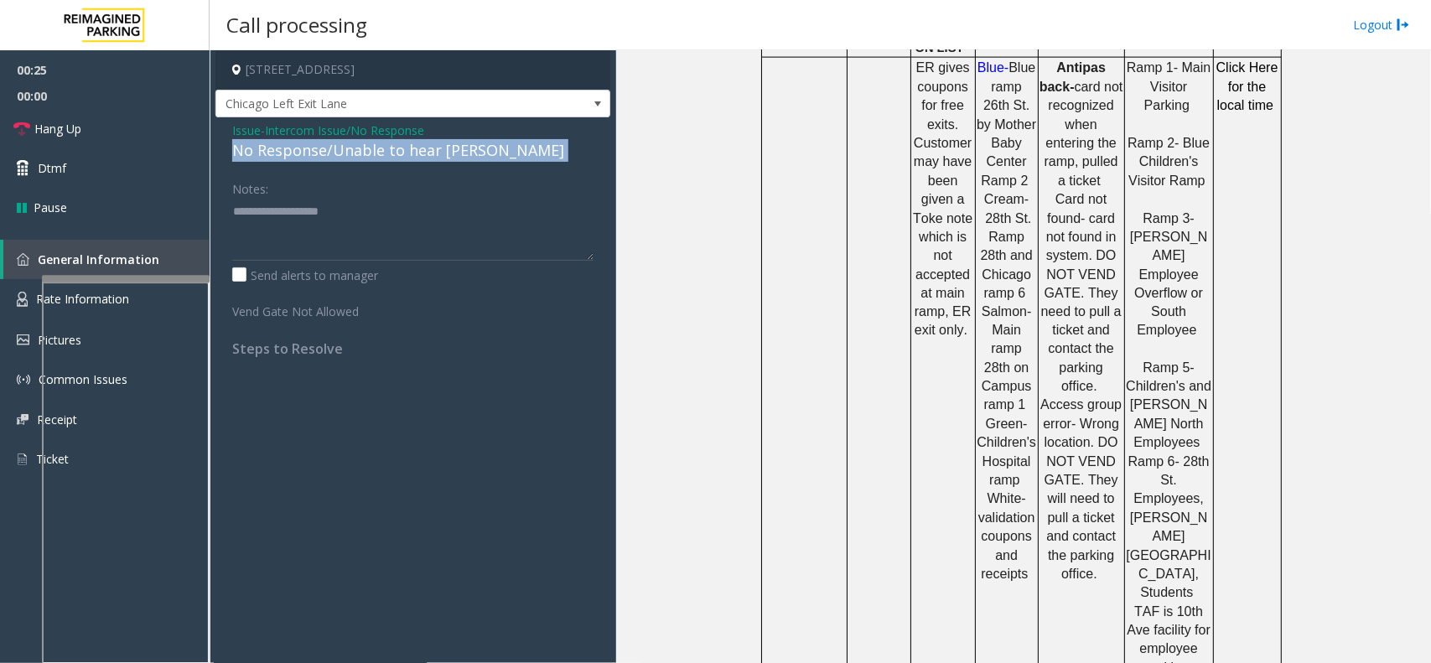
click at [344, 151] on div "No Response/Unable to hear [PERSON_NAME]" at bounding box center [412, 150] width 361 height 23
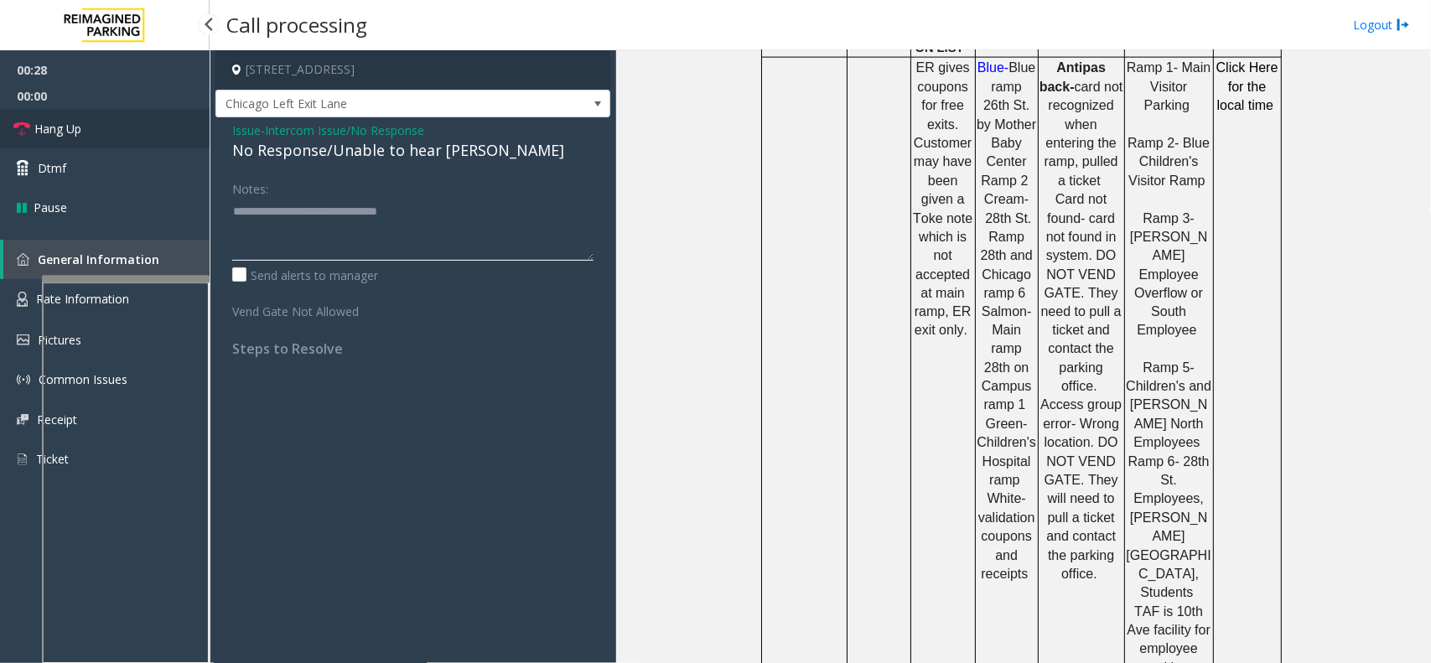
type textarea "**********"
click at [119, 128] on link "Hang Up" at bounding box center [105, 128] width 210 height 39
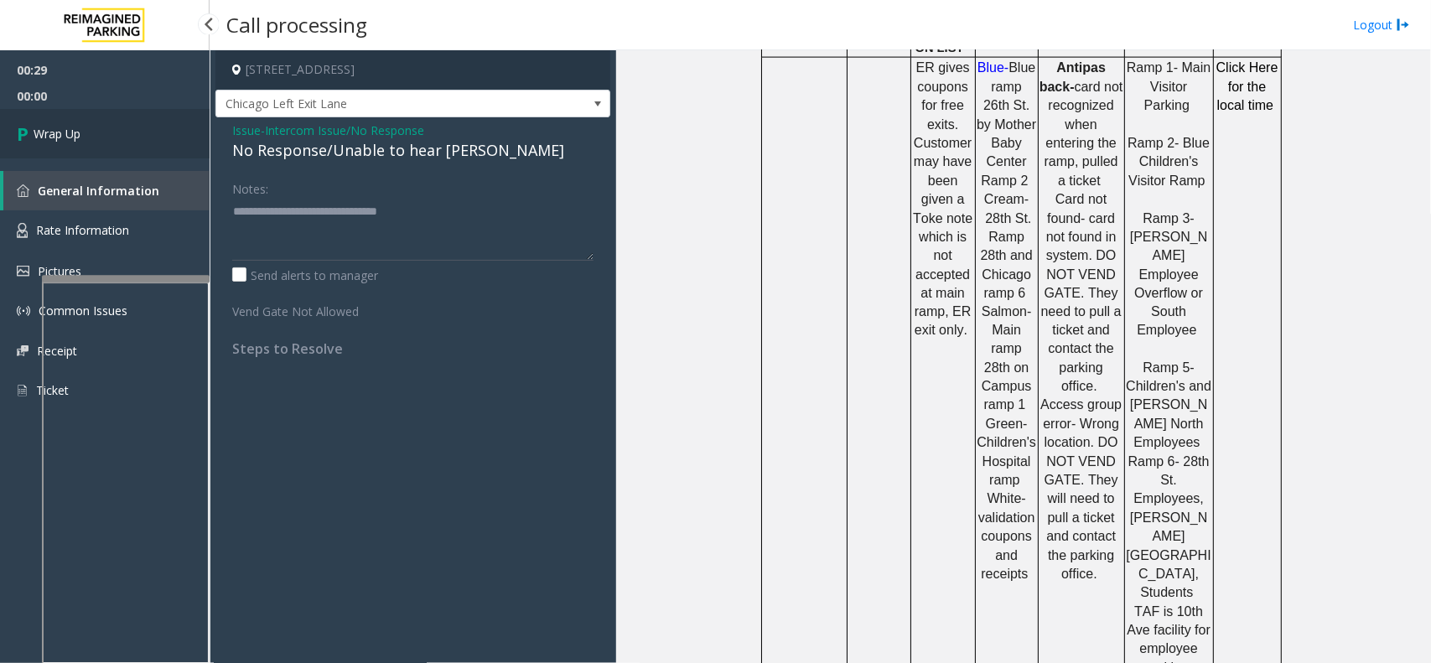
click at [119, 128] on link "Wrap Up" at bounding box center [105, 133] width 210 height 49
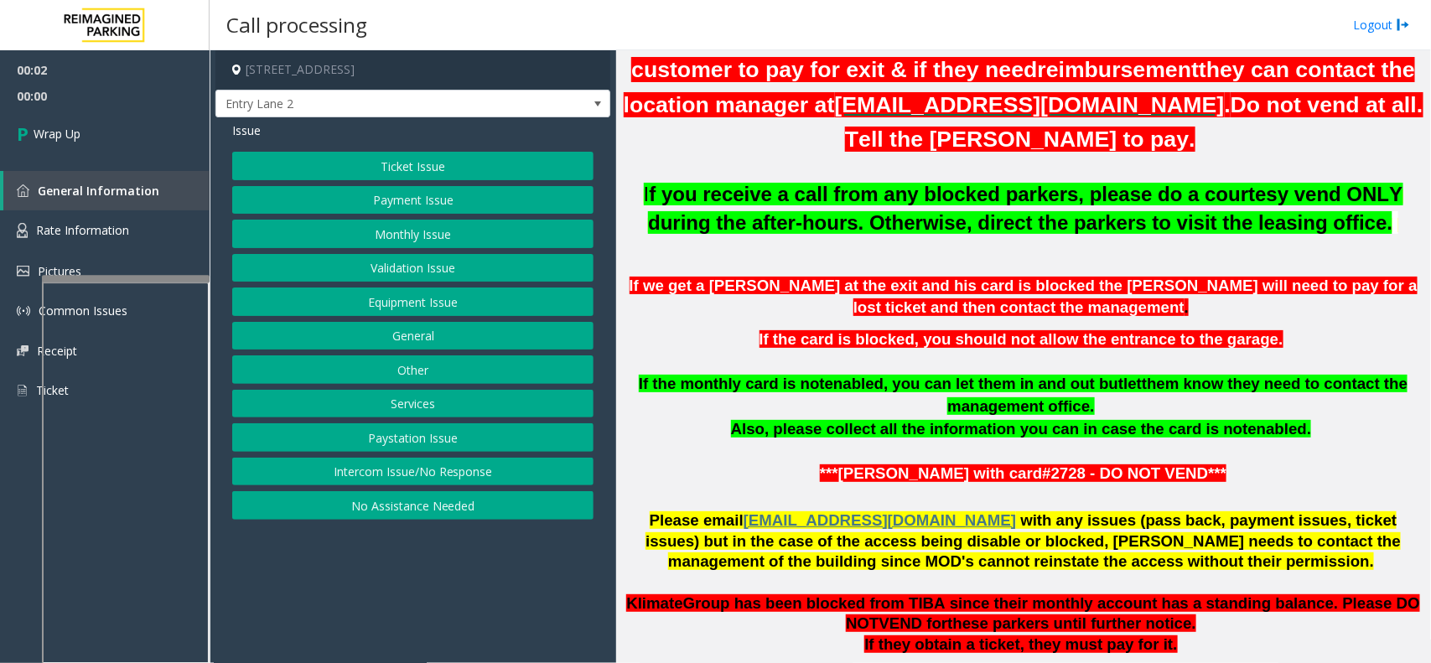
scroll to position [629, 0]
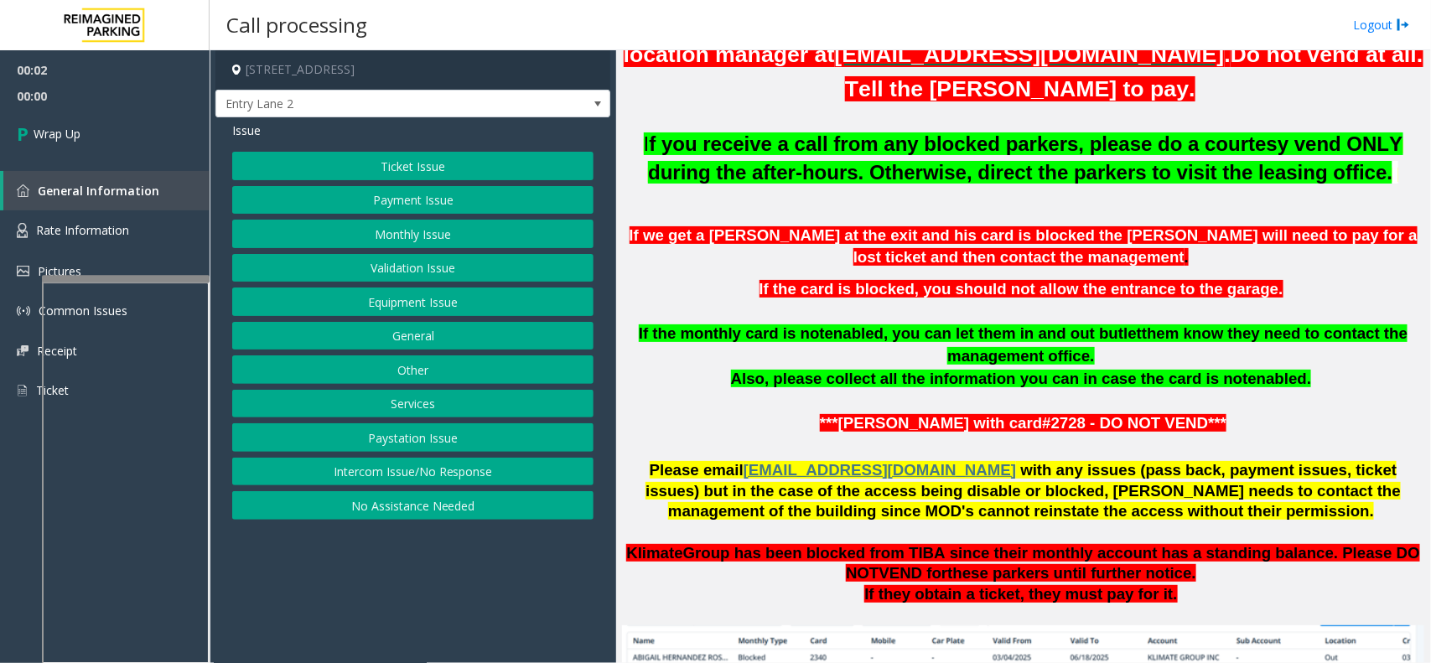
click at [450, 478] on button "Intercom Issue/No Response" at bounding box center [412, 472] width 361 height 28
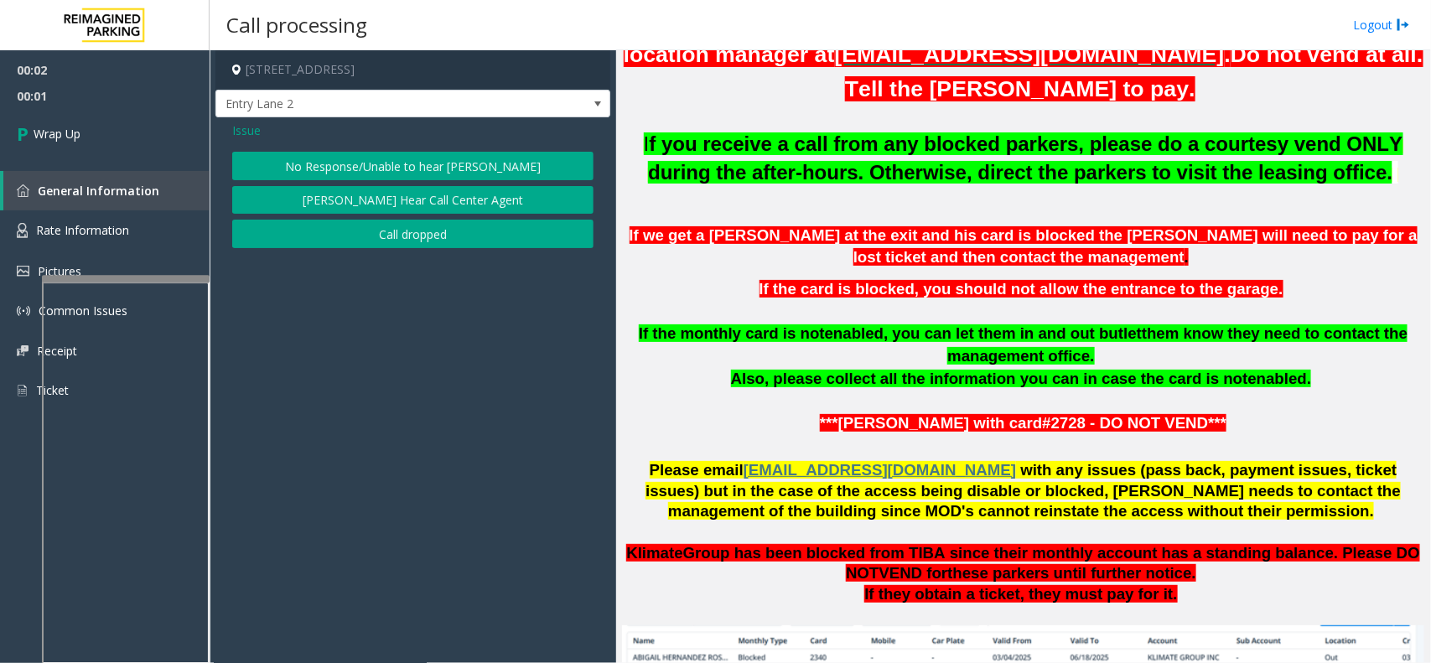
click at [400, 193] on button "[PERSON_NAME] Hear Call Center Agent" at bounding box center [412, 200] width 361 height 28
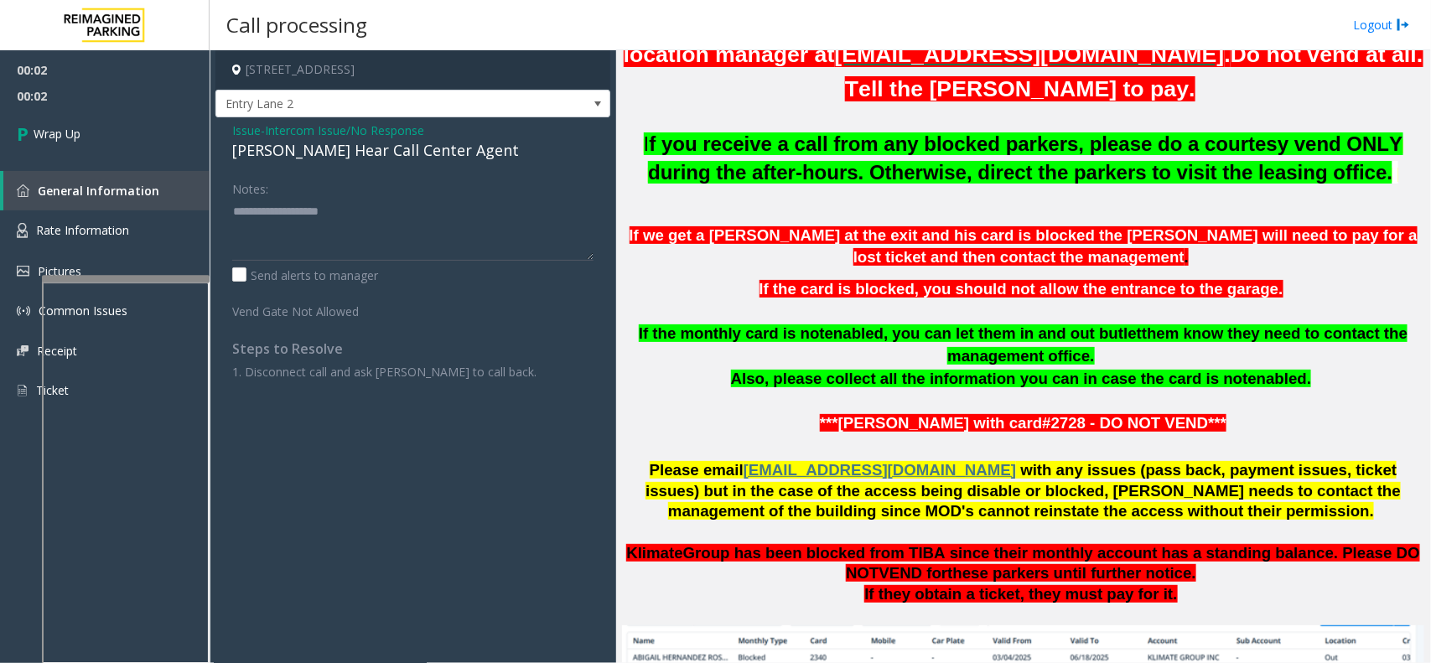
click at [357, 135] on span "Intercom Issue/No Response" at bounding box center [344, 131] width 159 height 18
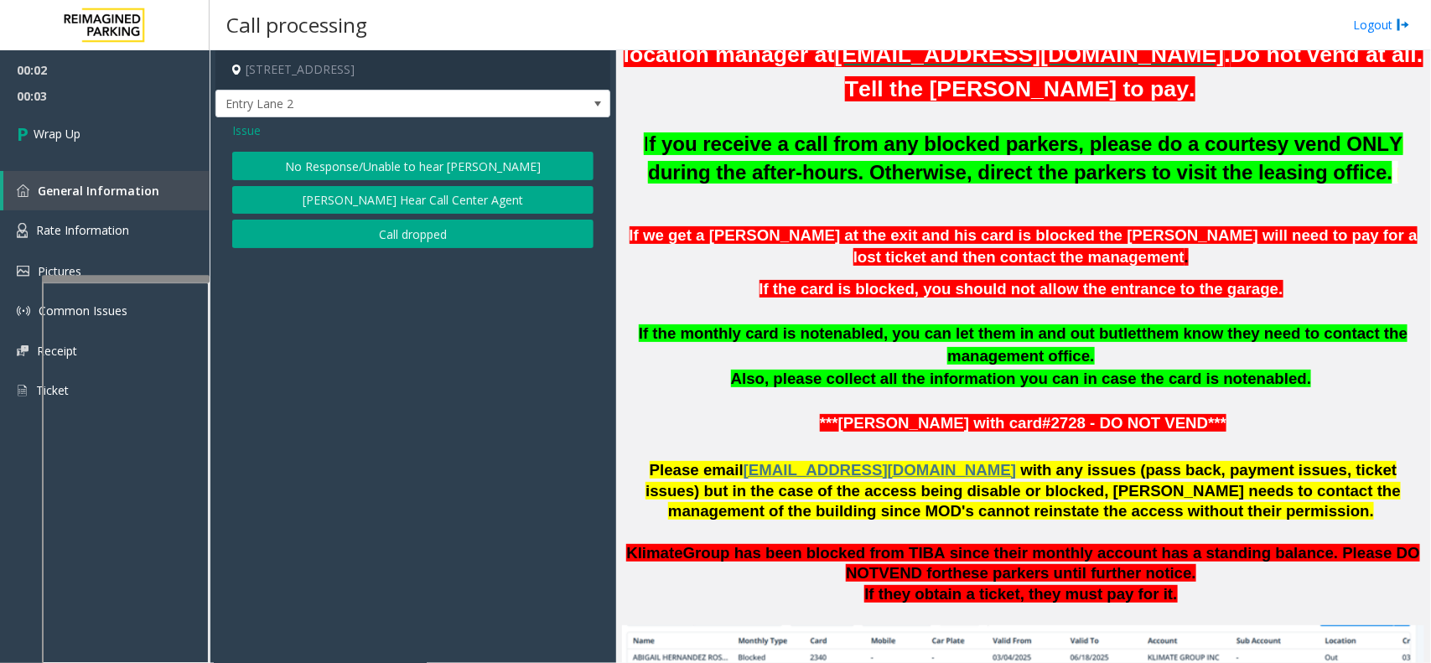
click at [369, 228] on button "Call dropped" at bounding box center [412, 234] width 361 height 28
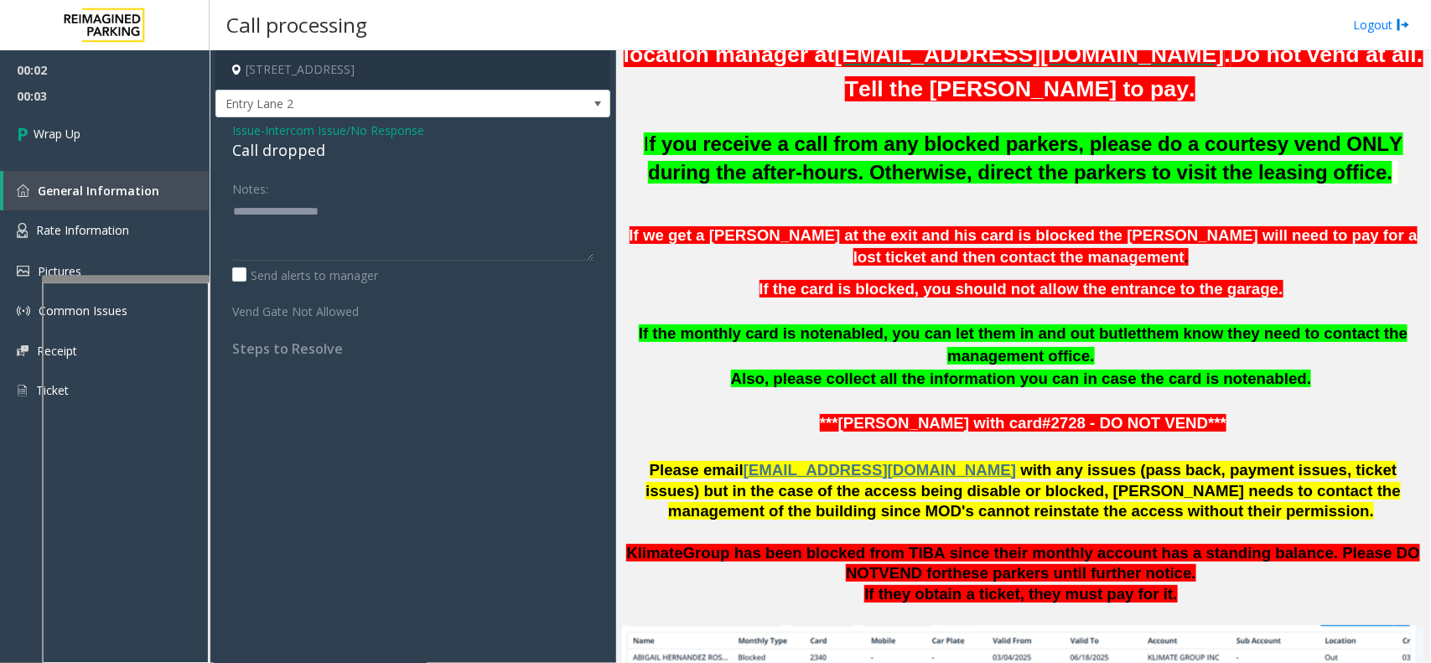
click at [261, 152] on div "Call dropped" at bounding box center [412, 150] width 361 height 23
drag, startPoint x: 261, startPoint y: 152, endPoint x: 287, endPoint y: 153, distance: 26.0
click at [265, 152] on div "Call dropped" at bounding box center [412, 150] width 361 height 23
type textarea "**********"
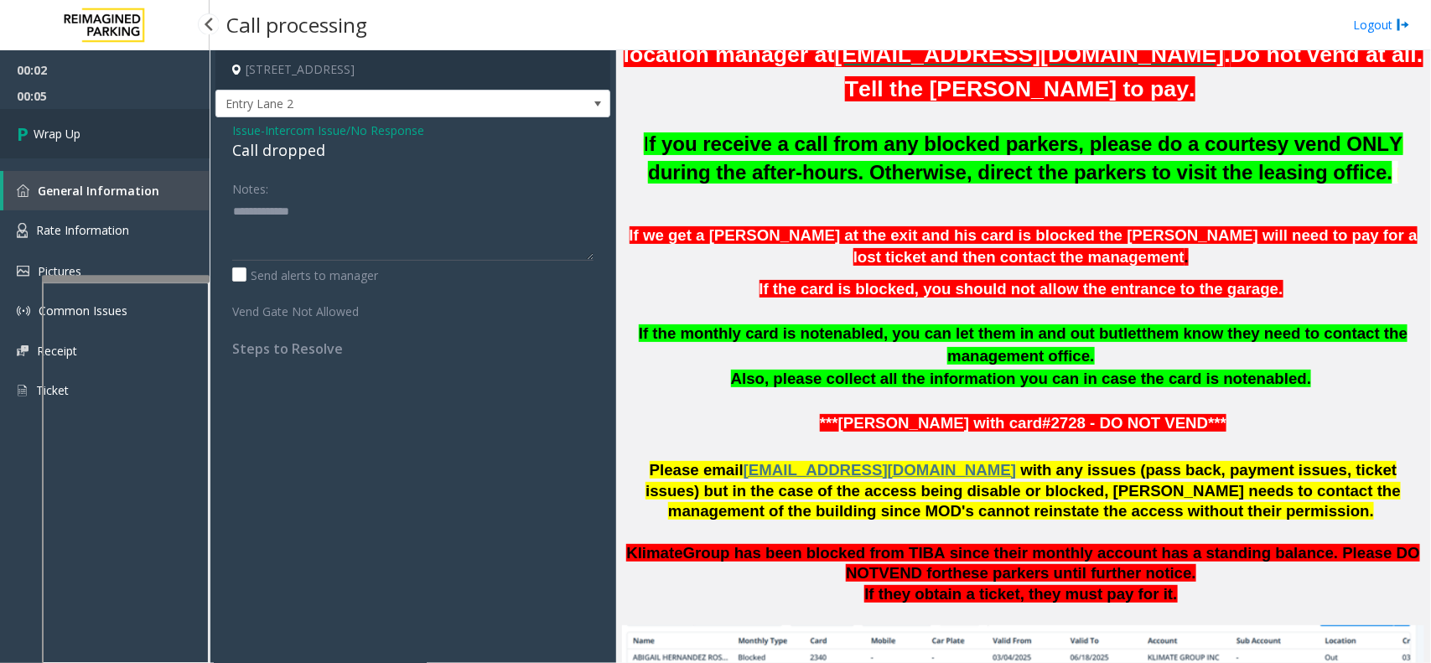
click at [191, 148] on link "Wrap Up" at bounding box center [105, 133] width 210 height 49
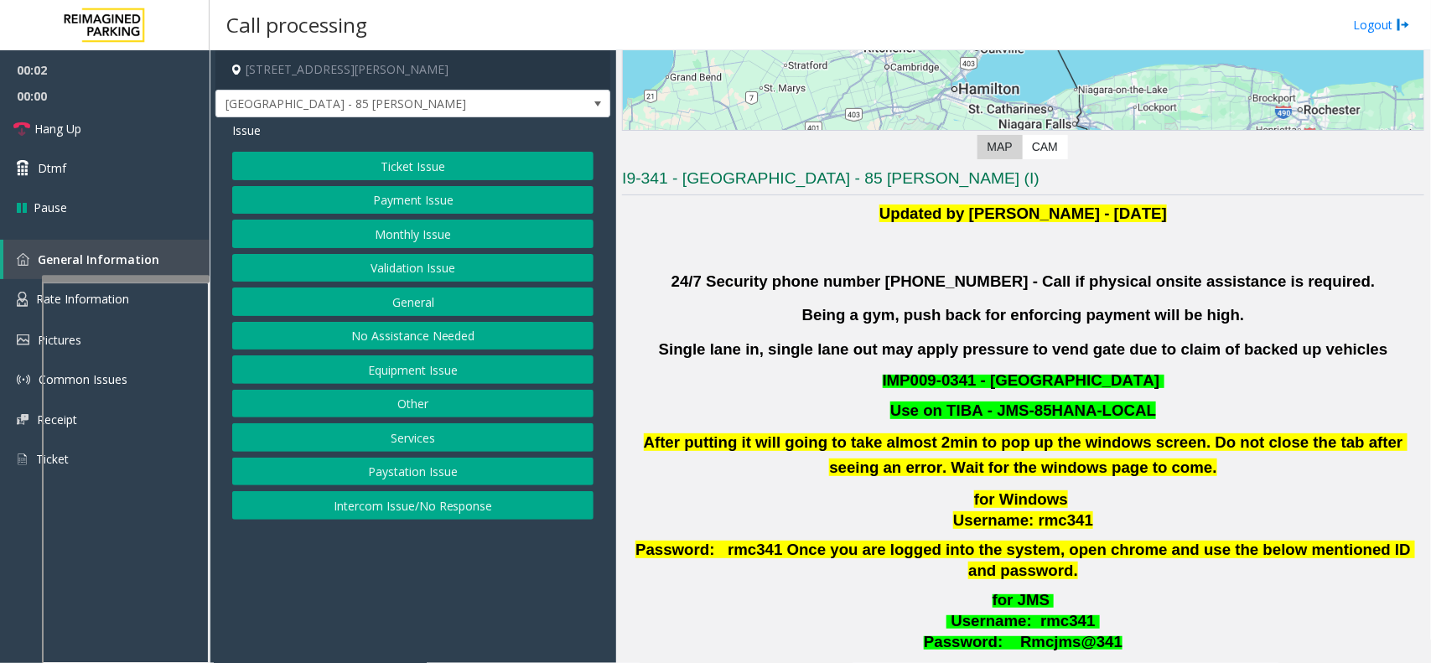
scroll to position [524, 0]
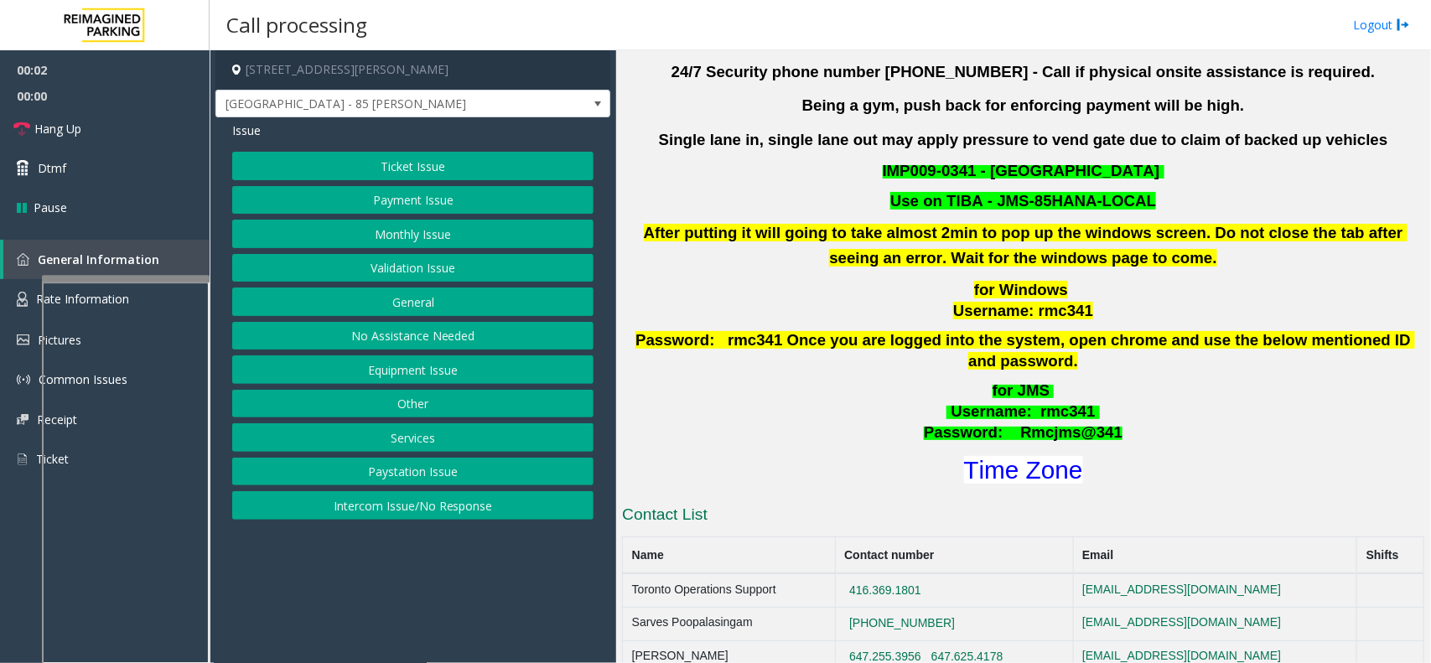
click at [972, 426] on div "for JMS Username : rmc341 Password: Rmcjms@341 Time Zone" at bounding box center [1023, 433] width 802 height 106
click at [970, 456] on font "Time Zone" at bounding box center [1023, 470] width 119 height 28
click at [346, 250] on div "Ticket Issue Payment Issue Monthly Issue Validation Issue General No Assistance…" at bounding box center [412, 336] width 361 height 368
click at [344, 260] on button "Validation Issue" at bounding box center [412, 268] width 361 height 28
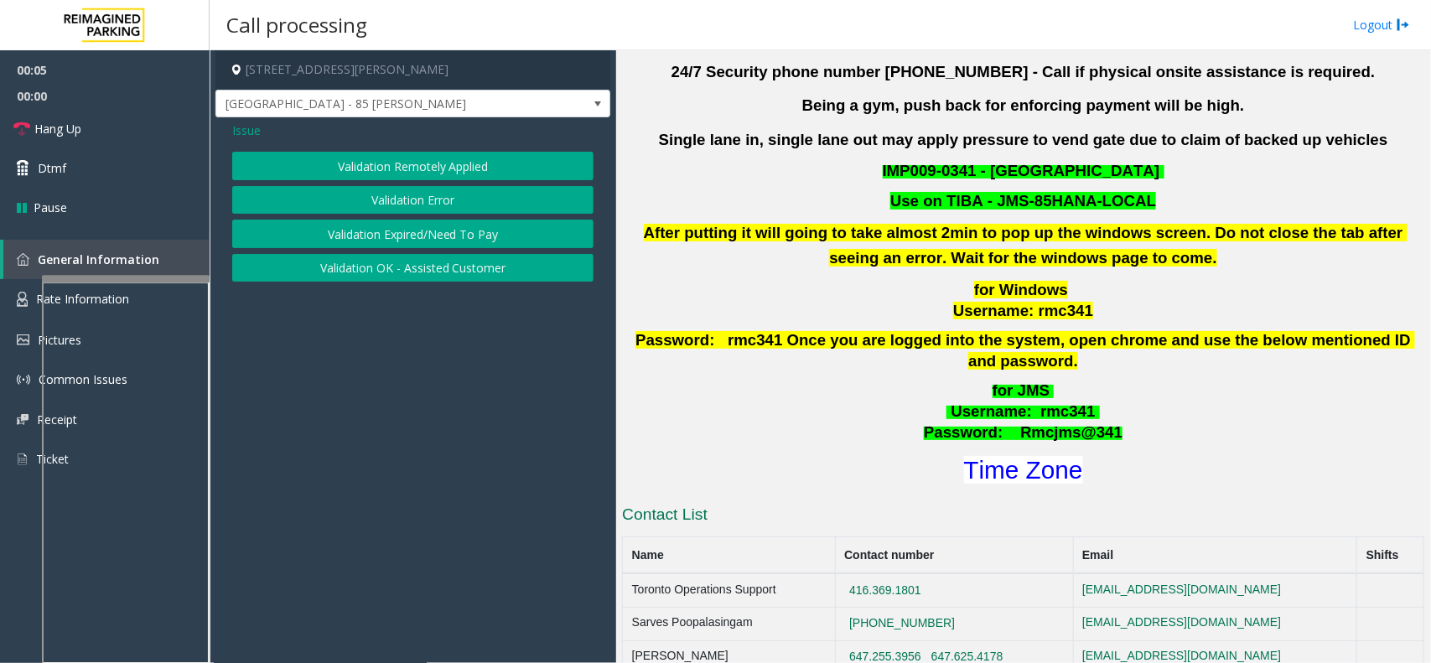
click at [349, 210] on button "Validation Error" at bounding box center [412, 200] width 361 height 28
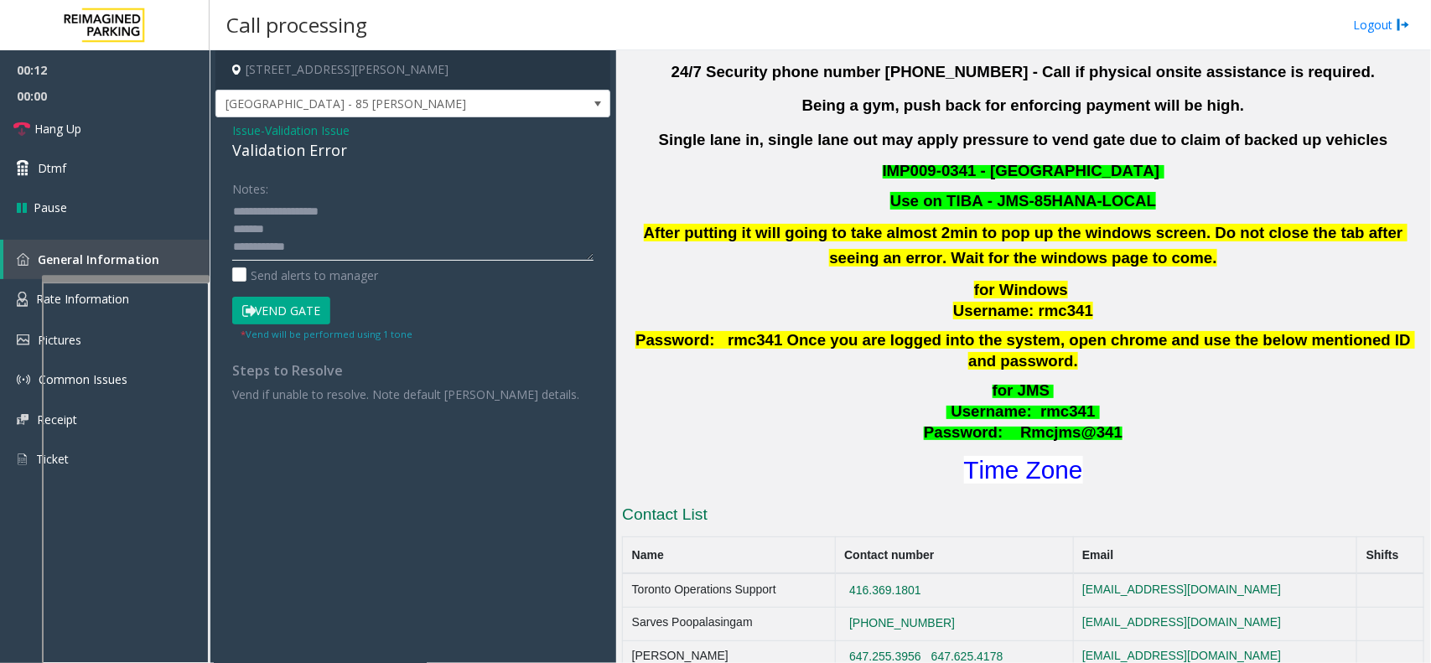
click at [349, 220] on textarea at bounding box center [412, 229] width 361 height 63
click at [345, 235] on textarea at bounding box center [412, 229] width 361 height 63
click at [342, 248] on textarea at bounding box center [412, 229] width 361 height 63
click at [350, 243] on textarea at bounding box center [412, 229] width 361 height 63
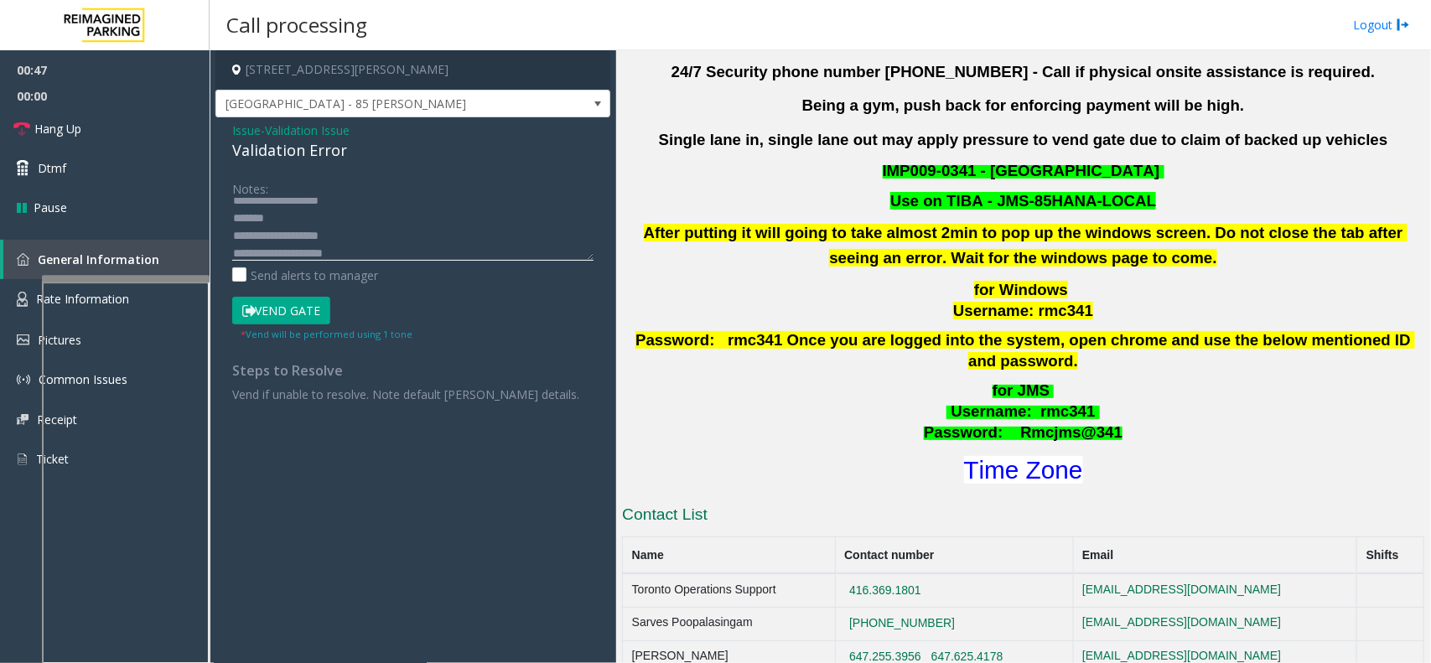
click at [344, 210] on textarea at bounding box center [412, 229] width 361 height 63
type textarea "**********"
click at [307, 303] on button "Vend Gate" at bounding box center [281, 311] width 98 height 28
click at [134, 134] on link "Hang Up" at bounding box center [105, 128] width 210 height 39
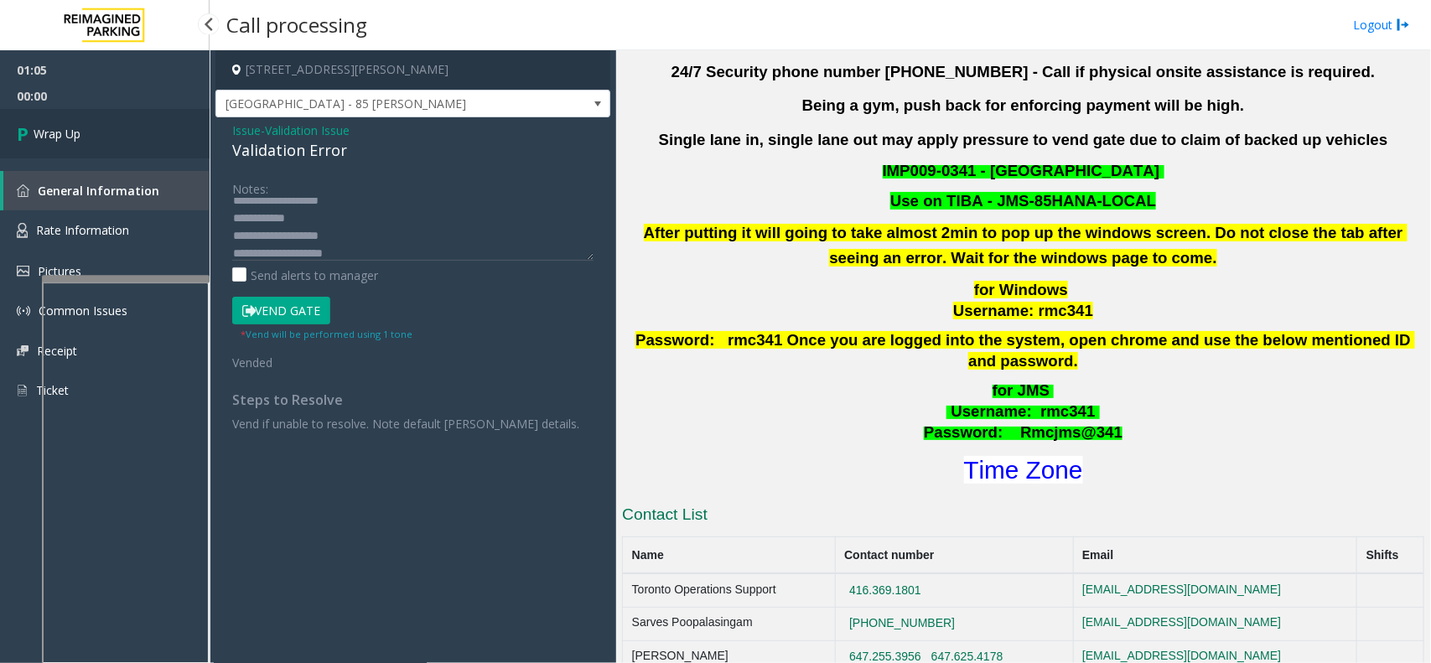
click at [132, 134] on link "Wrap Up" at bounding box center [105, 133] width 210 height 49
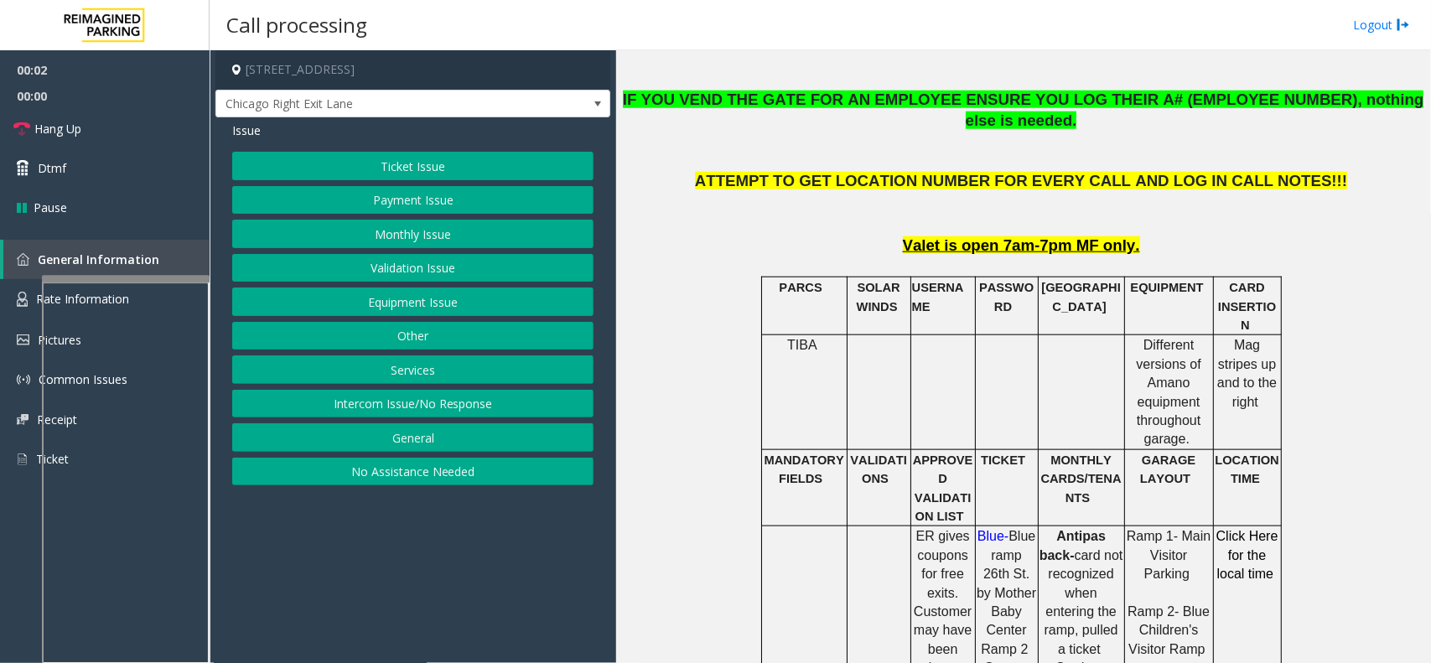
scroll to position [733, 0]
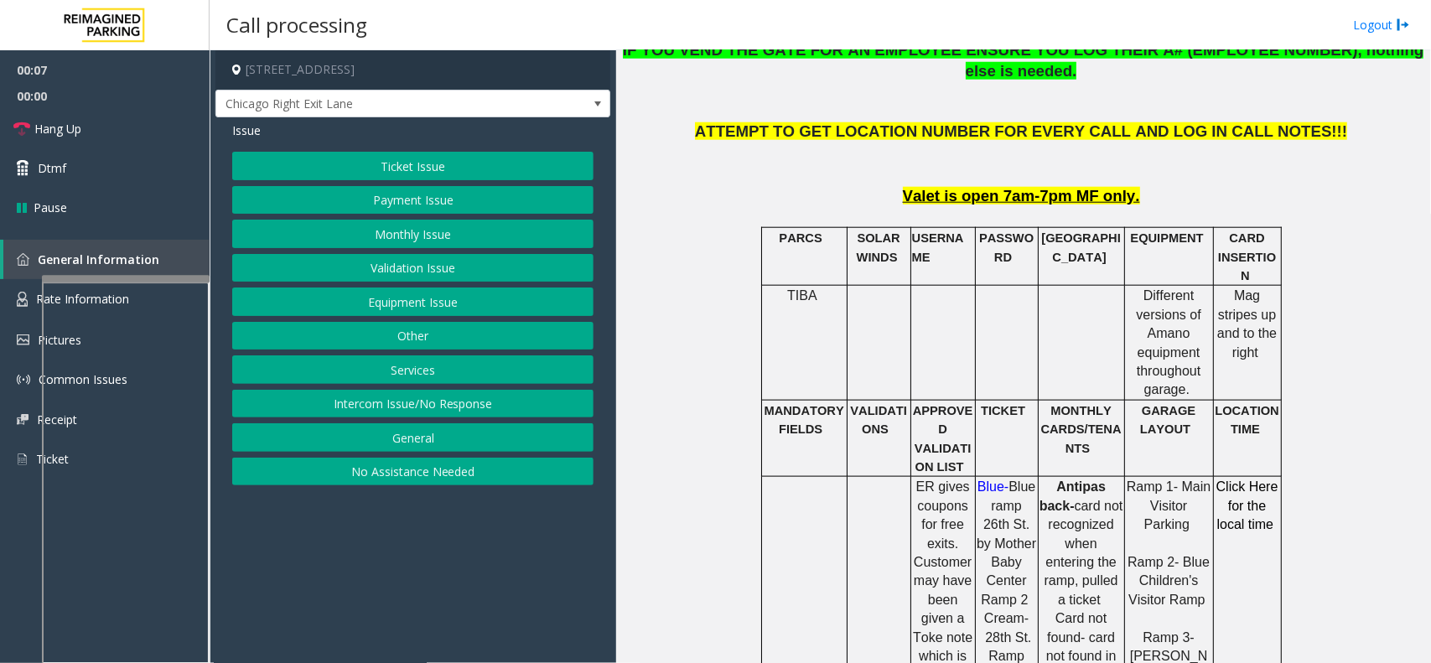
click at [344, 308] on button "Equipment Issue" at bounding box center [412, 301] width 361 height 28
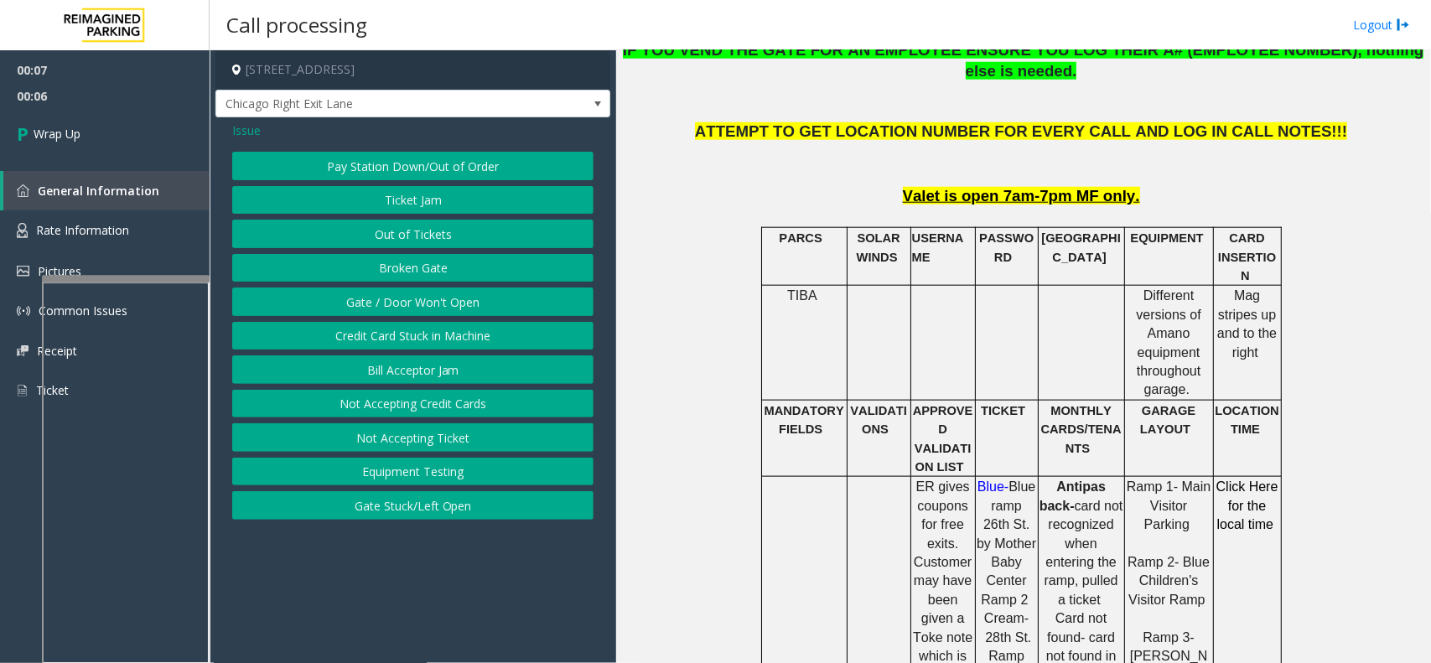
click at [420, 470] on button "Equipment Testing" at bounding box center [412, 472] width 361 height 28
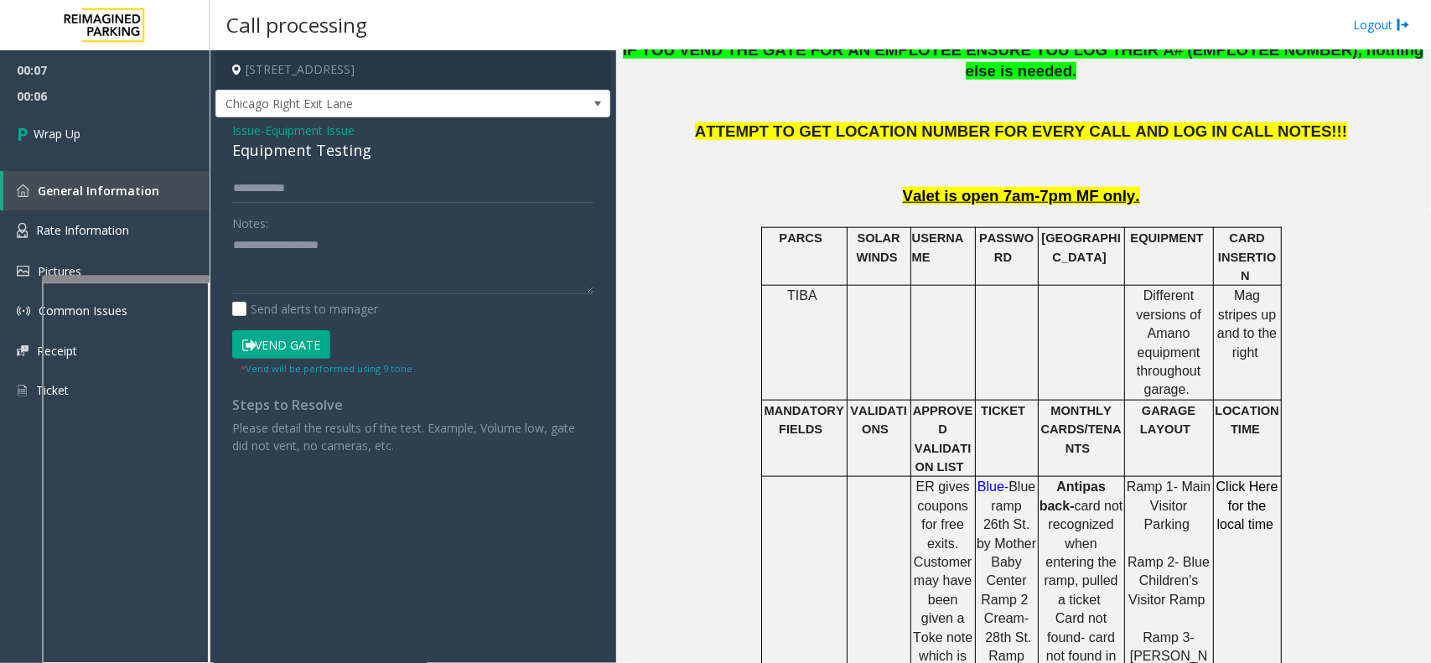
click at [302, 148] on div "Equipment Testing" at bounding box center [412, 150] width 361 height 23
click at [300, 148] on div "Equipment Testing" at bounding box center [412, 150] width 361 height 23
type textarea "**********"
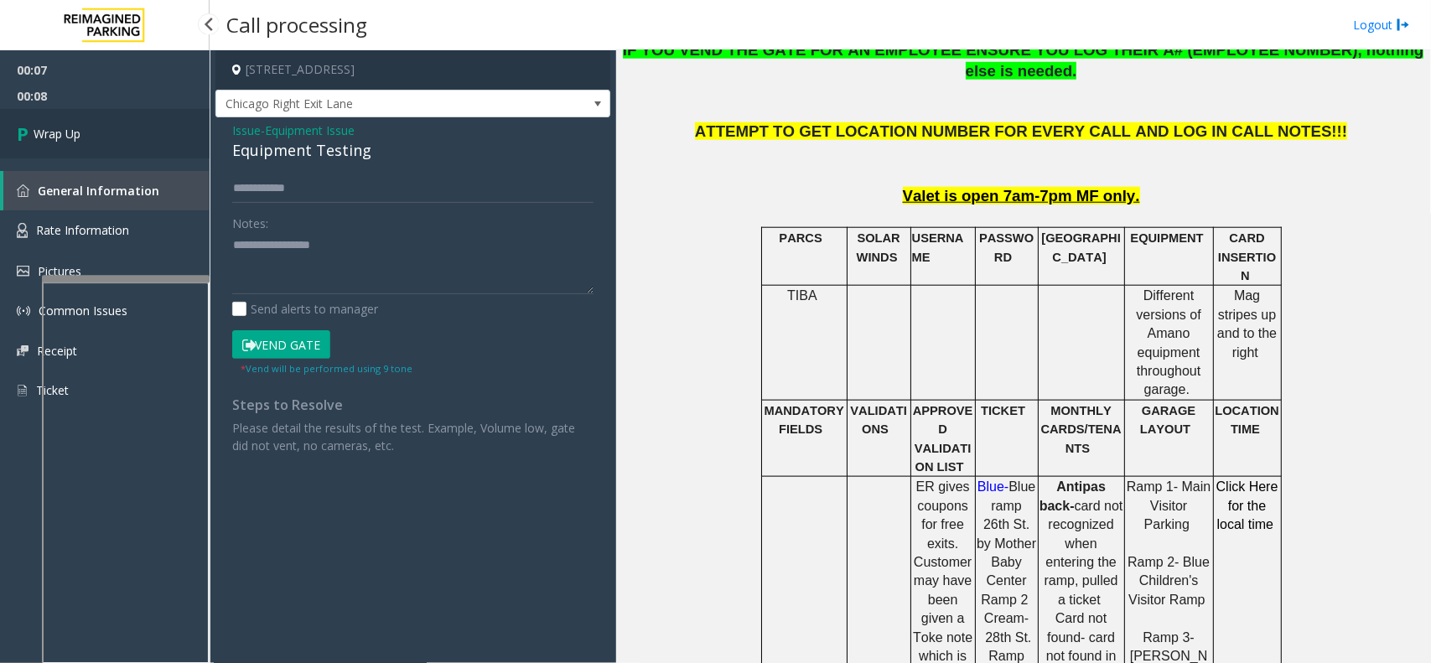
click at [160, 151] on link "Wrap Up" at bounding box center [105, 133] width 210 height 49
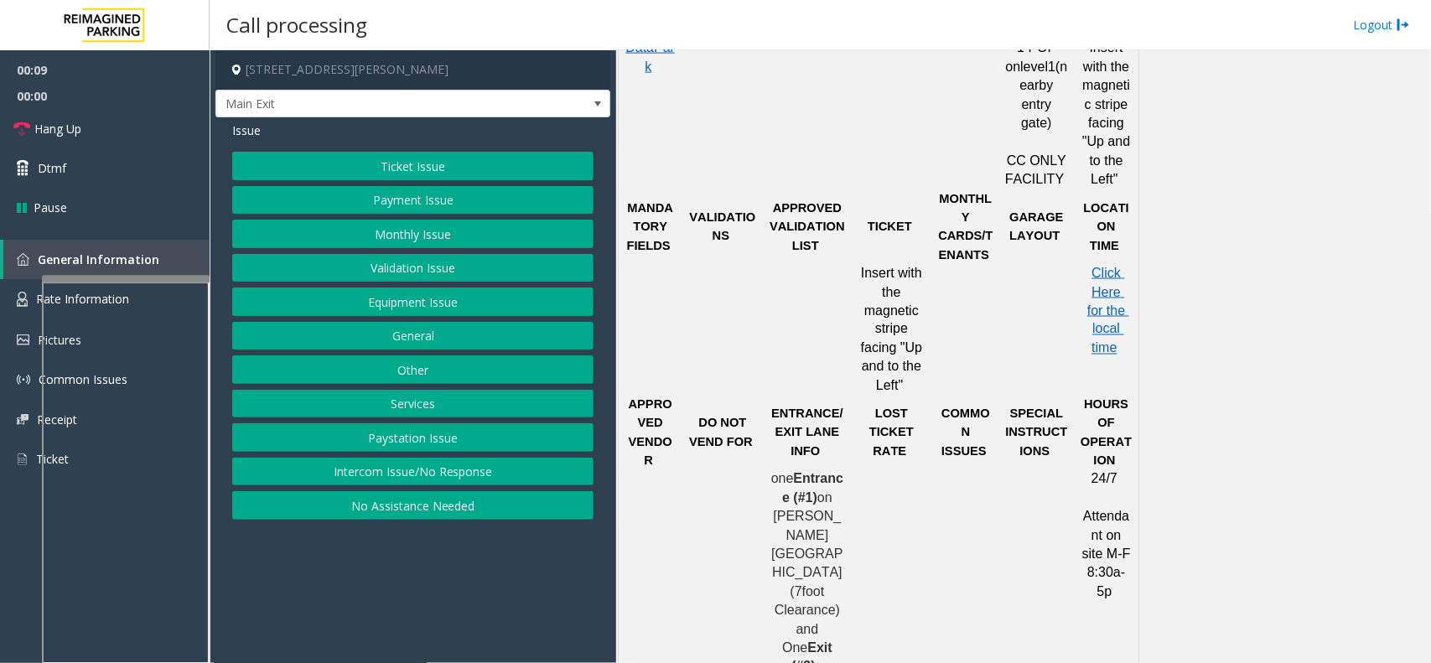
scroll to position [1257, 0]
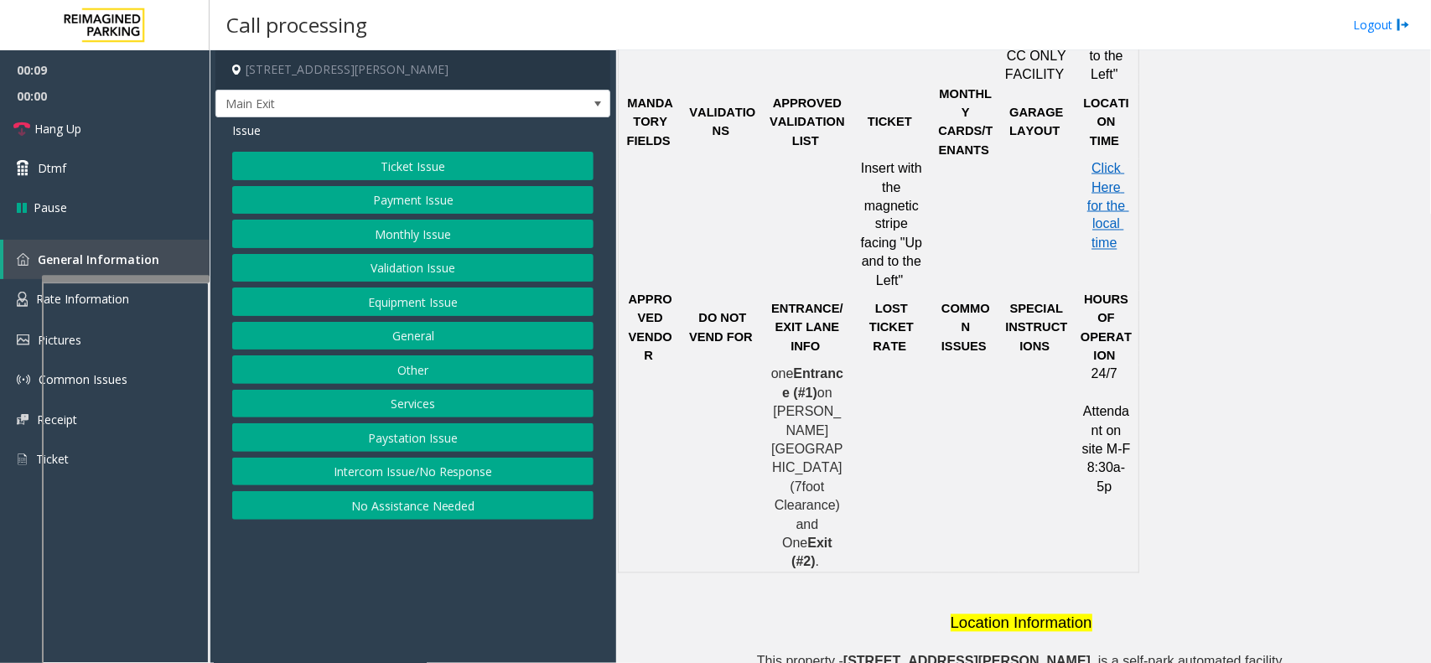
click at [480, 476] on button "Intercom Issue/No Response" at bounding box center [412, 472] width 361 height 28
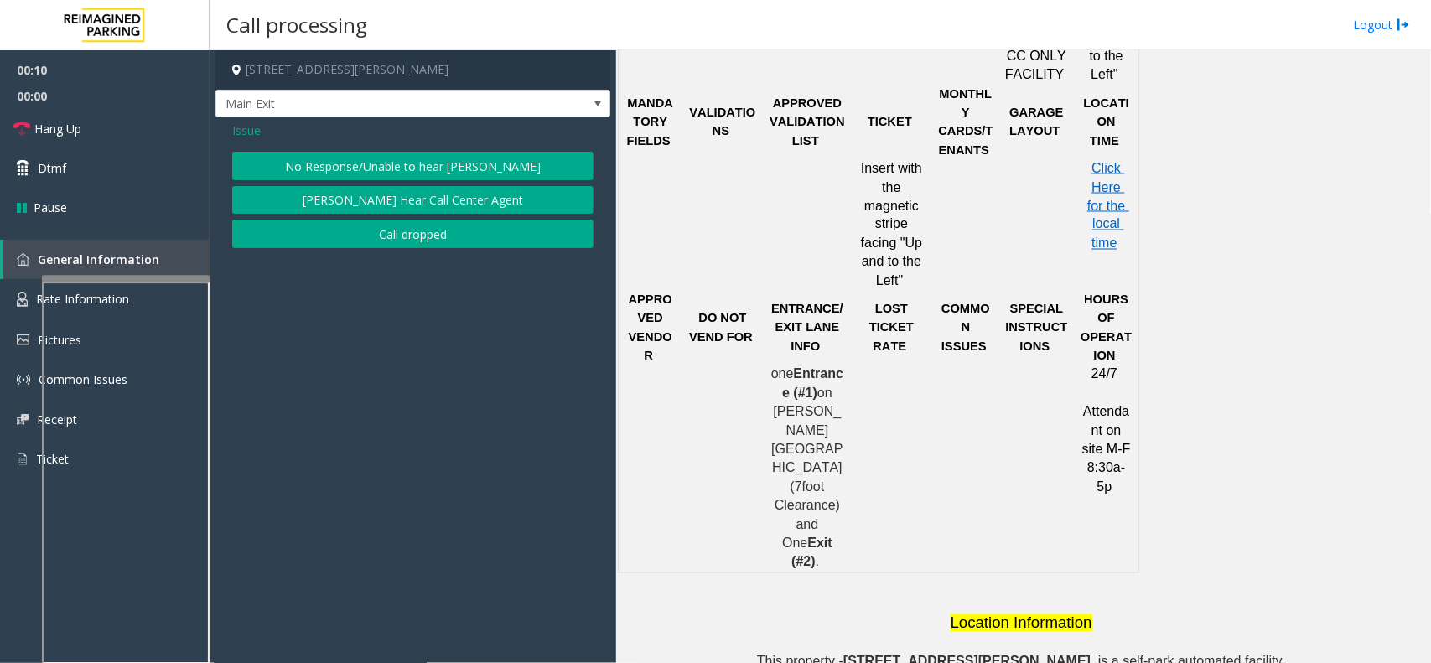
click at [447, 170] on button "No Response/Unable to hear [PERSON_NAME]" at bounding box center [412, 166] width 361 height 28
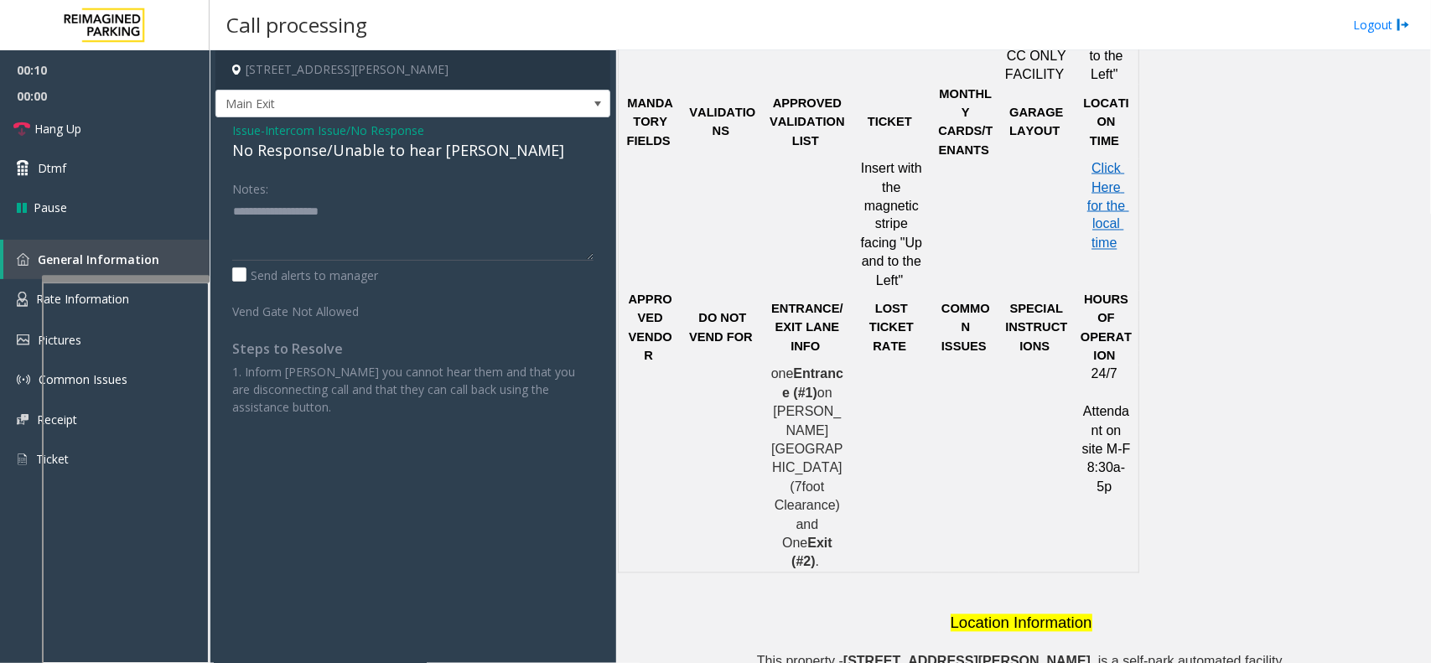
click at [388, 161] on div "No Response/Unable to hear [PERSON_NAME]" at bounding box center [412, 150] width 361 height 23
type textarea "**********"
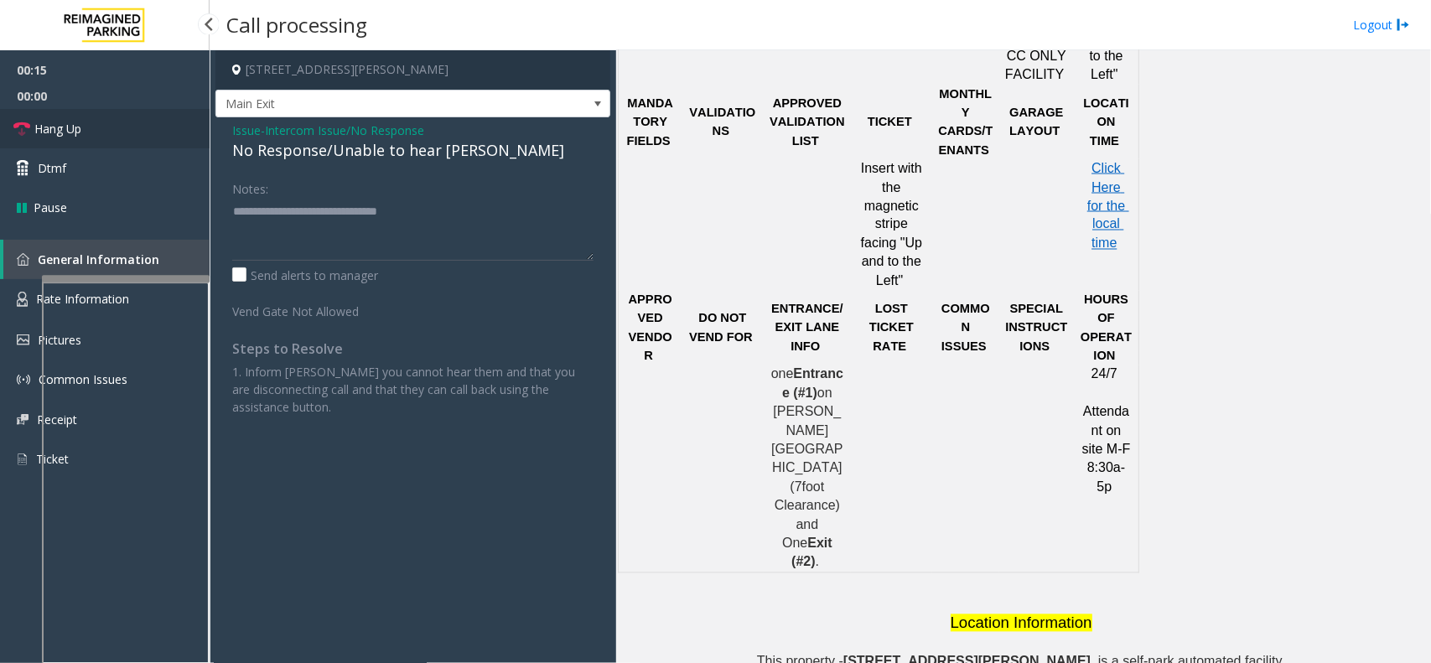
click at [89, 118] on link "Hang Up" at bounding box center [105, 128] width 210 height 39
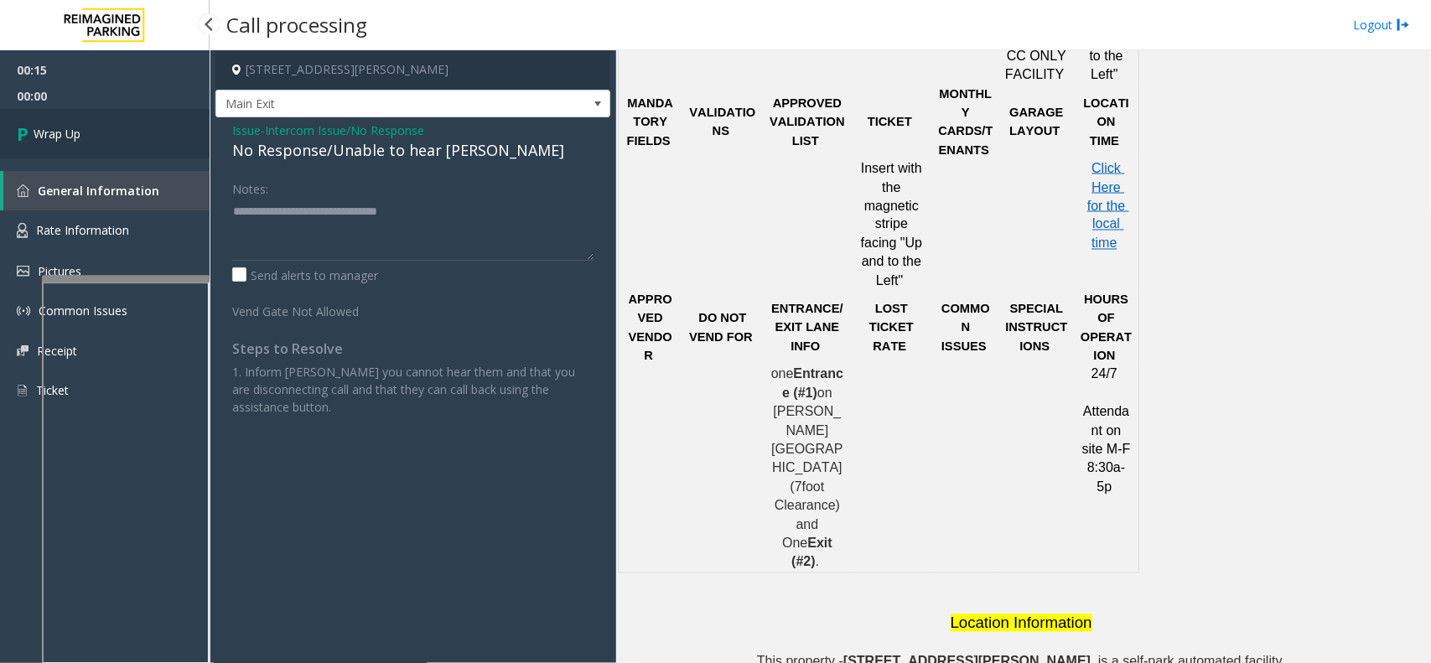
click at [89, 124] on link "Wrap Up" at bounding box center [105, 133] width 210 height 49
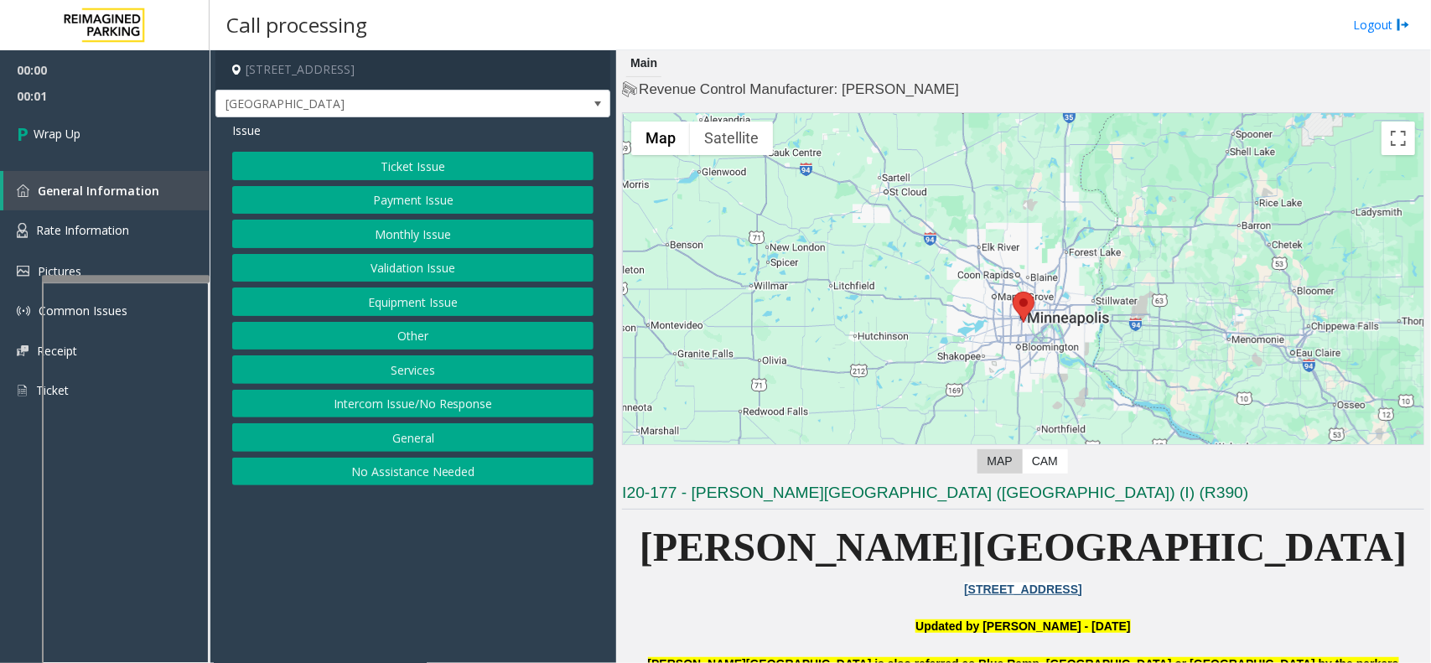
click at [370, 390] on div "Ticket Issue Payment Issue Monthly Issue Validation Issue Equipment Issue Other…" at bounding box center [412, 319] width 361 height 334
click at [390, 396] on button "Intercom Issue/No Response" at bounding box center [412, 404] width 361 height 28
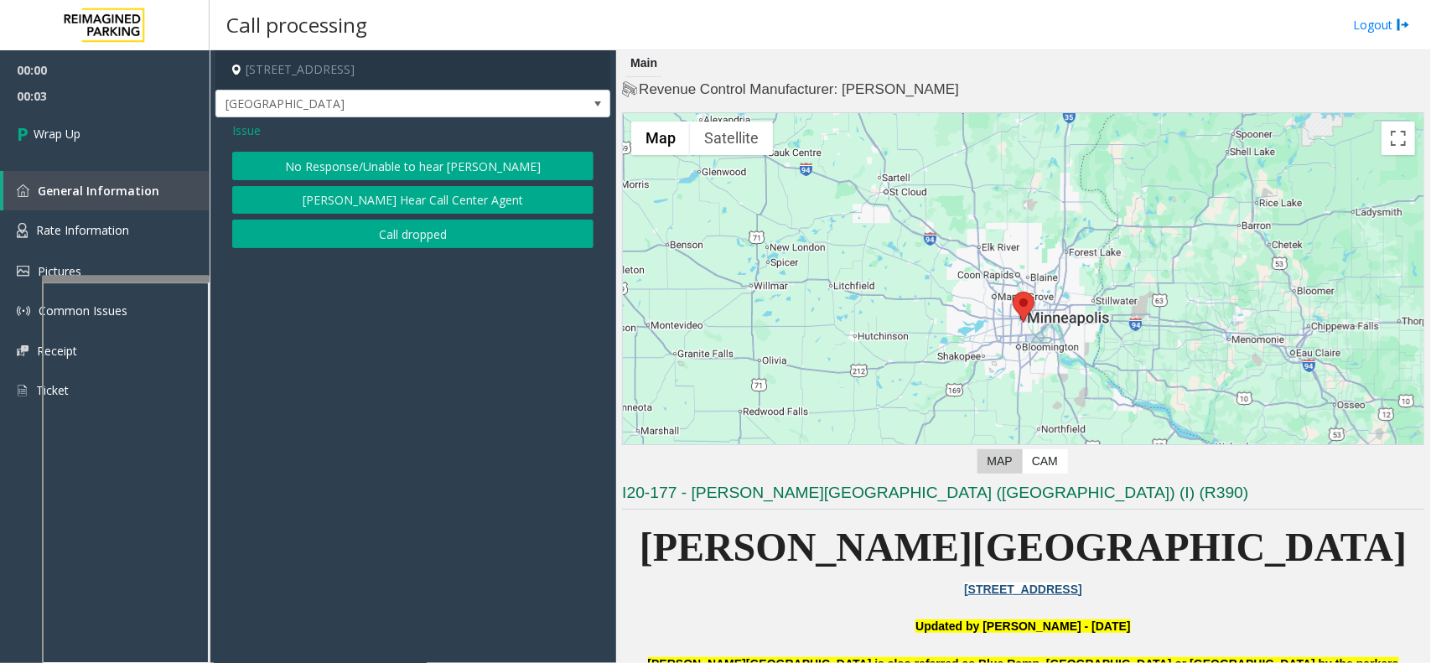
click at [375, 231] on button "Call dropped" at bounding box center [412, 234] width 361 height 28
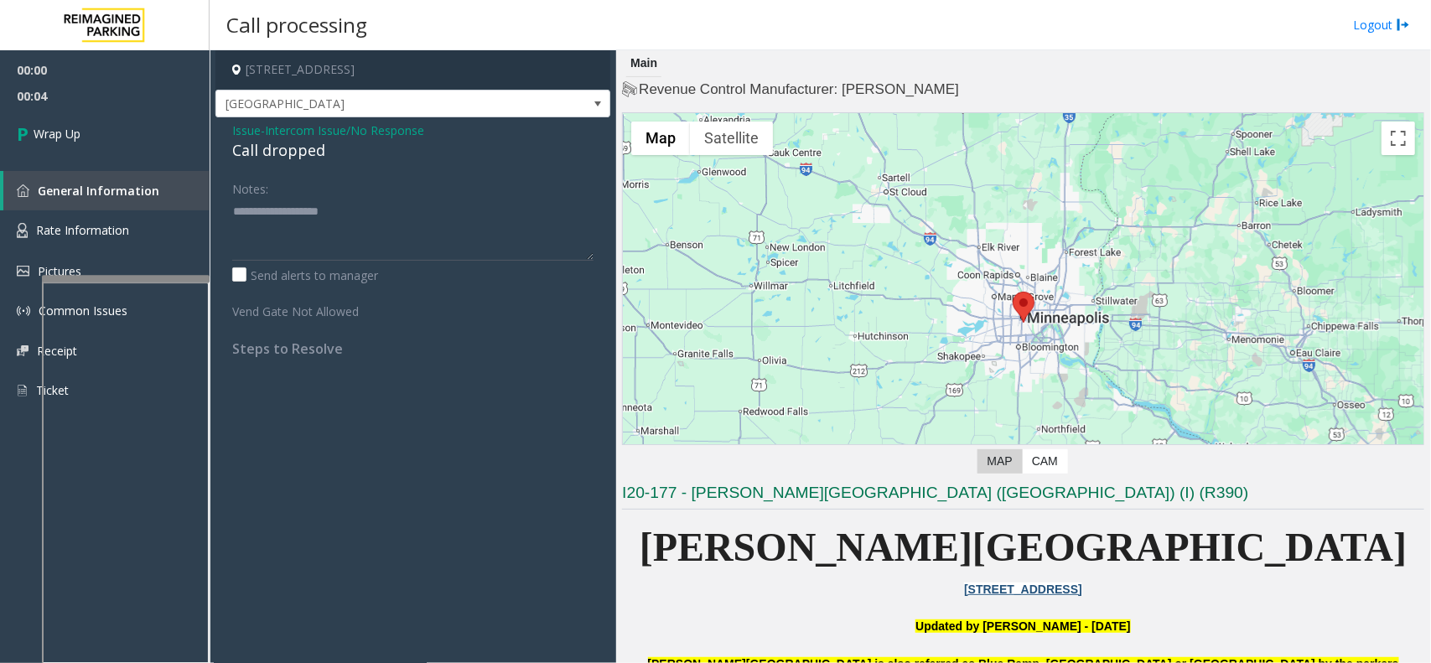
click at [267, 149] on div "Call dropped" at bounding box center [412, 150] width 361 height 23
type textarea "**********"
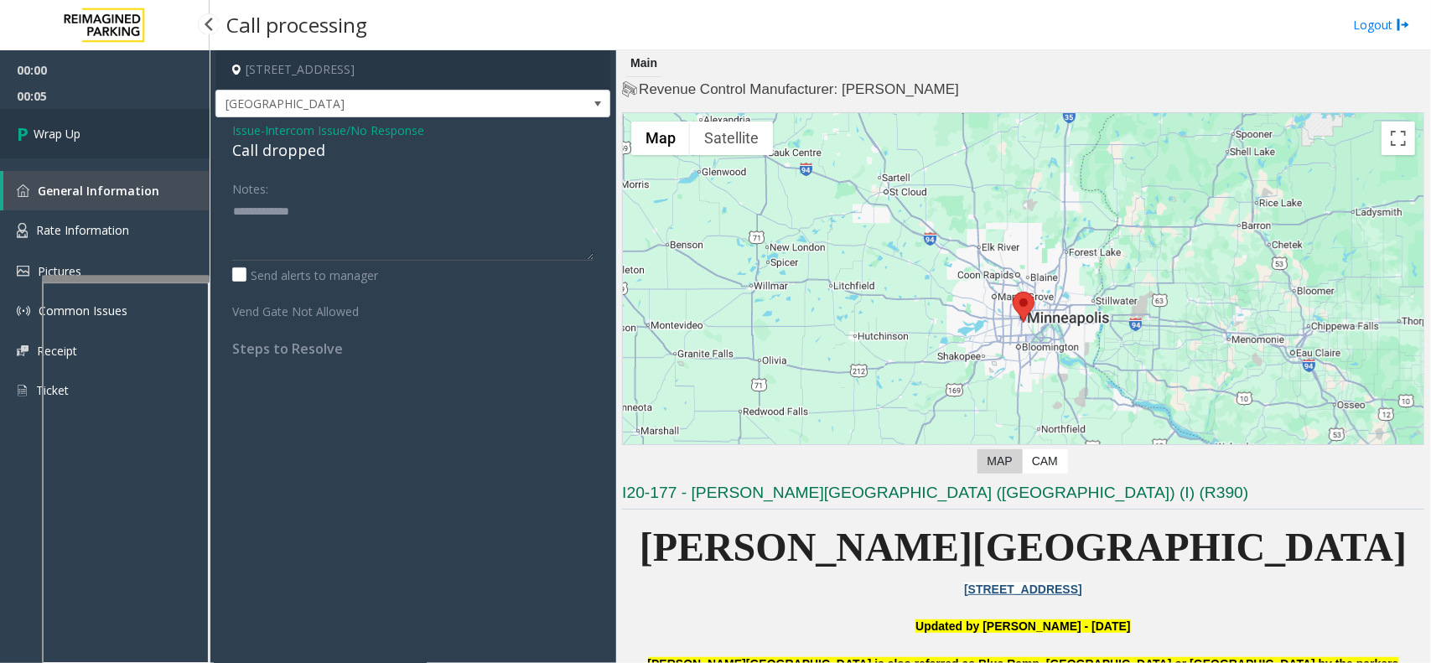
click at [183, 143] on link "Wrap Up" at bounding box center [105, 133] width 210 height 49
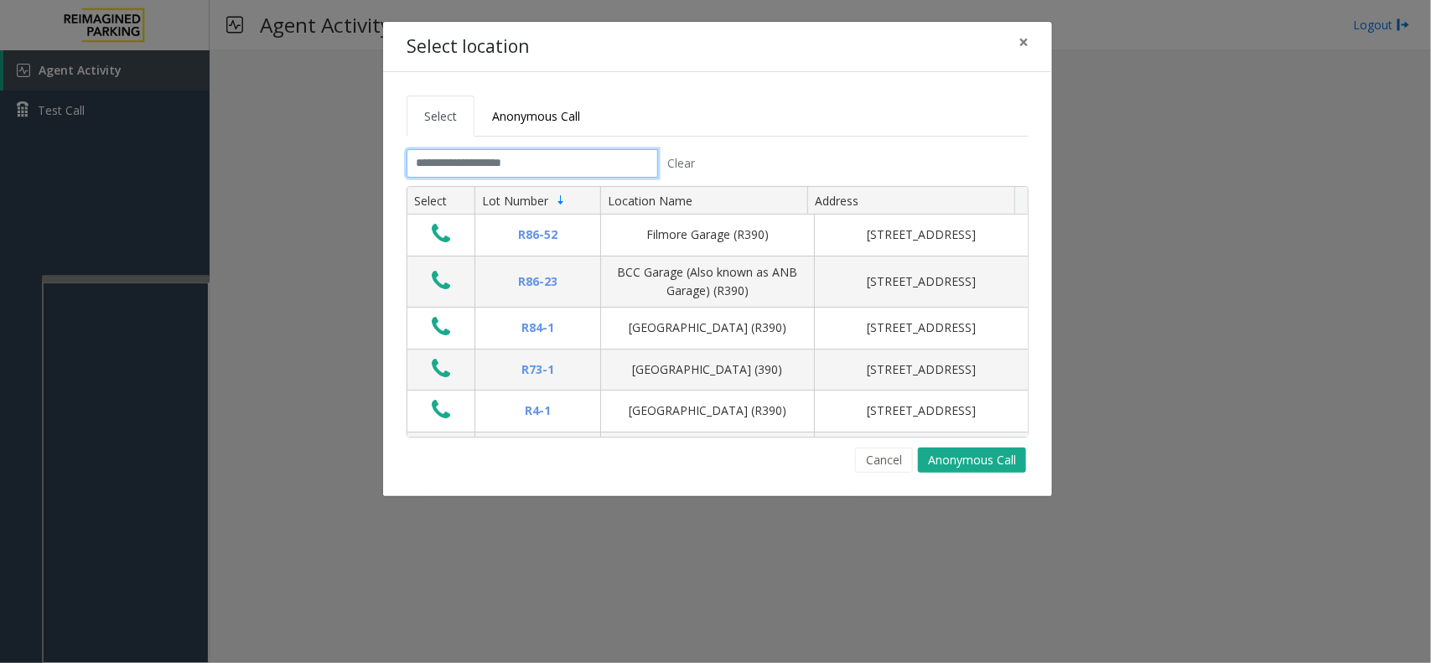
click at [458, 169] on input "text" at bounding box center [531, 163] width 251 height 28
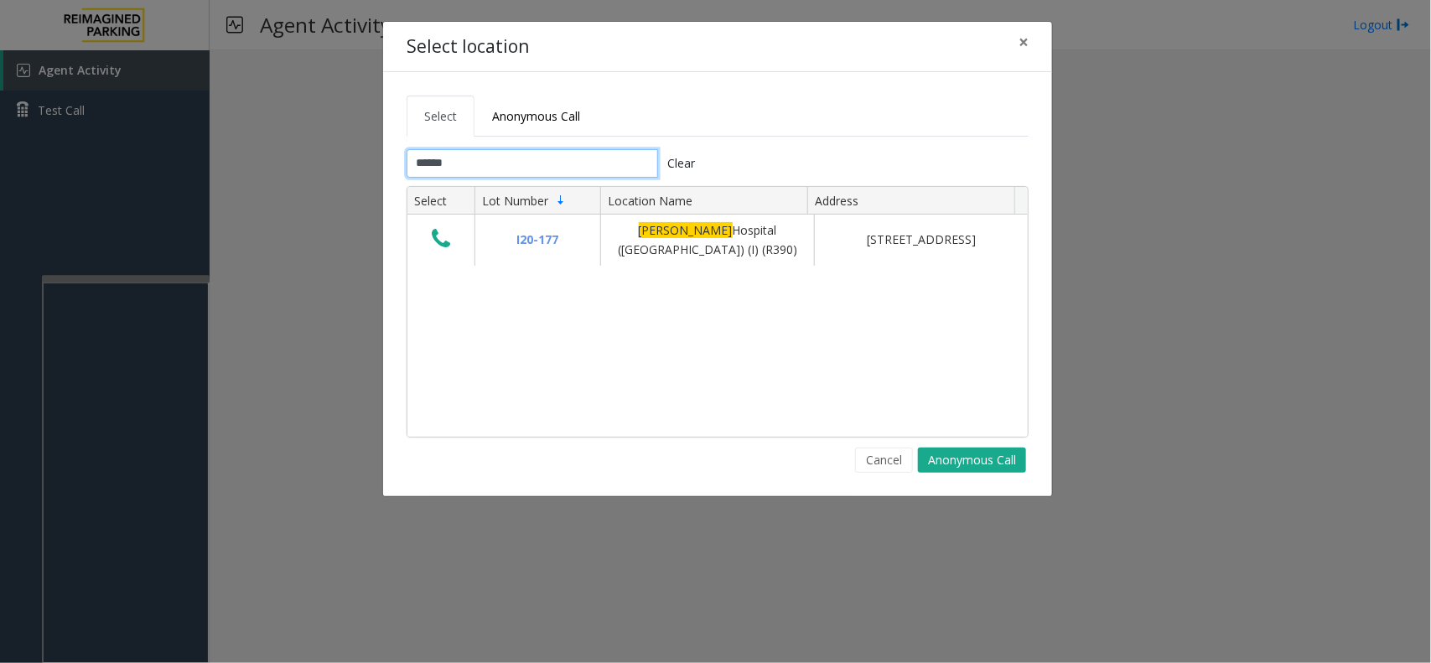
type input "******"
click at [1018, 34] on span "×" at bounding box center [1023, 41] width 10 height 23
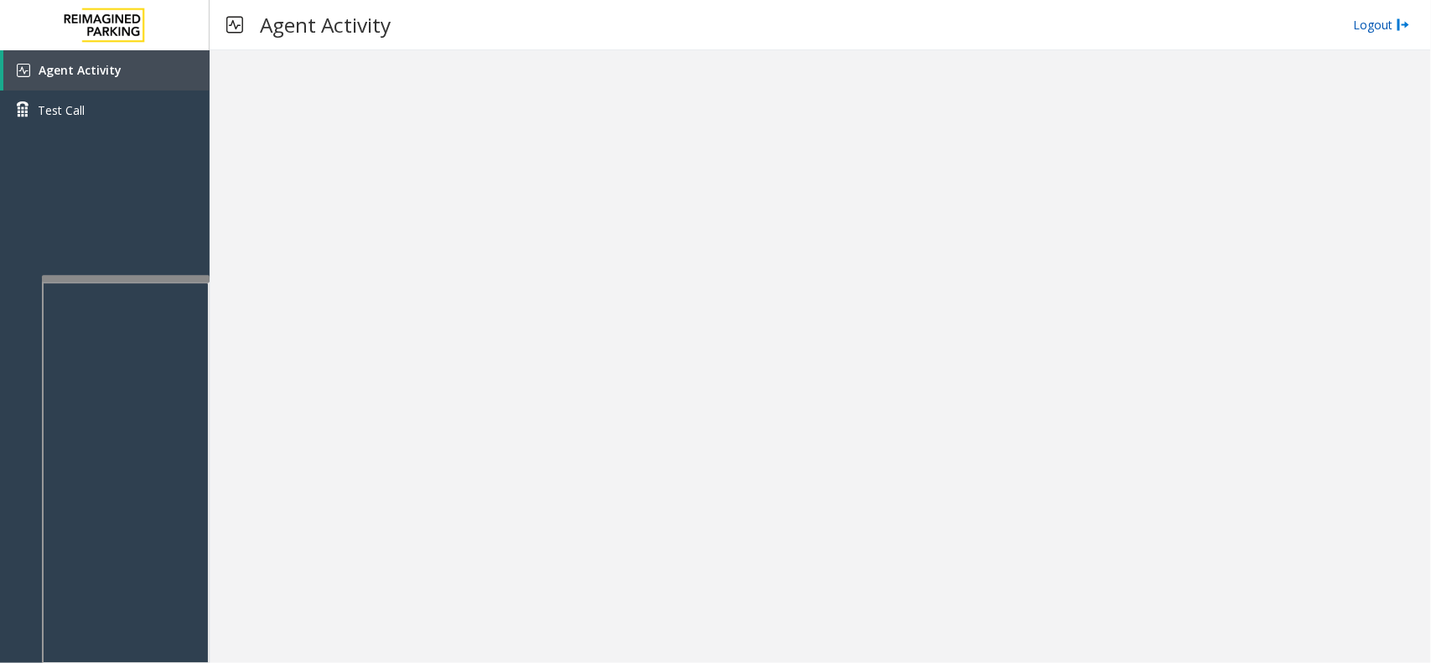
click at [1404, 23] on img at bounding box center [1402, 25] width 13 height 18
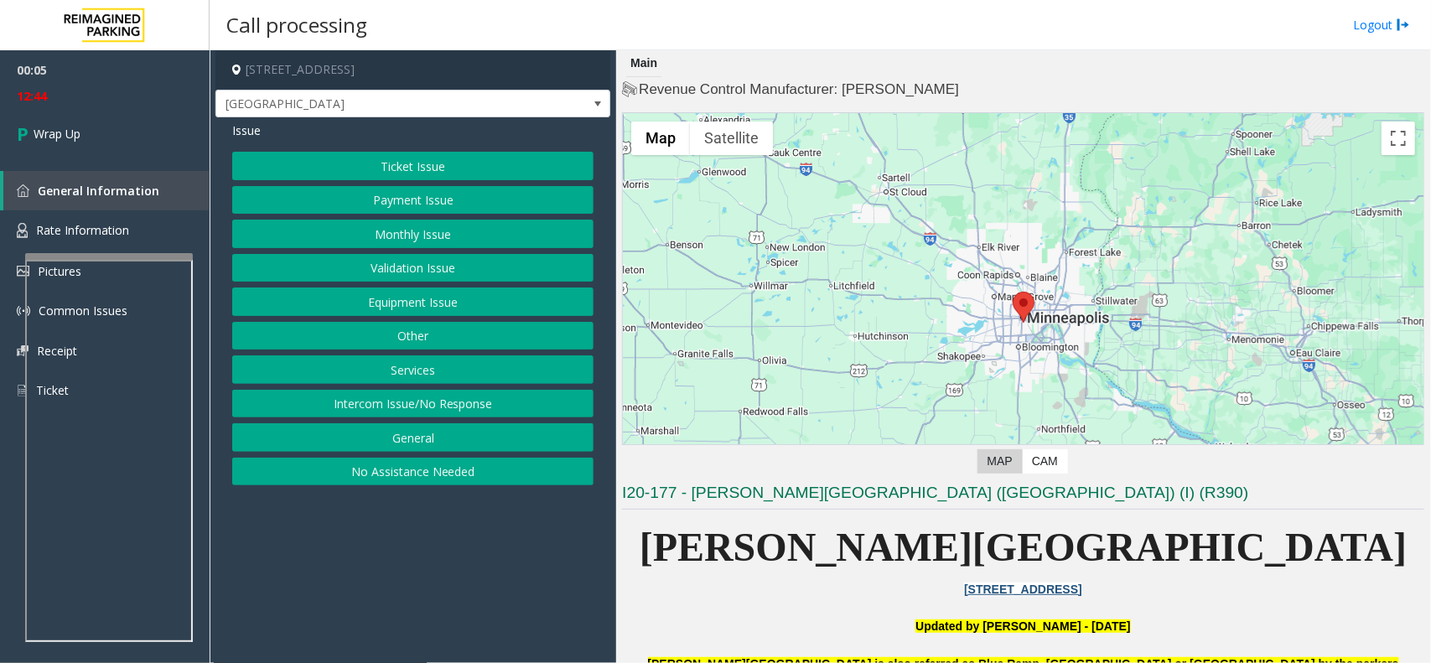
click at [339, 405] on button "Intercom Issue/No Response" at bounding box center [412, 404] width 361 height 28
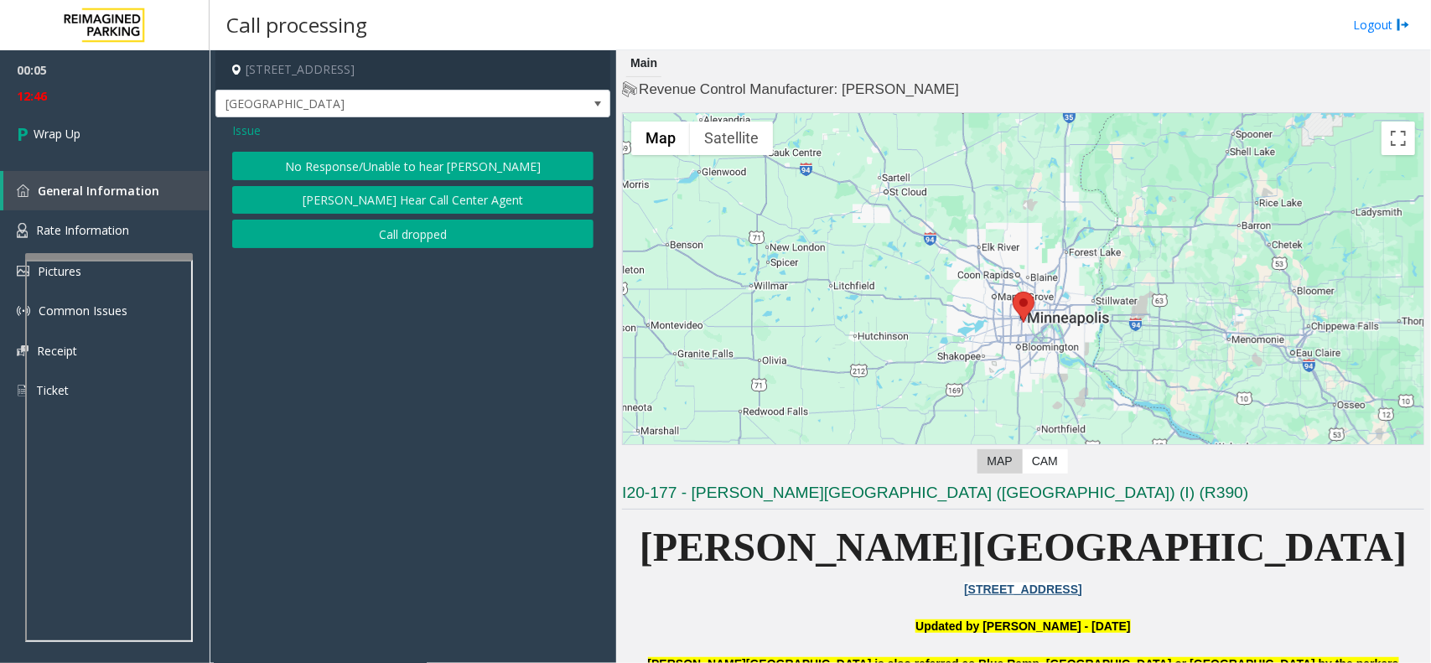
click at [254, 128] on span "Issue" at bounding box center [246, 131] width 28 height 18
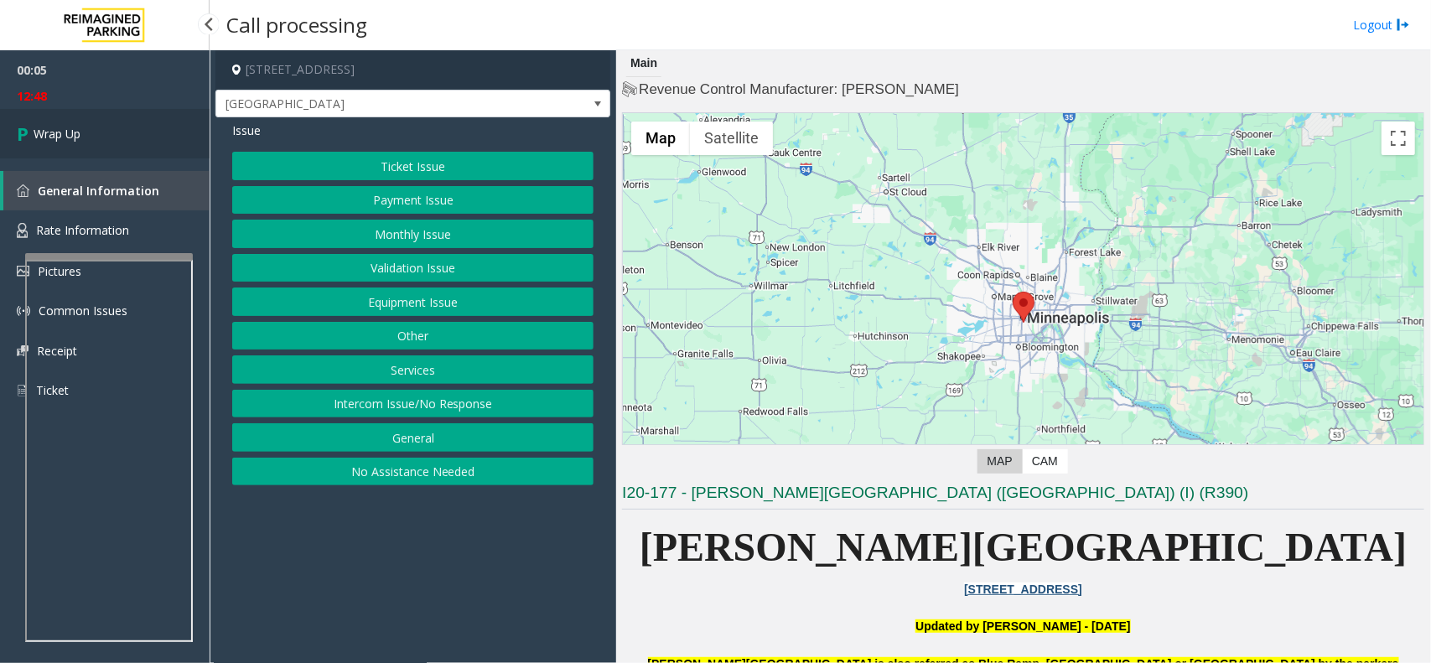
click at [157, 132] on link "Wrap Up" at bounding box center [105, 133] width 210 height 49
